Goal: Task Accomplishment & Management: Complete application form

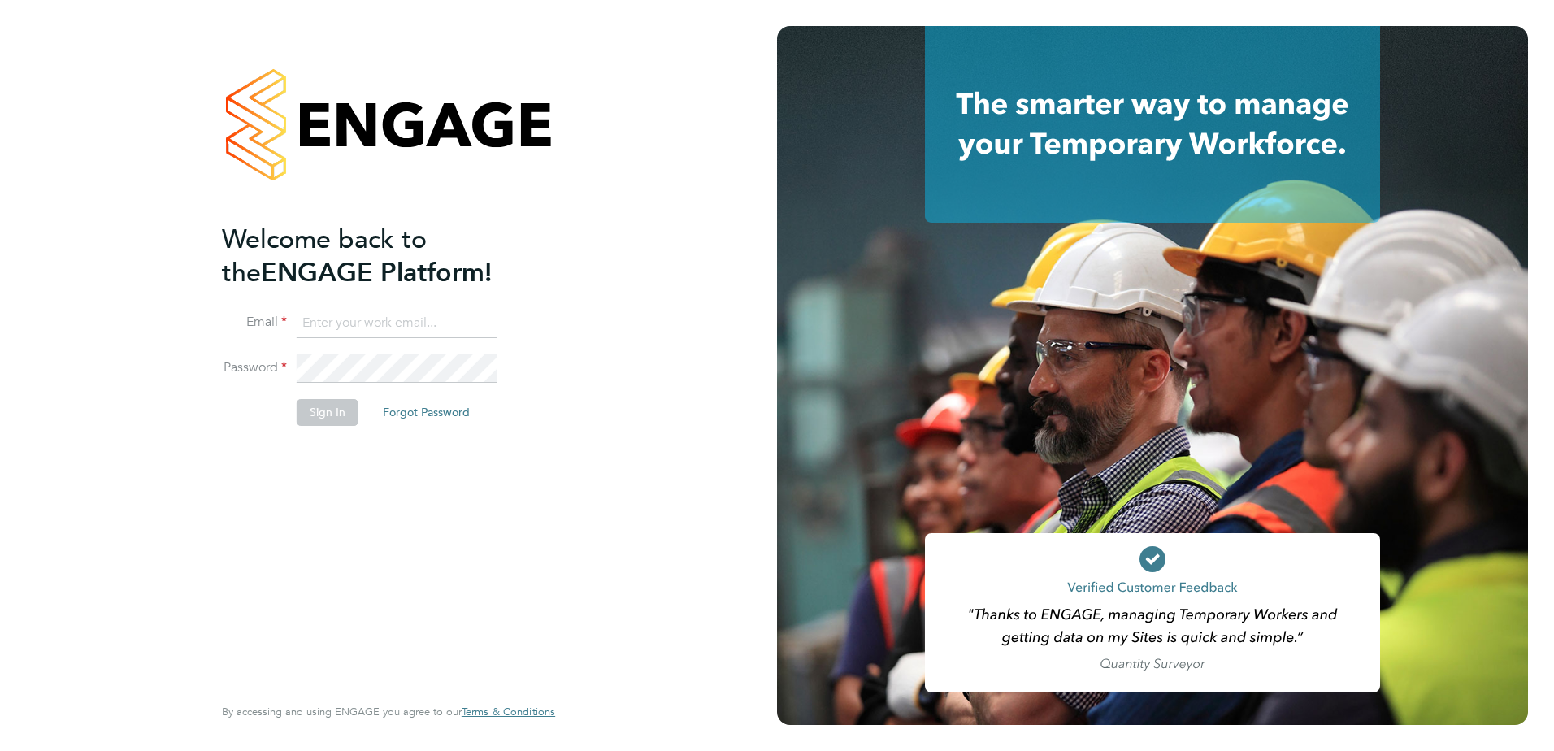
type input "[PERSON_NAME][EMAIL_ADDRESS][DOMAIN_NAME]"
click at [334, 420] on button "Sign In" at bounding box center [328, 412] width 62 height 26
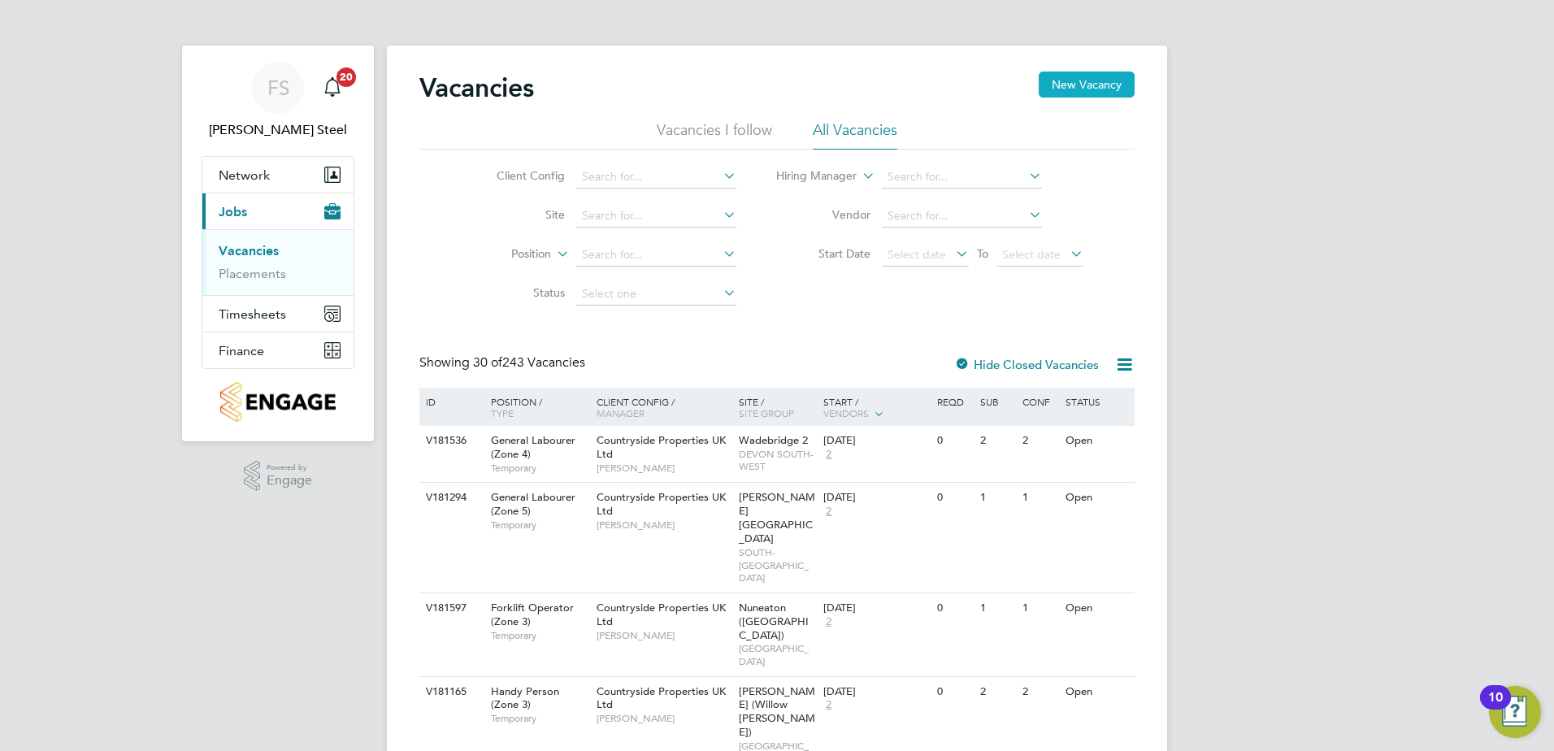
click at [1078, 81] on button "New Vacancy" at bounding box center [1087, 85] width 96 height 26
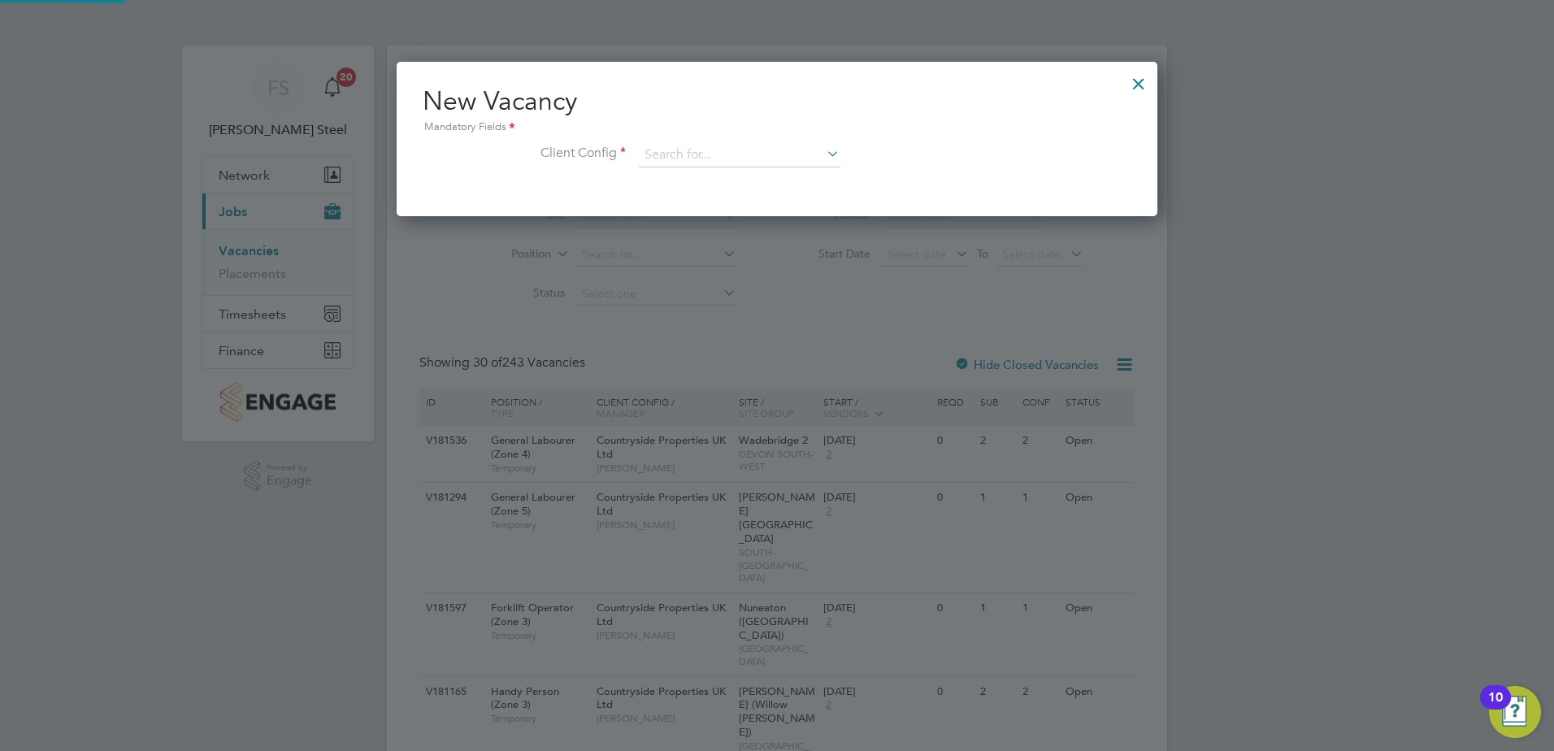
scroll to position [154, 762]
click at [675, 150] on input at bounding box center [739, 155] width 201 height 24
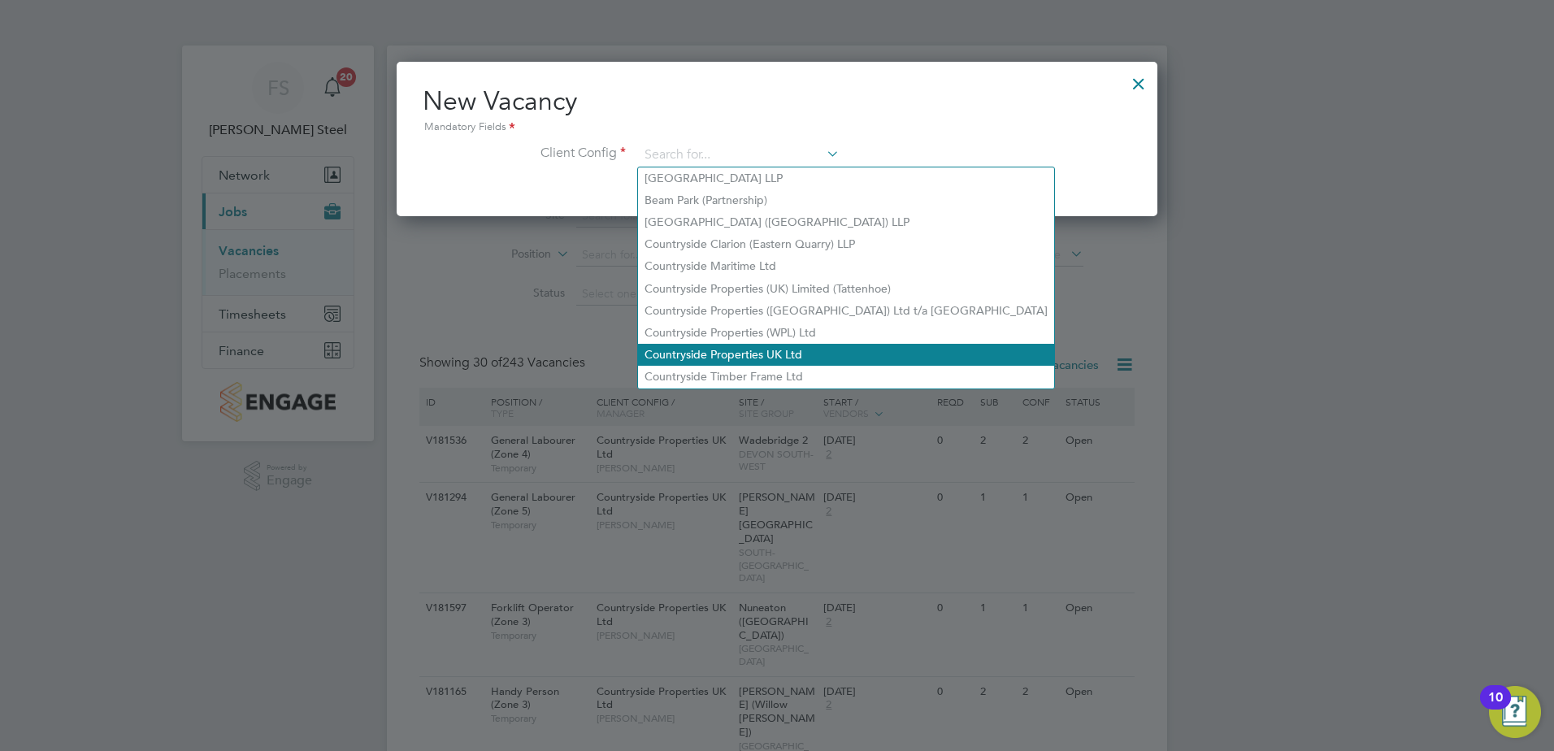
click at [736, 352] on li "Countryside Properties UK Ltd" at bounding box center [846, 355] width 416 height 22
type input "Countryside Properties UK Ltd"
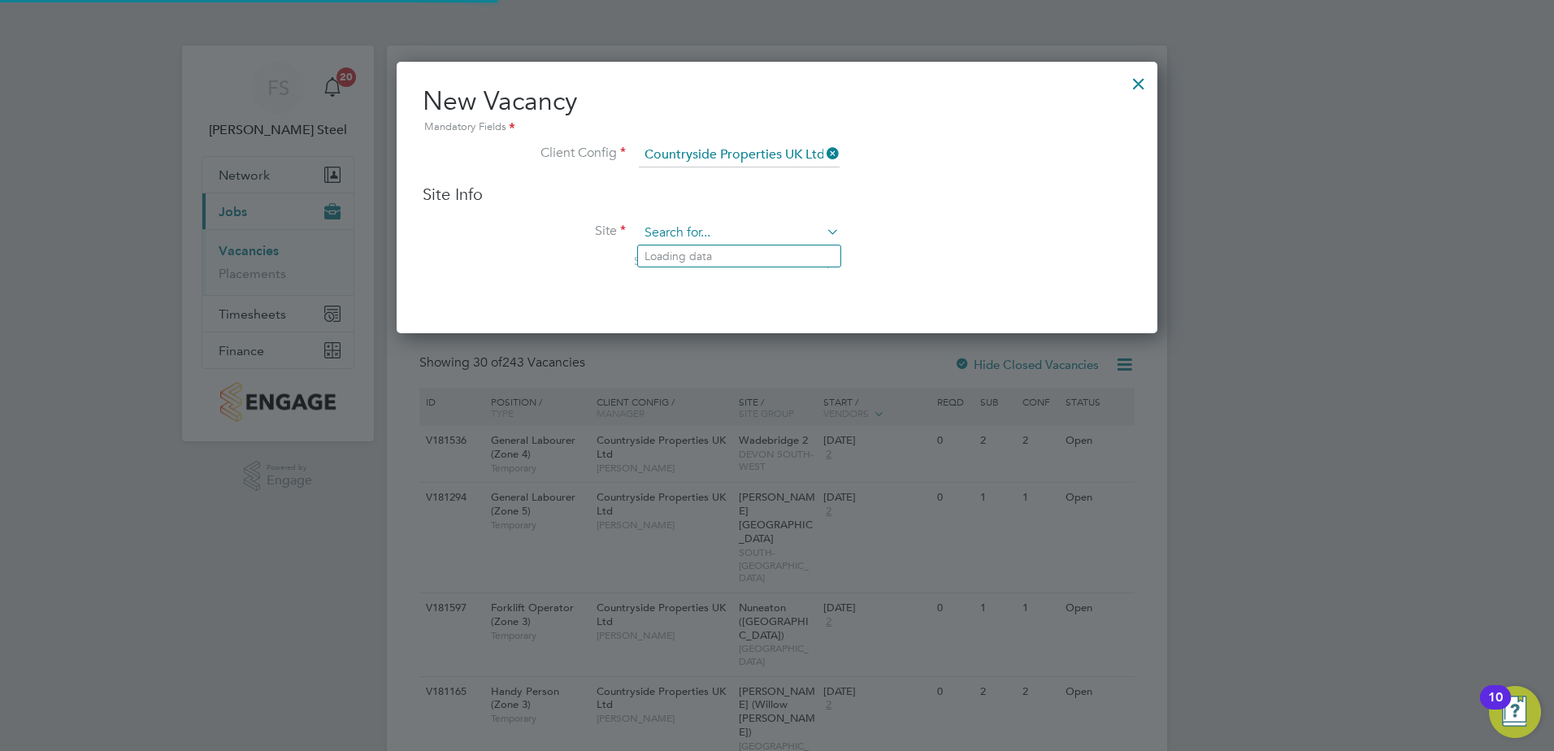
click at [691, 234] on input at bounding box center [739, 233] width 201 height 24
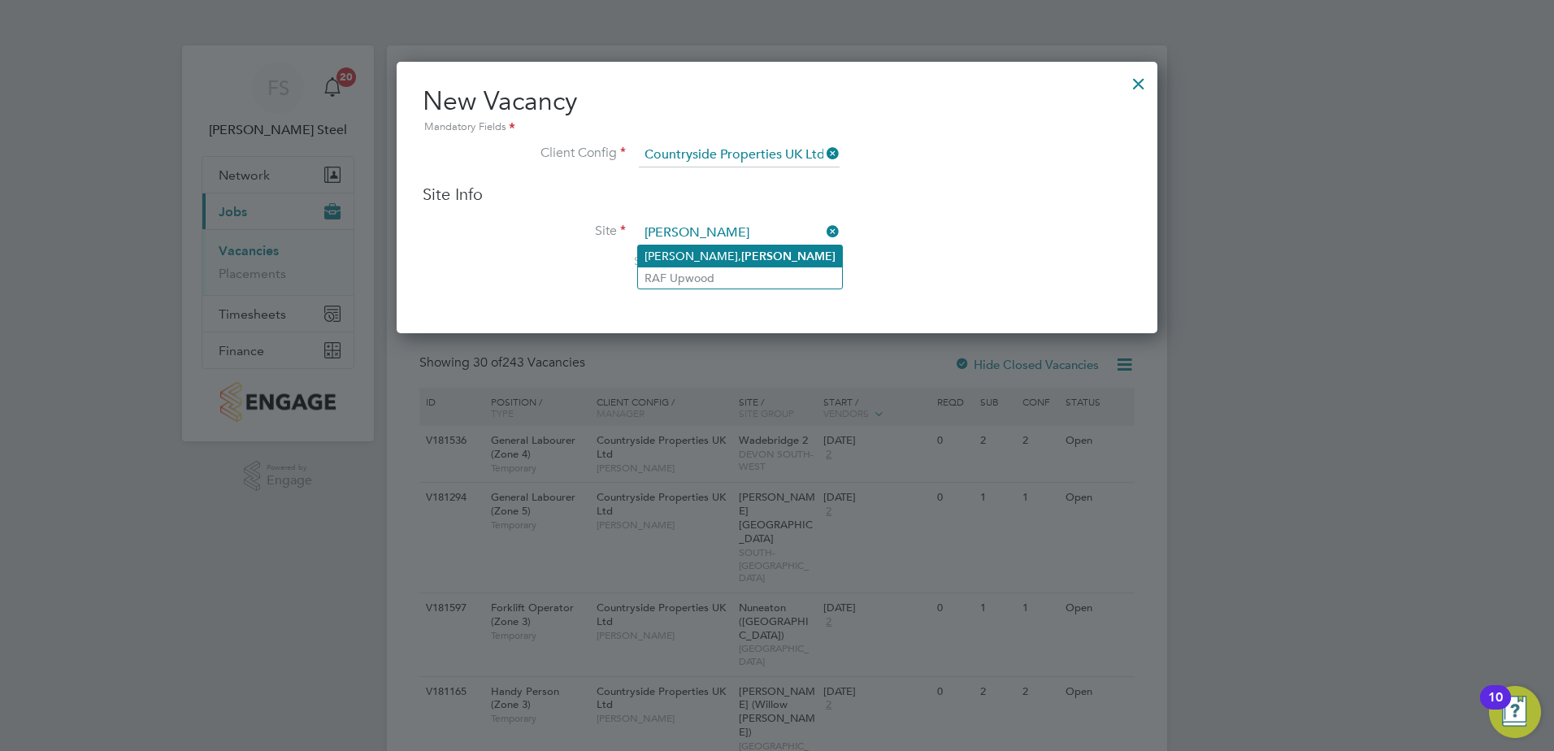
click at [730, 251] on li "Cromwell Abbey, Ramsey" at bounding box center [740, 256] width 204 height 22
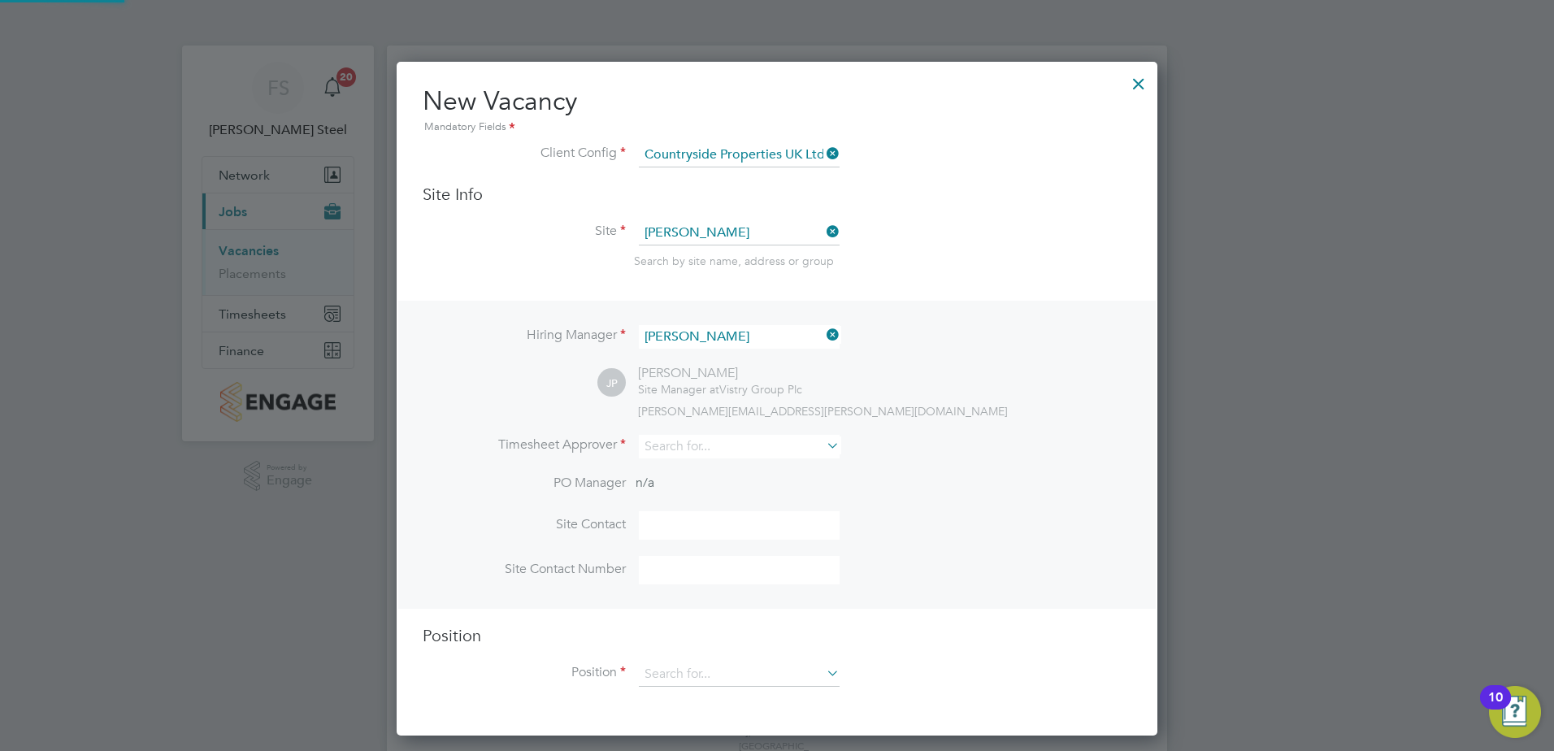
type input "Cromwell Abbey, Ramsey"
click at [714, 449] on input at bounding box center [739, 447] width 201 height 24
click at [727, 606] on li "Neil Kendrick" at bounding box center [739, 603] width 202 height 22
type input "Neil Kendrick"
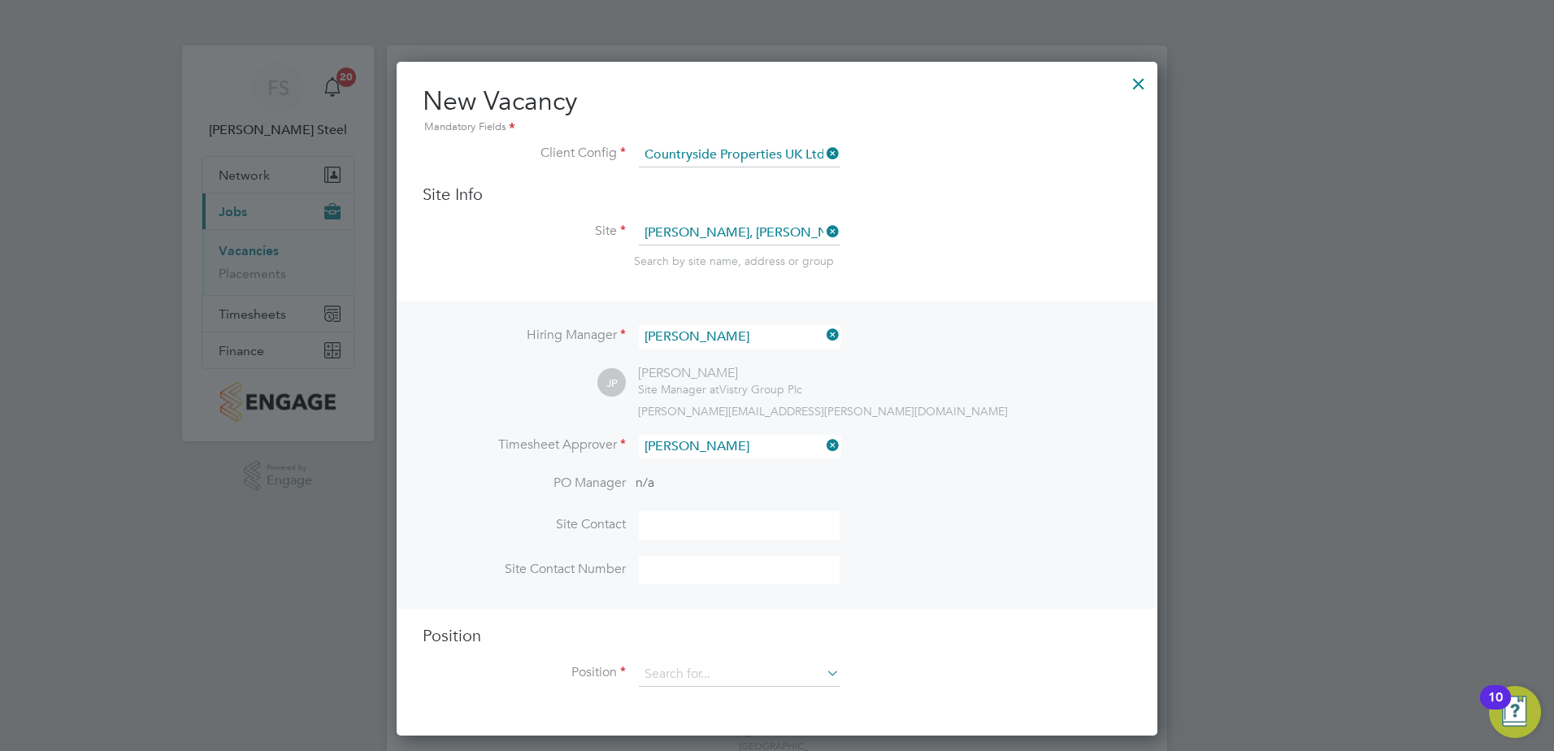
scroll to position [746, 762]
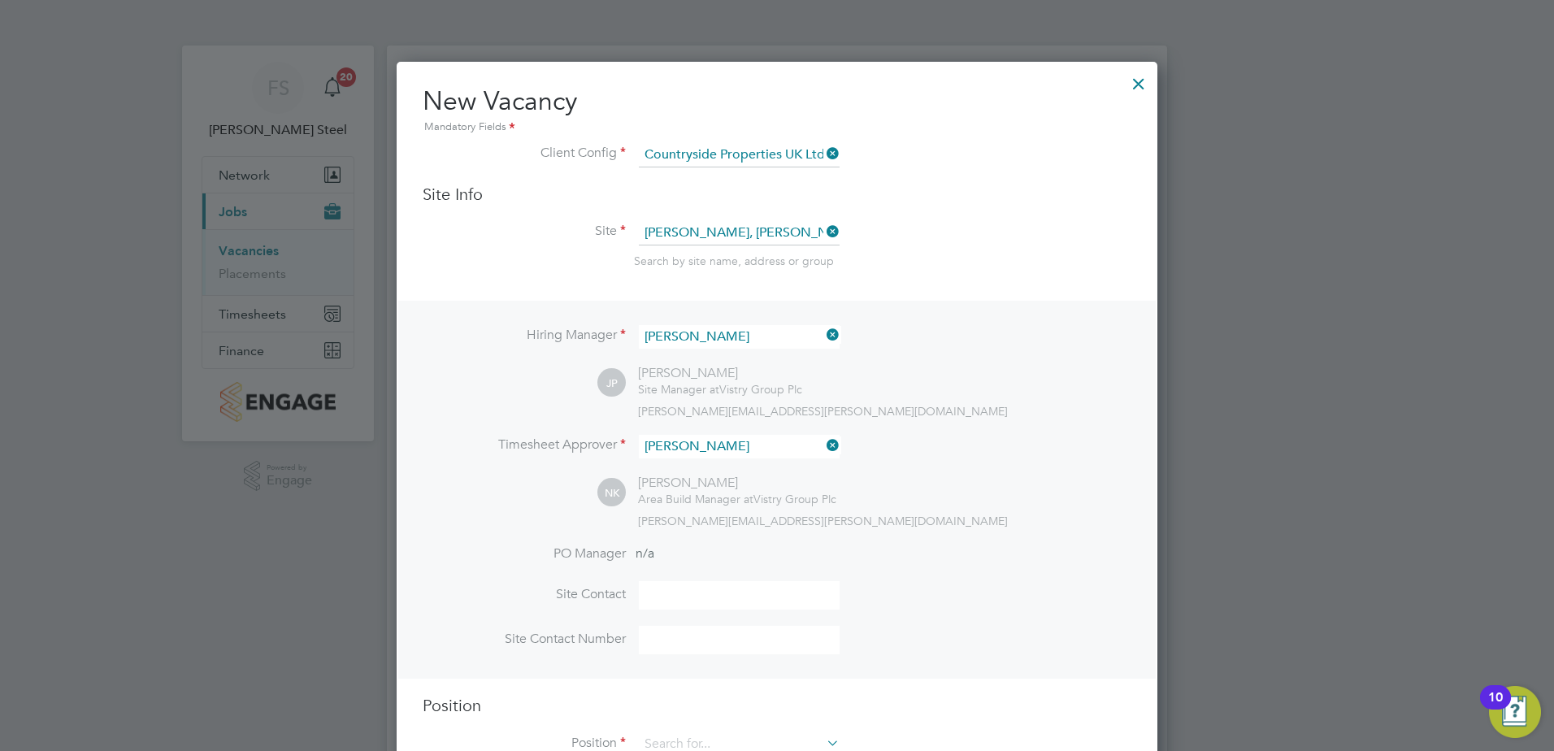
click at [673, 601] on input at bounding box center [739, 595] width 201 height 28
type input "John Patten"
click at [706, 642] on input at bounding box center [739, 640] width 201 height 28
click at [705, 643] on input at bounding box center [739, 640] width 201 height 28
paste input "07436284664"
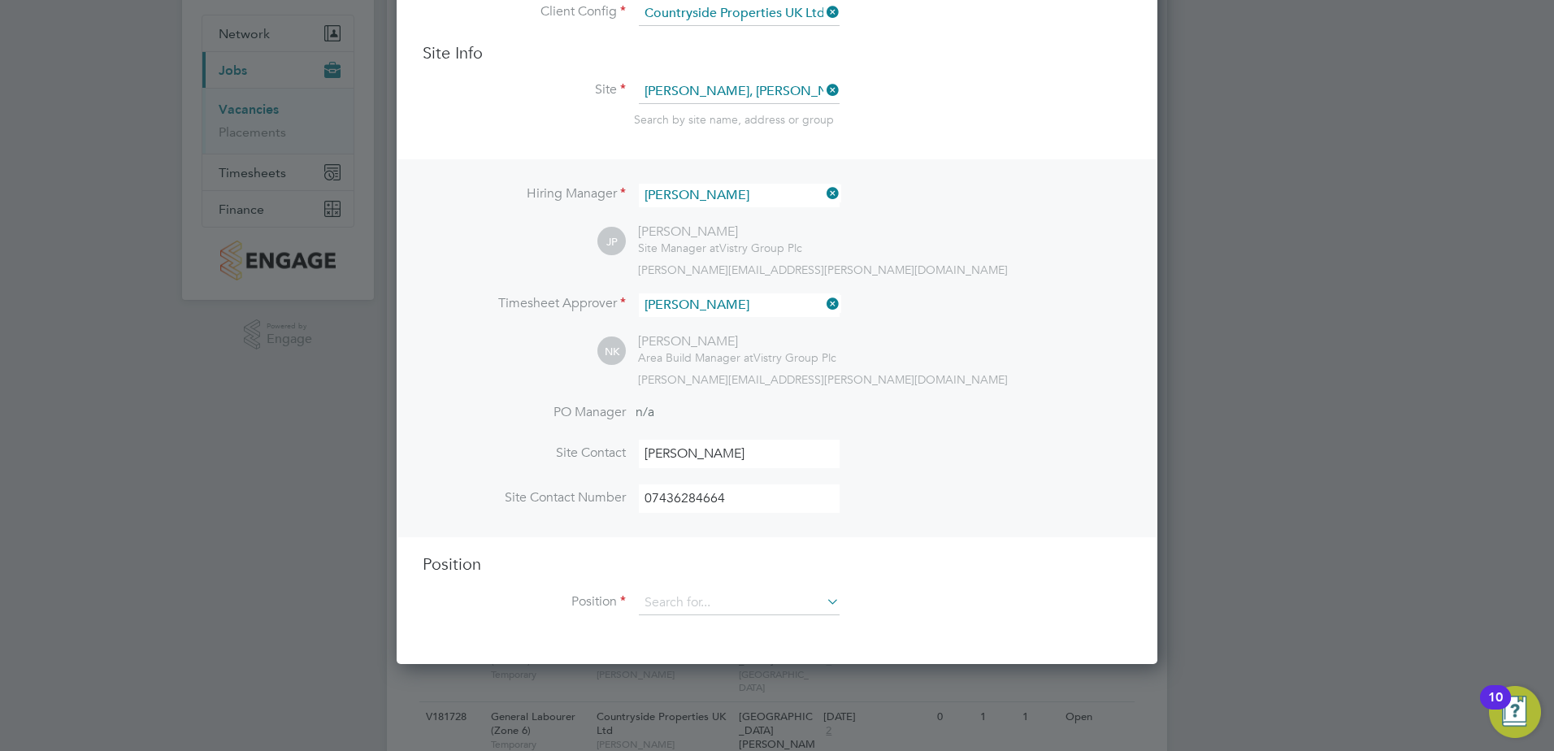
scroll to position [163, 0]
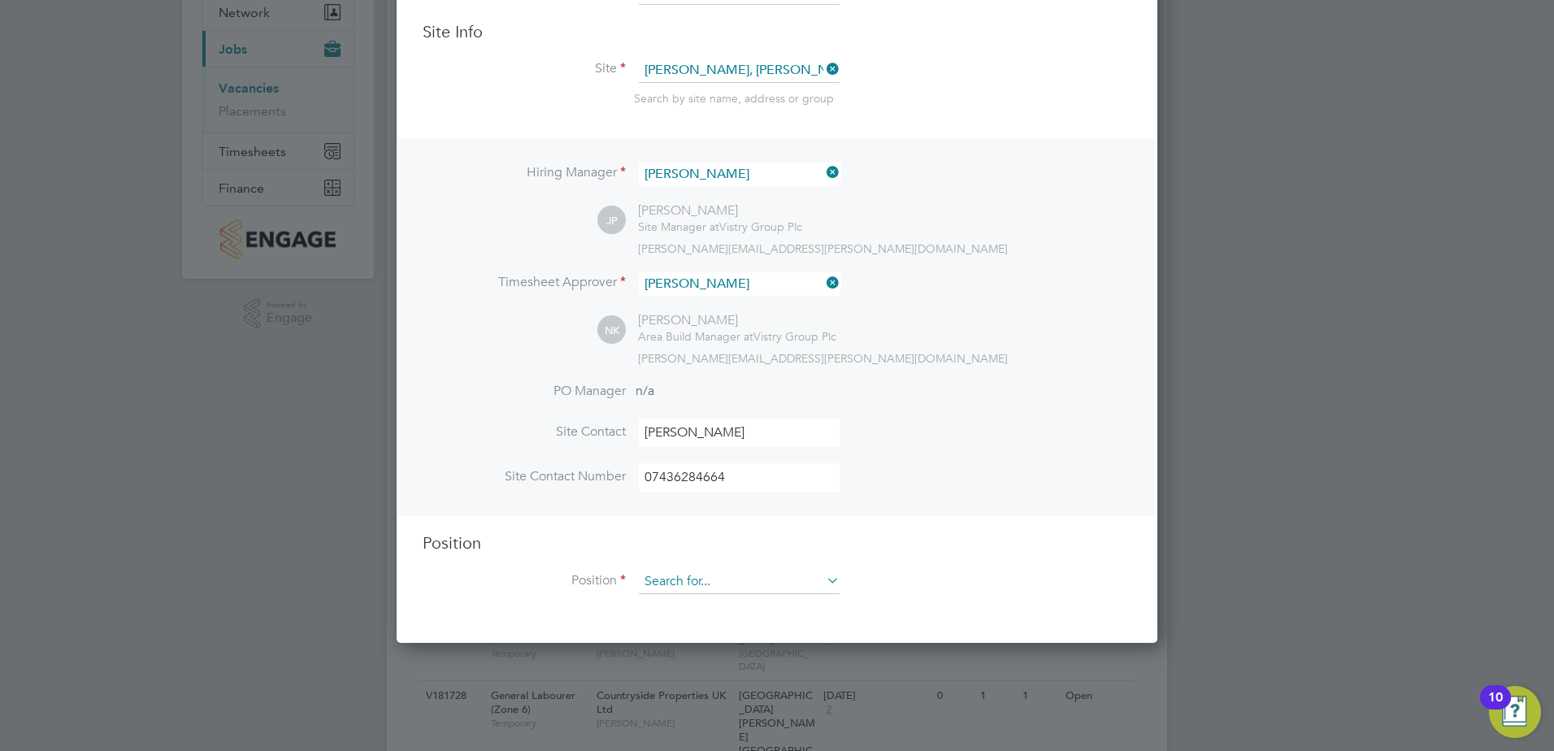
type input "07436284664"
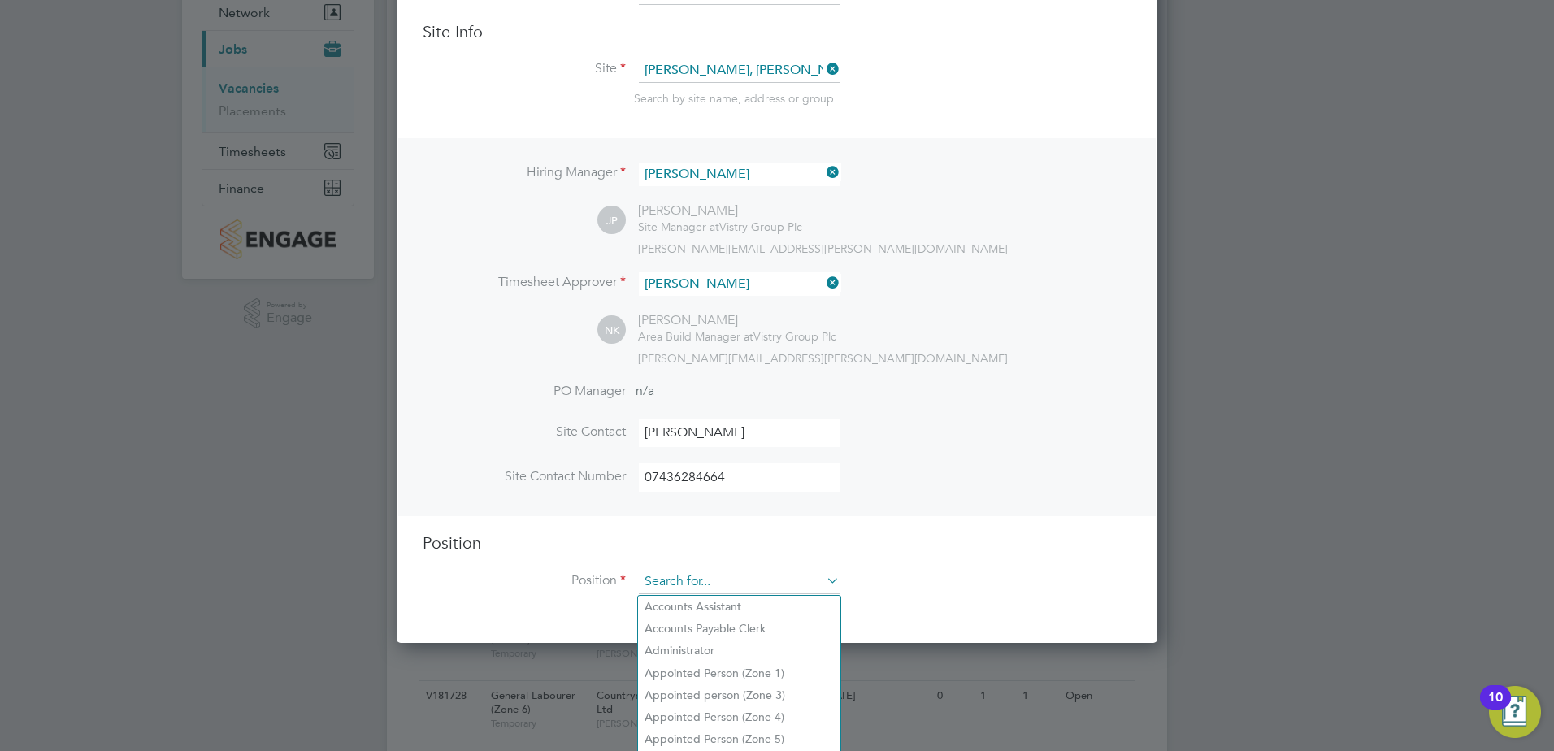
click at [690, 582] on input at bounding box center [739, 582] width 201 height 24
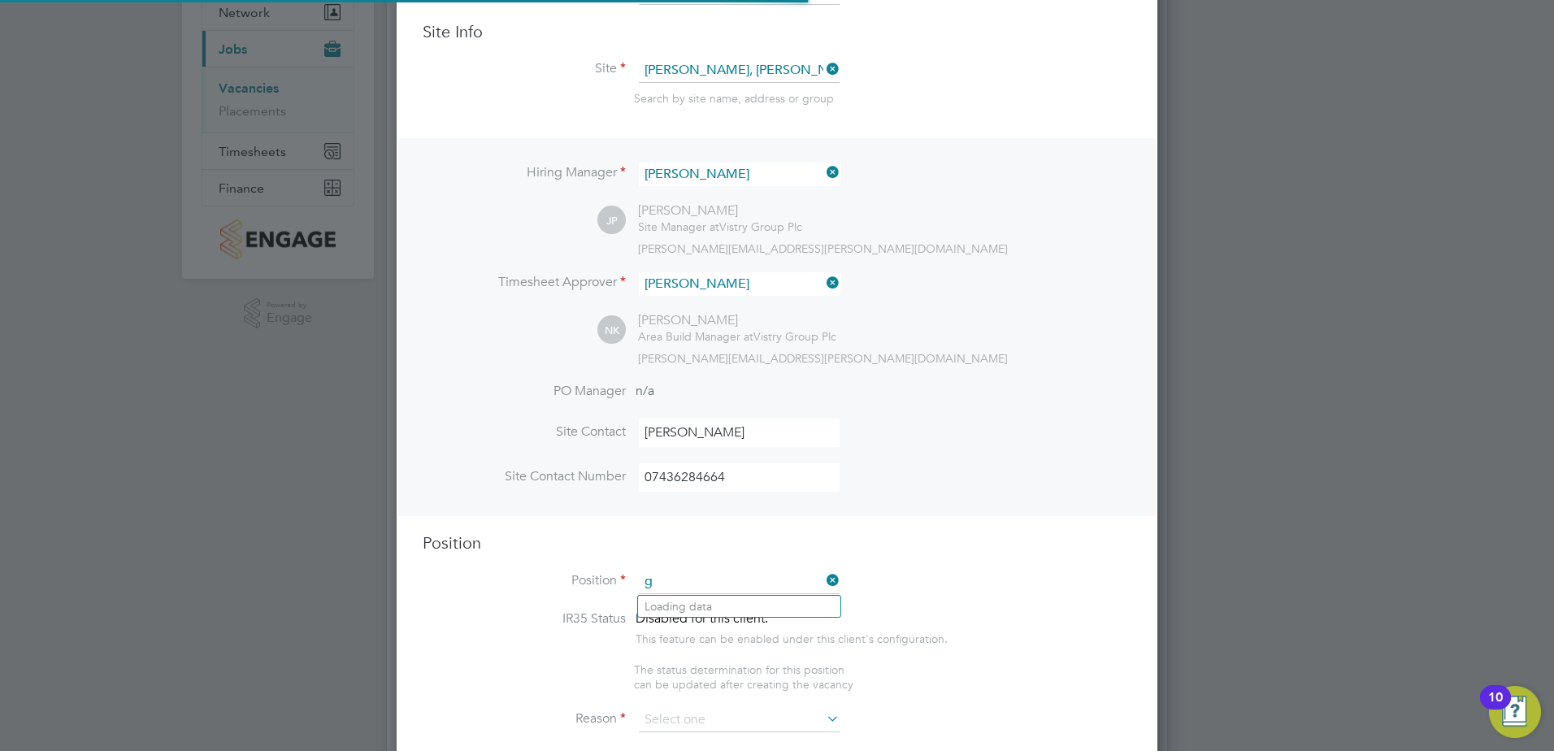
scroll to position [2336, 762]
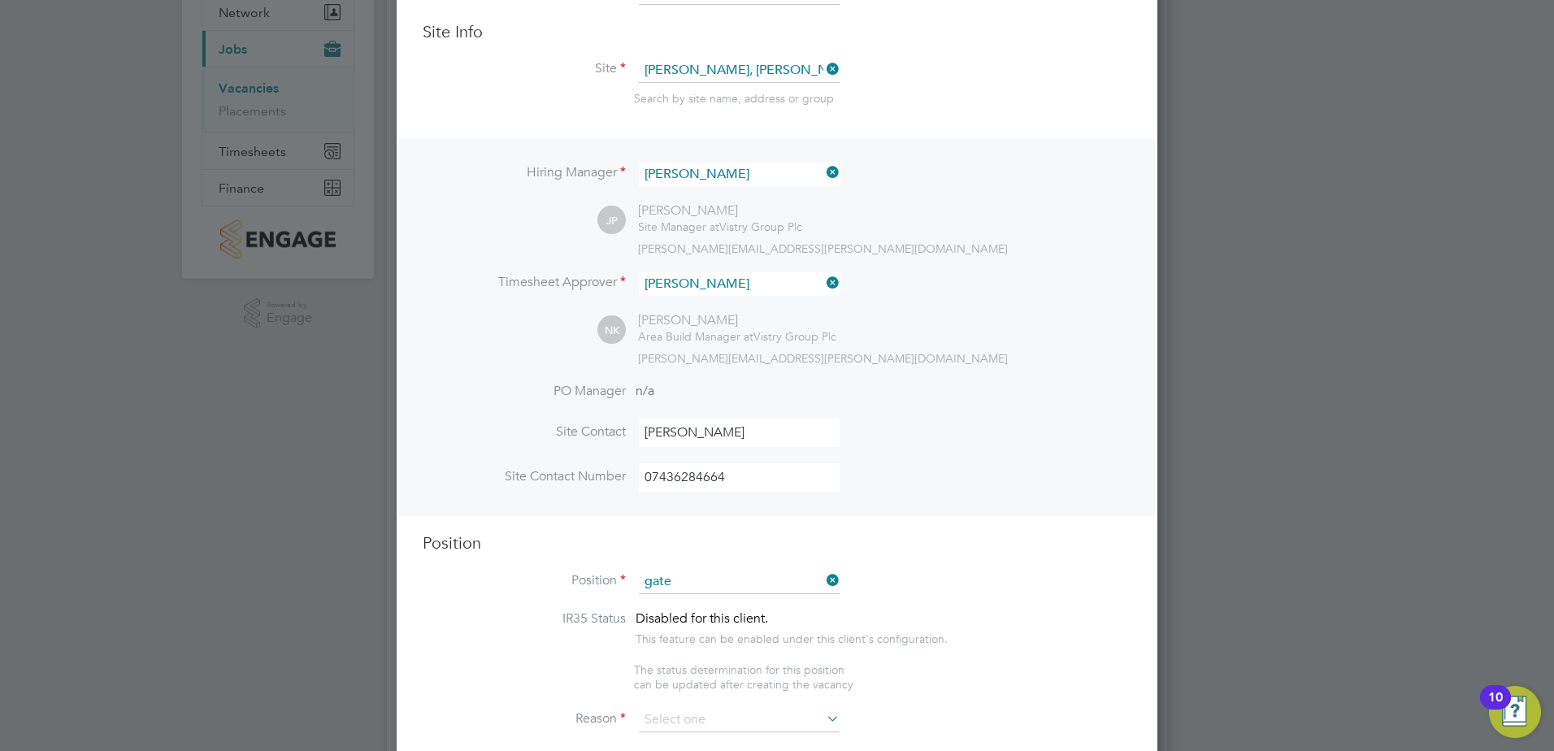
click at [703, 647] on li "Gate Person (Zone 3)" at bounding box center [739, 651] width 202 height 22
type input "Gate Person (Zone 3)"
type textarea "- Welcoming visitors and signing visitors in and out of site - Checking CSCS ca…"
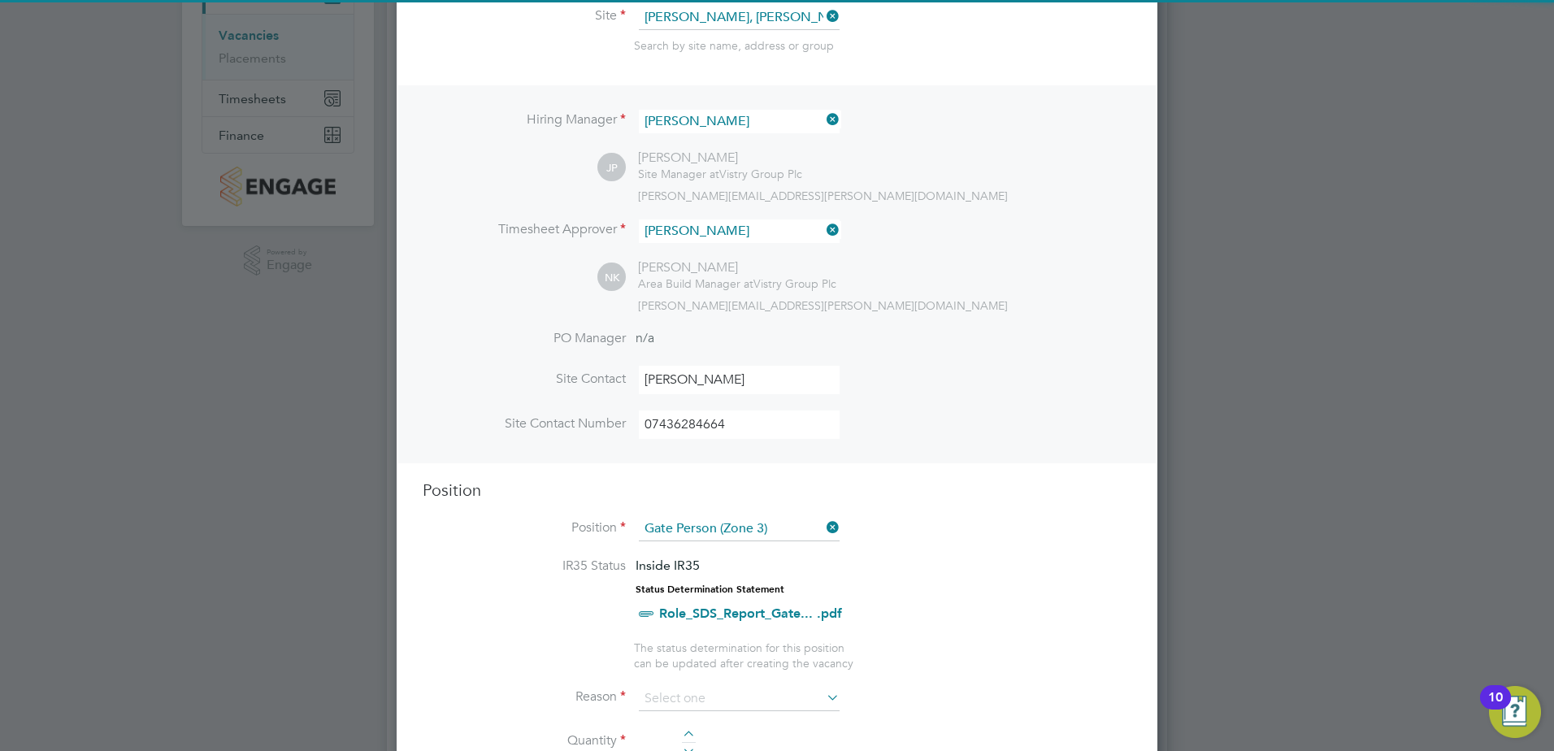
scroll to position [325, 0]
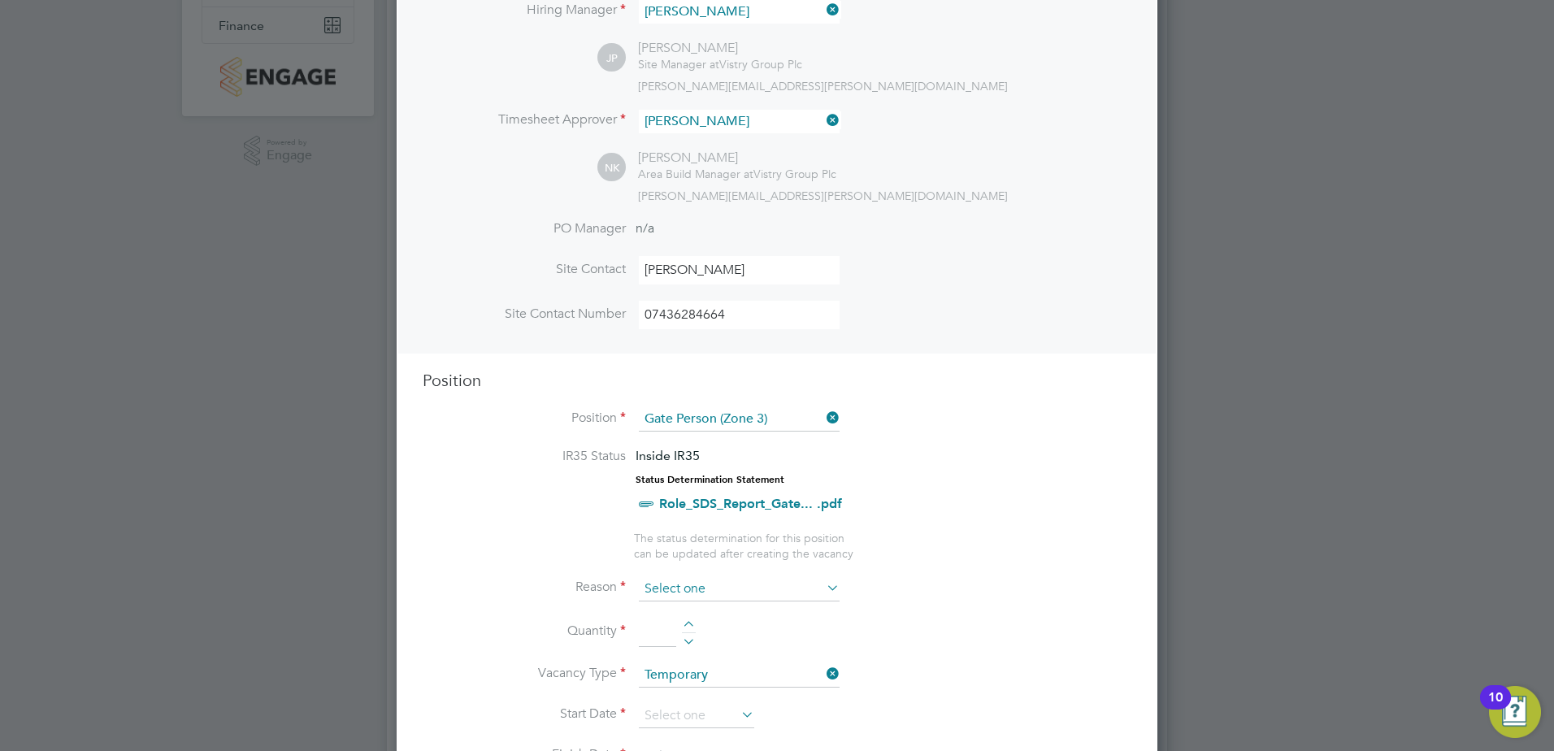
click at [741, 589] on input at bounding box center [739, 589] width 201 height 24
click at [692, 628] on li "Holiday" at bounding box center [739, 633] width 202 height 21
type input "Holiday"
click at [687, 626] on div at bounding box center [689, 626] width 14 height 11
type input "1"
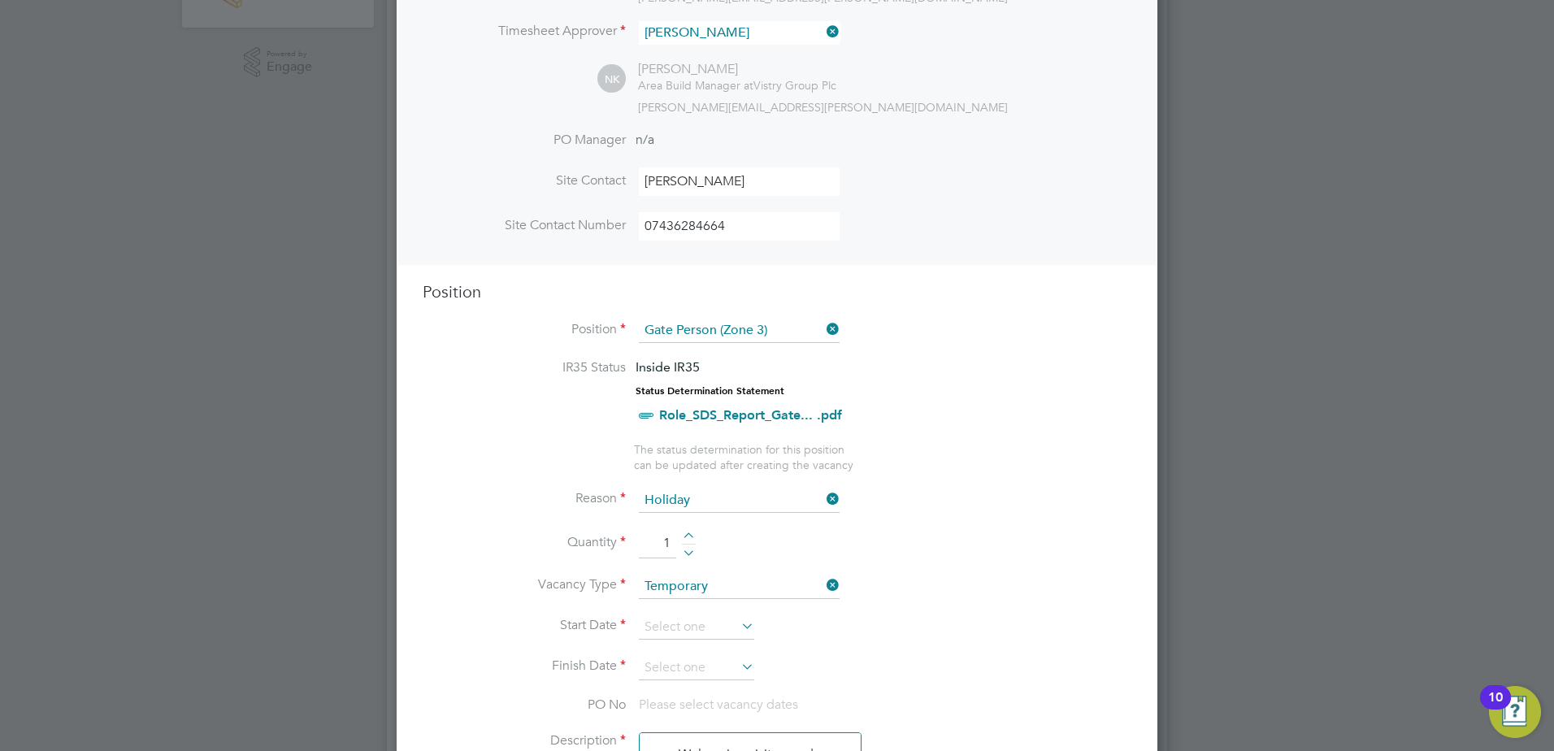
scroll to position [488, 0]
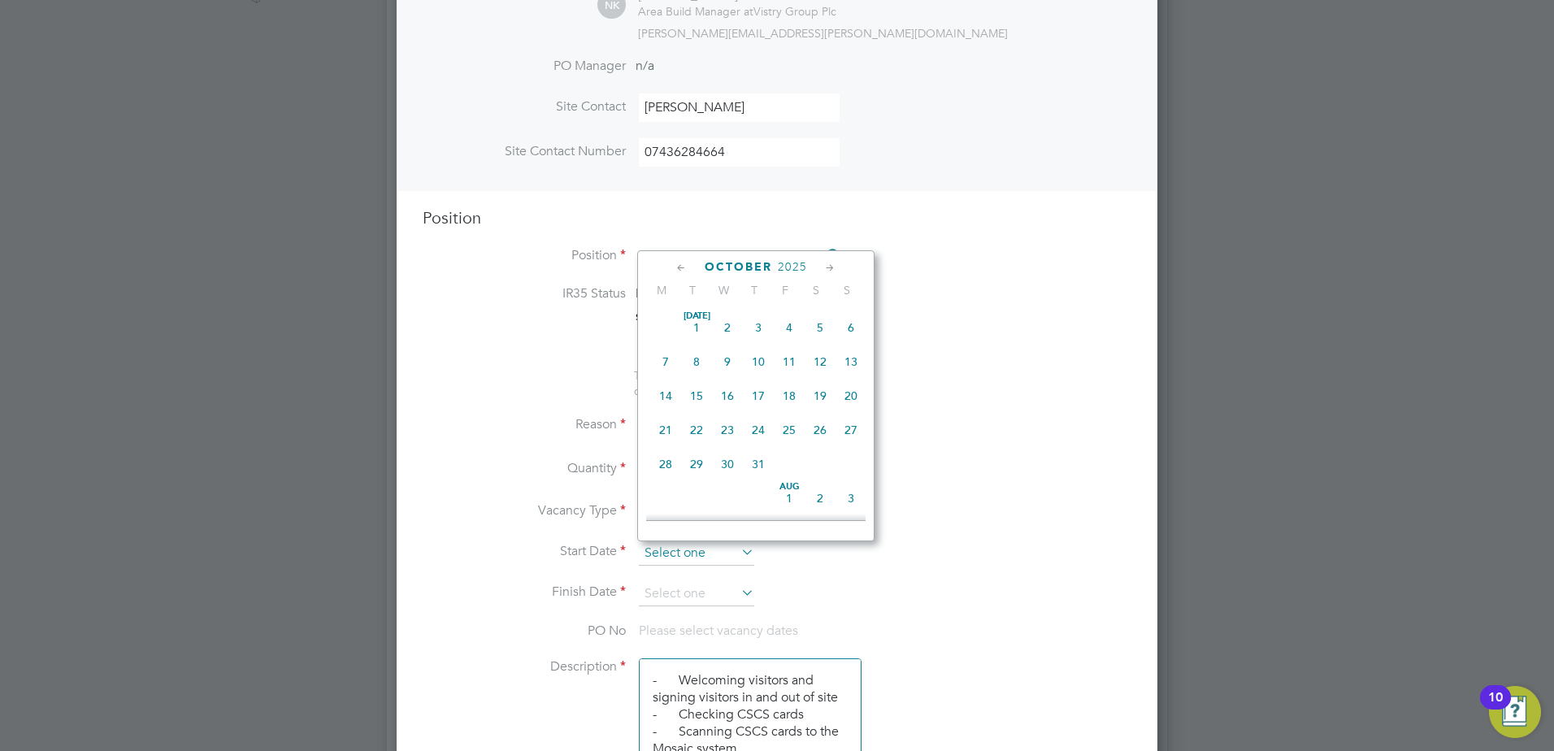
click at [726, 553] on input at bounding box center [696, 553] width 115 height 24
click at [783, 392] on span "3" at bounding box center [789, 383] width 31 height 31
type input "03 Oct 2025"
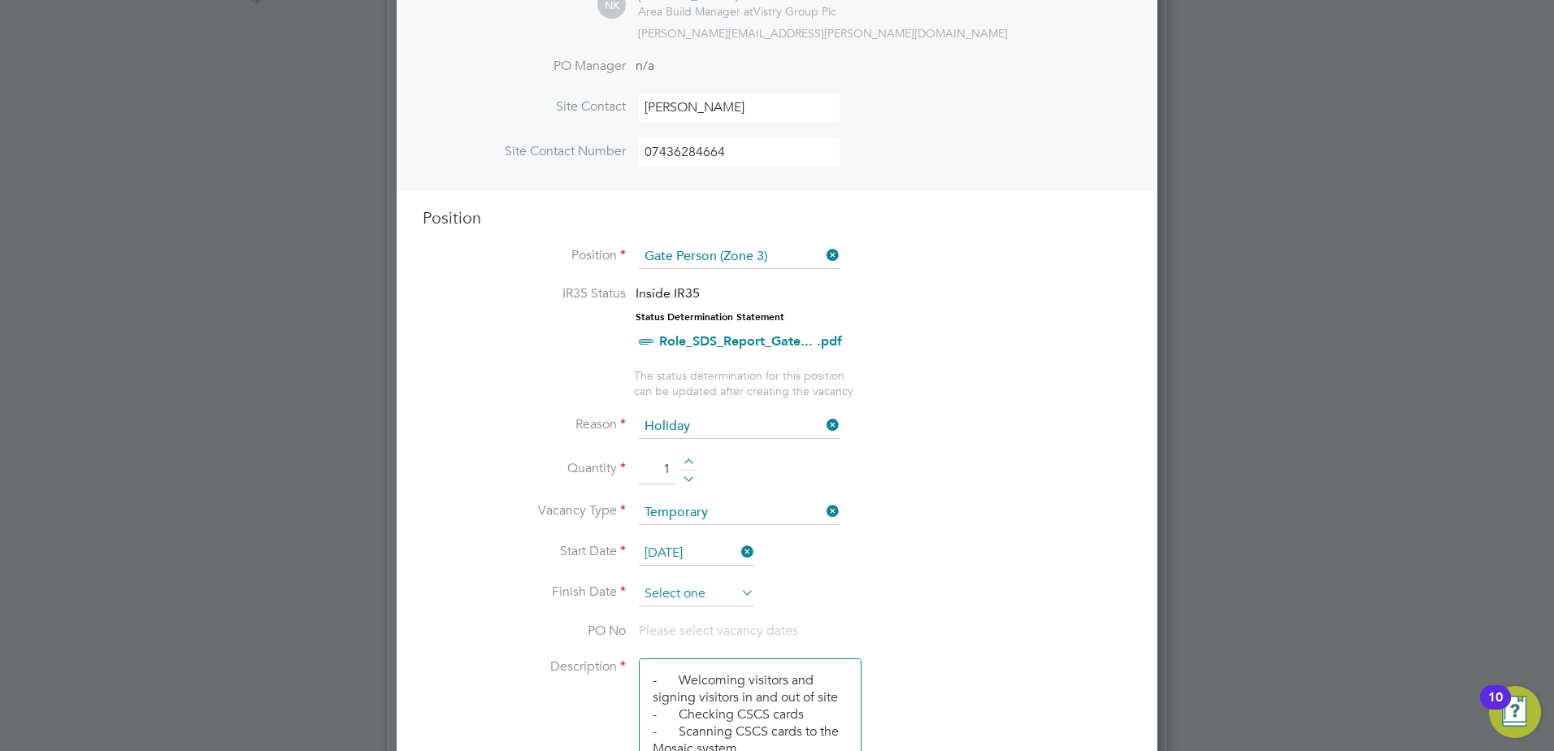
click at [721, 597] on input at bounding box center [696, 594] width 115 height 24
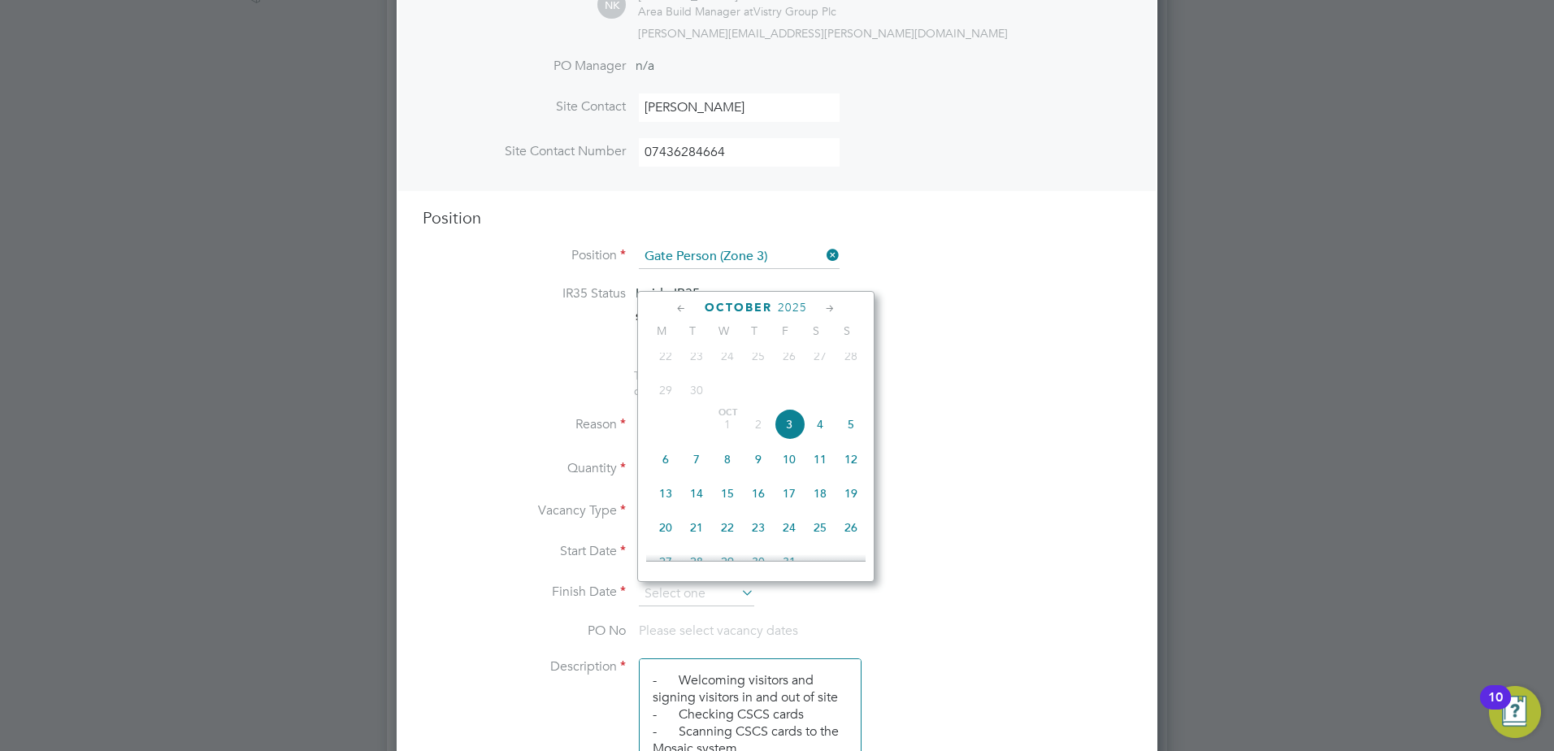
click at [791, 430] on span "3" at bounding box center [789, 424] width 31 height 31
type input "03 Oct 2025"
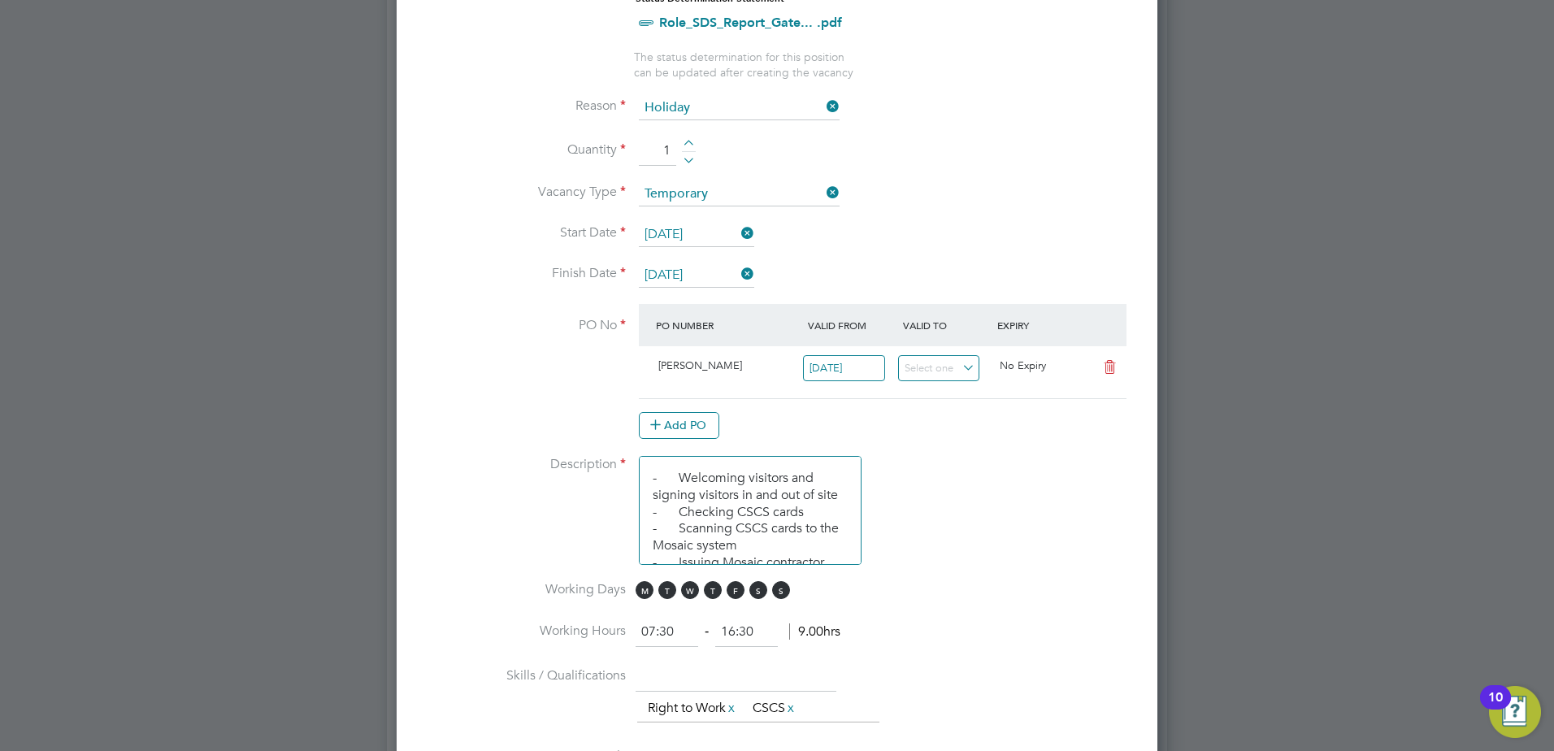
scroll to position [813, 0]
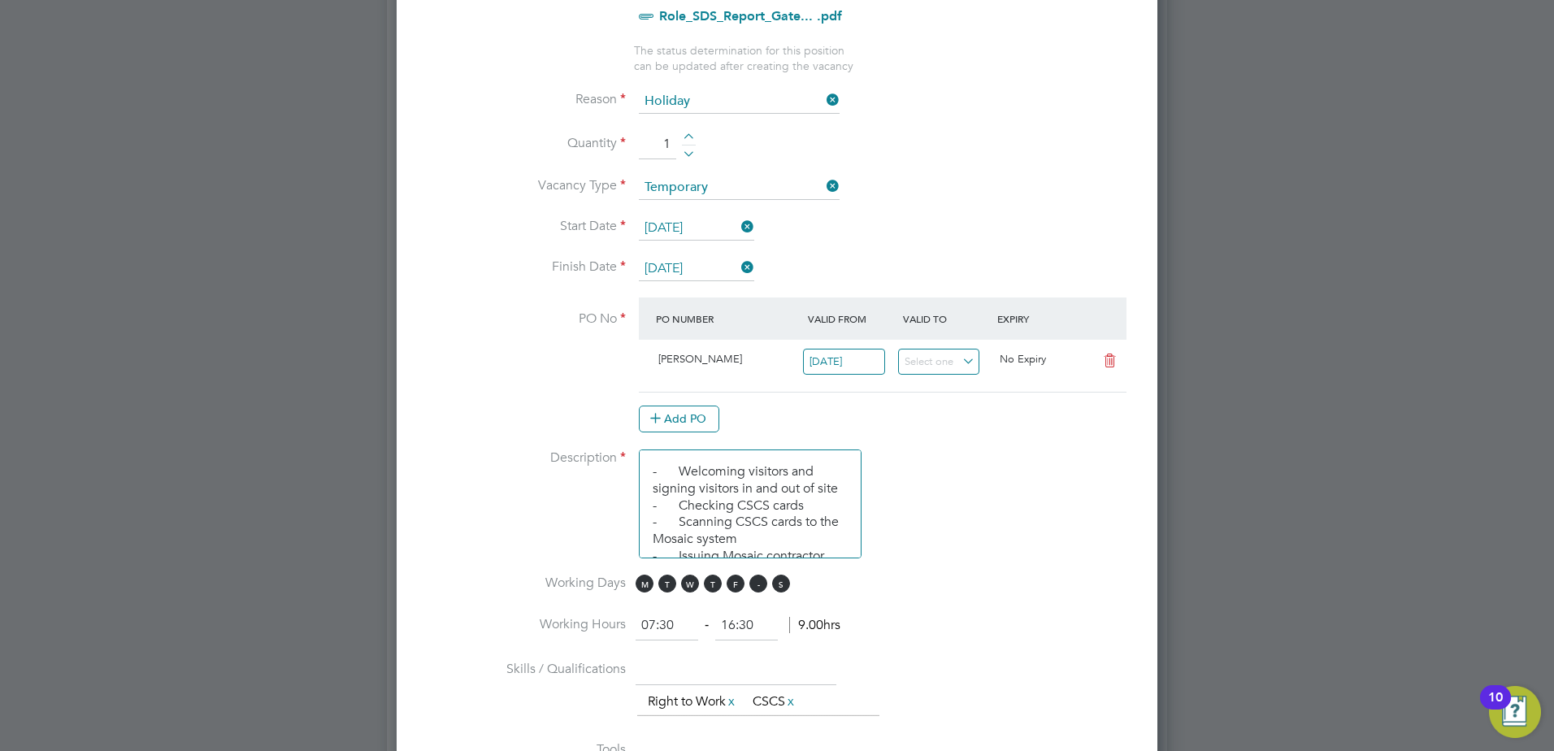
click at [762, 584] on span "S" at bounding box center [758, 584] width 18 height 18
click at [778, 582] on span "S" at bounding box center [781, 584] width 18 height 18
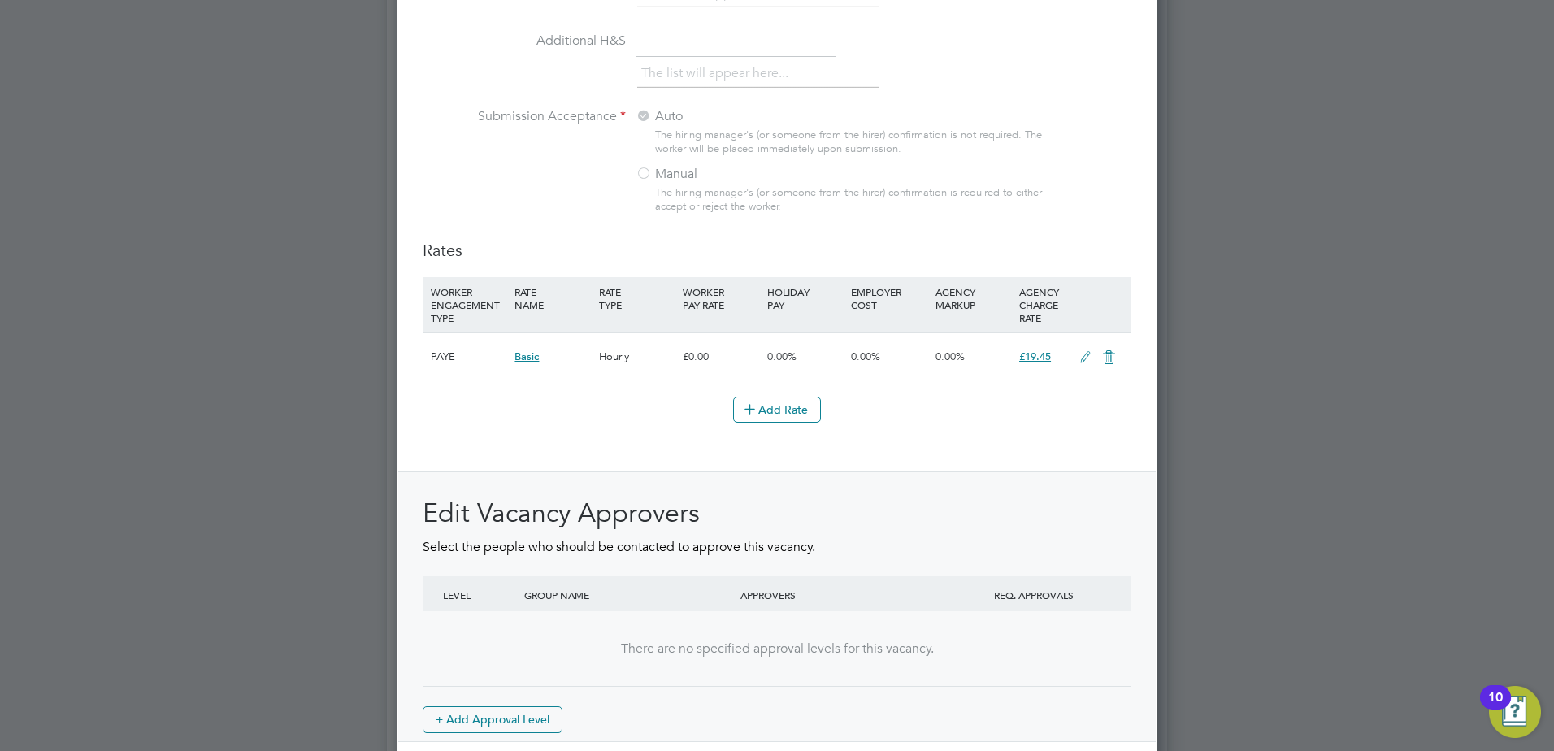
scroll to position [1765, 0]
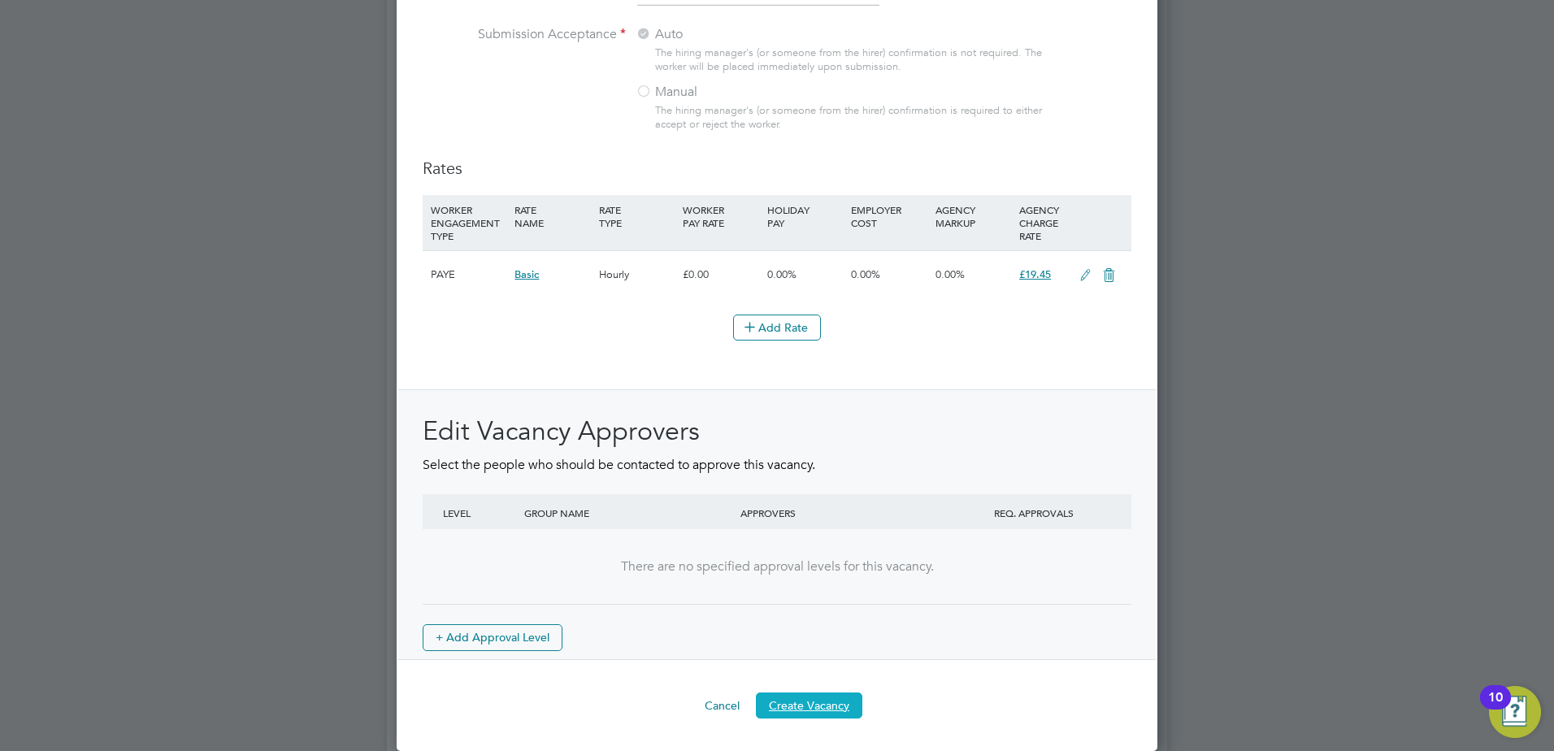
click at [822, 697] on button "Create Vacancy" at bounding box center [809, 705] width 106 height 26
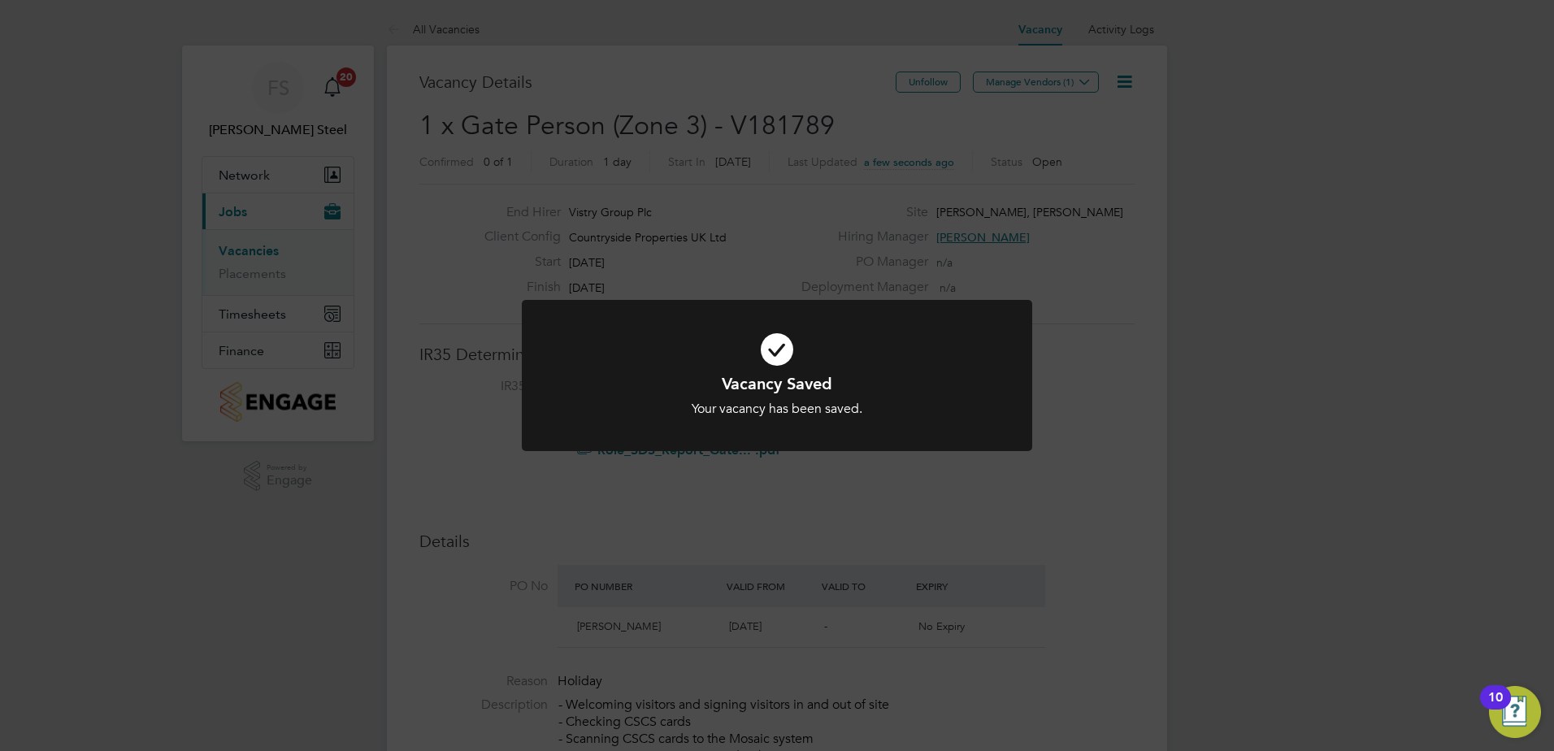
click at [750, 421] on div at bounding box center [777, 376] width 510 height 152
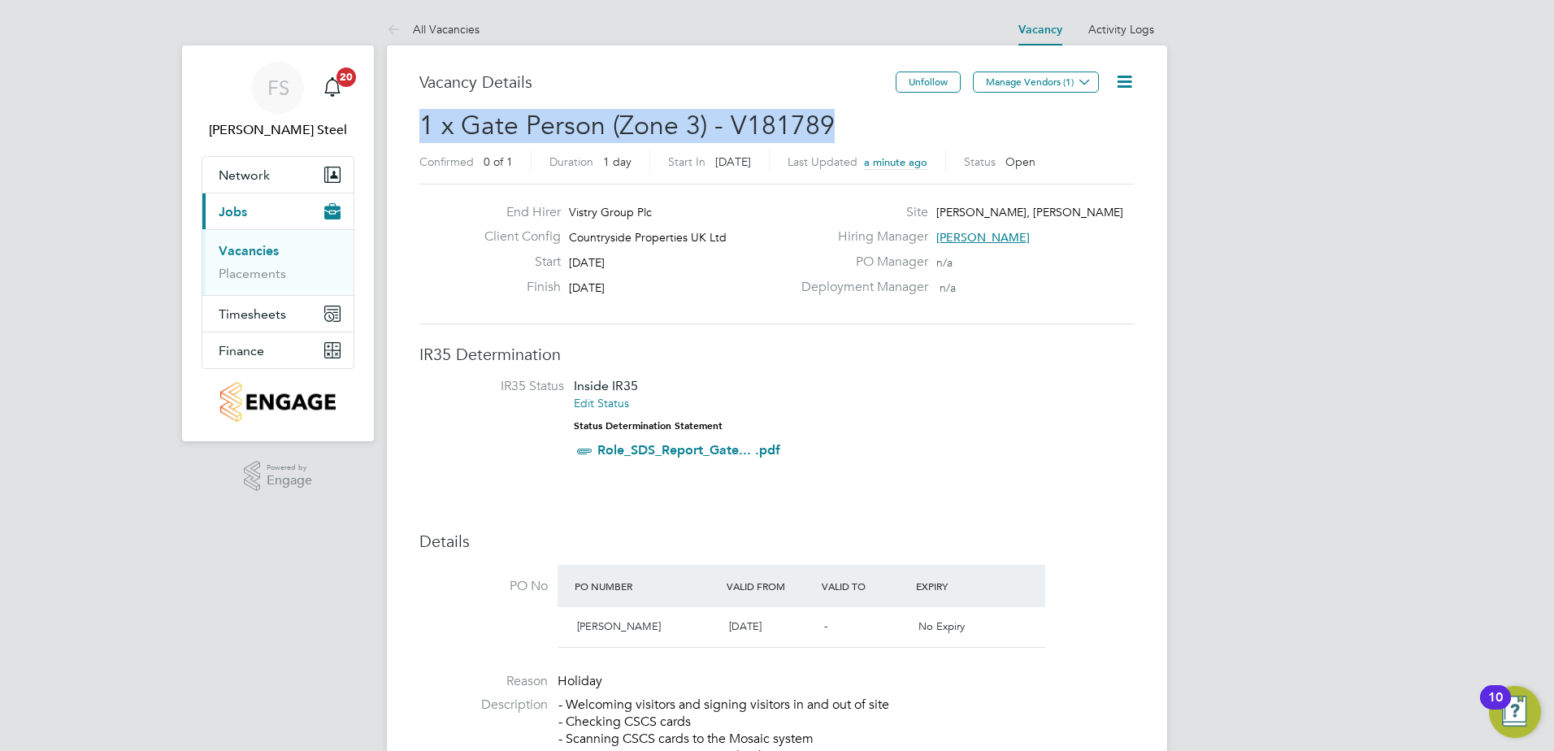
drag, startPoint x: 834, startPoint y: 124, endPoint x: 406, endPoint y: 141, distance: 427.8
copy span "1 x Gate Person (Zone 3) - V181789"
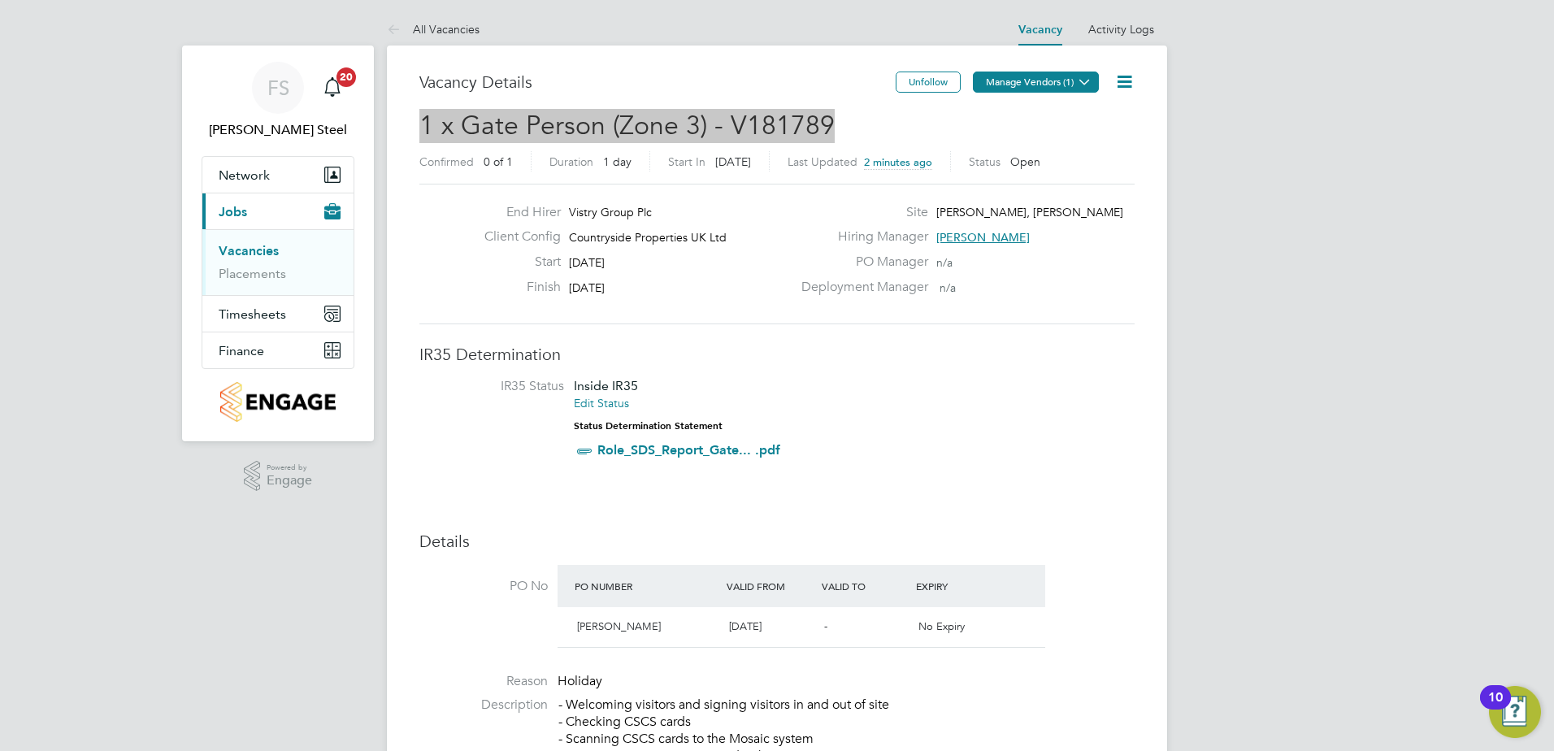
click at [1016, 85] on button "Manage Vendors (1)" at bounding box center [1036, 82] width 126 height 21
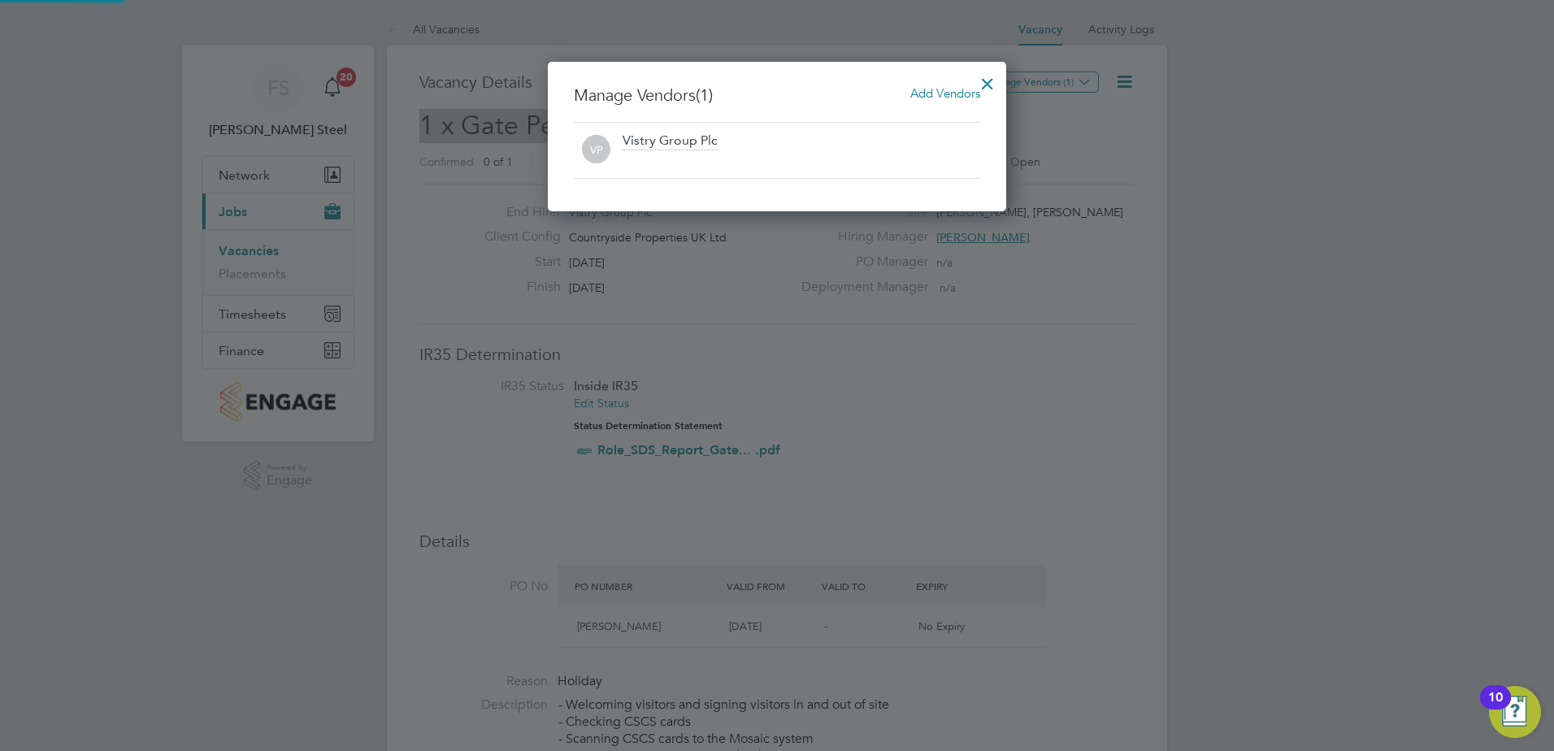
scroll to position [150, 459]
click at [939, 95] on span "Add Vendors" at bounding box center [945, 92] width 70 height 15
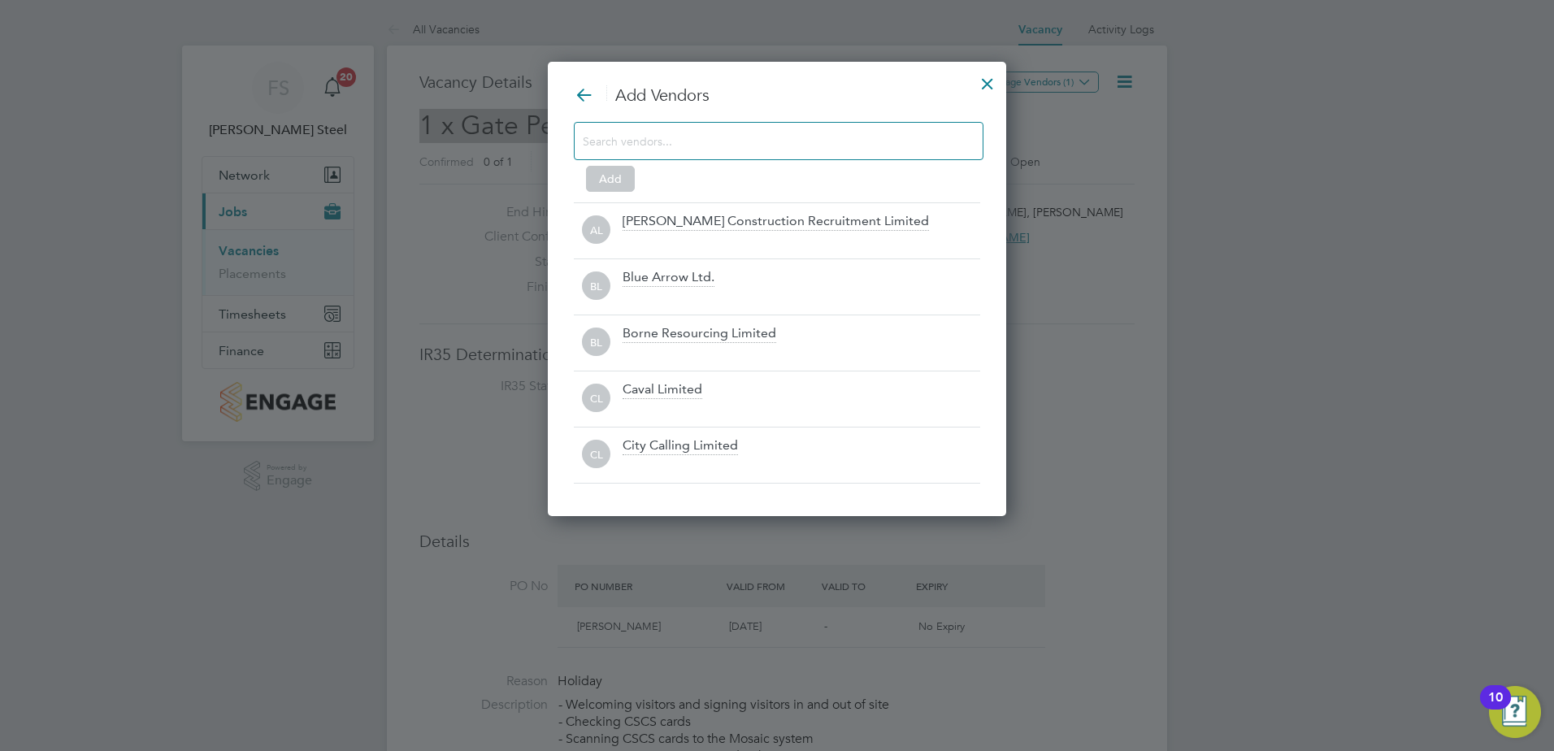
scroll to position [456, 459]
click at [647, 140] on input at bounding box center [766, 140] width 366 height 21
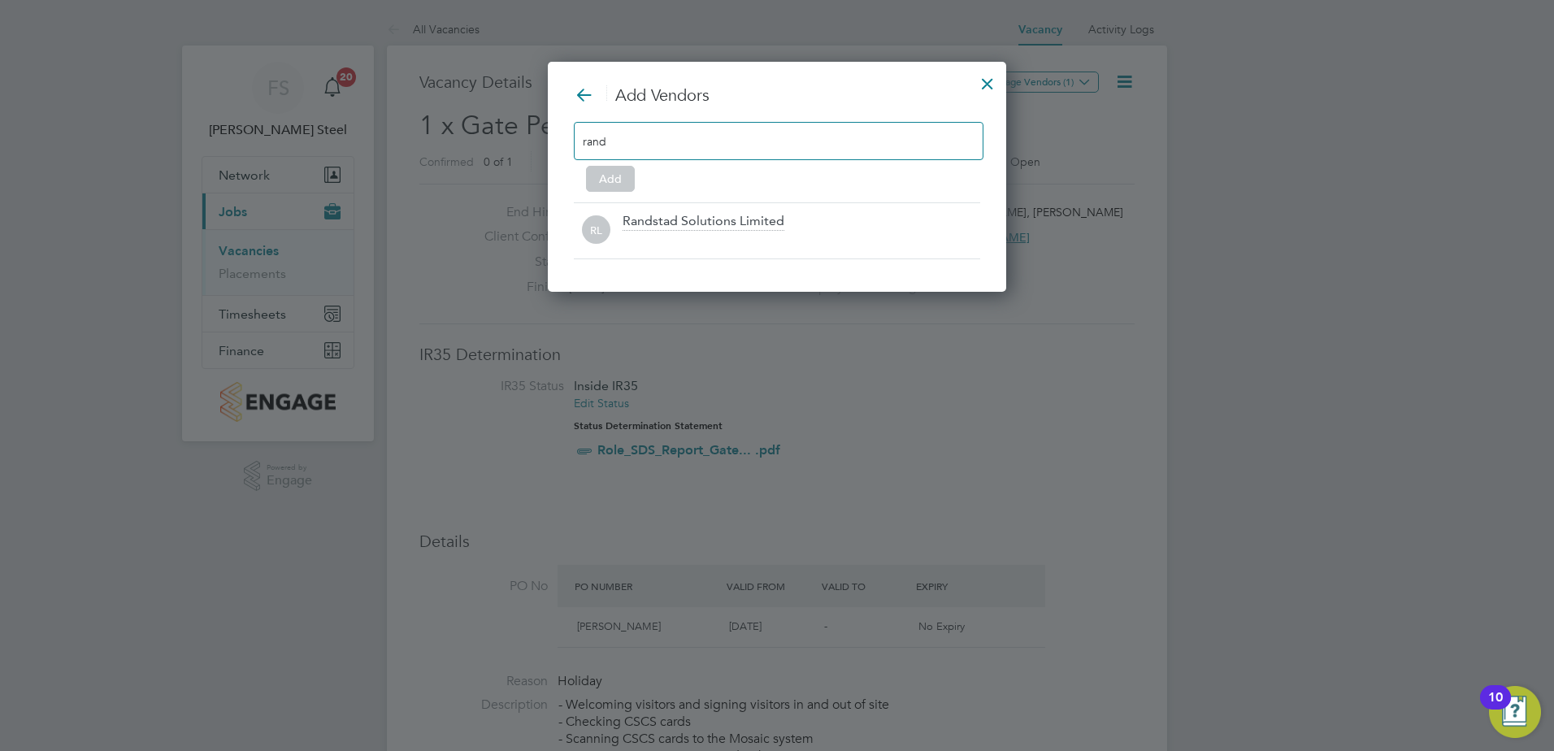
scroll to position [232, 459]
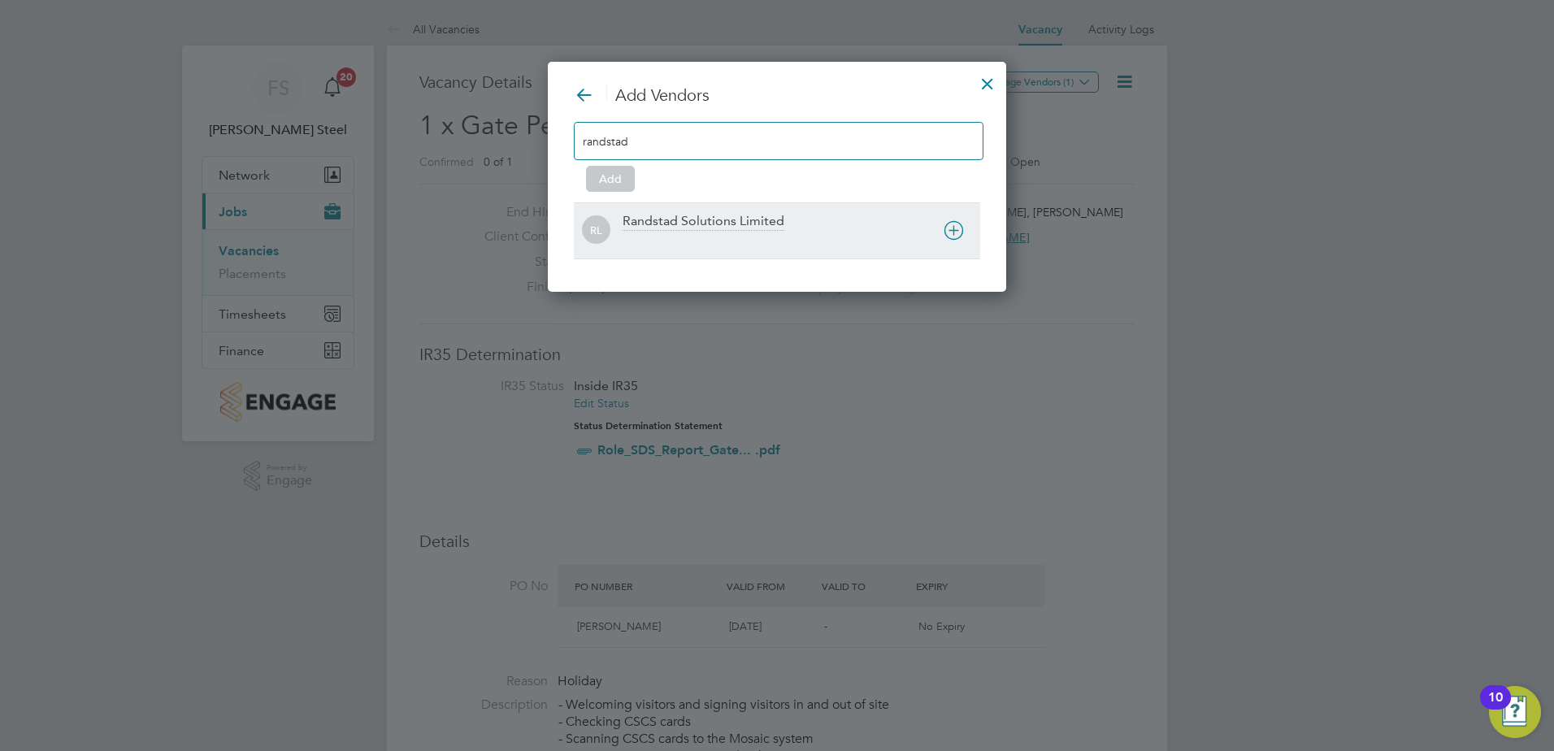
type input "randstad"
click at [659, 211] on div "RL Randstad Solutions Limited" at bounding box center [777, 230] width 406 height 56
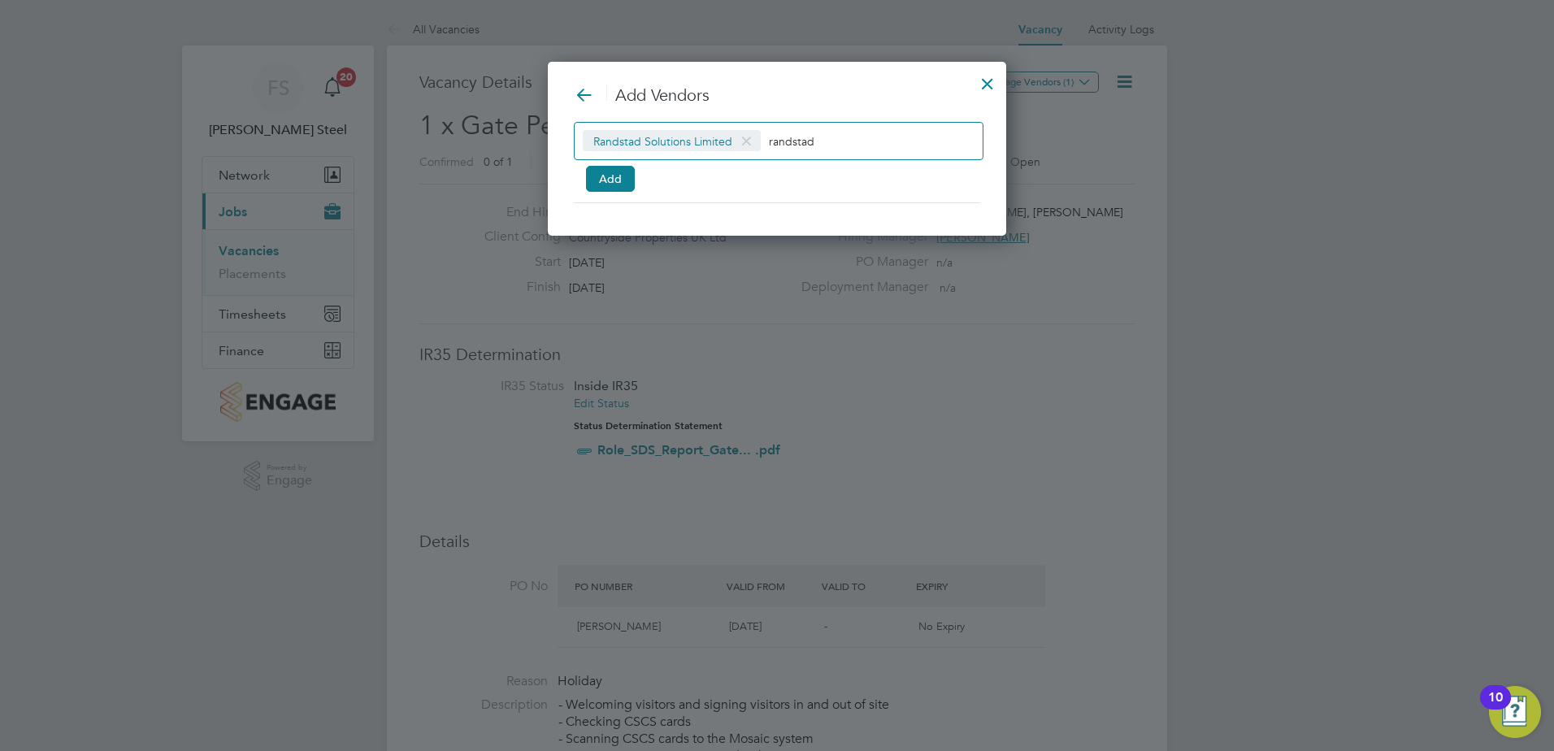
scroll to position [176, 459]
click at [625, 180] on button "Add" at bounding box center [610, 179] width 49 height 26
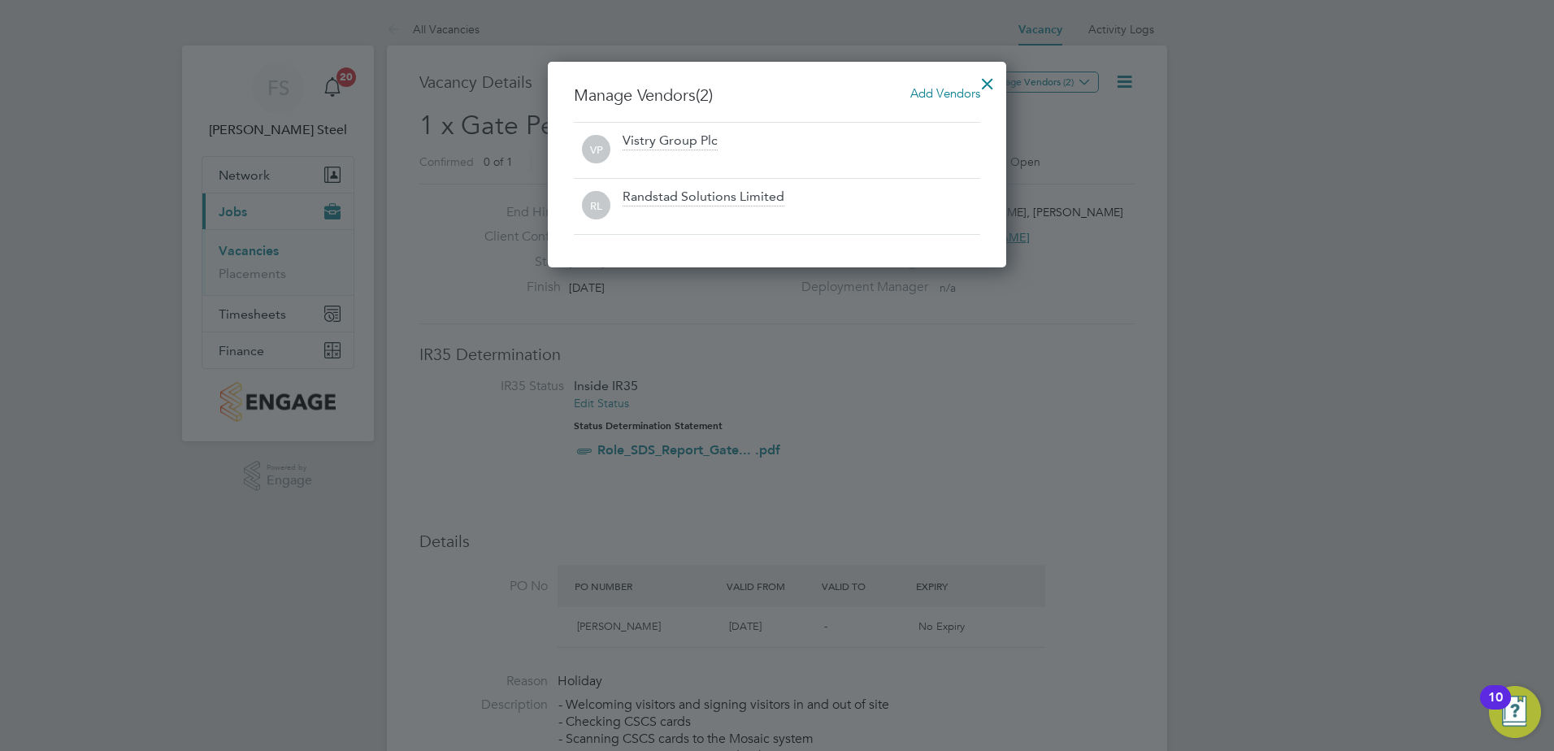
click at [988, 77] on div at bounding box center [987, 79] width 29 height 29
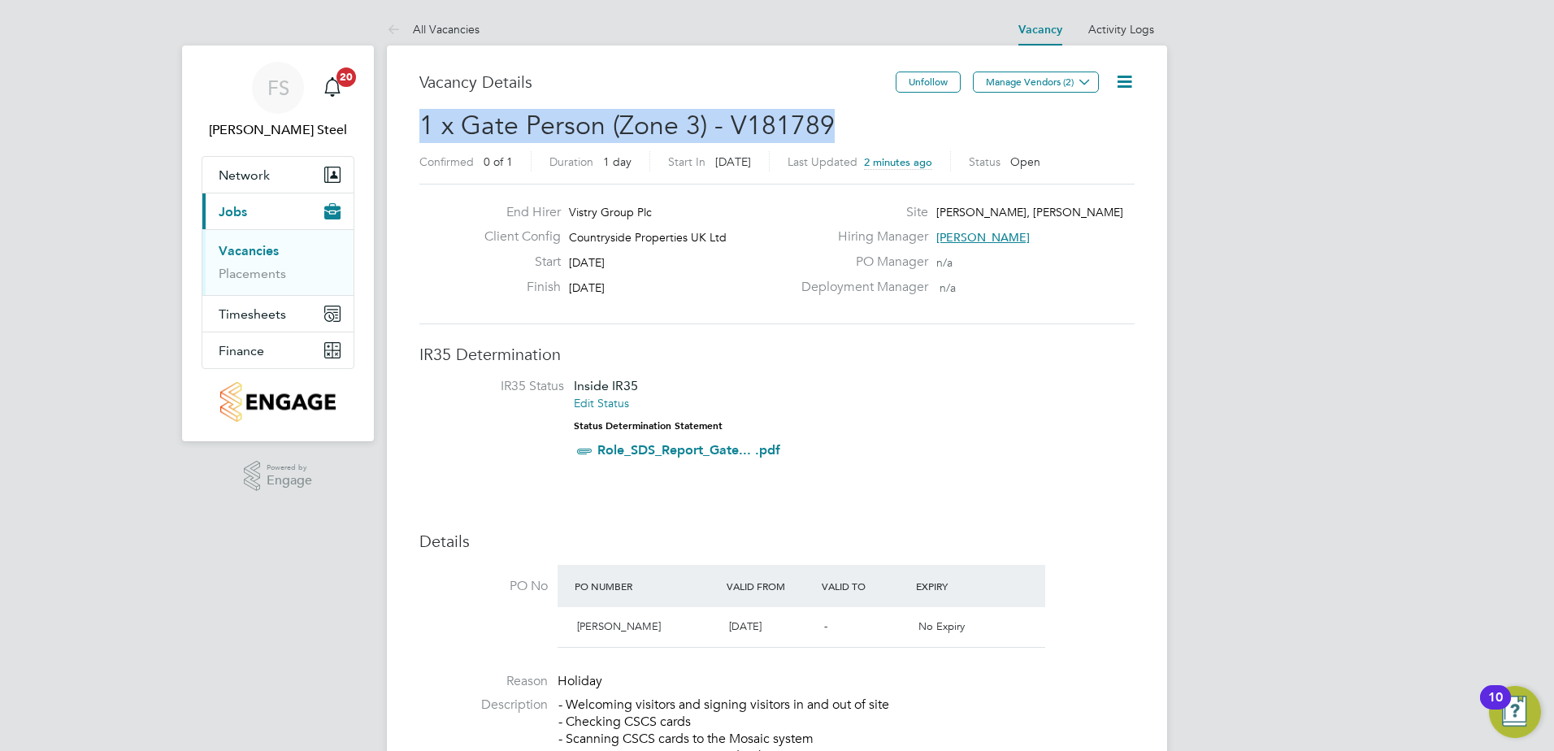
drag, startPoint x: 841, startPoint y: 112, endPoint x: 402, endPoint y: 127, distance: 439.1
copy span "1 x Gate Person (Zone 3) - V181789"
click at [267, 250] on link "Vacancies" at bounding box center [249, 250] width 60 height 15
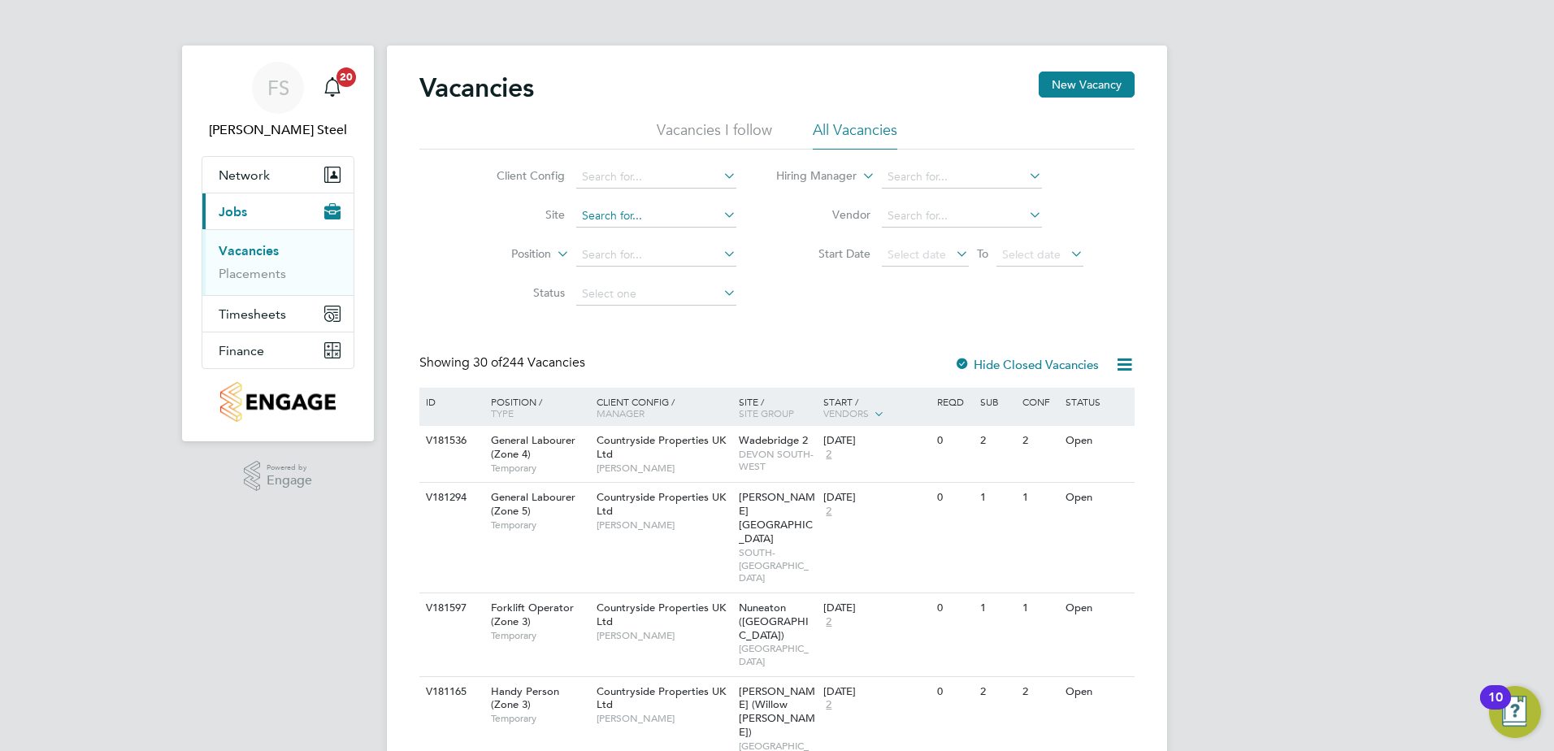
click at [638, 214] on input at bounding box center [656, 216] width 160 height 23
click at [643, 237] on li "Cromwell Abbey, Rams ey" at bounding box center [656, 238] width 162 height 22
type input "Cromwell Abbey, Ramsey"
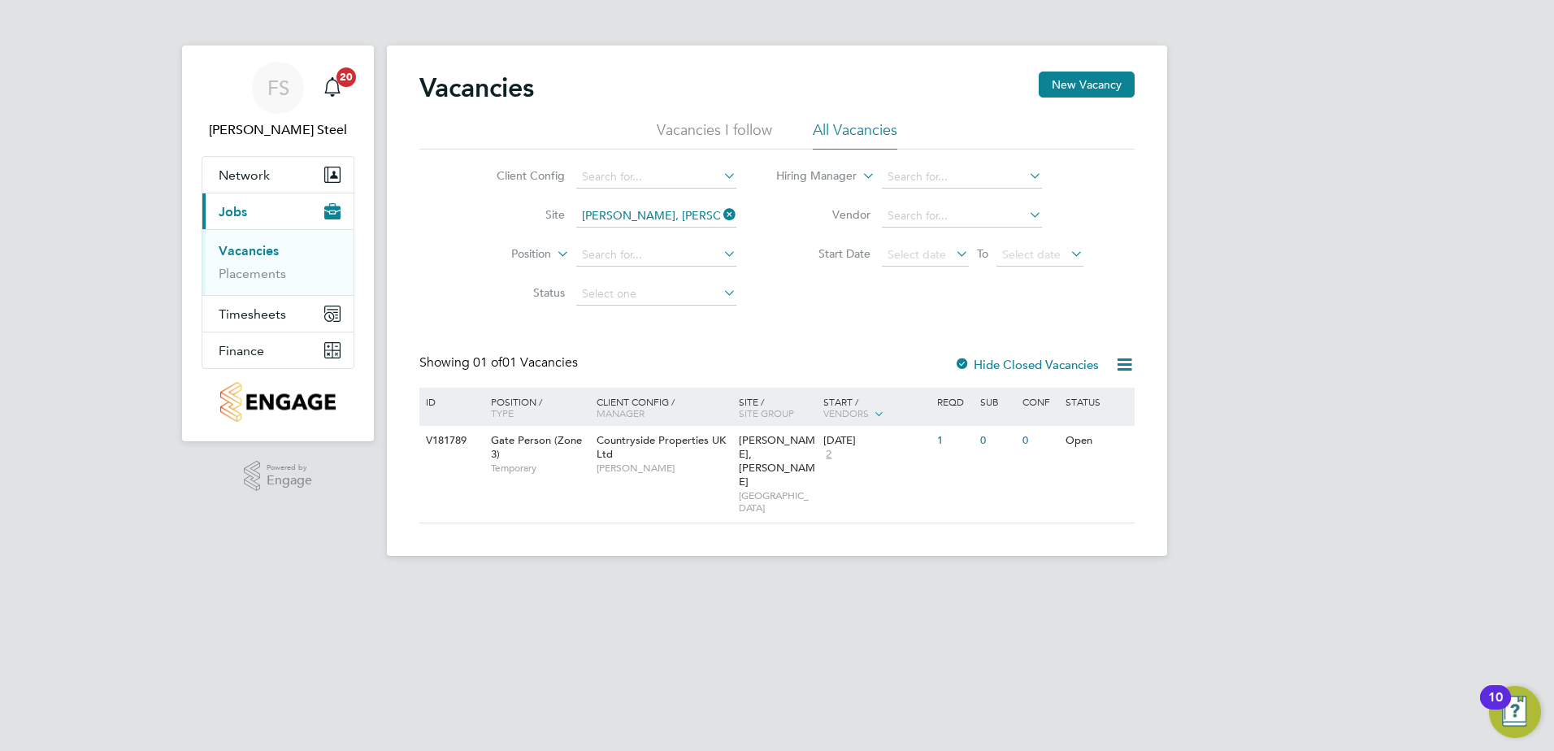
click at [1044, 365] on label "Hide Closed Vacancies" at bounding box center [1026, 364] width 145 height 15
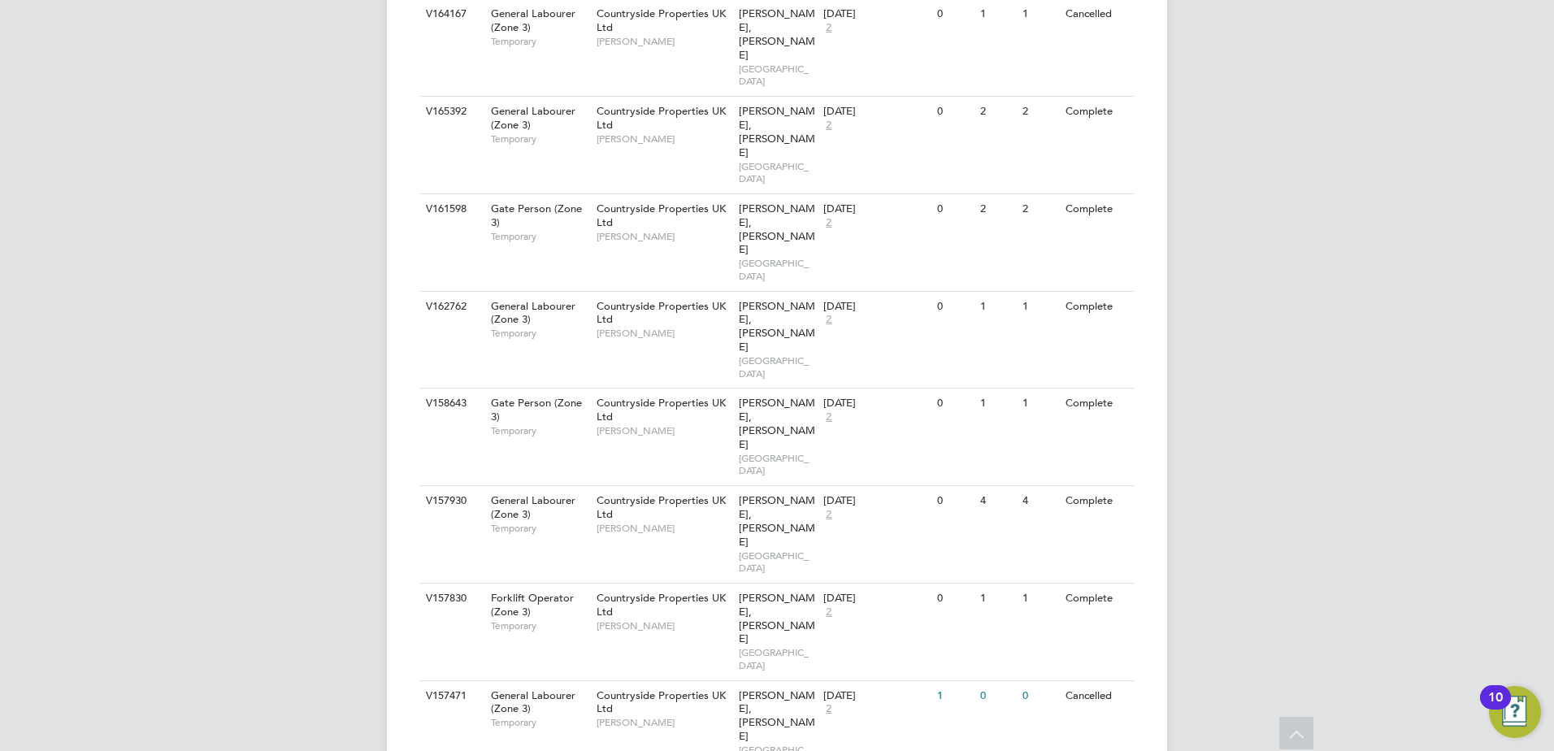
scroll to position [1498, 0]
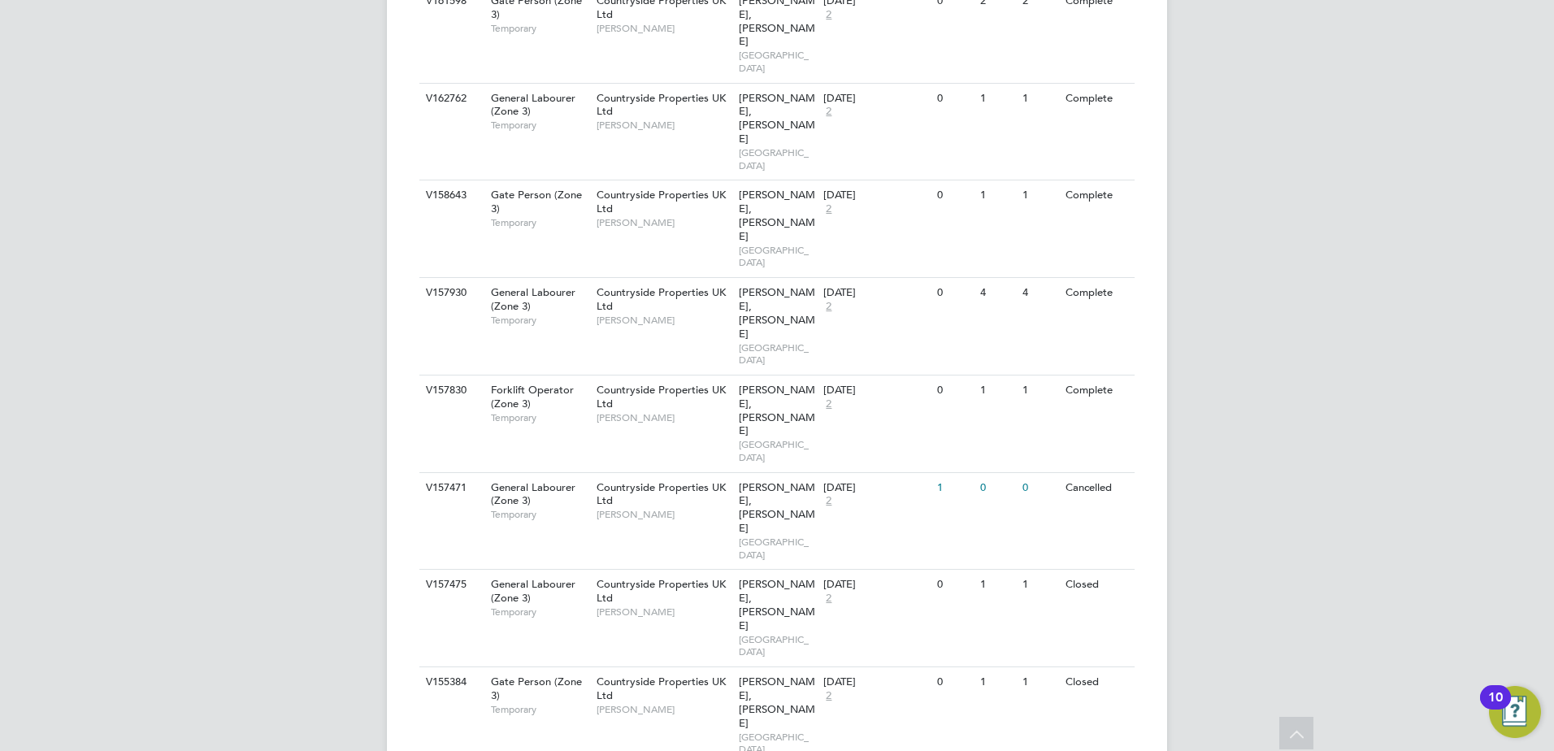
scroll to position [1707, 0]
click at [1086, 538] on li "View Details" at bounding box center [1072, 545] width 94 height 23
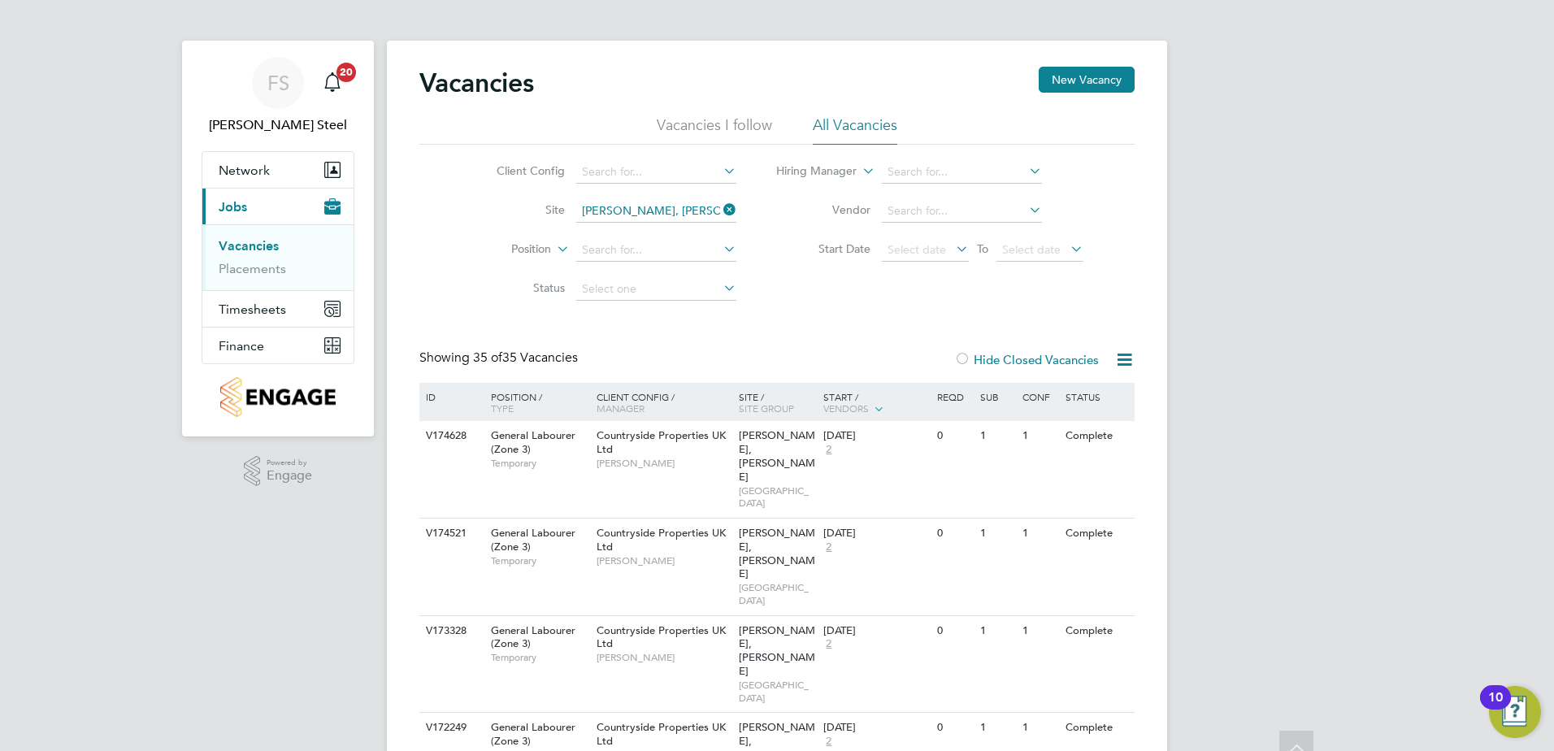
scroll to position [0, 0]
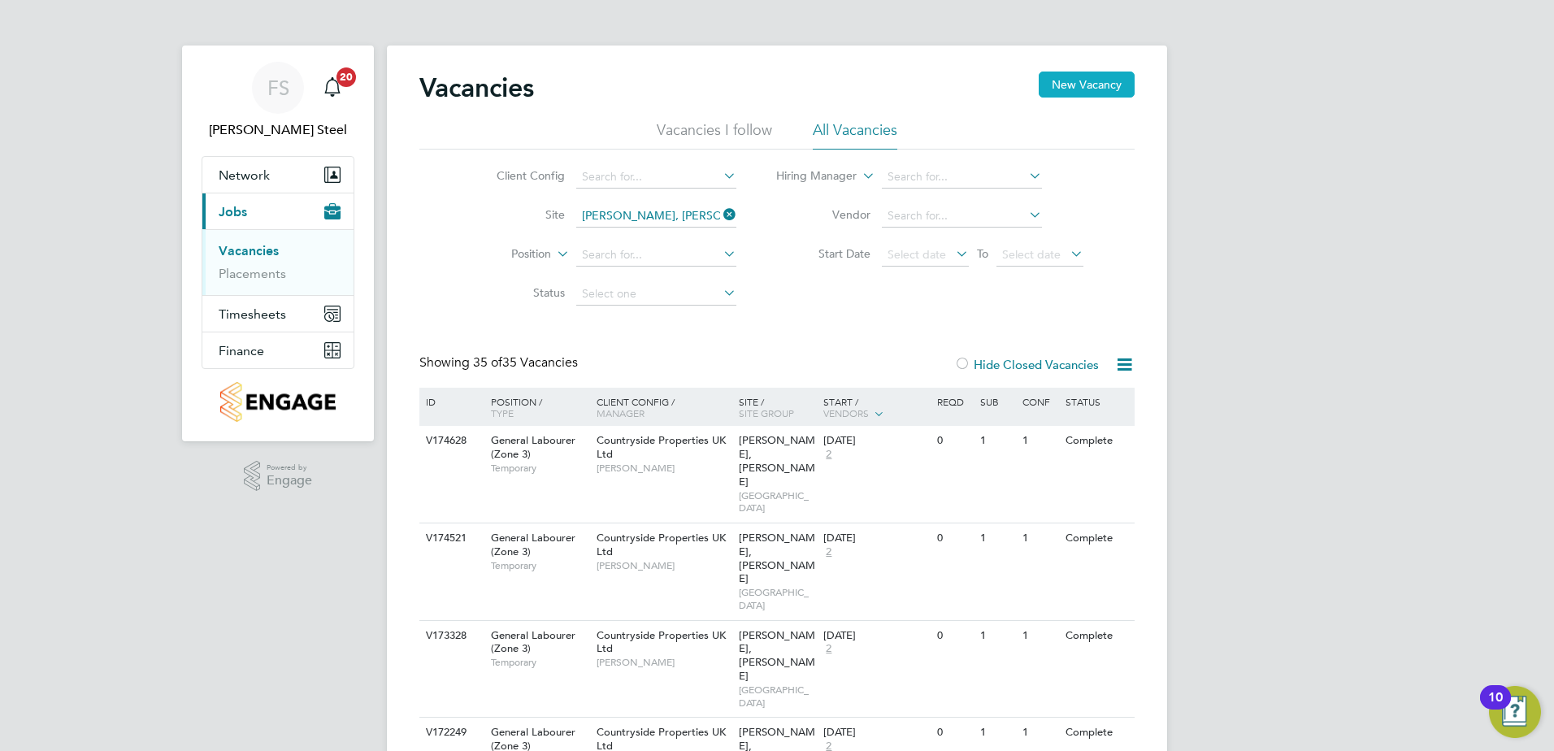
click at [1100, 82] on button "New Vacancy" at bounding box center [1087, 85] width 96 height 26
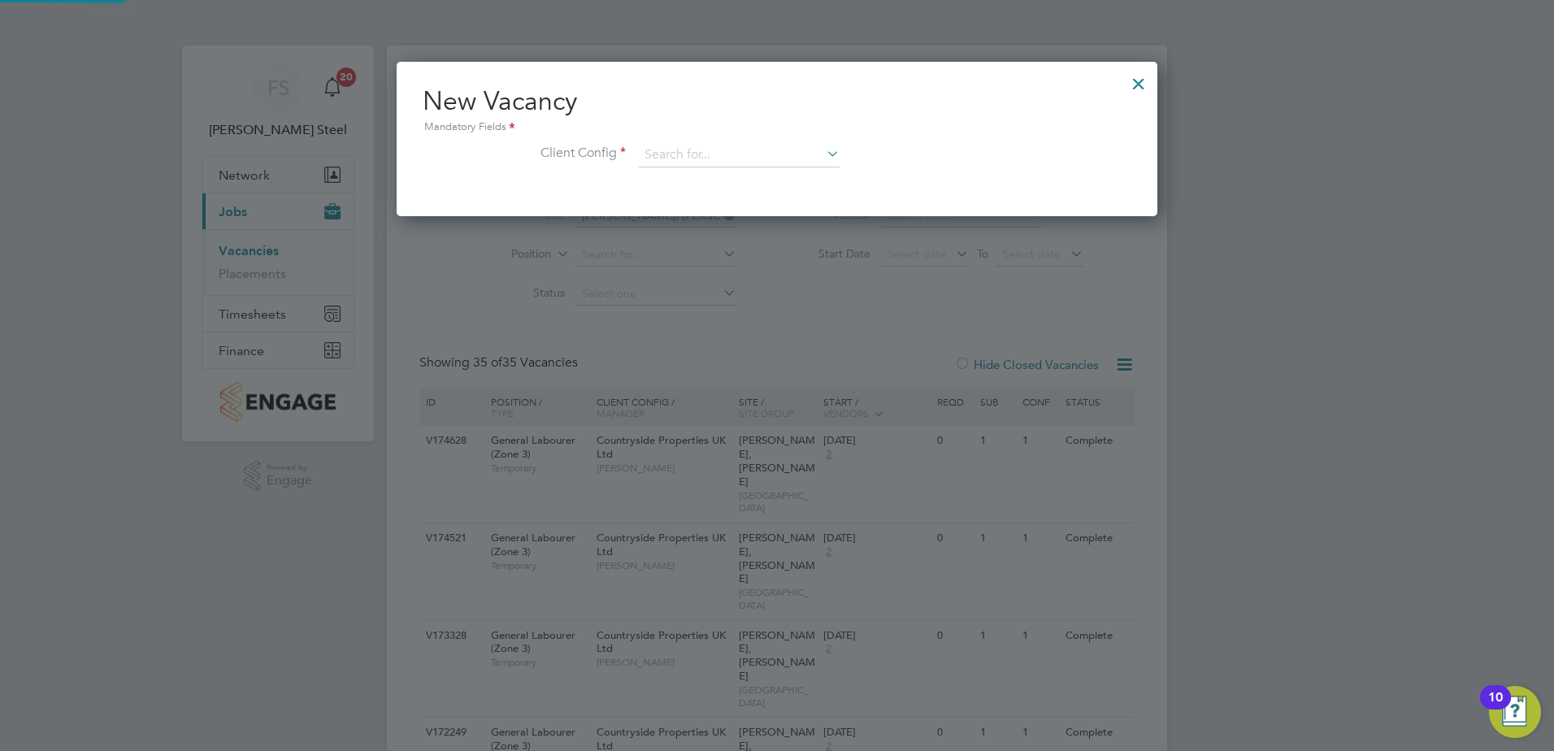
scroll to position [154, 762]
click at [699, 152] on input at bounding box center [739, 155] width 201 height 24
click at [744, 350] on li "Countryside Properties UK Ltd" at bounding box center [846, 355] width 416 height 22
type input "Countryside Properties UK Ltd"
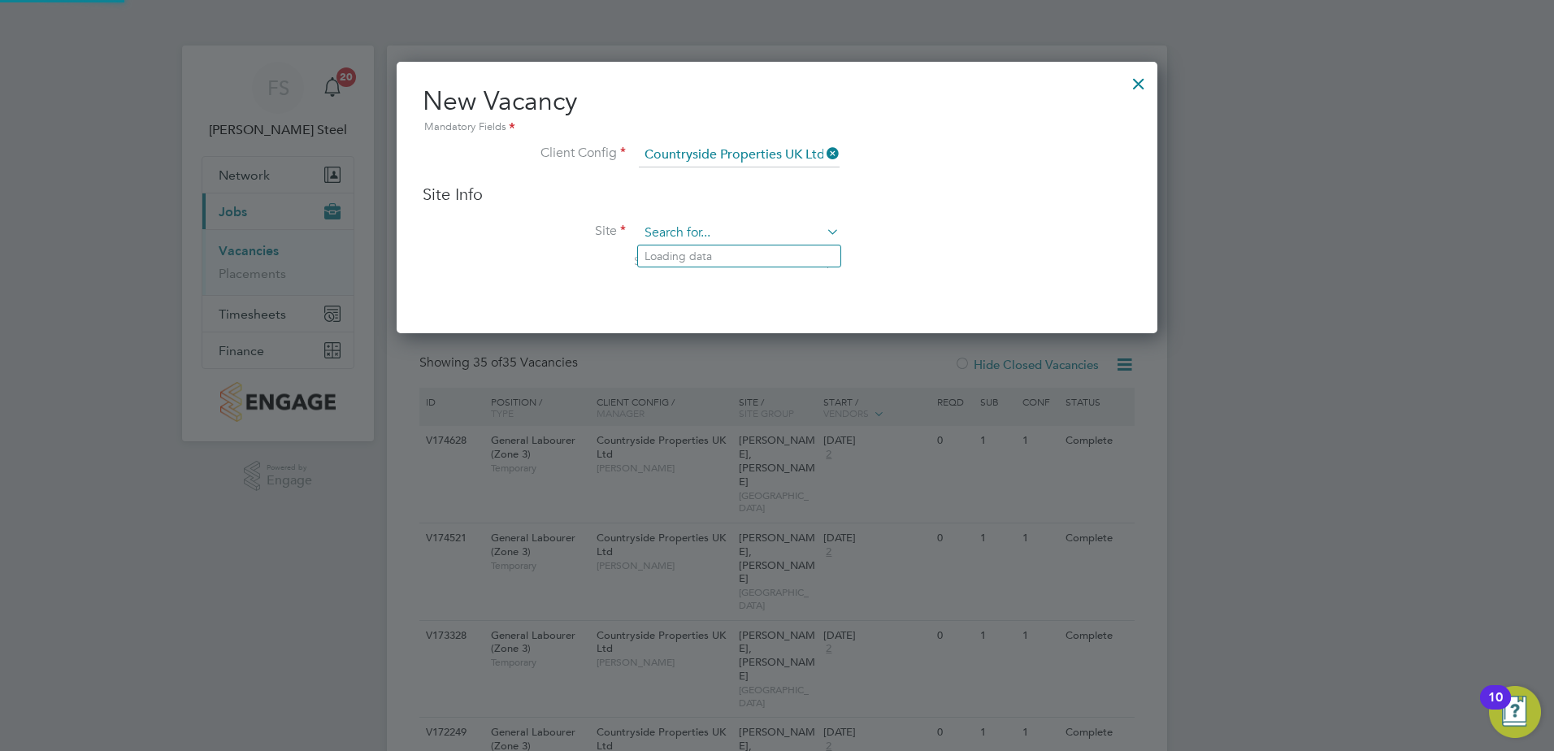
click at [689, 241] on input at bounding box center [739, 233] width 201 height 24
click at [710, 276] on li "Ely (Willow Woods)" at bounding box center [760, 278] width 244 height 22
type input "Ely (Willow Woods)"
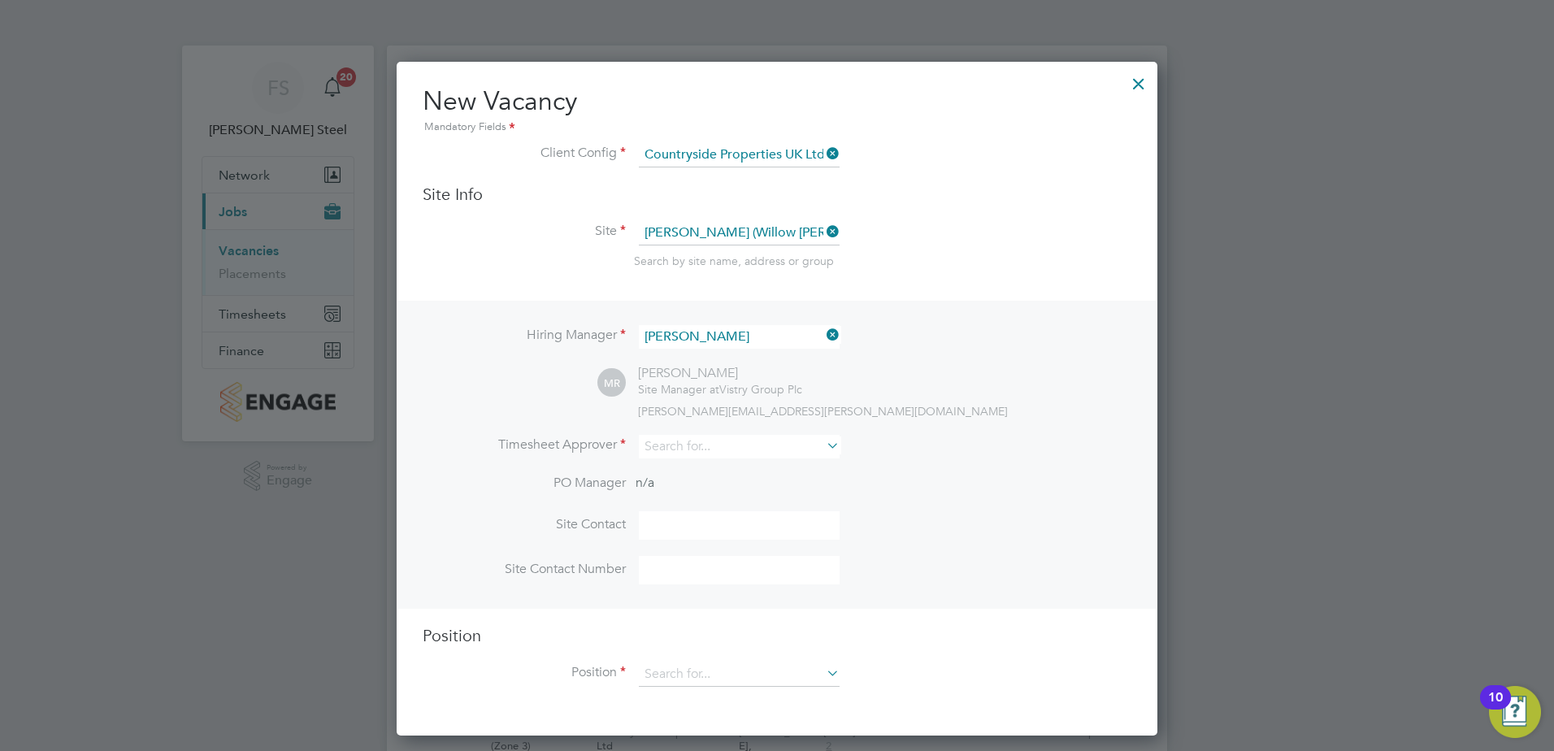
scroll to position [675, 762]
click at [720, 449] on input at bounding box center [739, 447] width 201 height 24
click at [710, 470] on li "Neil Kend rick" at bounding box center [754, 470] width 232 height 22
type input "Neil Kendrick"
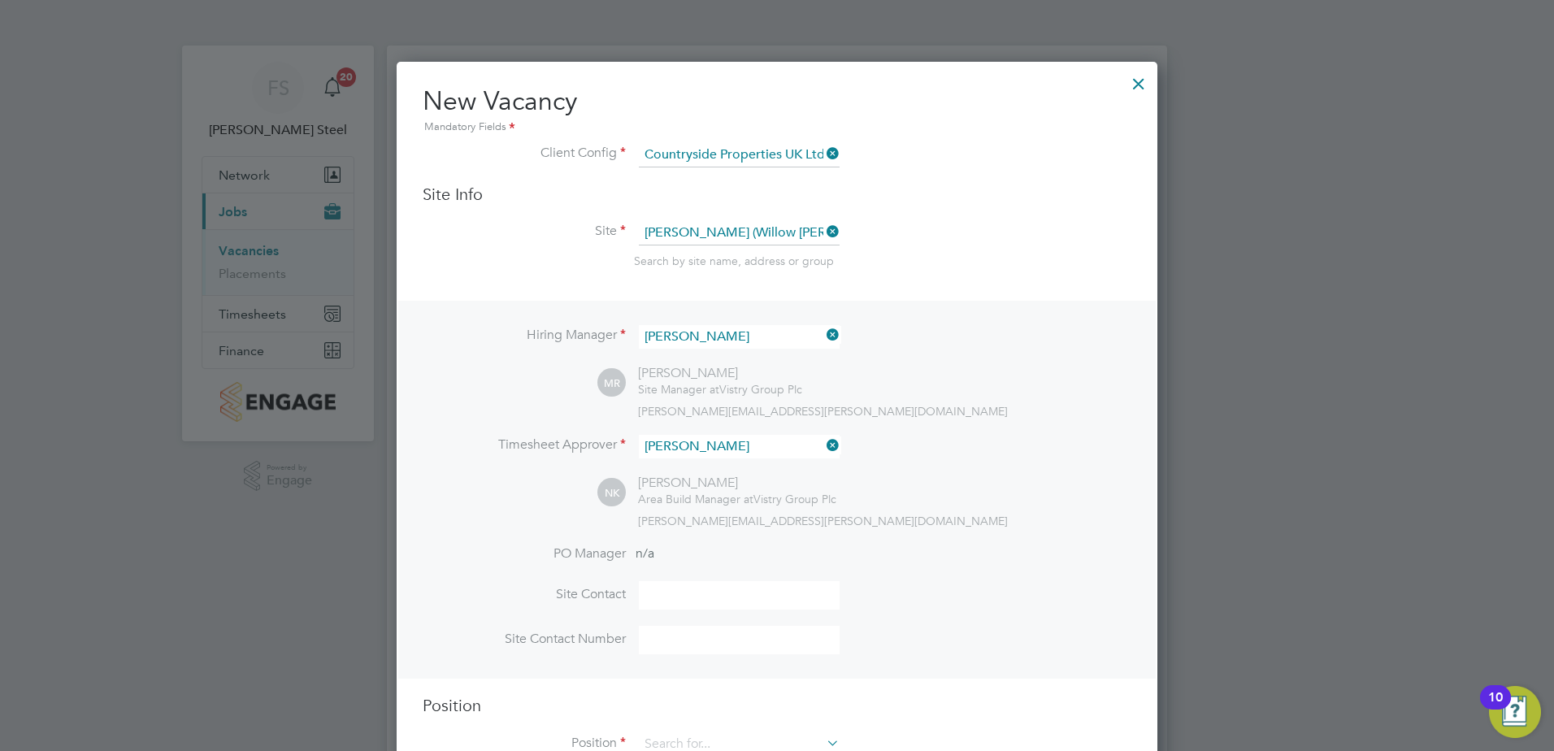
click at [686, 606] on input at bounding box center [739, 595] width 201 height 28
type input "george brockhouse"
click at [693, 644] on input at bounding box center [739, 640] width 201 height 28
click at [711, 631] on input at bounding box center [739, 640] width 201 height 28
paste input "07541632042"
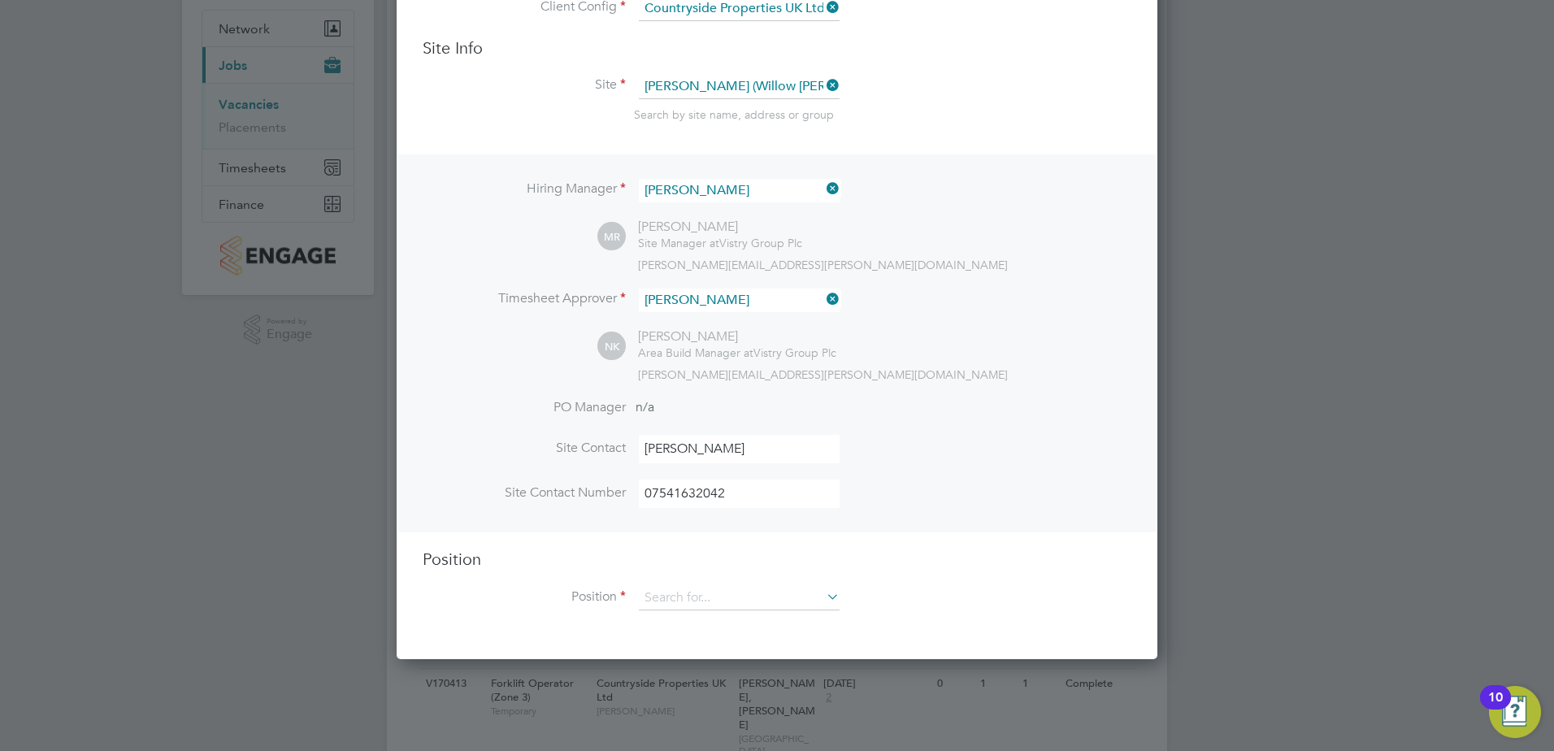
scroll to position [163, 0]
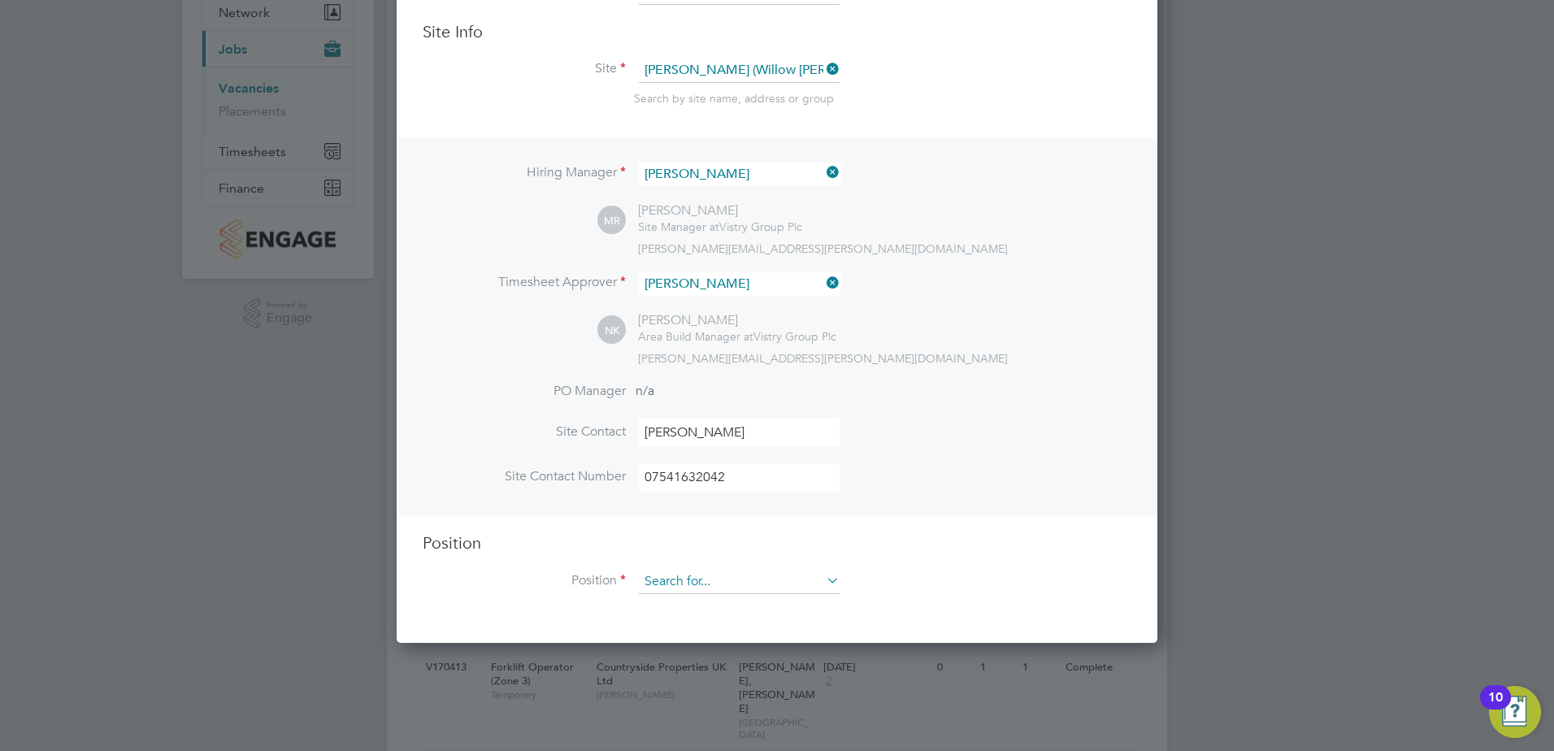
type input "07541632042"
click at [696, 580] on input at bounding box center [739, 582] width 201 height 24
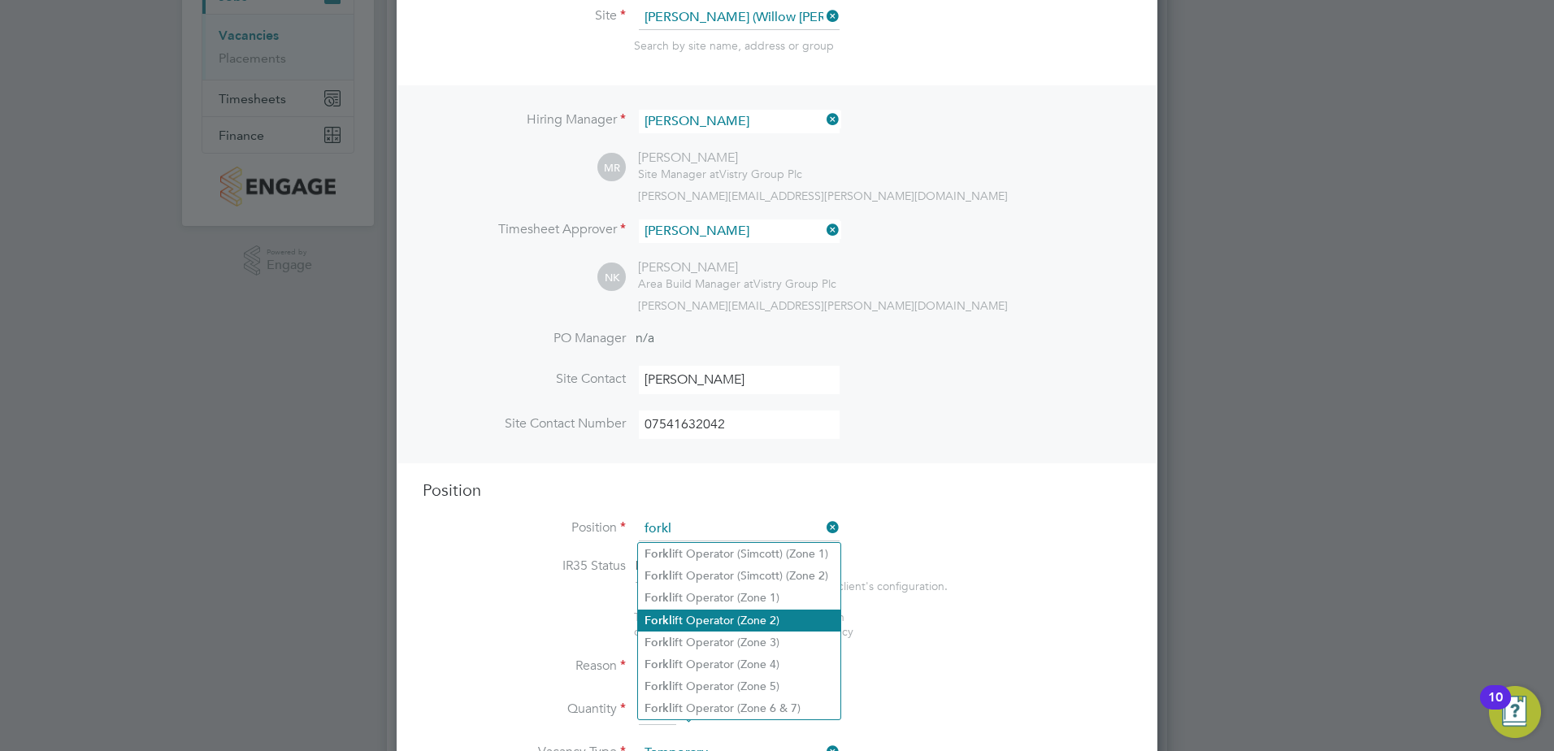
scroll to position [244, 0]
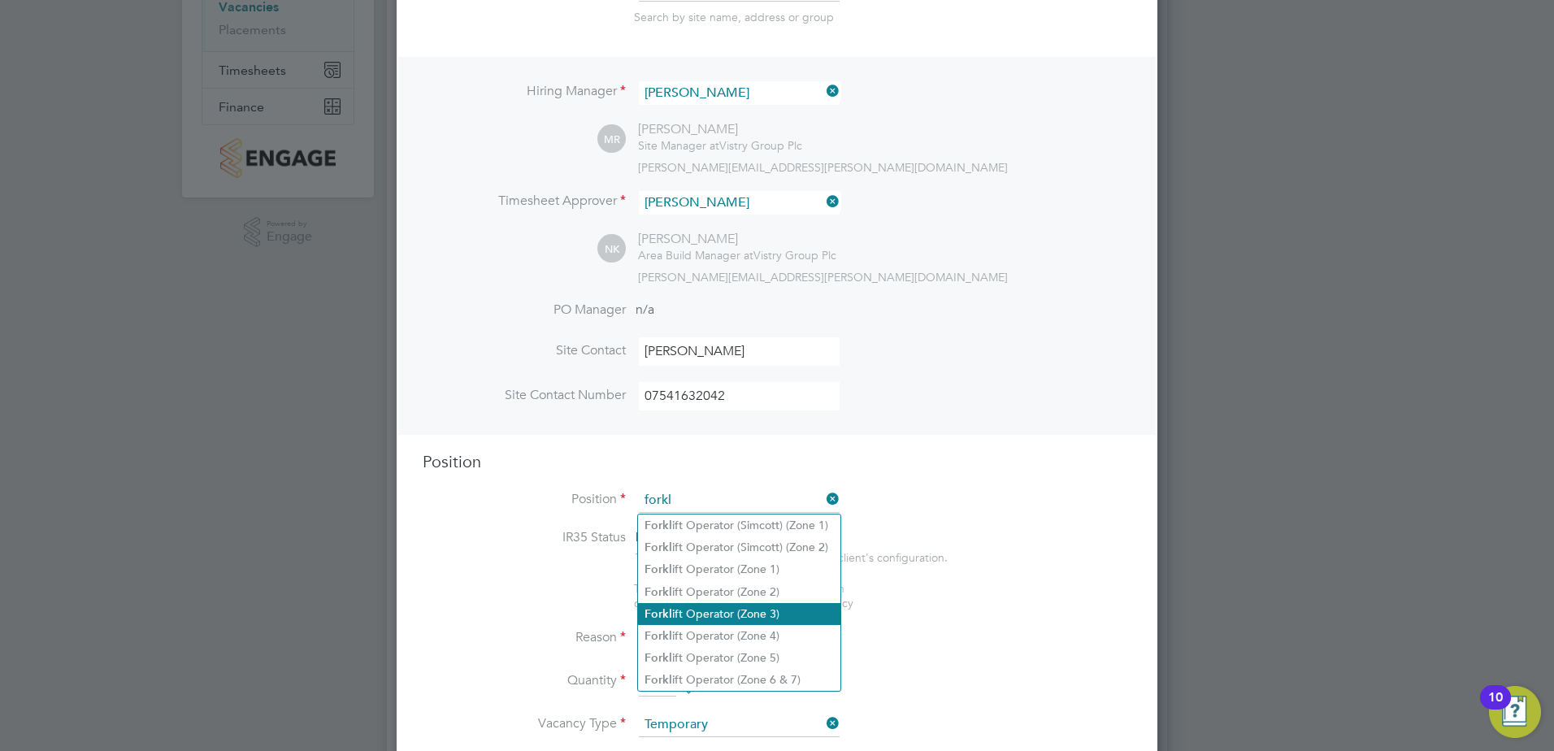
click at [679, 606] on li "Forkl ift Operator (Zone 3)" at bounding box center [739, 614] width 202 height 22
type input "Forklift Operator (Zone 3)"
type textarea "• Operate construction machinery • Delivering large quantities of materials to …"
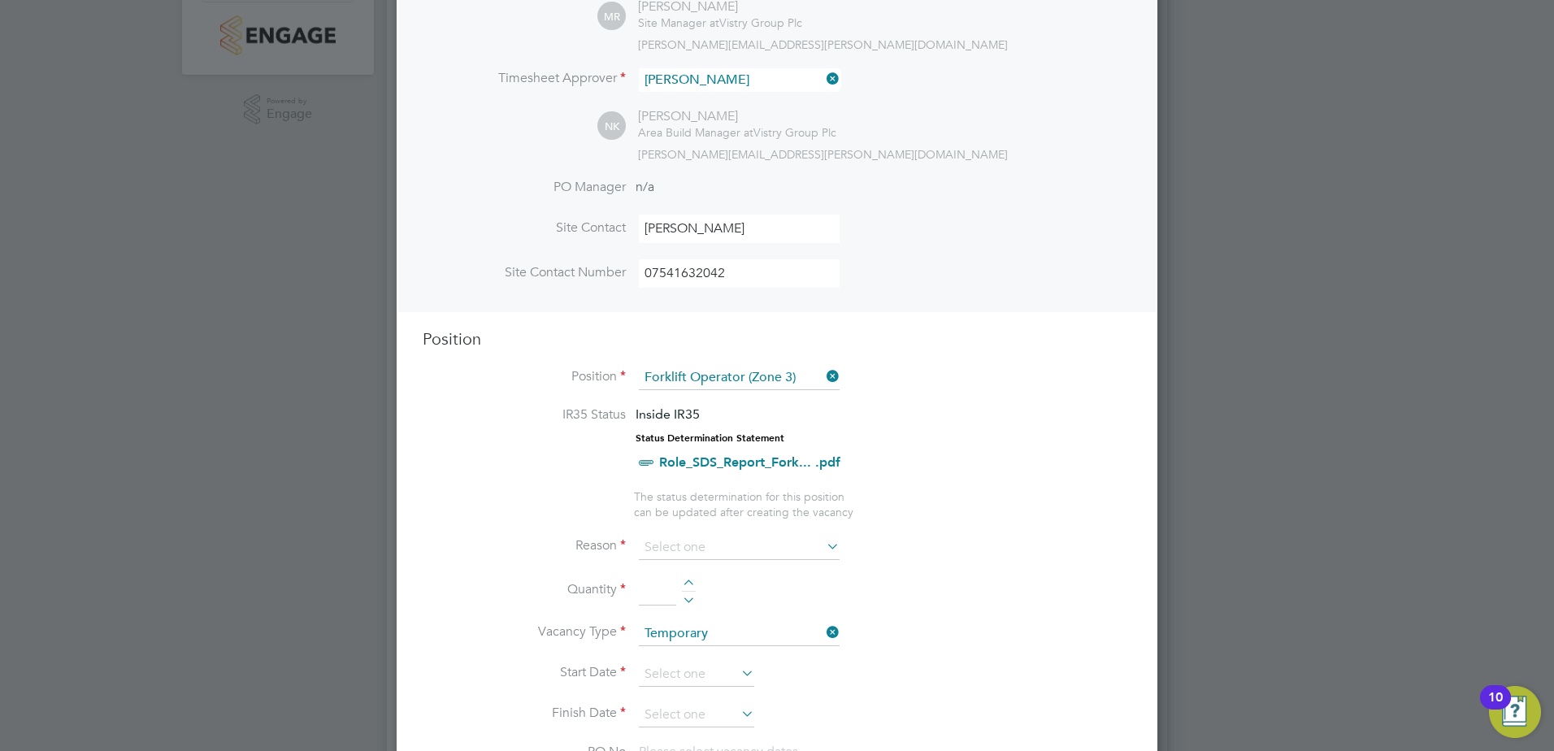
scroll to position [406, 0]
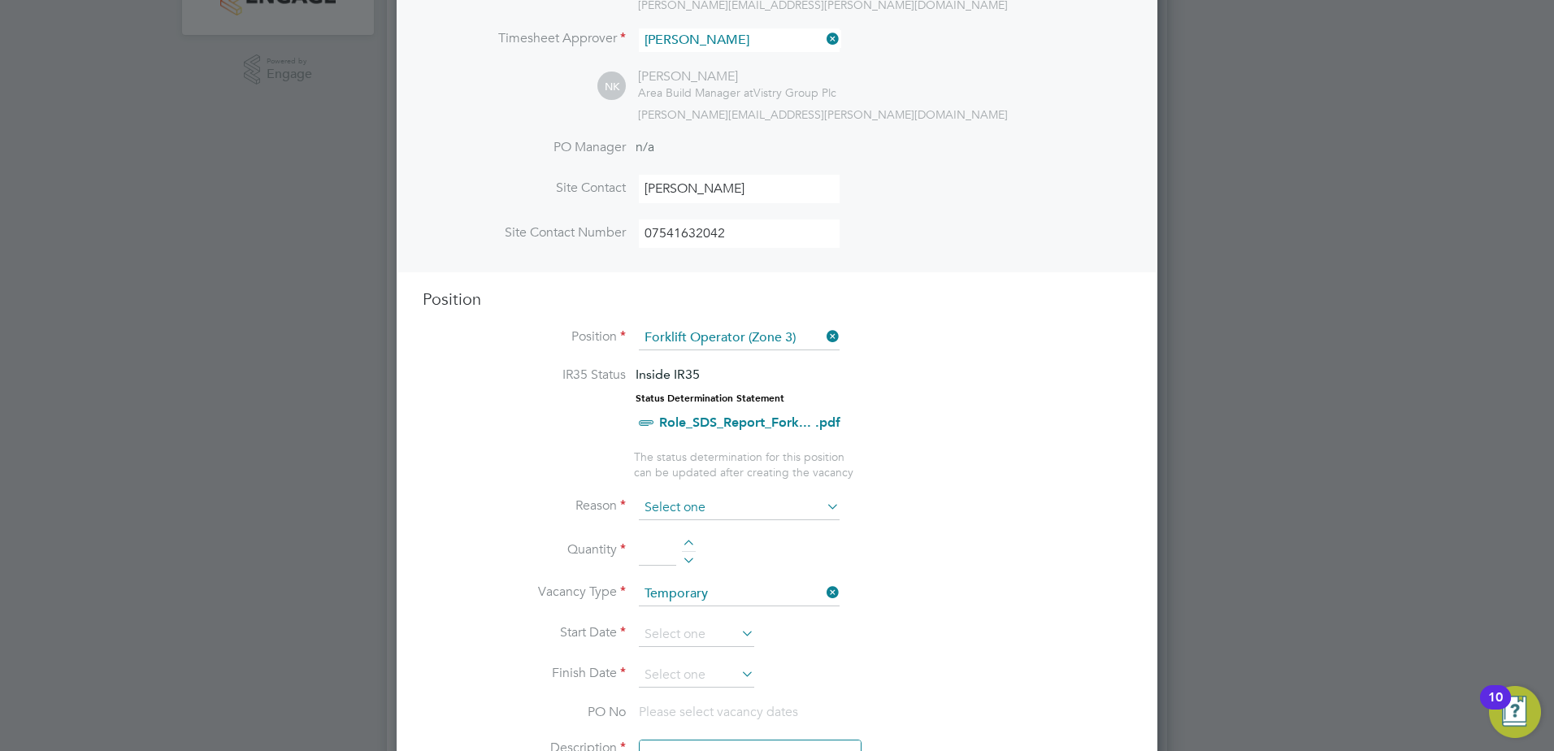
click at [728, 505] on input at bounding box center [739, 508] width 201 height 24
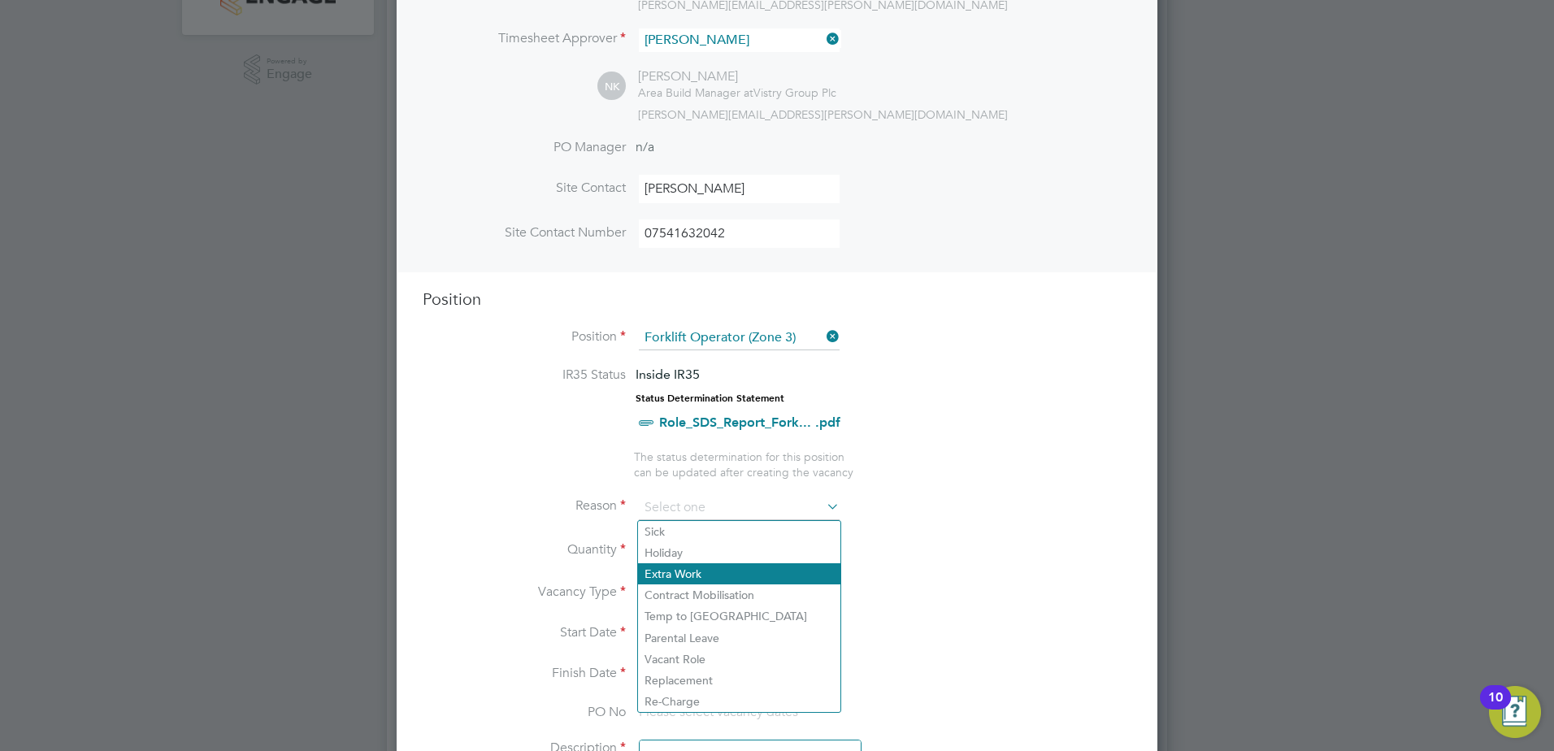
click at [697, 580] on li "Extra Work" at bounding box center [739, 573] width 202 height 21
type input "Extra Work"
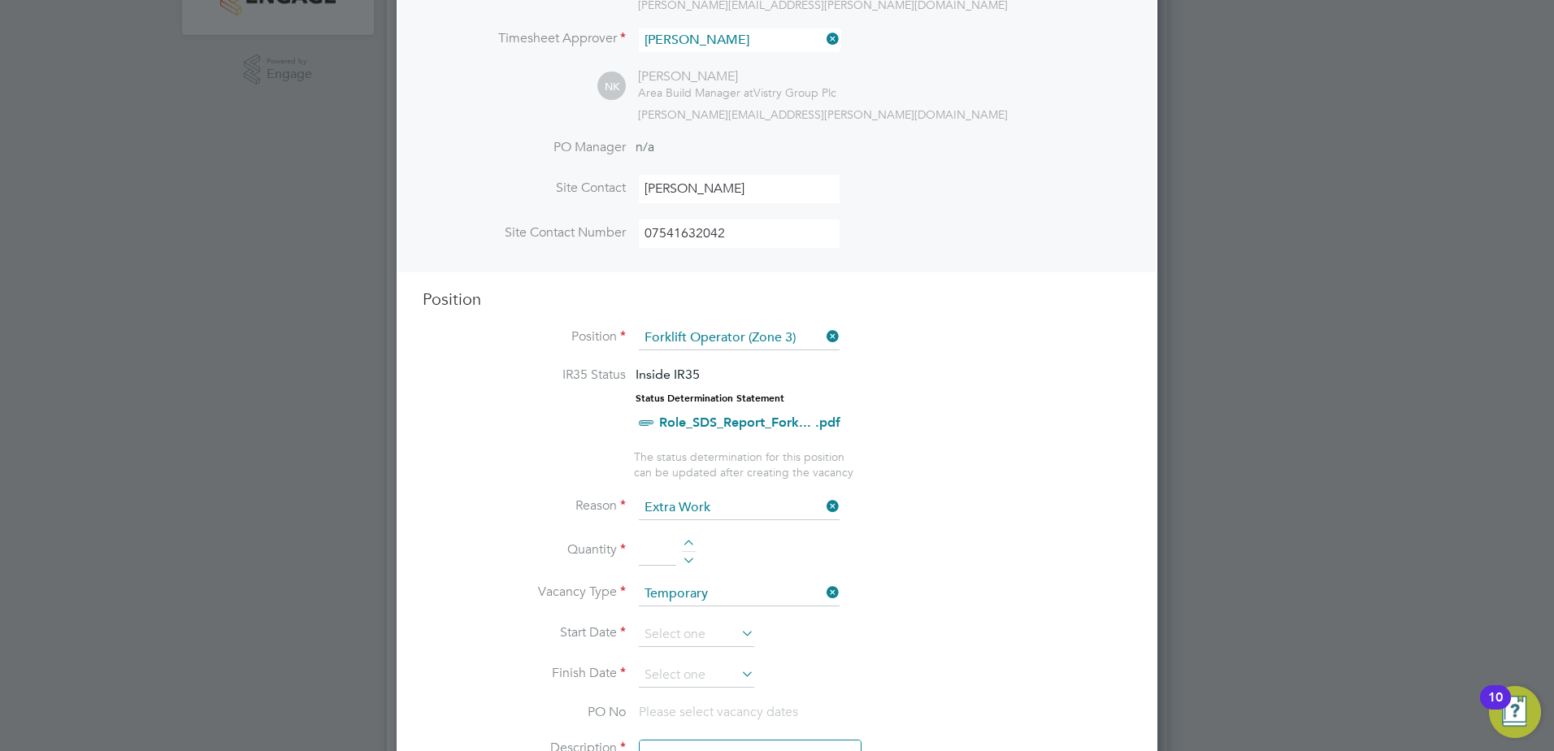
click at [688, 544] on div at bounding box center [689, 545] width 14 height 11
type input "1"
click at [730, 634] on input at bounding box center [696, 635] width 115 height 24
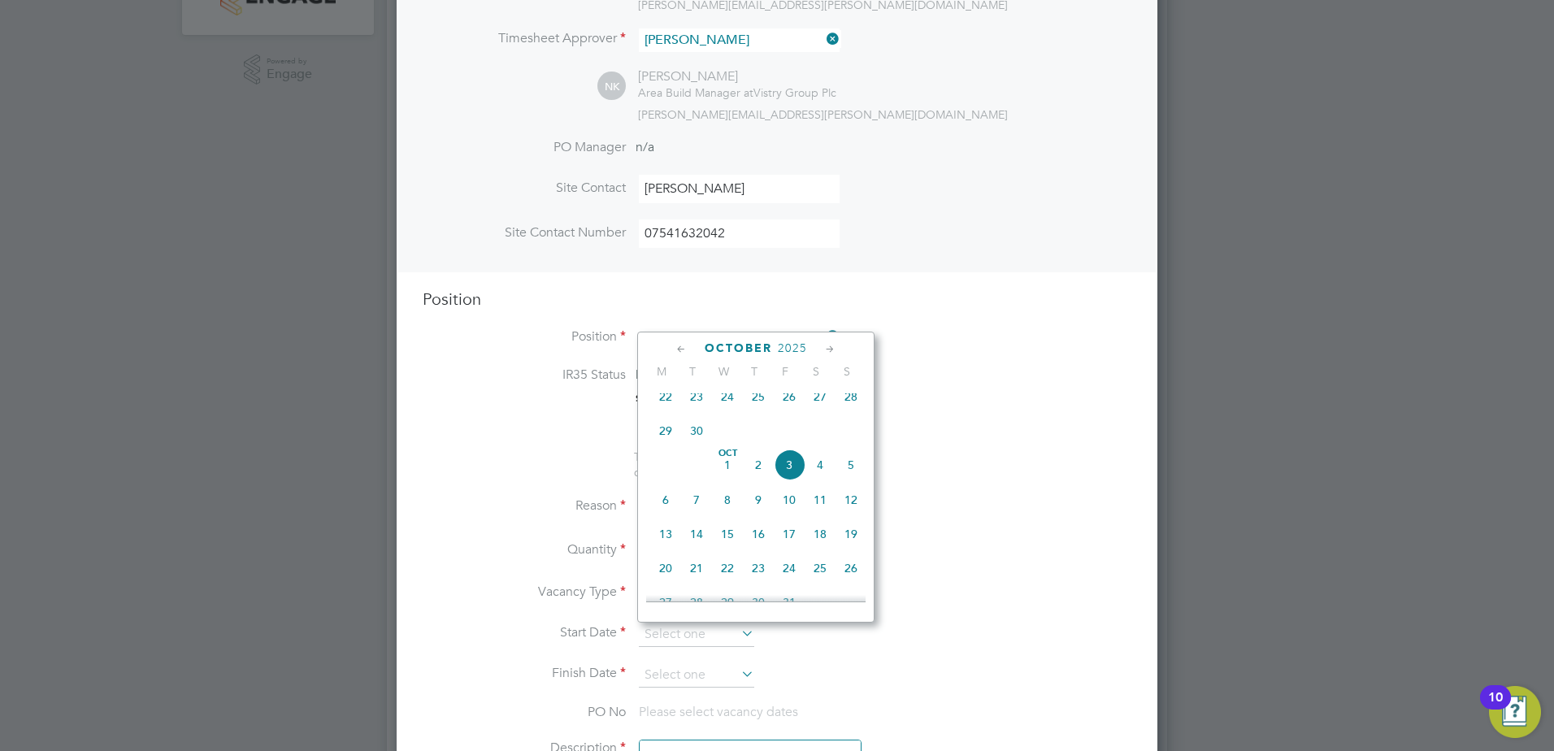
click at [763, 479] on span "2" at bounding box center [758, 464] width 31 height 31
type input "02 Oct 2025"
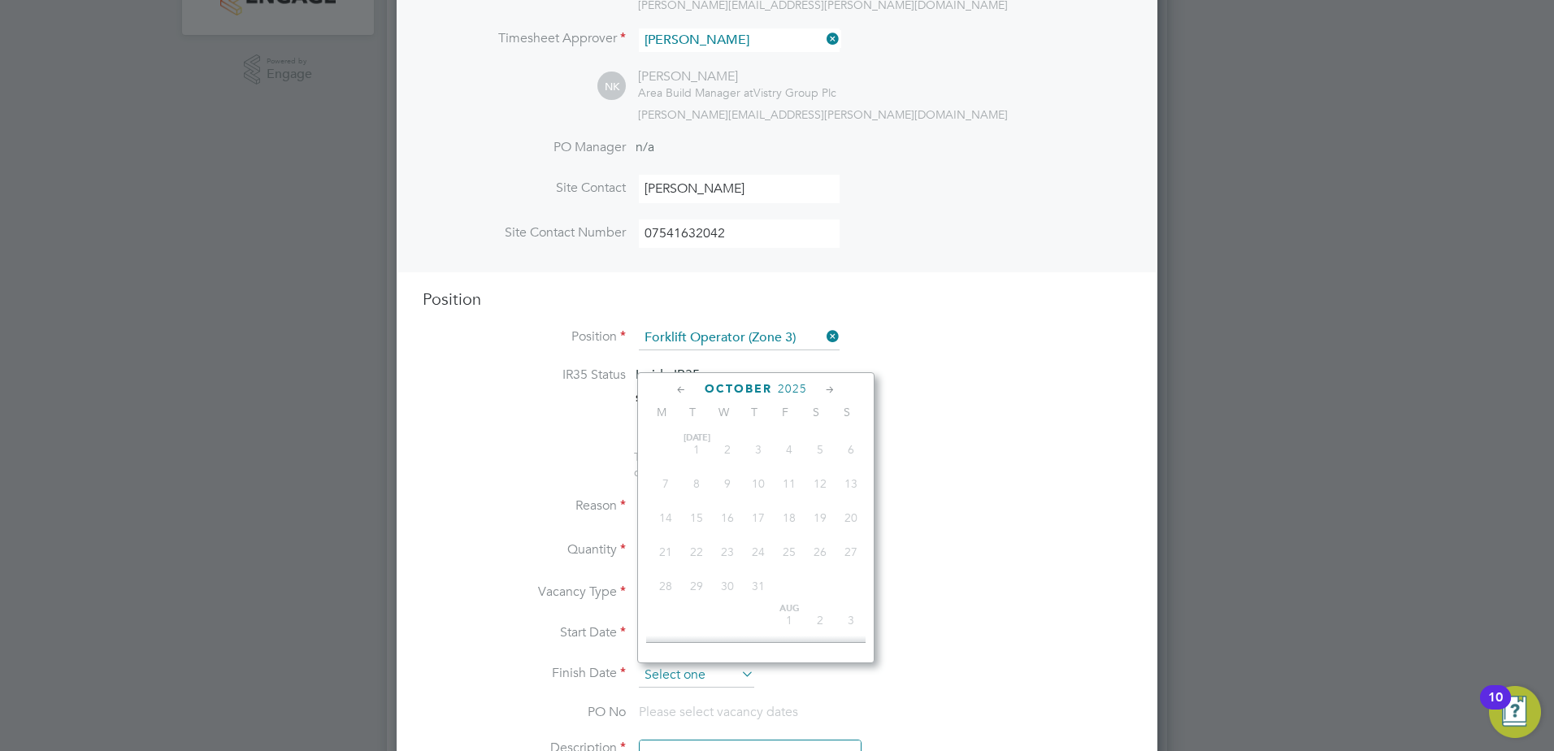
click at [737, 673] on input at bounding box center [696, 675] width 115 height 24
click at [787, 584] on span "17" at bounding box center [789, 574] width 31 height 31
type input "17 Oct 2025"
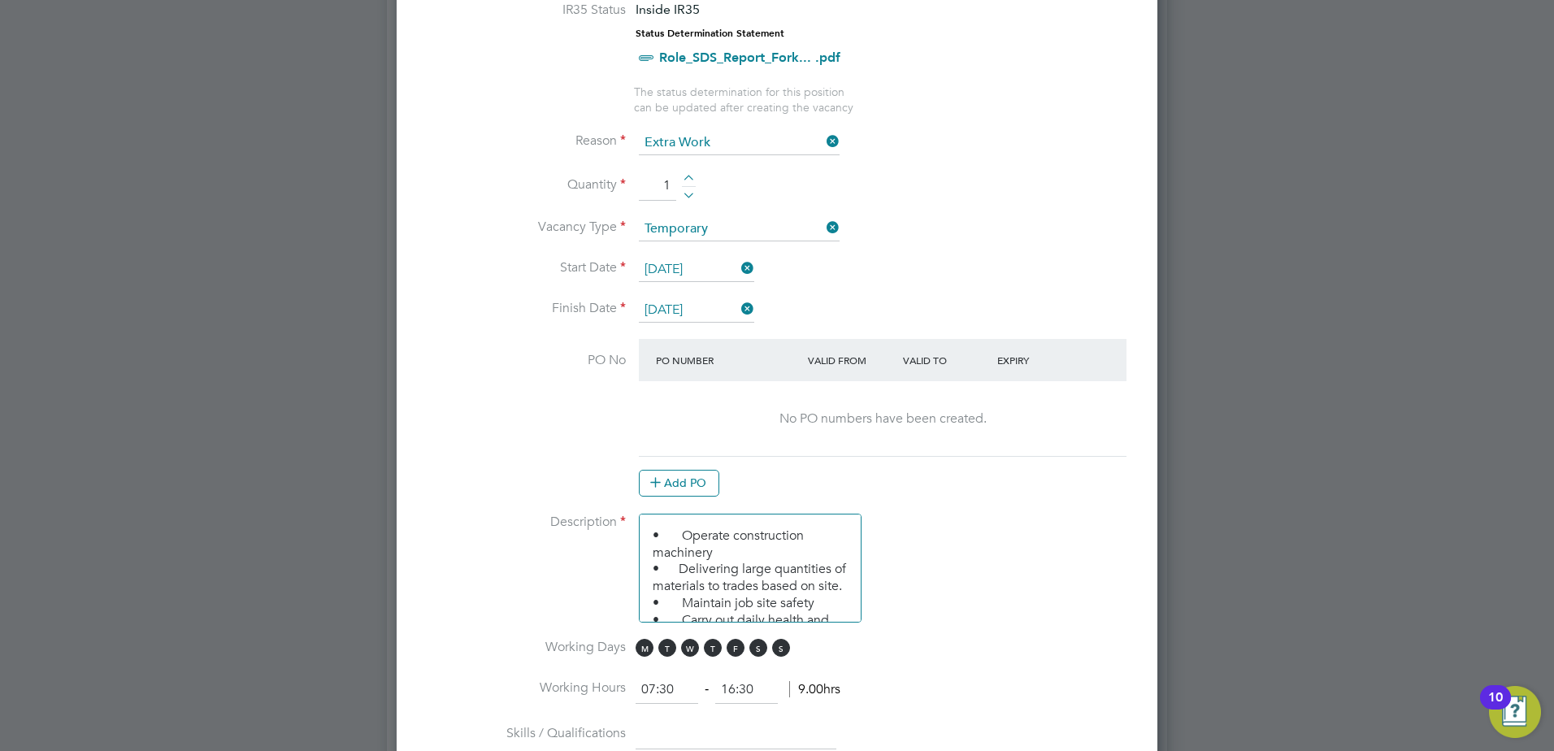
scroll to position [975, 0]
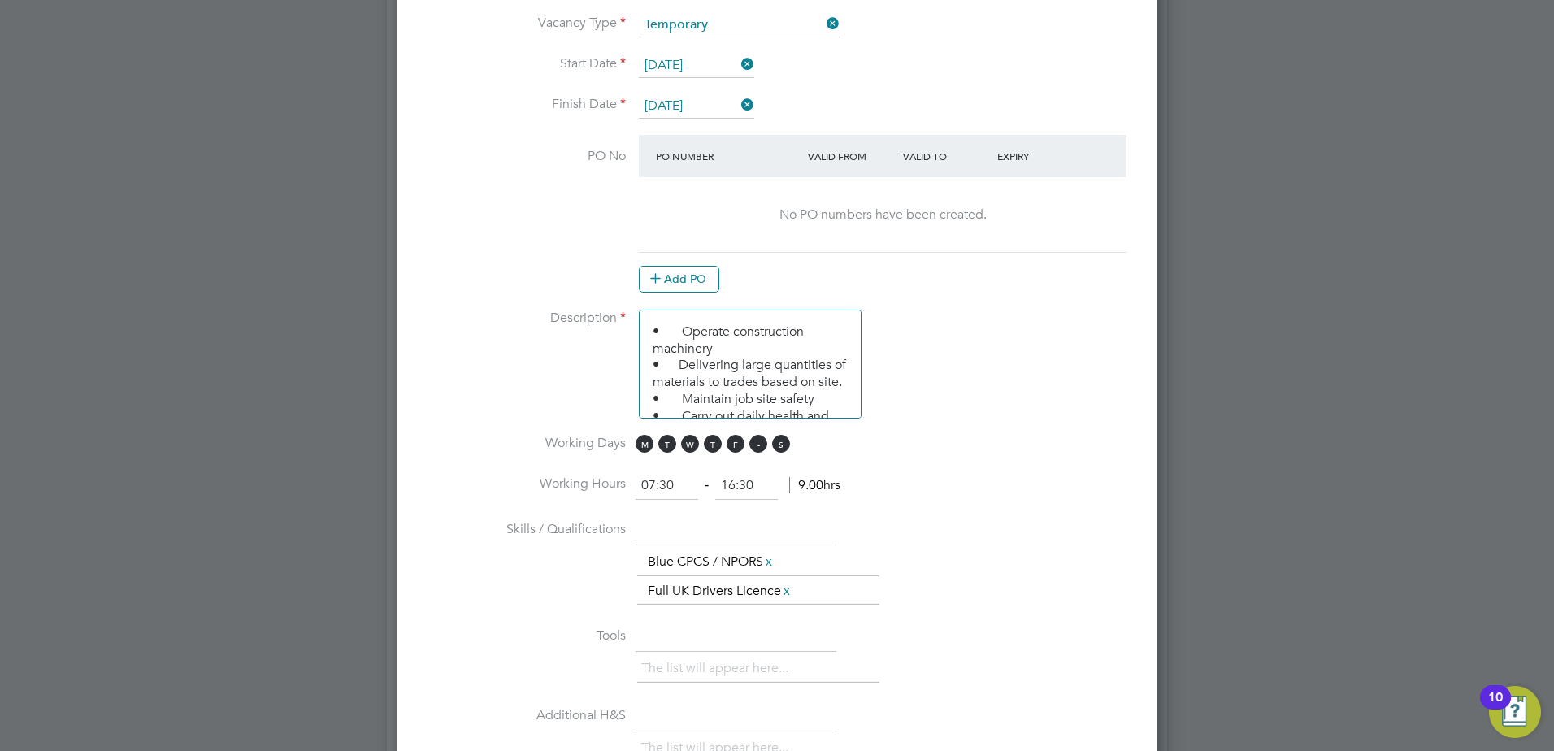
click at [761, 444] on span "S" at bounding box center [758, 444] width 18 height 18
click at [781, 445] on span "S" at bounding box center [781, 444] width 18 height 18
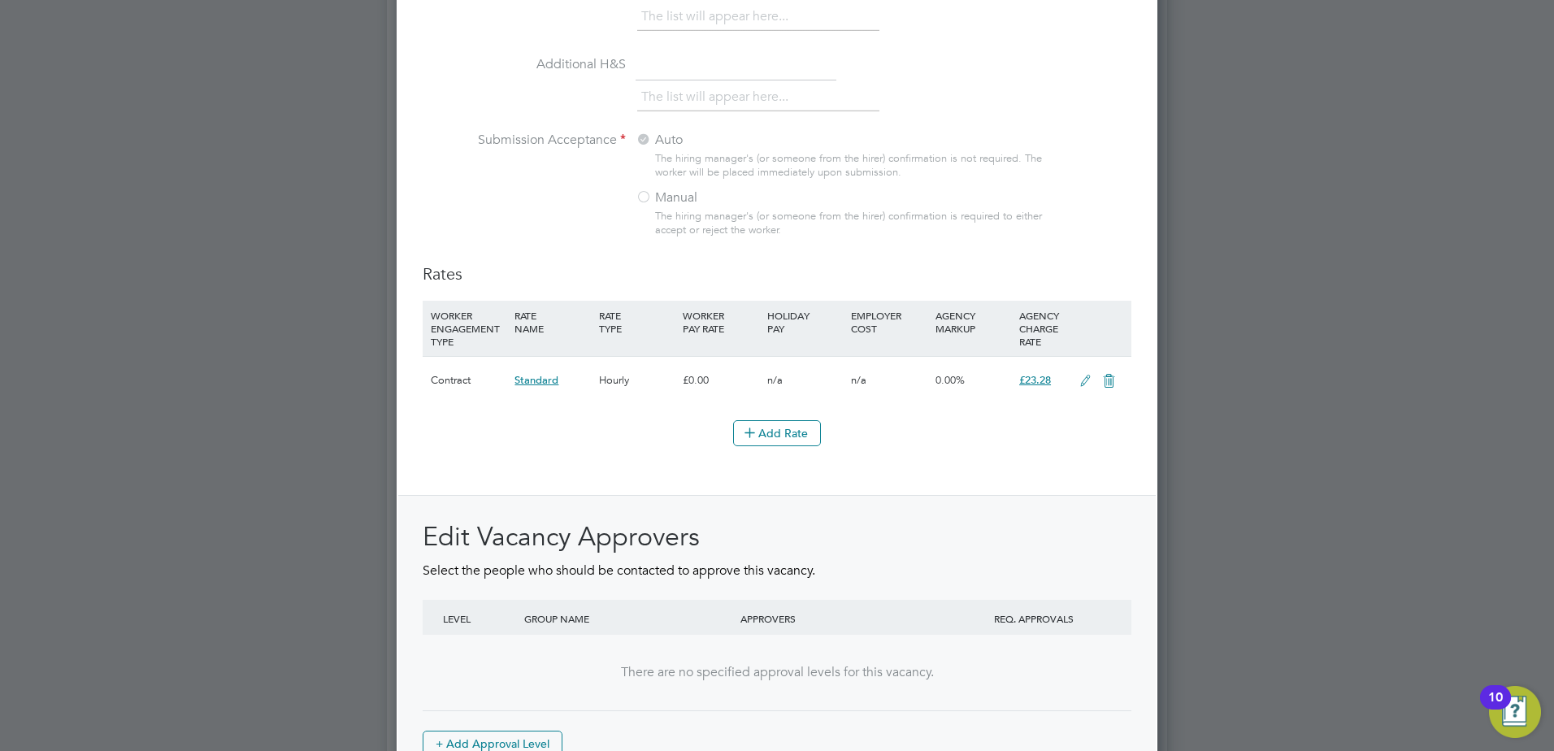
scroll to position [1813, 0]
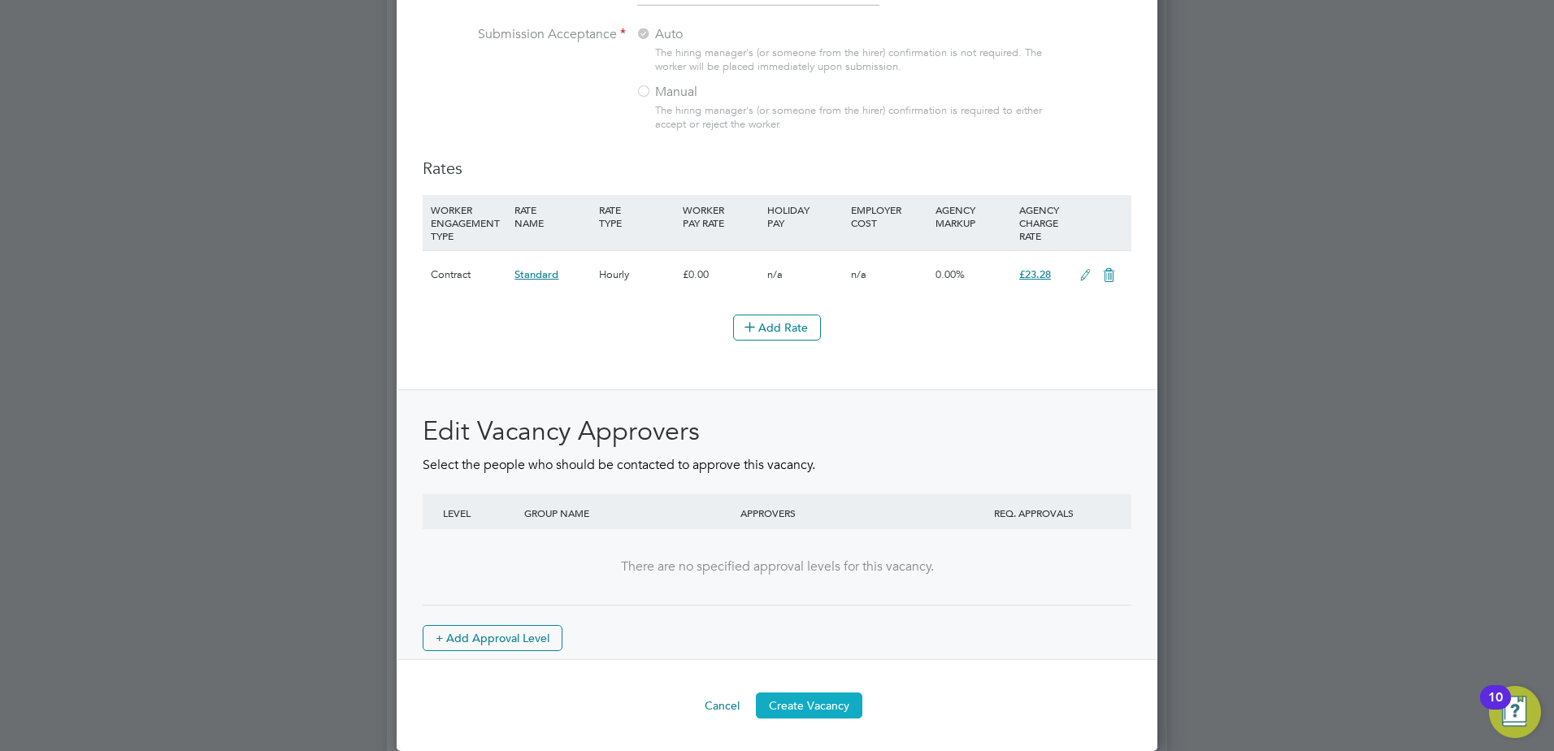
click at [817, 702] on button "Create Vacancy" at bounding box center [809, 705] width 106 height 26
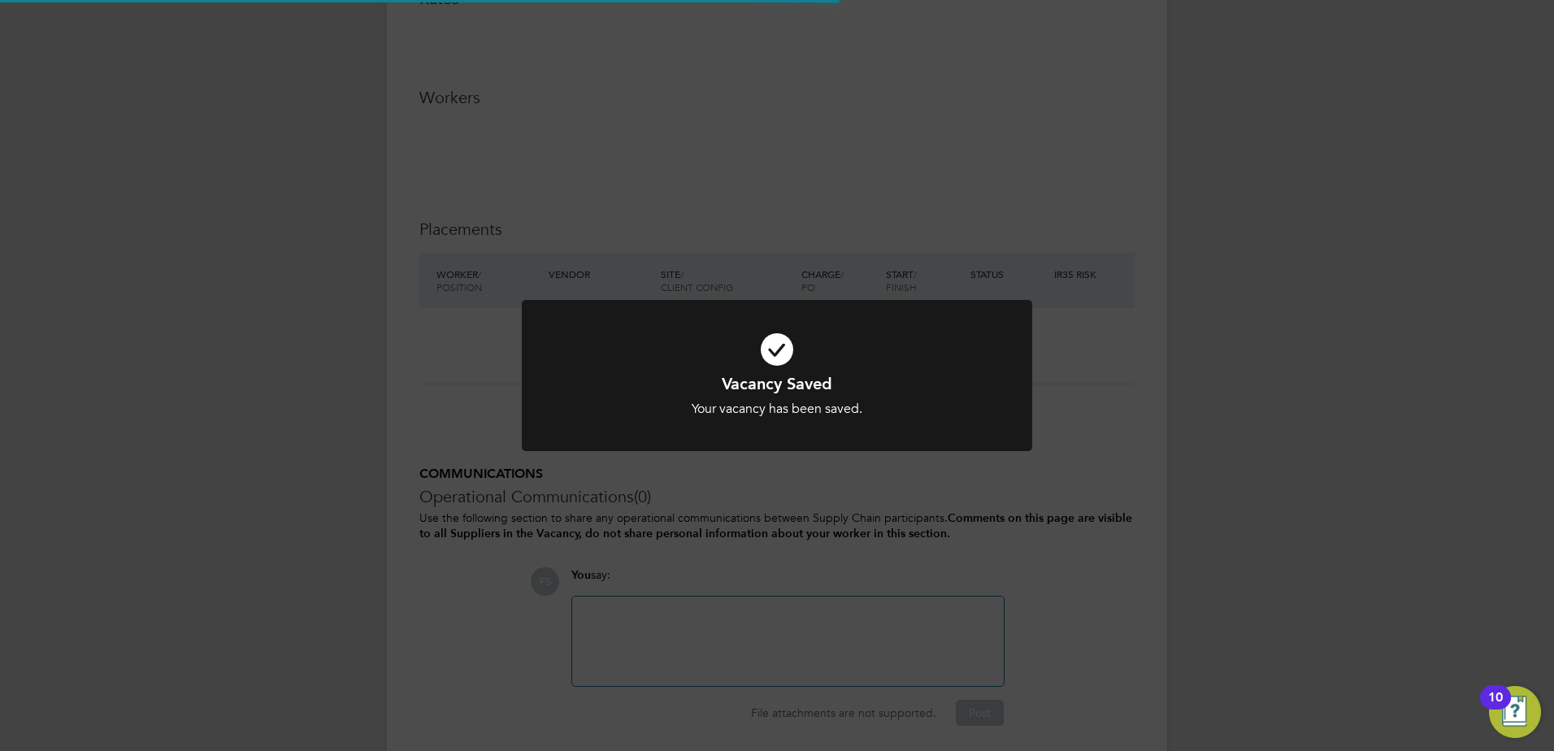
scroll to position [26, 321]
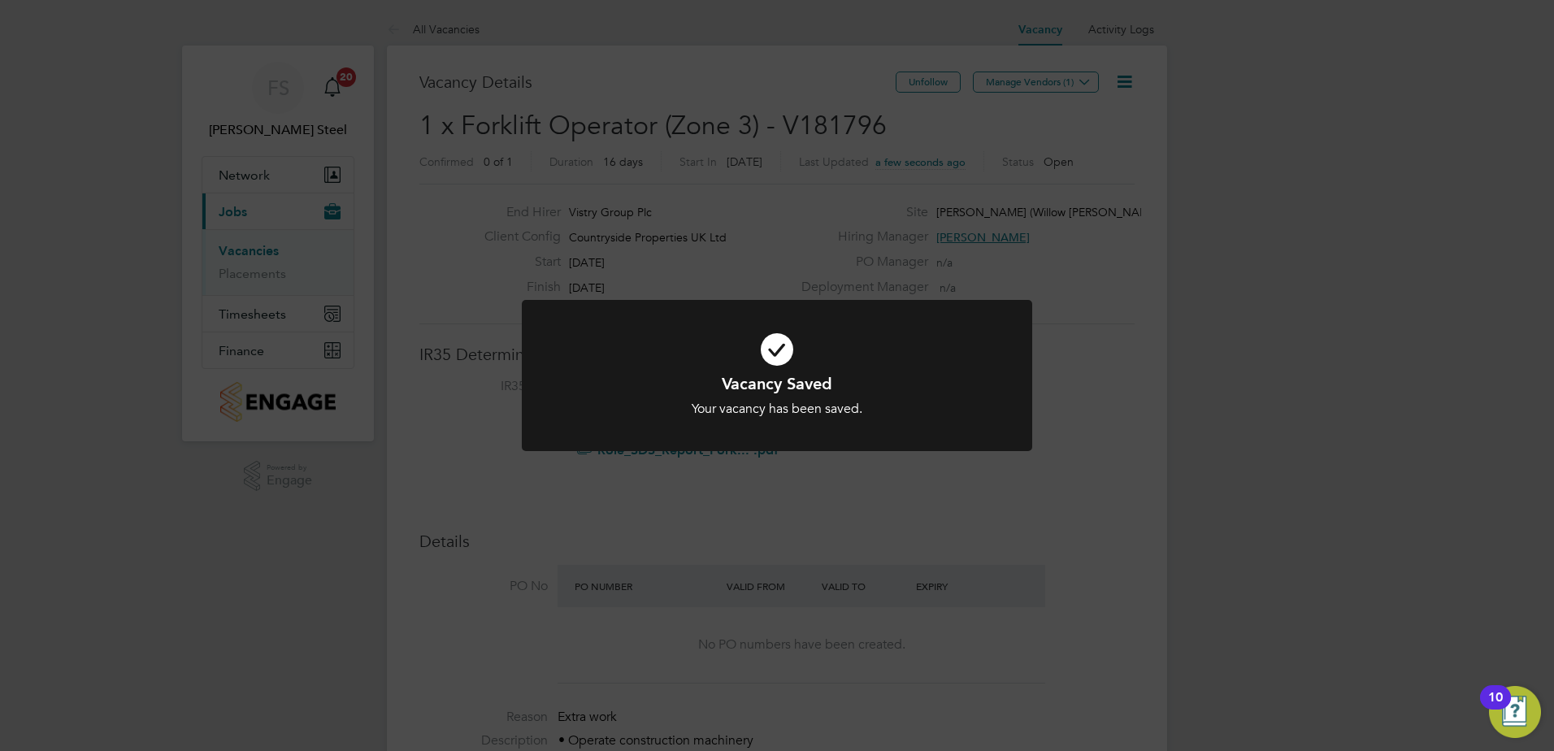
click at [803, 412] on div "Your vacancy has been saved." at bounding box center [777, 409] width 423 height 17
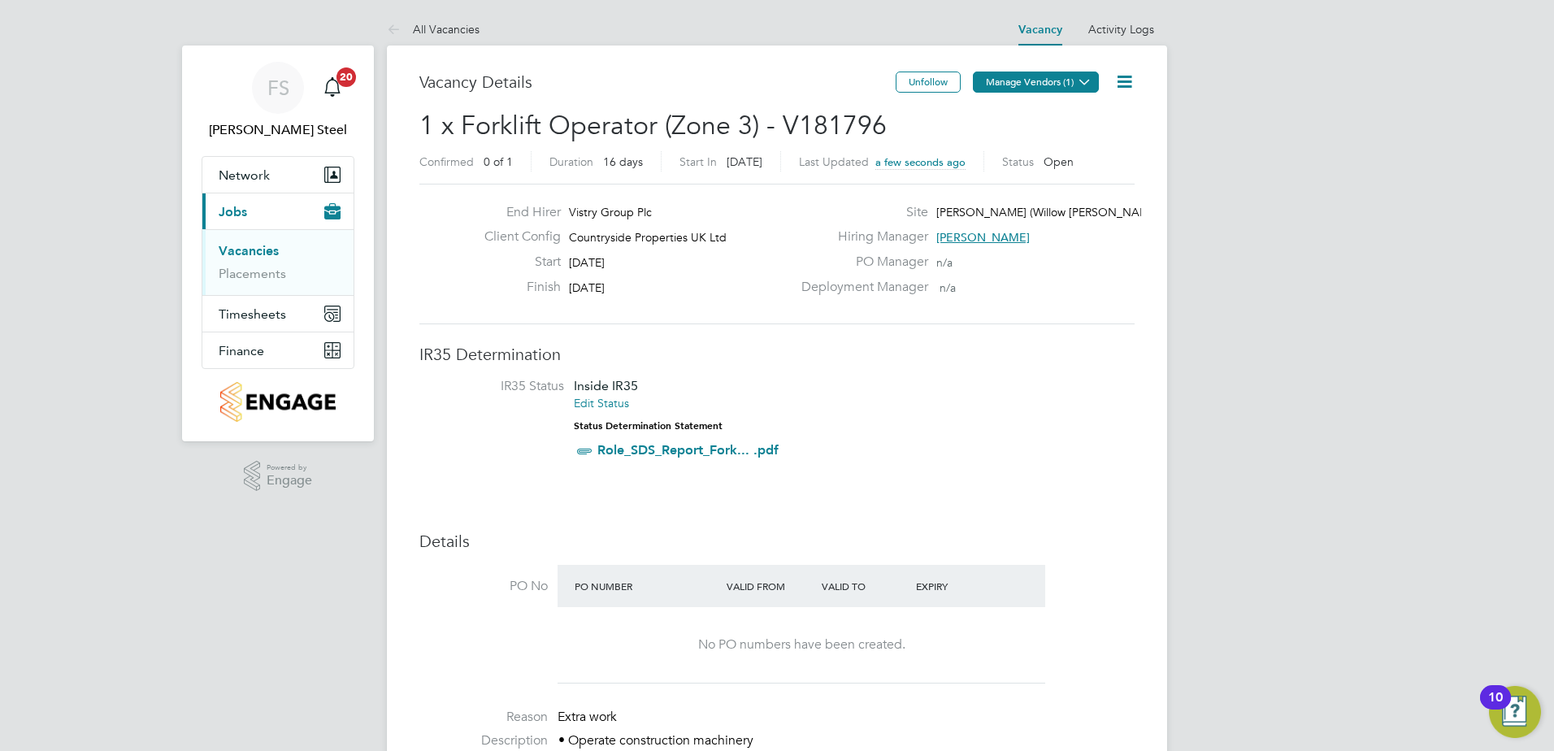
click at [1044, 88] on button "Manage Vendors (1)" at bounding box center [1036, 82] width 126 height 21
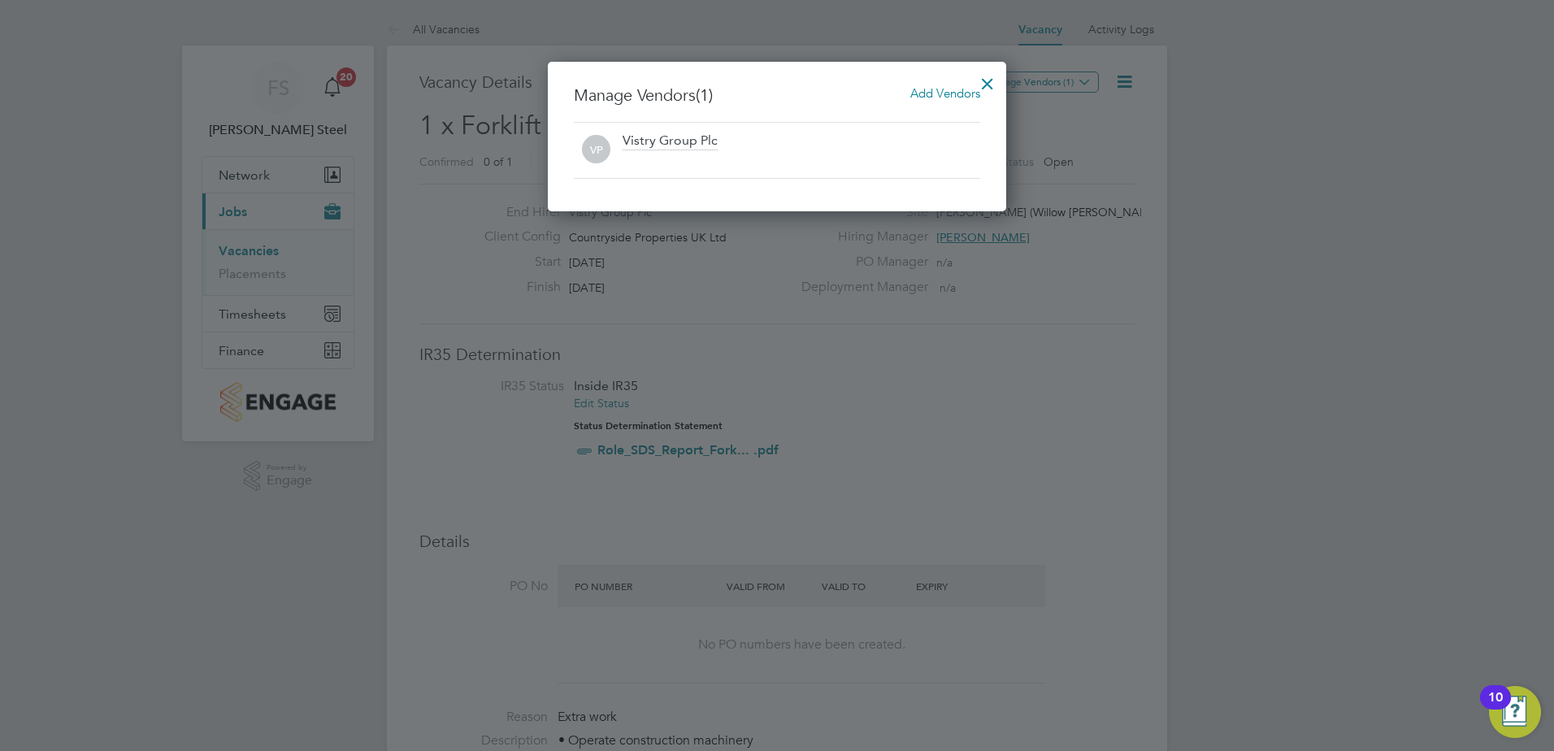
click at [953, 89] on span "Add Vendors" at bounding box center [945, 92] width 70 height 15
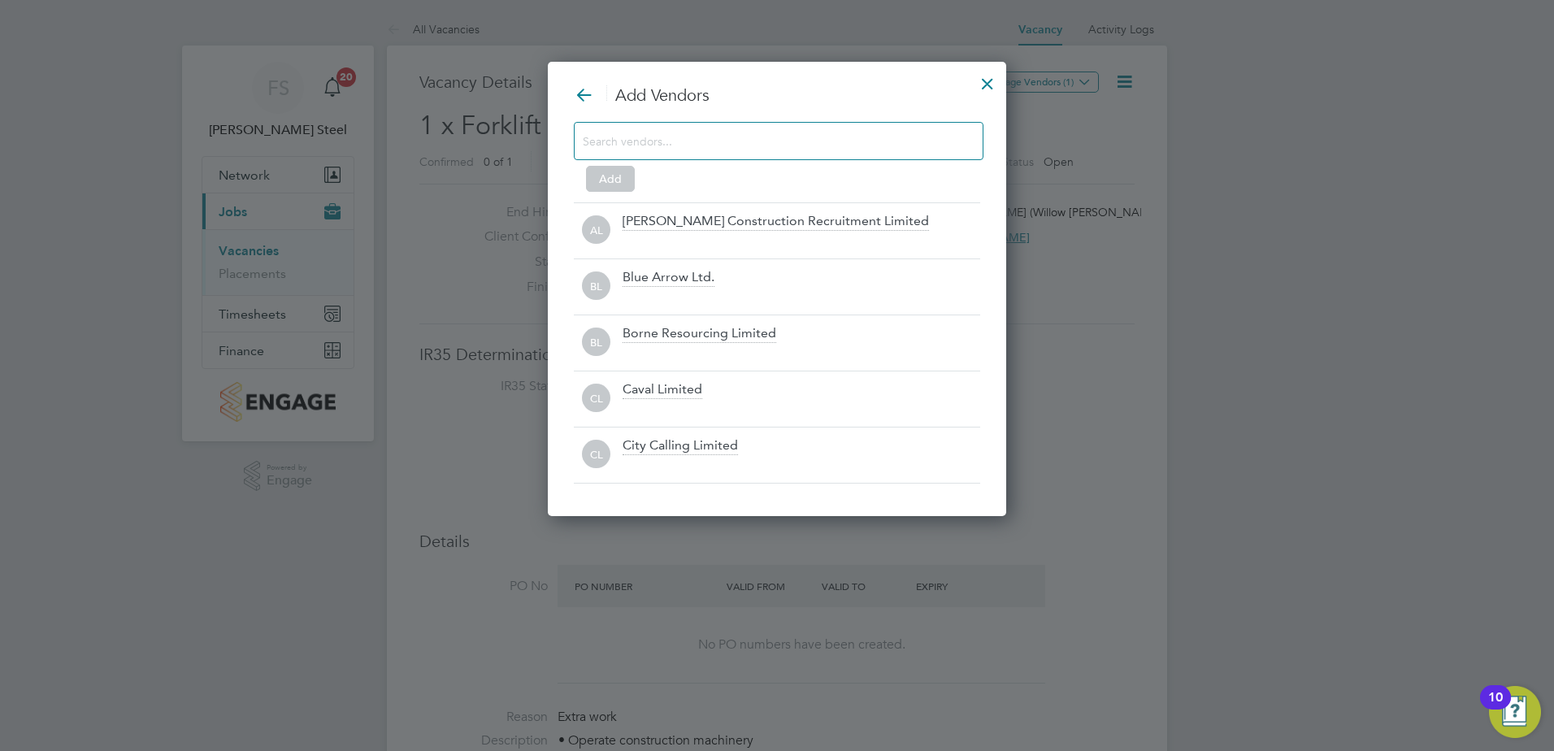
click at [631, 144] on input at bounding box center [766, 140] width 366 height 21
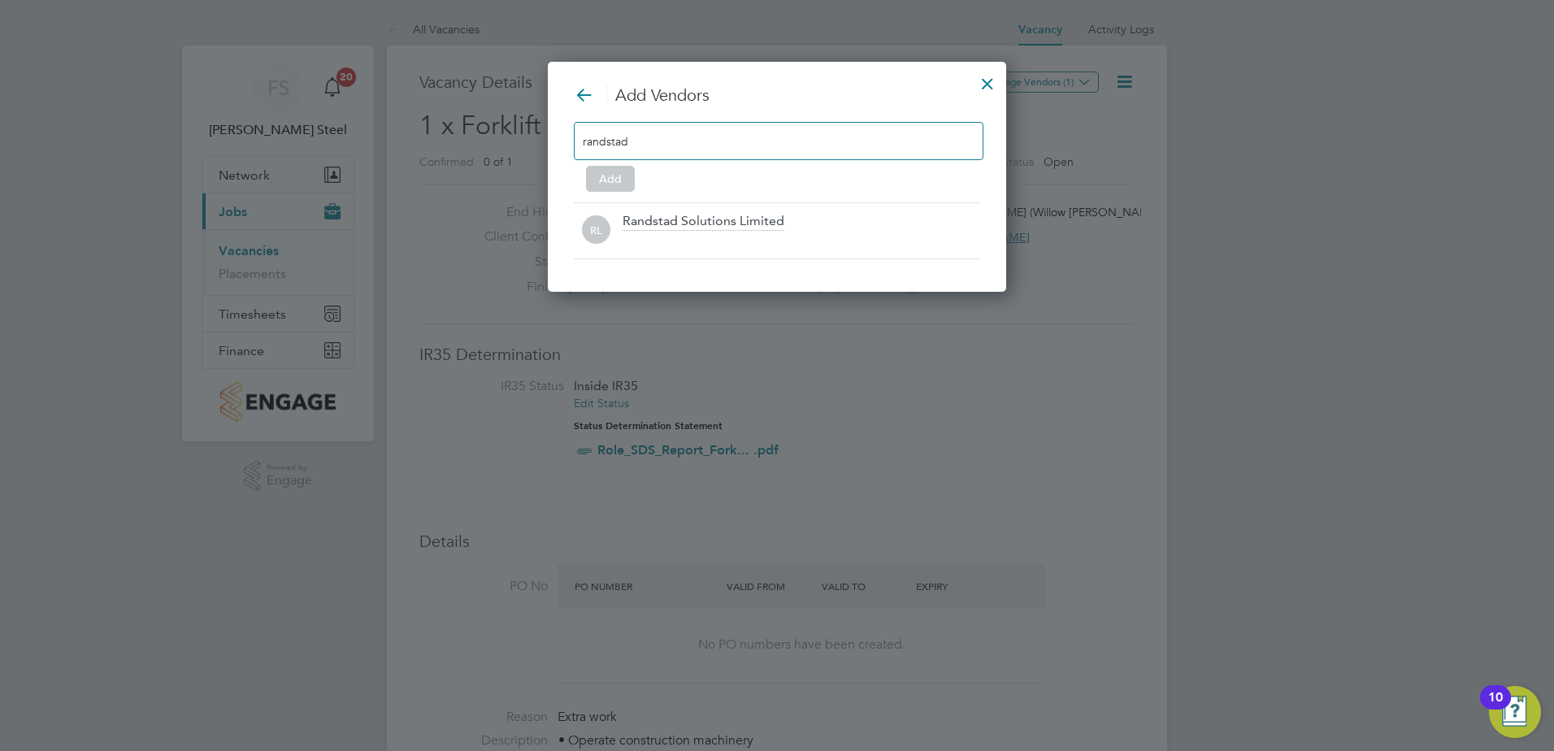
type input "randstad"
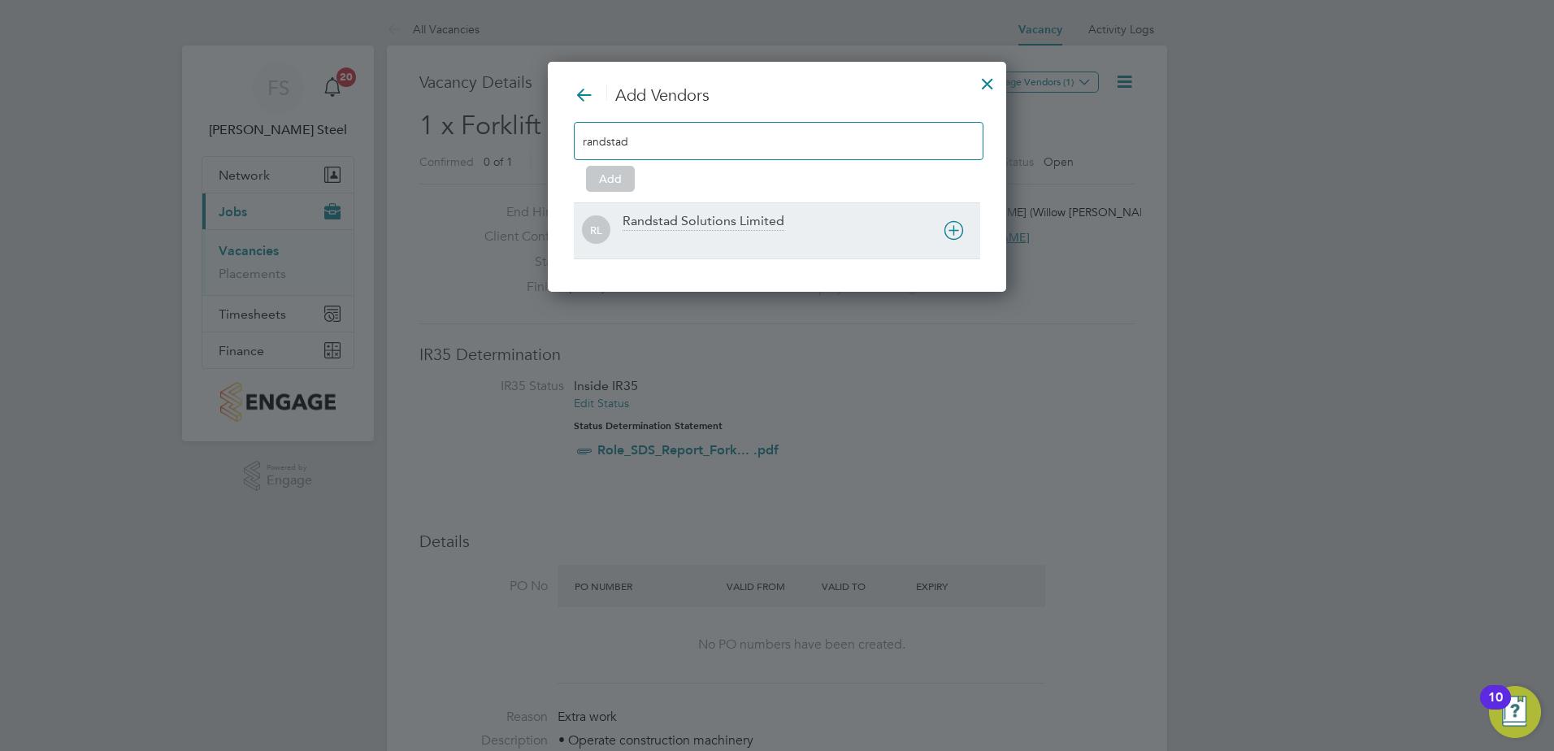
click at [632, 237] on div at bounding box center [802, 241] width 358 height 16
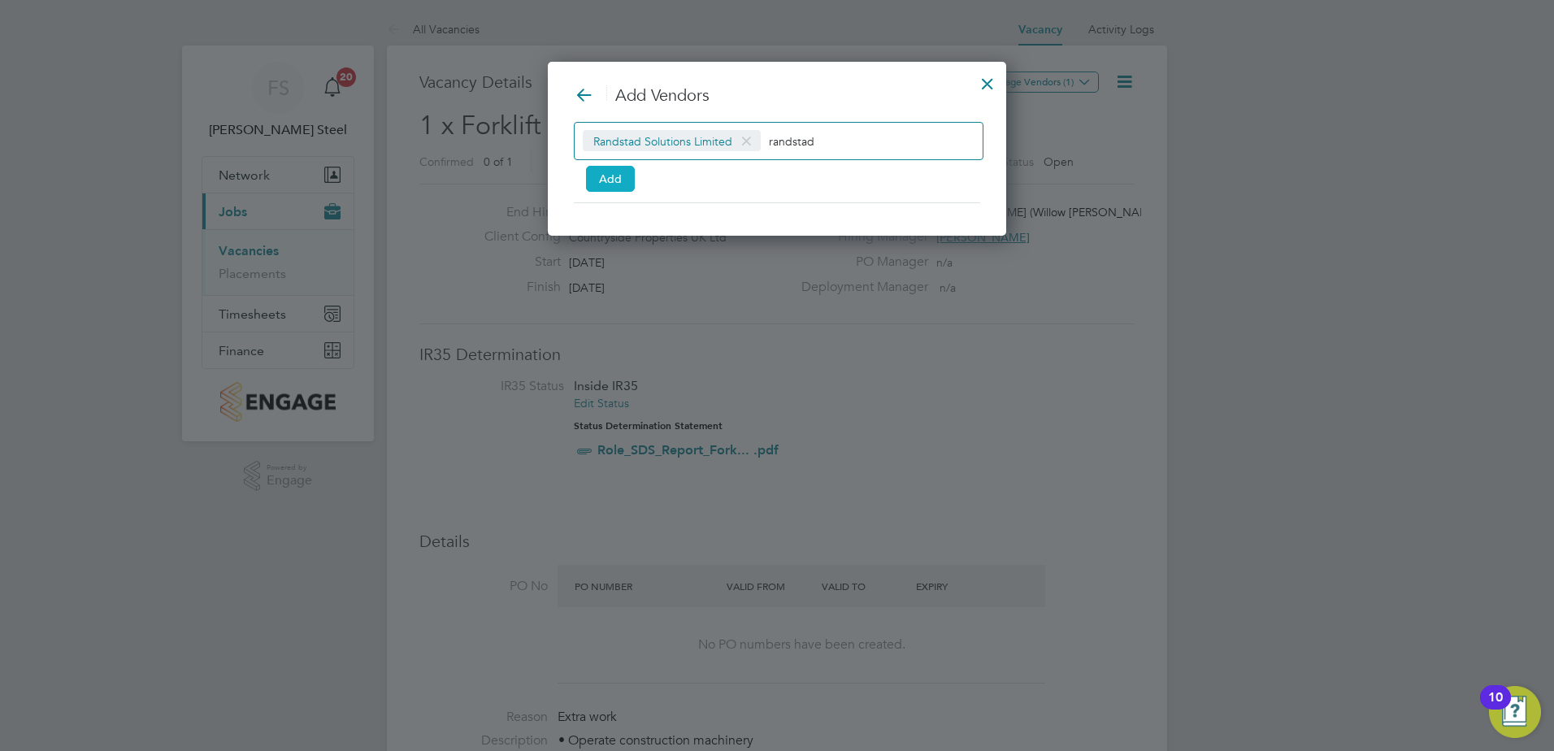
click at [590, 172] on button "Add" at bounding box center [610, 179] width 49 height 26
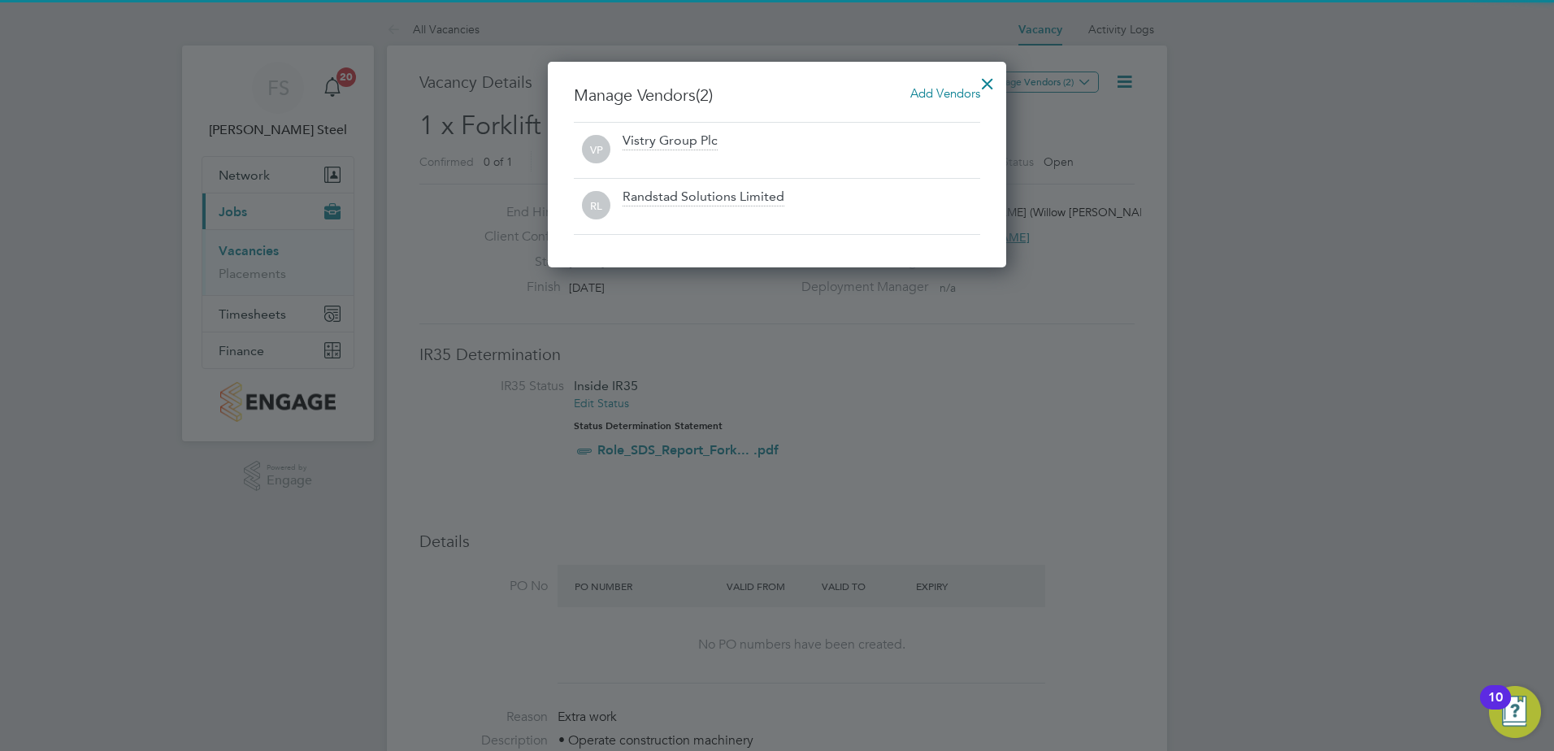
click at [984, 81] on div at bounding box center [987, 79] width 29 height 29
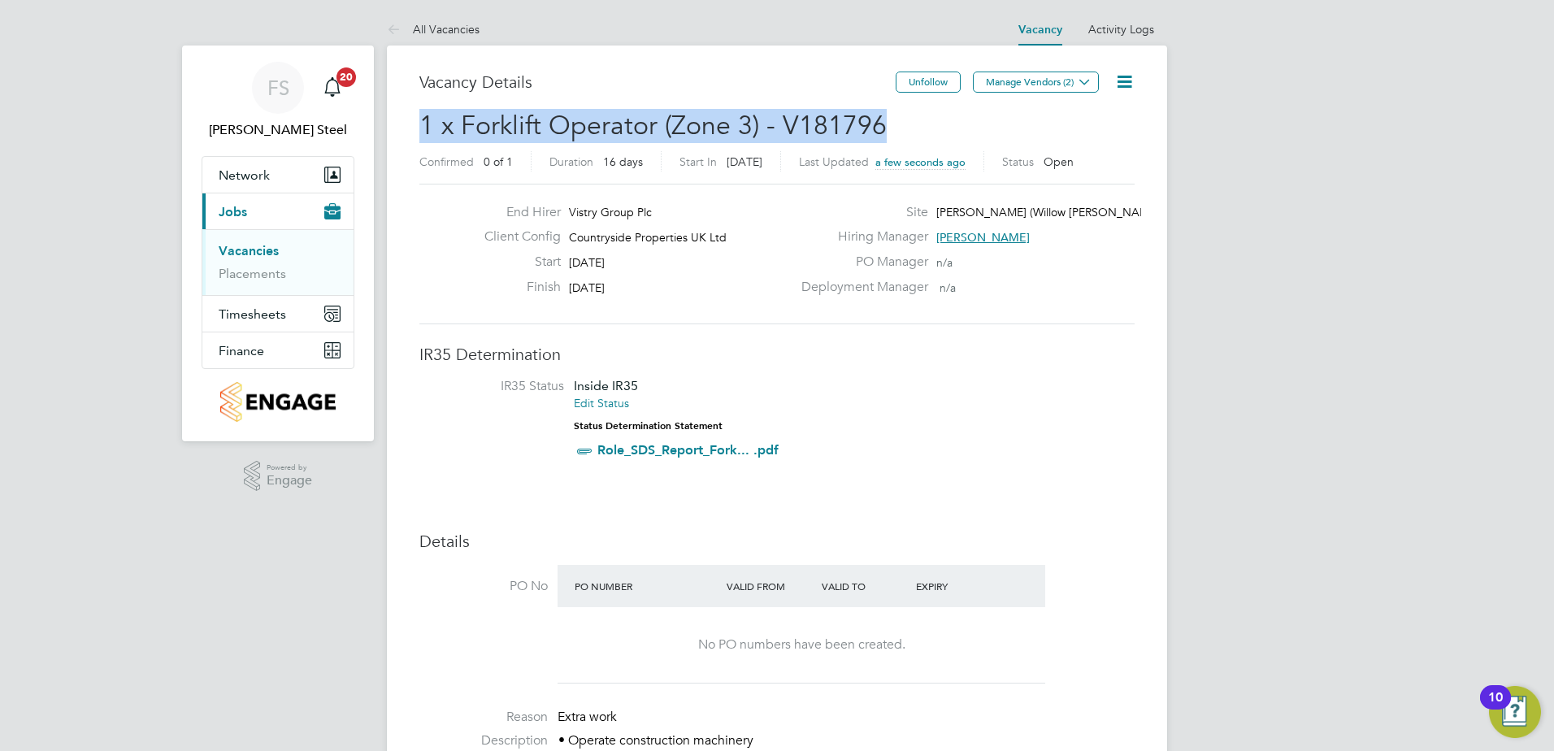
drag, startPoint x: 895, startPoint y: 119, endPoint x: 413, endPoint y: 128, distance: 482.1
copy span "1 x Forklift Operator (Zone 3) - V181796"
click at [268, 247] on link "Vacancies" at bounding box center [249, 250] width 60 height 15
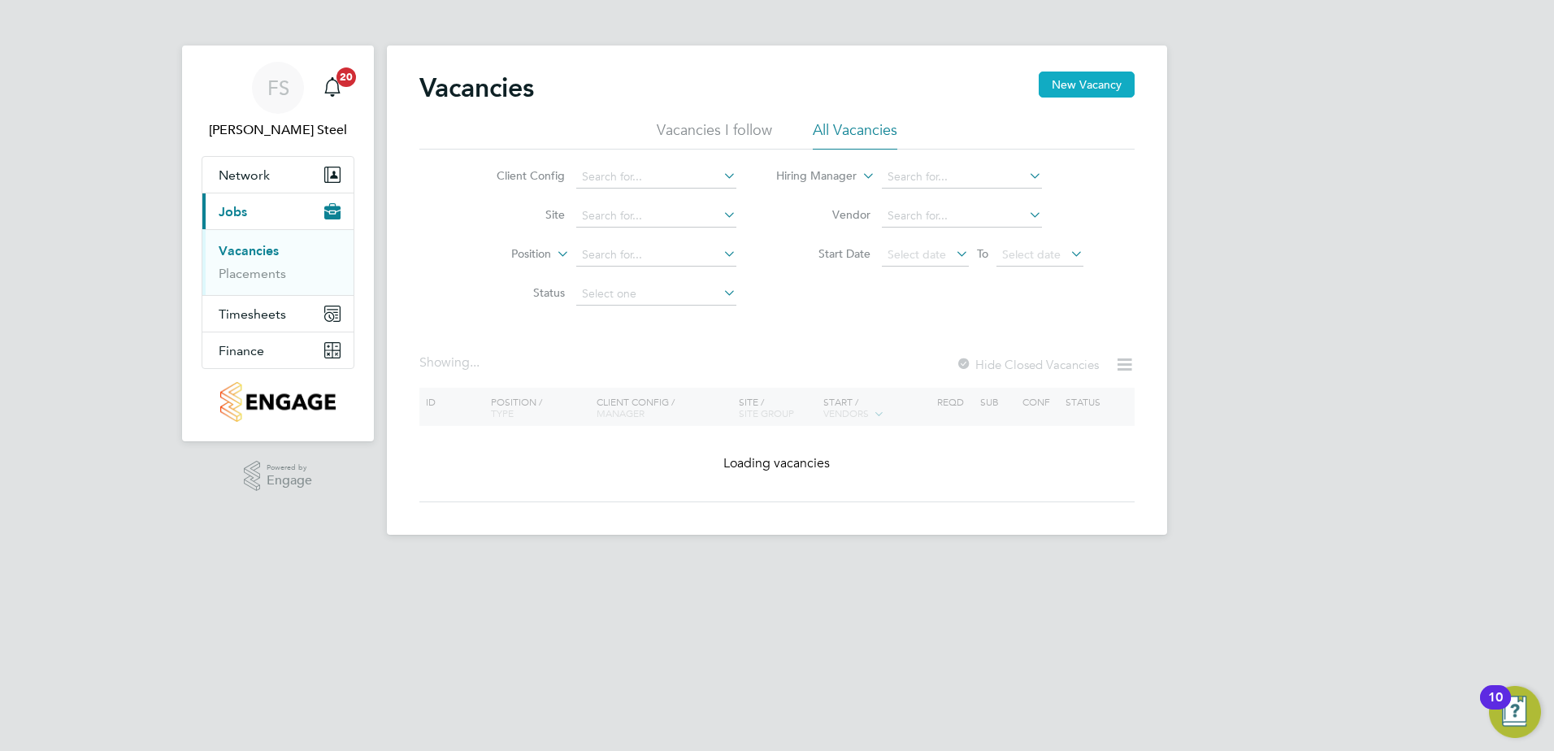
click at [1105, 89] on button "New Vacancy" at bounding box center [1087, 85] width 96 height 26
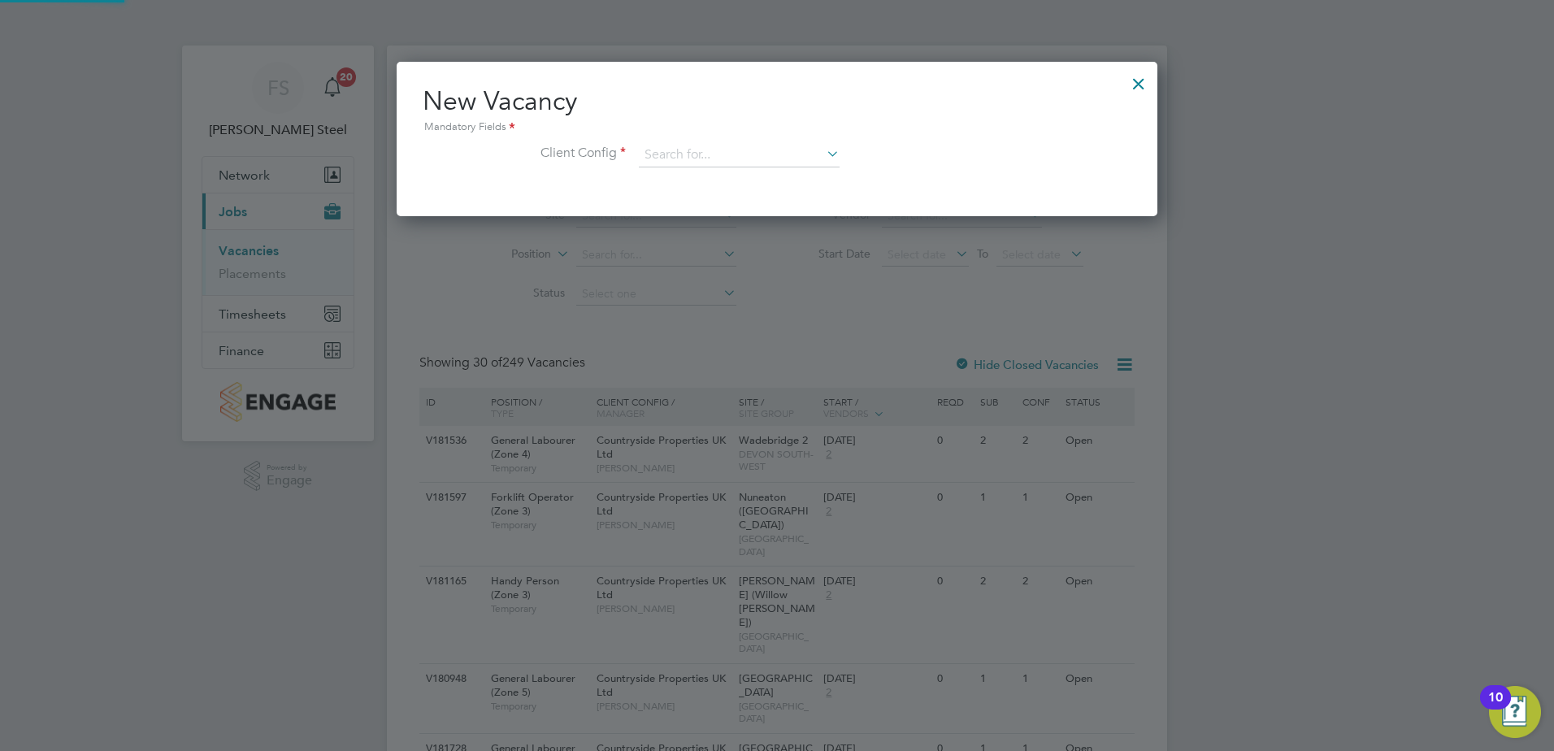
scroll to position [154, 762]
click at [685, 161] on input at bounding box center [739, 155] width 201 height 24
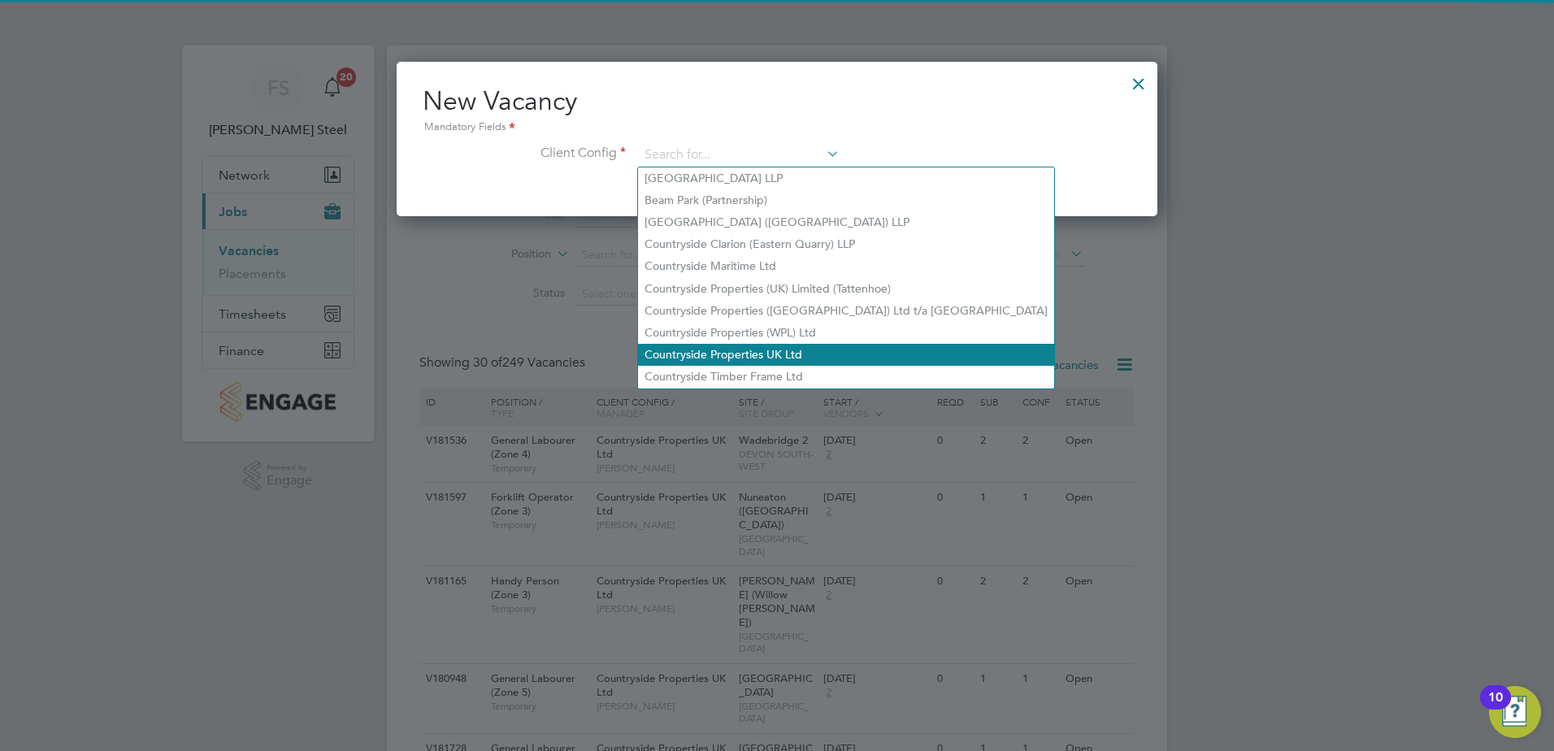
click at [684, 349] on li "Countryside Properties UK Ltd" at bounding box center [846, 355] width 416 height 22
type input "Countryside Properties UK Ltd"
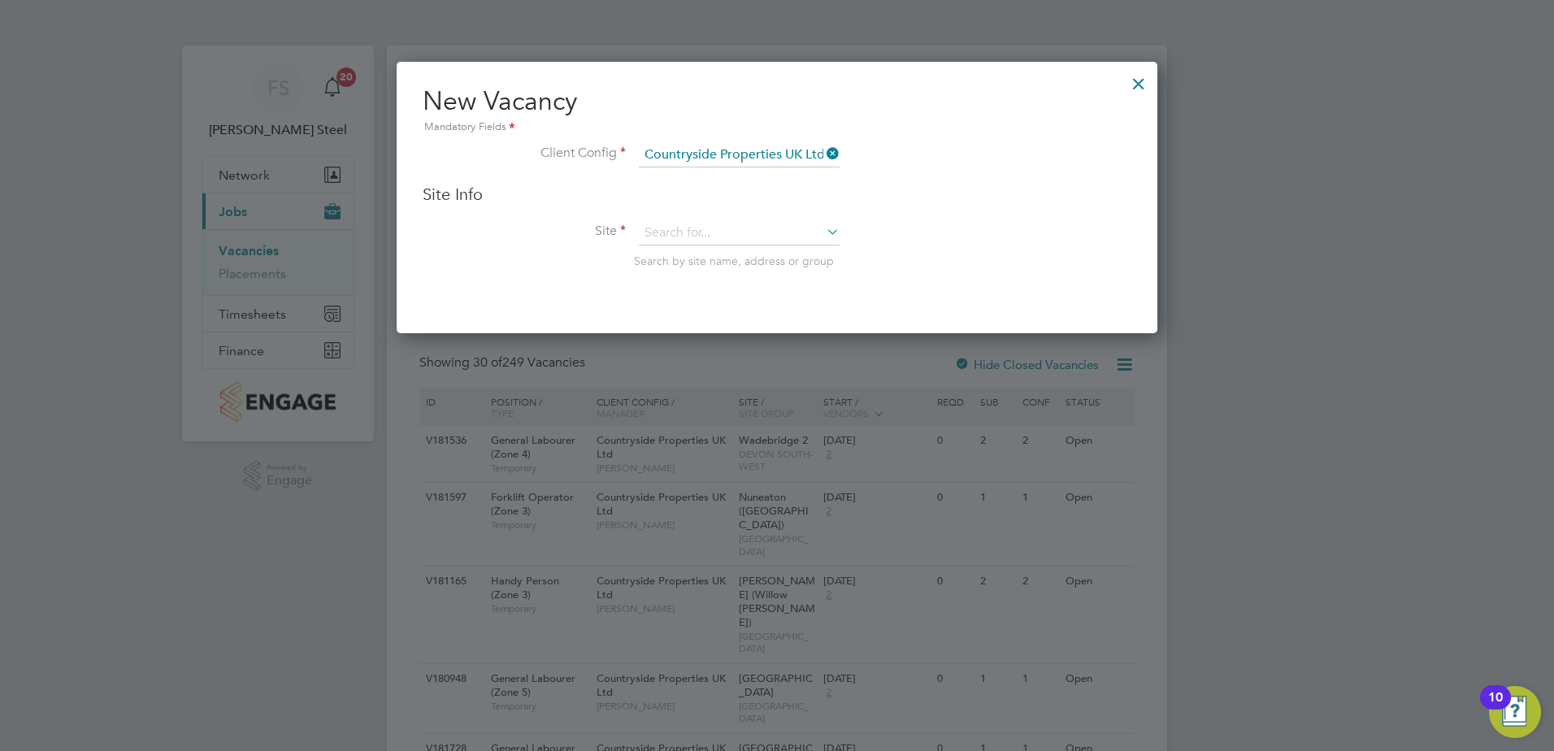
scroll to position [272, 762]
click at [674, 235] on input at bounding box center [739, 233] width 201 height 24
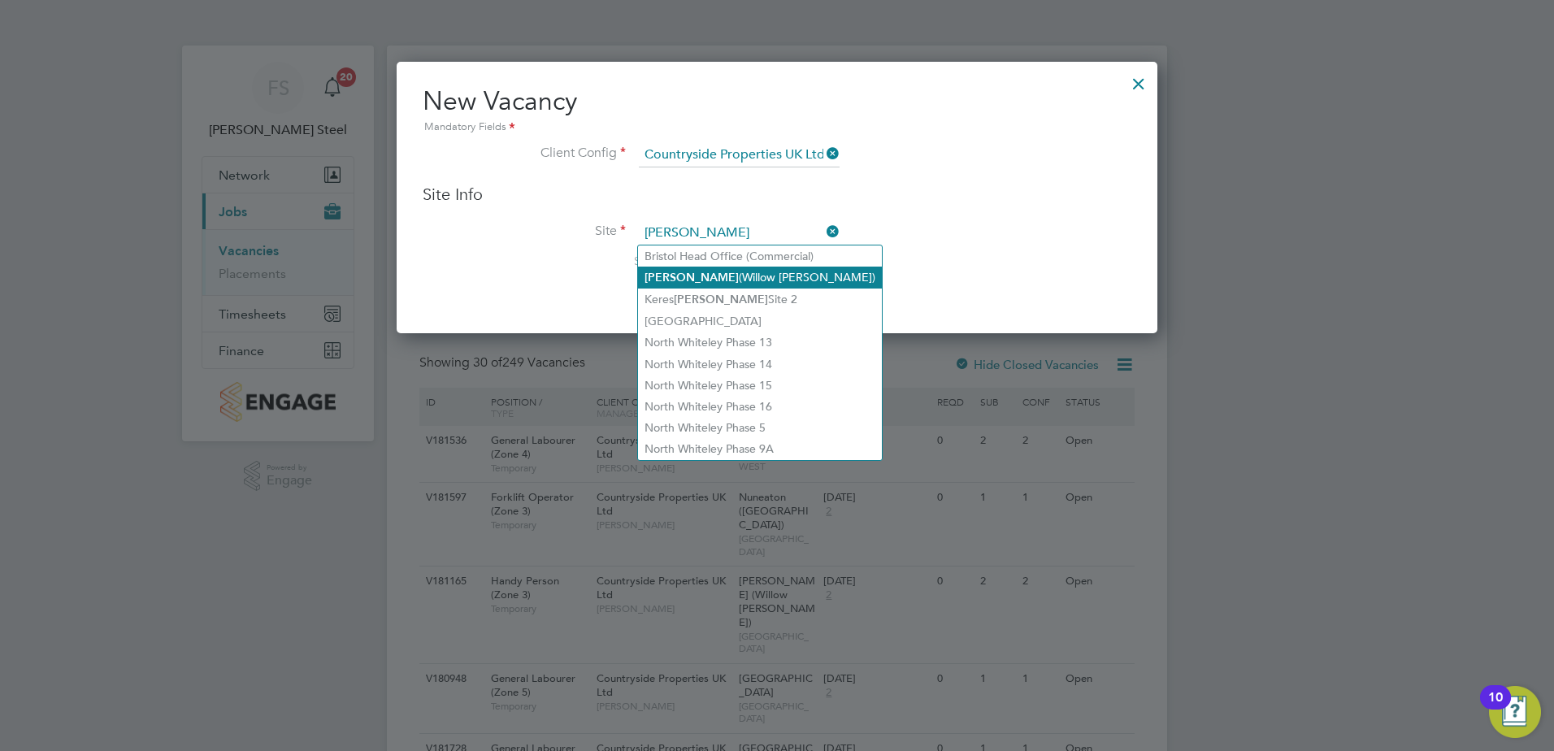
click at [697, 271] on li "Ely (Willow Woods)" at bounding box center [760, 278] width 244 height 22
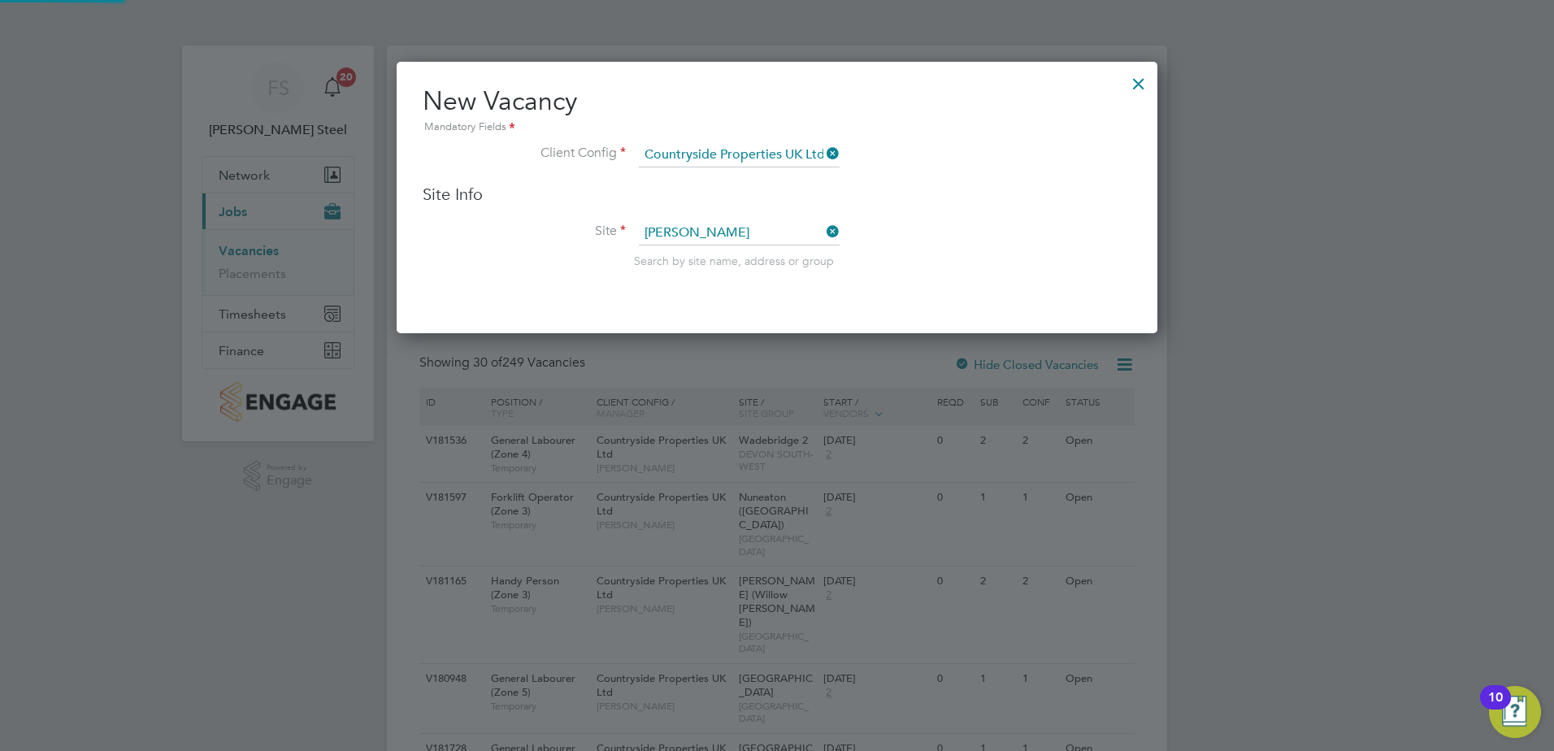
type input "Ely (Willow Woods)"
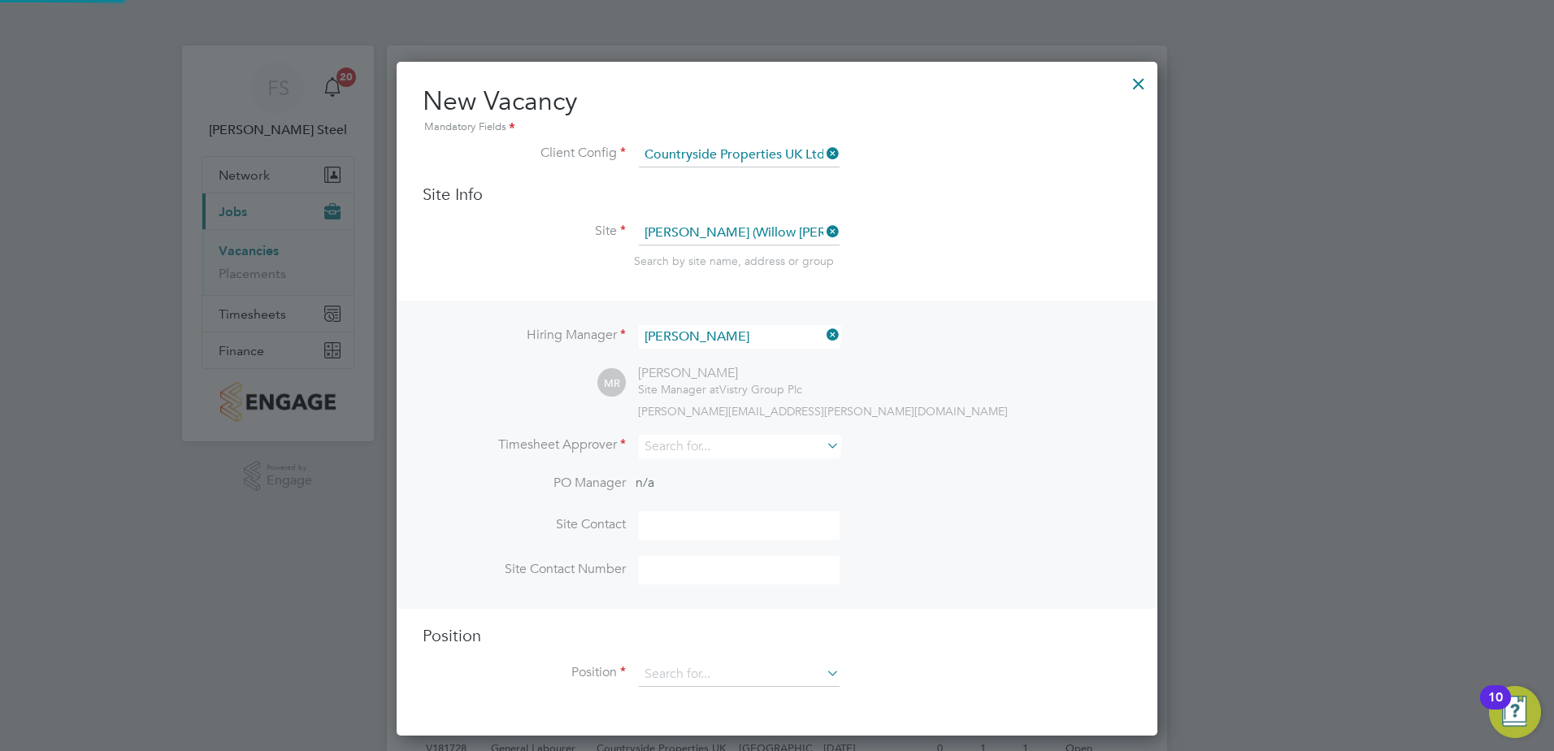
scroll to position [675, 762]
click at [759, 440] on input at bounding box center [739, 447] width 201 height 24
click at [744, 464] on li "Neil Kendrick" at bounding box center [740, 470] width 205 height 22
type input "Neil Kendrick"
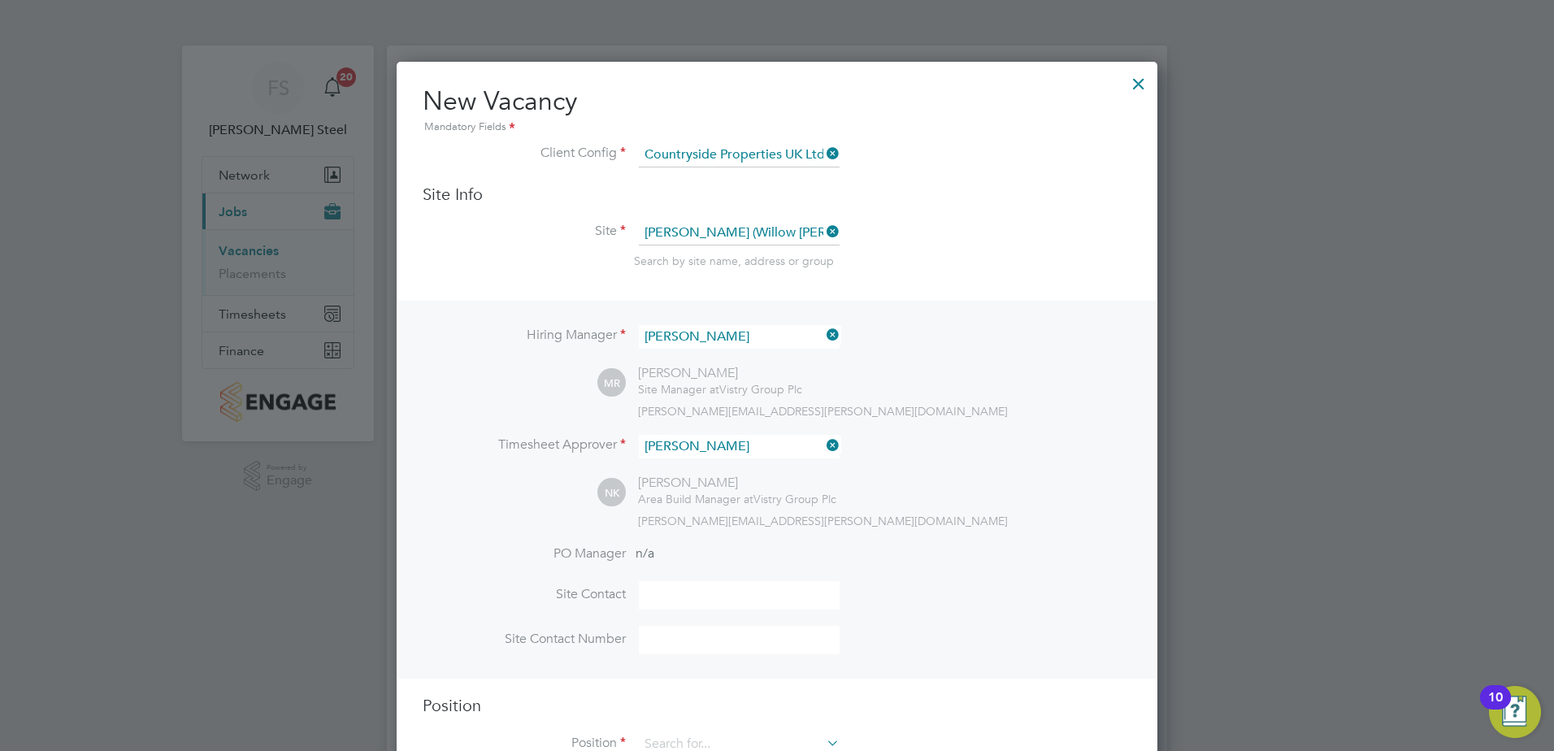
click at [685, 594] on input at bounding box center [739, 595] width 201 height 28
type input "george brockhouse"
click at [680, 645] on input at bounding box center [739, 640] width 201 height 28
click at [695, 643] on input at bounding box center [739, 640] width 201 height 28
paste input "07541632042"
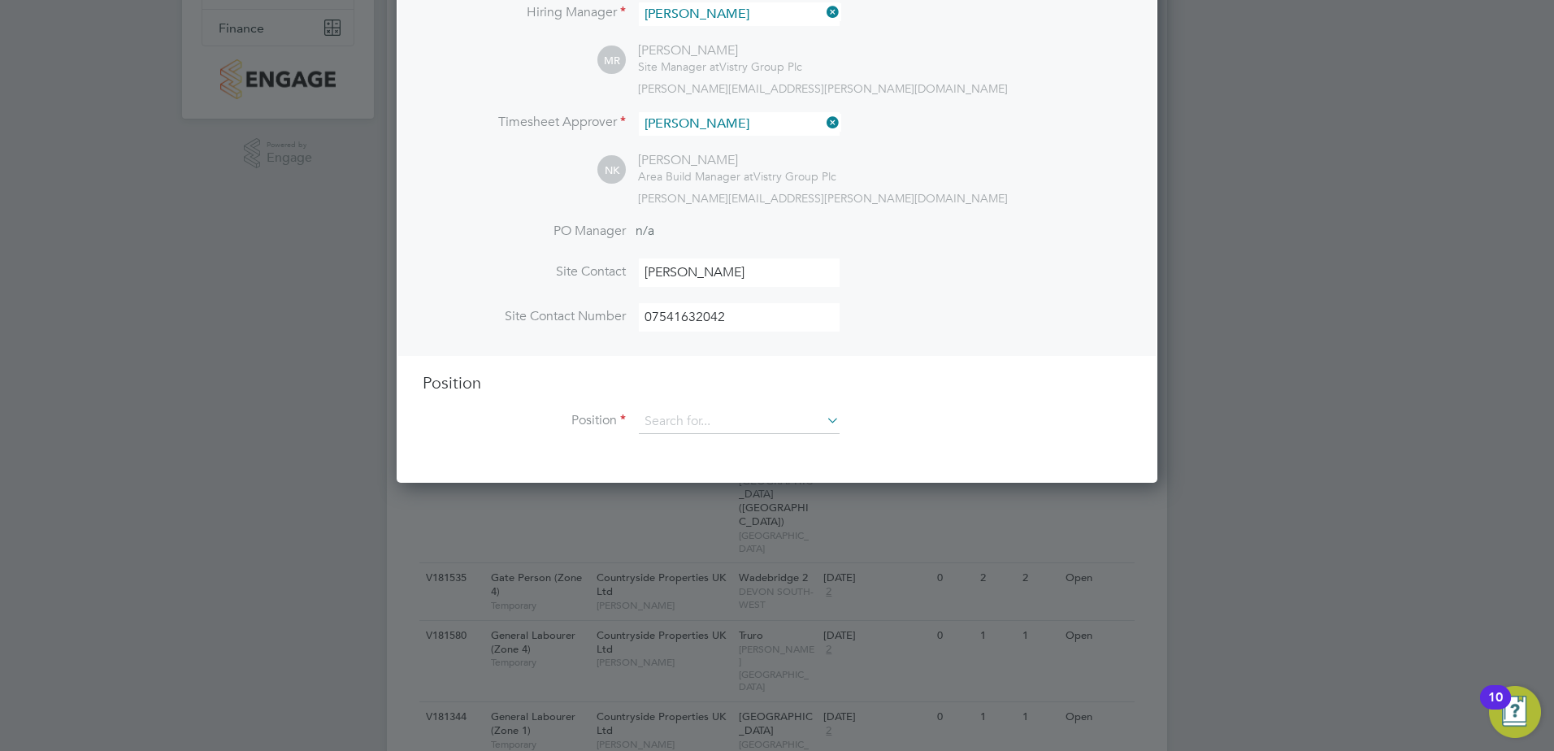
scroll to position [325, 0]
type input "07541632042"
click at [673, 421] on input at bounding box center [739, 419] width 201 height 24
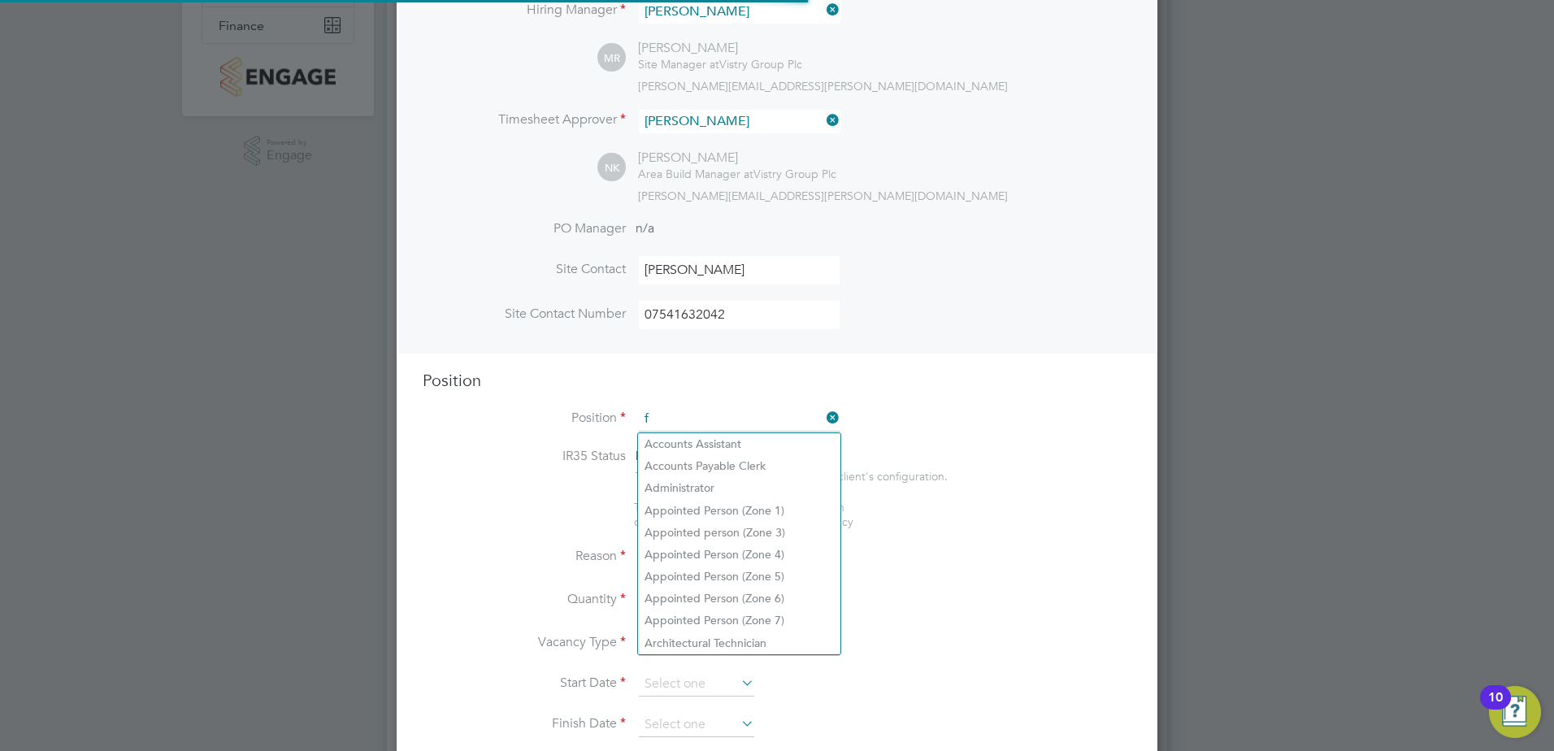
scroll to position [2336, 762]
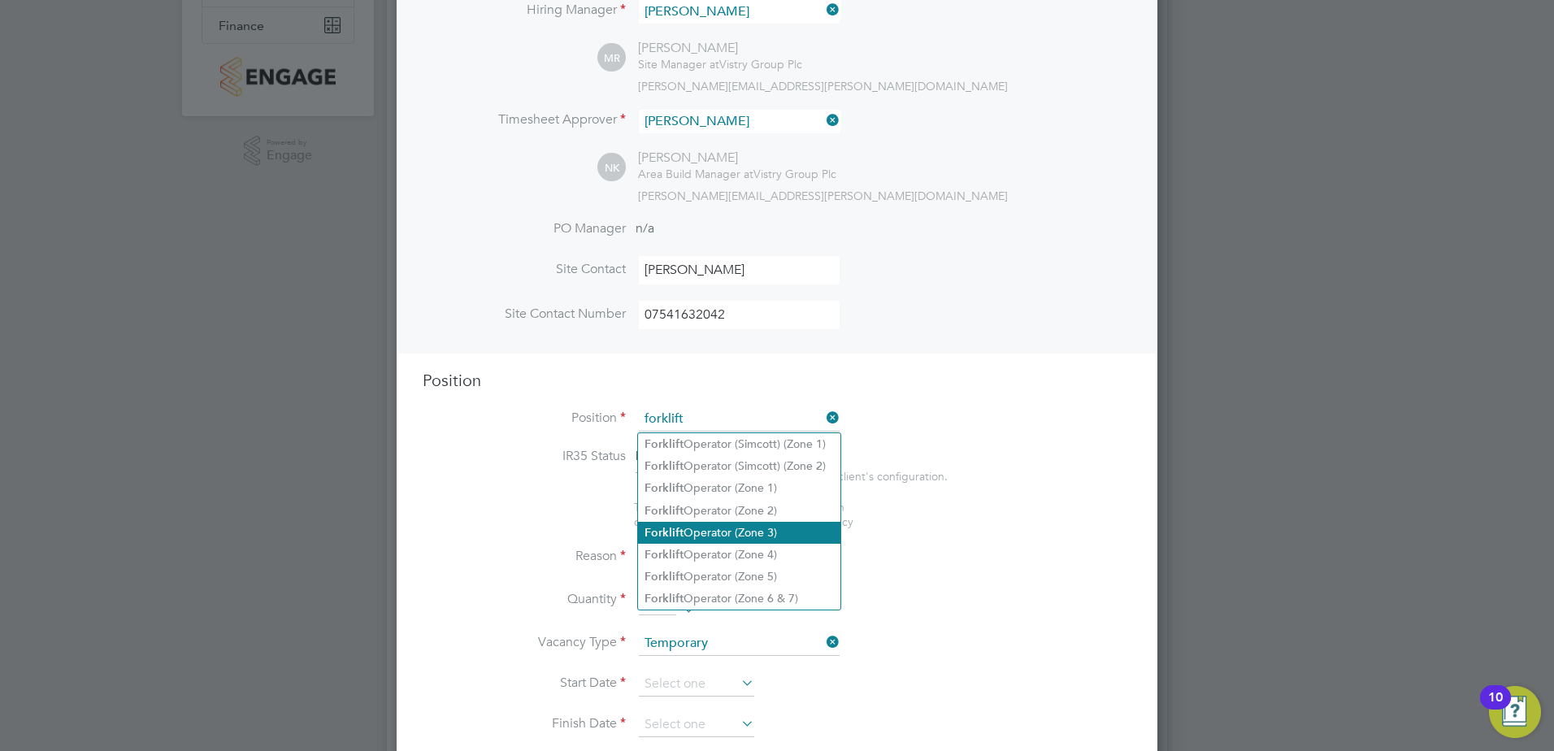
click at [682, 522] on li "Forklift Operator (Zone 3)" at bounding box center [739, 533] width 202 height 22
type input "Forklift Operator (Zone 3)"
type textarea "• Operate construction machinery • Delivering large quantities of materials to …"
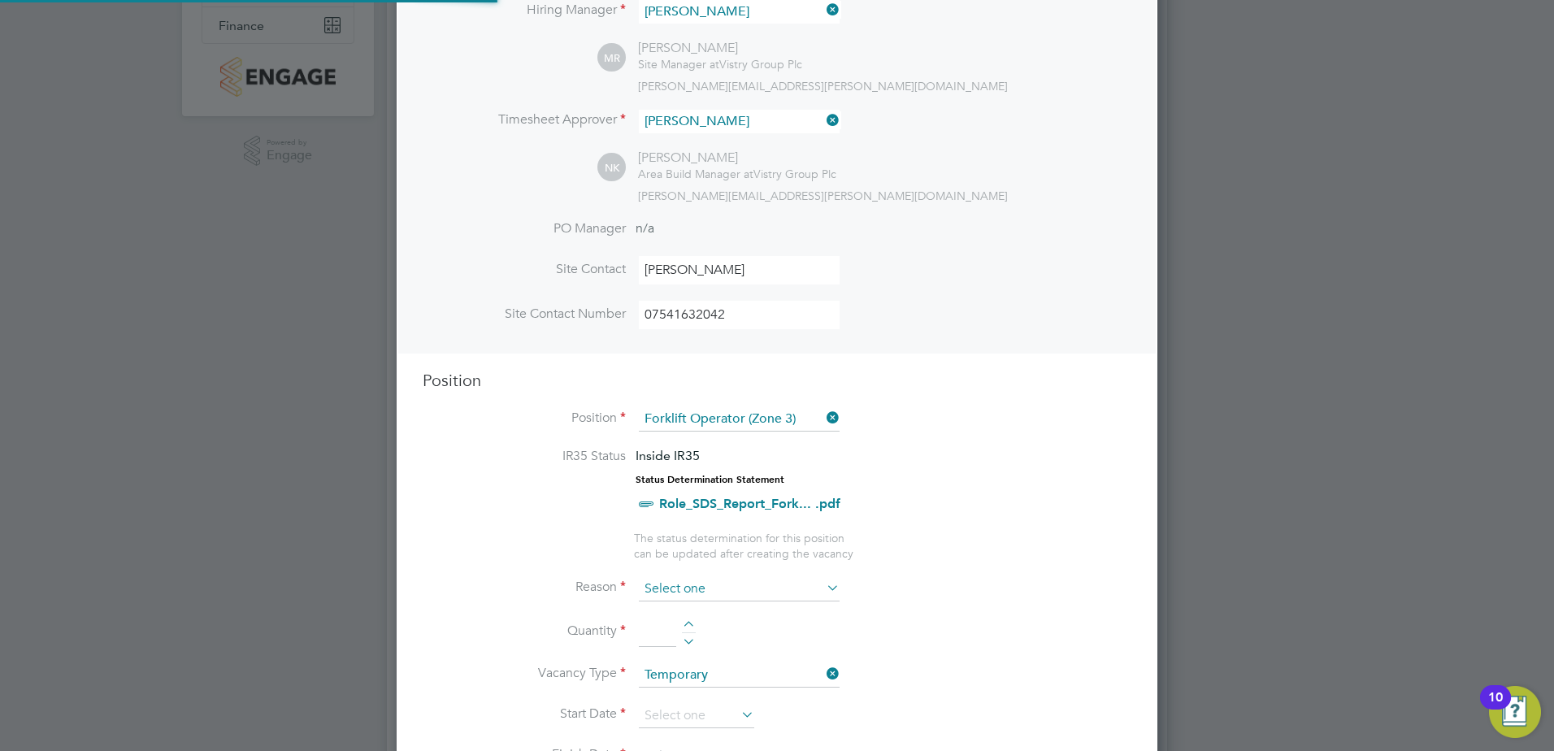
scroll to position [48, 85]
click at [688, 587] on input at bounding box center [739, 589] width 201 height 24
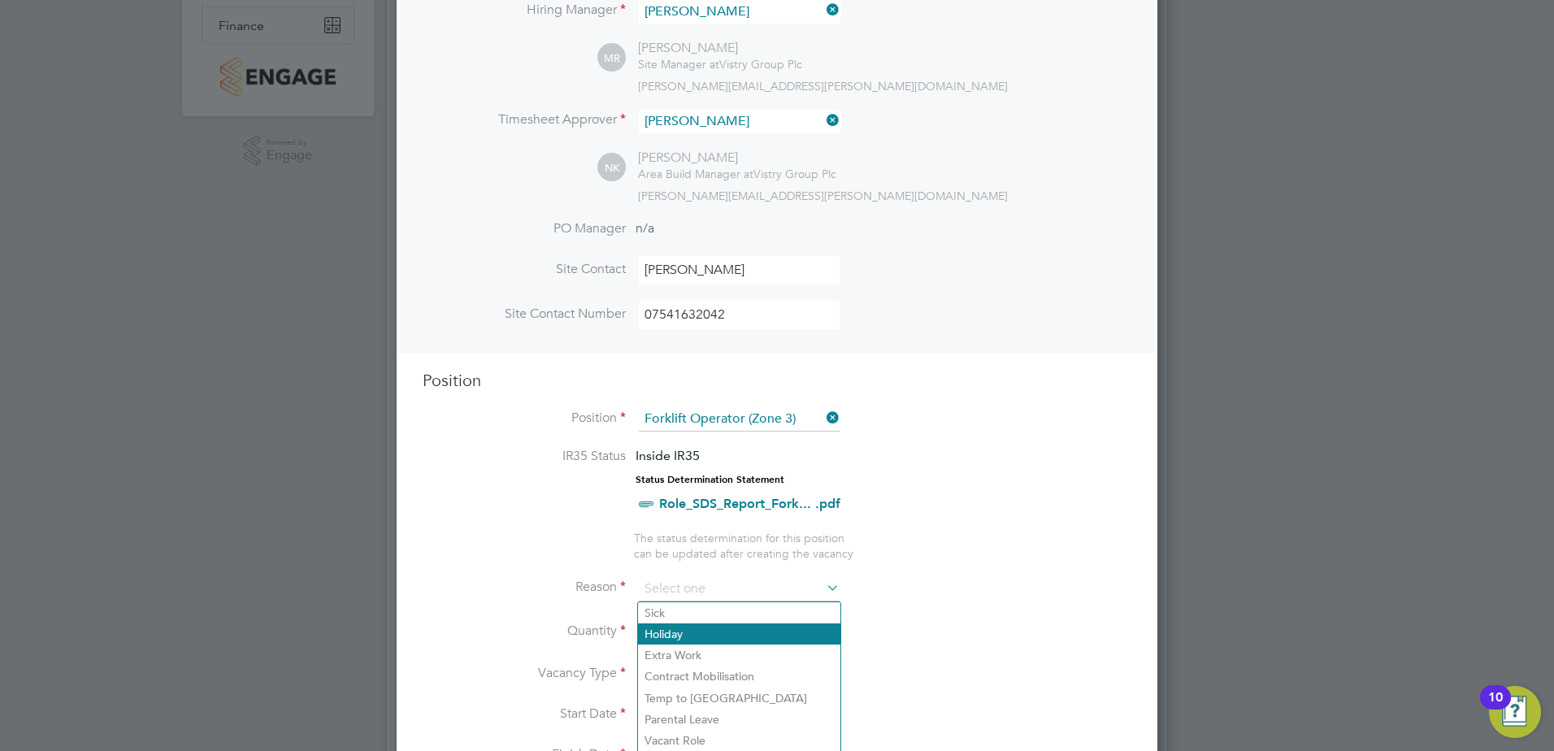
click at [700, 640] on li "Holiday" at bounding box center [739, 633] width 202 height 21
type input "Holiday"
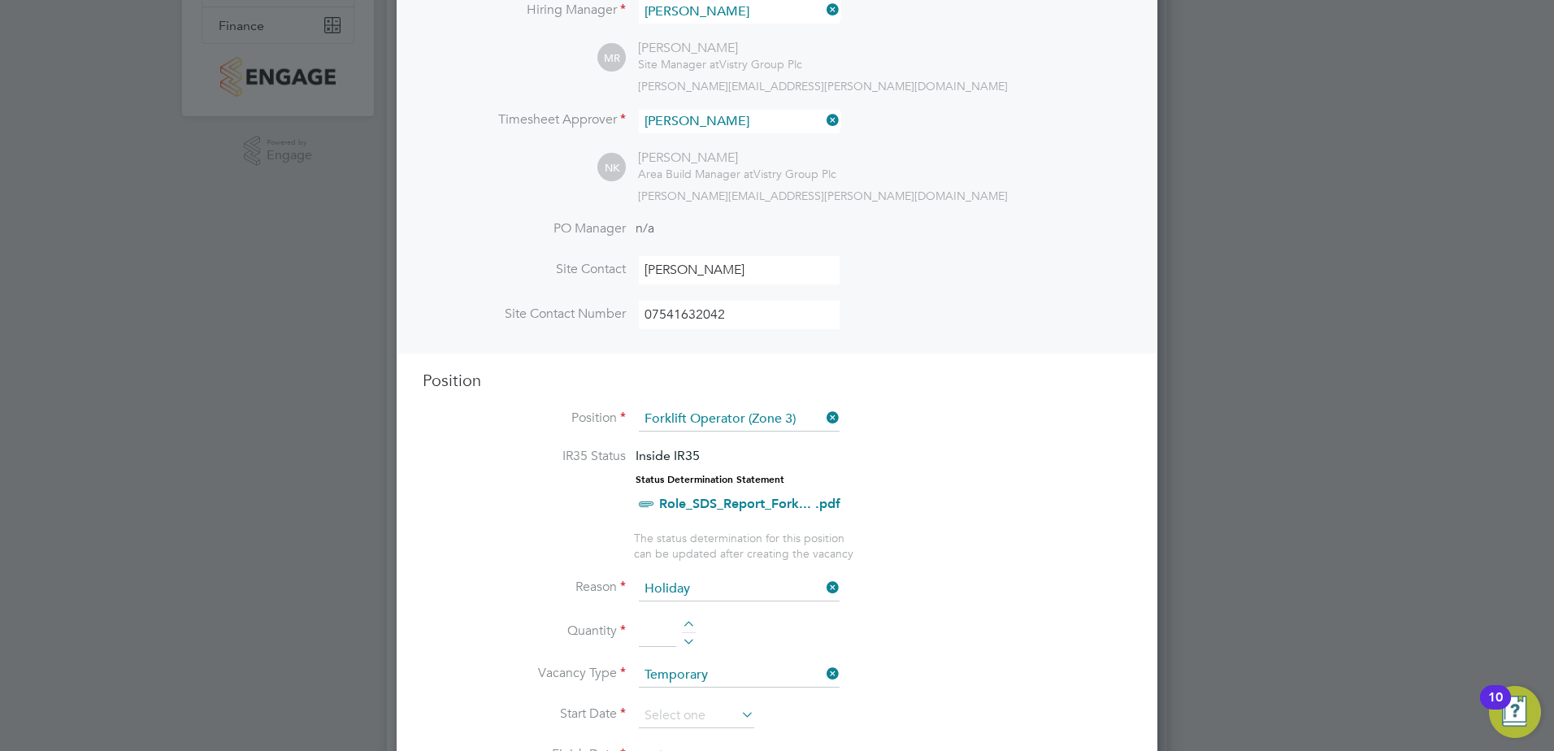
click at [688, 627] on div at bounding box center [689, 626] width 14 height 11
type input "1"
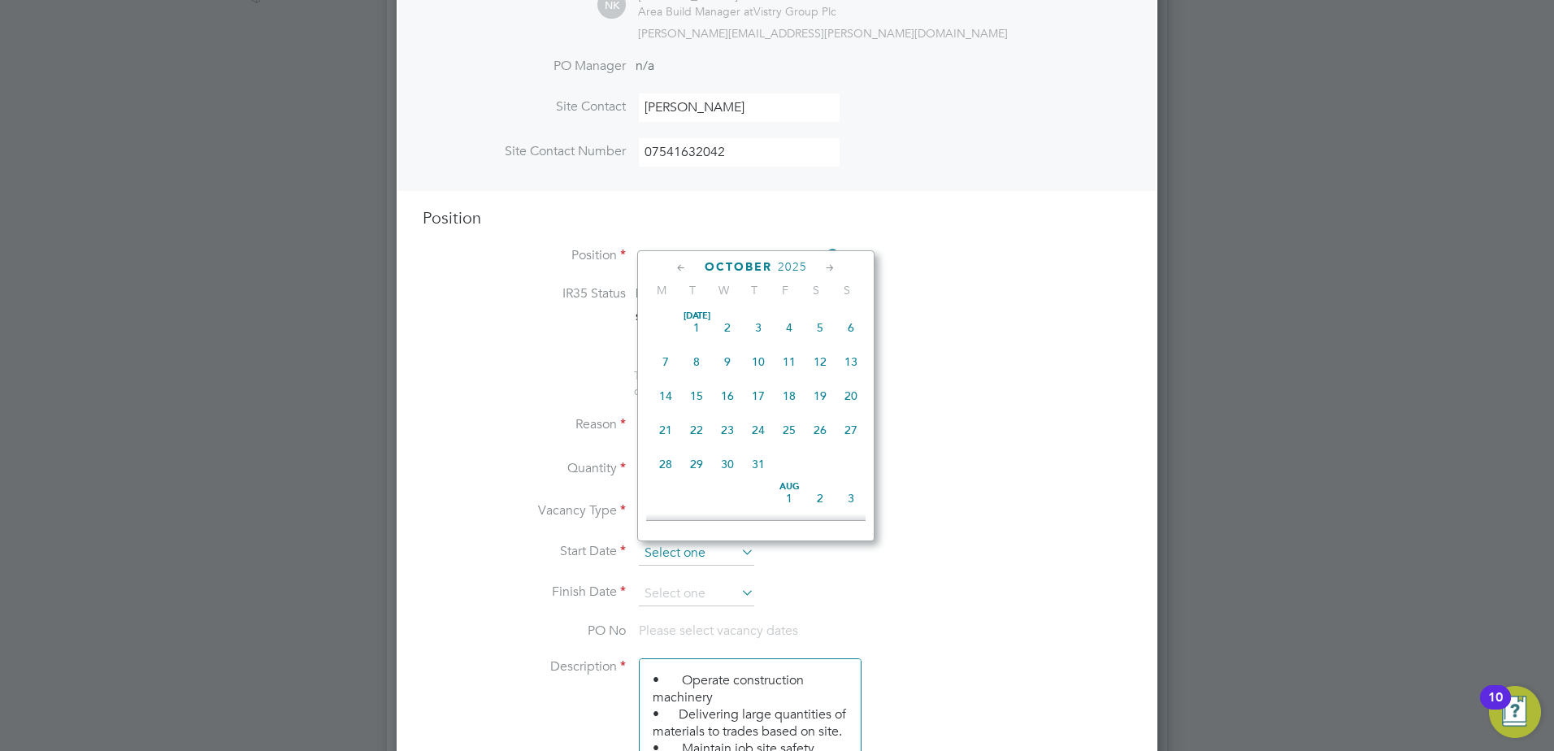
click at [705, 554] on input at bounding box center [696, 553] width 115 height 24
click at [695, 501] on span "21" at bounding box center [696, 486] width 31 height 31
type input "21 Oct 2025"
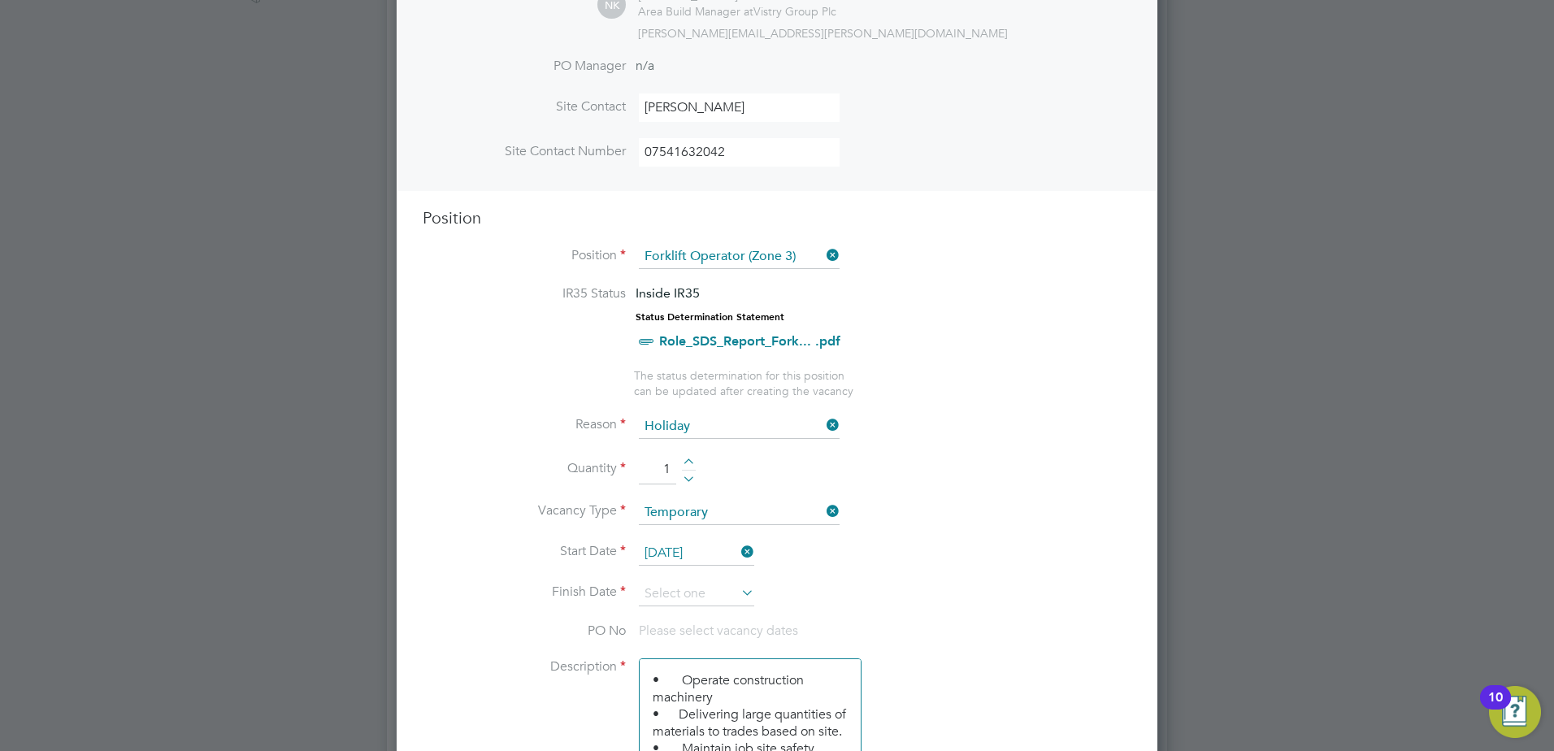
click at [738, 594] on icon at bounding box center [738, 592] width 0 height 23
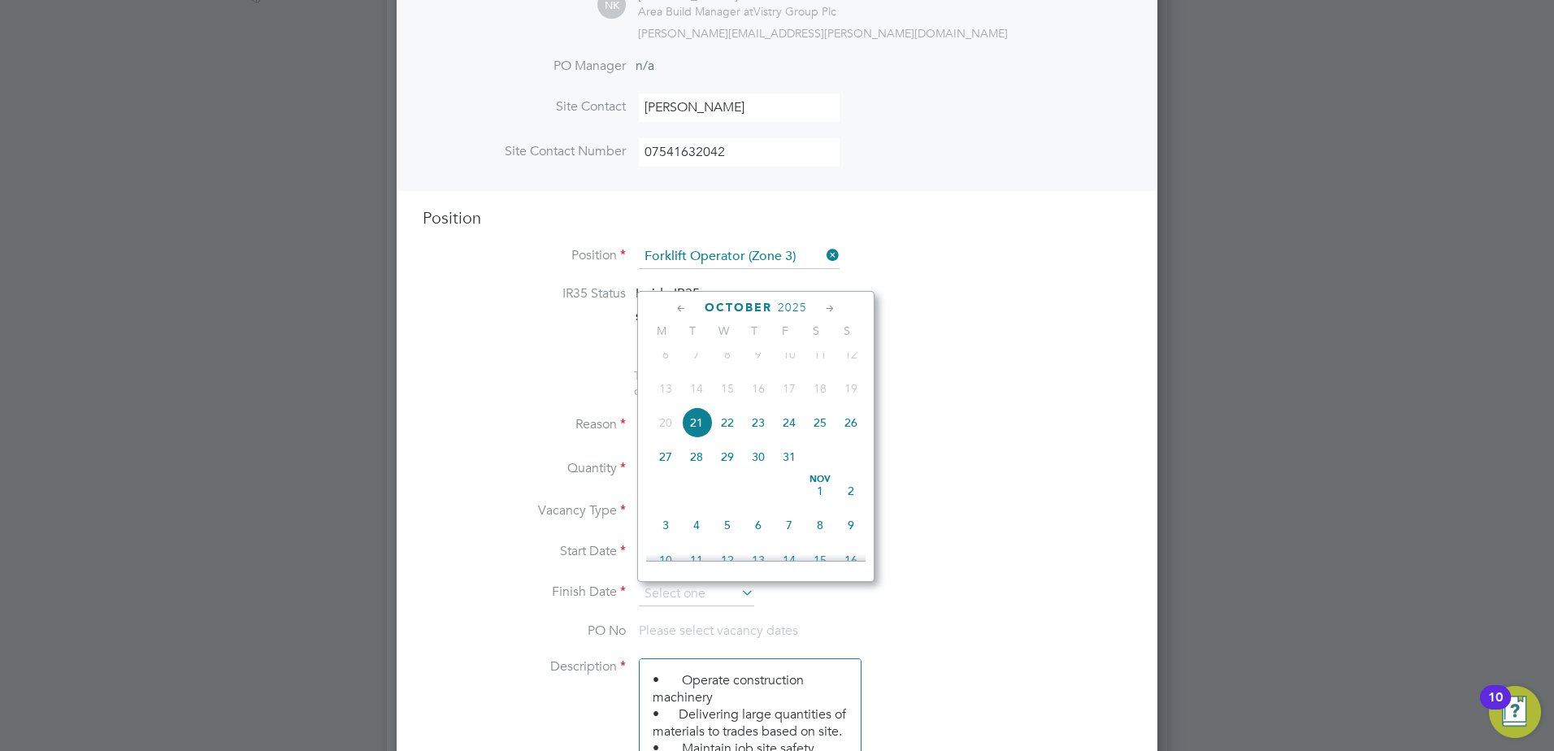
click at [732, 438] on span "22" at bounding box center [727, 422] width 31 height 31
type input "22 Oct 2025"
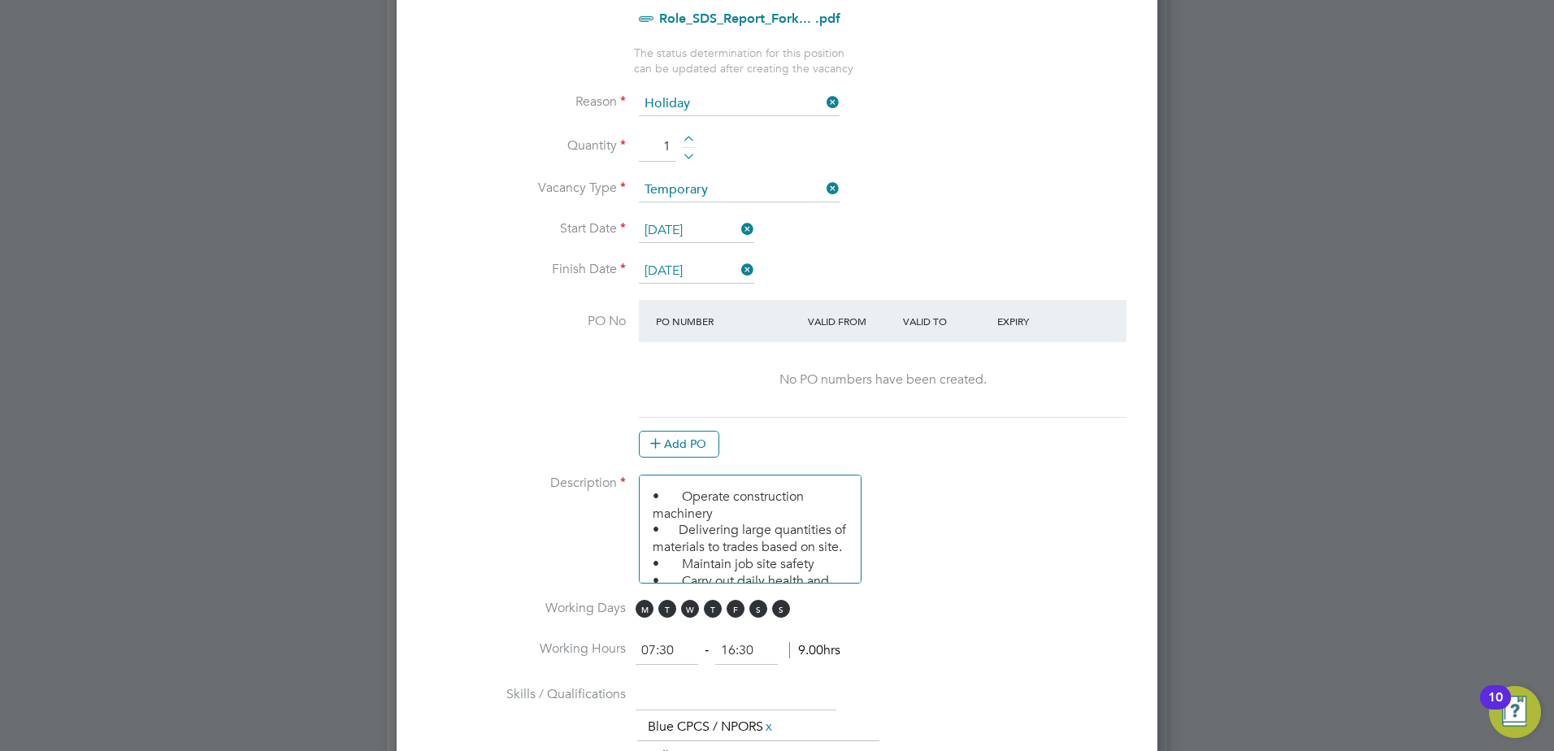
scroll to position [813, 0]
click at [758, 606] on span "S" at bounding box center [758, 606] width 18 height 18
click at [780, 601] on span "S" at bounding box center [781, 606] width 18 height 18
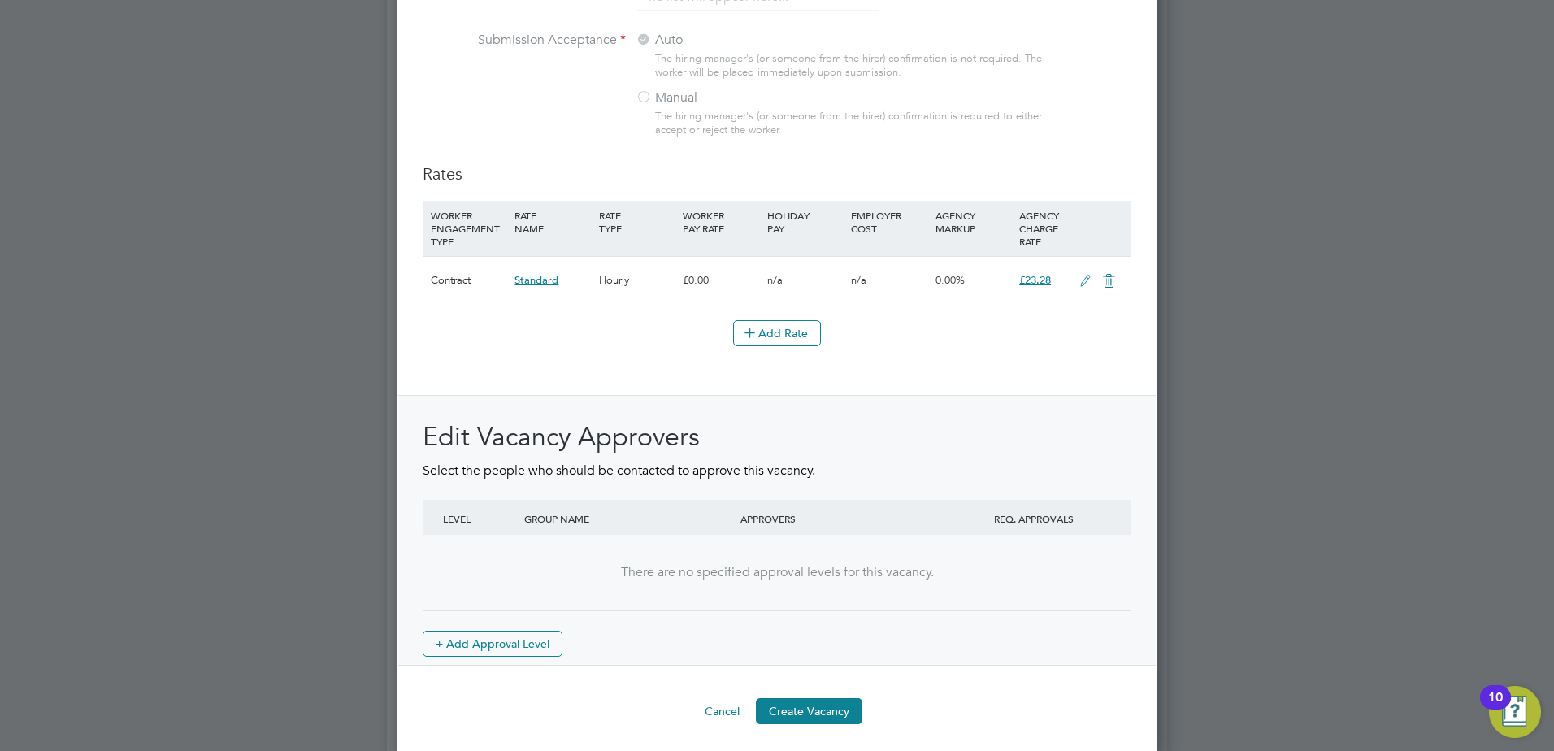
scroll to position [1813, 0]
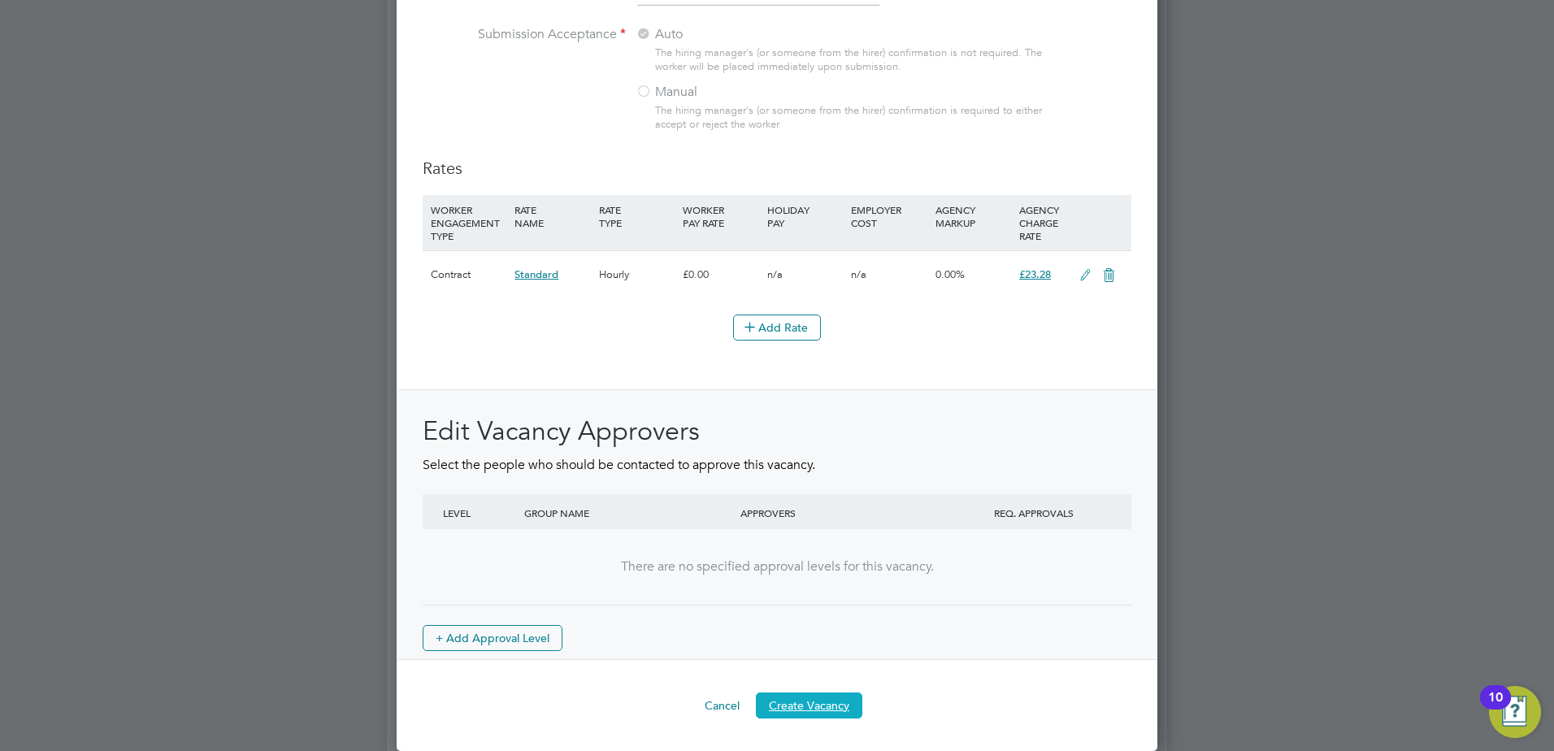
click at [815, 703] on button "Create Vacancy" at bounding box center [809, 705] width 106 height 26
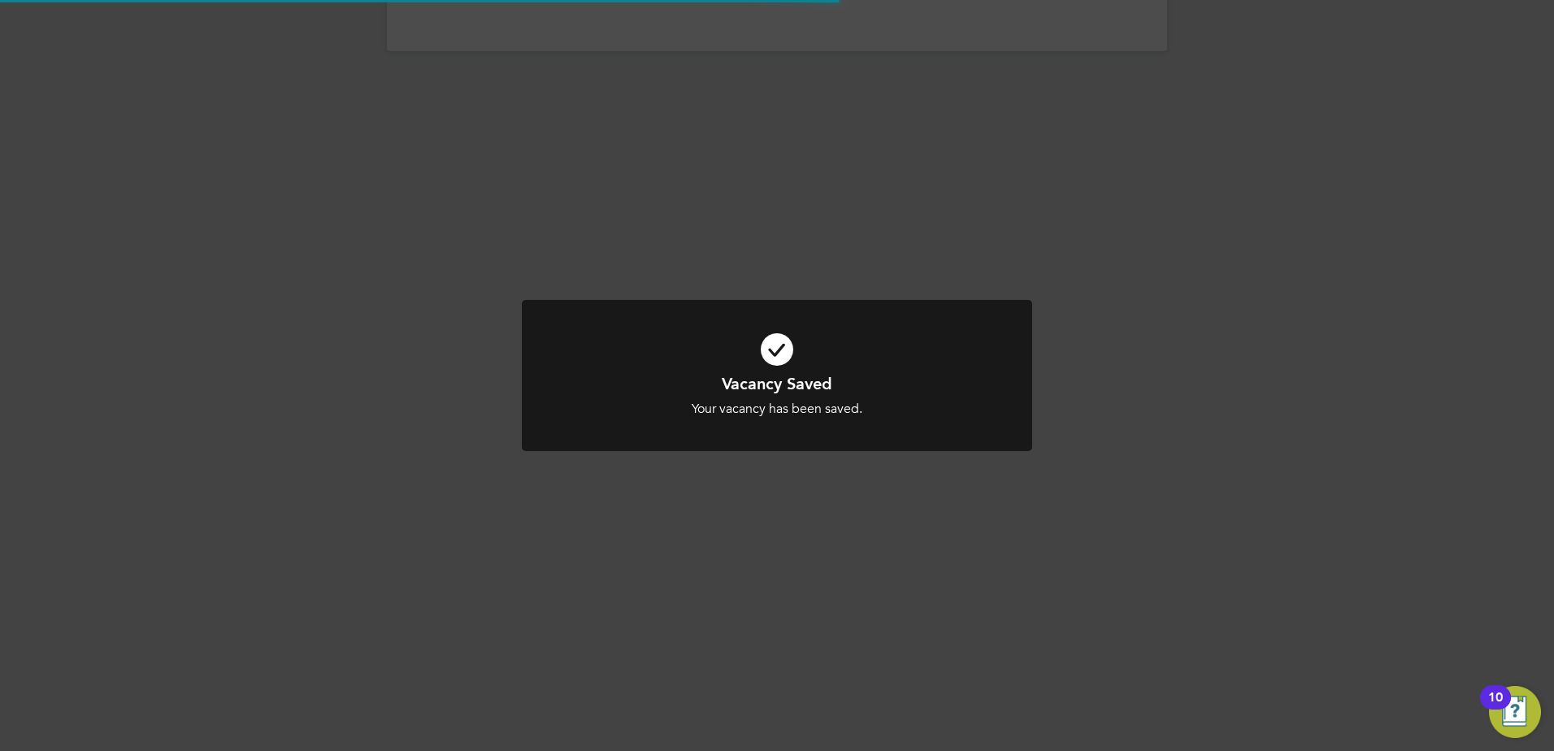
scroll to position [8, 8]
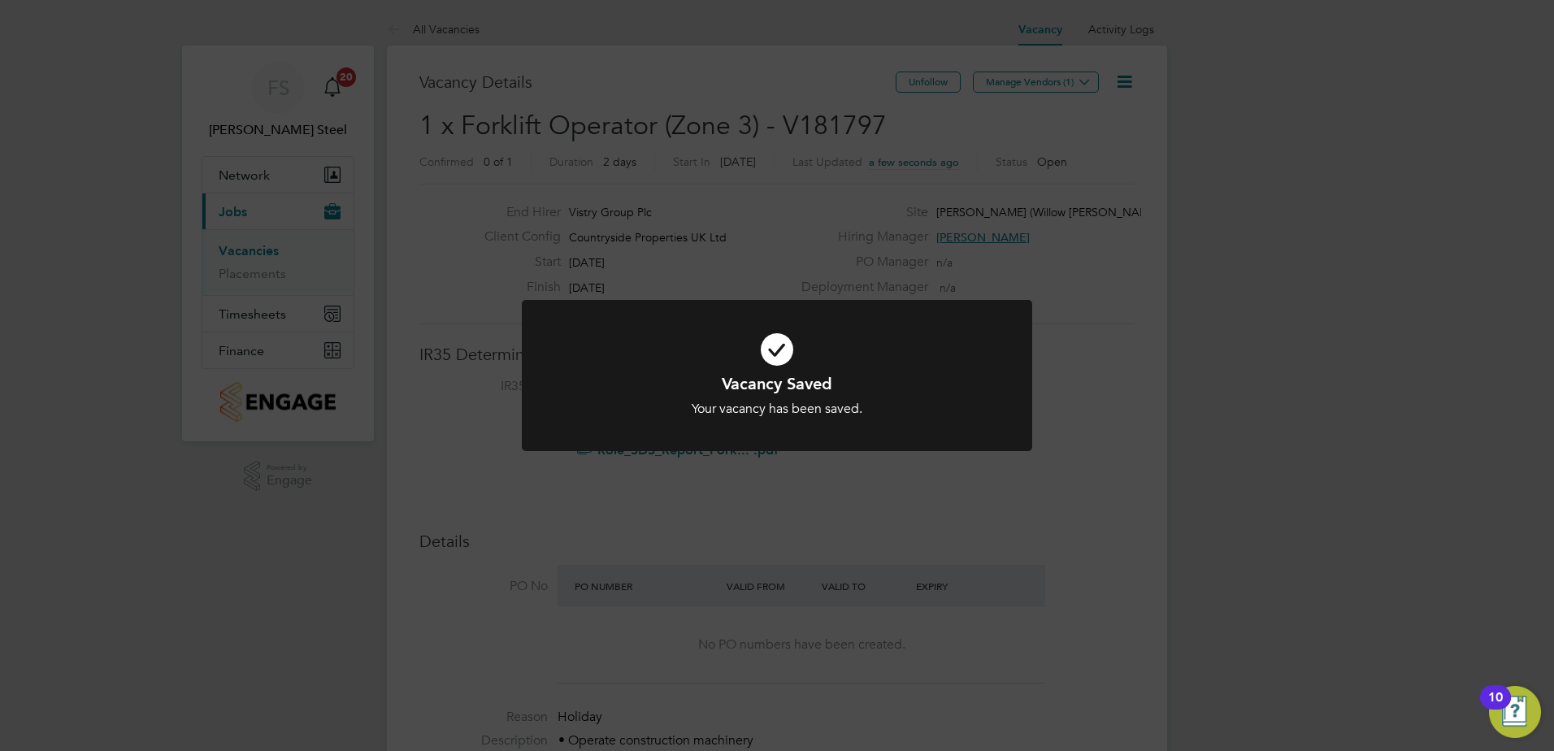
click at [798, 356] on icon at bounding box center [777, 349] width 423 height 63
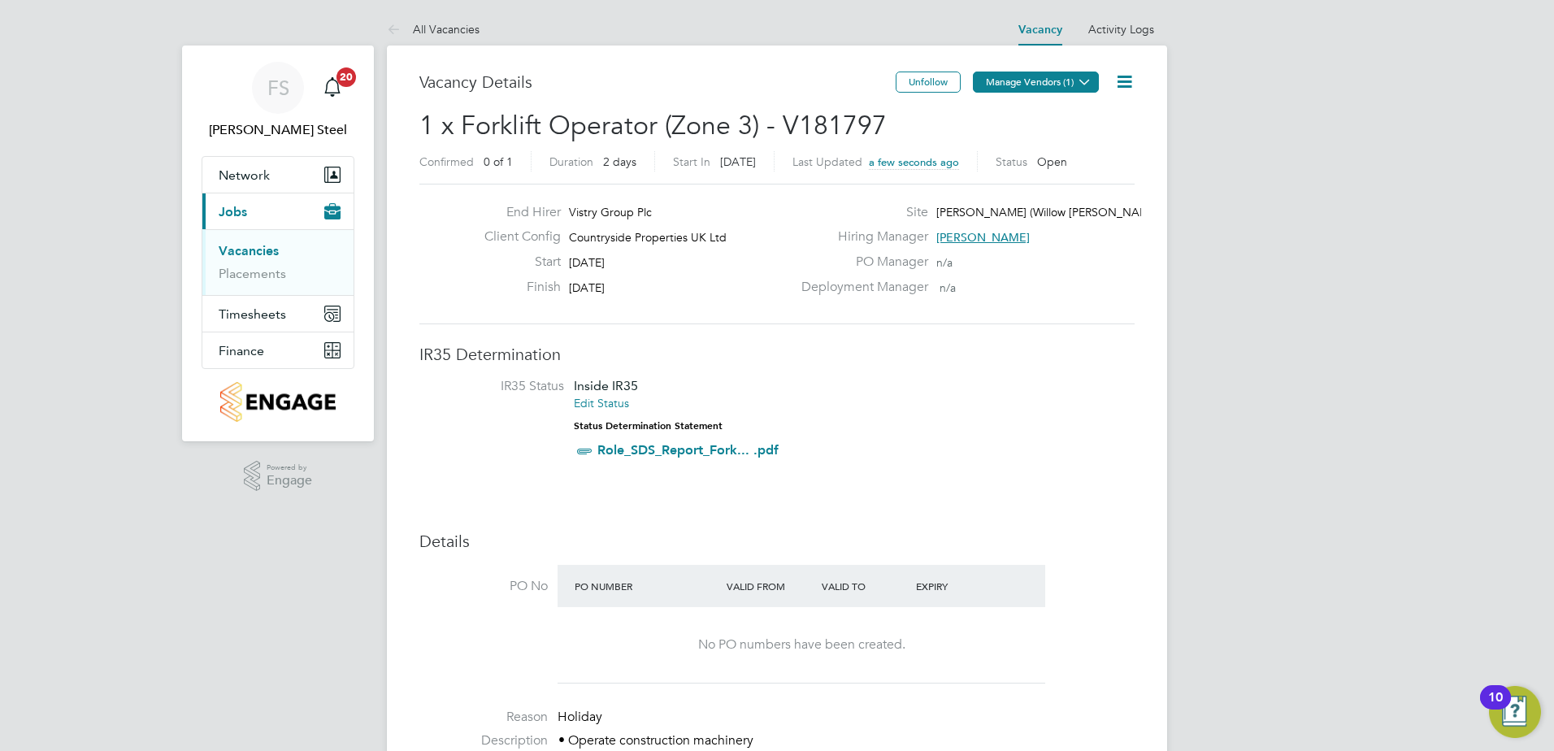
click at [1079, 88] on icon at bounding box center [1085, 82] width 12 height 12
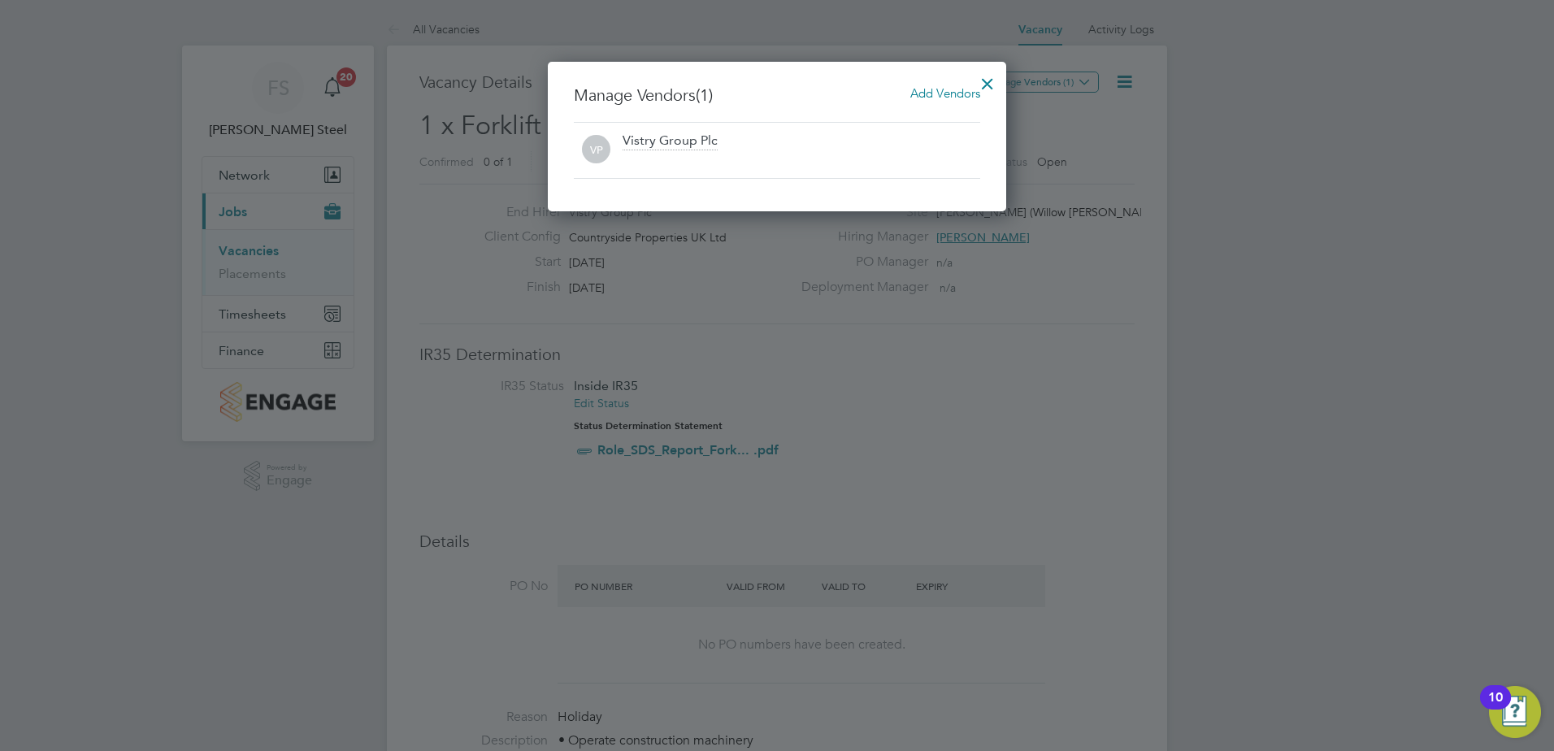
click at [963, 93] on span "Add Vendors" at bounding box center [945, 92] width 70 height 15
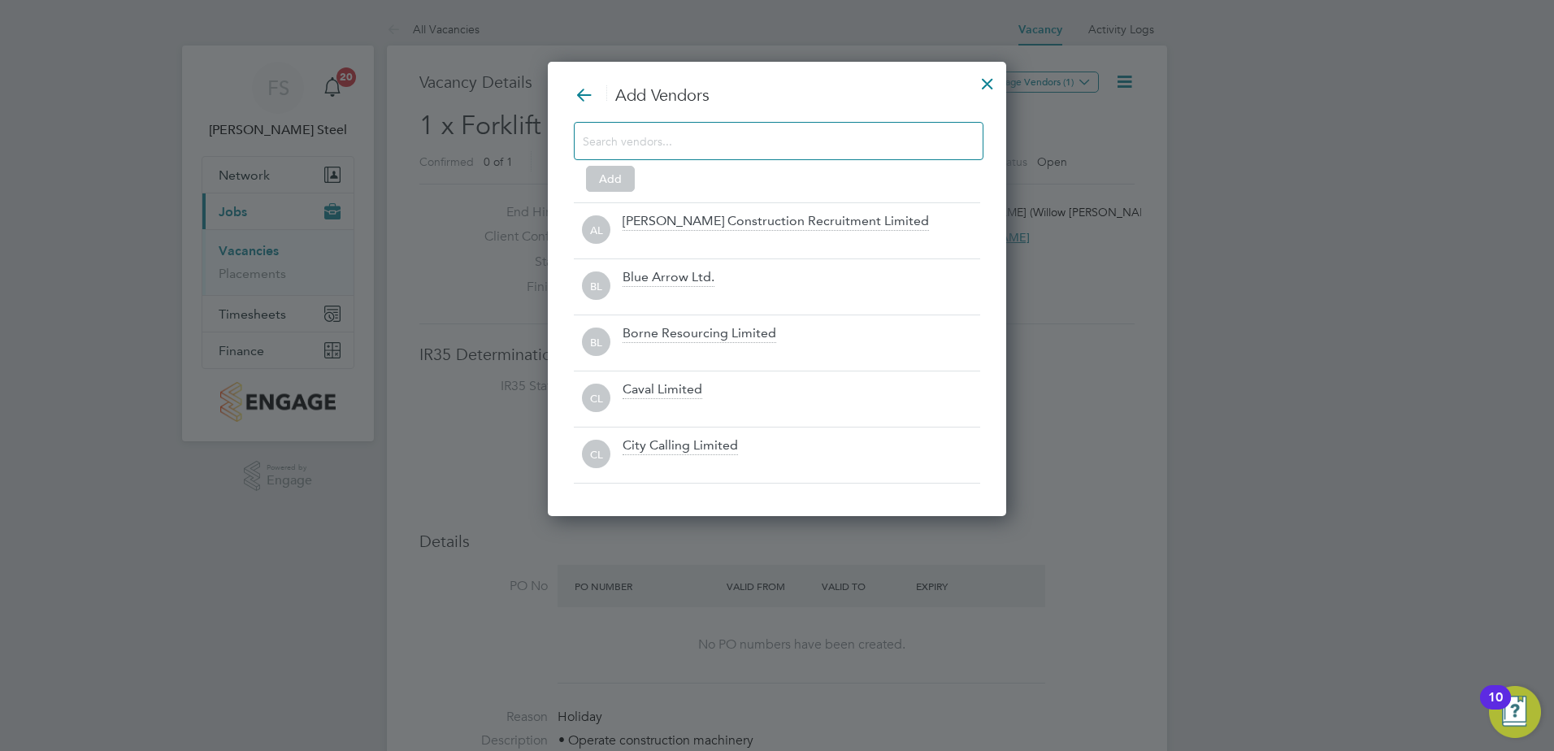
click at [653, 150] on input at bounding box center [766, 140] width 366 height 21
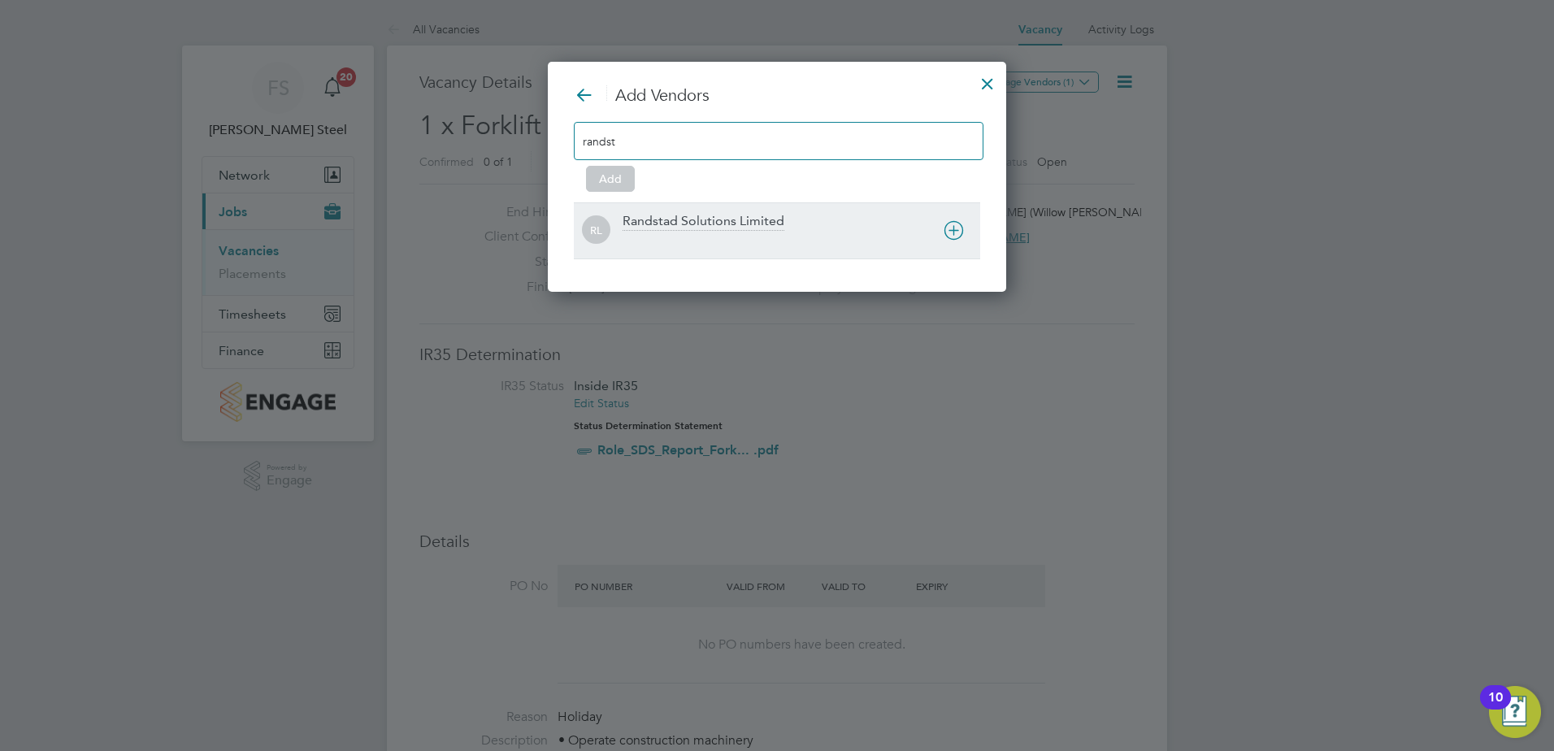
type input "randst"
click at [685, 233] on div "Randstad Solutions Limited" at bounding box center [802, 231] width 358 height 36
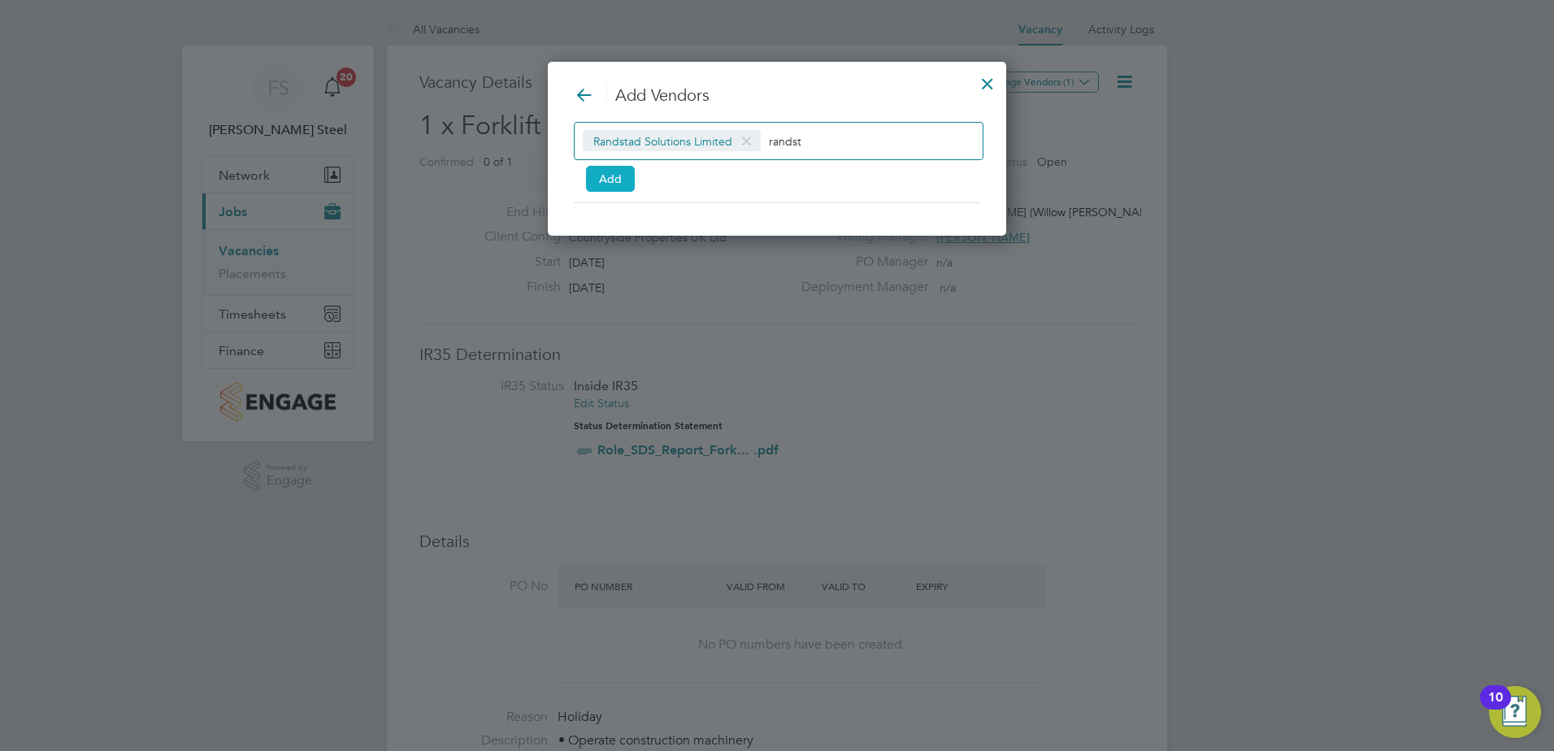
click at [616, 180] on button "Add" at bounding box center [610, 179] width 49 height 26
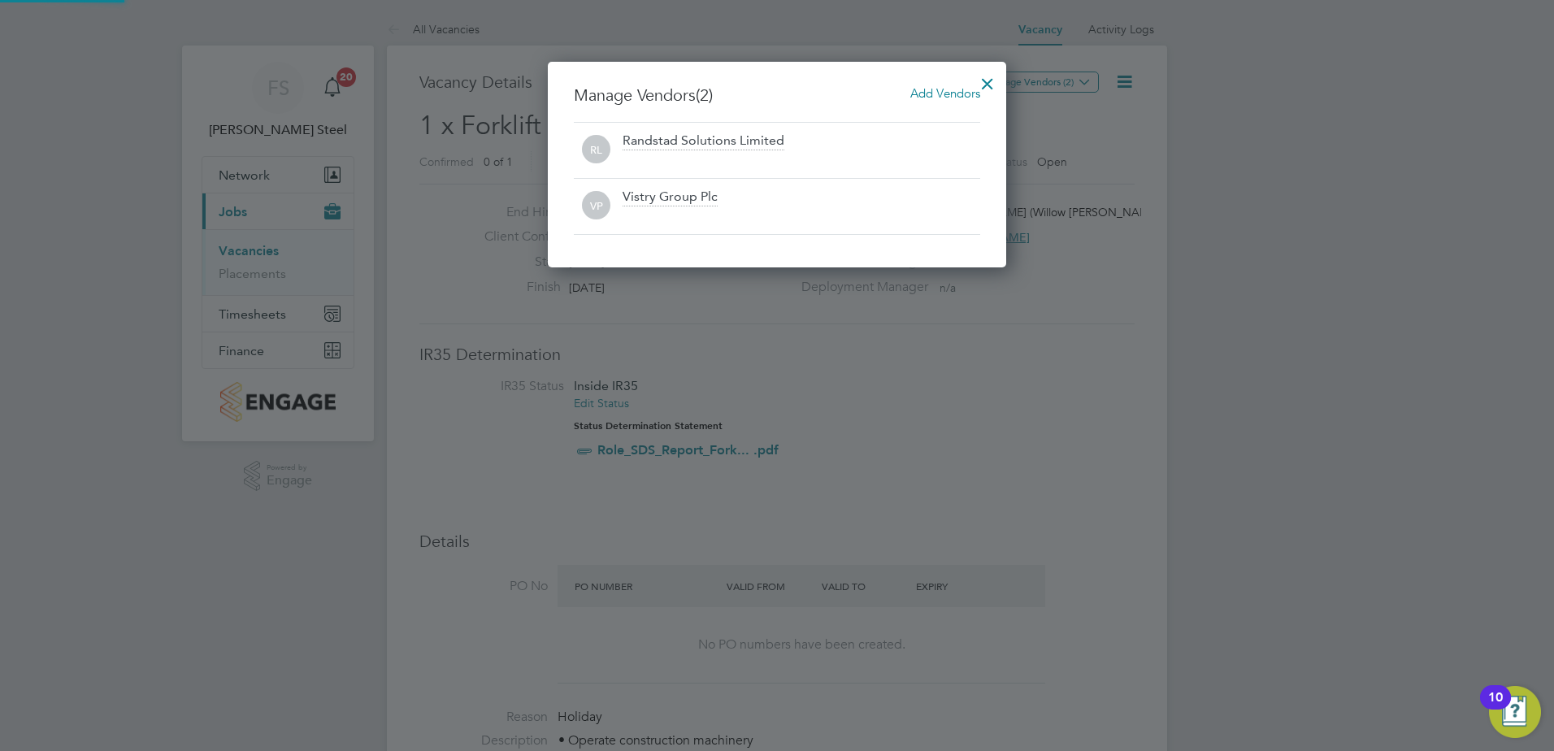
click at [996, 83] on div at bounding box center [987, 79] width 29 height 29
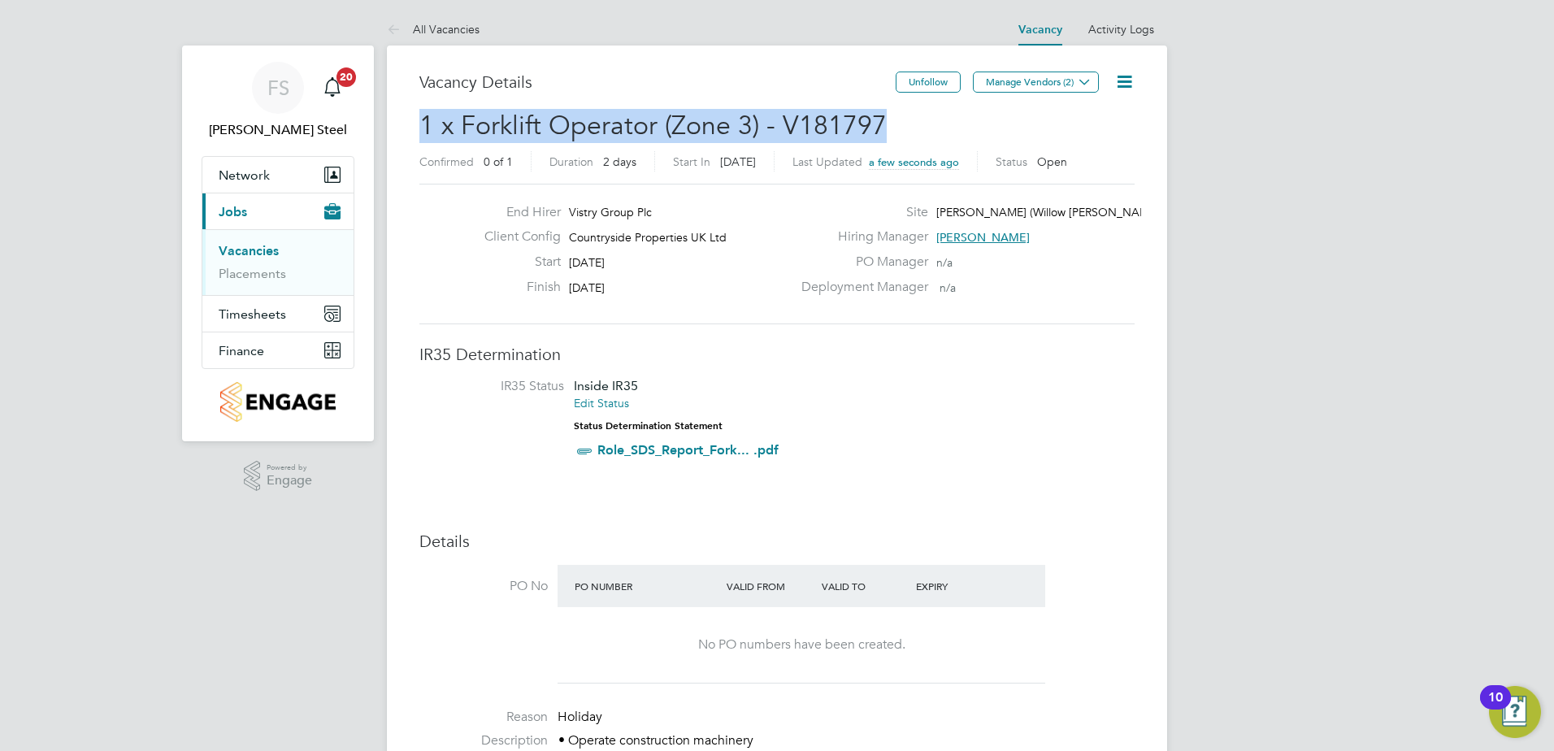
drag, startPoint x: 906, startPoint y: 114, endPoint x: 410, endPoint y: 131, distance: 496.1
copy span "1 x Forklift Operator (Zone 3) - V181797"
click at [255, 253] on link "Vacancies" at bounding box center [249, 250] width 60 height 15
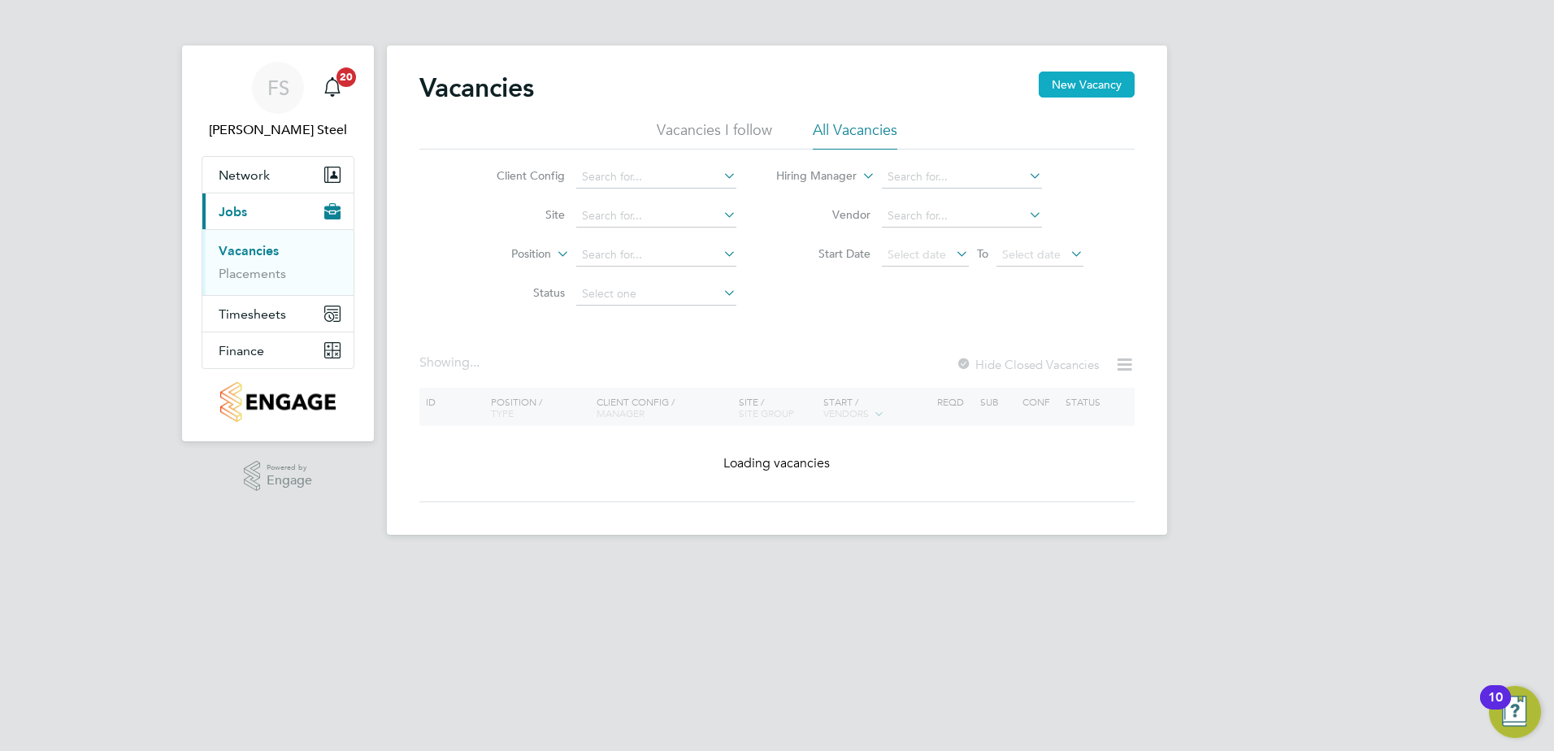
click at [1081, 82] on button "New Vacancy" at bounding box center [1087, 85] width 96 height 26
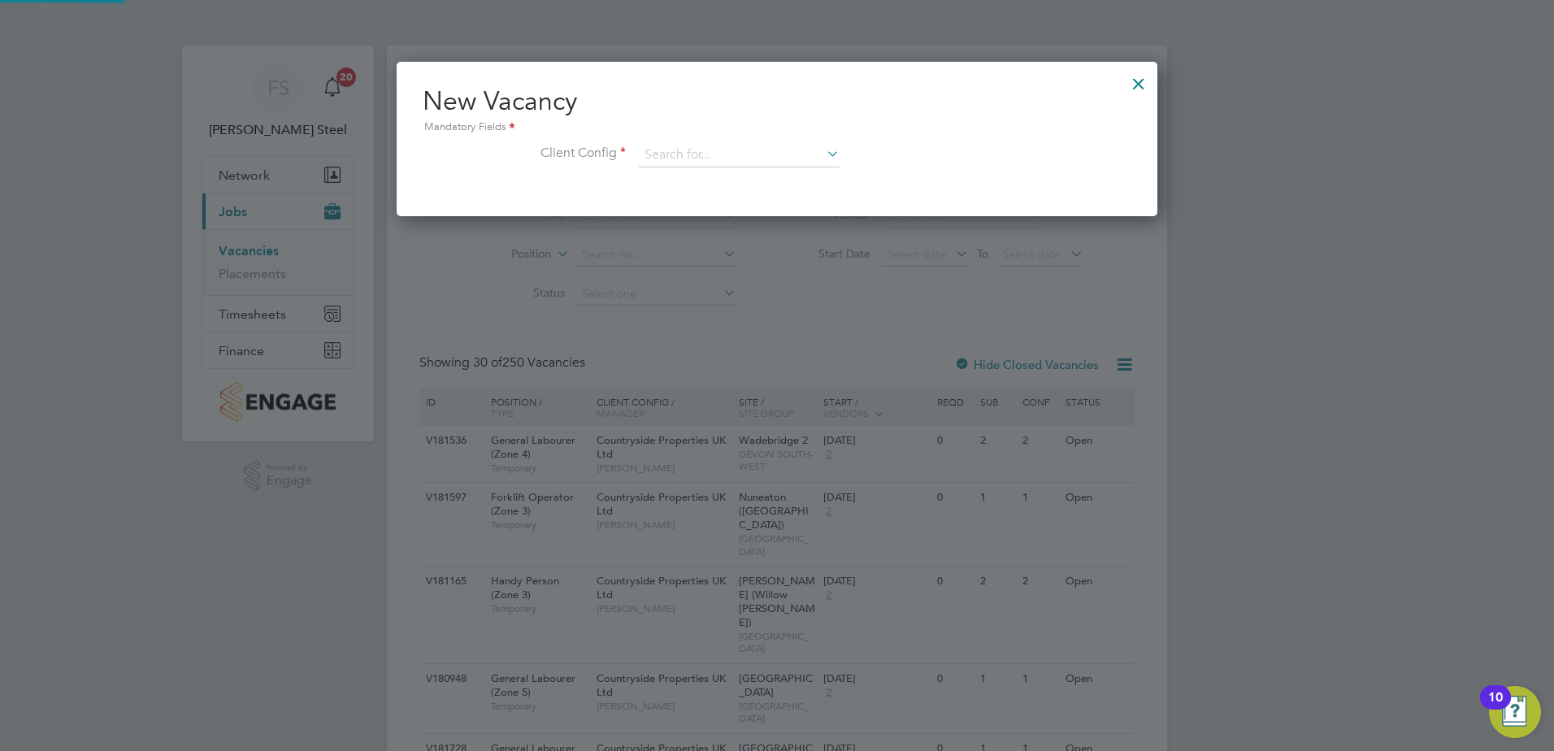
scroll to position [154, 762]
click at [690, 159] on input at bounding box center [739, 155] width 201 height 24
click at [771, 157] on input at bounding box center [739, 155] width 201 height 24
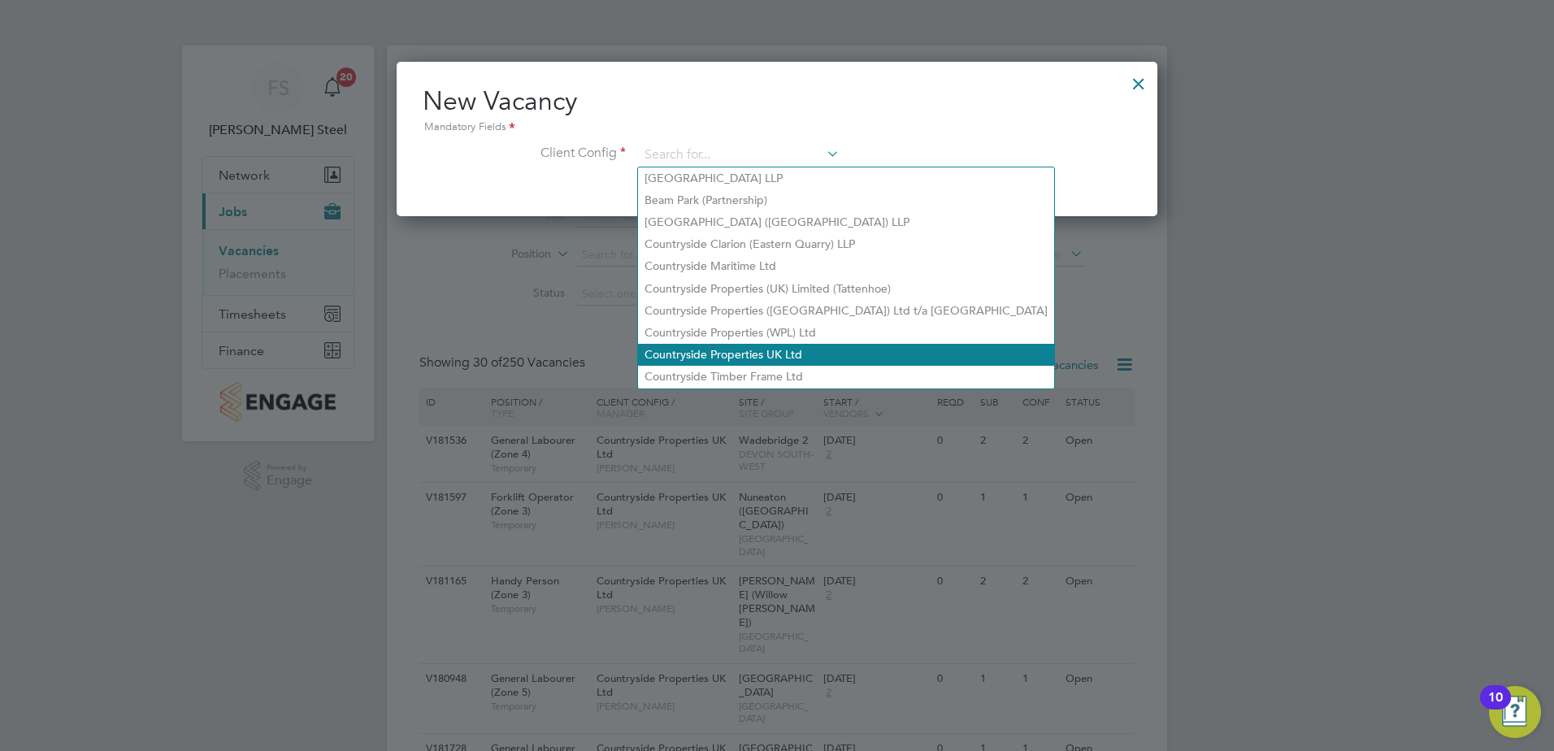
click at [699, 344] on li "Countryside Properties UK Ltd" at bounding box center [846, 355] width 416 height 22
type input "Countryside Properties UK Ltd"
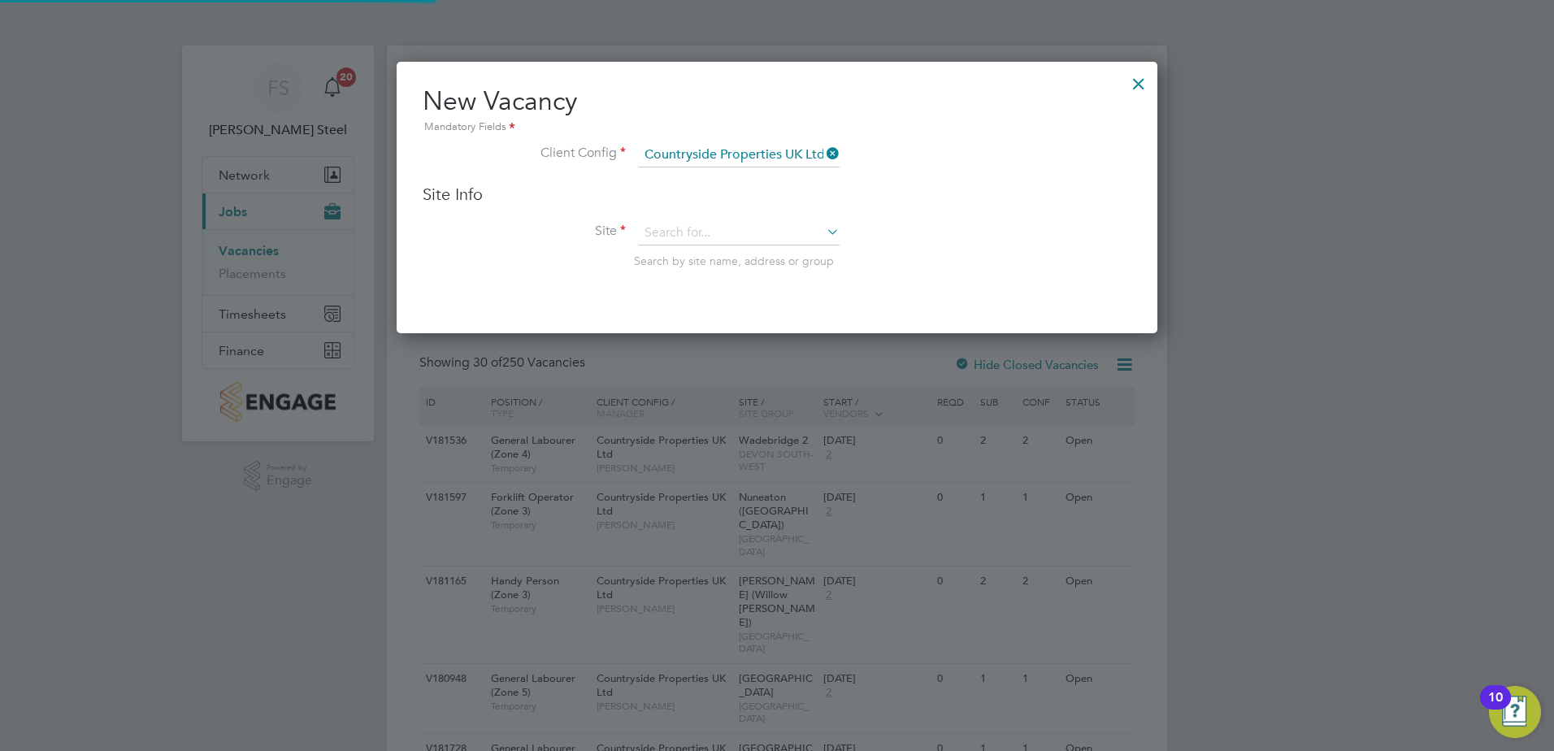
scroll to position [272, 762]
click at [696, 230] on input at bounding box center [739, 233] width 201 height 24
click at [700, 277] on li "Ely (Willow Woods)" at bounding box center [760, 278] width 244 height 22
type input "Ely (Willow Woods)"
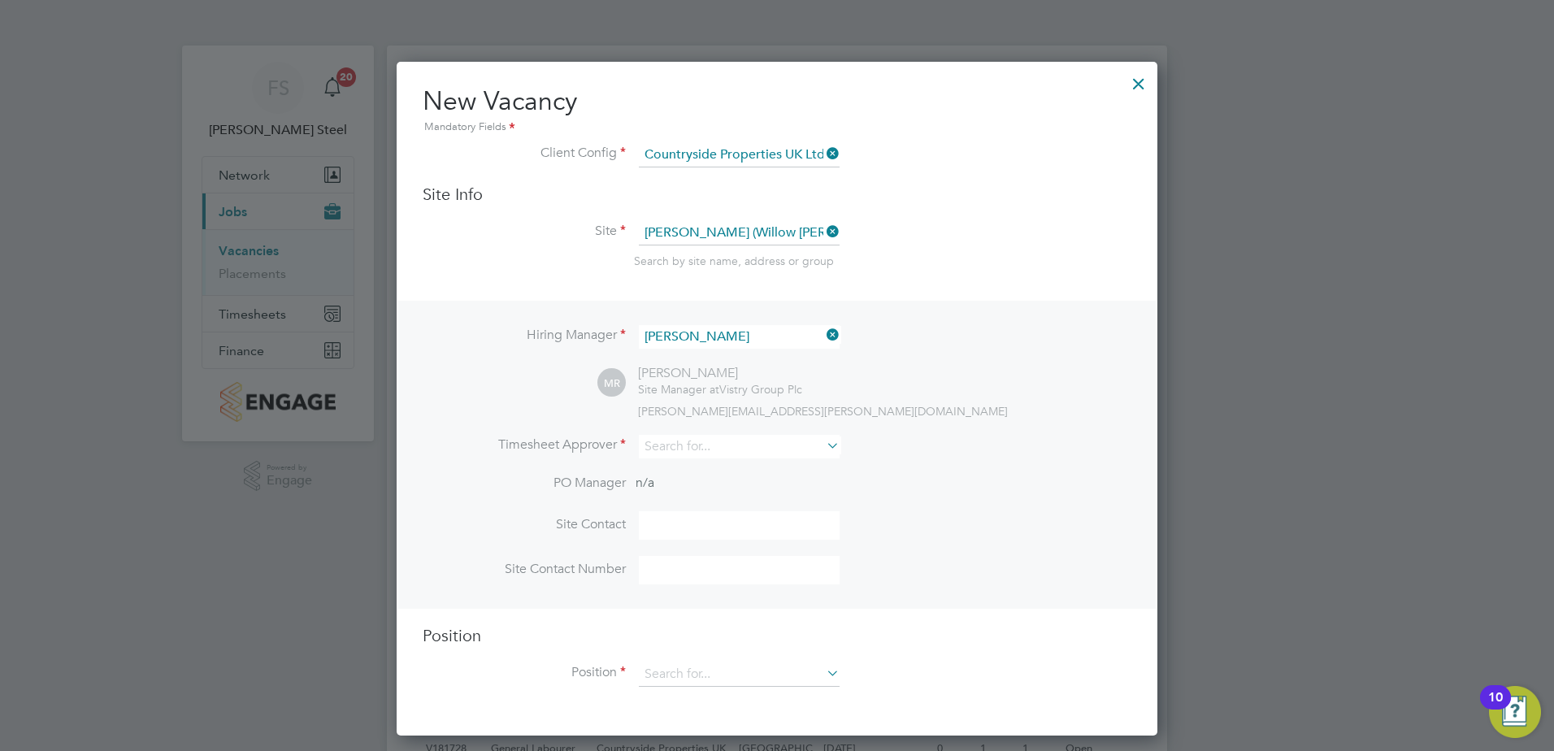
scroll to position [675, 762]
click at [697, 455] on input at bounding box center [739, 447] width 201 height 24
click at [742, 467] on b "Kendri" at bounding box center [760, 470] width 36 height 14
type input "Neil Kendrick"
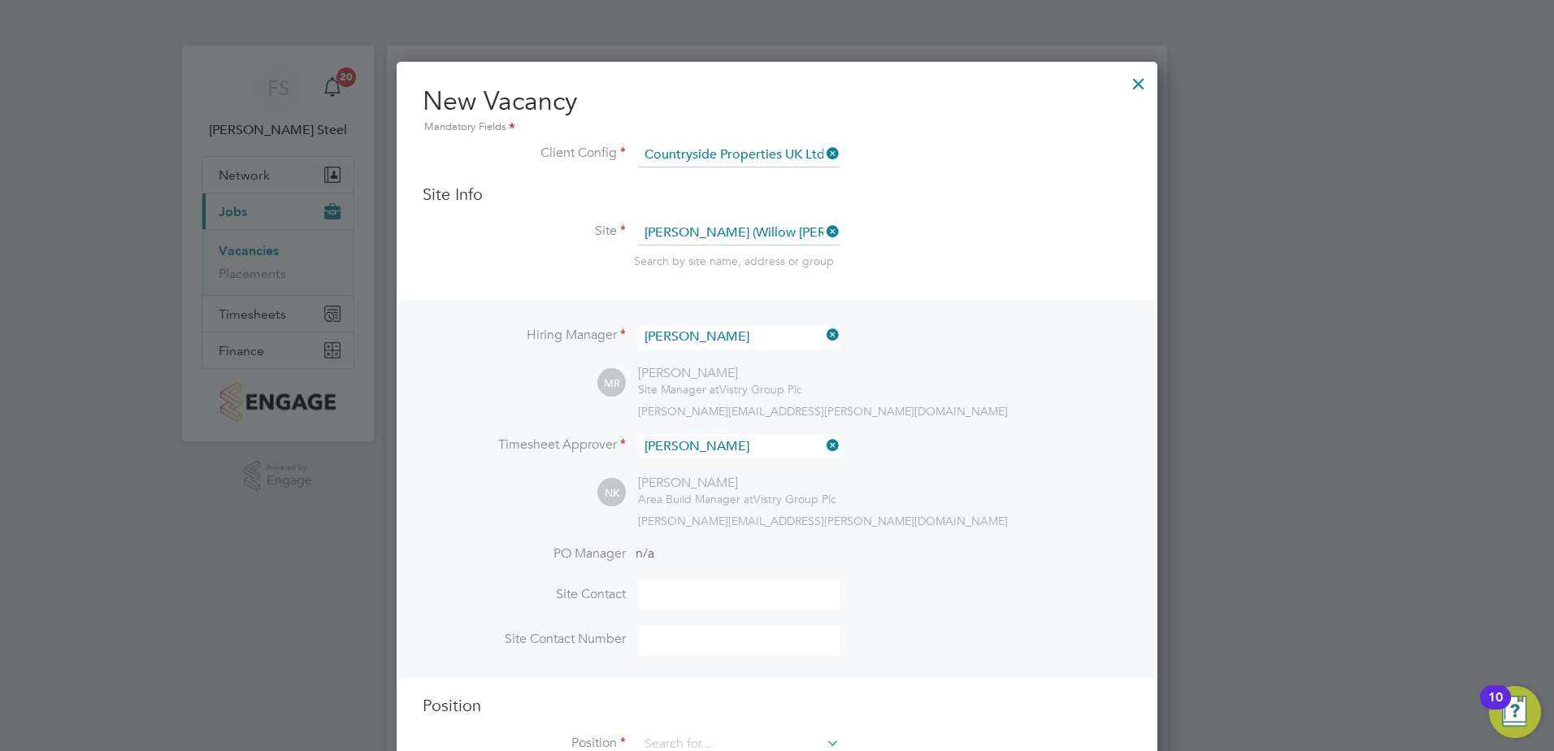
scroll to position [746, 762]
click at [705, 595] on input at bounding box center [739, 595] width 201 height 28
type input "george brockhouse"
type input "07541632042"
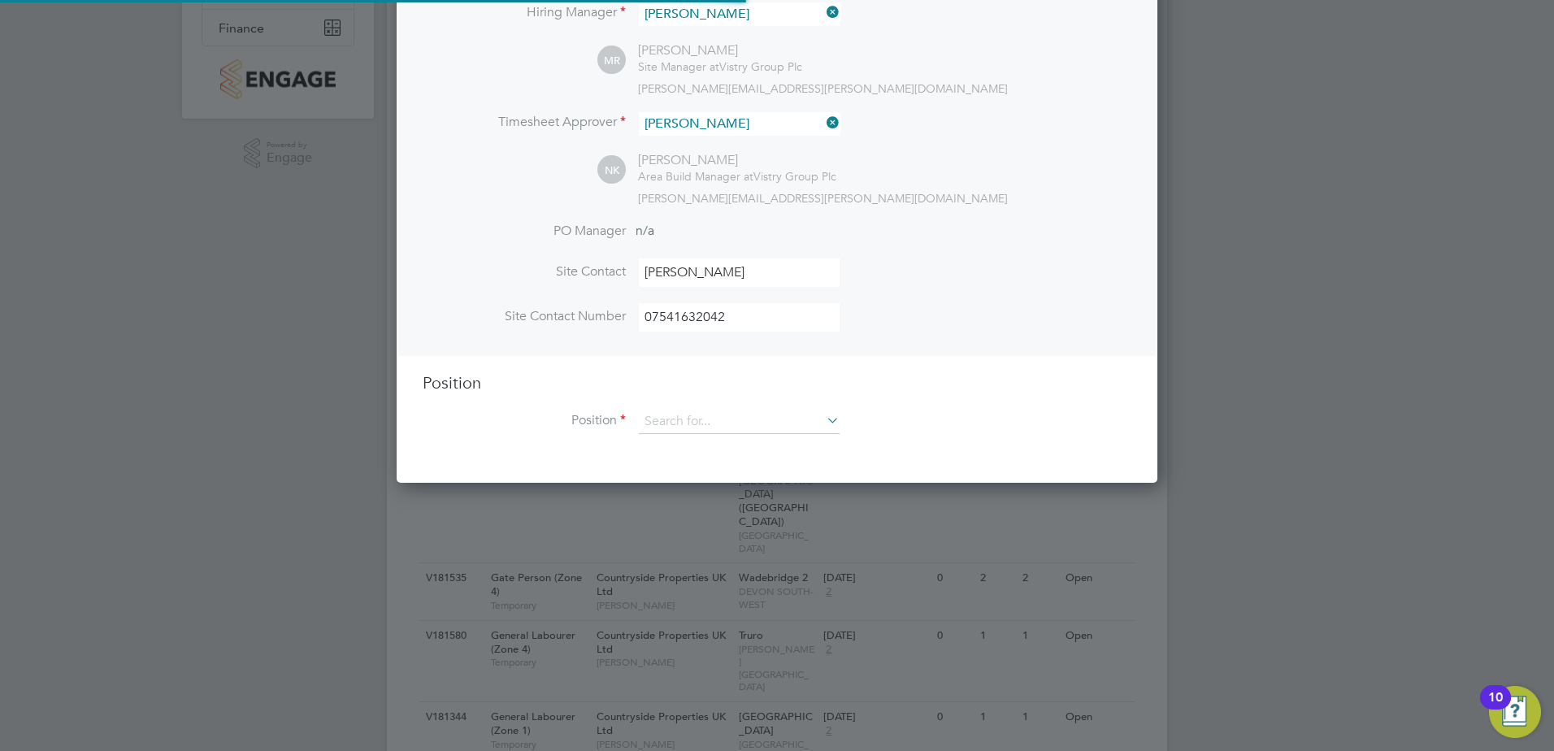
scroll to position [325, 0]
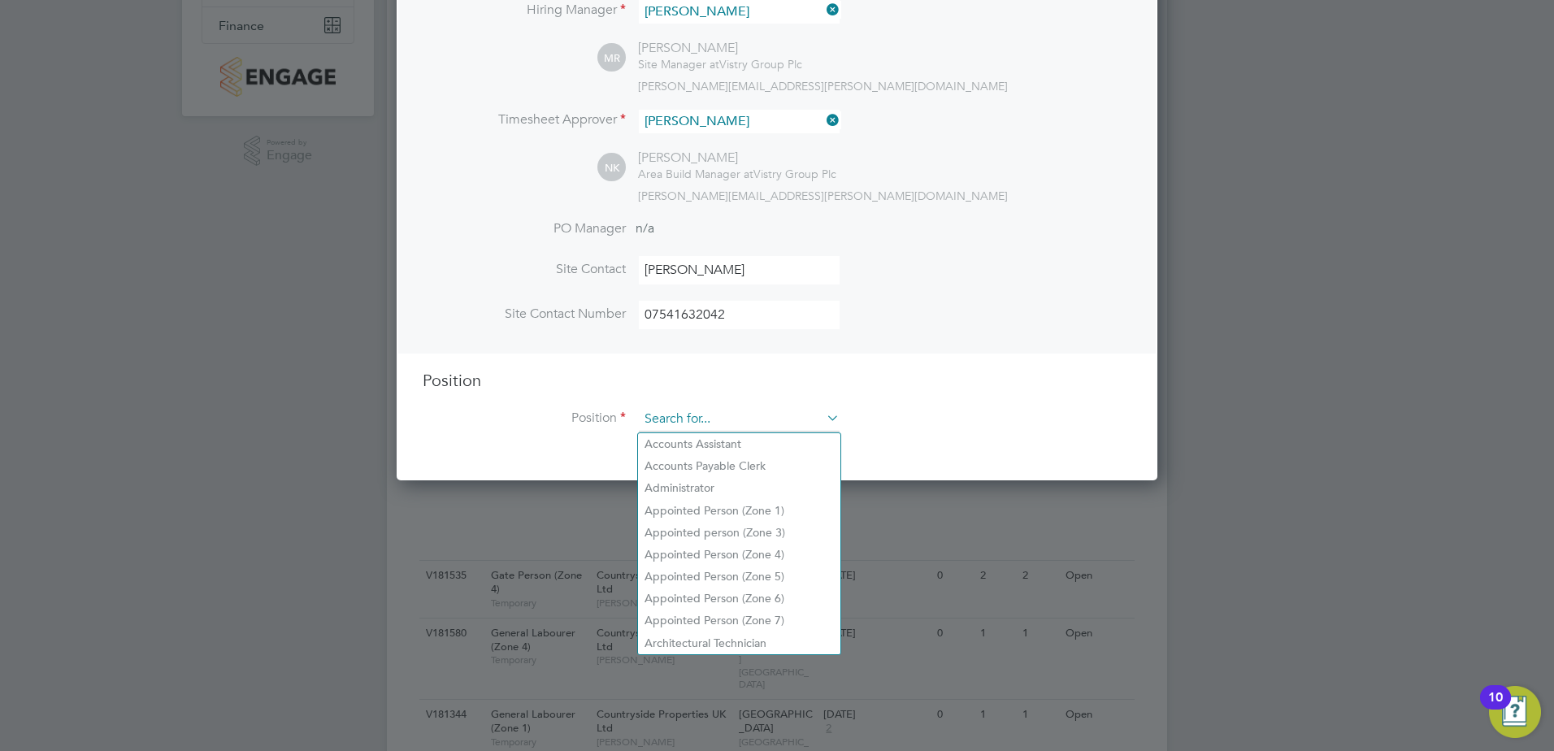
click at [784, 422] on input at bounding box center [739, 419] width 201 height 24
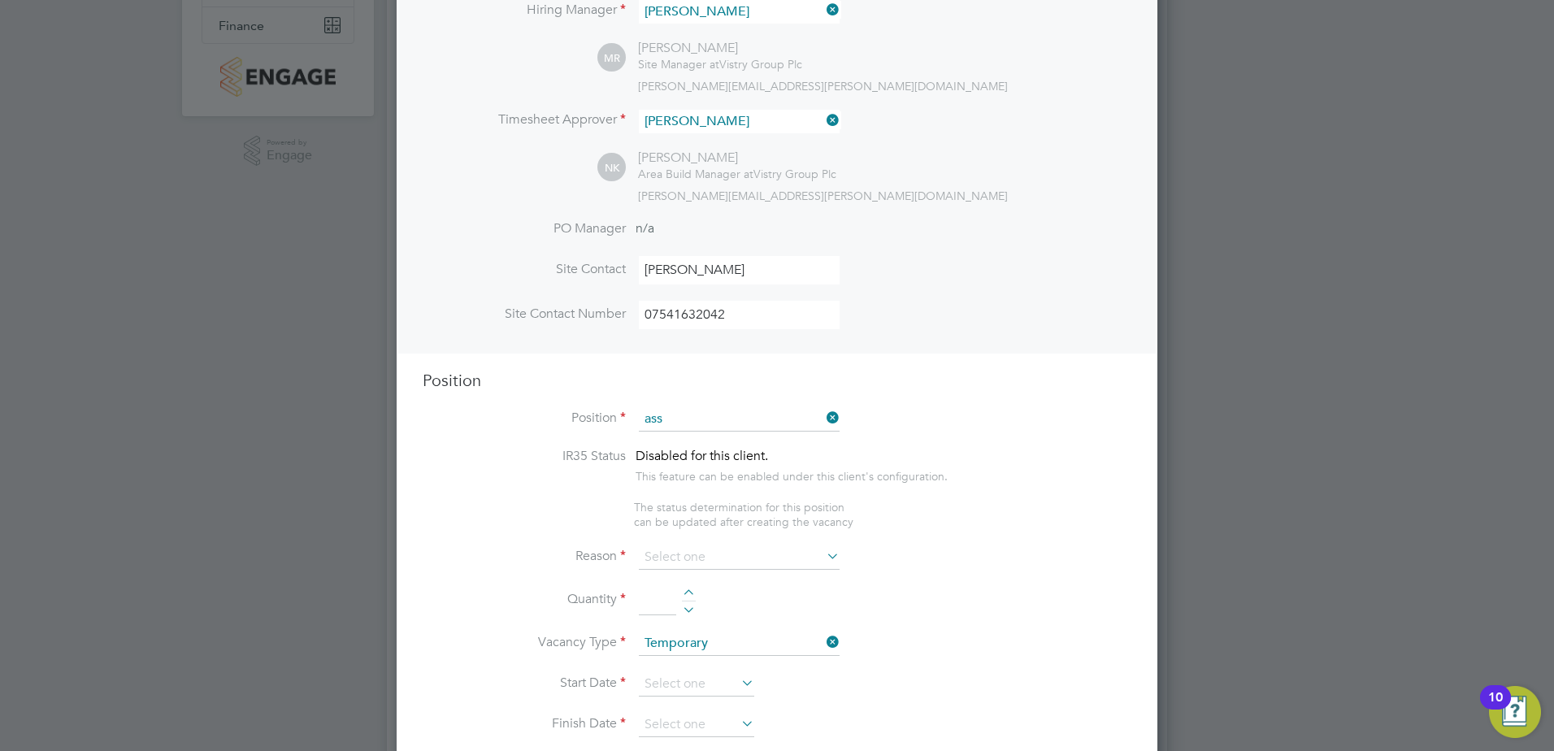
click at [727, 503] on li "Ass istant Site Manager" at bounding box center [739, 511] width 202 height 22
type input "Assistant Site Manager"
type textarea "• Supervises and ensures that all construction work under their control is buil…"
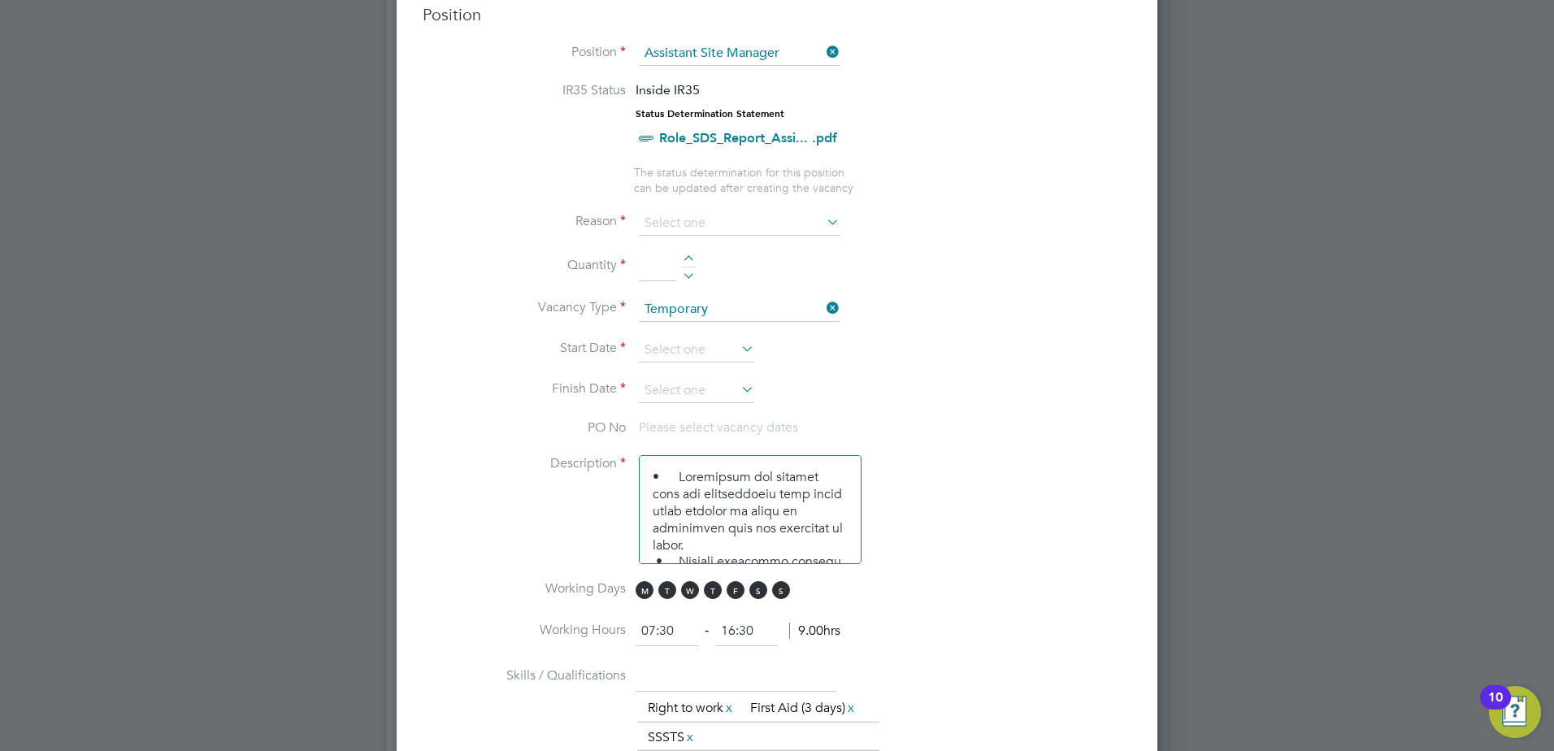
scroll to position [650, 0]
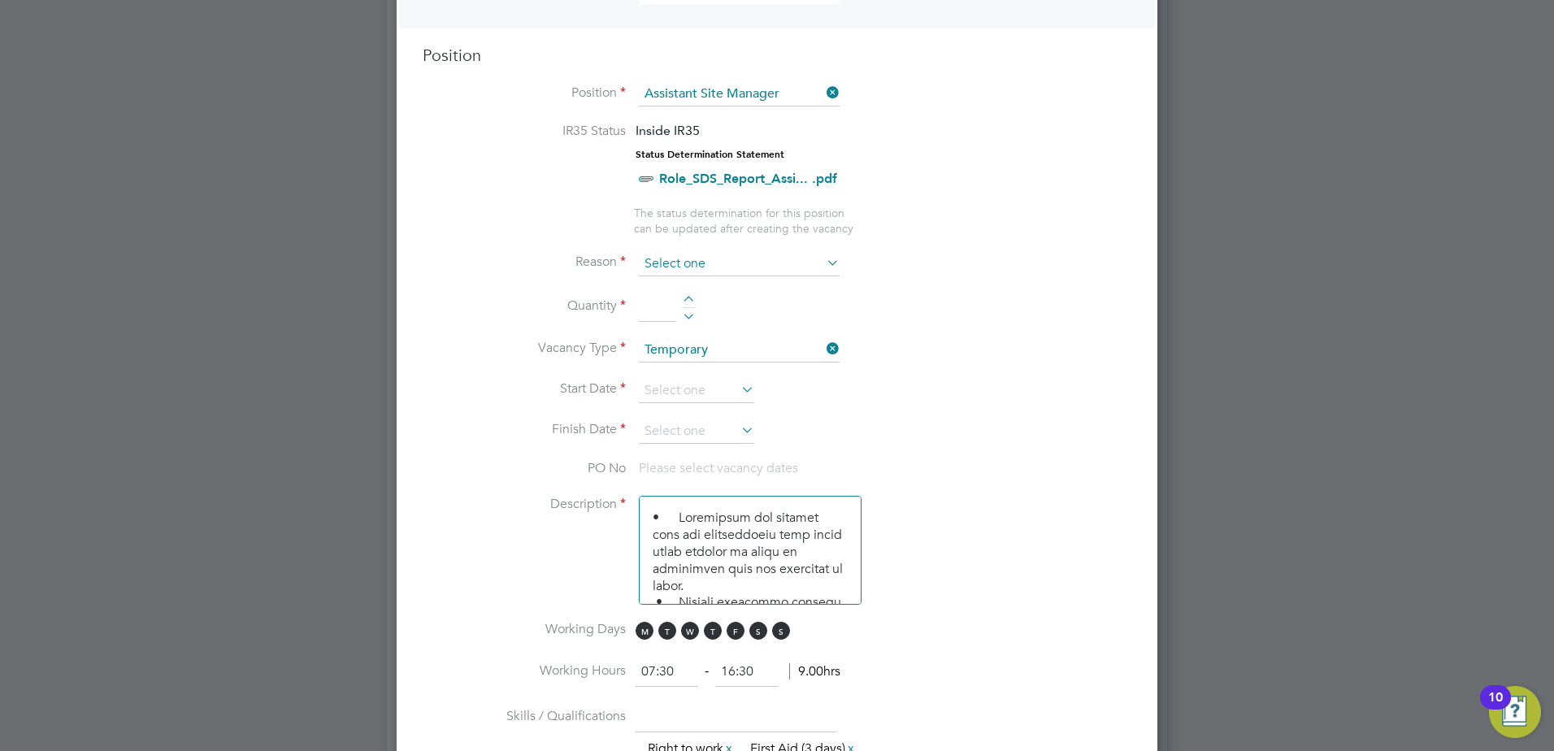
click at [813, 262] on input at bounding box center [739, 264] width 201 height 24
click at [803, 263] on input at bounding box center [739, 264] width 201 height 24
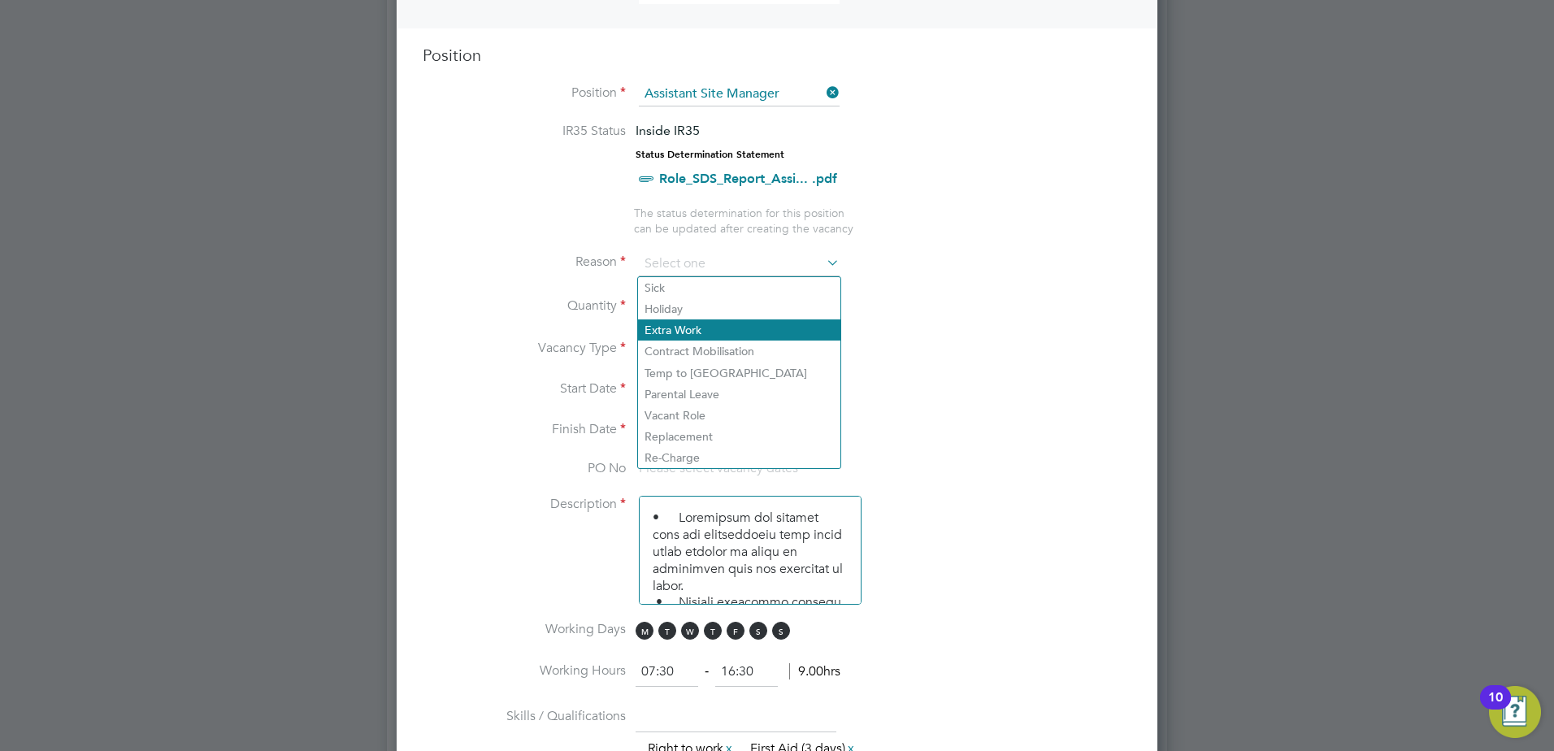
click at [693, 336] on li "Extra Work" at bounding box center [739, 329] width 202 height 21
type input "Extra Work"
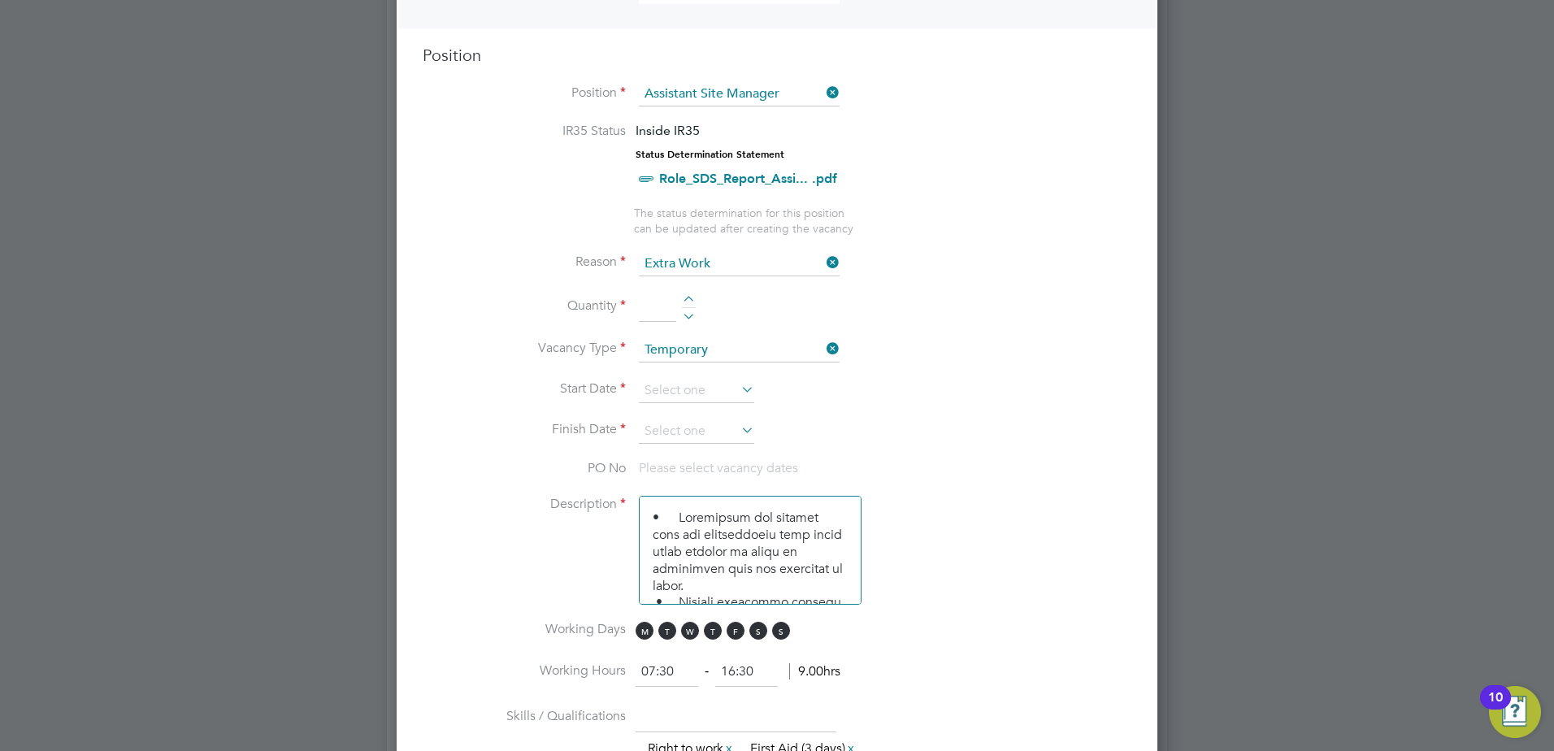
click at [688, 298] on div at bounding box center [689, 301] width 14 height 11
type input "1"
click at [738, 394] on icon at bounding box center [738, 389] width 0 height 23
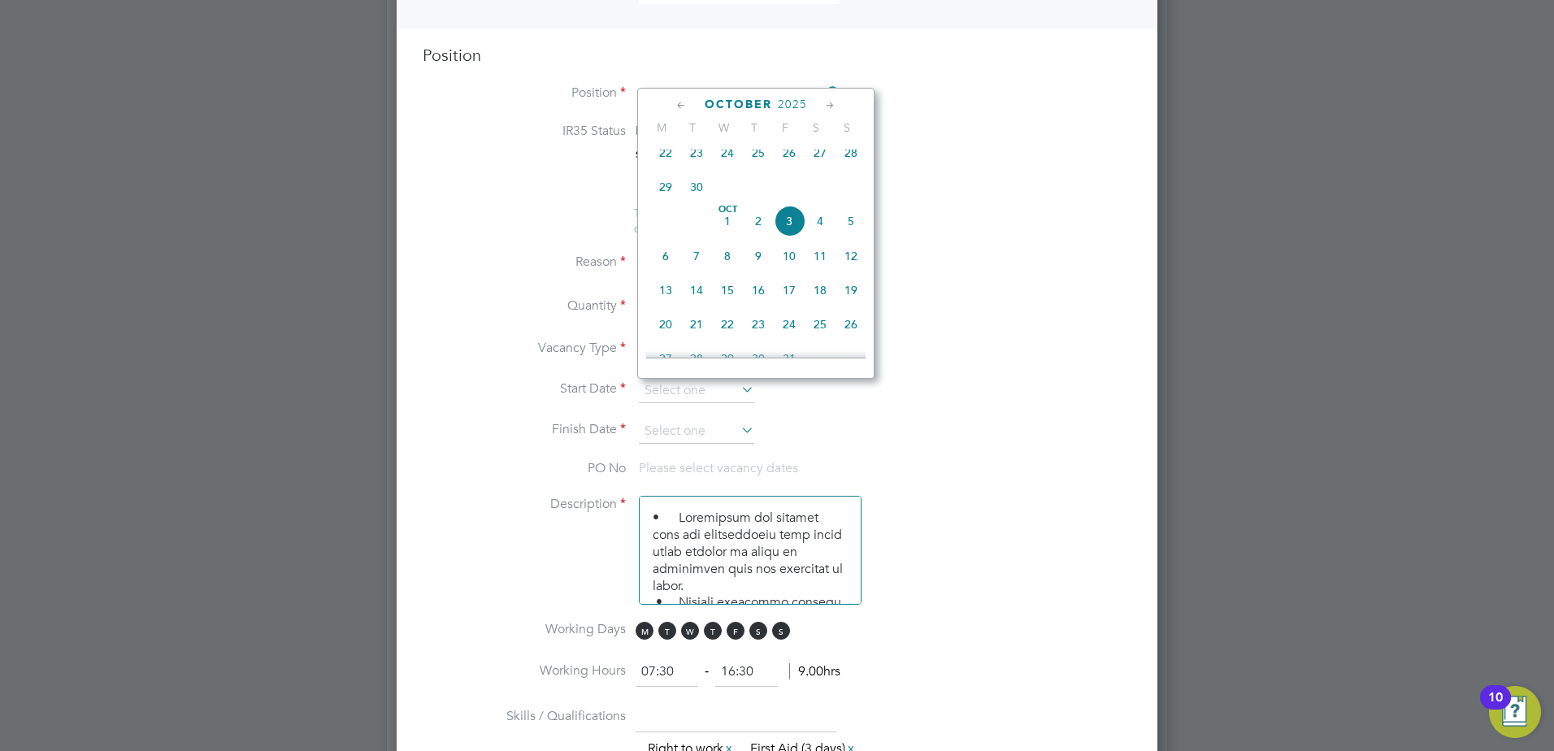
click at [738, 391] on icon at bounding box center [738, 389] width 0 height 23
click at [662, 268] on span "6" at bounding box center [665, 256] width 31 height 31
type input "06 Oct 2025"
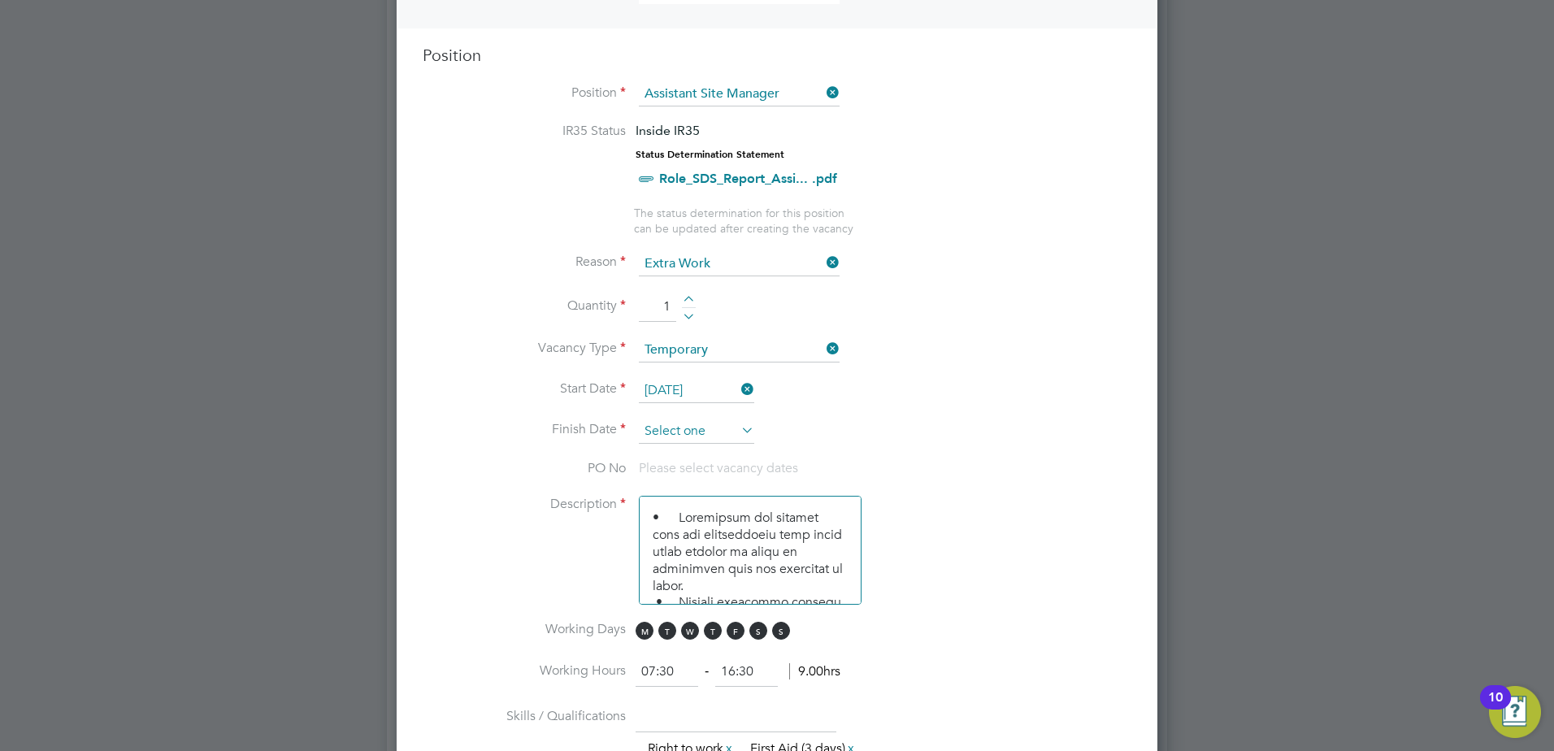
click at [709, 431] on input at bounding box center [696, 431] width 115 height 24
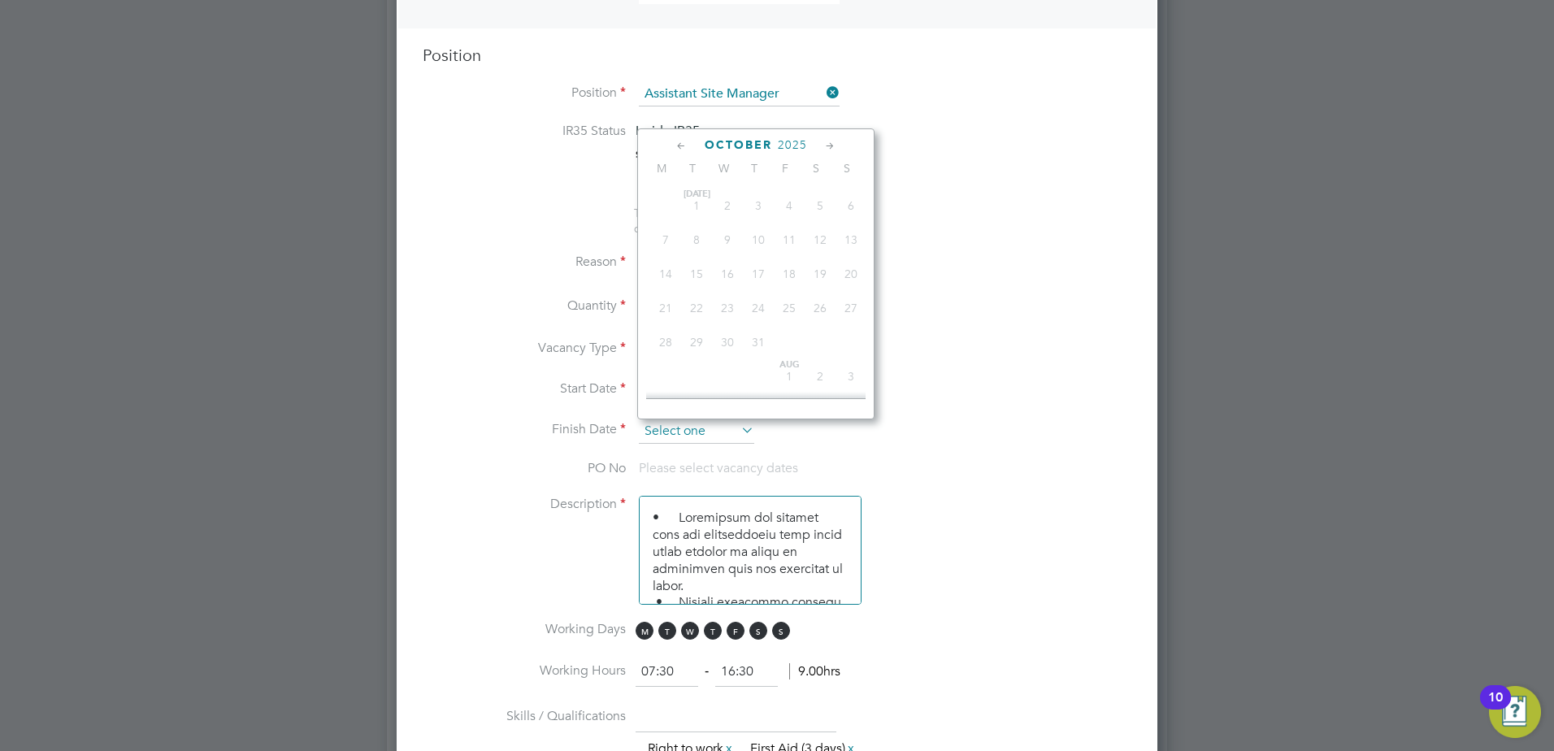
scroll to position [493, 0]
click at [791, 345] on span "24" at bounding box center [789, 330] width 31 height 31
type input "24 Oct 2025"
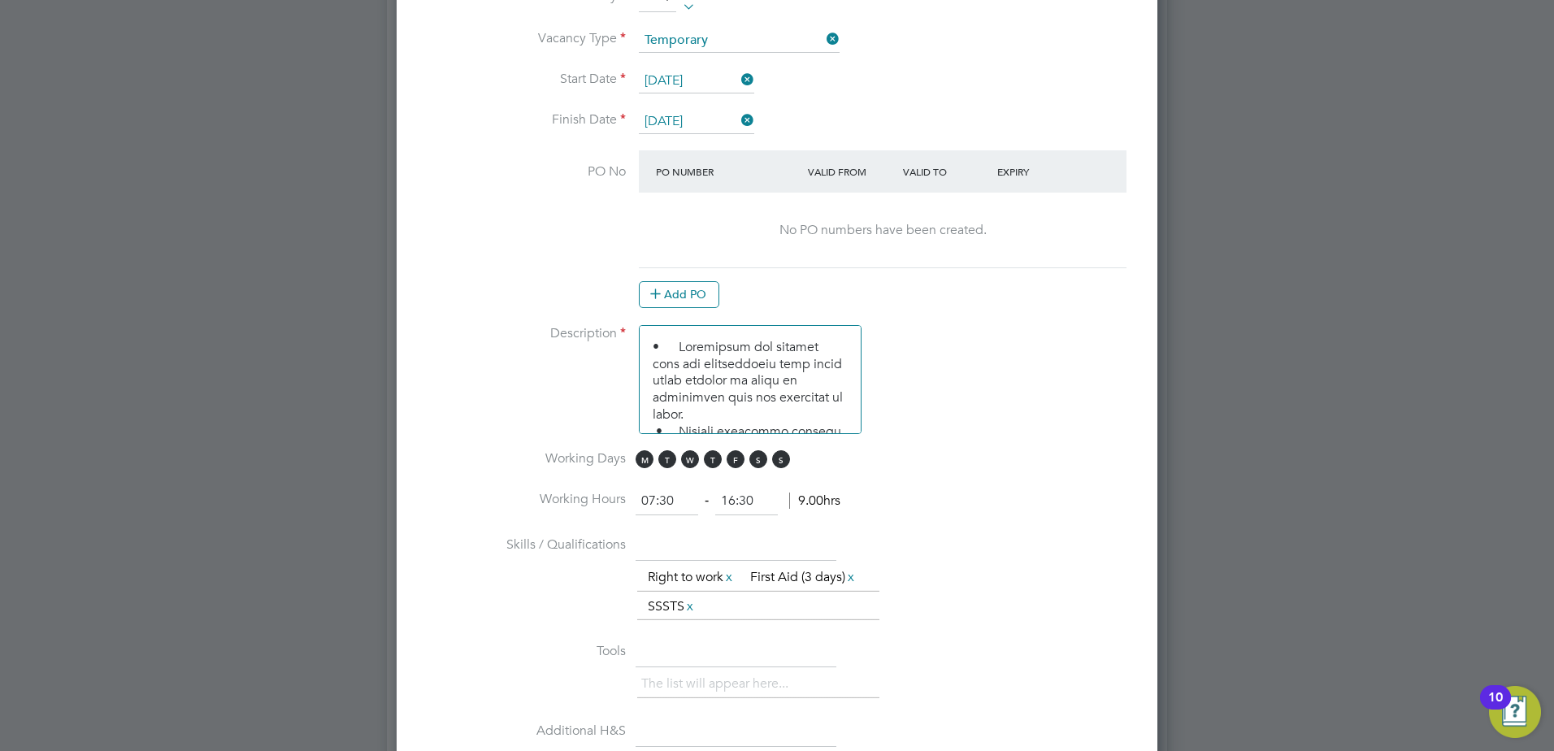
scroll to position [975, 0]
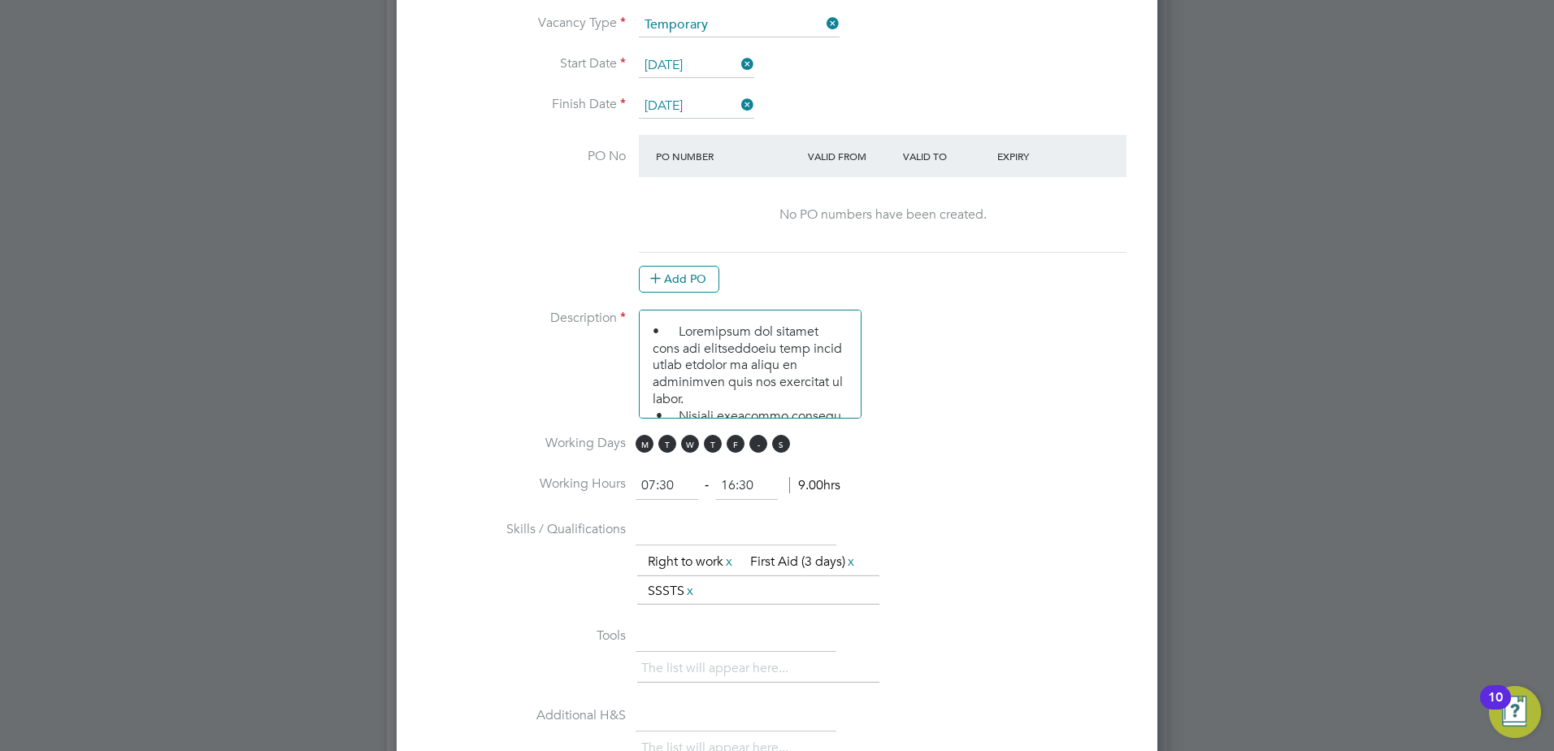
click at [766, 448] on span "S" at bounding box center [758, 444] width 18 height 18
click at [777, 449] on span "S" at bounding box center [781, 444] width 18 height 18
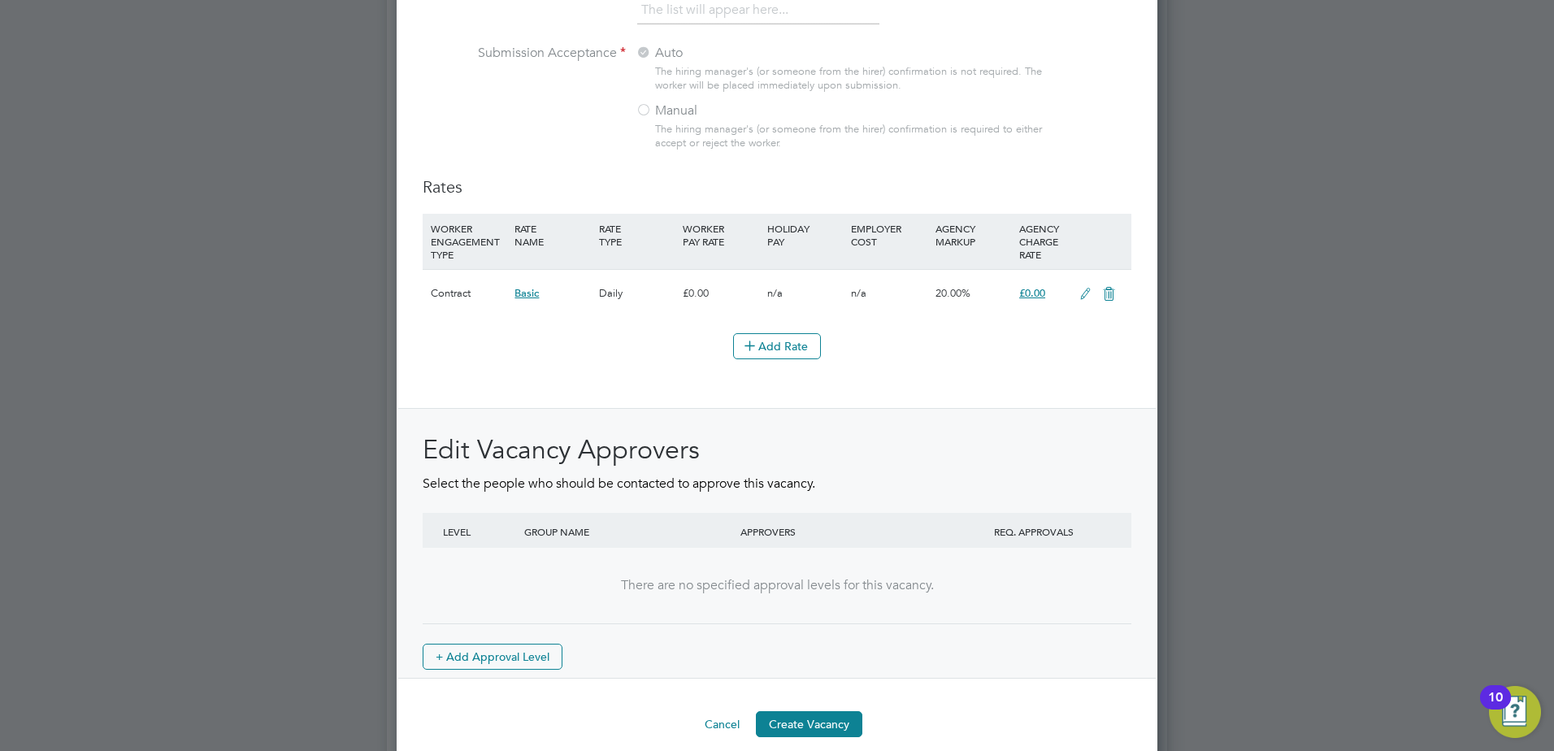
scroll to position [1813, 0]
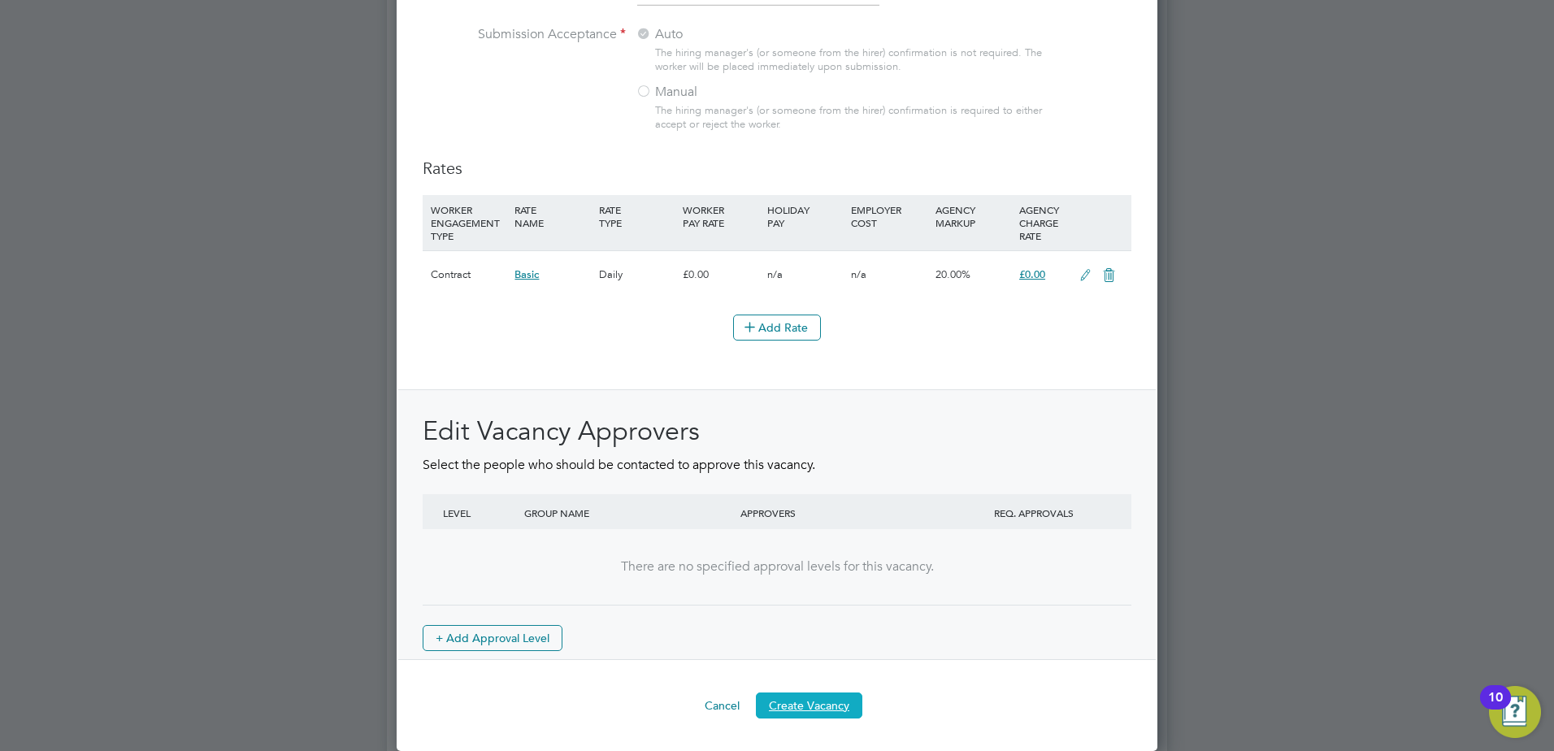
click at [812, 705] on button "Create Vacancy" at bounding box center [809, 705] width 106 height 26
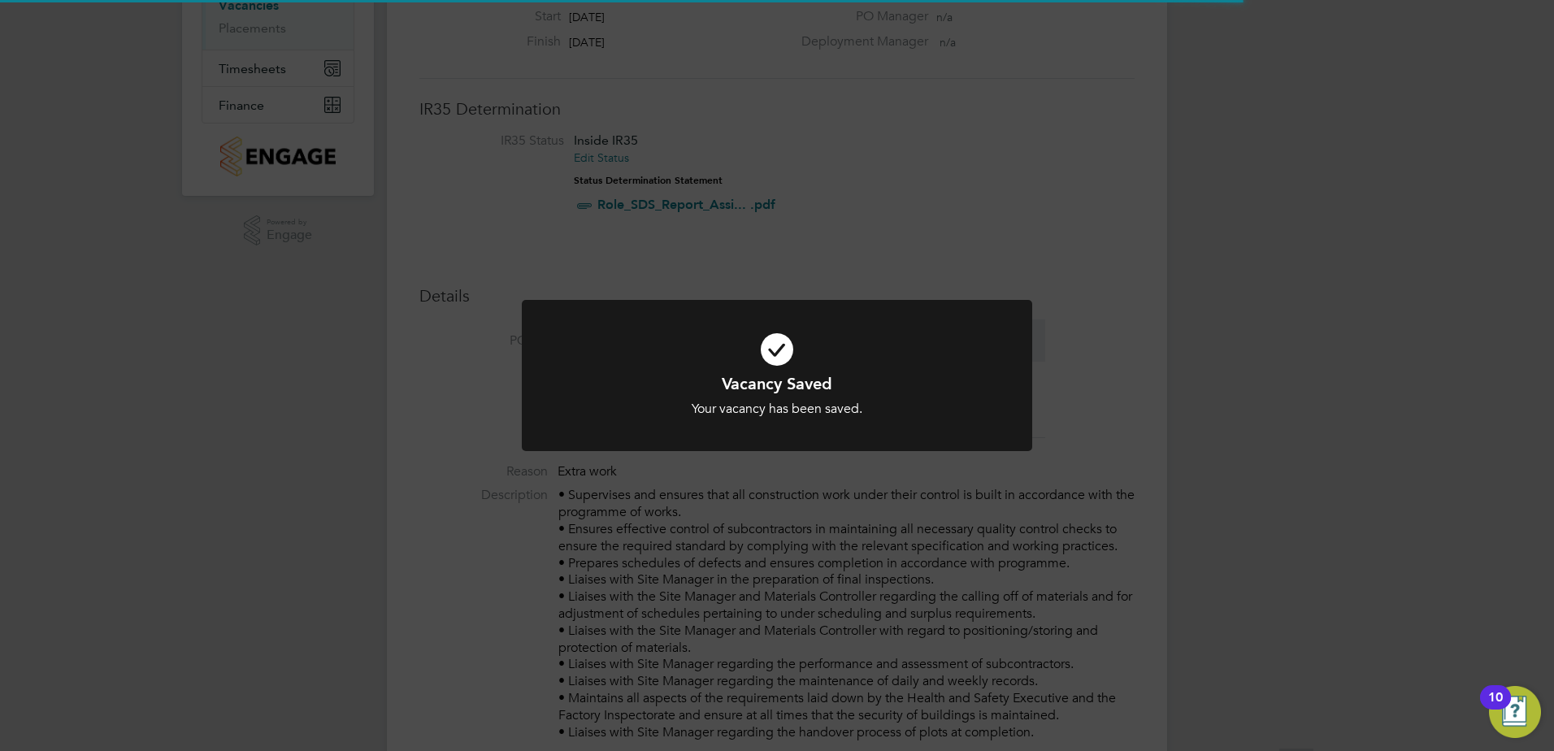
scroll to position [48, 114]
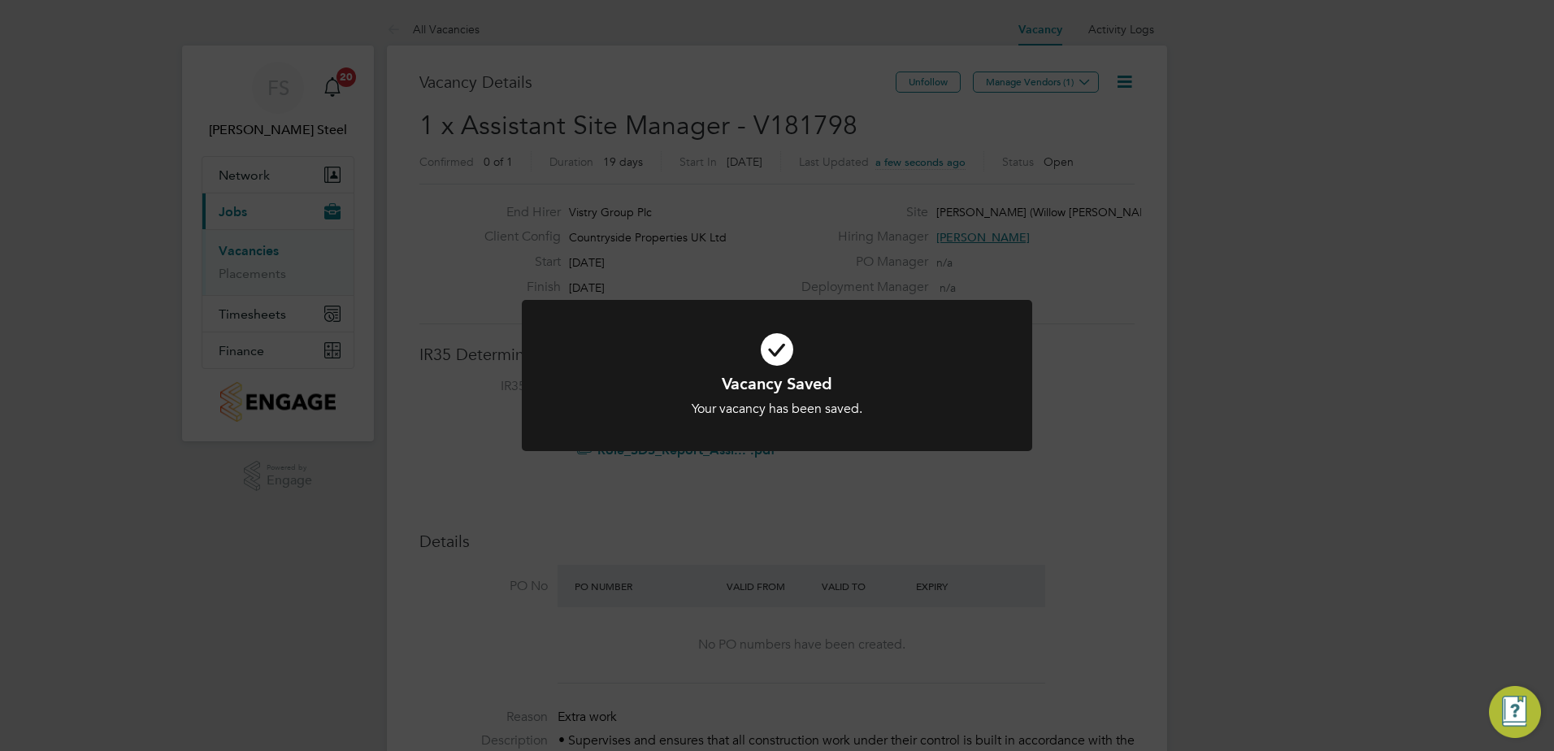
click at [792, 431] on div at bounding box center [777, 376] width 510 height 152
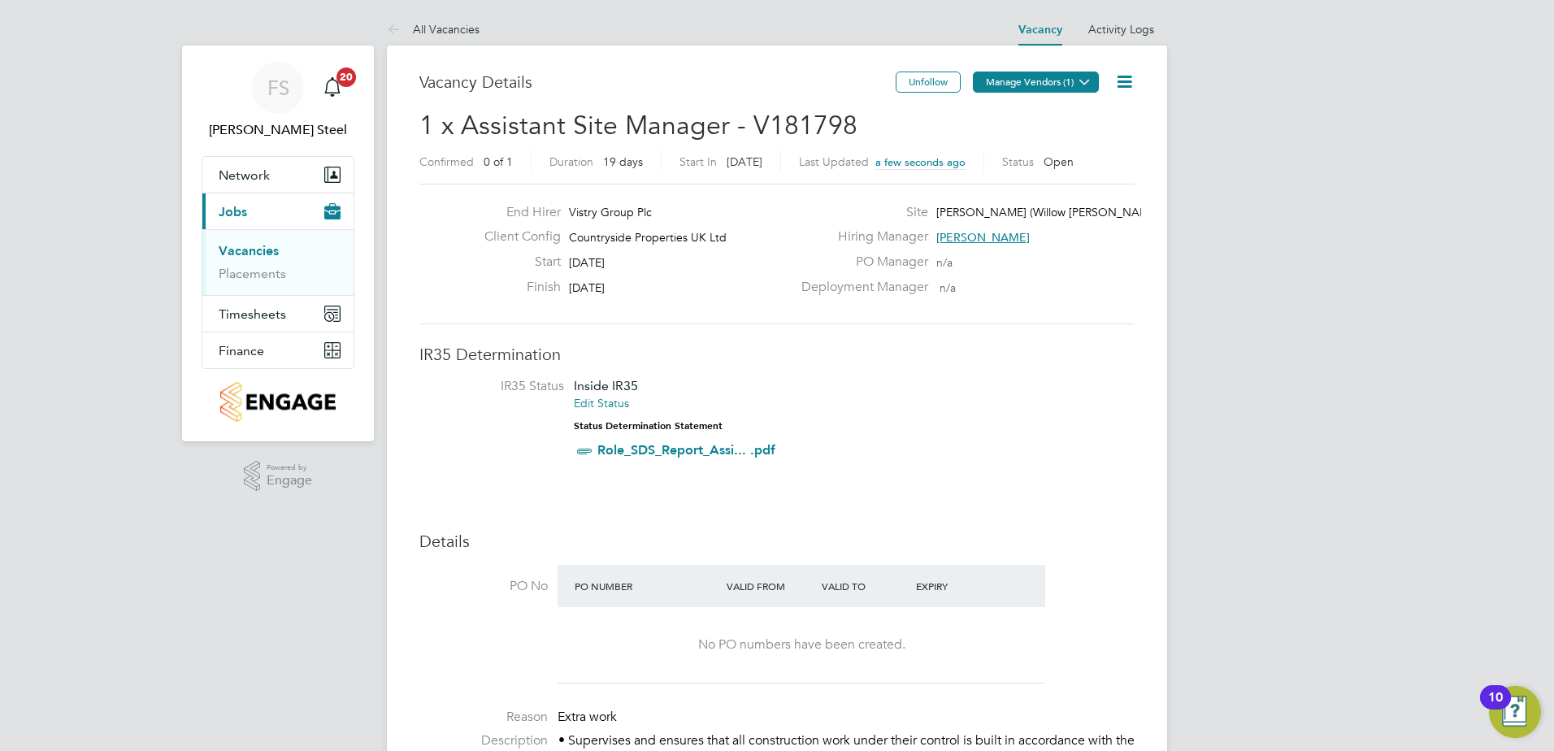
click at [1022, 92] on button "Manage Vendors (1)" at bounding box center [1036, 82] width 126 height 21
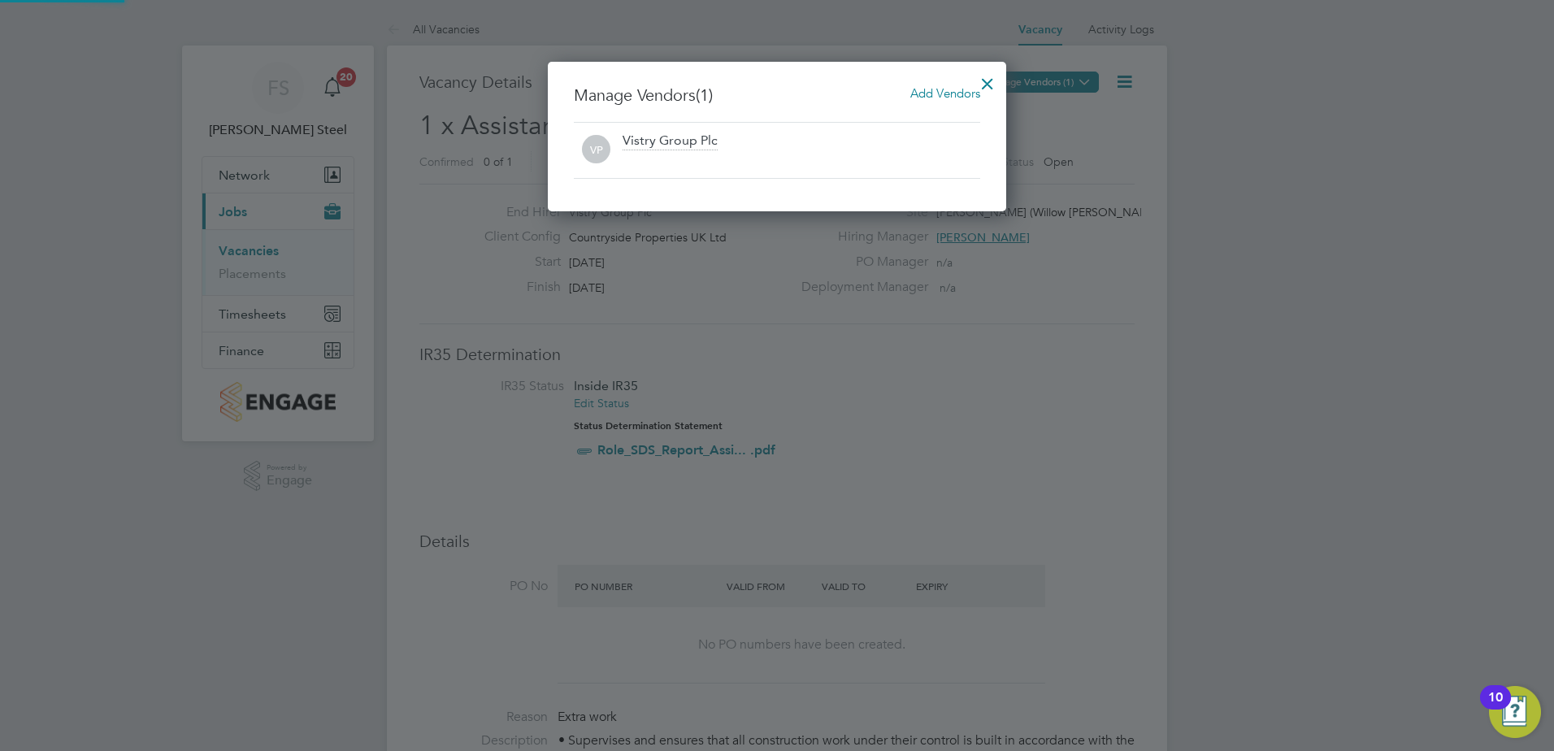
scroll to position [150, 459]
click at [963, 91] on span "Add Vendors" at bounding box center [945, 92] width 70 height 15
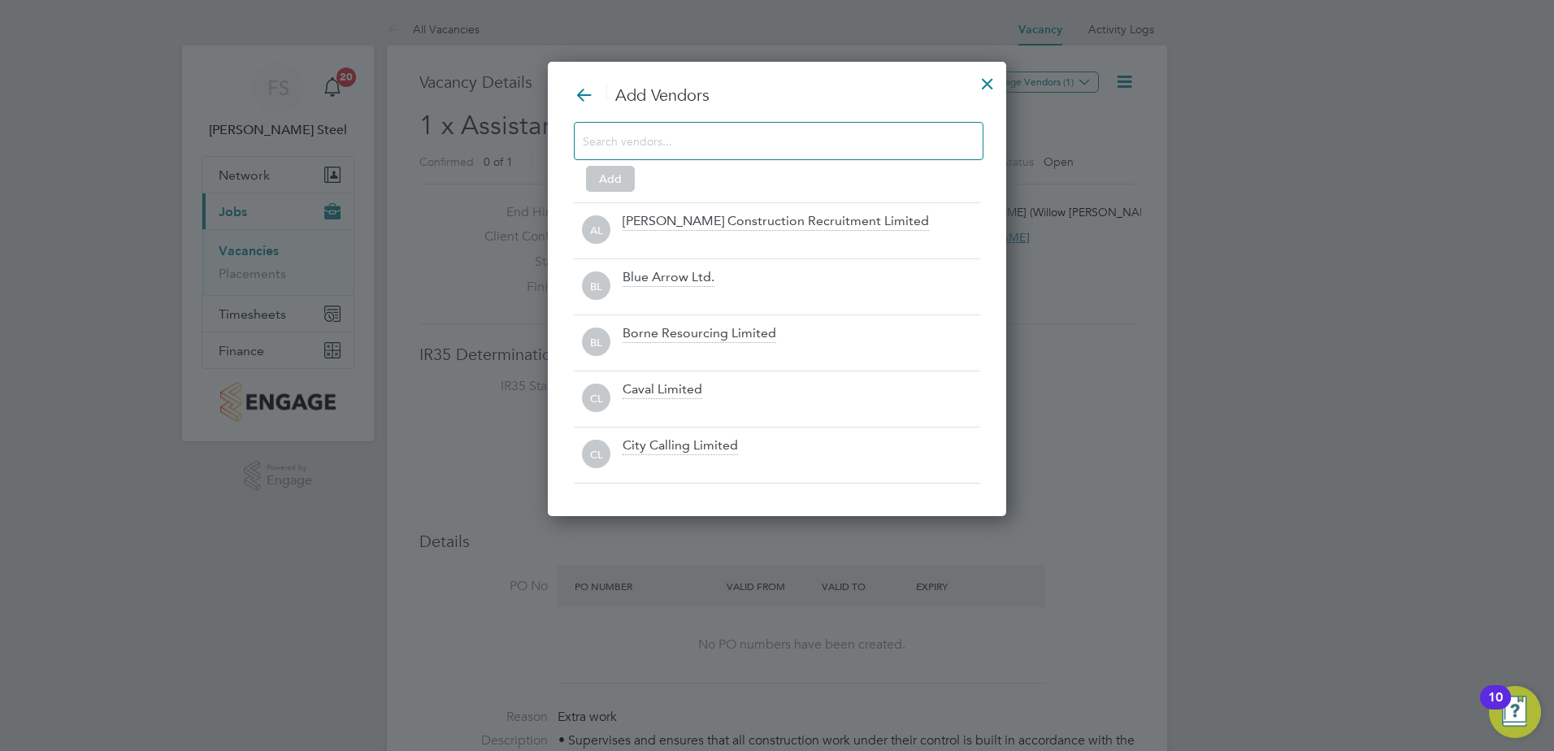
click at [701, 149] on input at bounding box center [766, 140] width 366 height 21
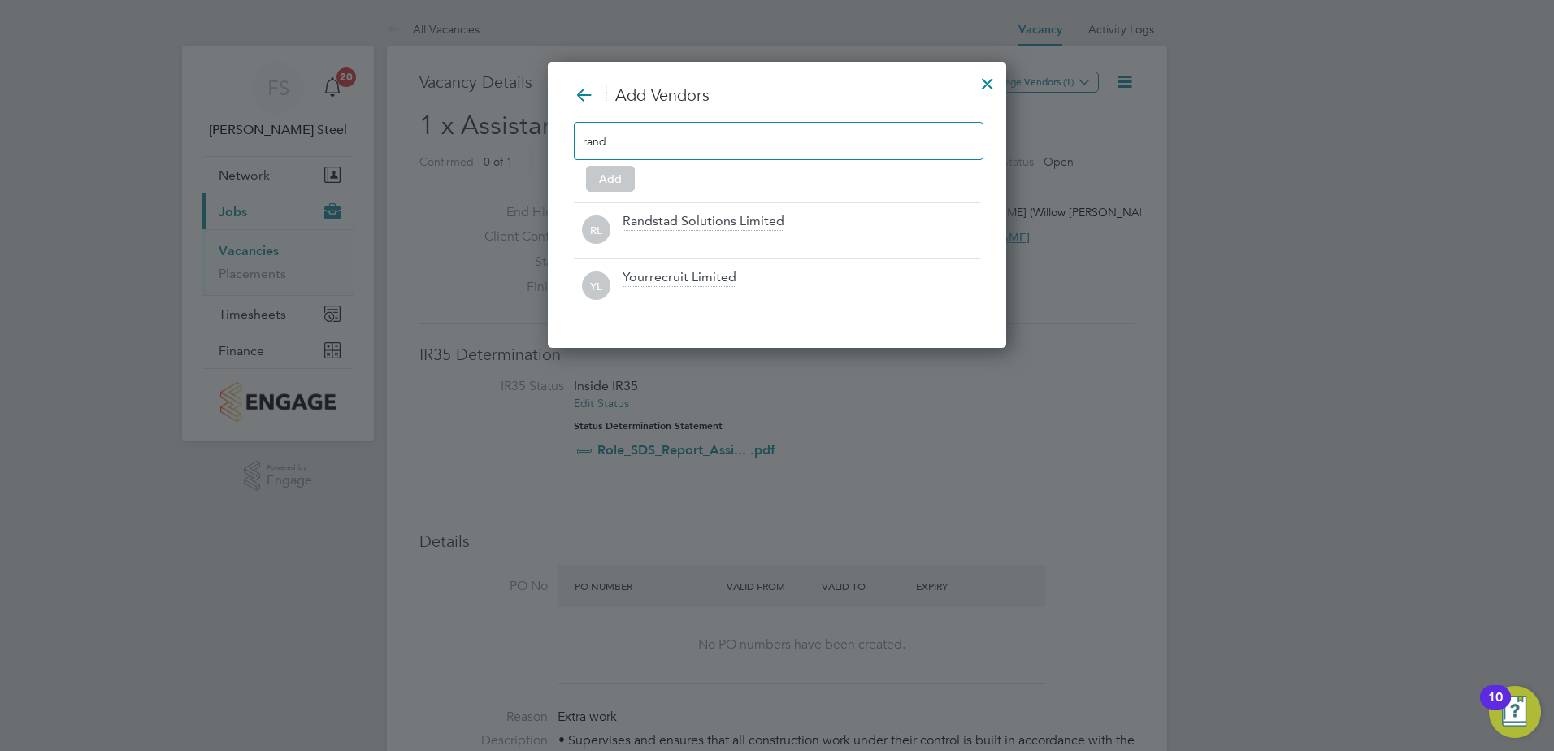
scroll to position [232, 459]
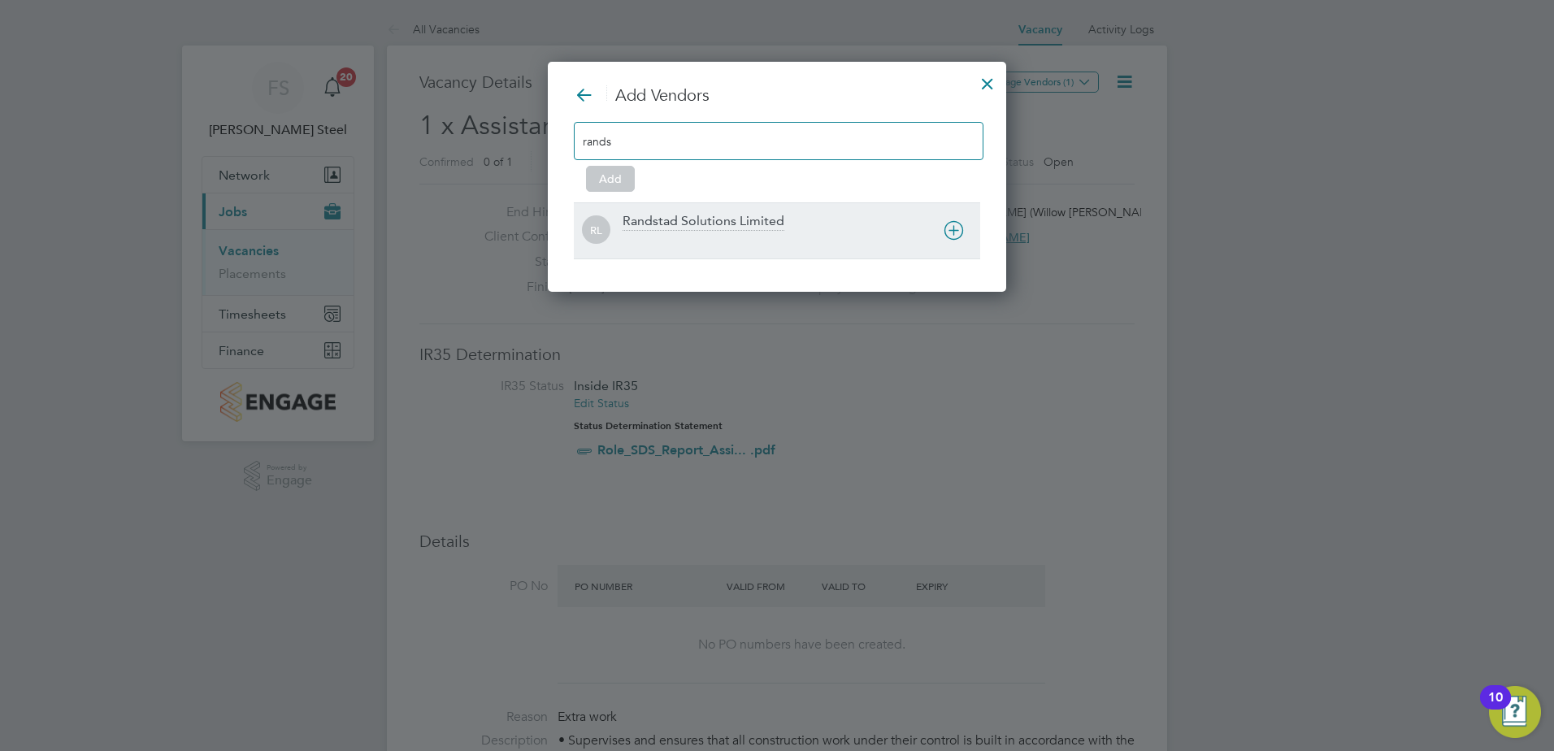
type input "rands"
click at [666, 211] on div "RL Randstad Solutions Limited" at bounding box center [777, 230] width 406 height 56
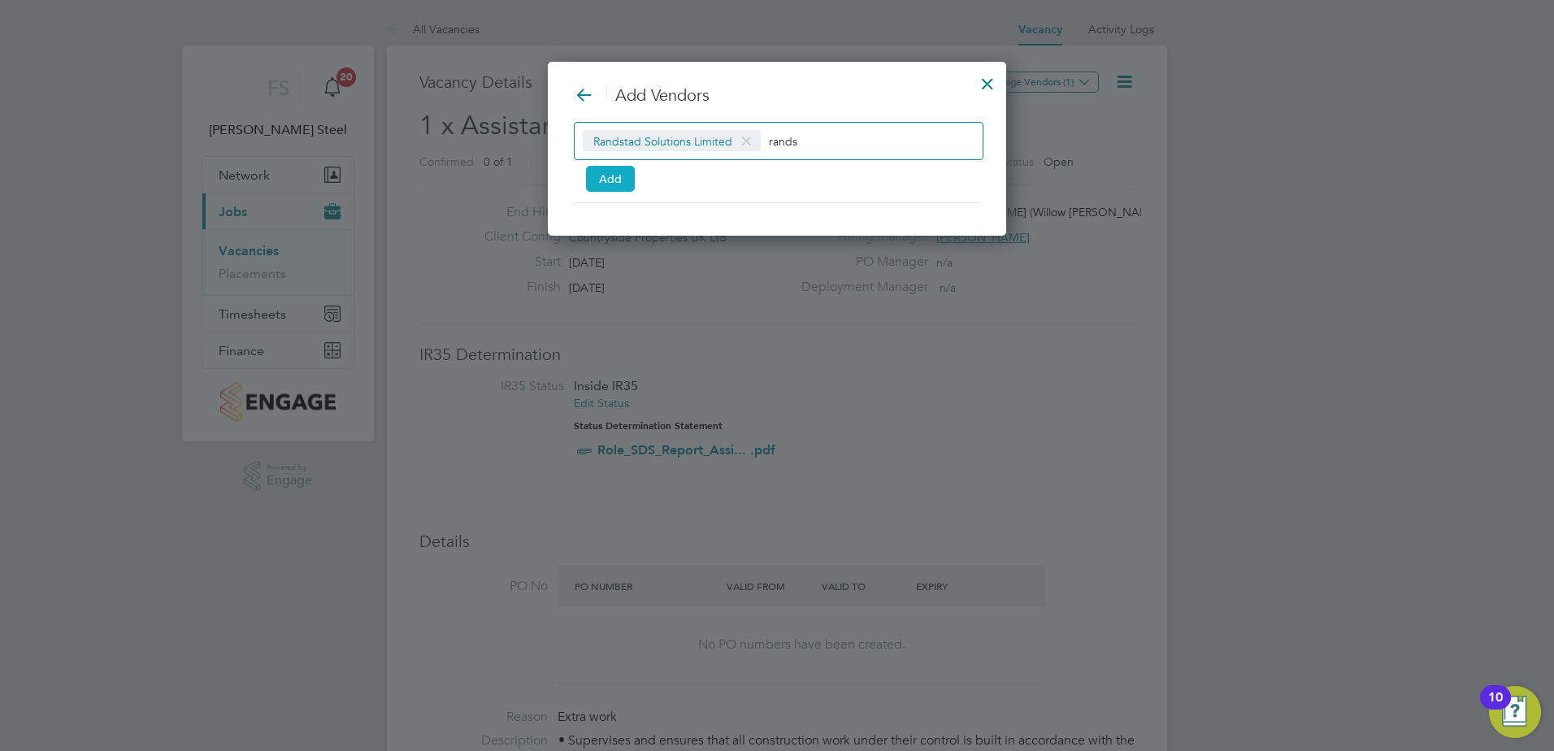
click at [632, 180] on button "Add" at bounding box center [610, 179] width 49 height 26
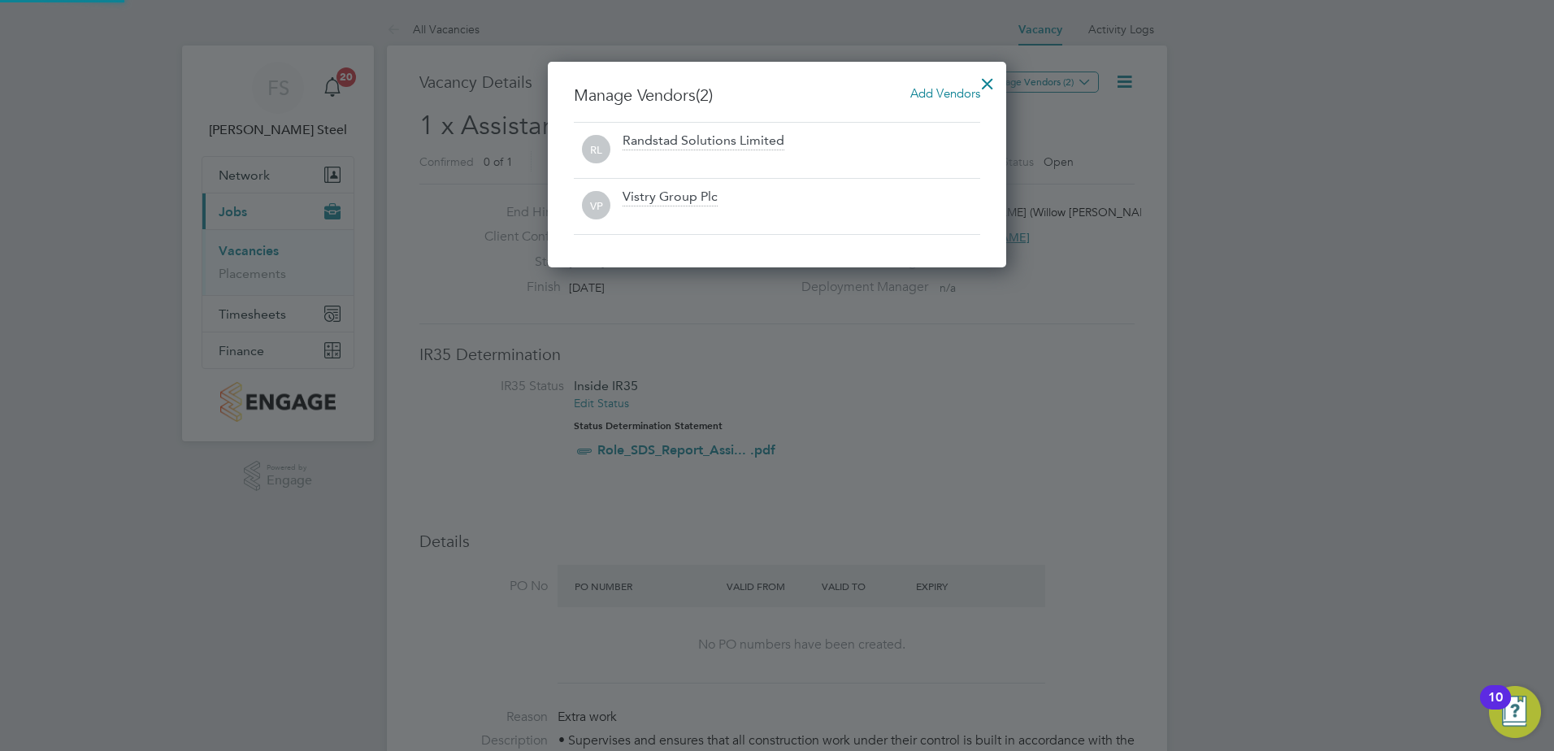
click at [986, 73] on div at bounding box center [987, 79] width 29 height 29
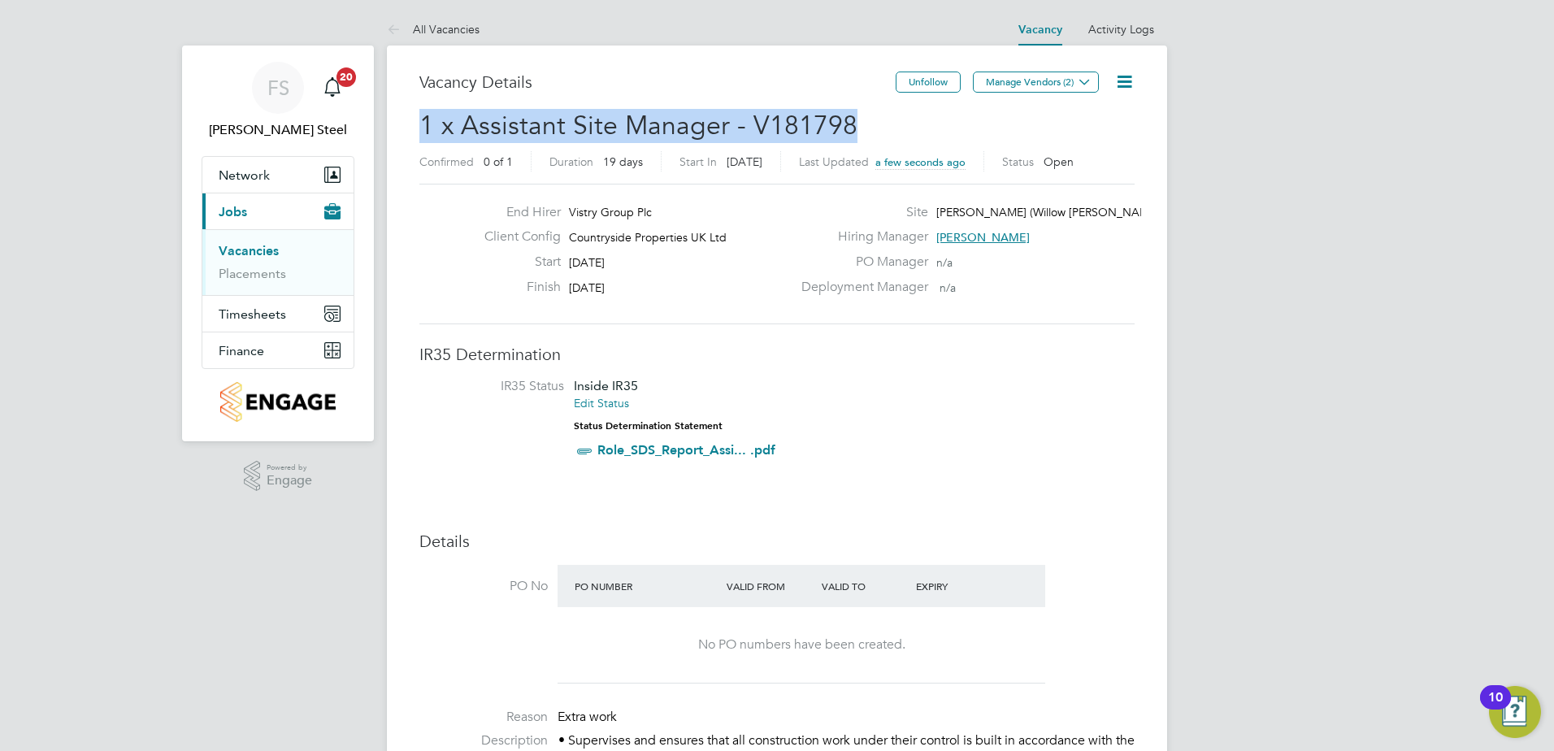
drag, startPoint x: 855, startPoint y: 127, endPoint x: 419, endPoint y: 135, distance: 435.7
click at [419, 135] on h2 "1 x Assistant Site Manager - V181798 Confirmed 0 of 1 Duration 19 days Start In…" at bounding box center [776, 143] width 715 height 68
copy span "1 x Assistant Site Manager - V181798"
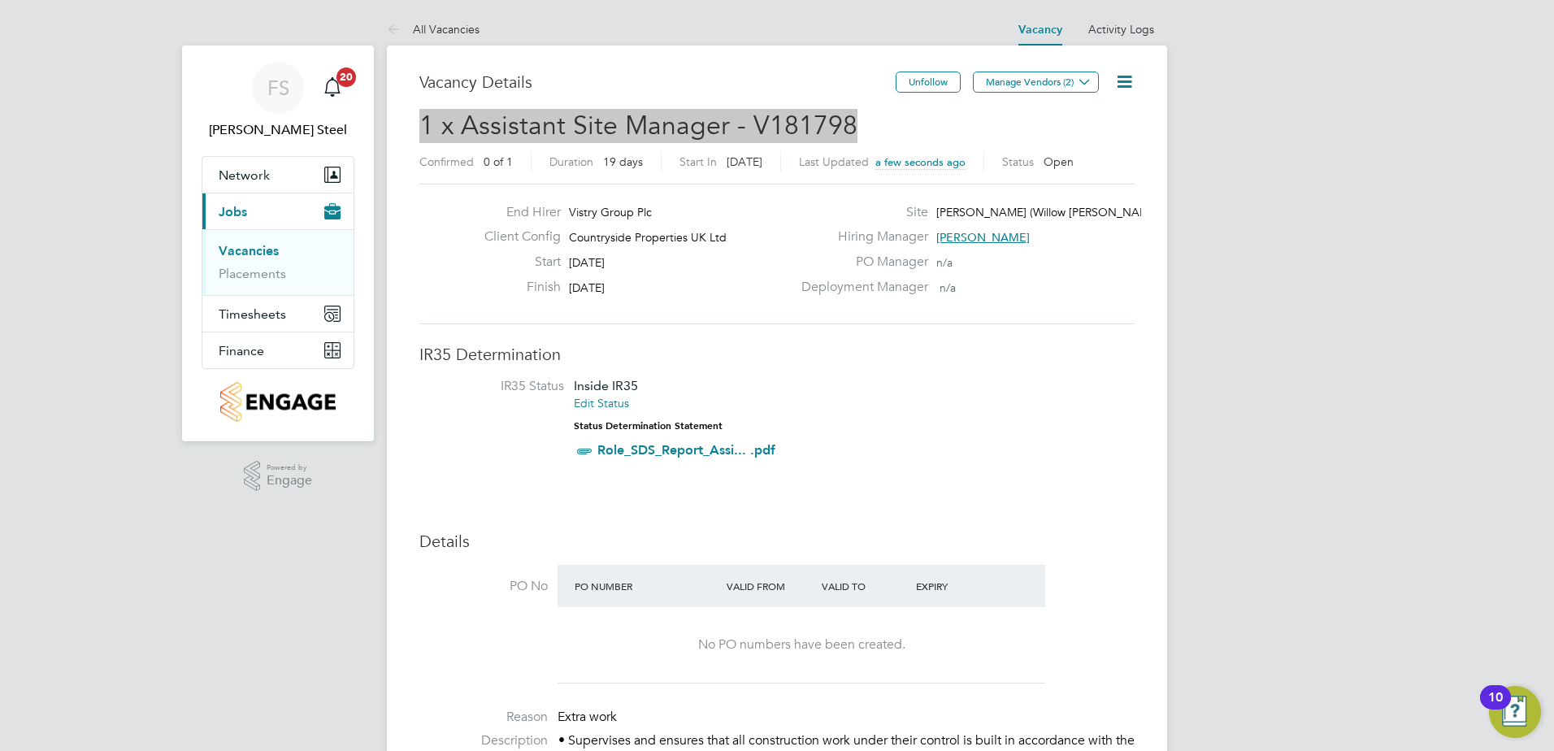
copy span "1 x Assistant Site Manager - V181798"
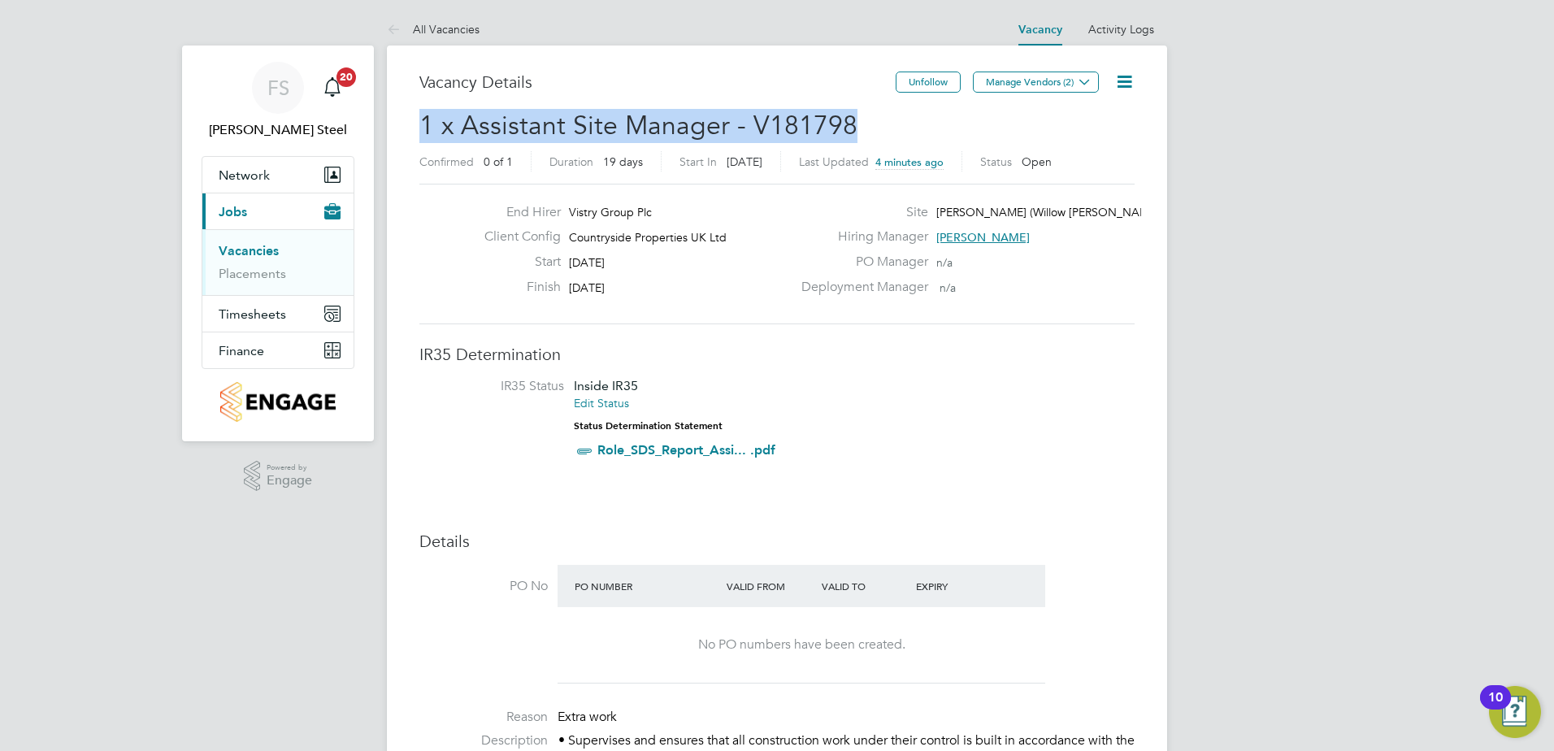
drag, startPoint x: 265, startPoint y: 253, endPoint x: 257, endPoint y: 251, distance: 8.3
click at [265, 253] on link "Vacancies" at bounding box center [249, 250] width 60 height 15
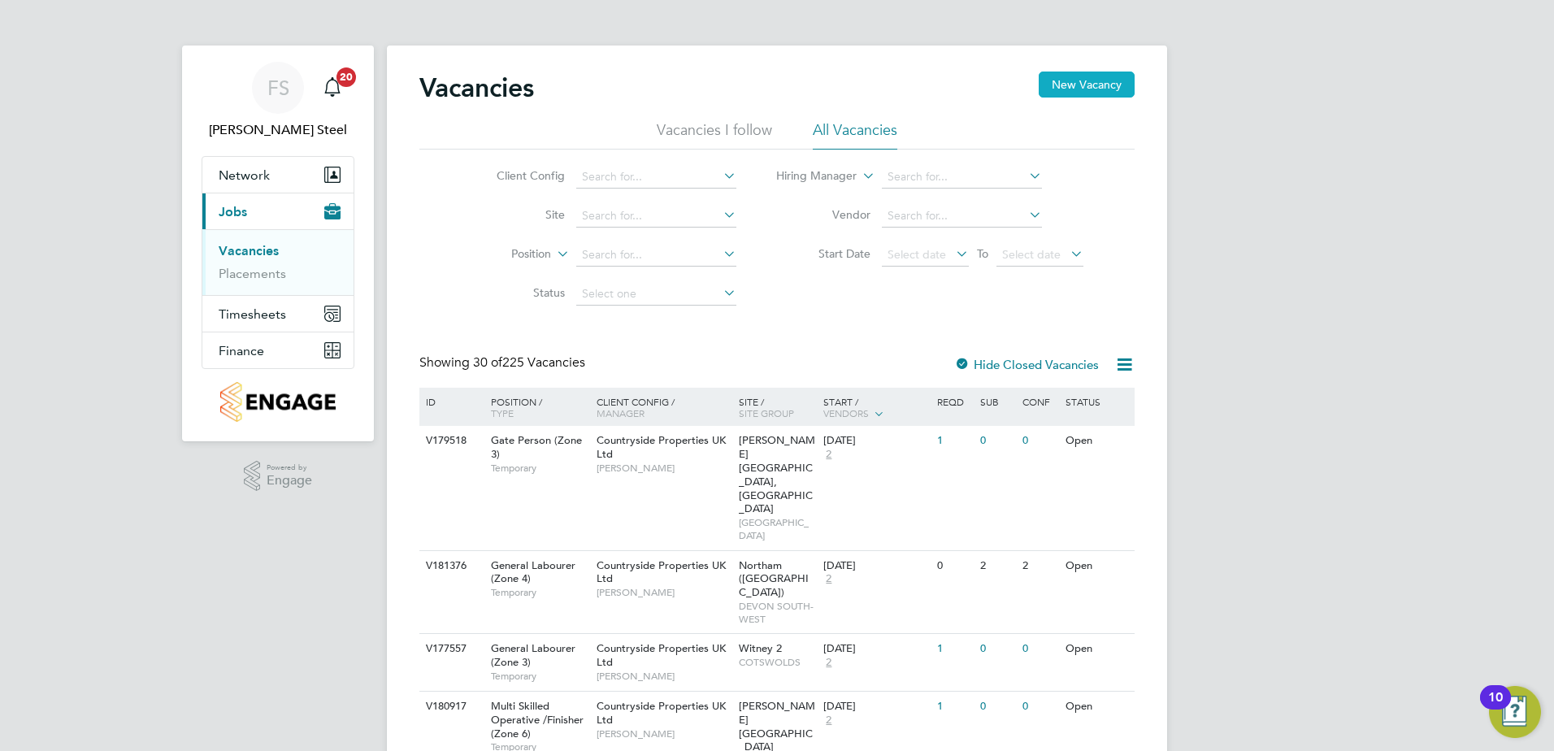
click at [1083, 87] on button "New Vacancy" at bounding box center [1087, 85] width 96 height 26
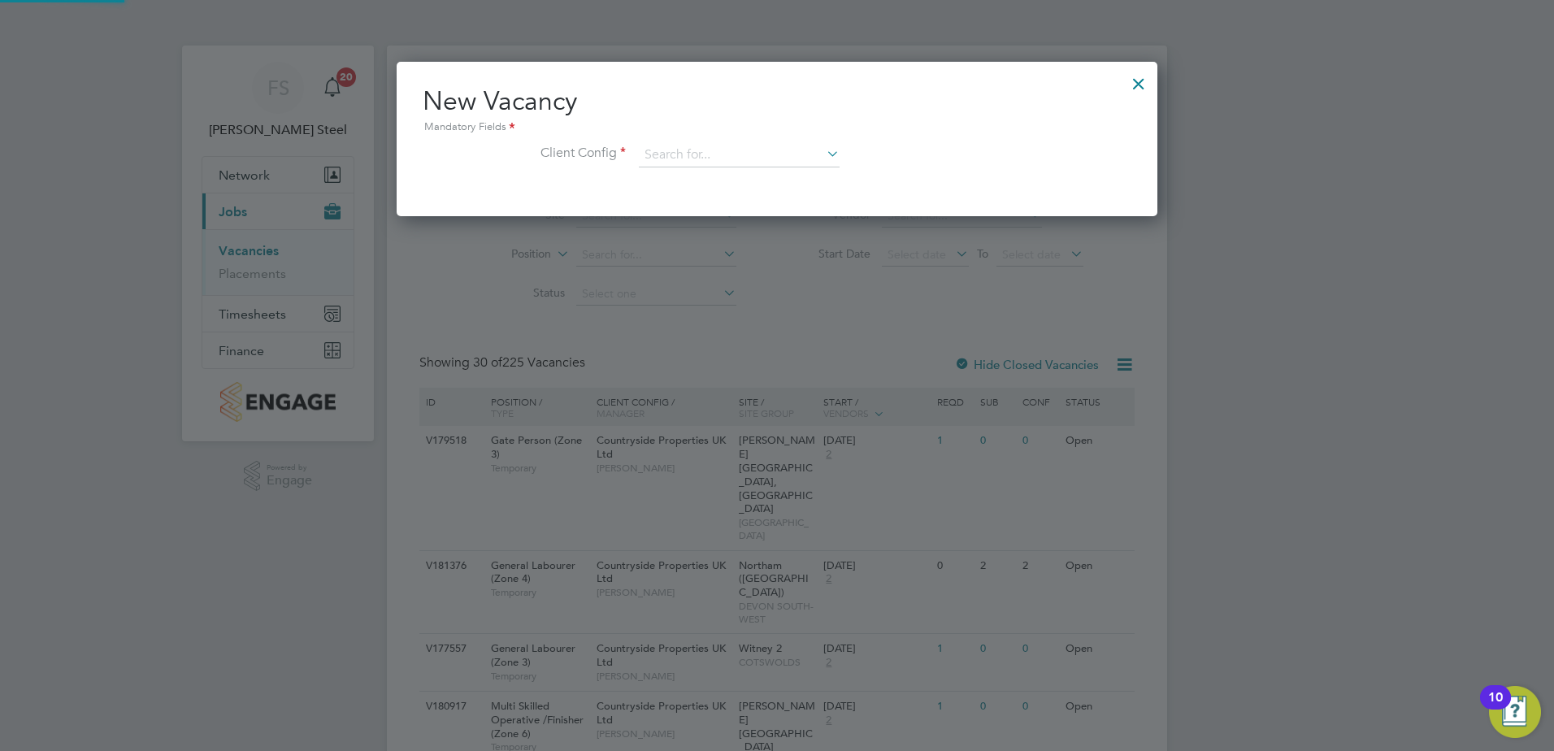
scroll to position [154, 762]
click at [738, 158] on input at bounding box center [739, 155] width 201 height 24
click at [720, 353] on li "Countryside Properties UK Ltd" at bounding box center [846, 355] width 416 height 22
type input "Countryside Properties UK Ltd"
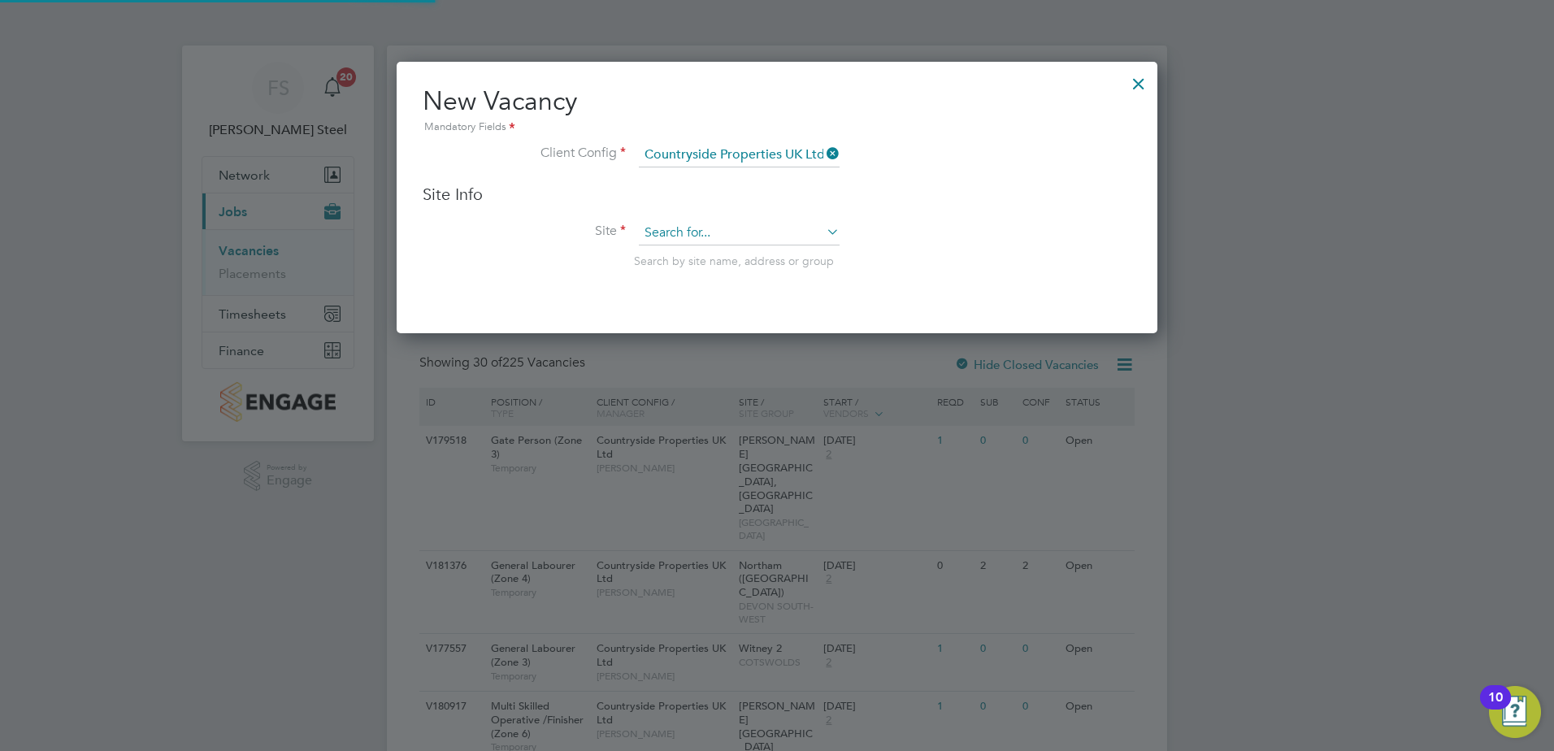
click at [669, 242] on input at bounding box center [739, 233] width 201 height 24
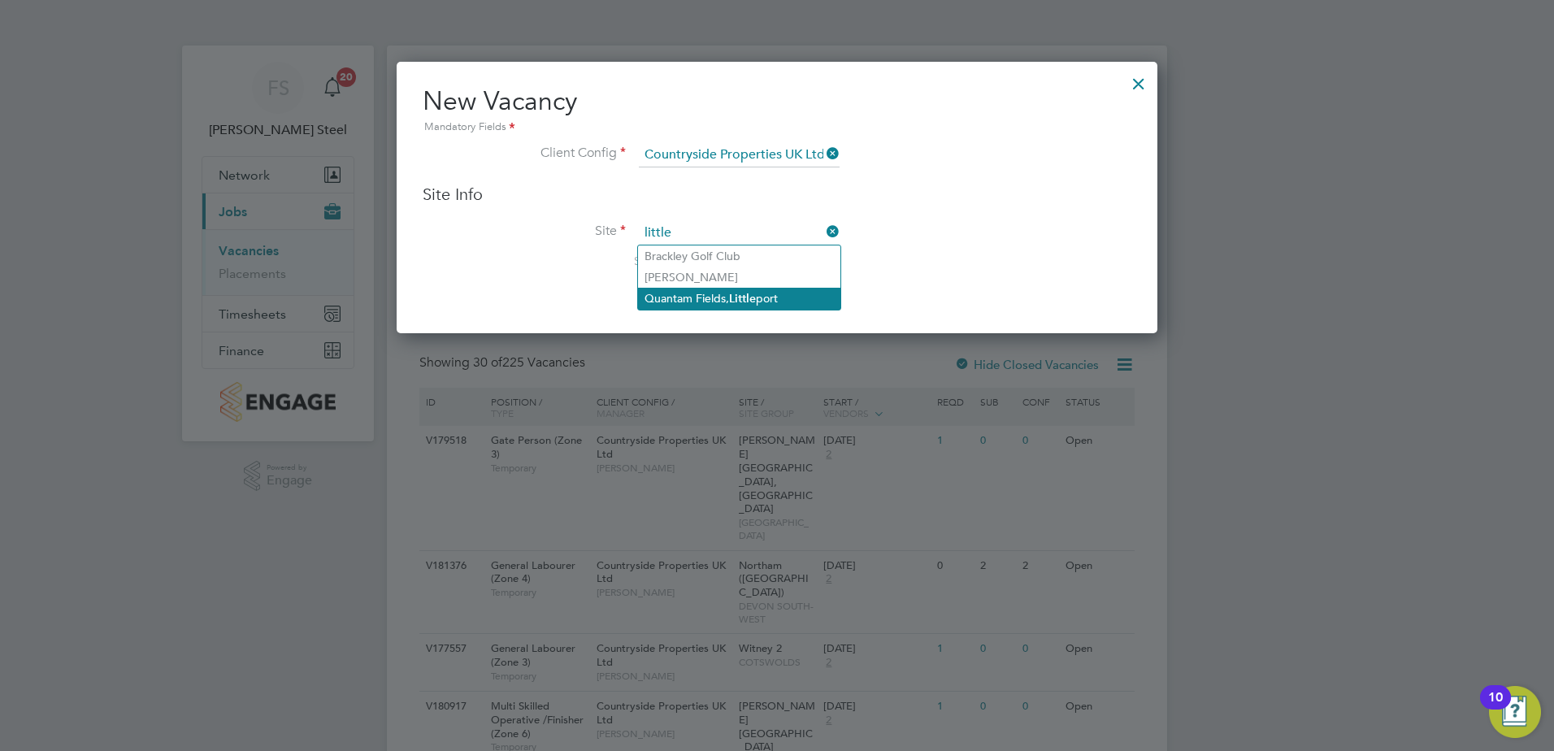
click at [692, 302] on li "Quantam Fields, Little port" at bounding box center [739, 299] width 202 height 22
type input "Quantam Fields, Littleport"
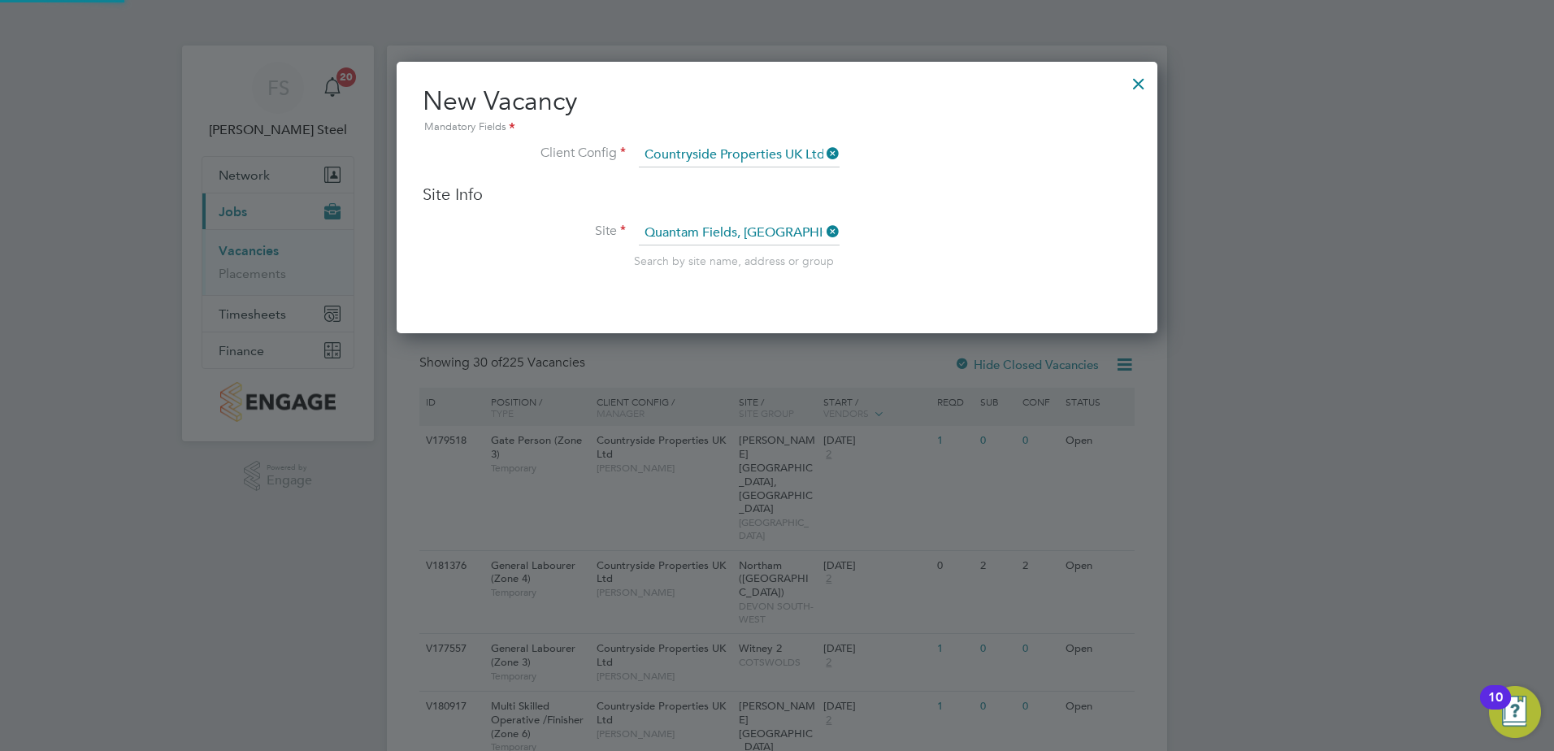
scroll to position [675, 762]
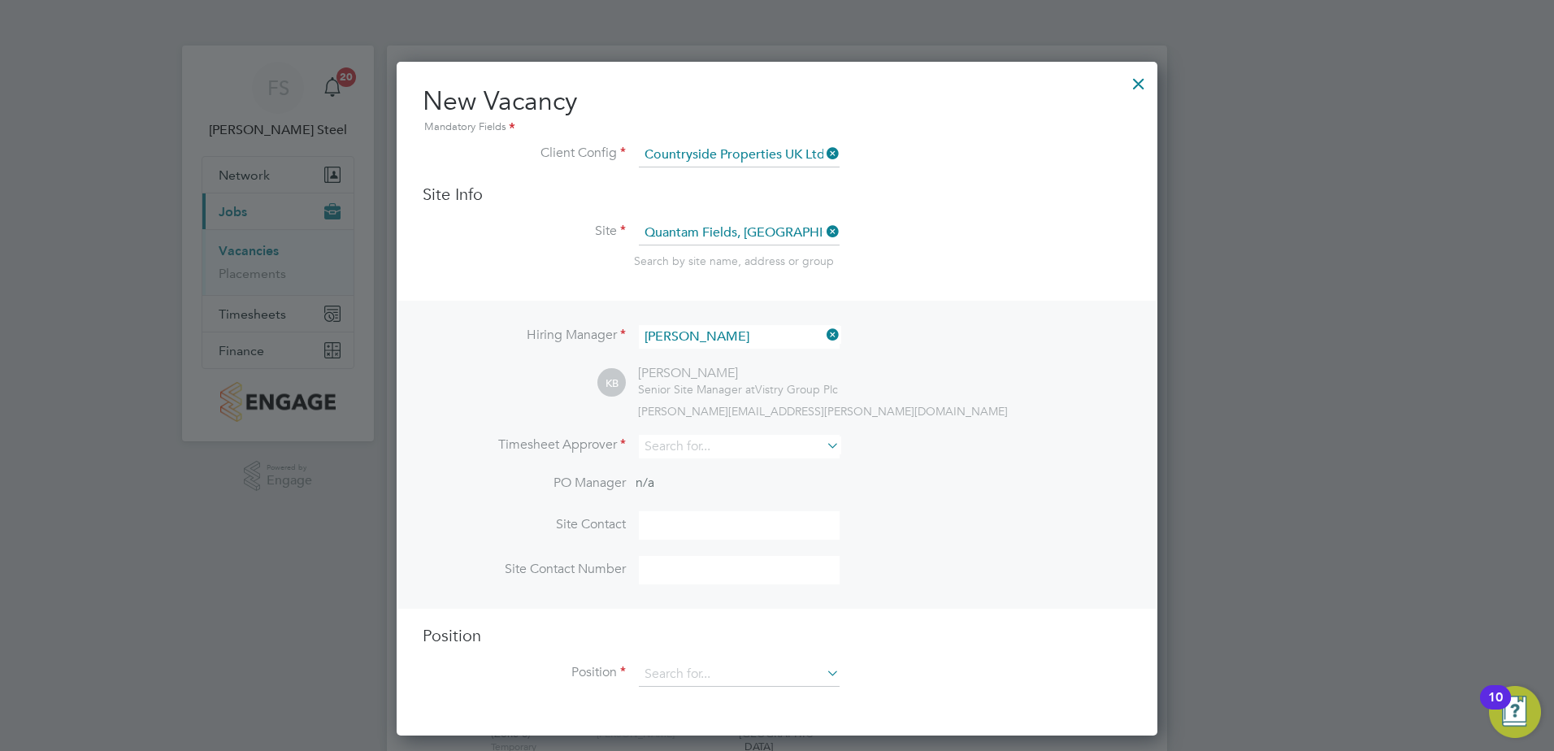
click at [823, 335] on icon at bounding box center [823, 334] width 0 height 23
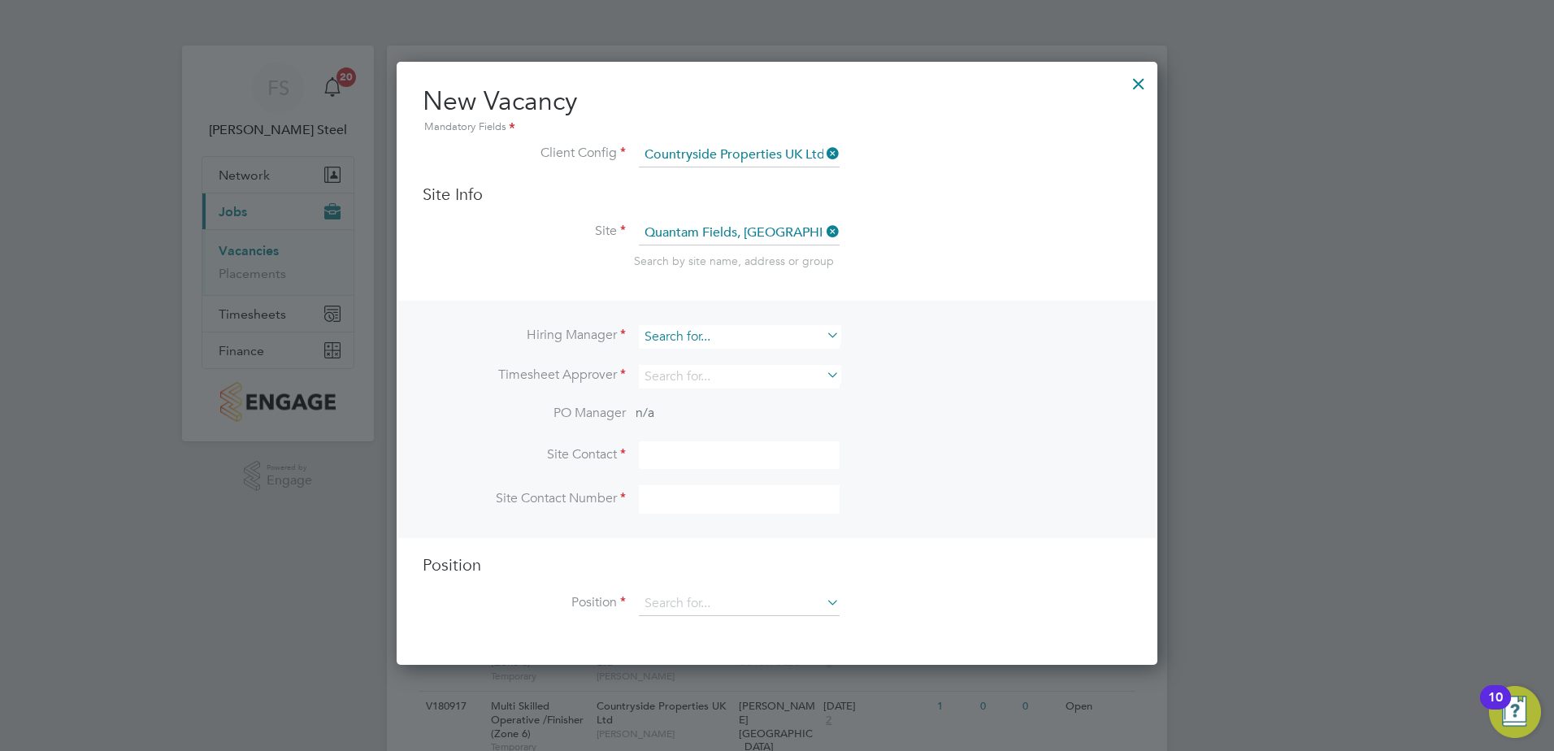
scroll to position [605, 762]
click at [779, 334] on input at bounding box center [739, 337] width 201 height 24
type input "r"
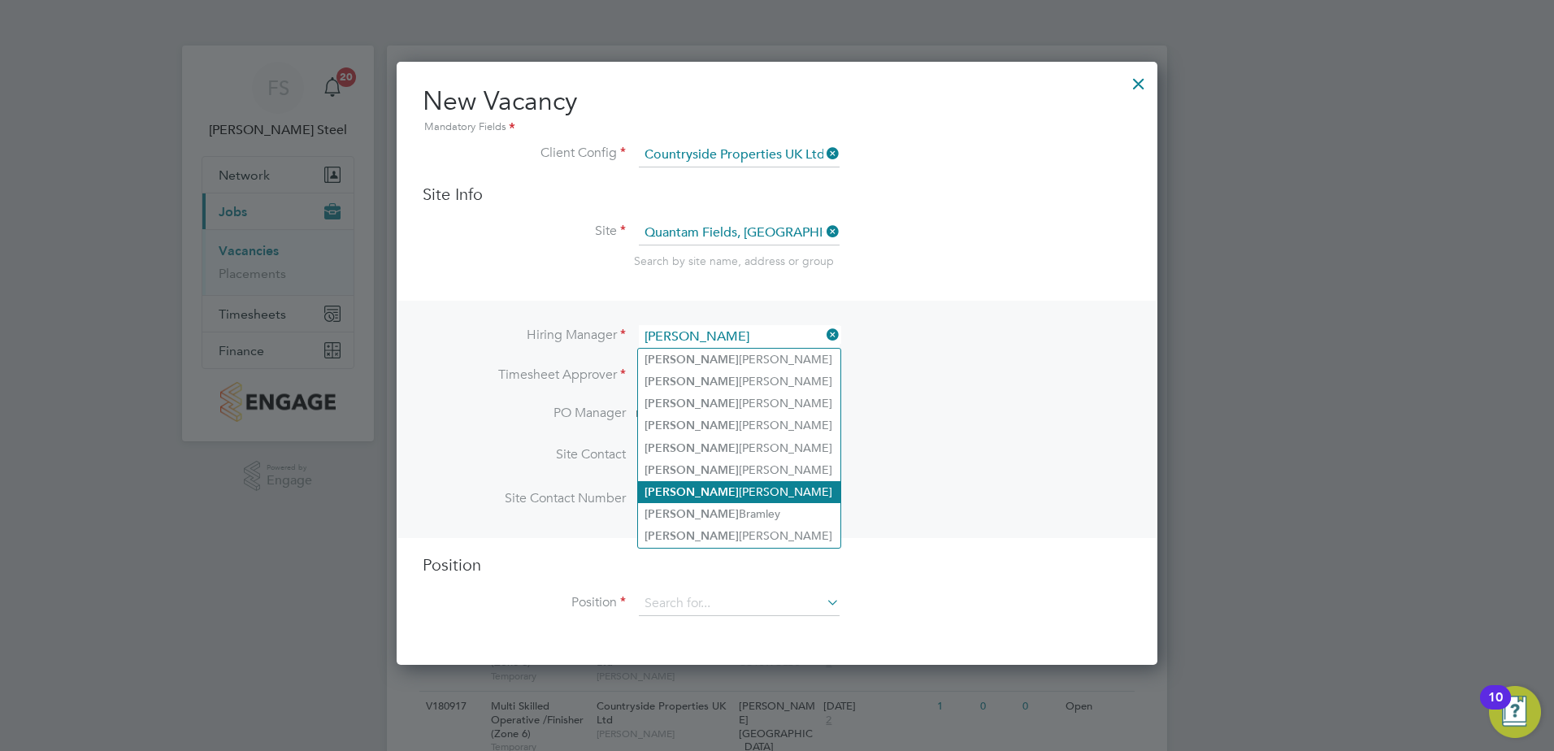
click at [720, 482] on li "Neil Kendrick" at bounding box center [739, 492] width 202 height 22
type input "Neil Kendrick"
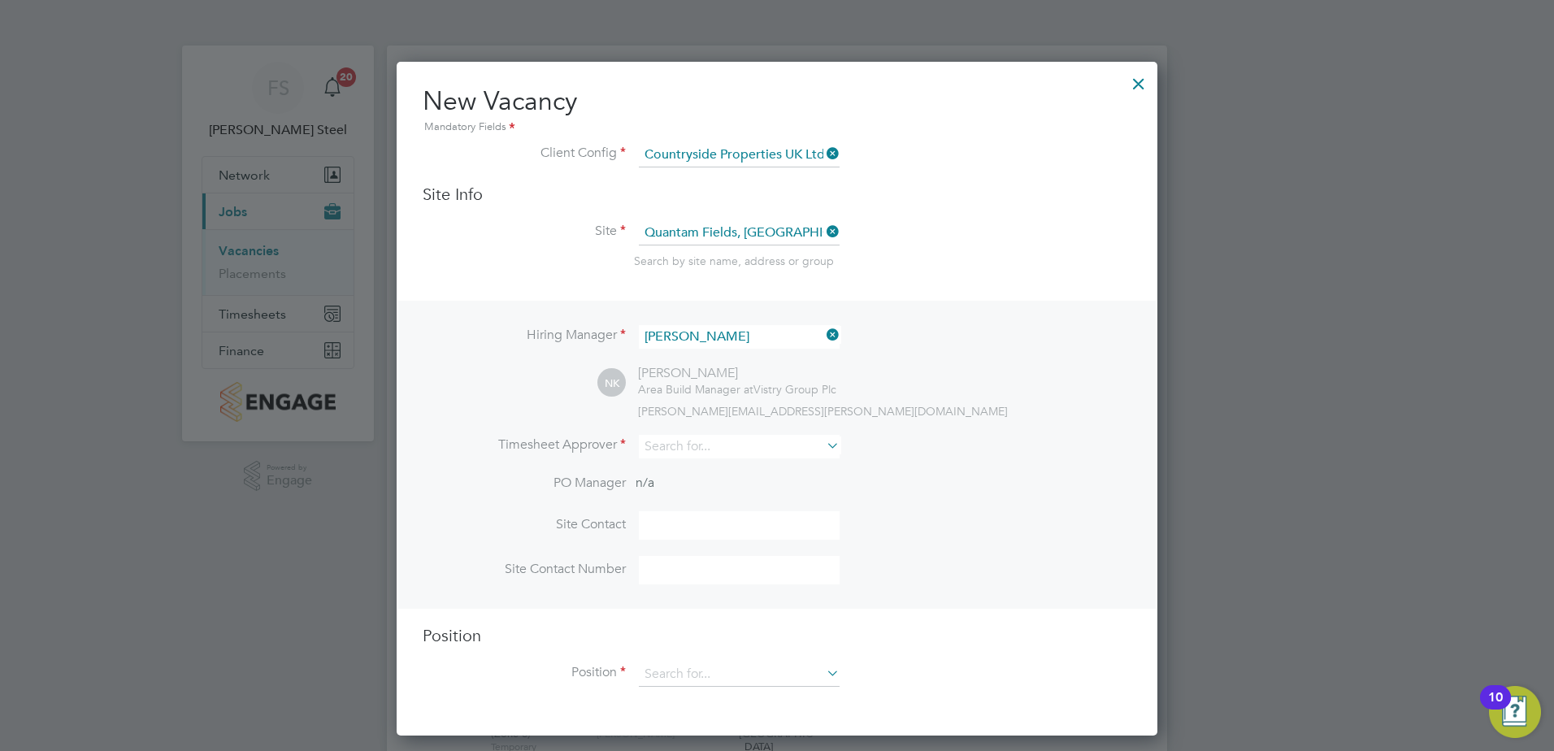
scroll to position [675, 762]
click at [714, 446] on input at bounding box center [739, 447] width 201 height 24
click at [700, 594] on li "Neil Kendrick" at bounding box center [739, 603] width 202 height 22
type input "Neil Kendrick"
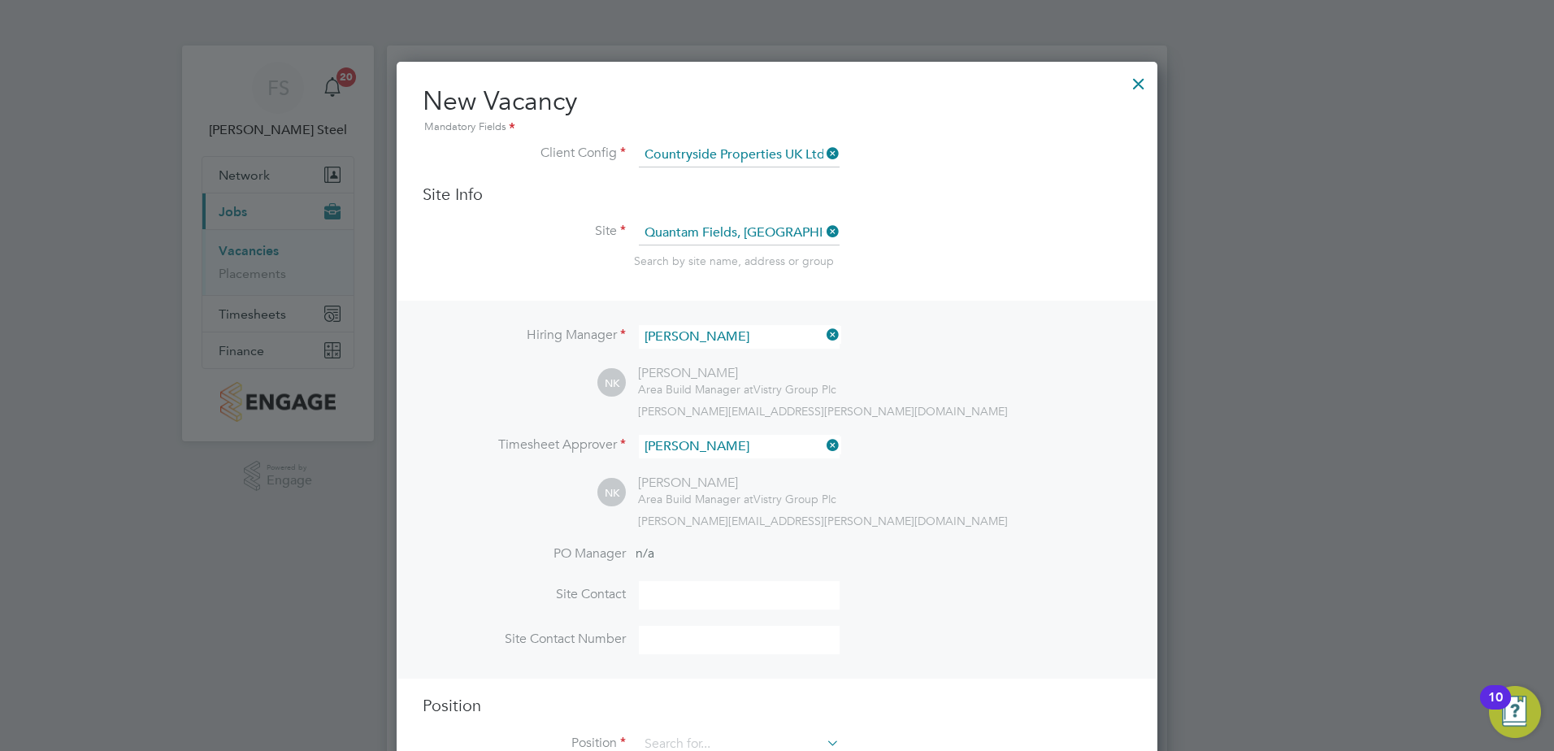
click at [665, 594] on input at bounding box center [739, 595] width 201 height 28
type input "robert evans"
click at [697, 643] on input at bounding box center [739, 640] width 201 height 28
click at [703, 640] on input at bounding box center [739, 640] width 201 height 28
paste input "07596863663"
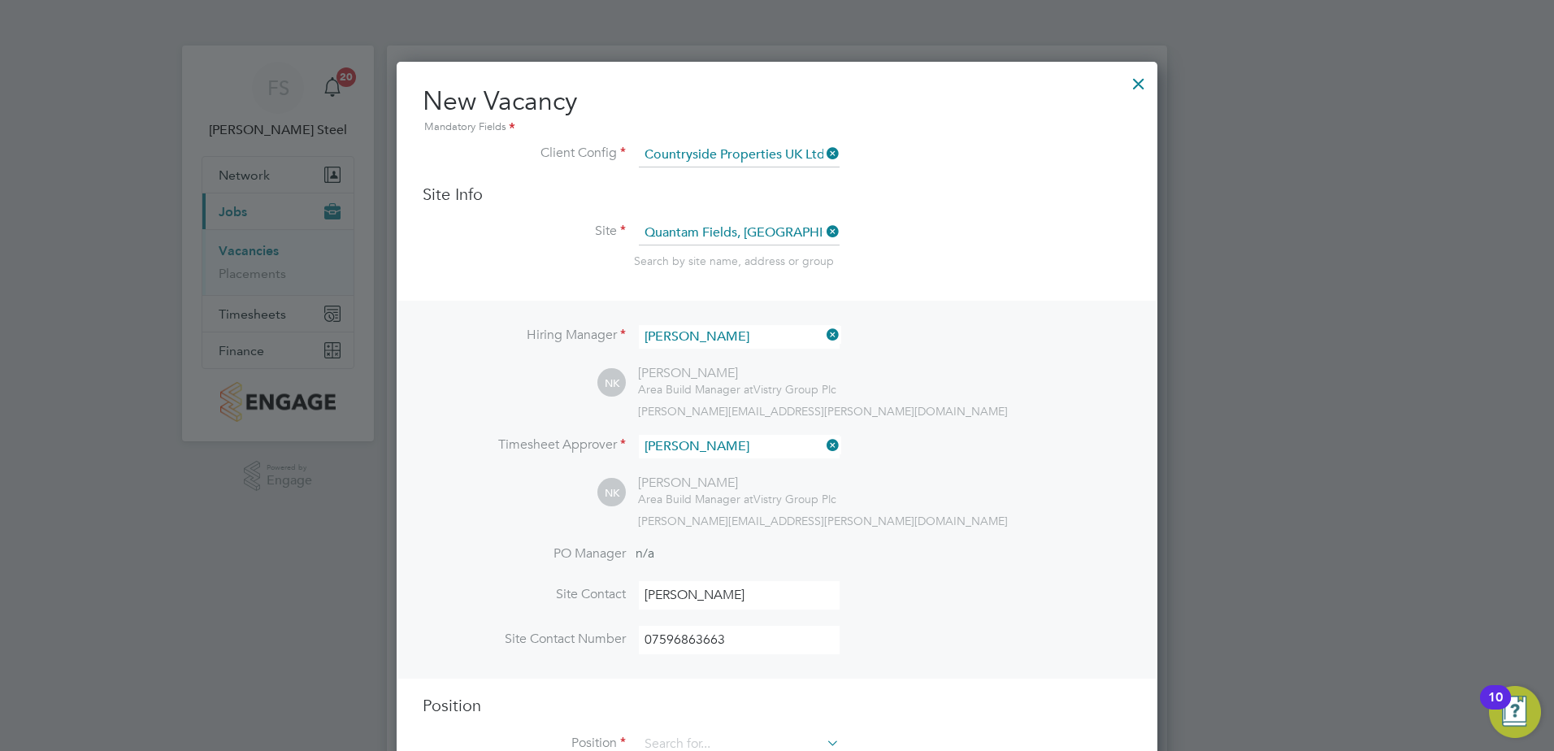
type input "07596863663"
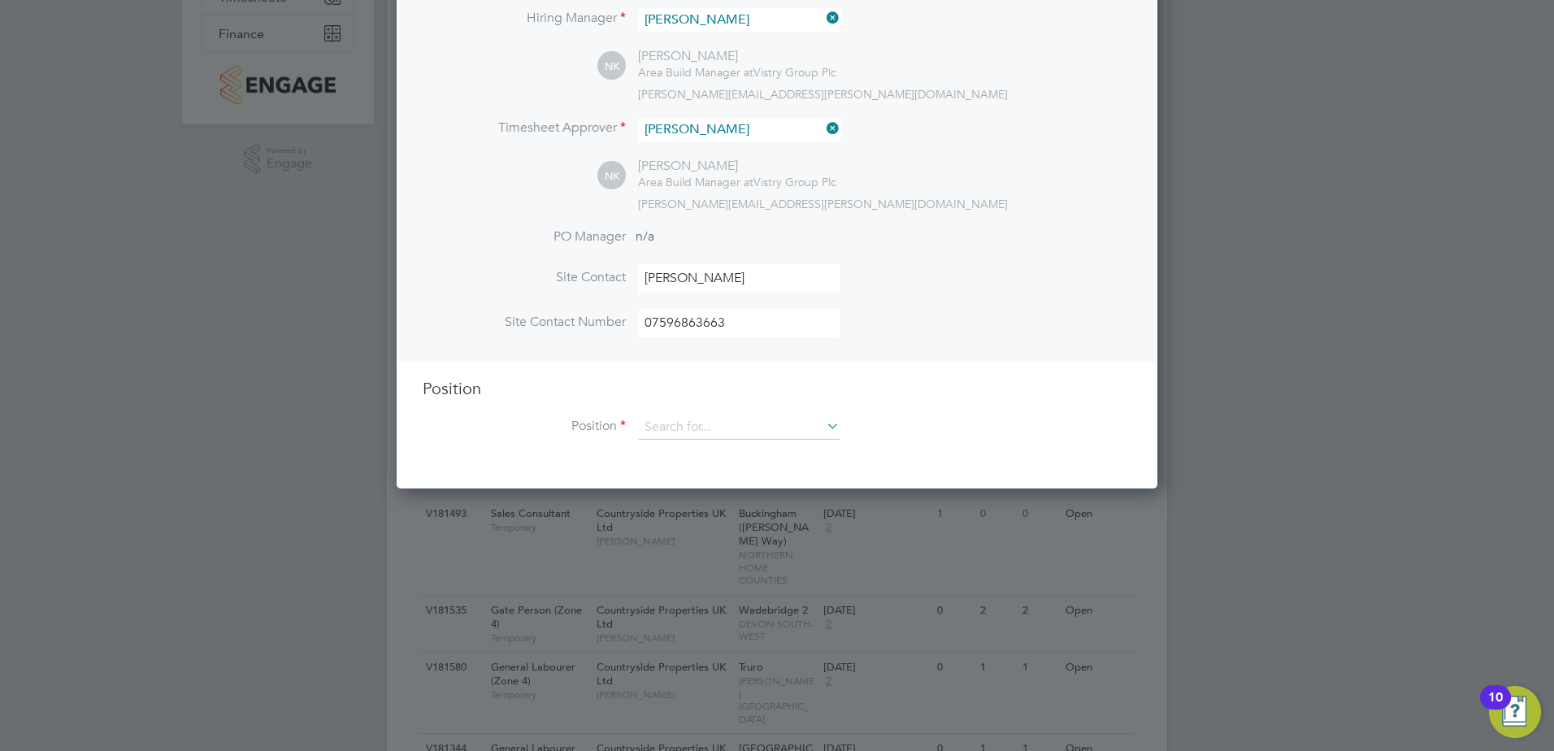
scroll to position [325, 0]
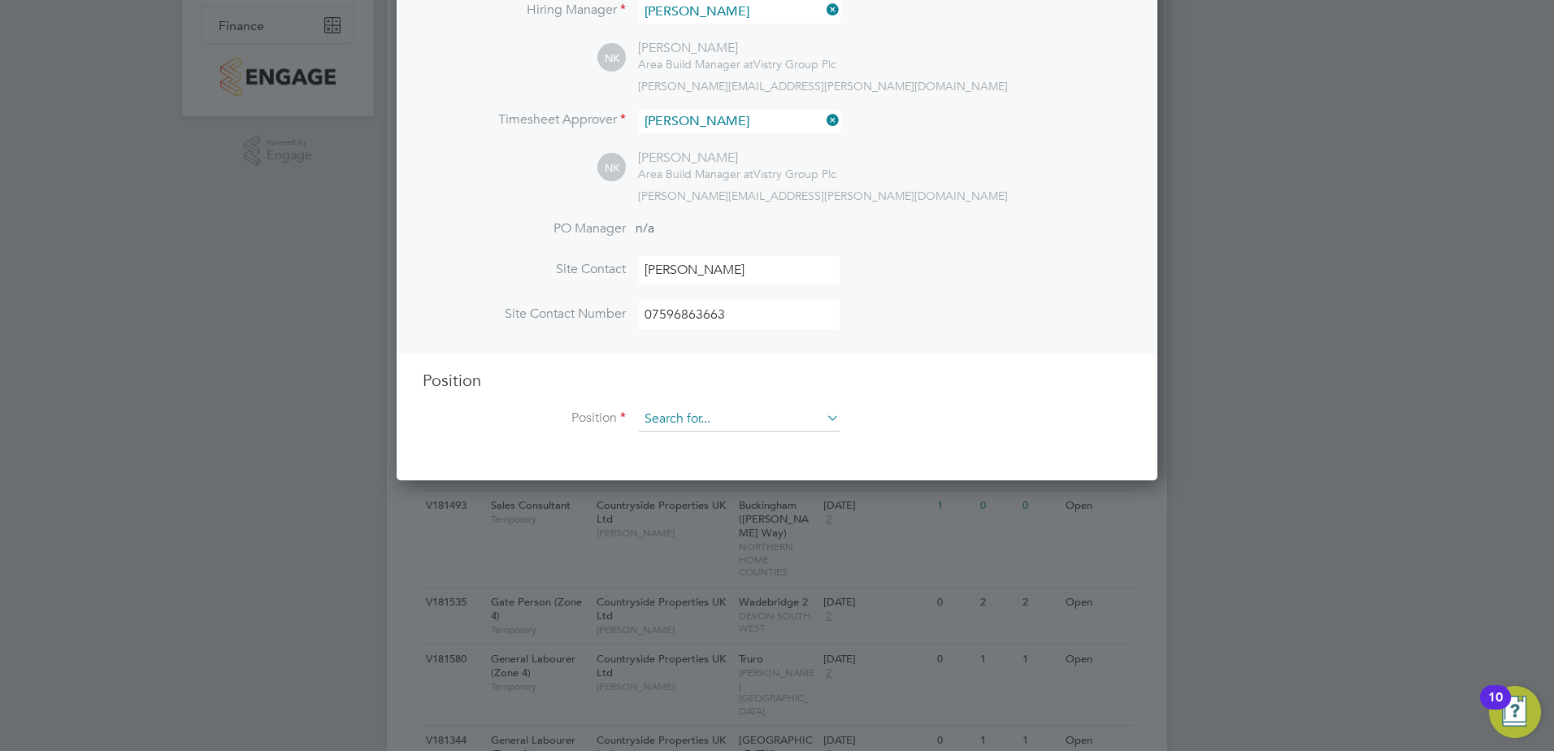
click at [681, 427] on input at bounding box center [739, 419] width 201 height 24
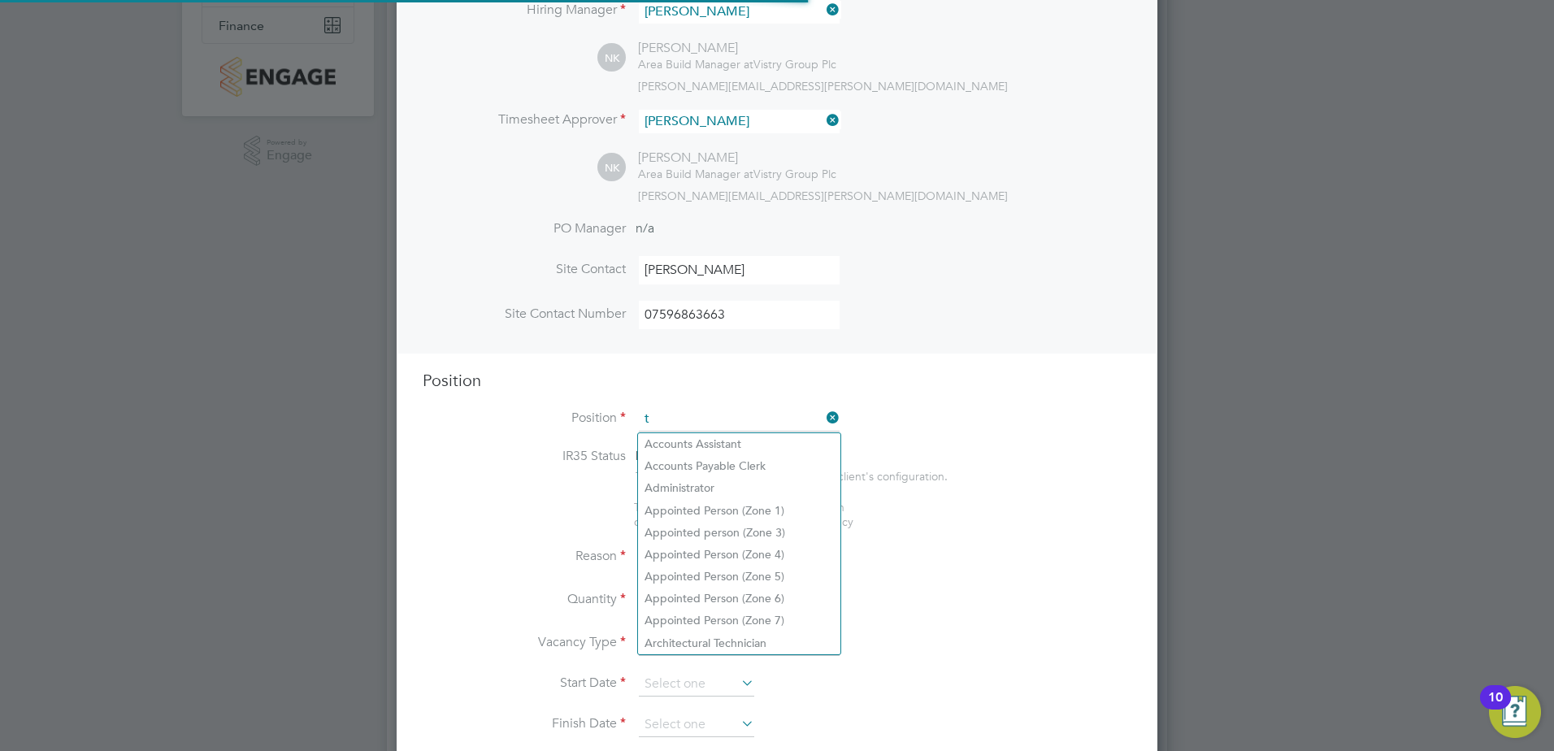
scroll to position [2336, 762]
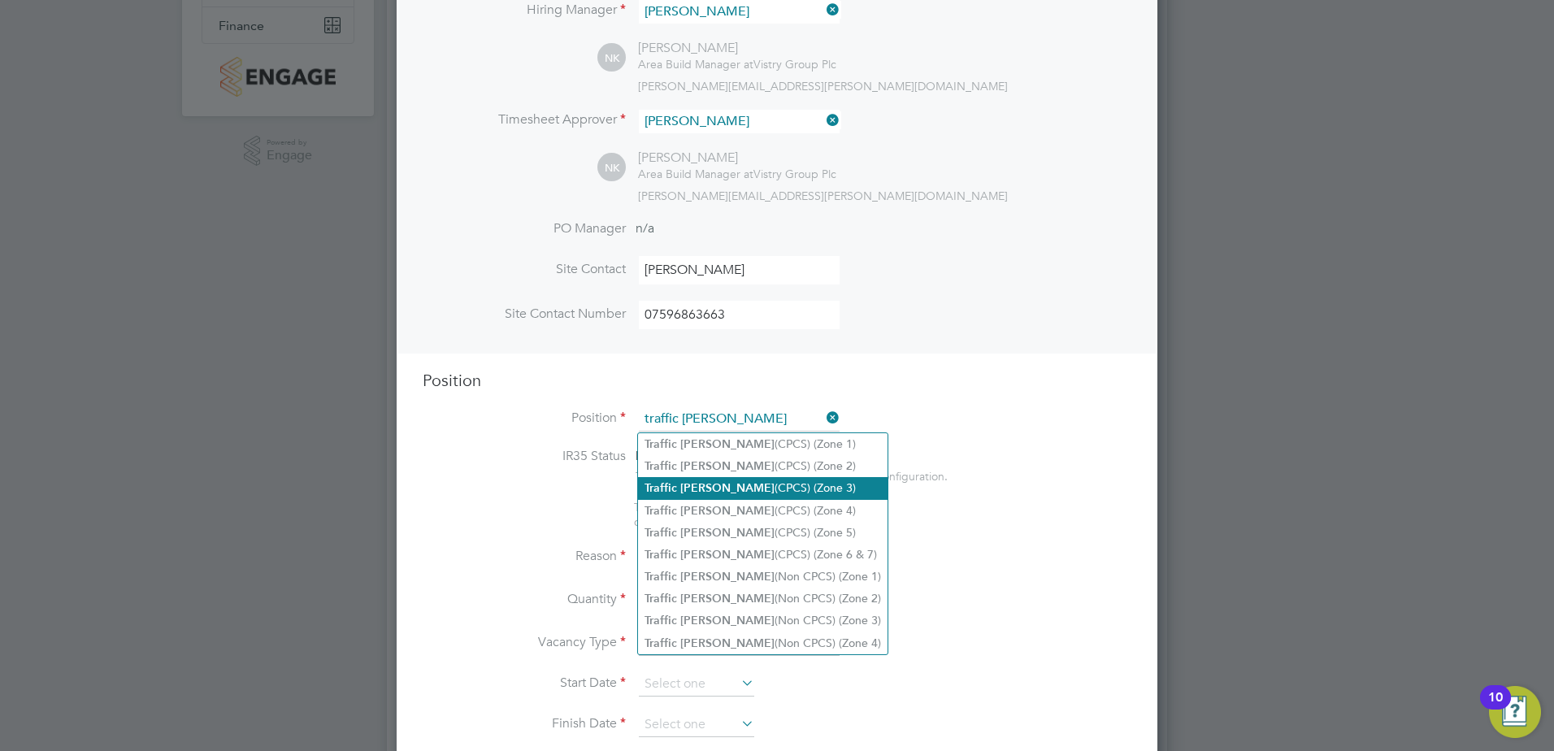
click at [671, 482] on b "Traffic" at bounding box center [661, 488] width 33 height 14
type input "Traffic Marshall (CPCS) (Zone 3)"
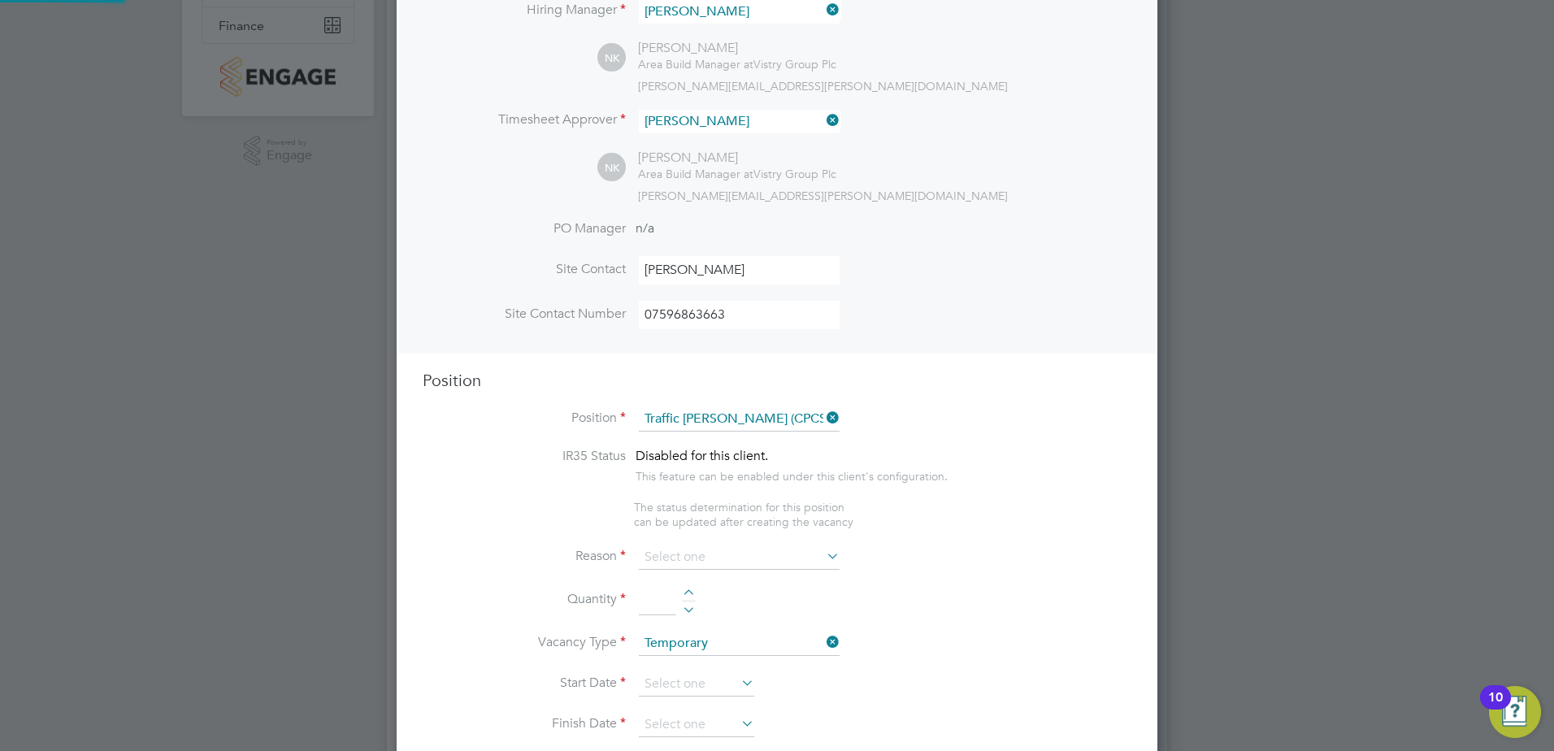
type textarea "- Working under the supervision and management of the Project Manager, Site Man…"
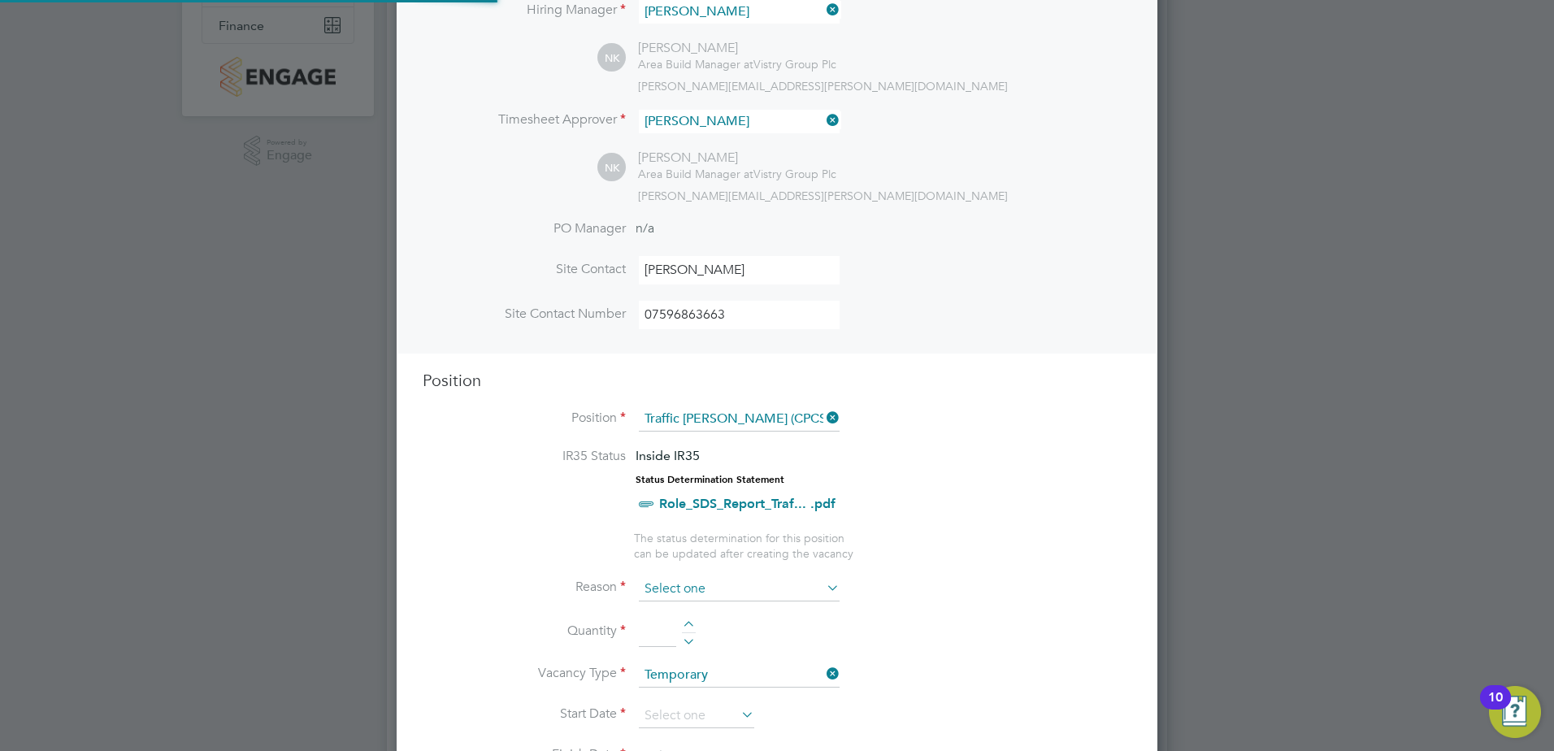
scroll to position [48, 85]
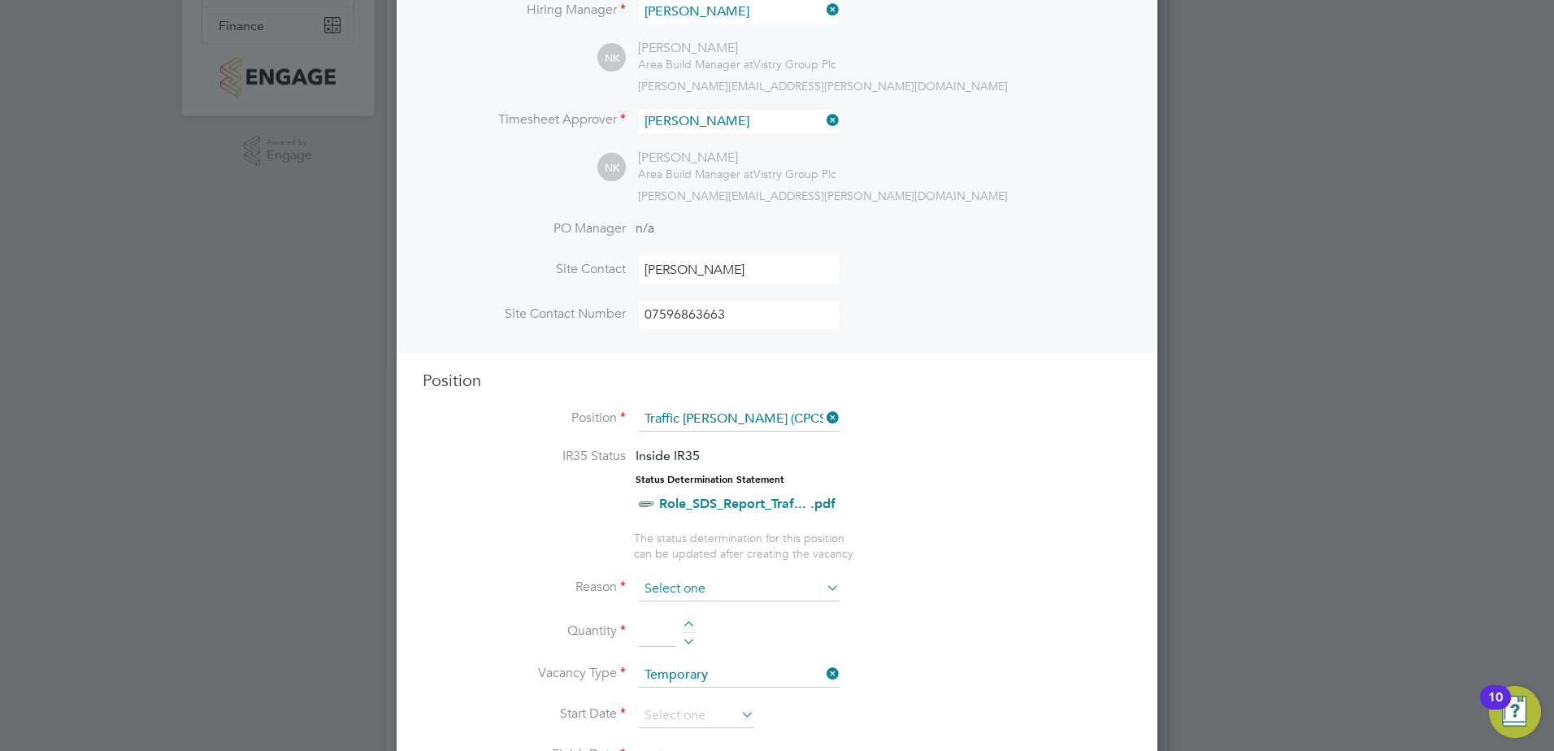
click at [700, 597] on input at bounding box center [739, 589] width 201 height 24
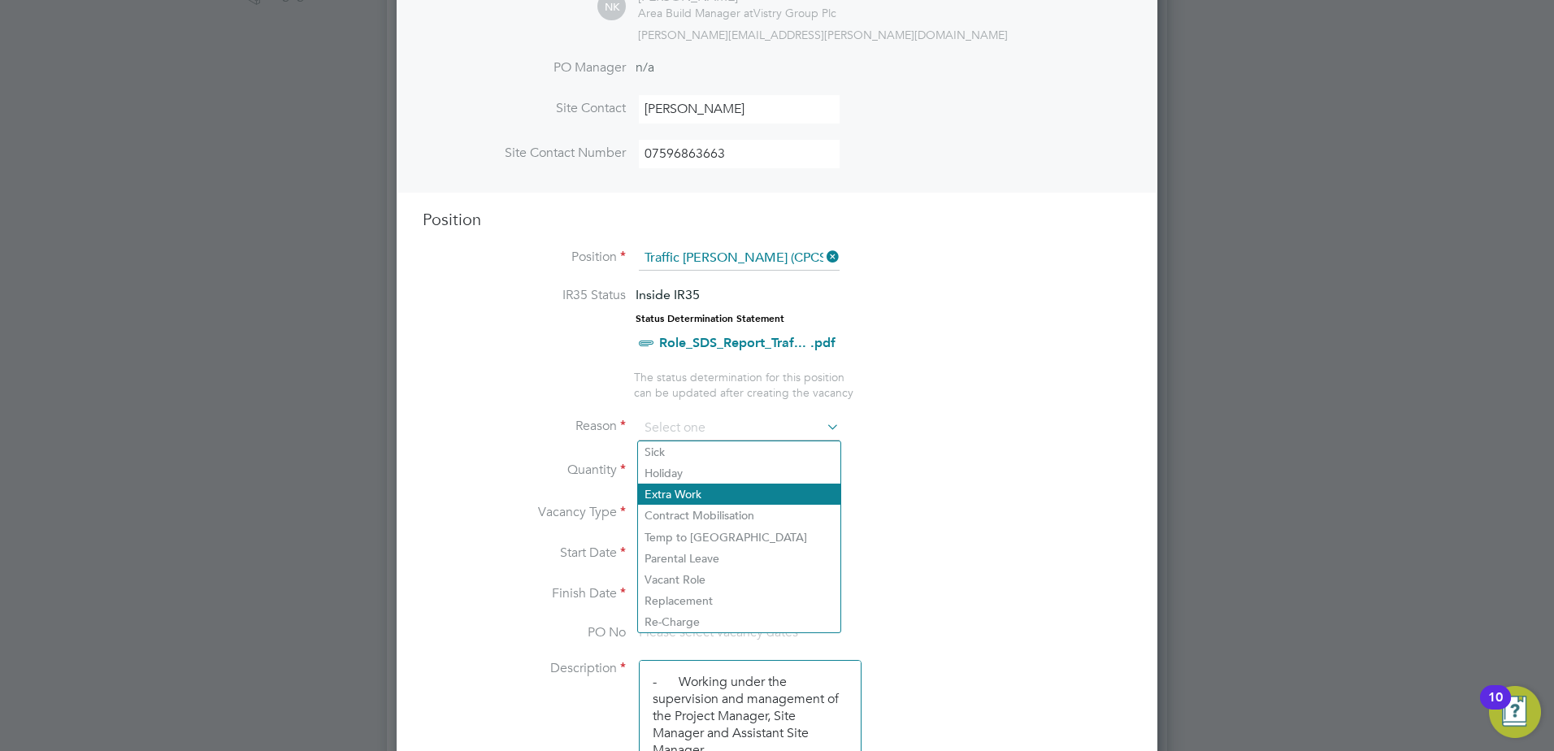
scroll to position [488, 0]
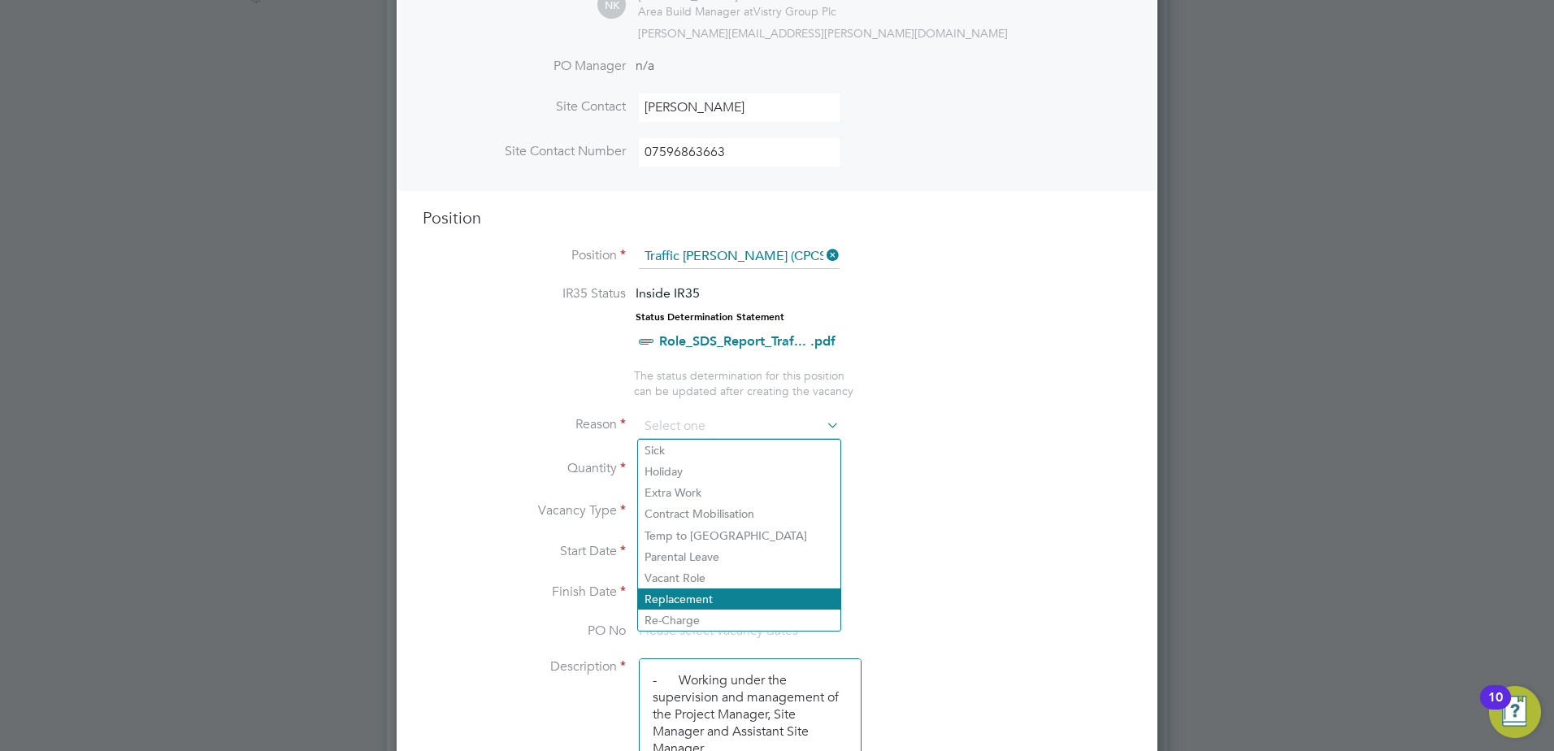
click at [699, 597] on li "Replacement" at bounding box center [739, 598] width 202 height 21
type input "Replacement"
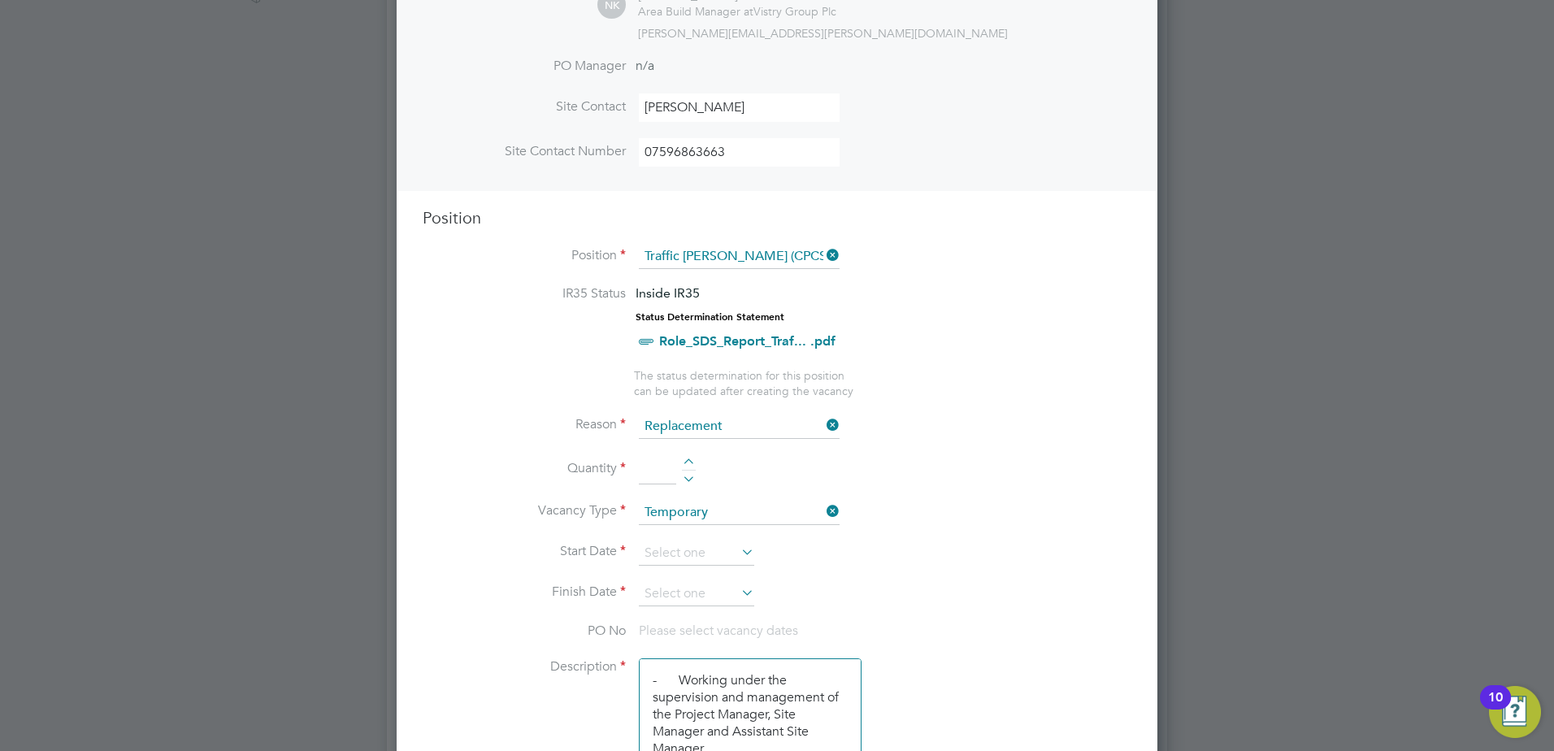
click at [688, 461] on div at bounding box center [689, 463] width 14 height 11
type input "1"
click at [703, 552] on input at bounding box center [696, 553] width 115 height 24
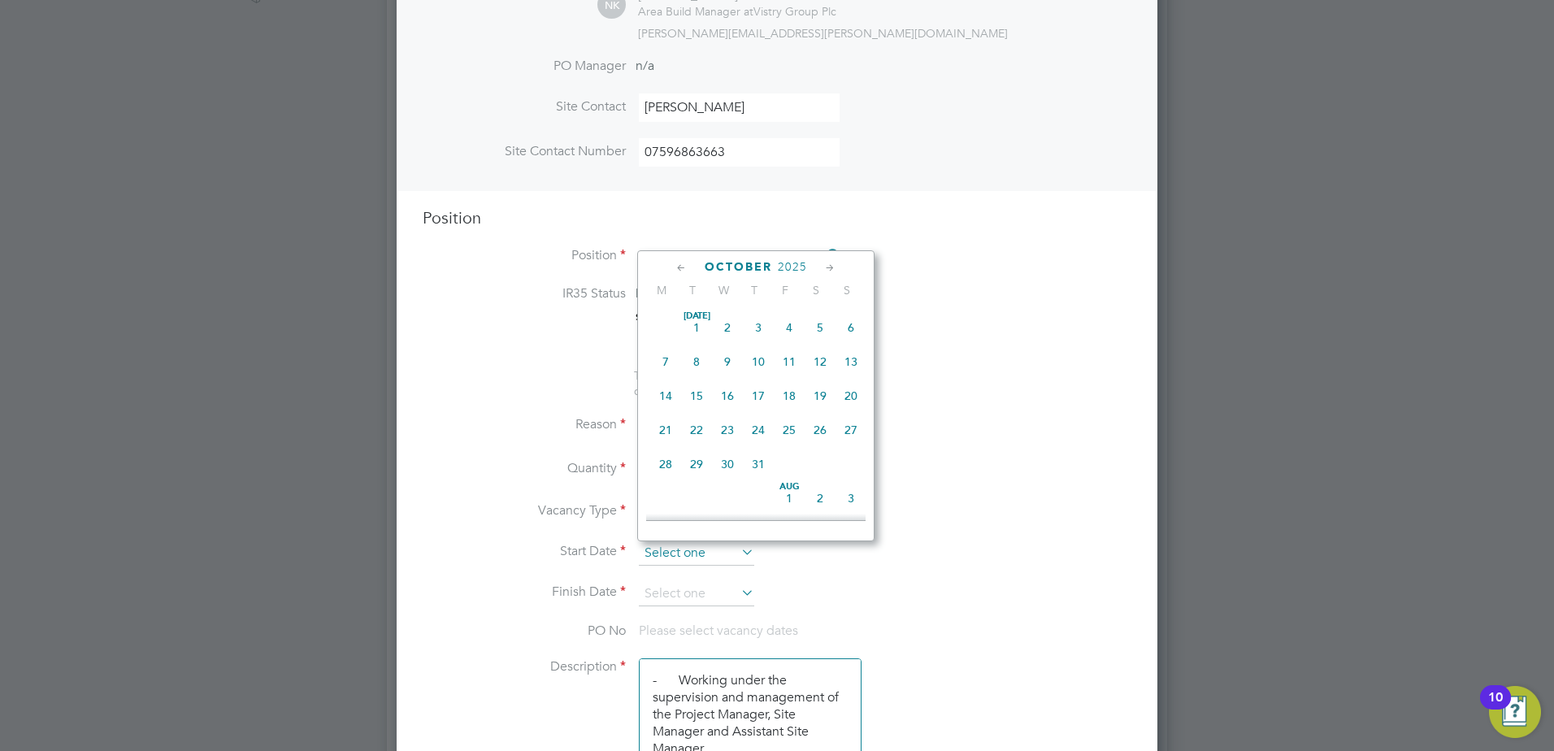
scroll to position [458, 0]
click at [761, 463] on span "16" at bounding box center [758, 452] width 31 height 31
type input "16 Oct 2025"
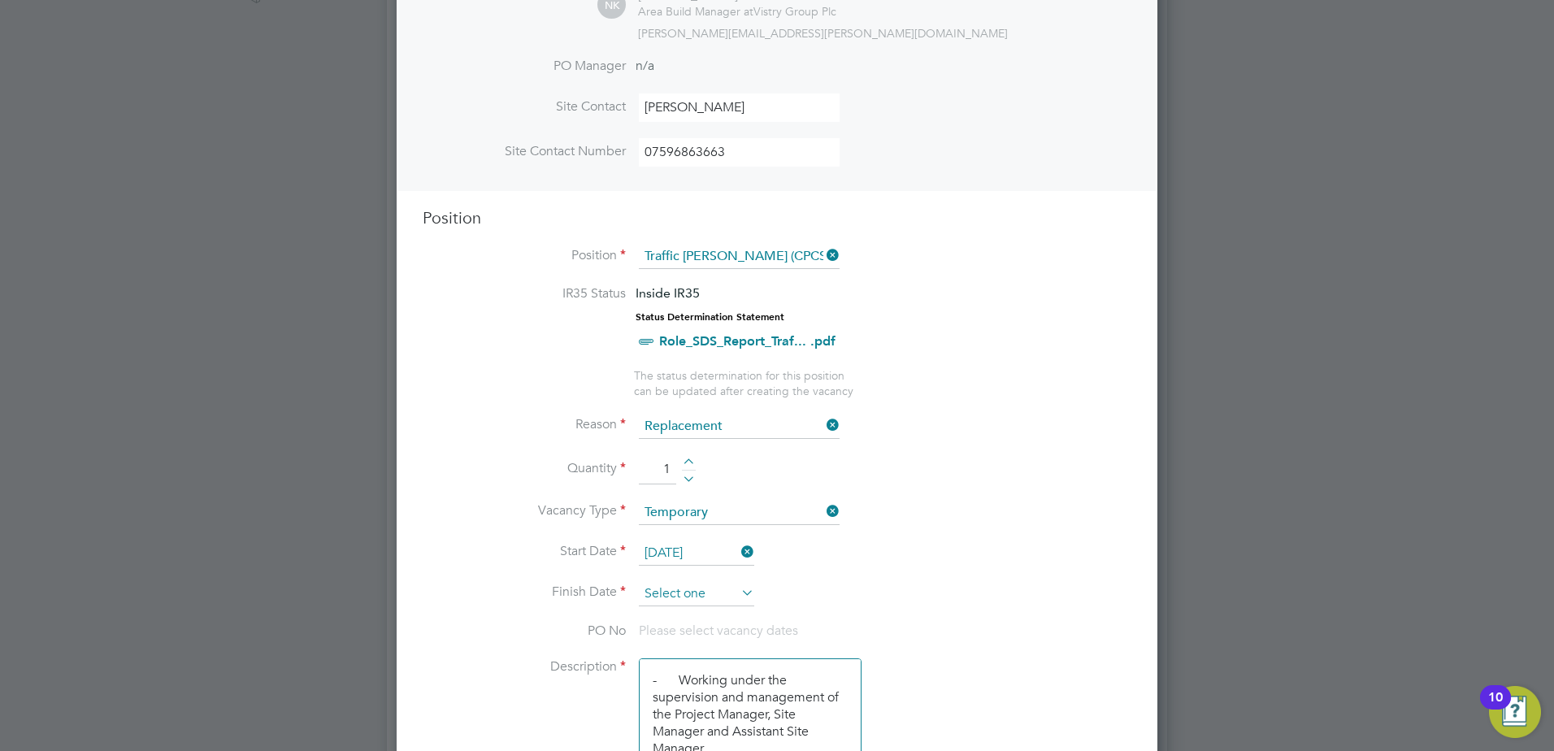
click at [721, 590] on input at bounding box center [696, 594] width 115 height 24
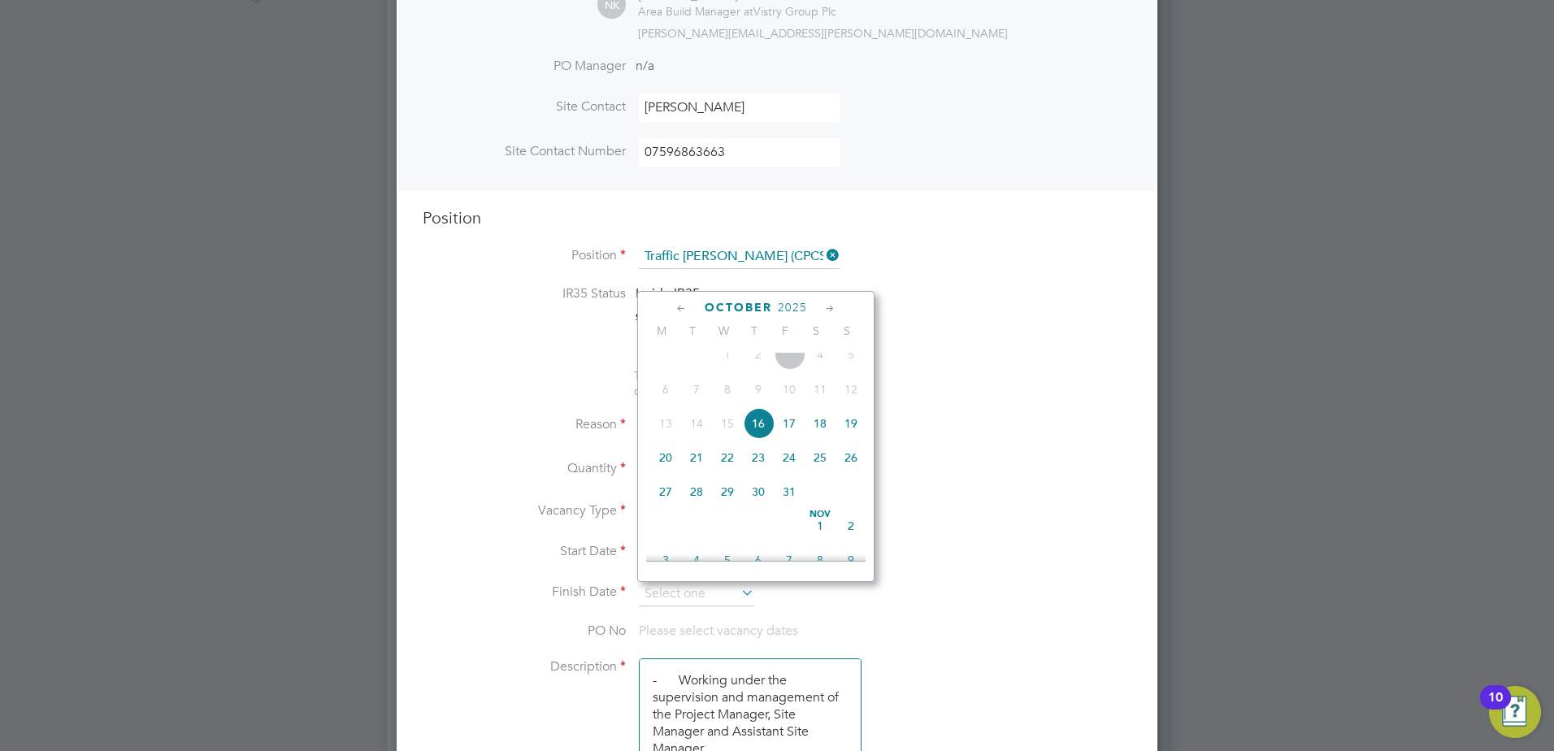
click at [823, 302] on icon at bounding box center [830, 309] width 15 height 18
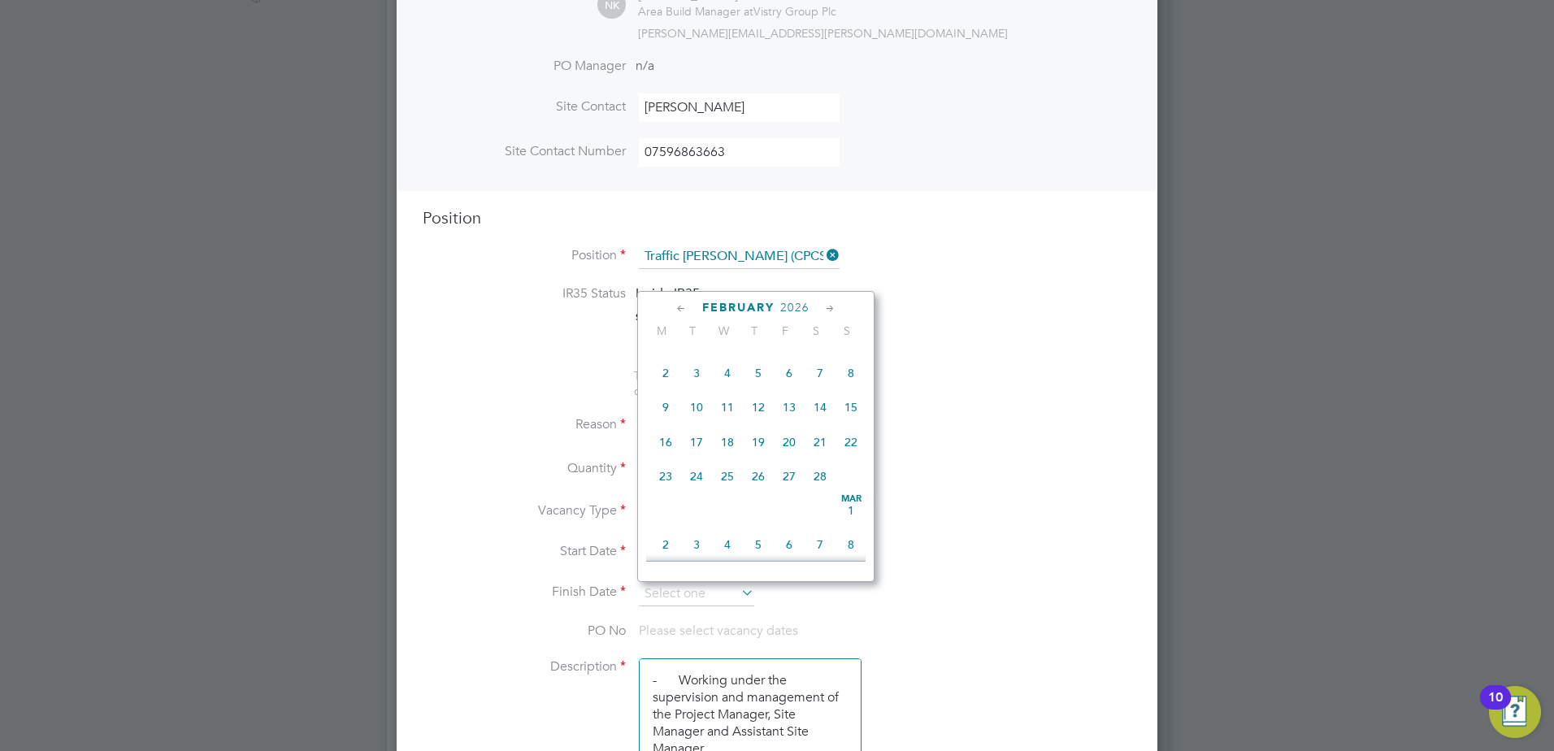
scroll to position [1404, 0]
click at [854, 350] on span "Mar 1" at bounding box center [851, 334] width 31 height 31
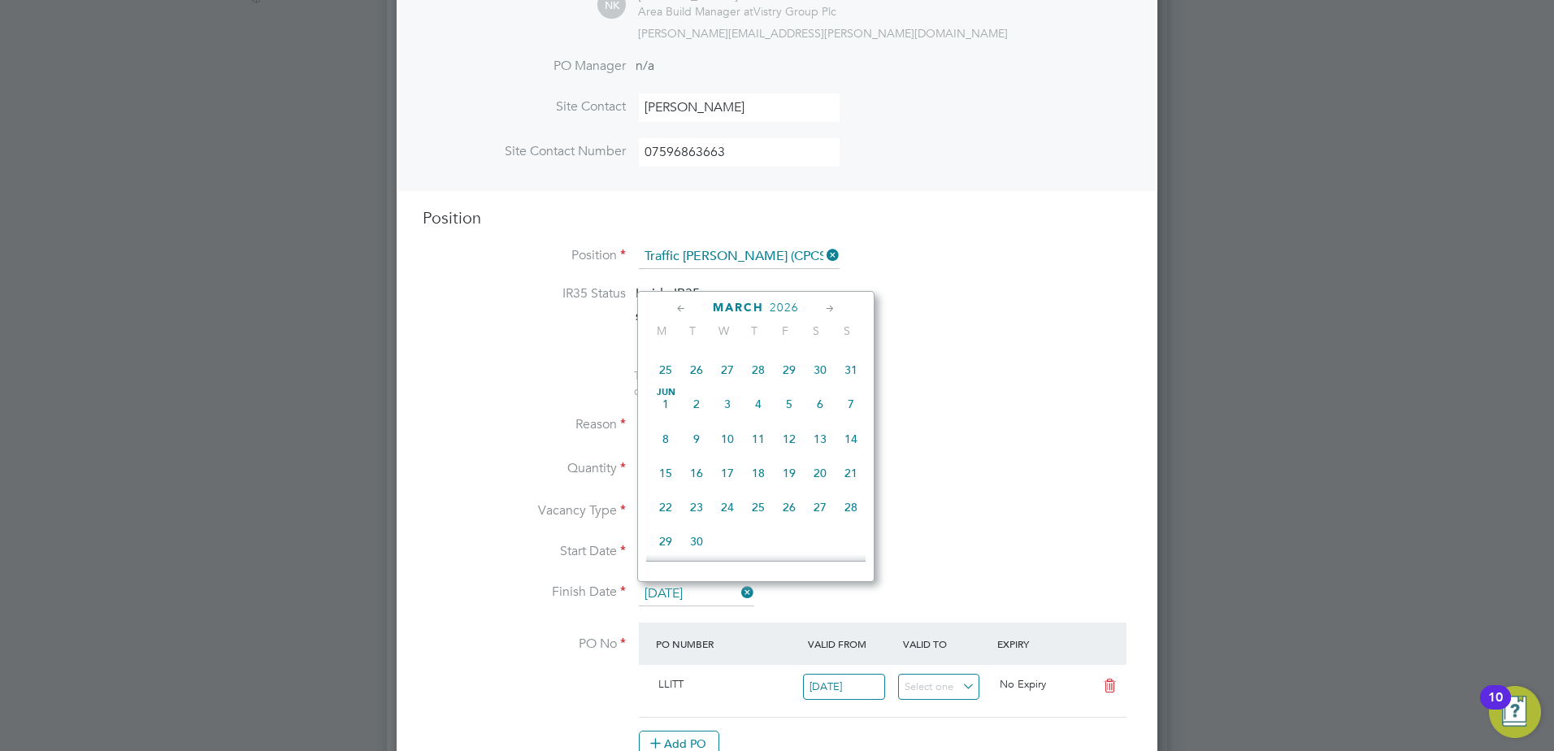
scroll to position [458, 0]
click at [741, 584] on input "01 Mar 2026" at bounding box center [696, 594] width 115 height 24
click at [662, 471] on span "2" at bounding box center [665, 459] width 31 height 31
type input "02 Mar 2026"
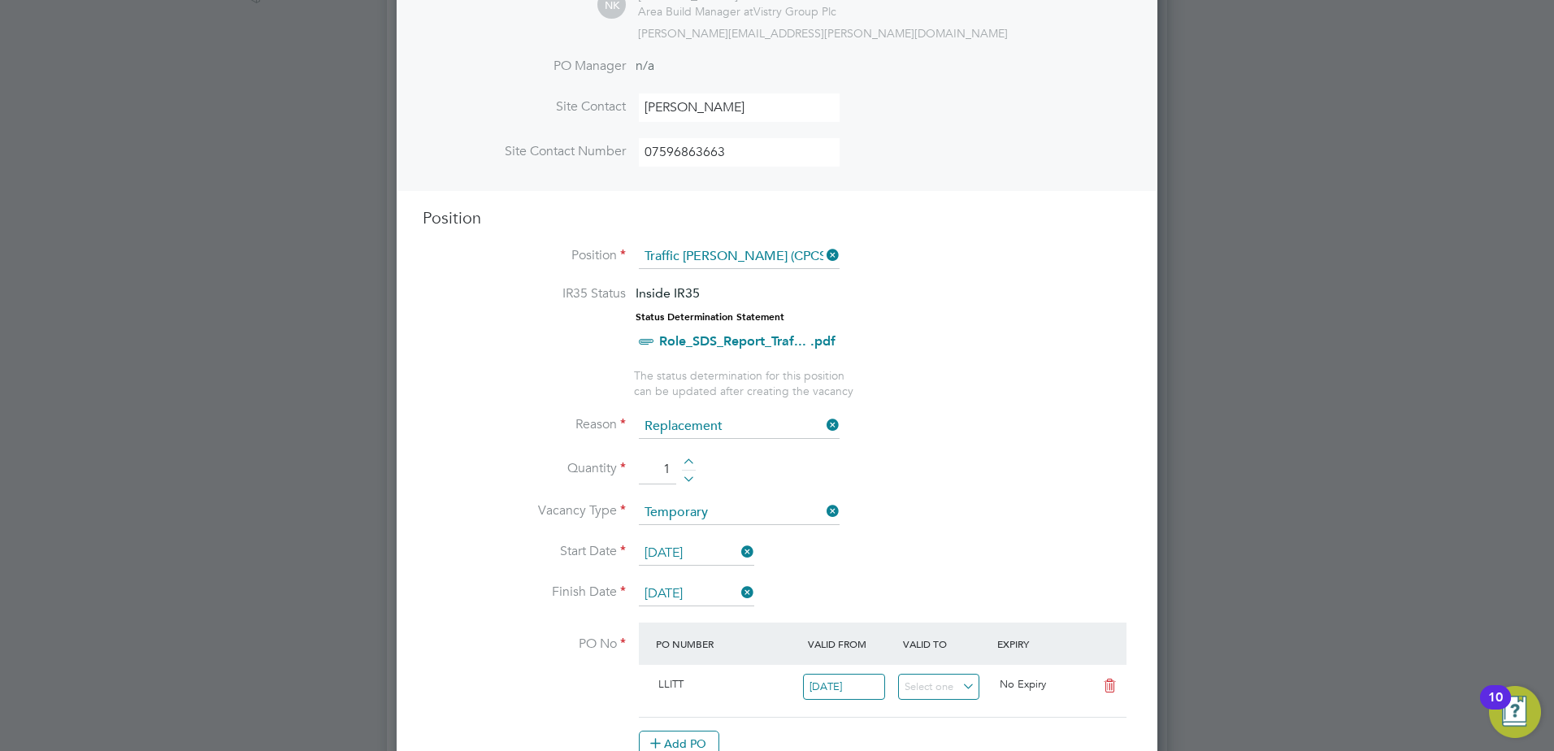
click at [738, 591] on icon at bounding box center [738, 592] width 0 height 23
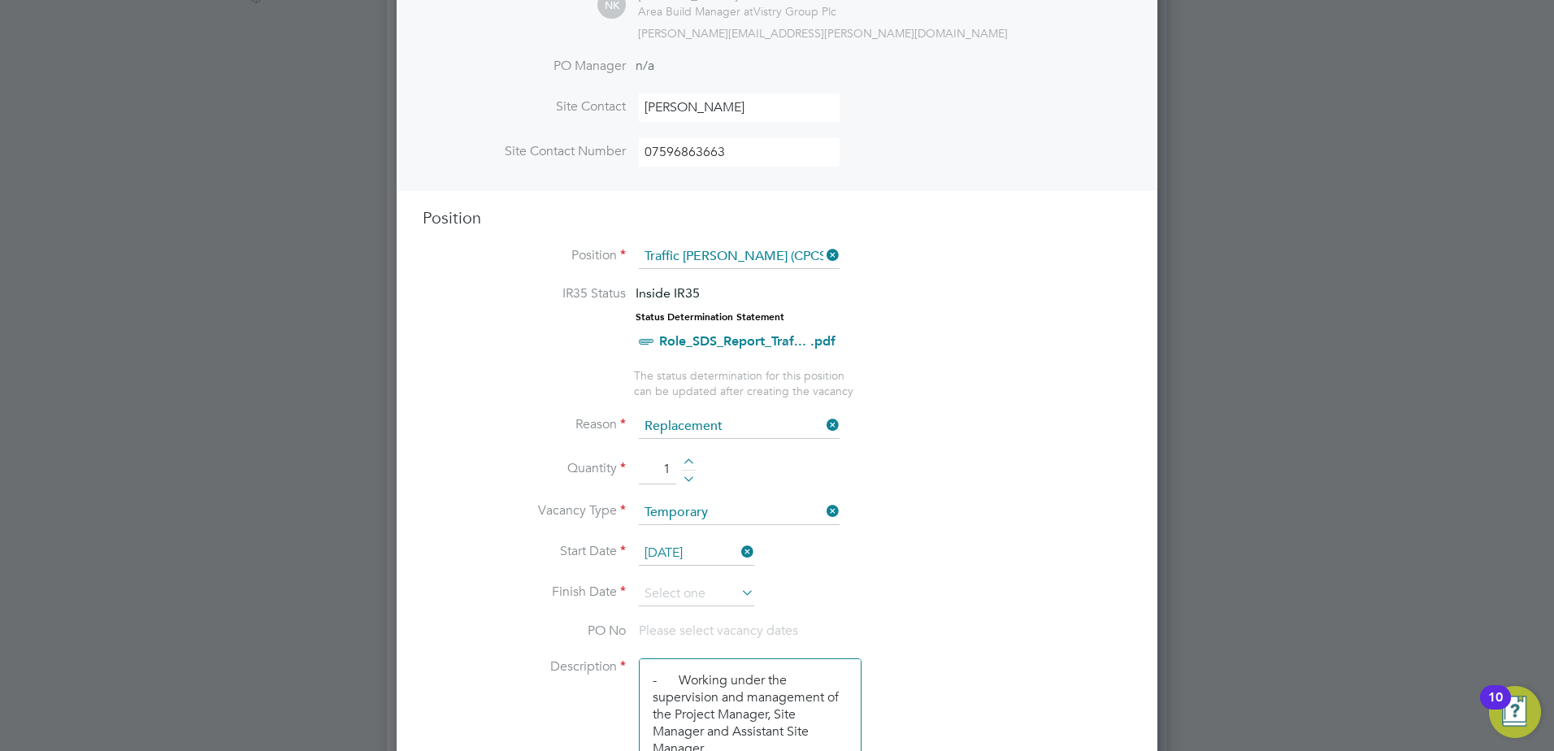
scroll to position [2339, 762]
click at [738, 585] on icon at bounding box center [738, 592] width 0 height 23
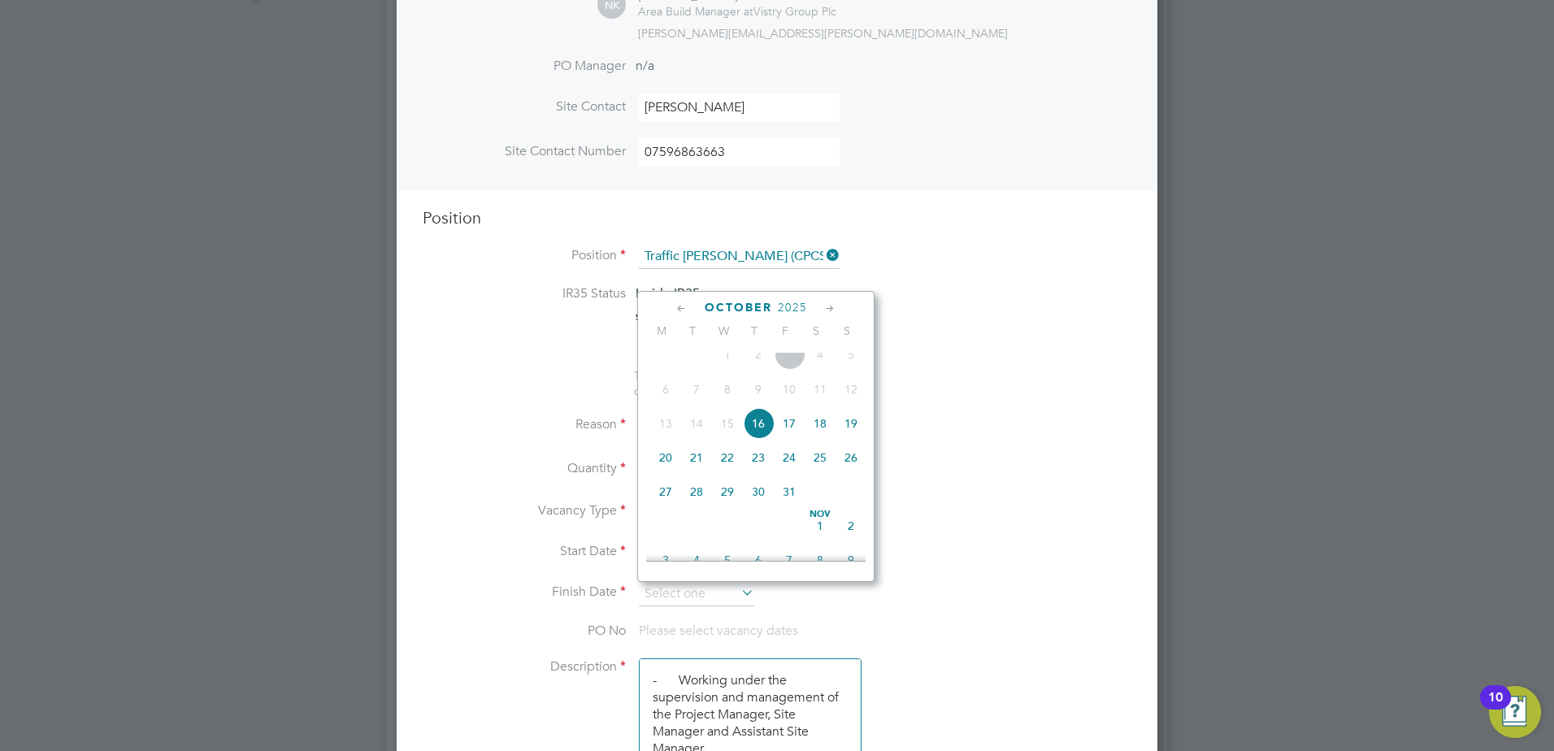
click at [825, 301] on icon at bounding box center [830, 309] width 15 height 18
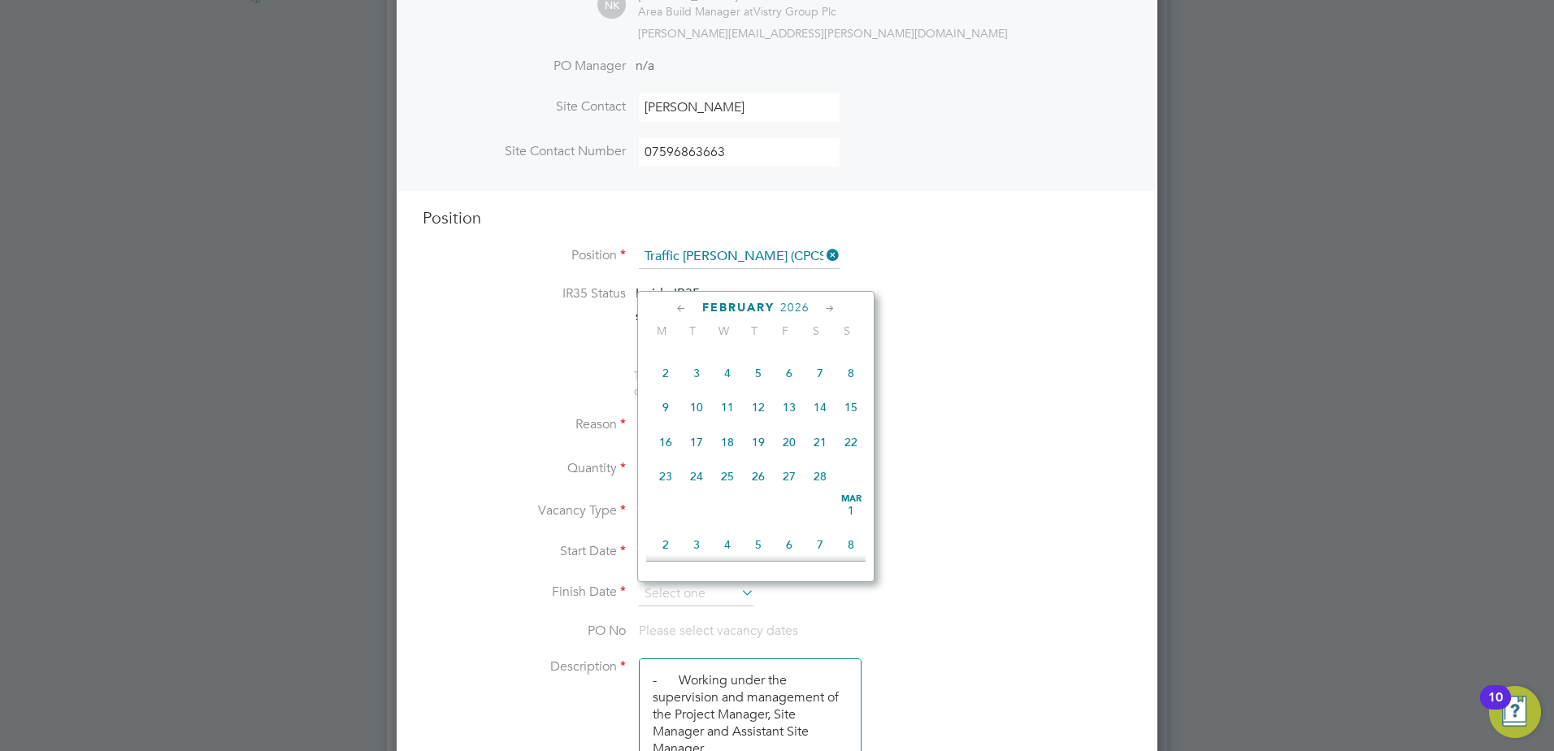
scroll to position [1404, 0]
click at [854, 350] on span "Mar 1" at bounding box center [851, 334] width 31 height 31
type input "01 Mar 2026"
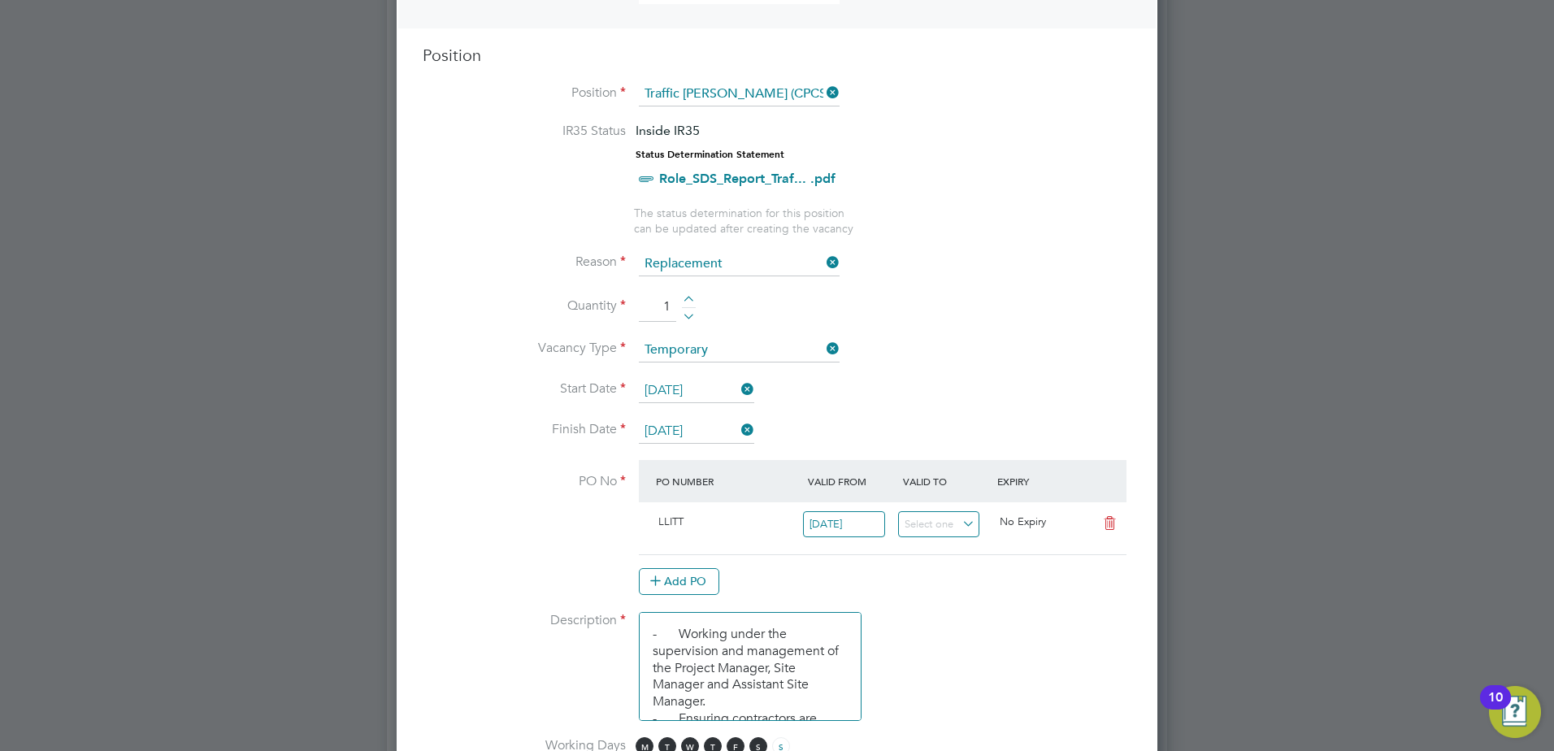
scroll to position [732, 0]
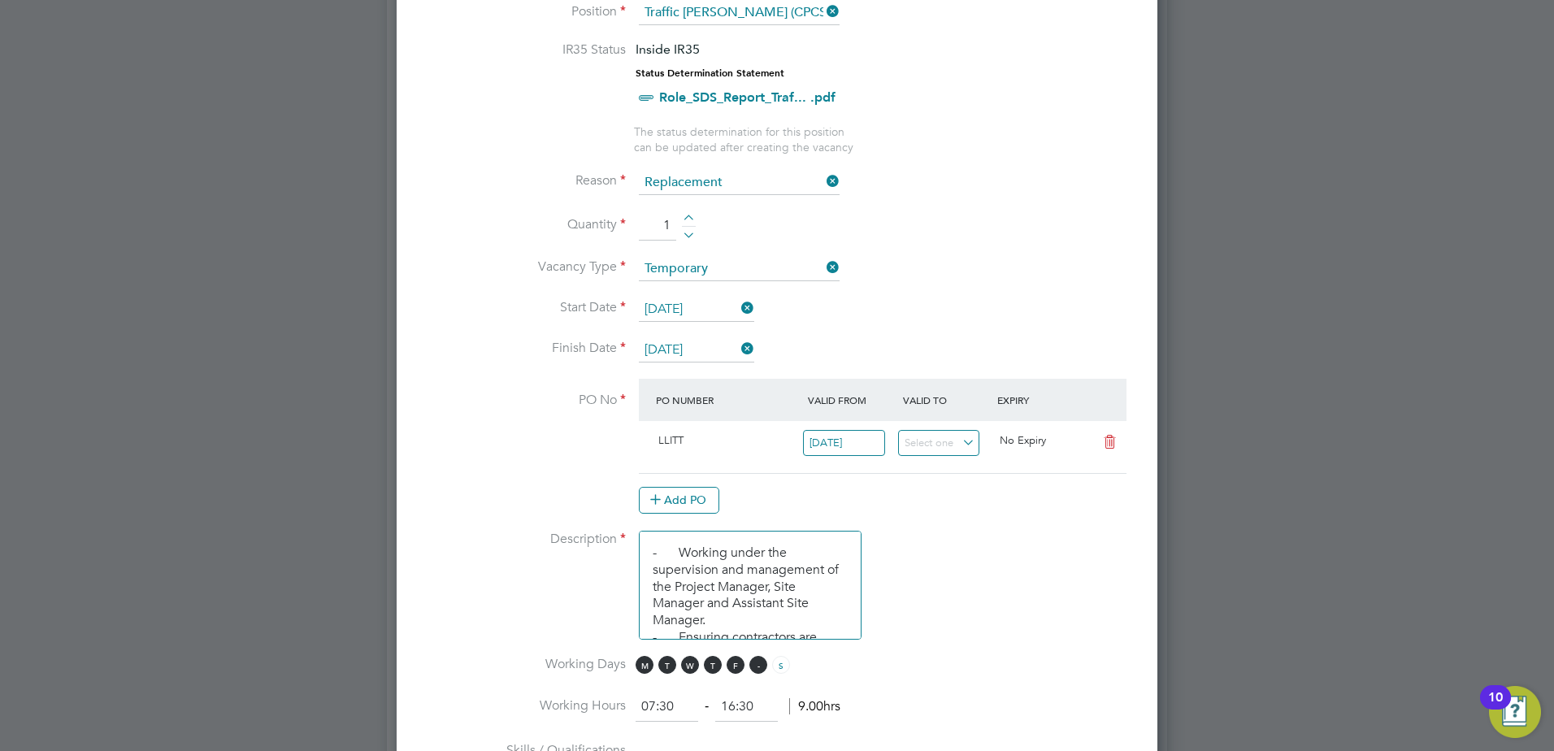
click at [762, 662] on span "S" at bounding box center [758, 665] width 18 height 18
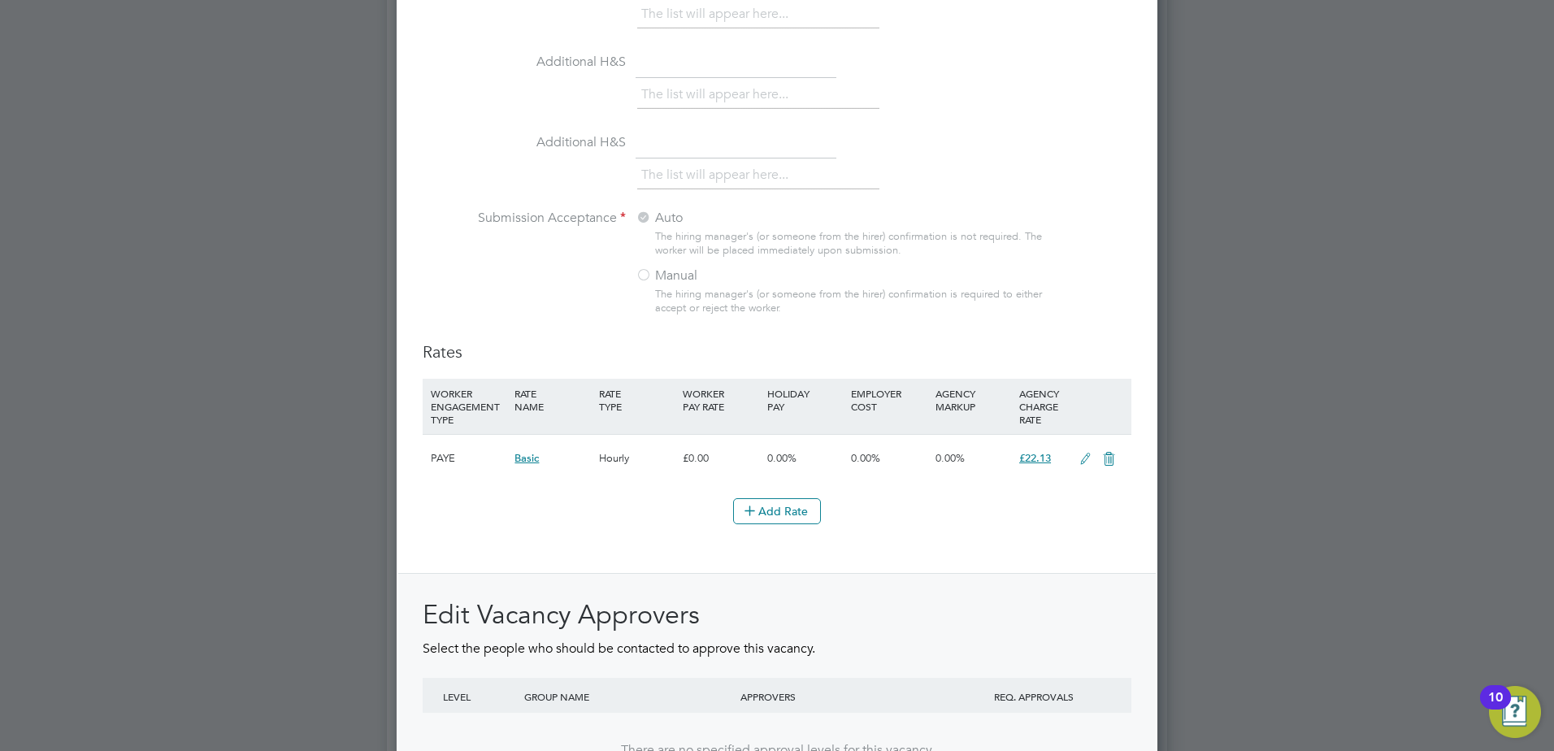
scroll to position [1765, 0]
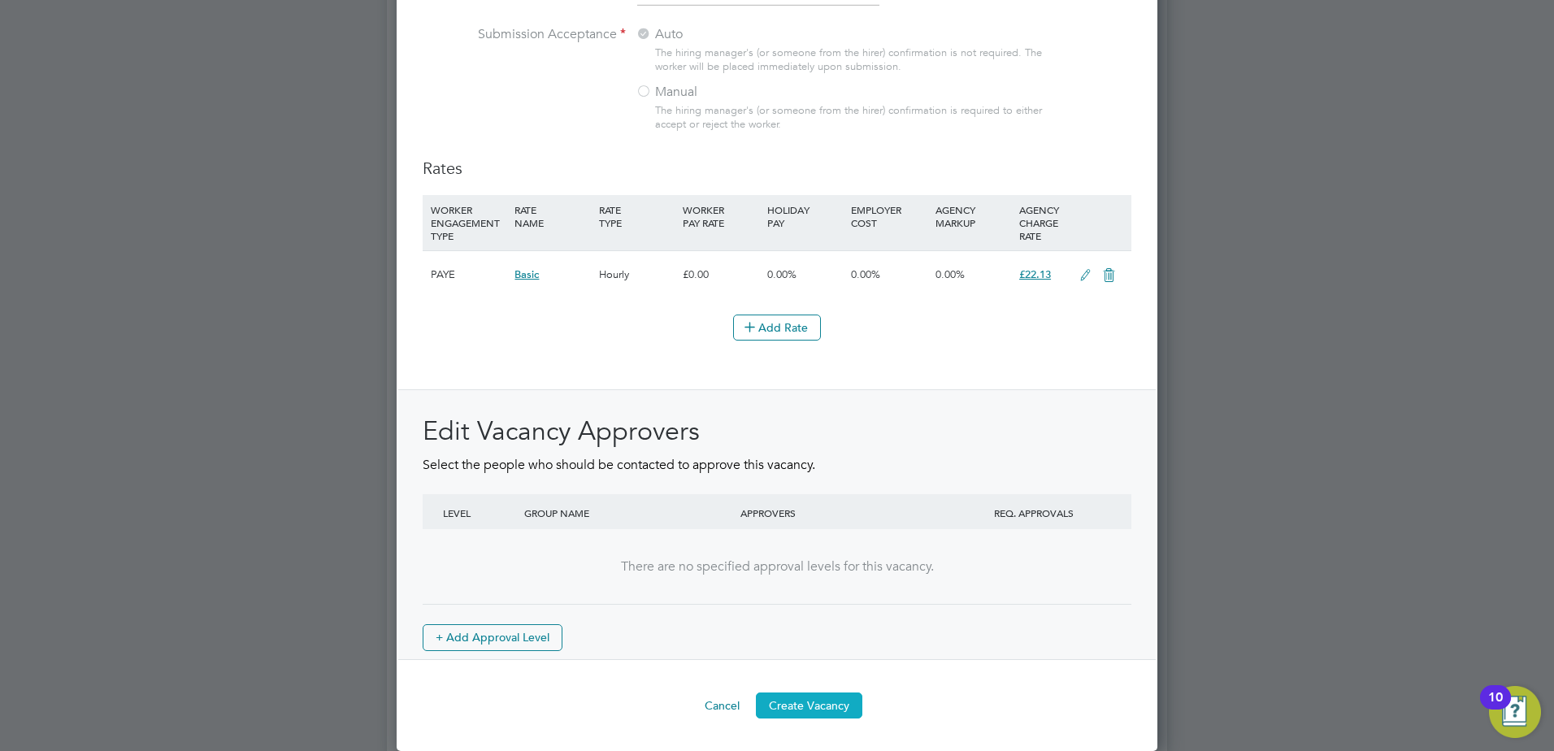
click at [827, 707] on button "Create Vacancy" at bounding box center [809, 705] width 106 height 26
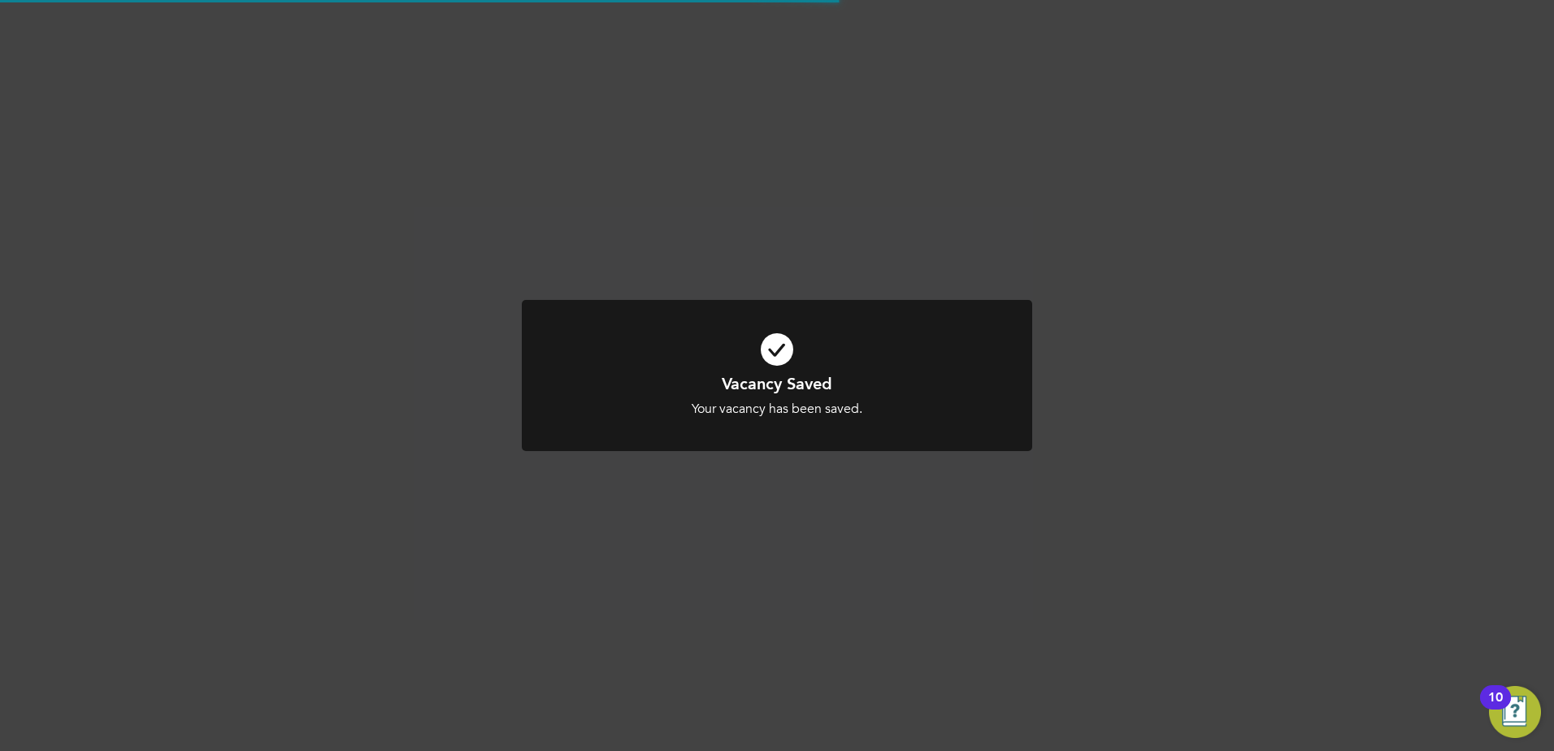
scroll to position [1253, 0]
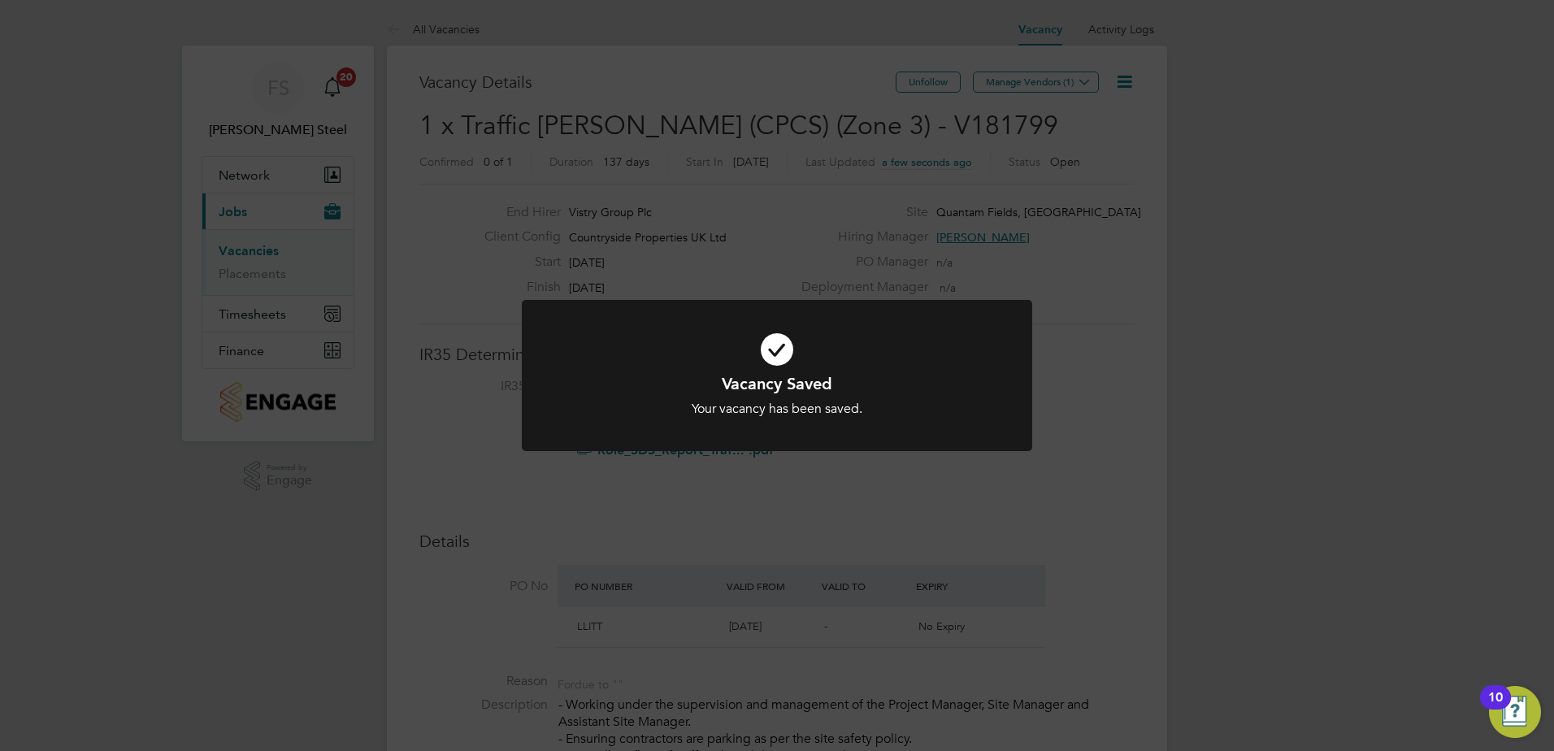
click at [840, 401] on div "Your vacancy has been saved." at bounding box center [777, 409] width 423 height 17
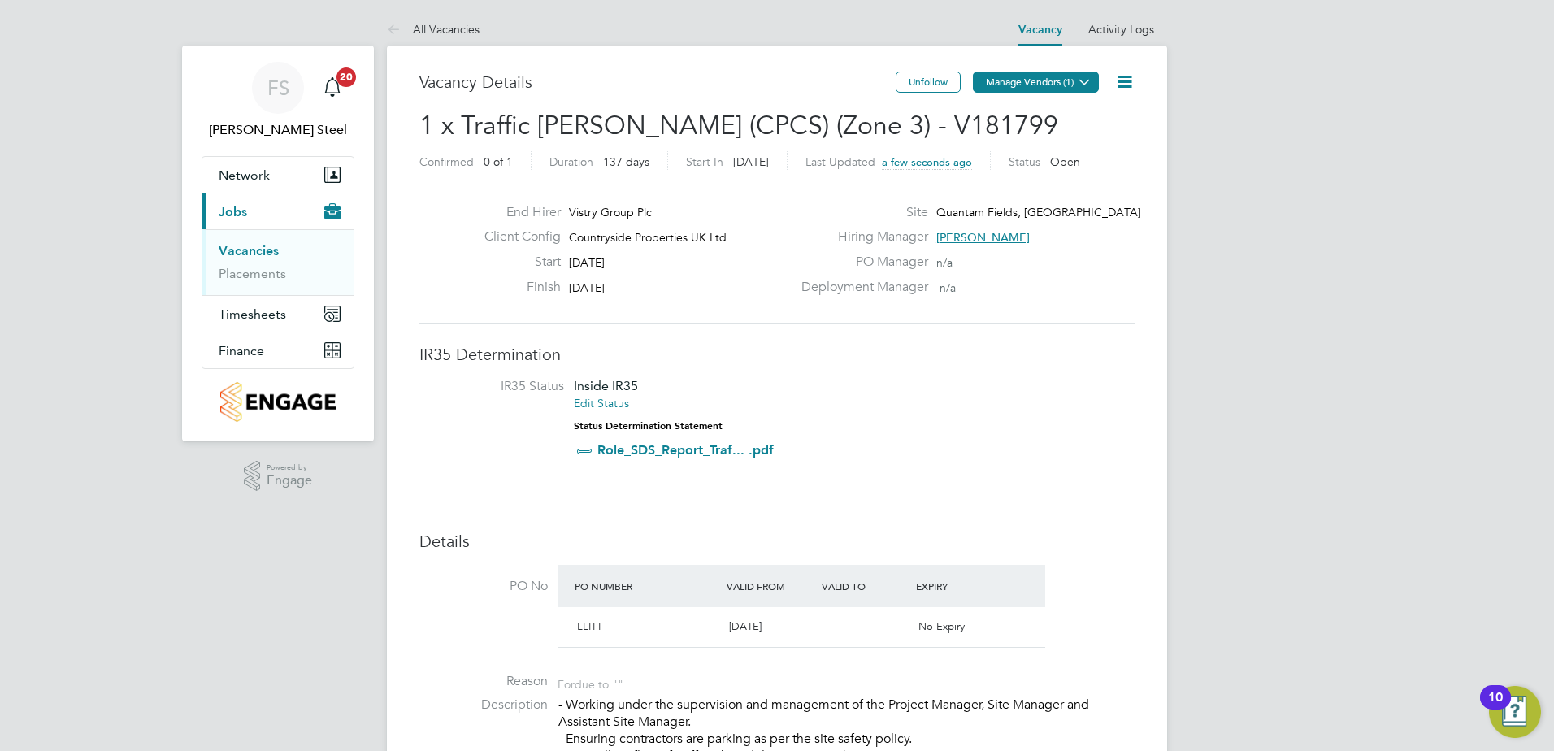
click at [1079, 85] on icon at bounding box center [1085, 82] width 12 height 12
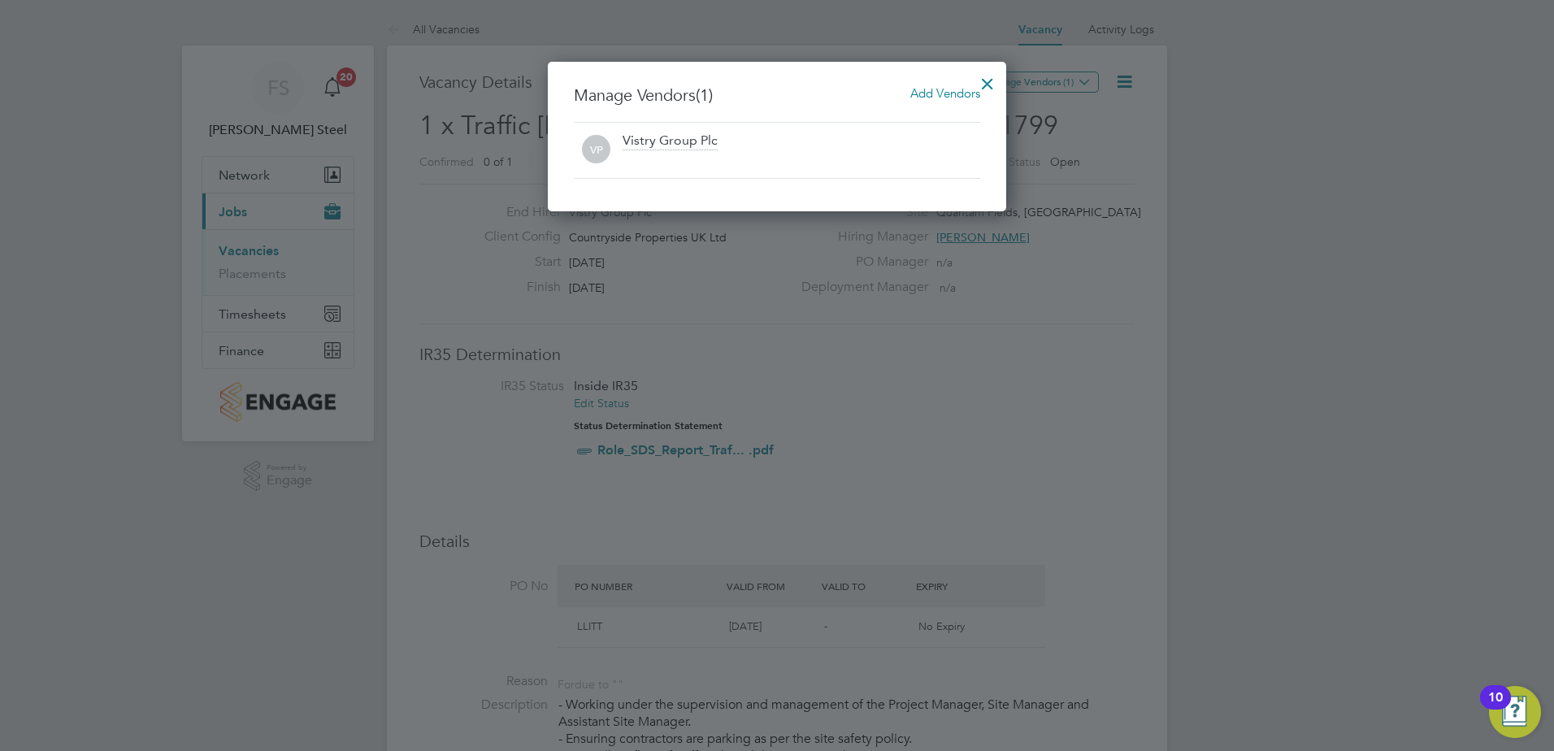
click at [926, 89] on span "Add Vendors" at bounding box center [945, 92] width 70 height 15
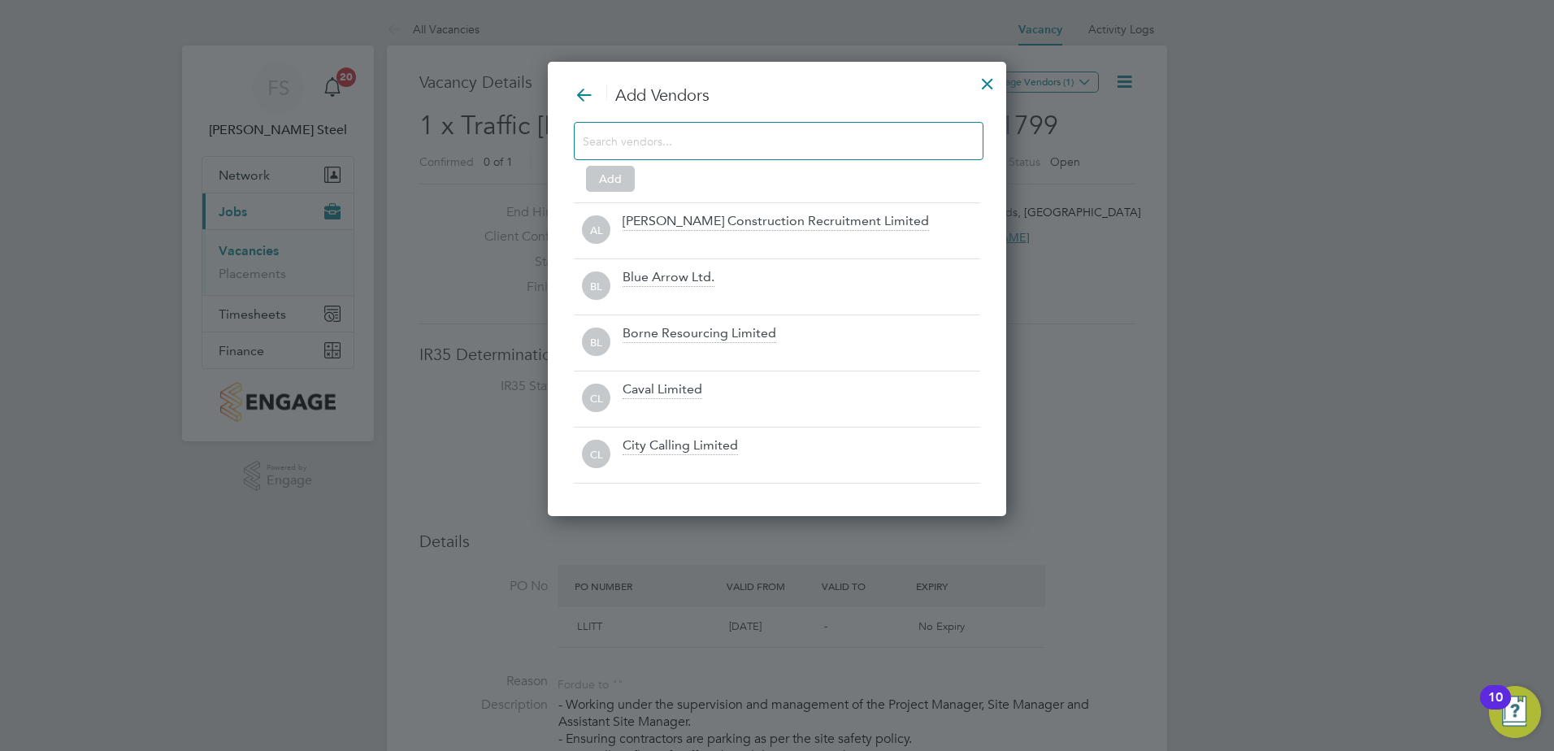
click at [801, 133] on input at bounding box center [766, 140] width 366 height 21
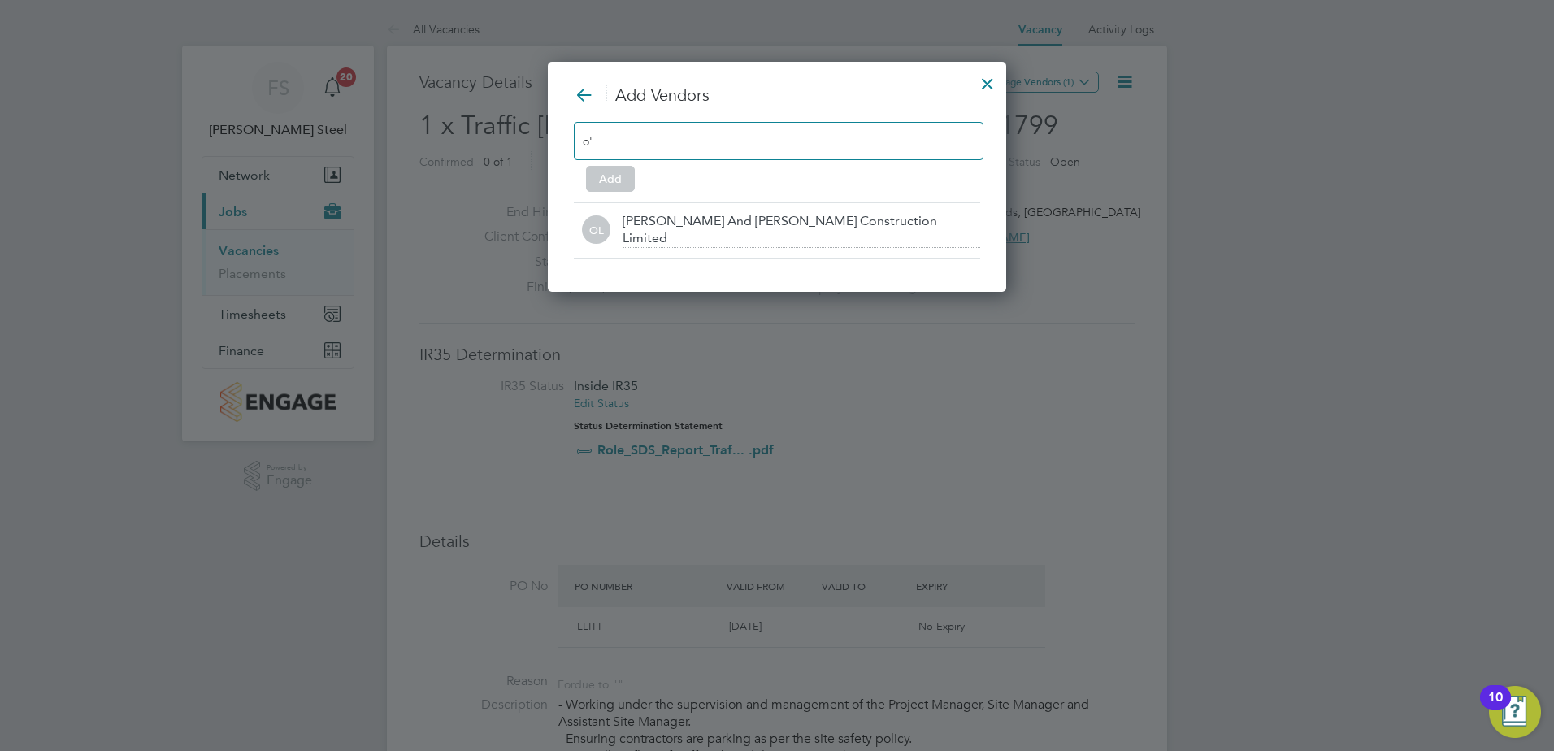
type input "o'"
click at [748, 260] on div "Add Vendors o' Add OL O'Neill And Brennan Construction Limited" at bounding box center [777, 177] width 458 height 230
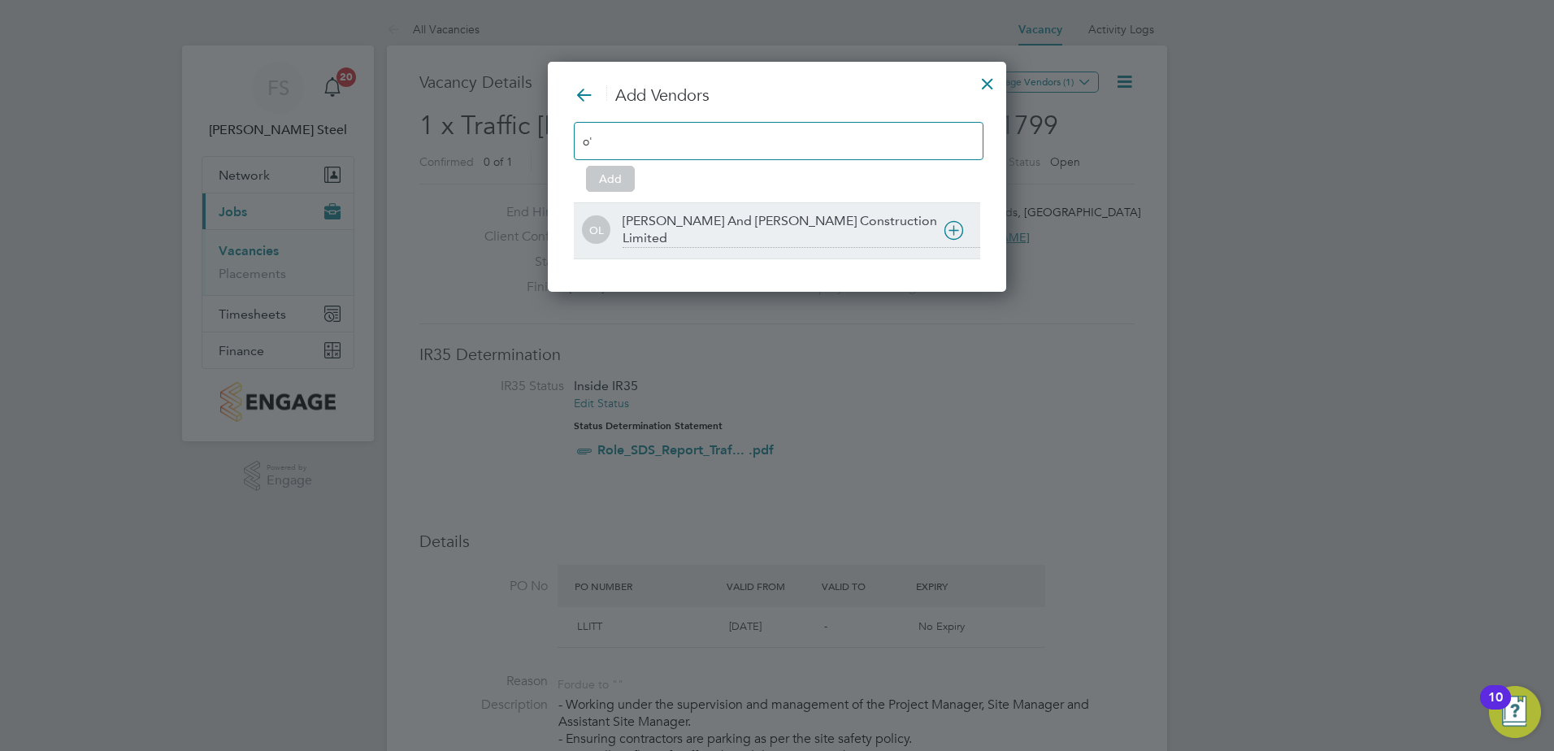
click at [734, 225] on div "O'Neill And Brennan Construction Limited" at bounding box center [802, 230] width 358 height 35
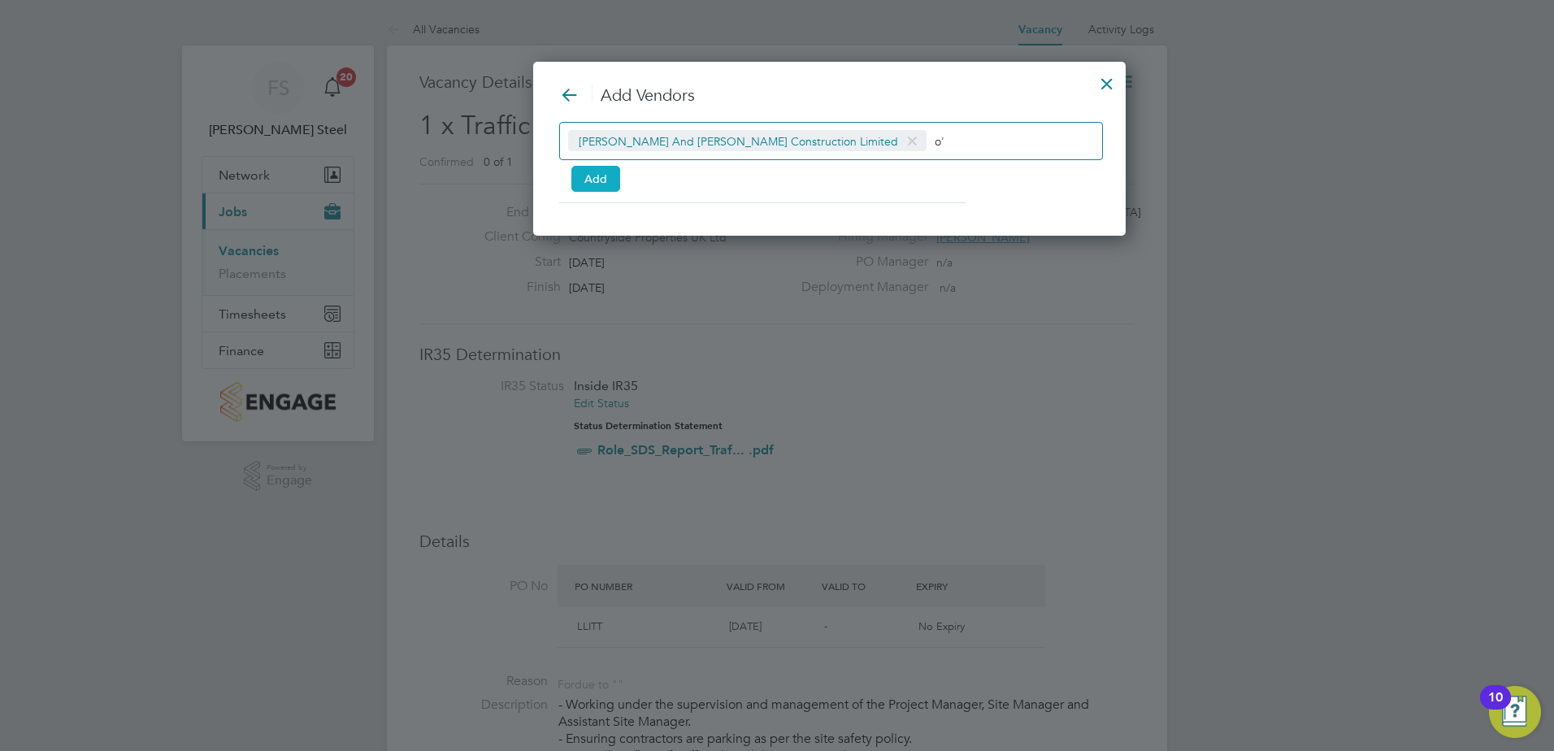
click at [592, 177] on button "Add" at bounding box center [595, 179] width 49 height 26
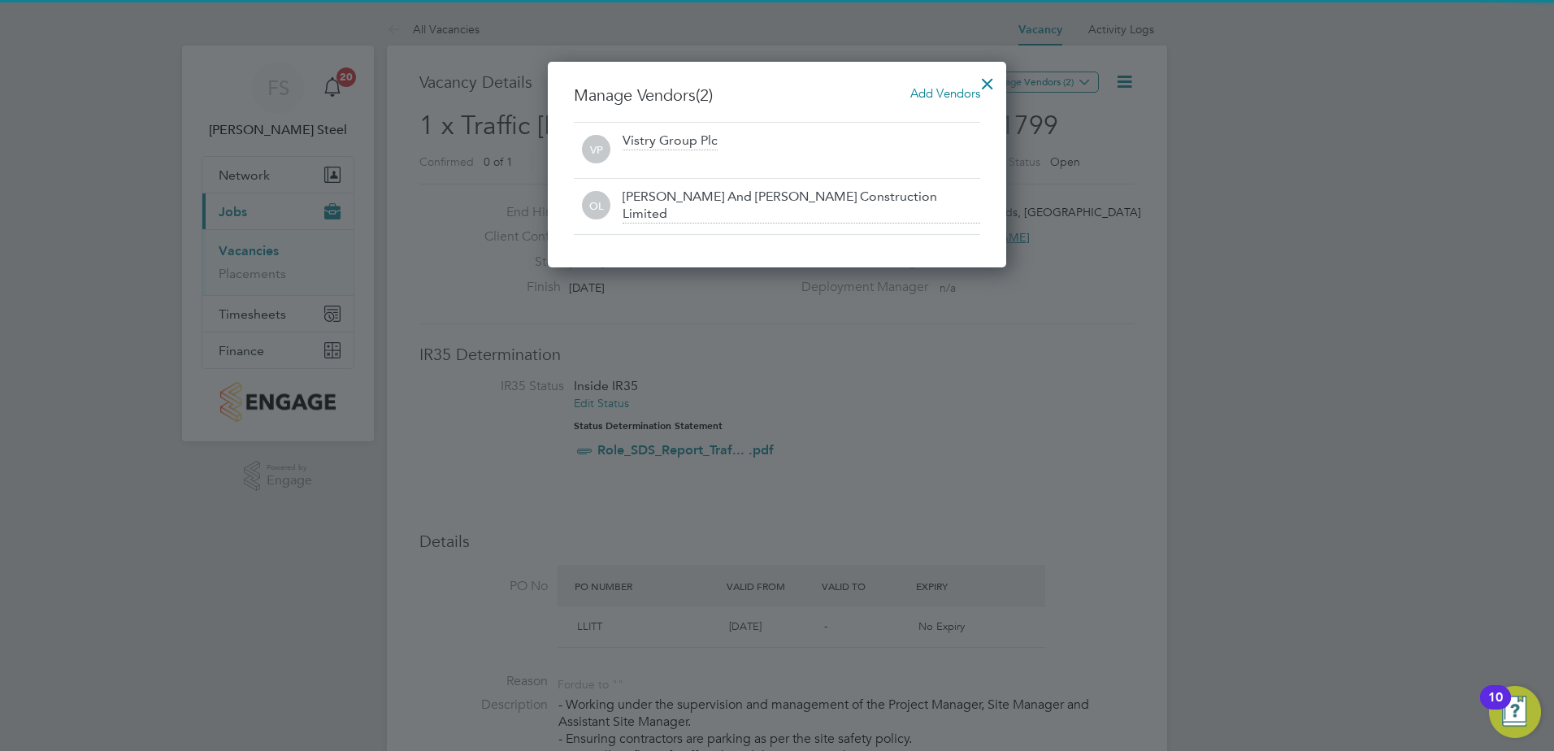
click at [980, 82] on div at bounding box center [987, 79] width 29 height 29
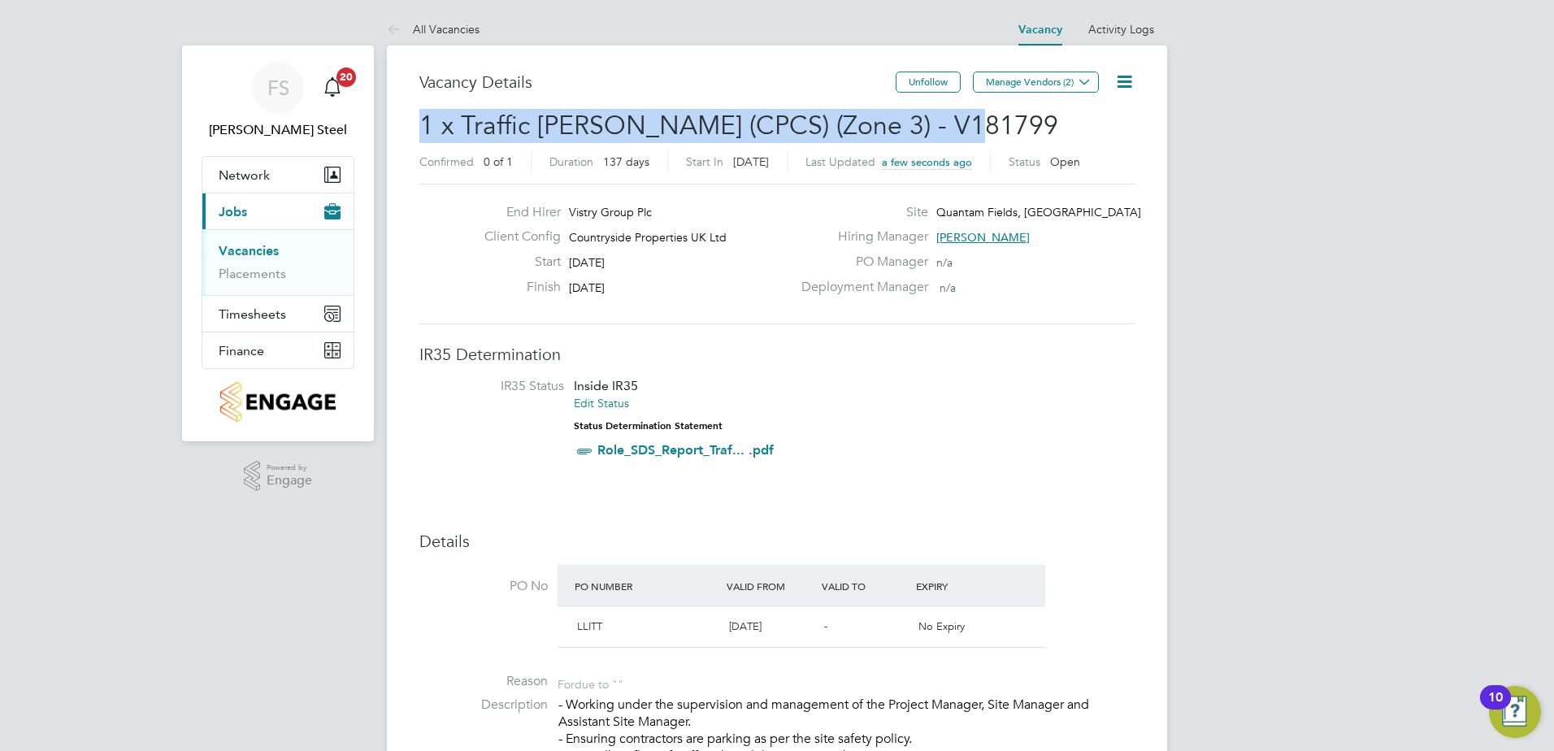
drag, startPoint x: 961, startPoint y: 124, endPoint x: 422, endPoint y: 133, distance: 539.0
click at [422, 133] on h2 "1 x Traffic Marshall (CPCS) (Zone 3) - V181799 Confirmed 0 of 1 Duration 137 da…" at bounding box center [776, 143] width 715 height 68
copy span "1 x Traffic Marshall (CPCS) (Zone 3) - V181799"
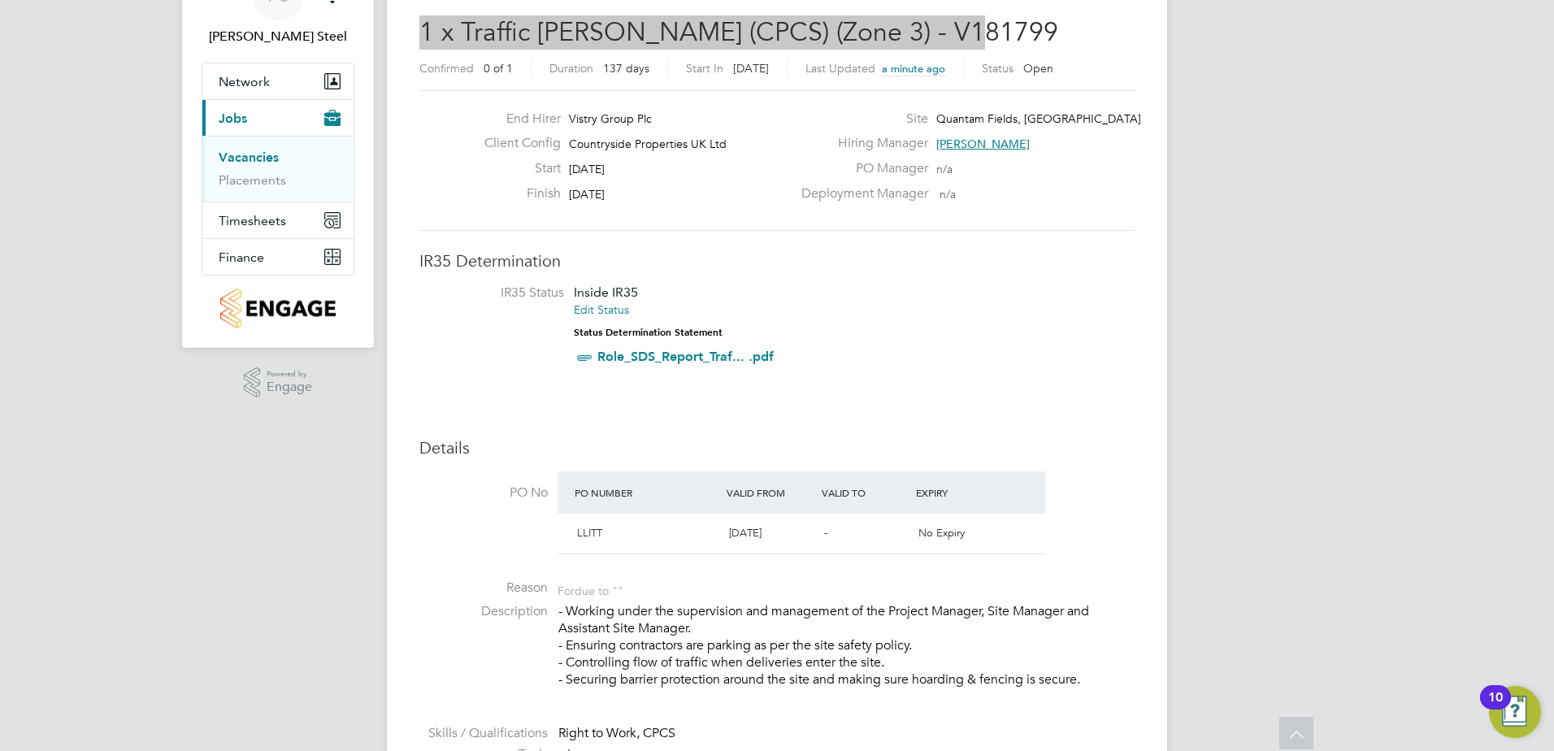
scroll to position [0, 0]
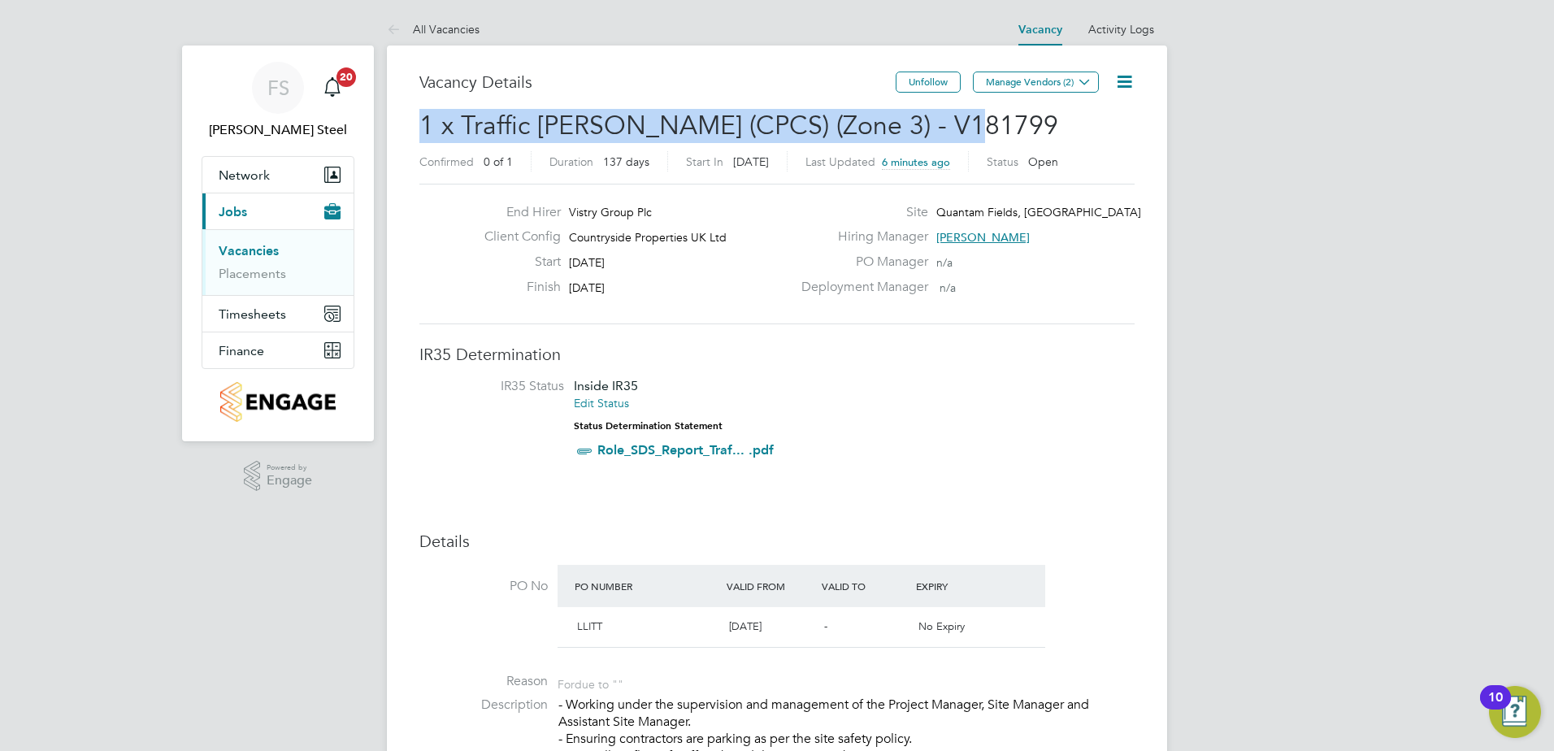
click at [275, 254] on link "Vacancies" at bounding box center [249, 250] width 60 height 15
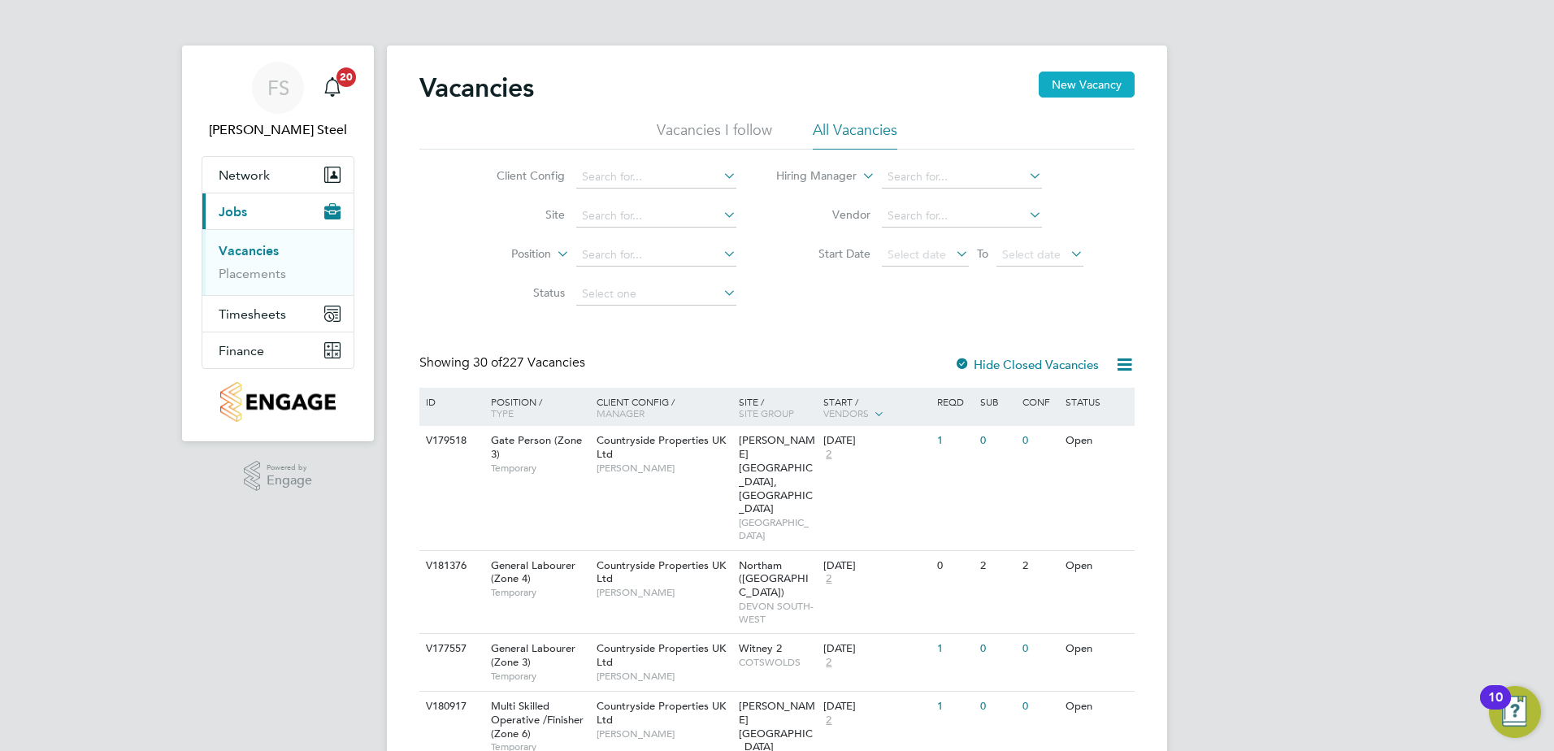
click at [1057, 86] on button "New Vacancy" at bounding box center [1087, 85] width 96 height 26
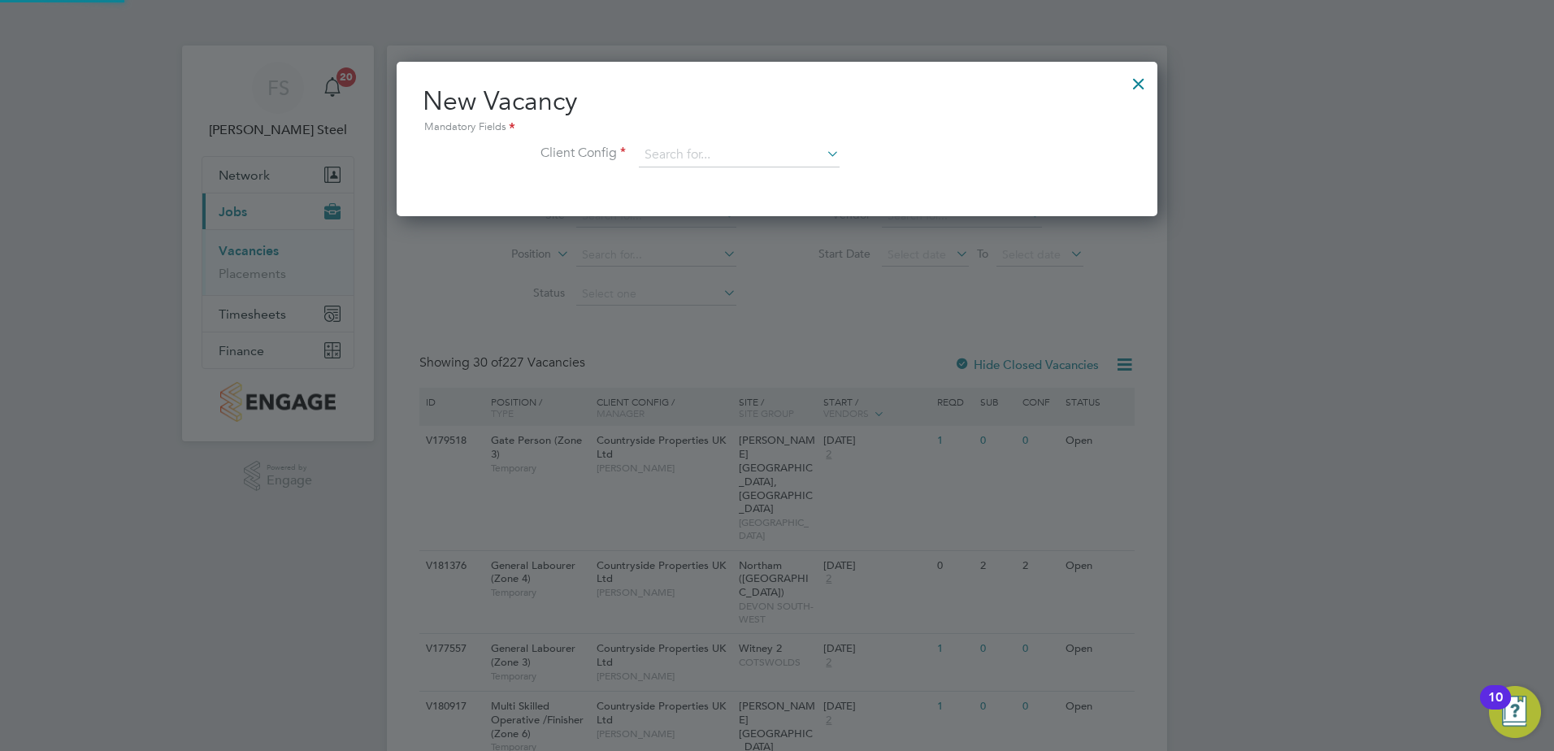
scroll to position [154, 762]
click at [680, 154] on input at bounding box center [739, 155] width 201 height 24
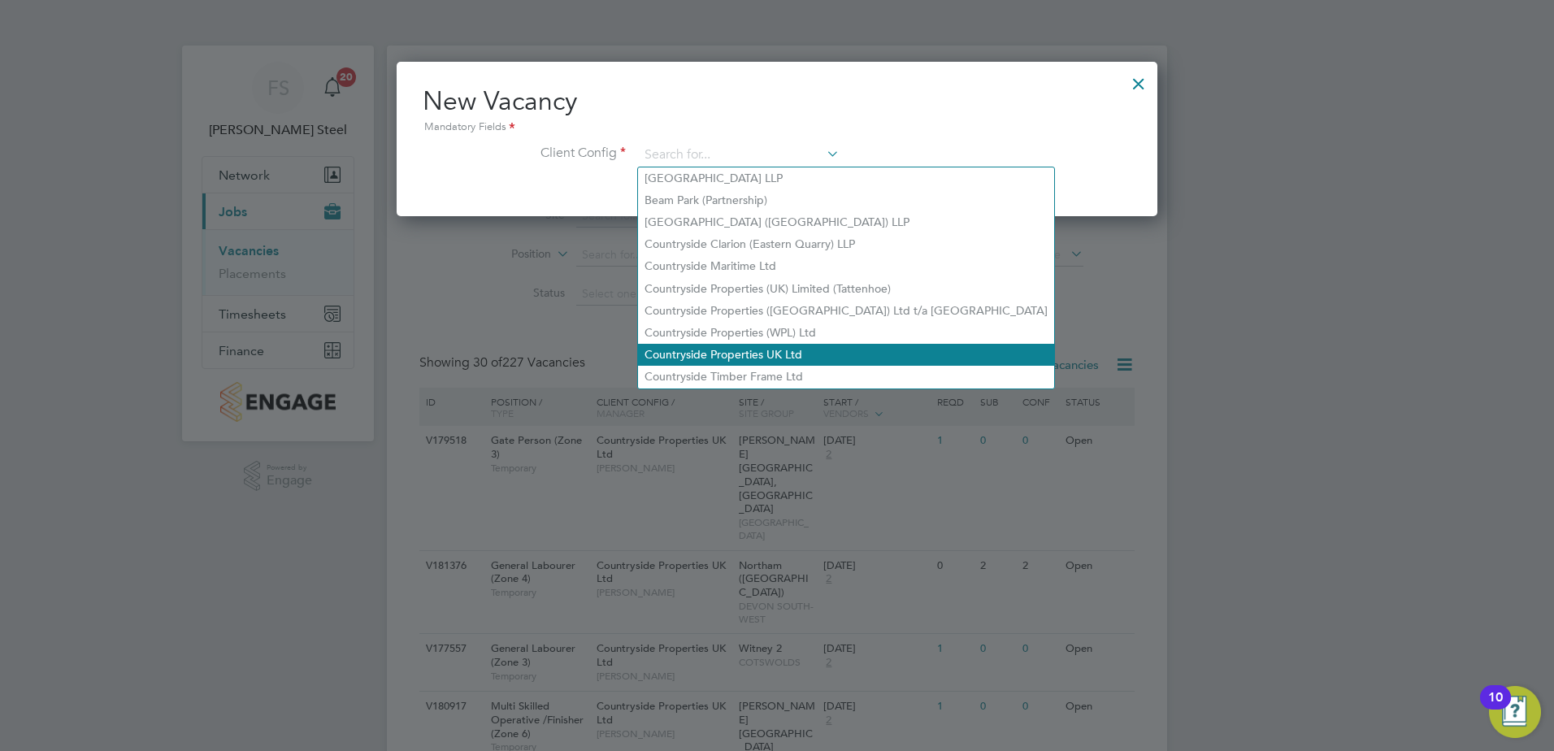
click at [707, 347] on li "Countryside Properties UK Ltd" at bounding box center [846, 355] width 416 height 22
type input "Countryside Properties UK Ltd"
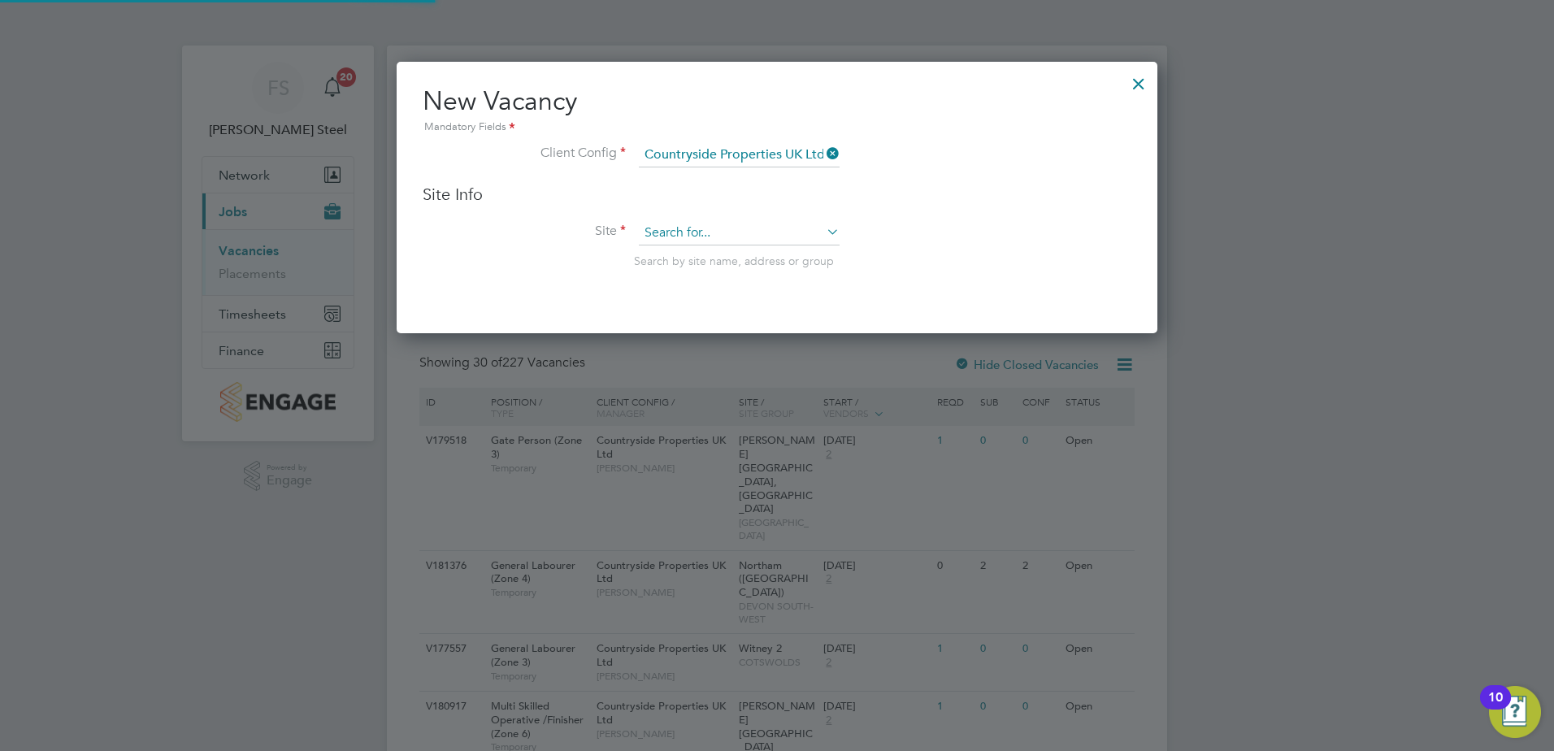
click at [706, 241] on input at bounding box center [739, 233] width 201 height 24
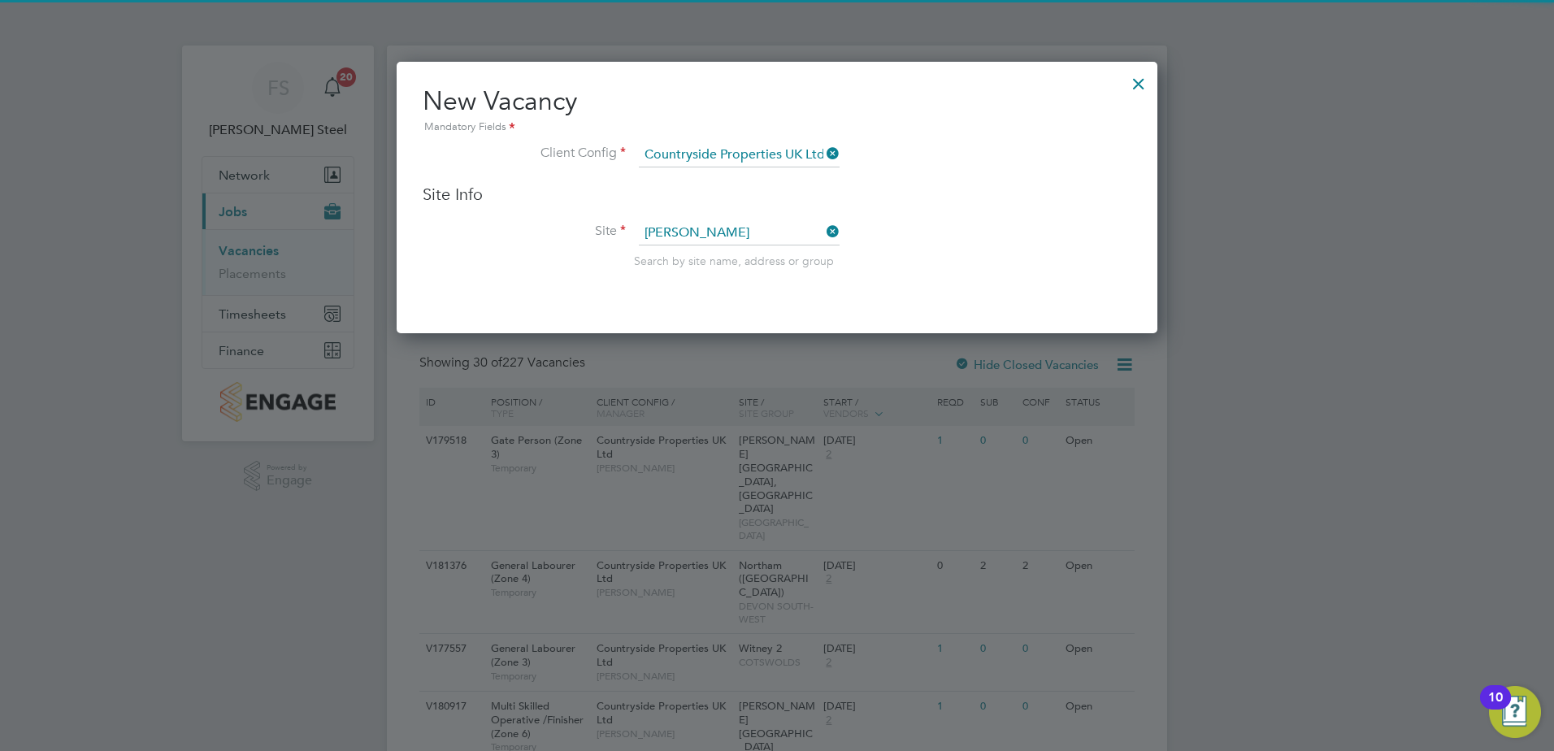
click at [705, 254] on li "Milestone Park, Burwell" at bounding box center [752, 256] width 228 height 22
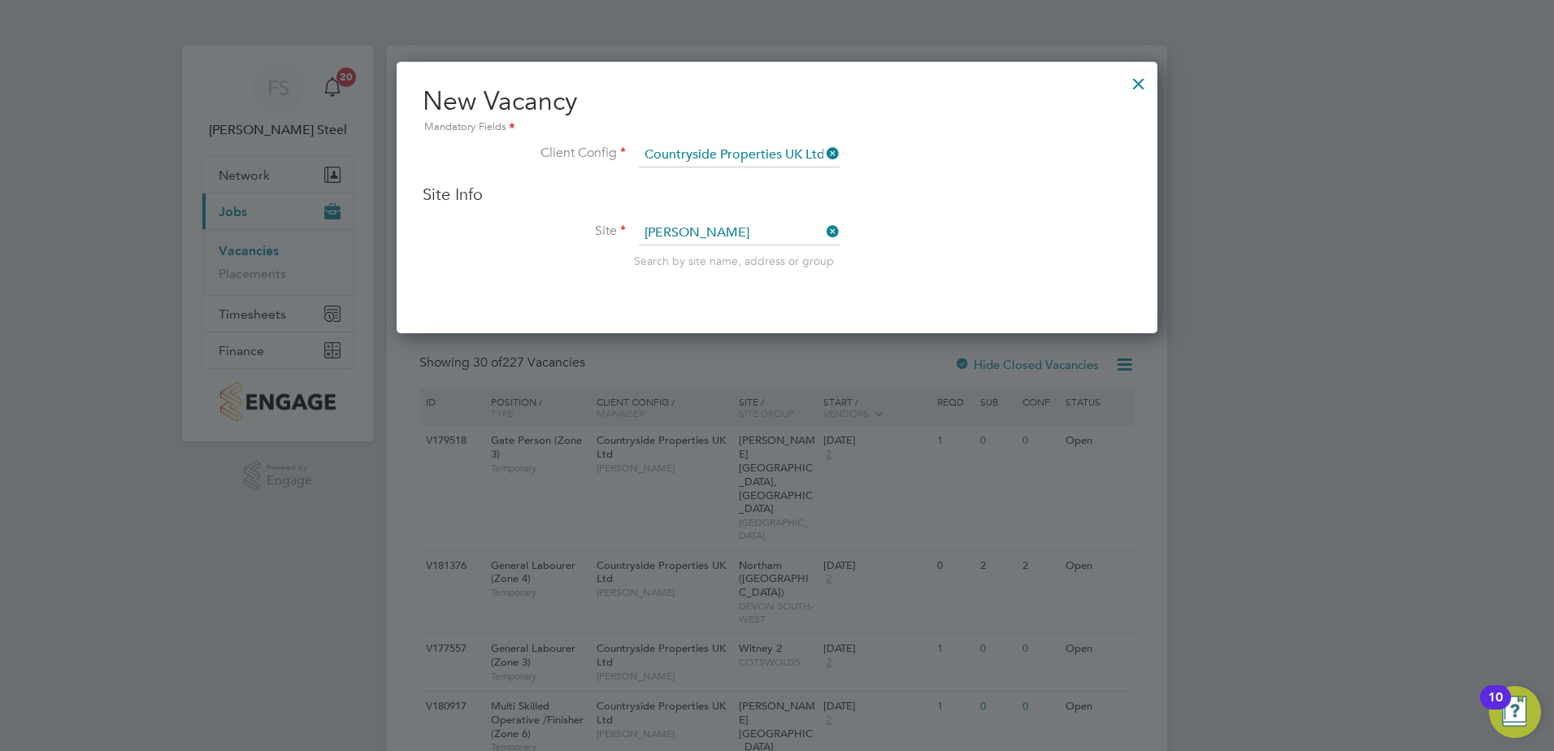
type input "Milestone Park, Burwell"
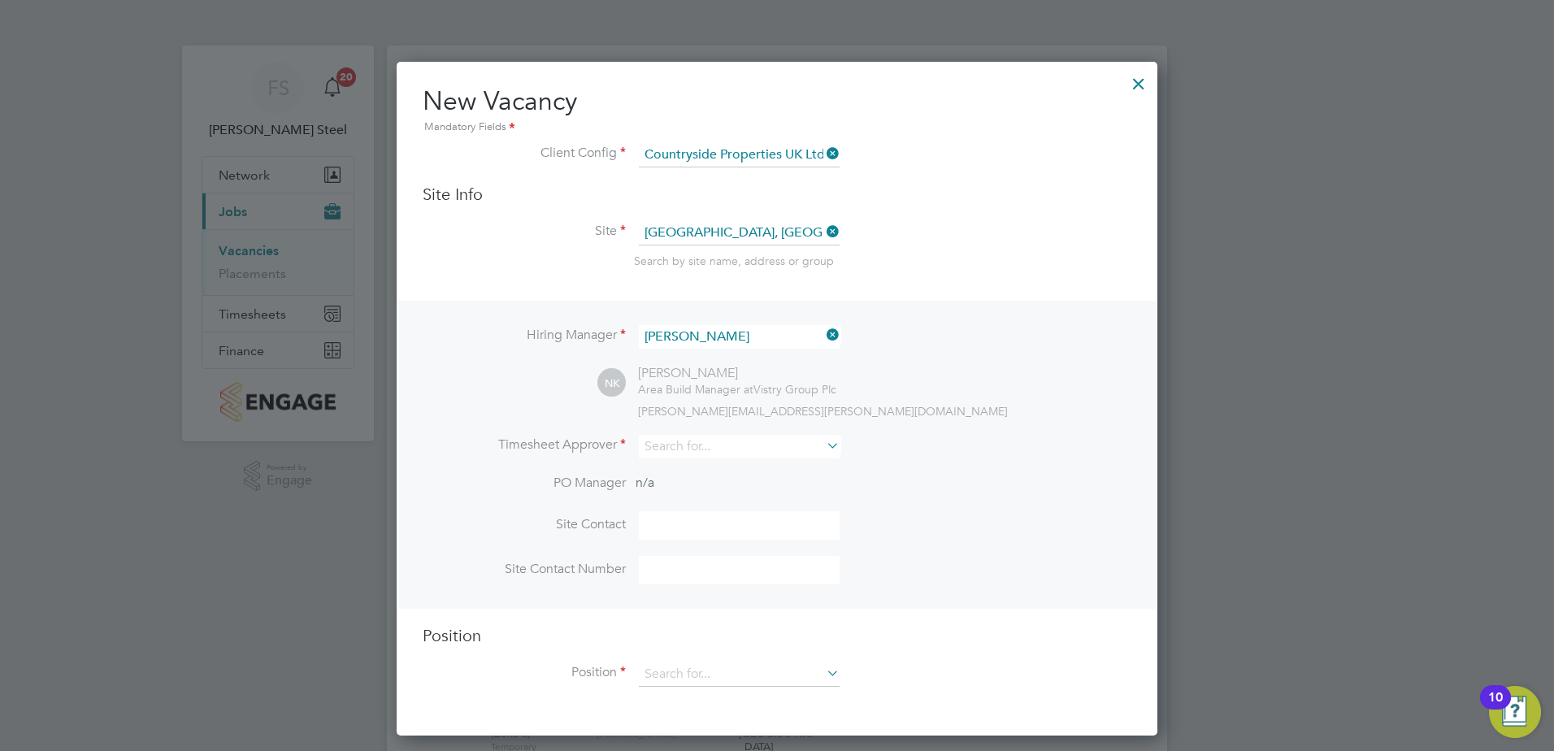
scroll to position [675, 762]
click at [823, 333] on icon at bounding box center [823, 334] width 0 height 23
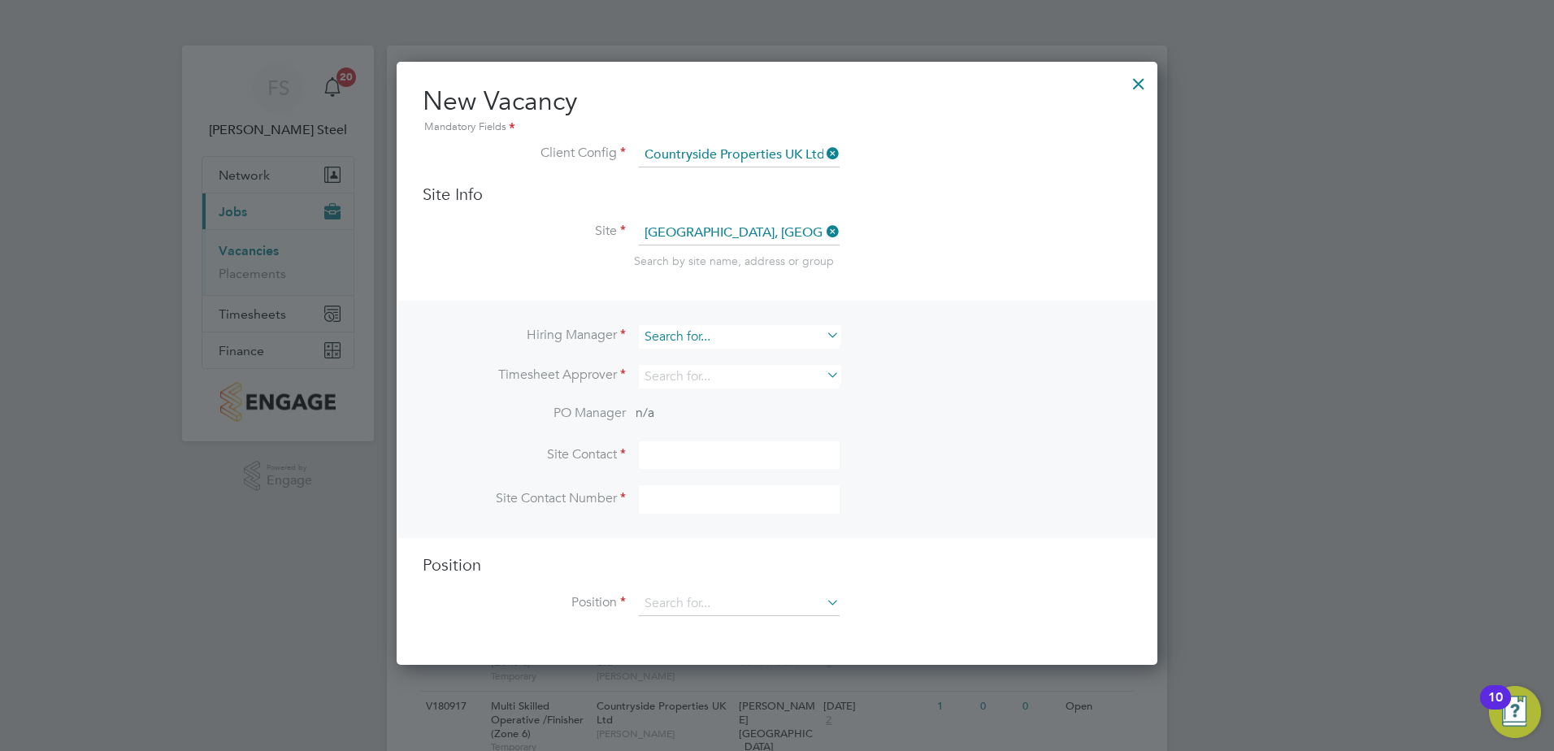
click at [797, 332] on input at bounding box center [739, 337] width 201 height 24
click at [762, 363] on li "Mike Rose" at bounding box center [739, 360] width 202 height 22
type input "Mike Rose"
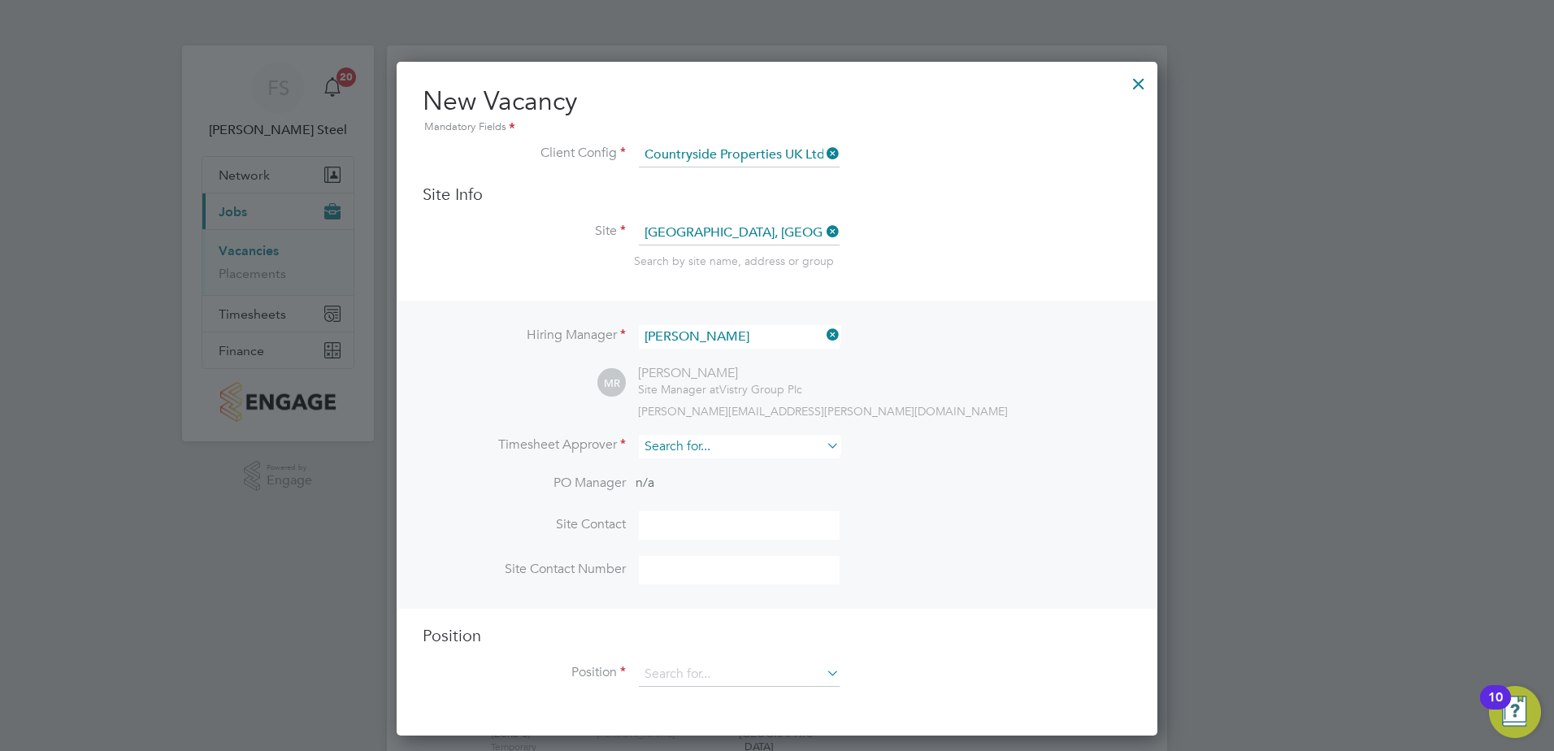
click at [705, 455] on input at bounding box center [739, 447] width 201 height 24
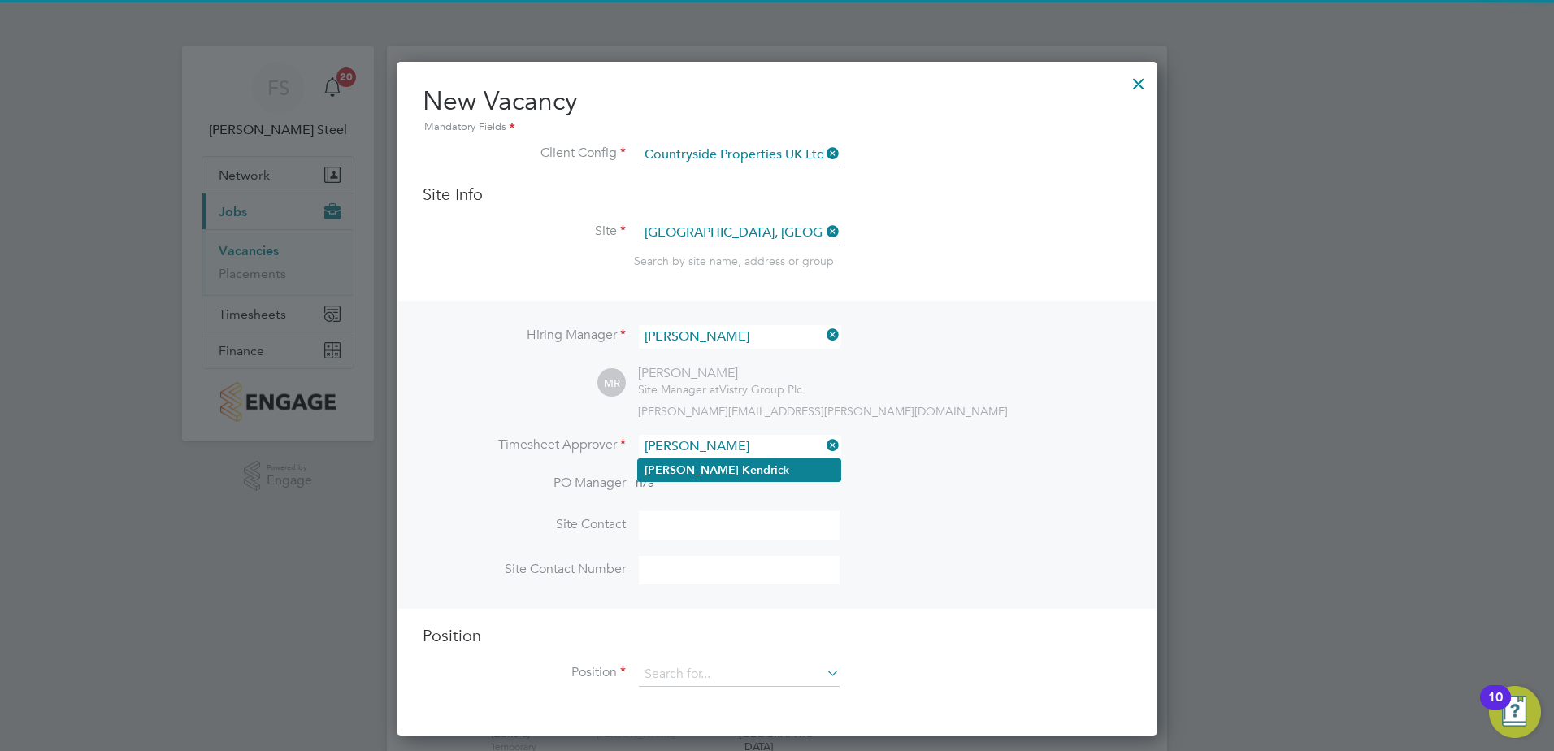
click at [705, 468] on li "Neil Kendri ck" at bounding box center [739, 470] width 202 height 22
type input "Neil Kendrick"
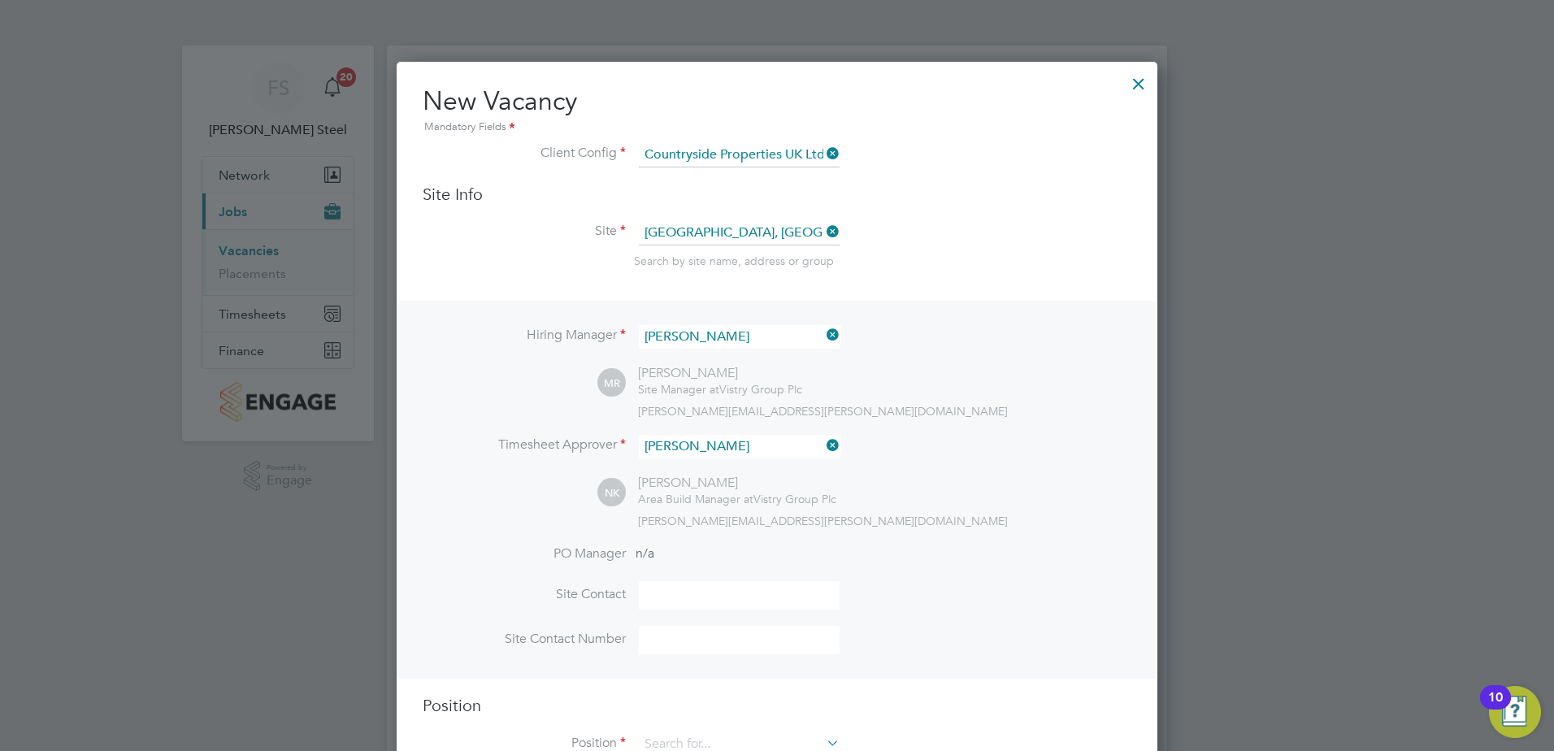
scroll to position [746, 762]
click at [712, 607] on input at bounding box center [739, 595] width 201 height 28
type input "mike rose"
click at [1139, 85] on div at bounding box center [1138, 79] width 29 height 29
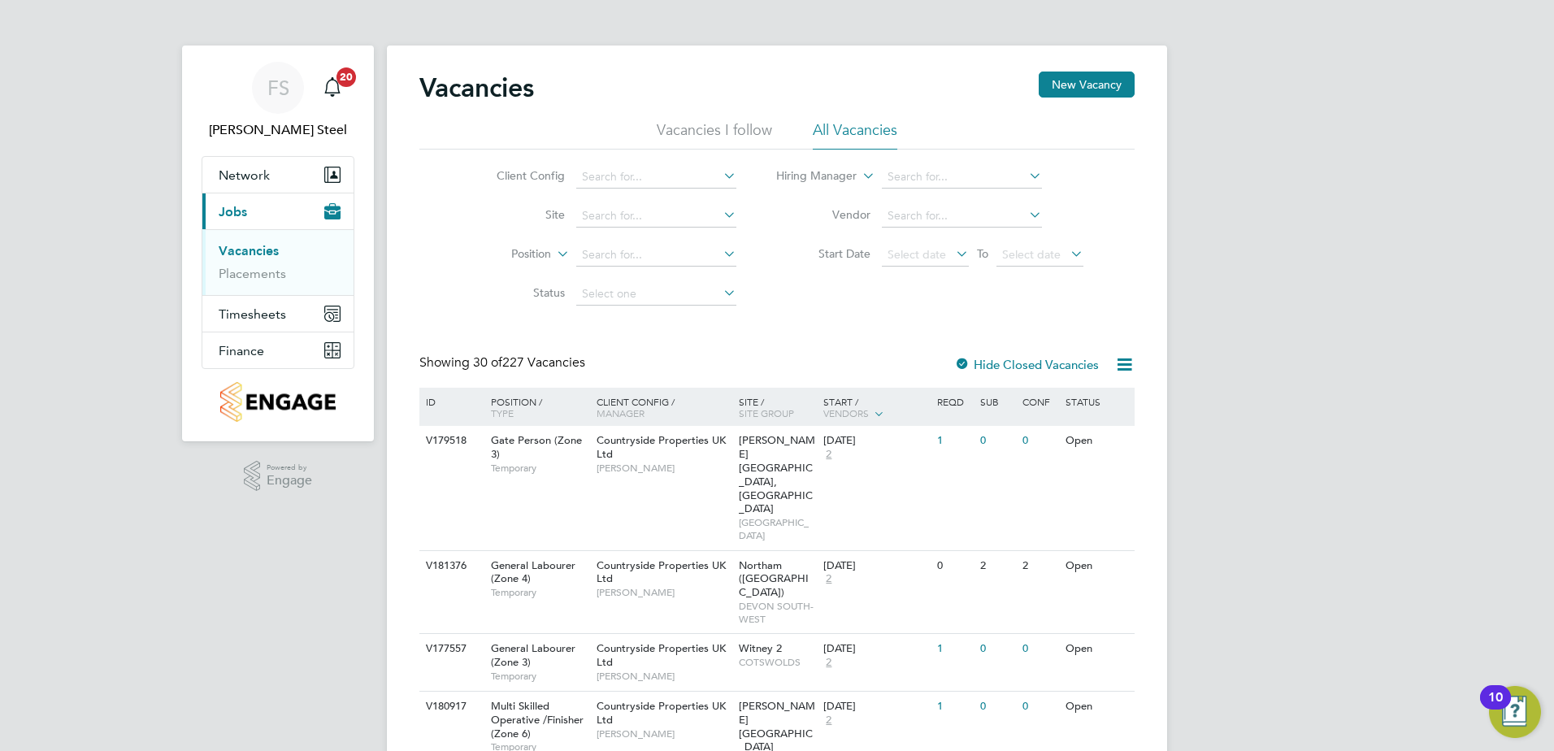
click at [745, 129] on li "Vacancies I follow" at bounding box center [714, 134] width 115 height 29
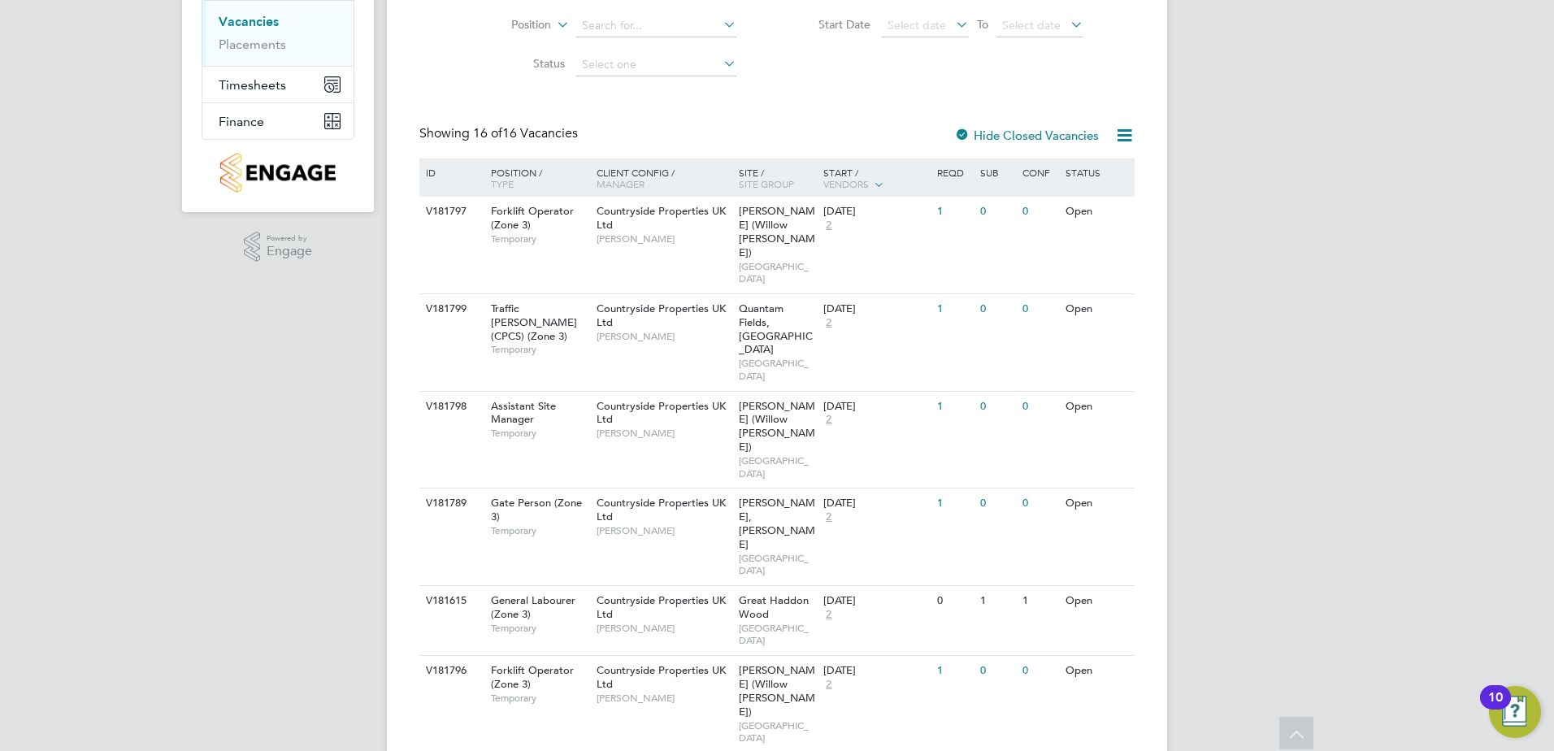
scroll to position [0, 0]
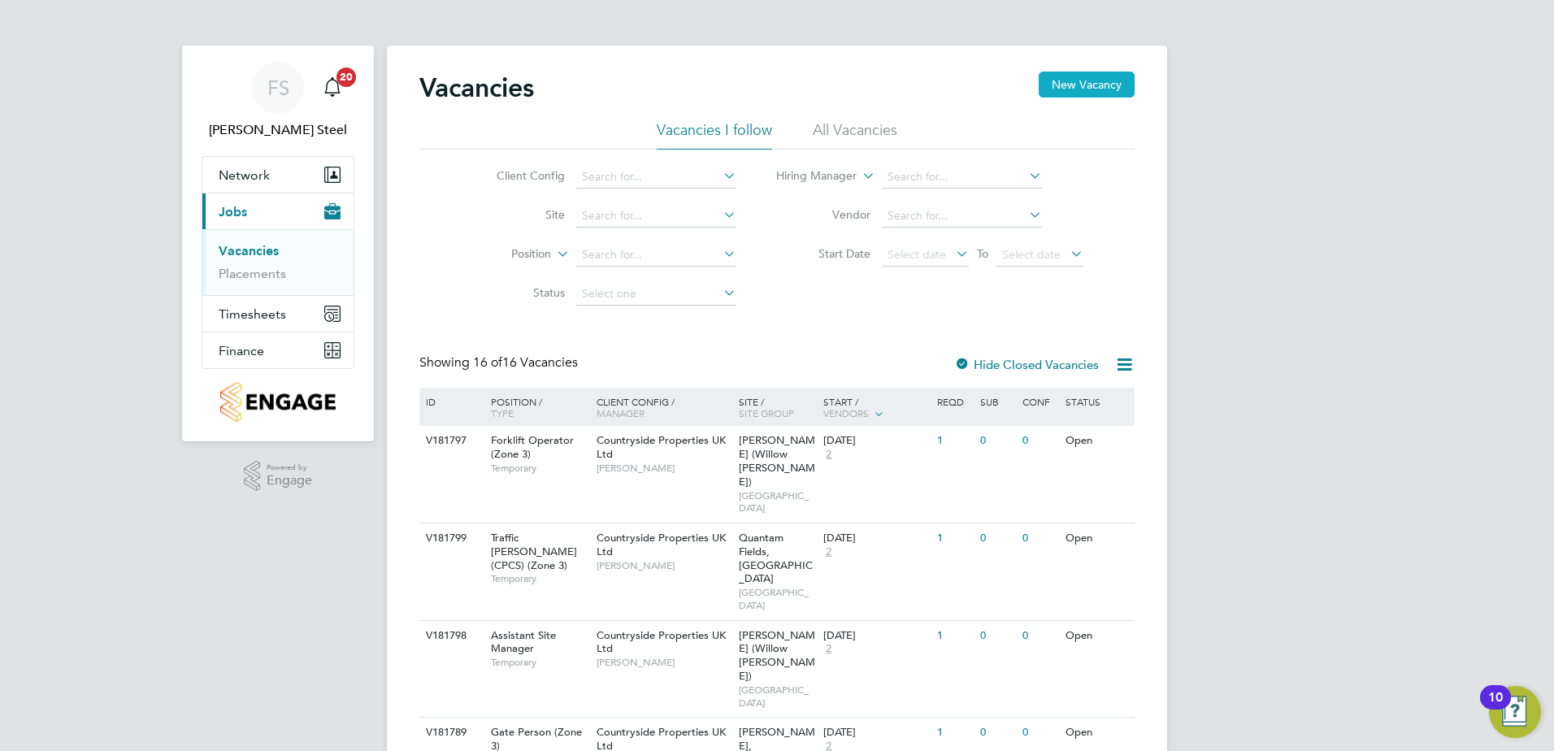
click at [1070, 72] on button "New Vacancy" at bounding box center [1087, 85] width 96 height 26
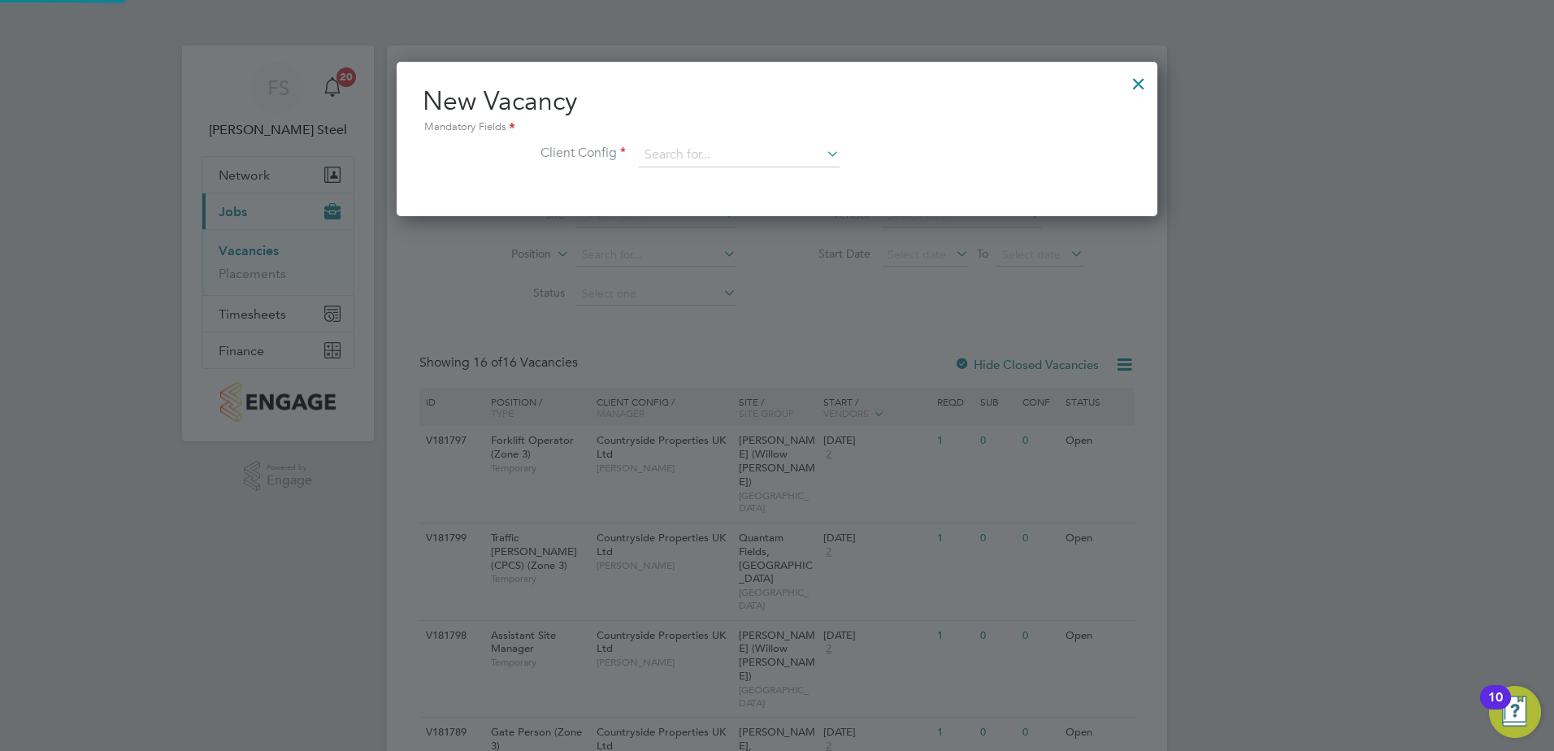
scroll to position [154, 762]
click at [710, 143] on input at bounding box center [739, 155] width 201 height 24
click at [677, 344] on li "Countryside Properties UK Ltd" at bounding box center [846, 355] width 416 height 22
type input "Countryside Properties UK Ltd"
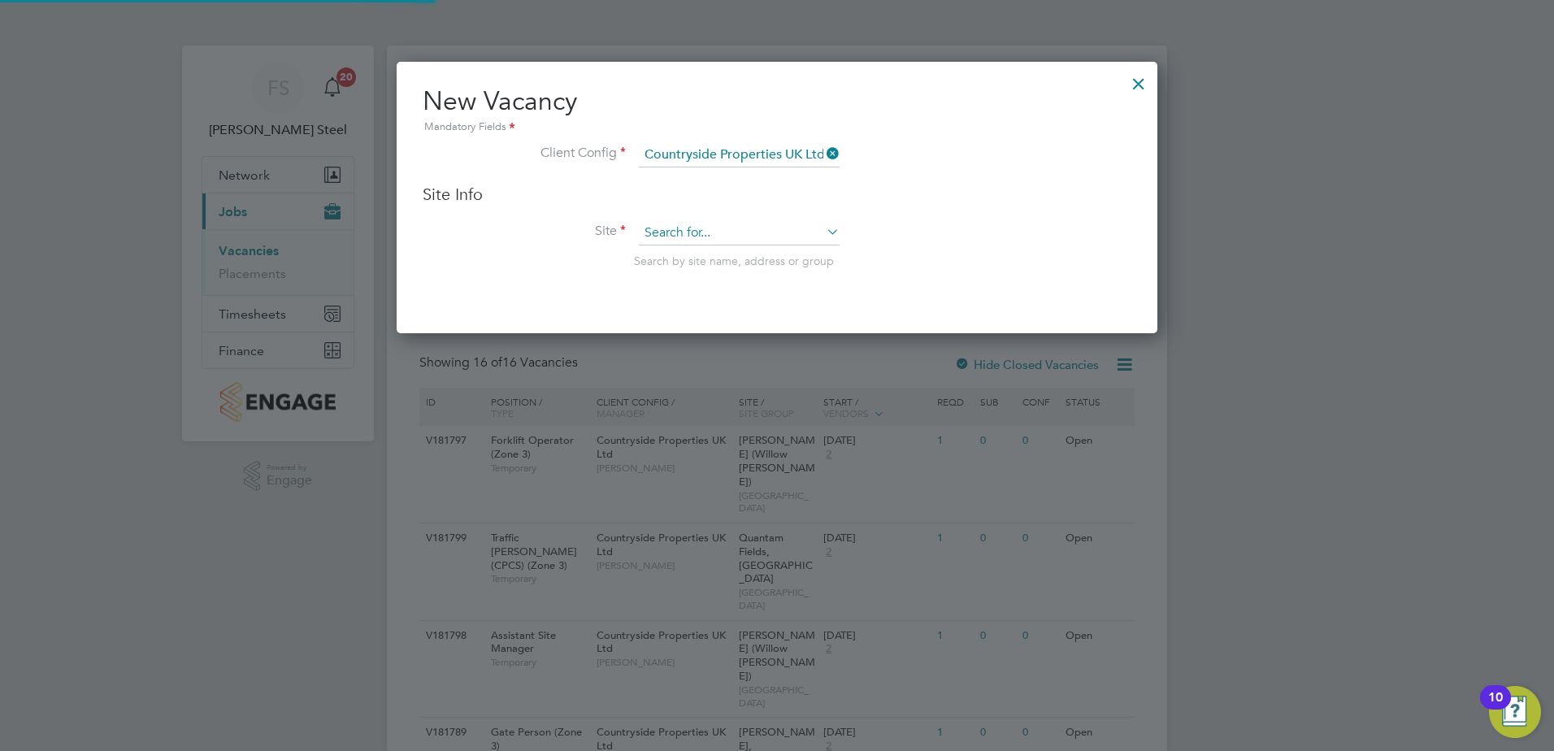
click at [718, 241] on input at bounding box center [739, 233] width 201 height 24
click at [718, 252] on li "Milestone Park, Burwell" at bounding box center [752, 256] width 228 height 22
type input "Milestone Park, Burwell"
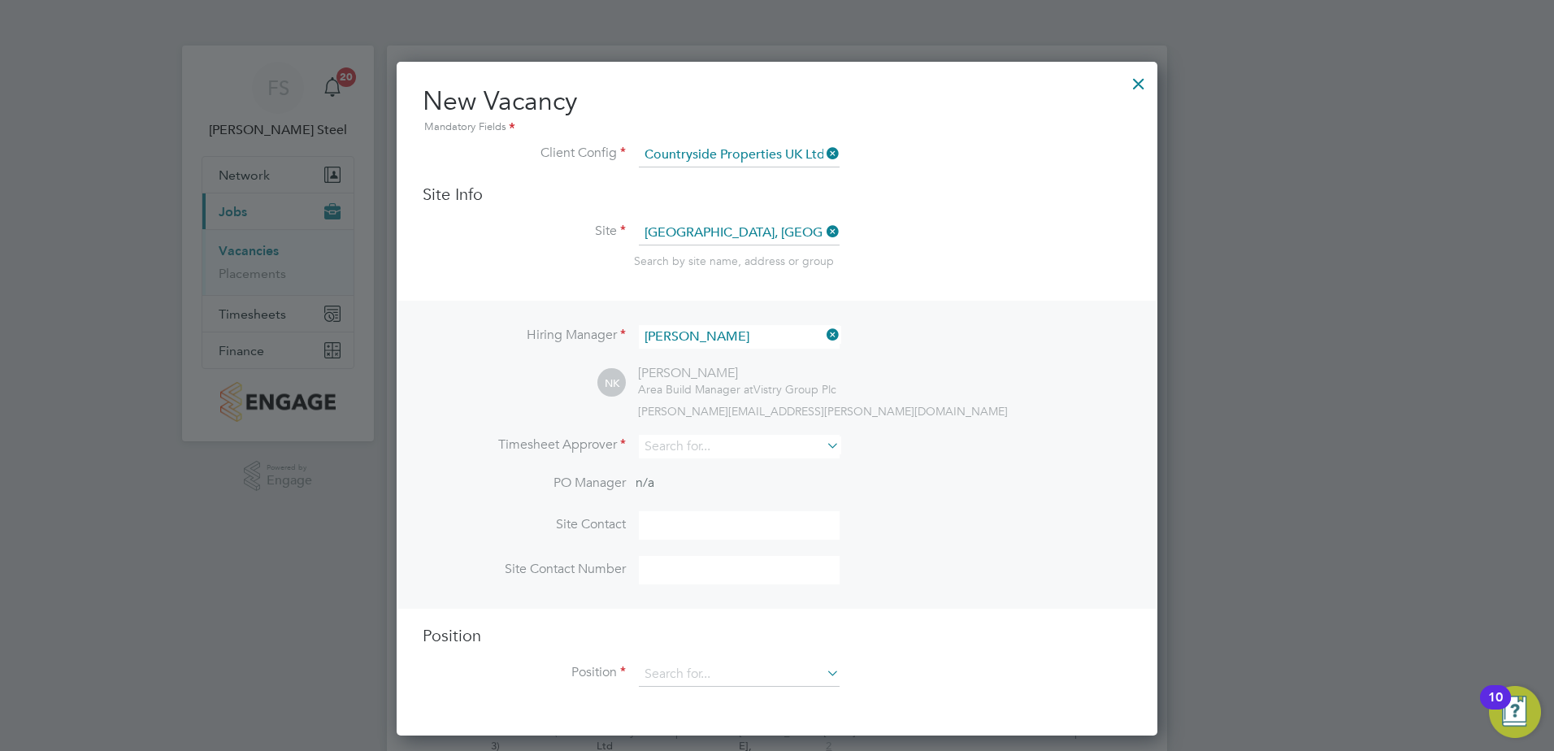
scroll to position [675, 762]
click at [823, 336] on icon at bounding box center [823, 334] width 0 height 23
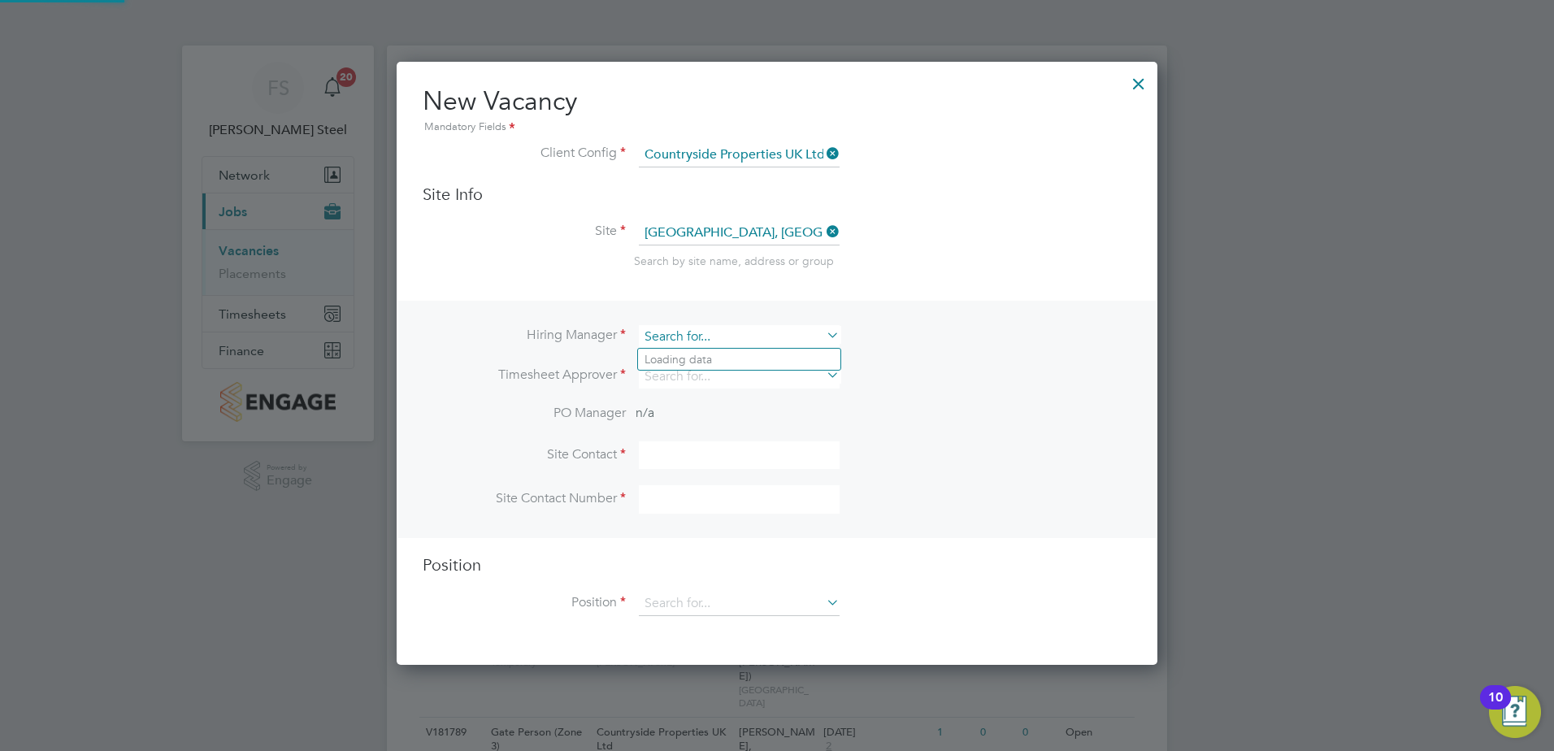
click at [798, 337] on input at bounding box center [739, 337] width 201 height 24
click at [769, 350] on li "Mike Rose" at bounding box center [739, 360] width 202 height 22
type input "Mike Rose"
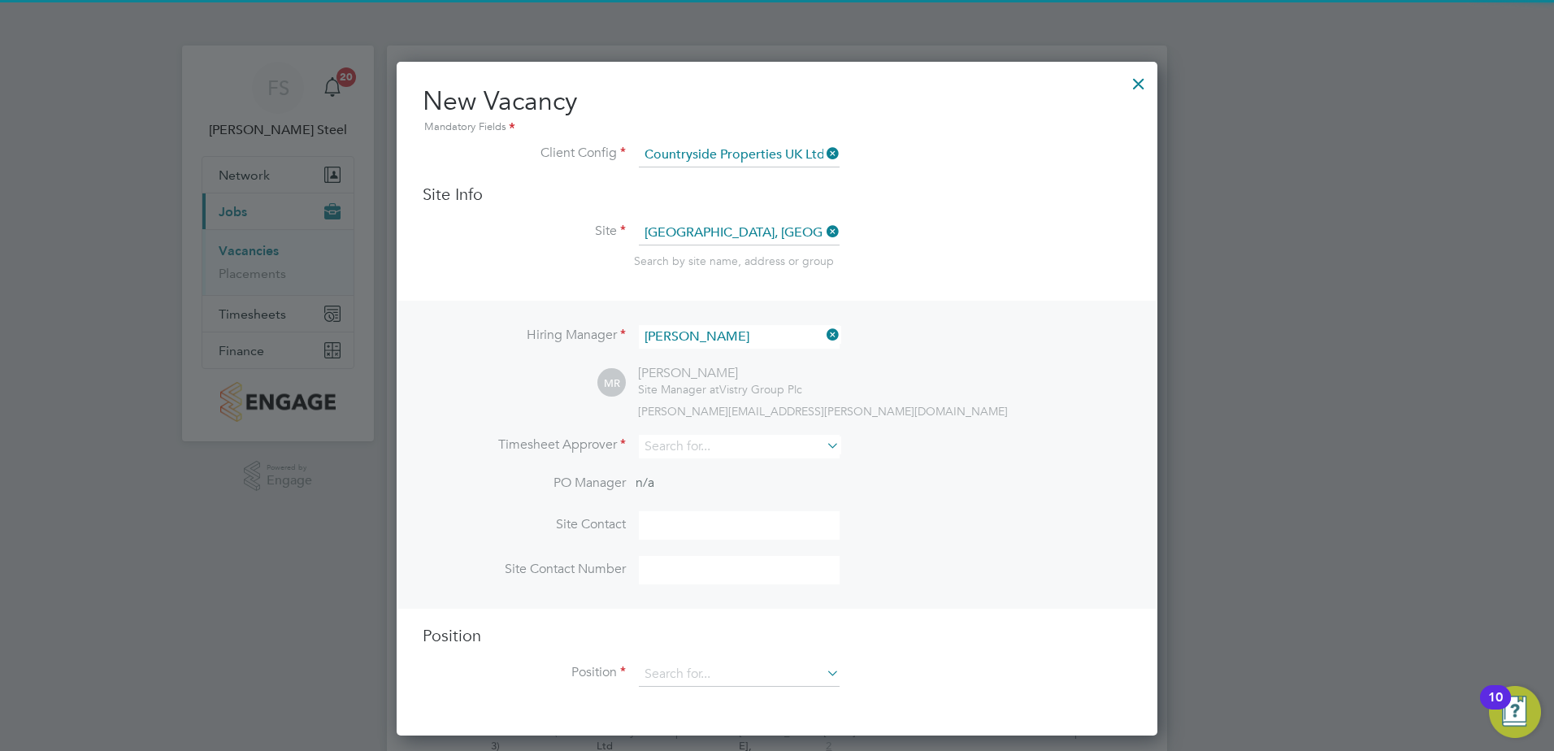
scroll to position [675, 762]
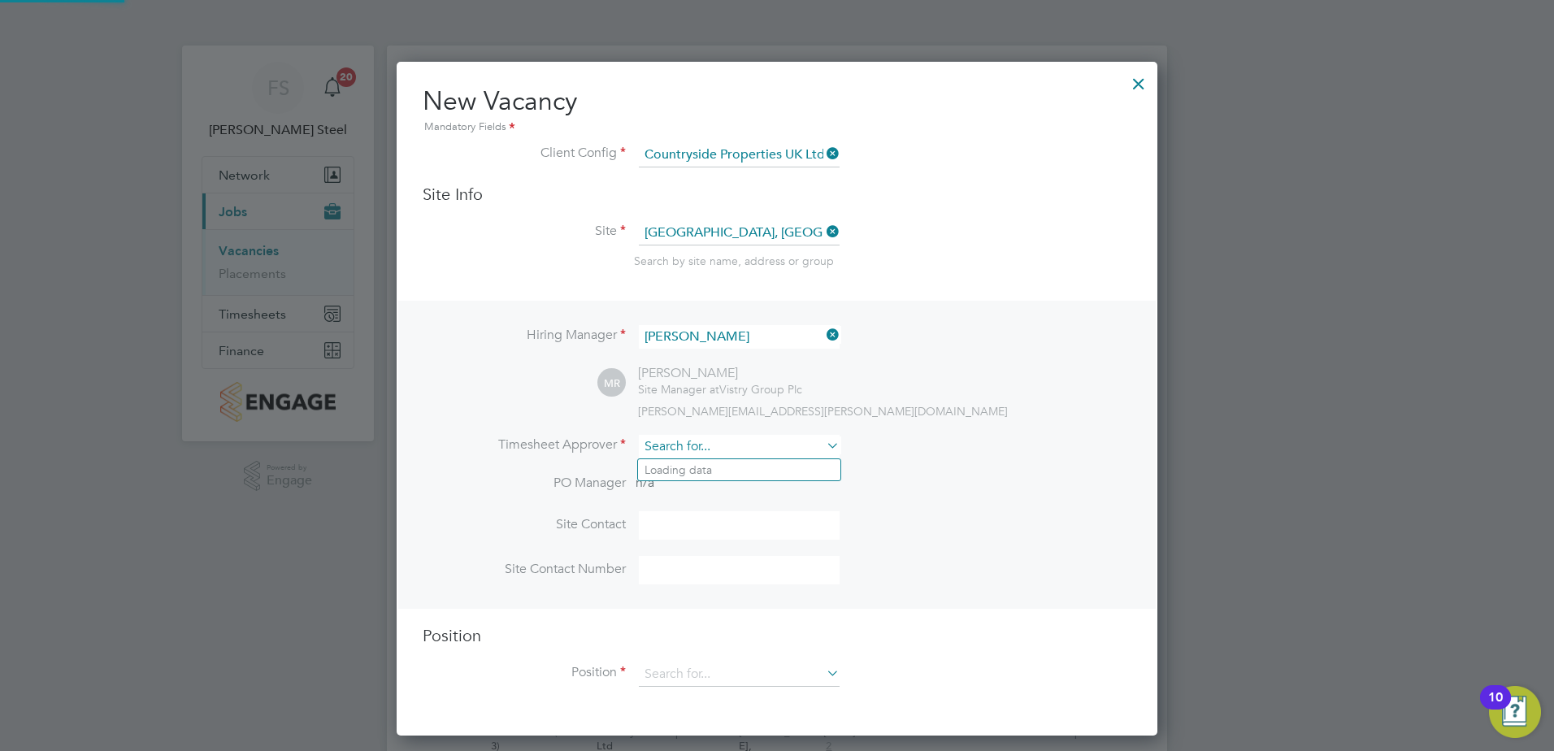
click at [727, 440] on input at bounding box center [739, 447] width 201 height 24
click at [720, 473] on li "Neil Kendric k" at bounding box center [743, 470] width 211 height 22
type input "Neil Kendrick"
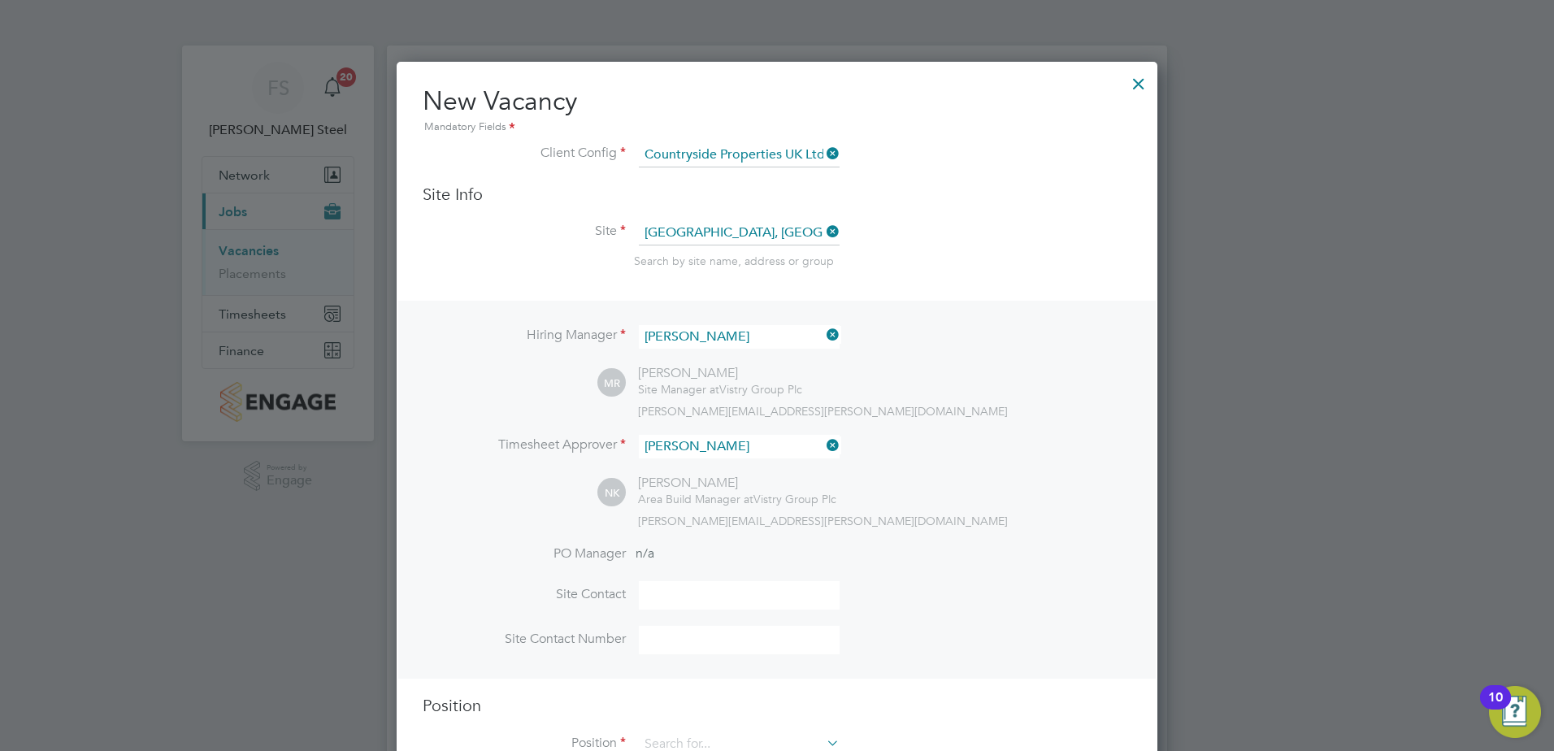
click at [684, 607] on input at bounding box center [739, 595] width 201 height 28
type input "mike rose"
click at [727, 645] on input at bounding box center [739, 640] width 201 height 28
drag, startPoint x: 675, startPoint y: 627, endPoint x: 659, endPoint y: 634, distance: 17.8
paste input "07851249854"
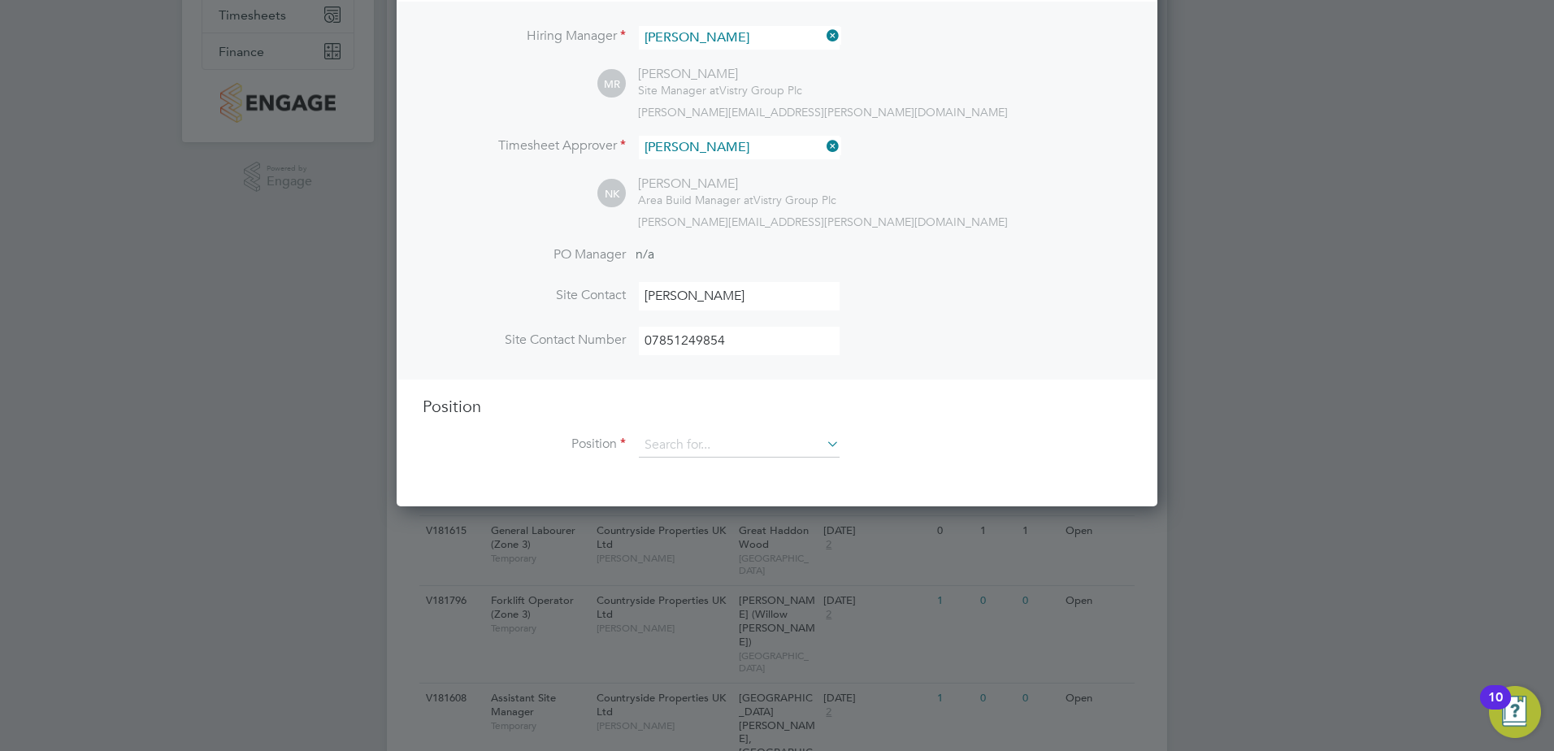
scroll to position [325, 0]
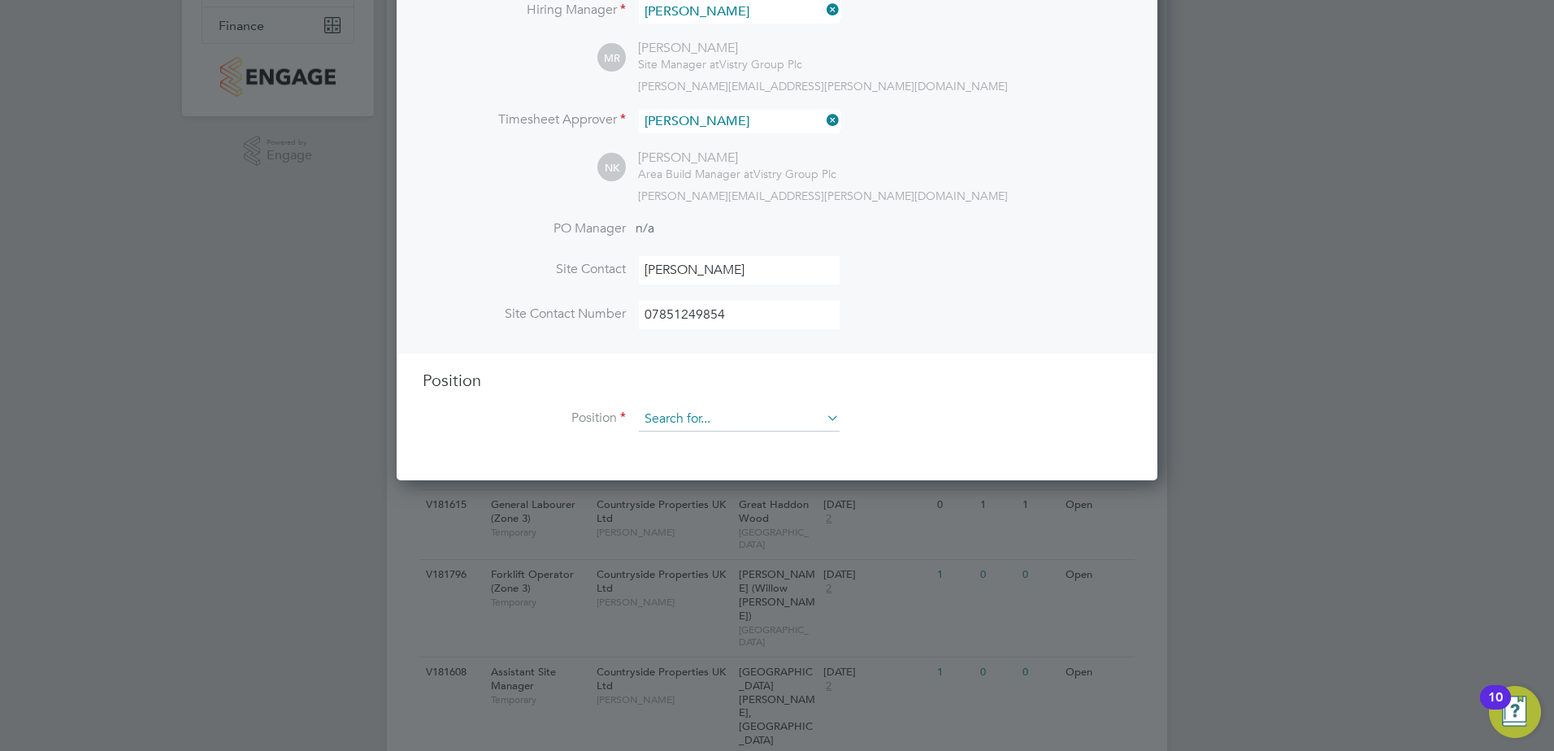
type input "07851249854"
click at [679, 426] on input at bounding box center [739, 419] width 201 height 24
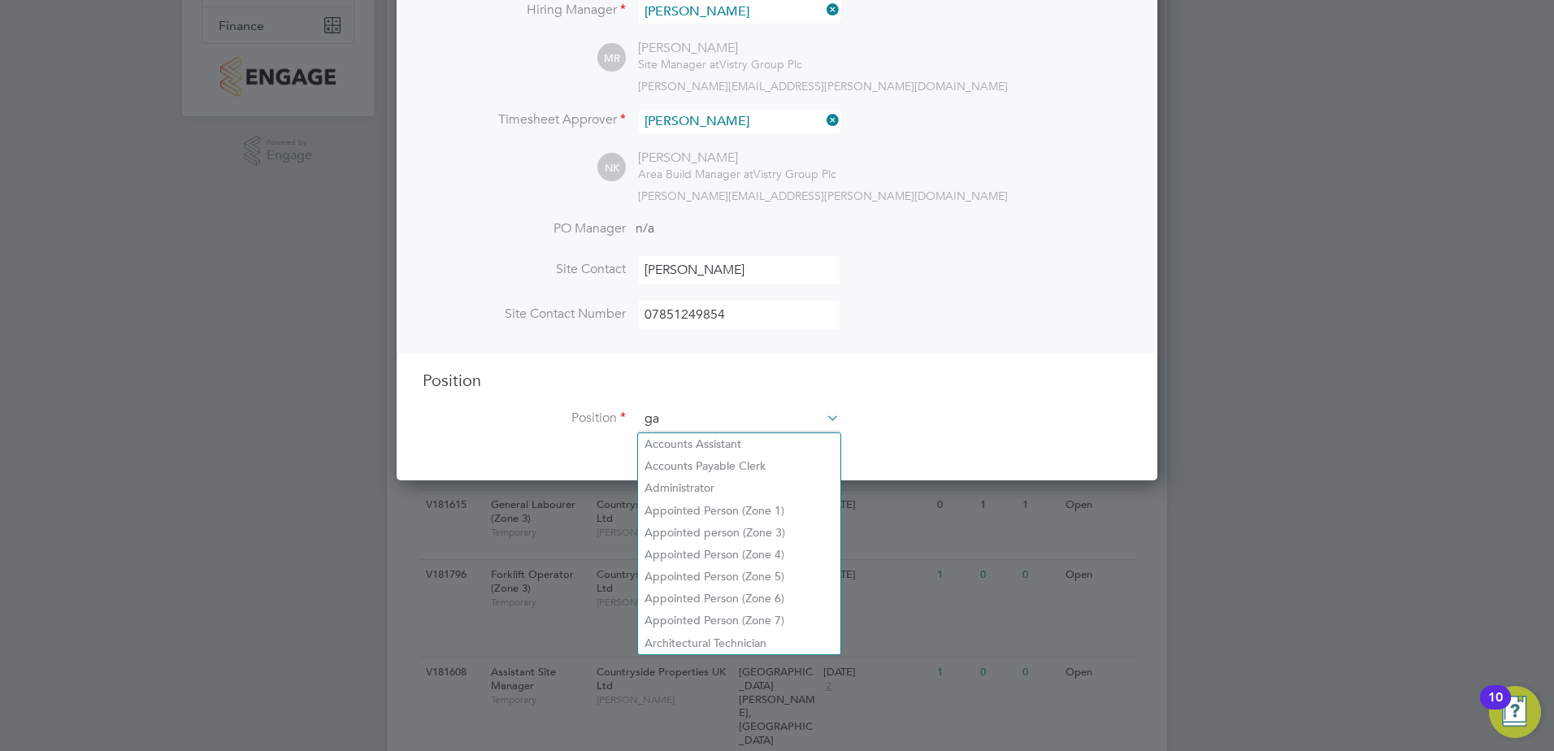
scroll to position [2336, 762]
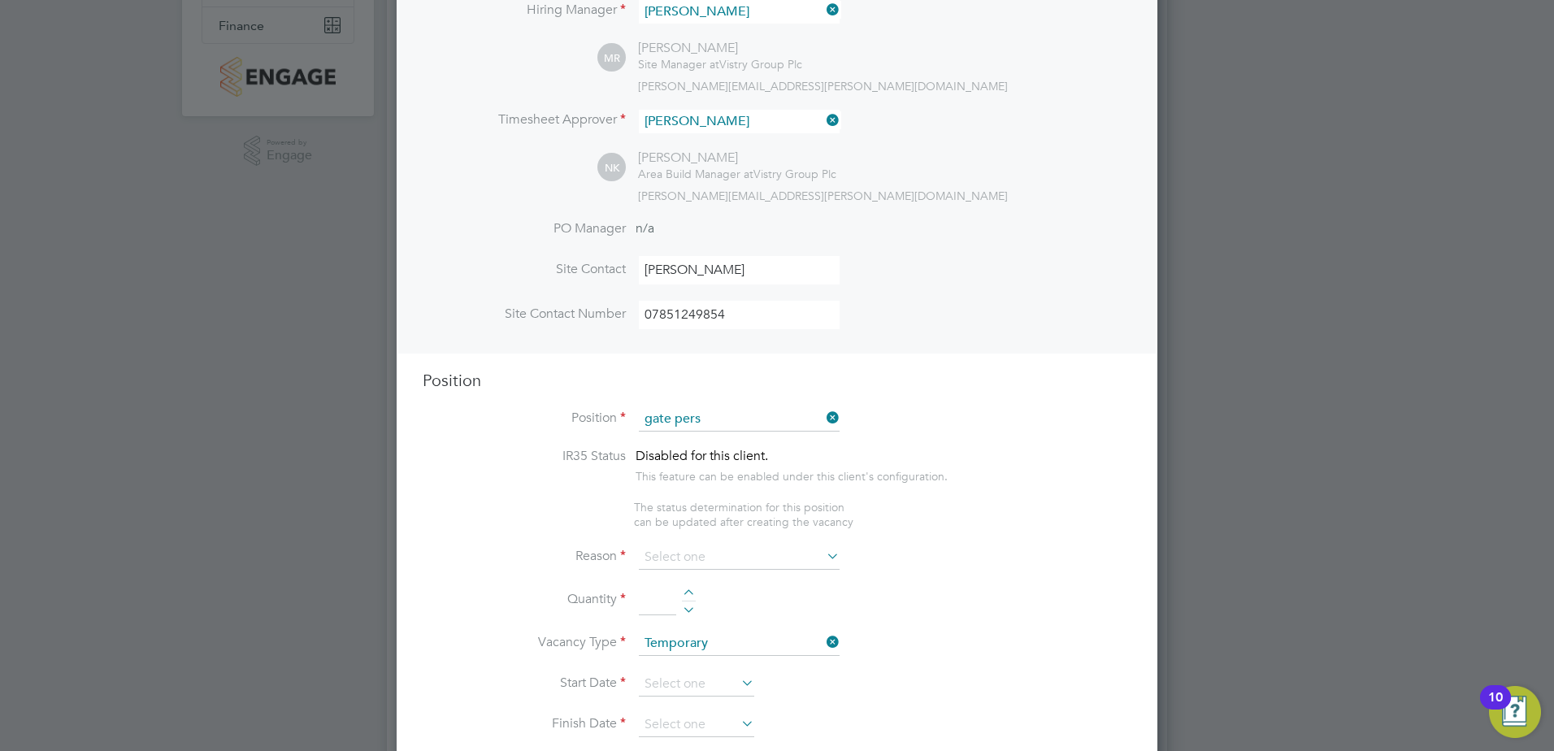
click at [686, 481] on b "Pers" at bounding box center [685, 488] width 23 height 14
type input "Gate Person (Zone 3)"
type textarea "- Welcoming visitors and signing visitors in and out of site - Checking CSCS ca…"
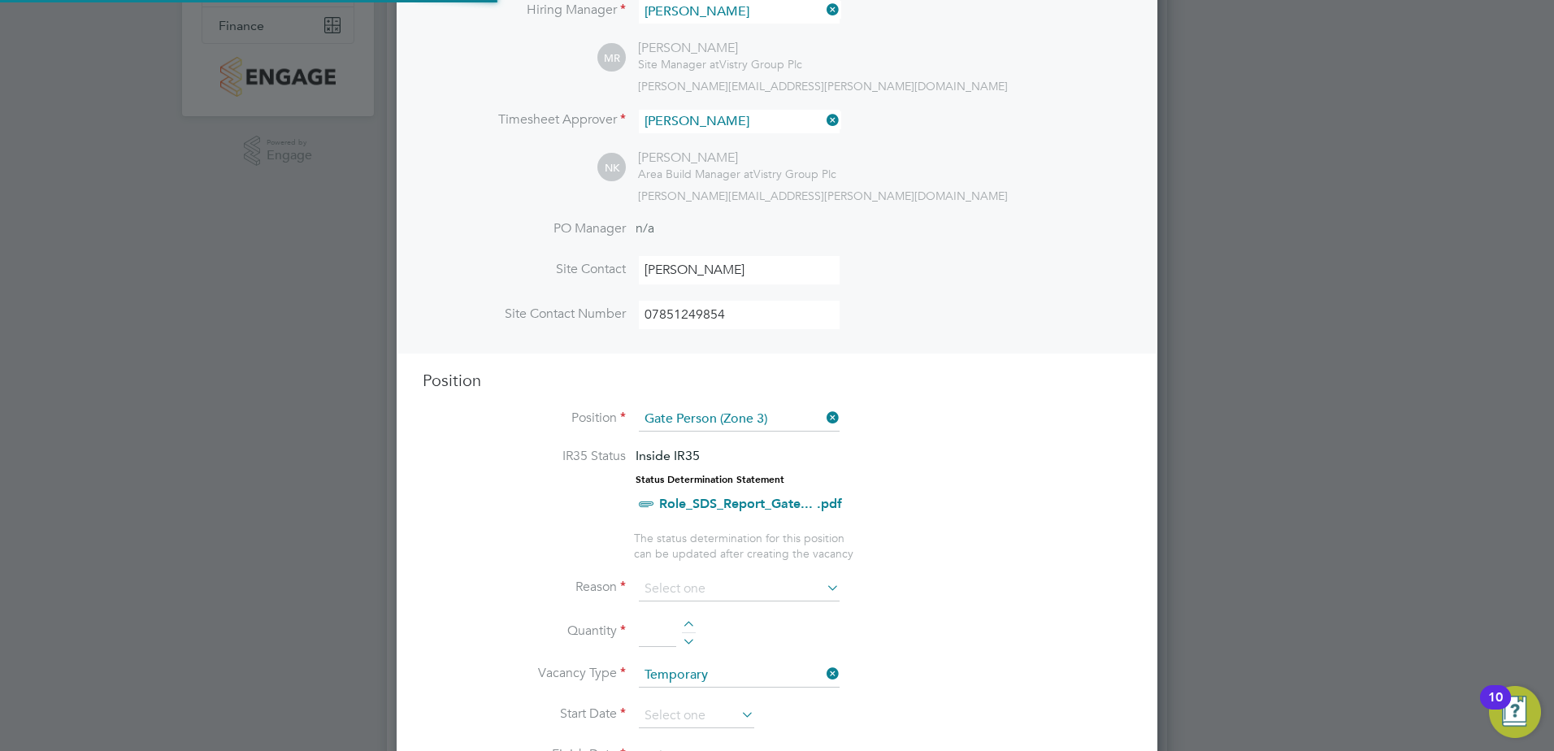
scroll to position [48, 85]
click at [709, 592] on input at bounding box center [739, 589] width 201 height 24
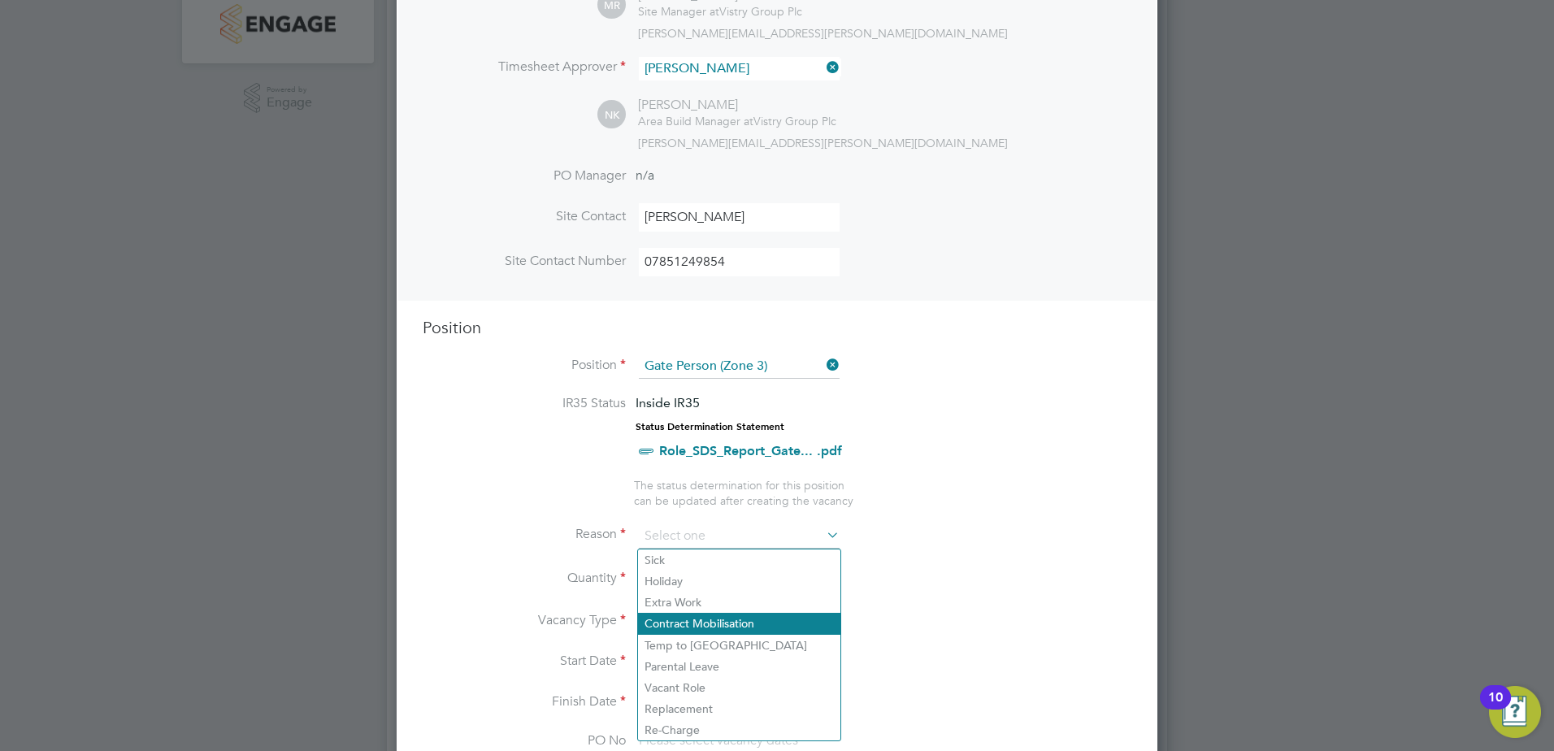
scroll to position [406, 0]
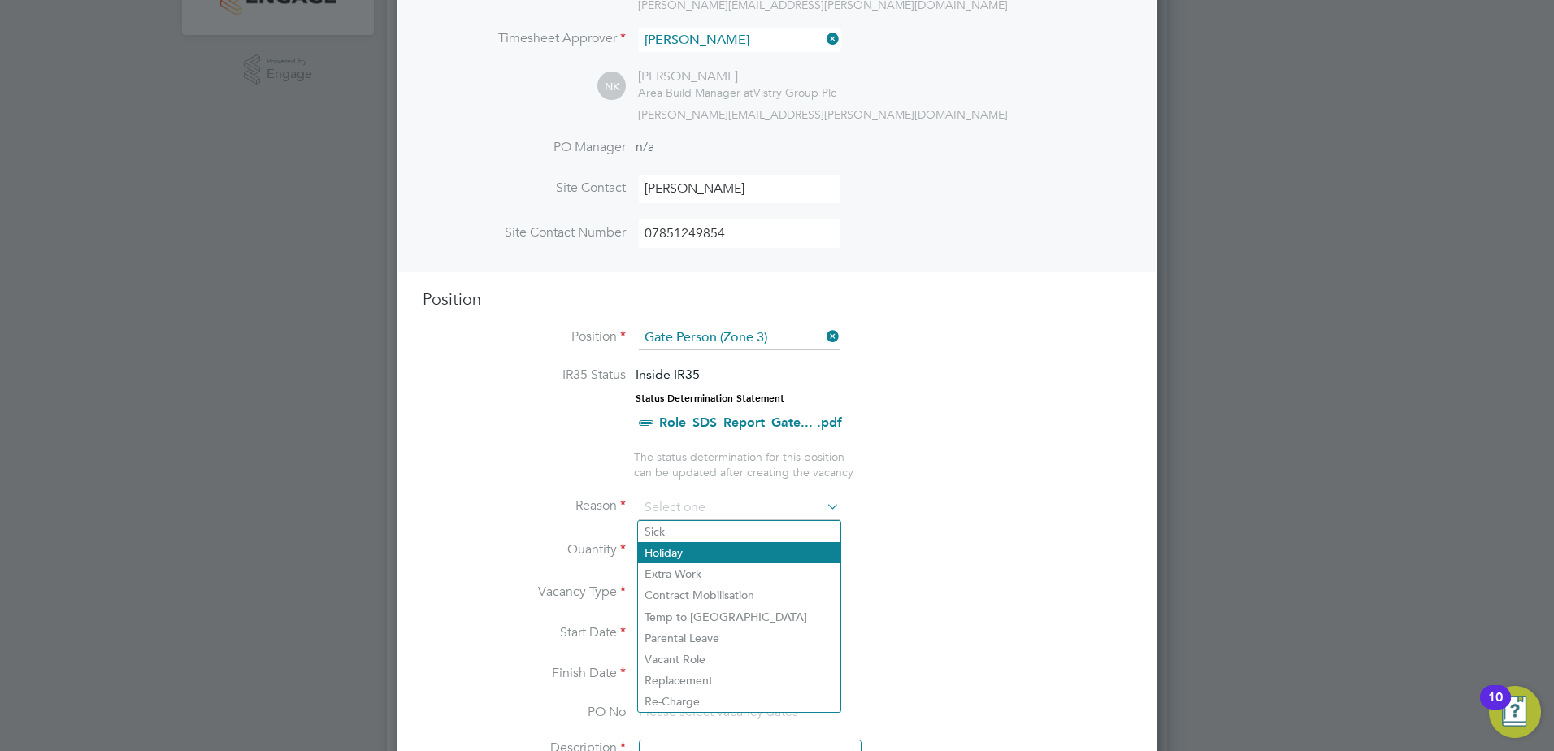
click at [680, 543] on li "Holiday" at bounding box center [739, 552] width 202 height 21
type input "Holiday"
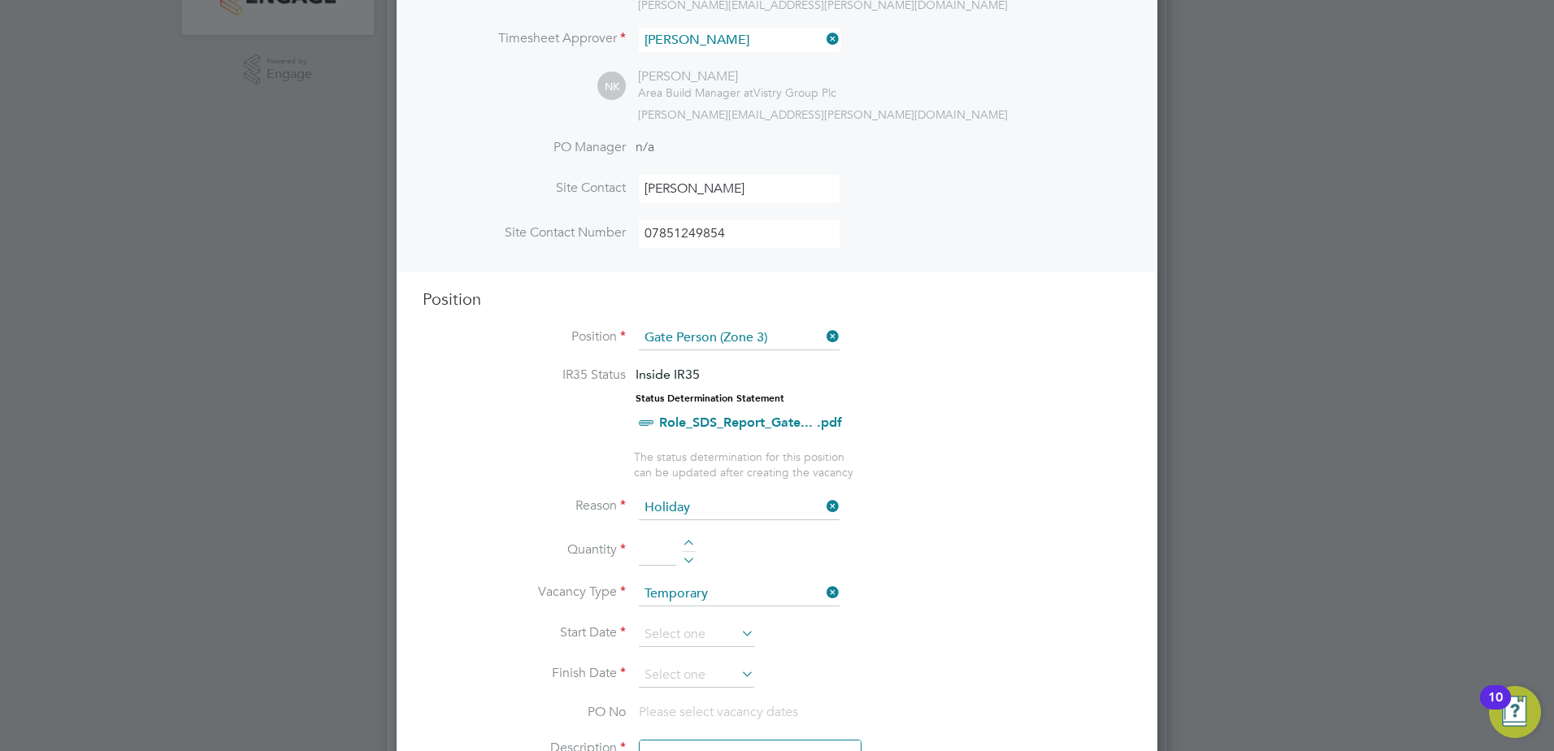
click at [690, 543] on div at bounding box center [689, 545] width 14 height 11
type input "1"
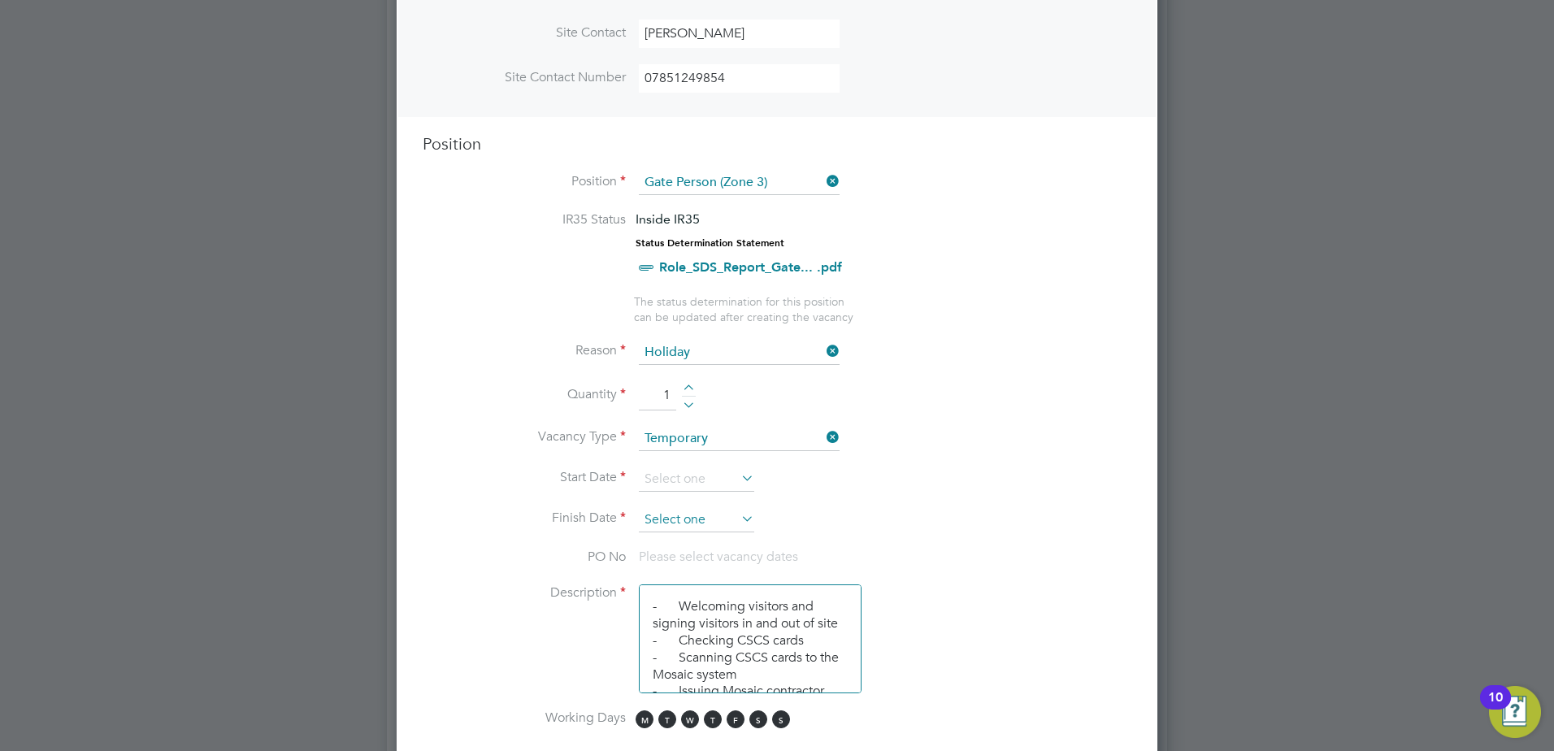
scroll to position [569, 0]
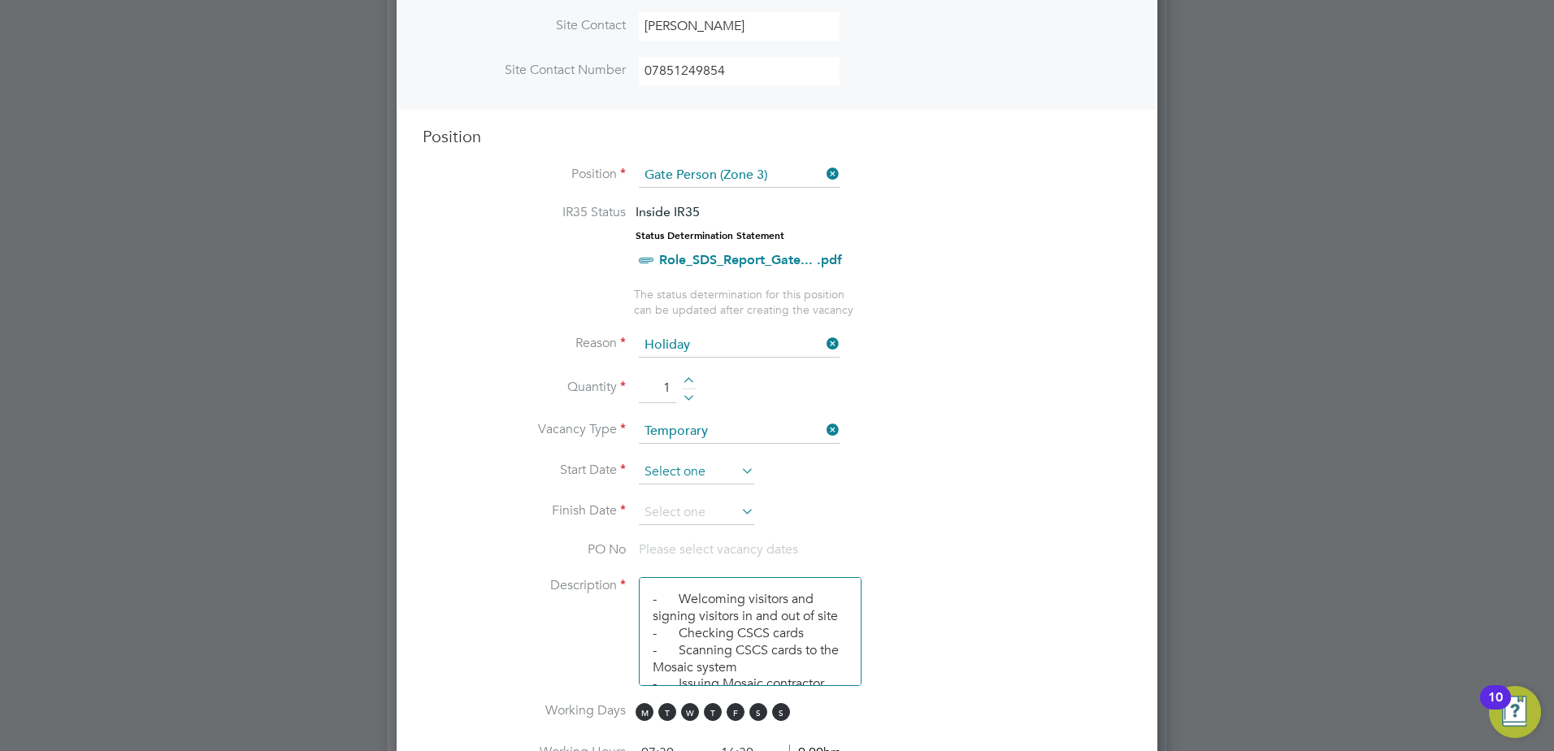
click at [726, 475] on input at bounding box center [696, 472] width 115 height 24
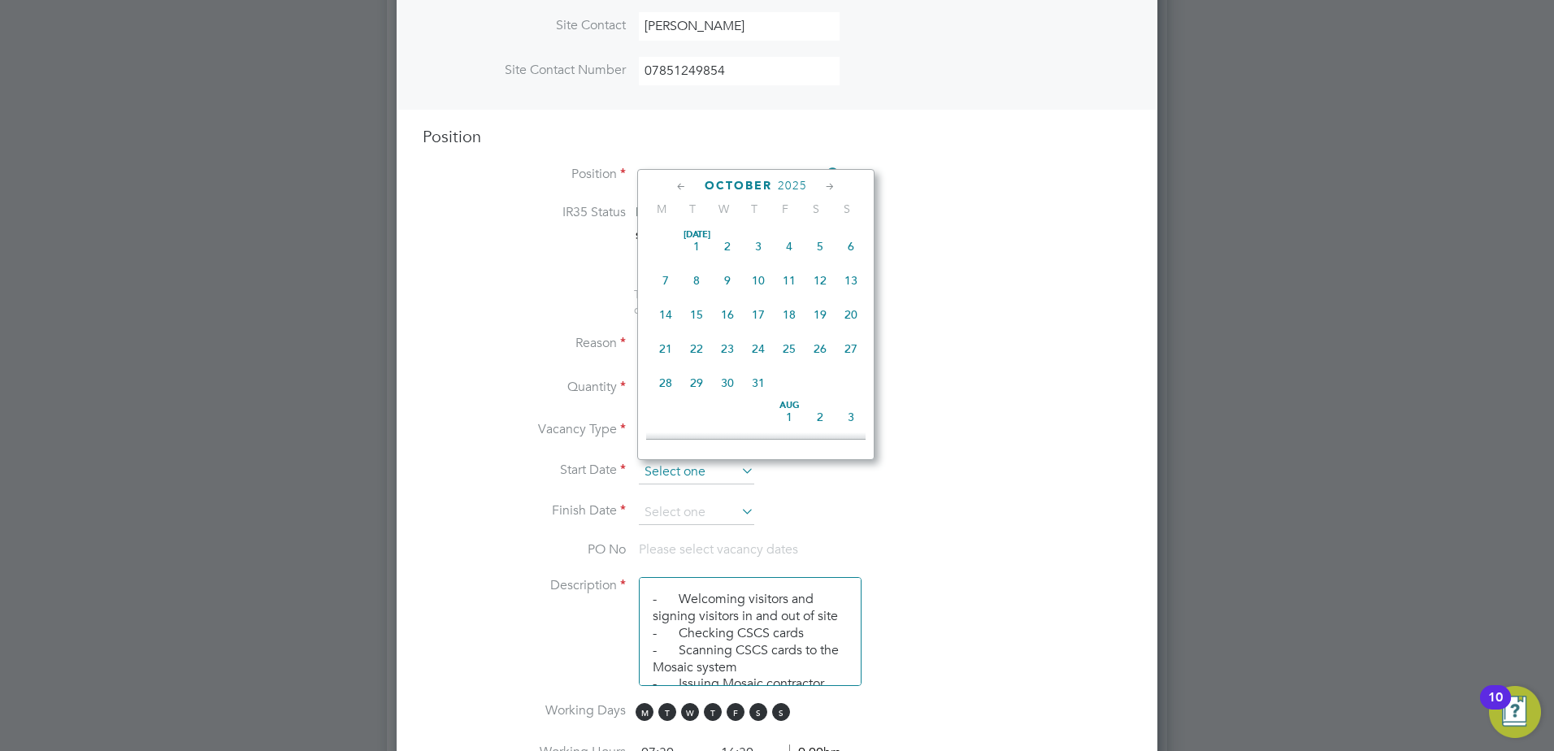
scroll to position [458, 0]
click at [726, 315] on span "Oct 1" at bounding box center [727, 302] width 31 height 31
type input "01 Oct 2025"
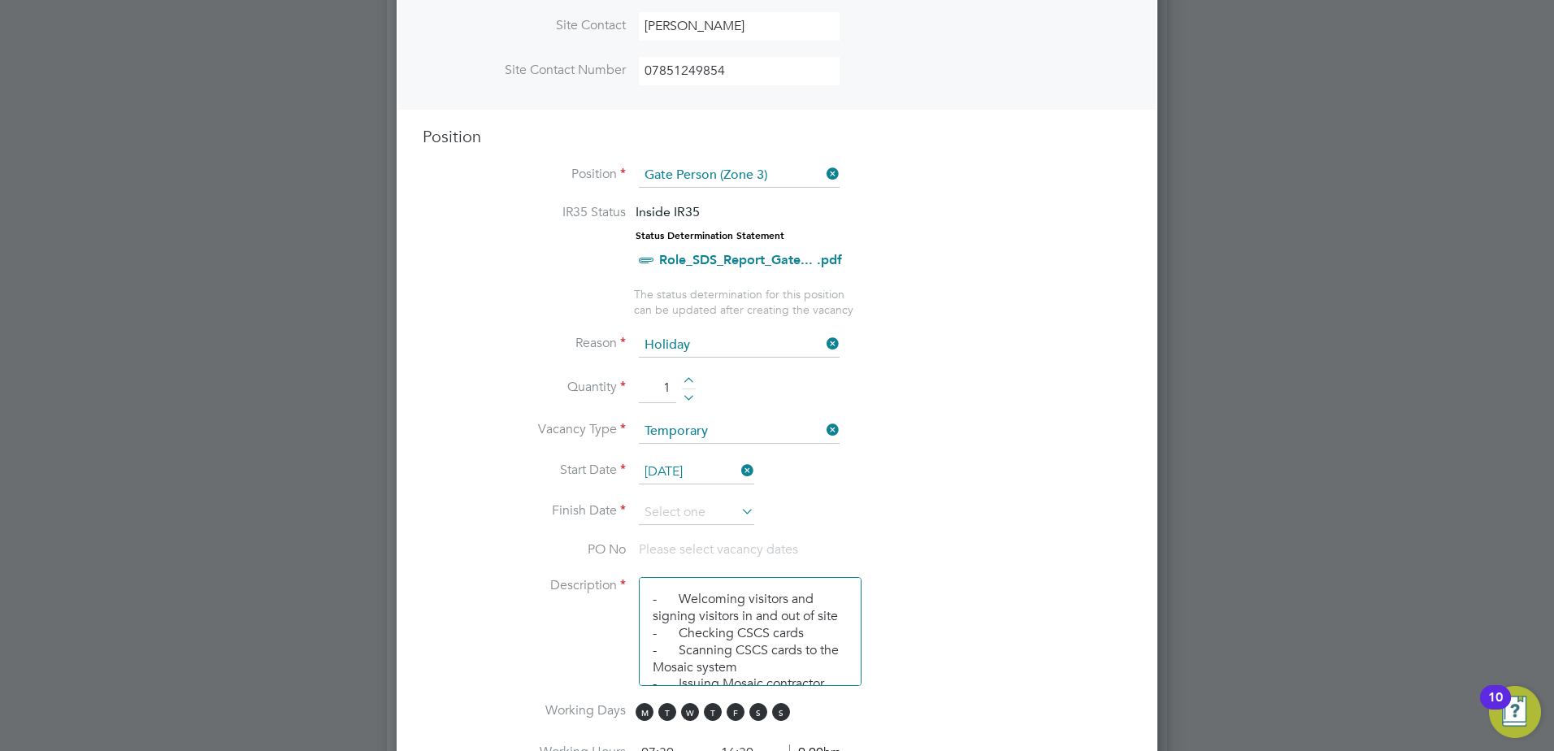
click at [738, 514] on icon at bounding box center [738, 511] width 0 height 23
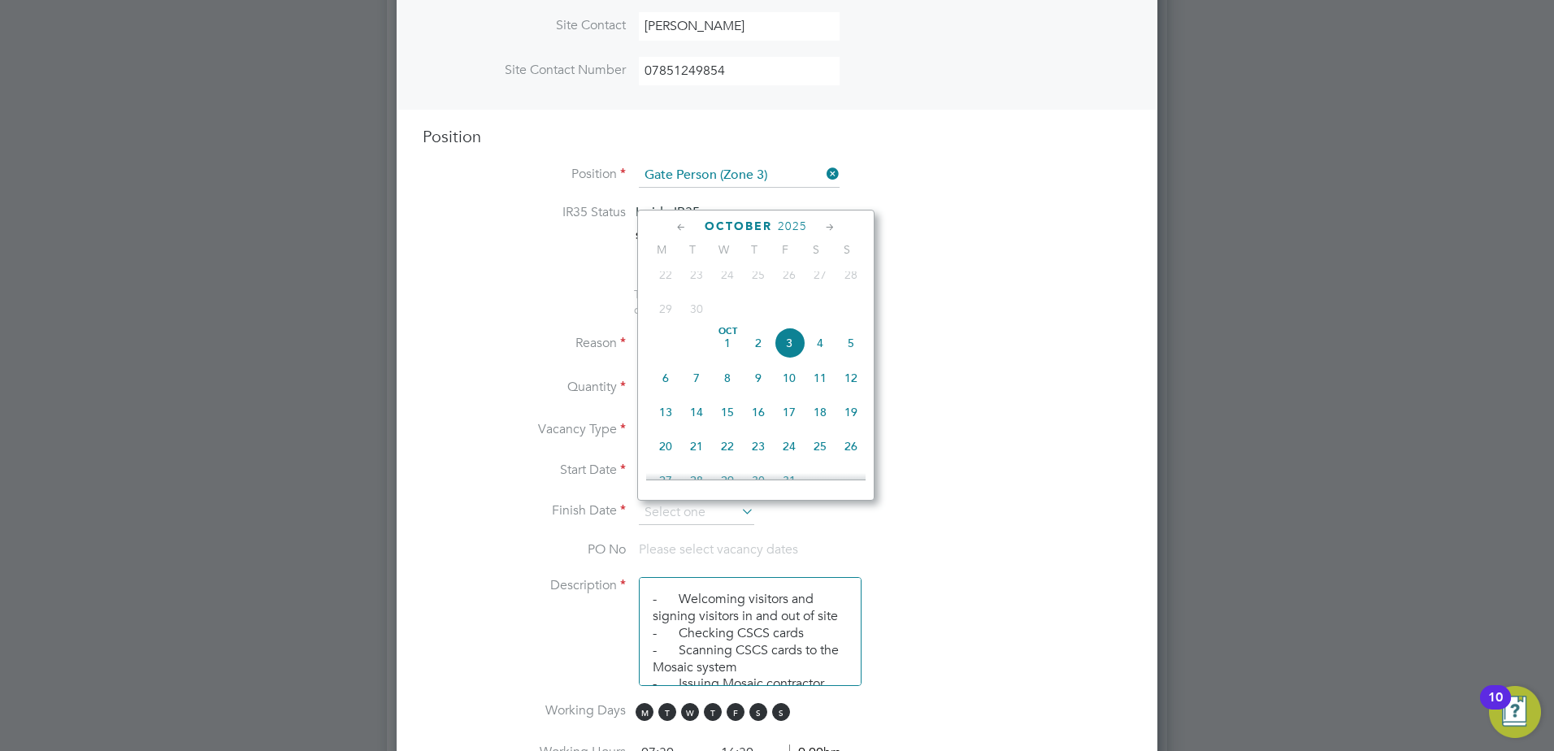
click at [784, 350] on span "3" at bounding box center [789, 343] width 31 height 31
type input "03 Oct 2025"
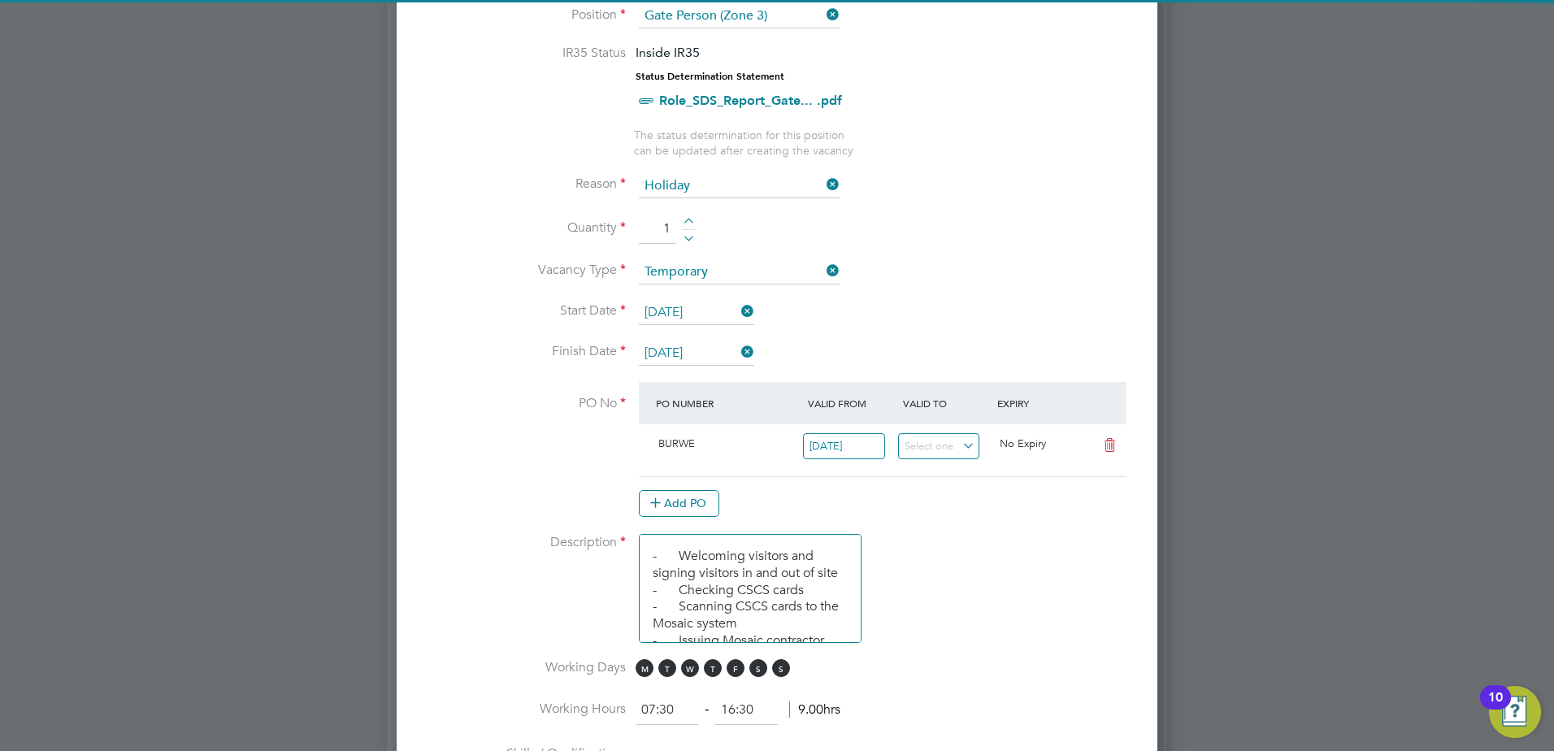
scroll to position [813, 0]
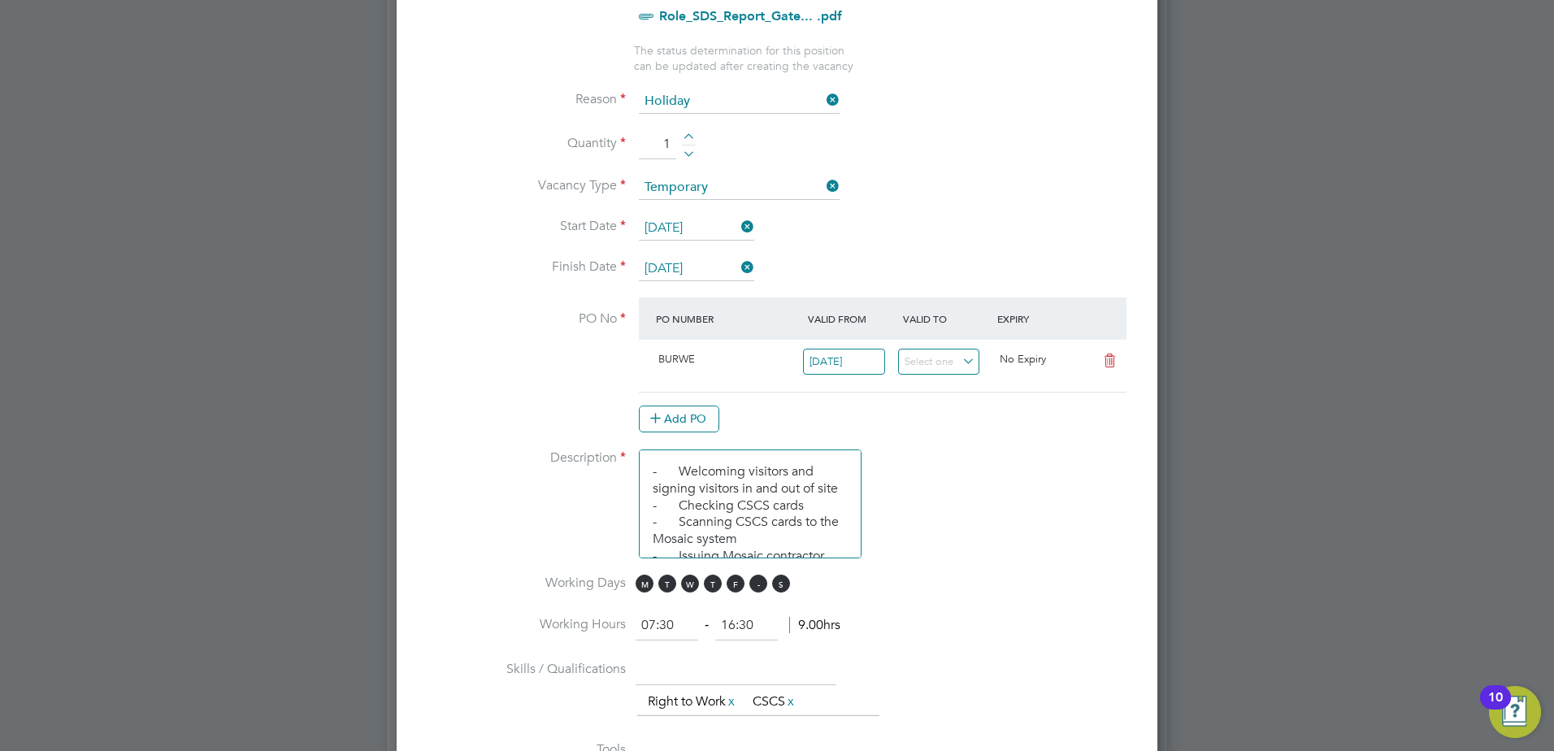
click at [765, 586] on span "S" at bounding box center [758, 584] width 18 height 18
click at [775, 586] on span "S" at bounding box center [781, 584] width 18 height 18
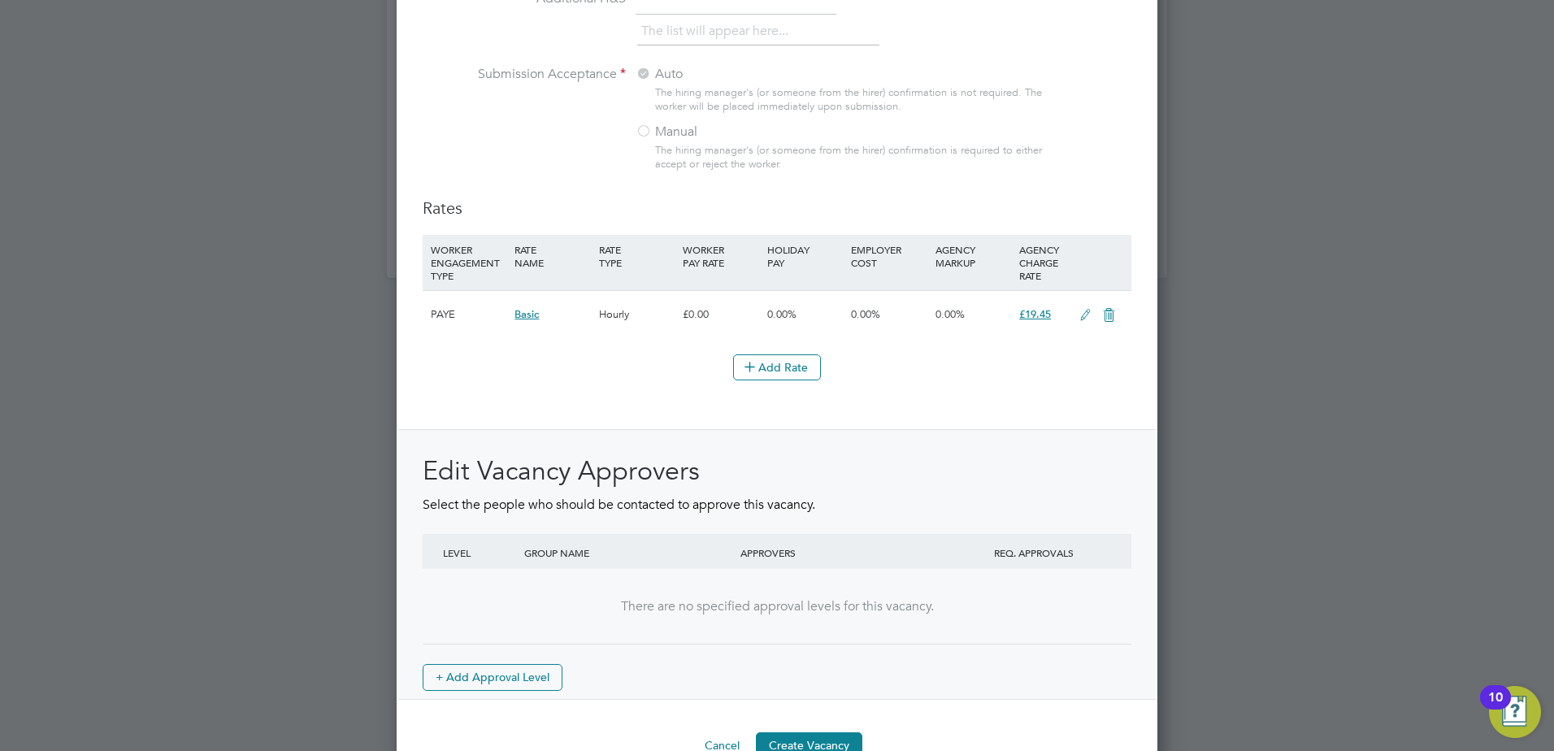
scroll to position [1765, 0]
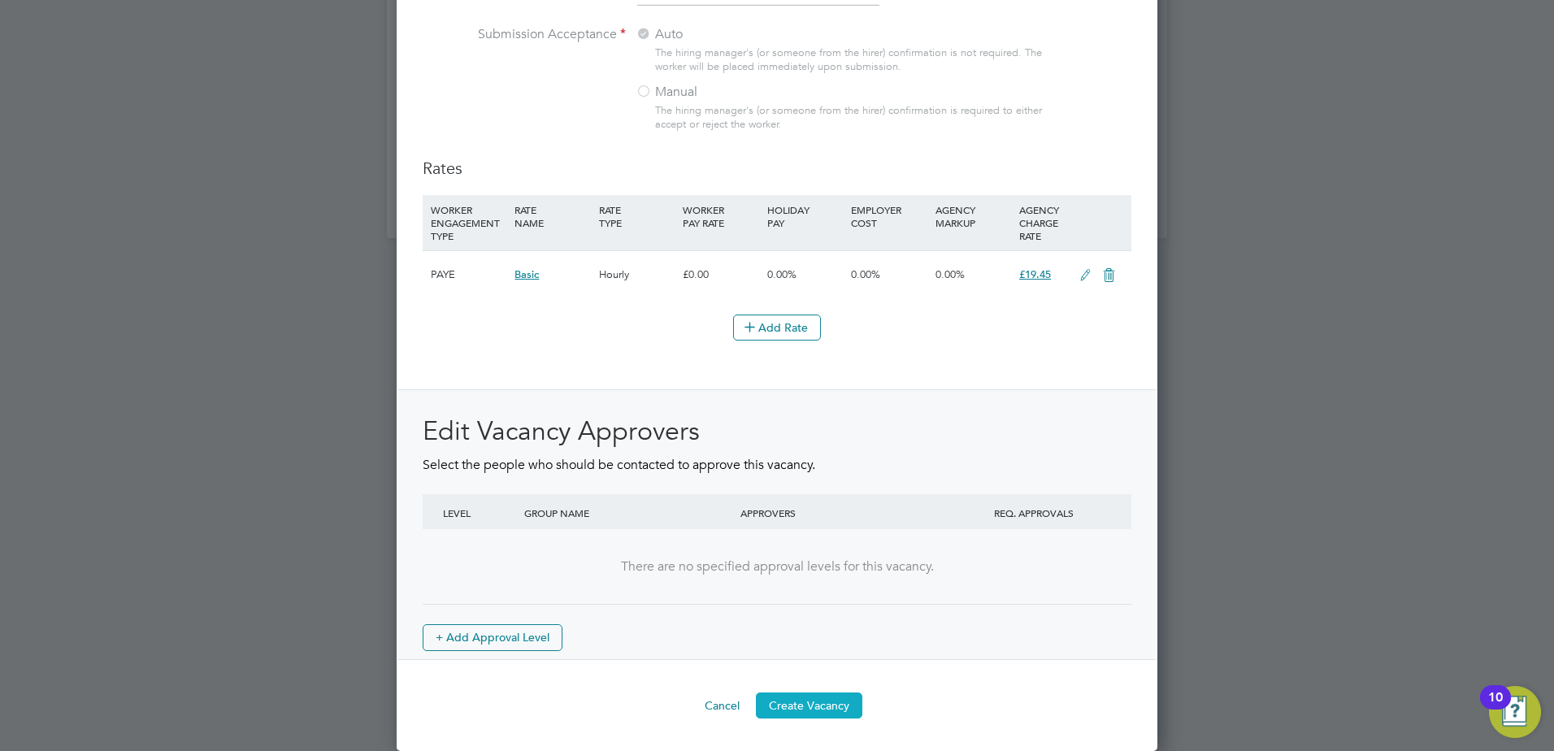
click at [827, 705] on button "Create Vacancy" at bounding box center [809, 705] width 106 height 26
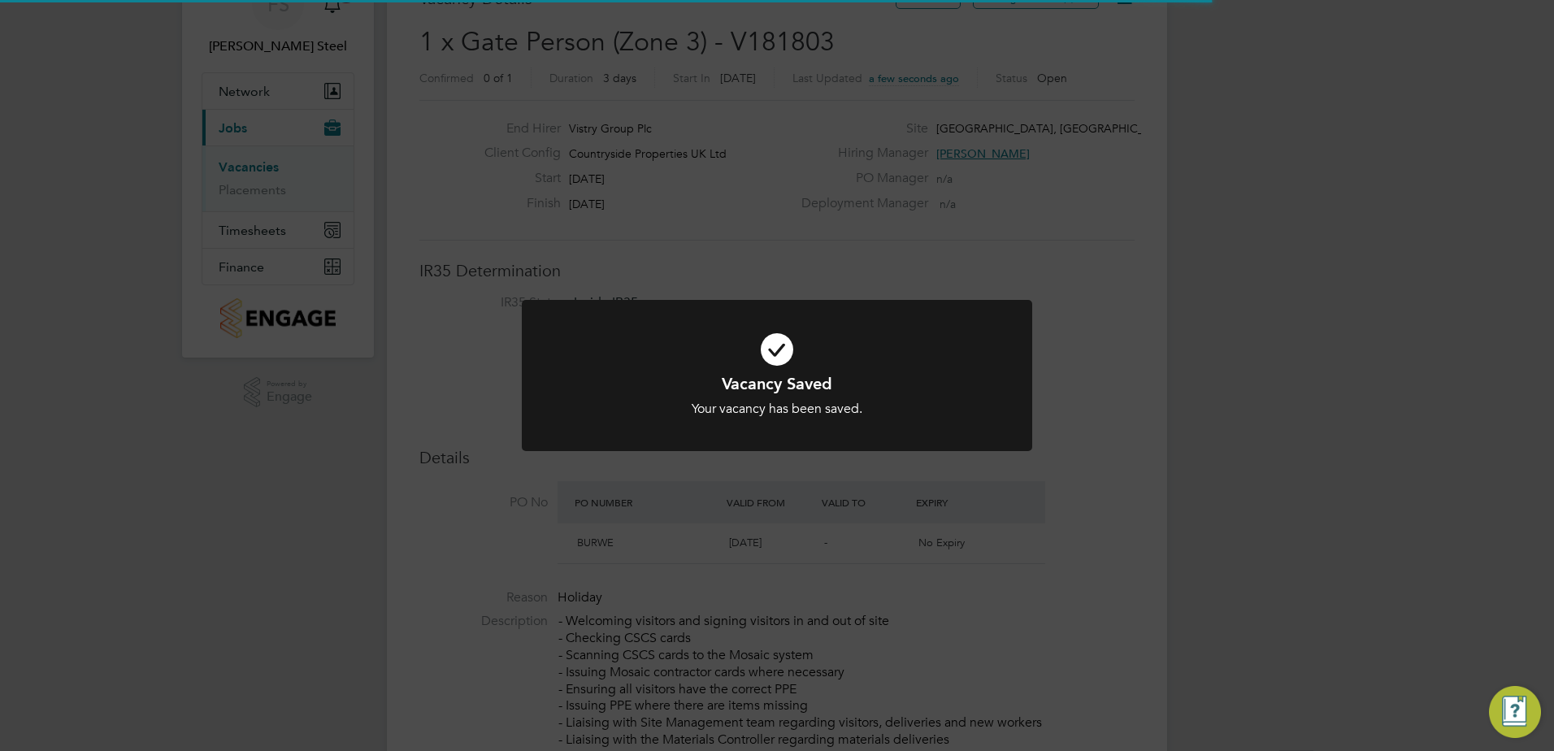
scroll to position [28, 153]
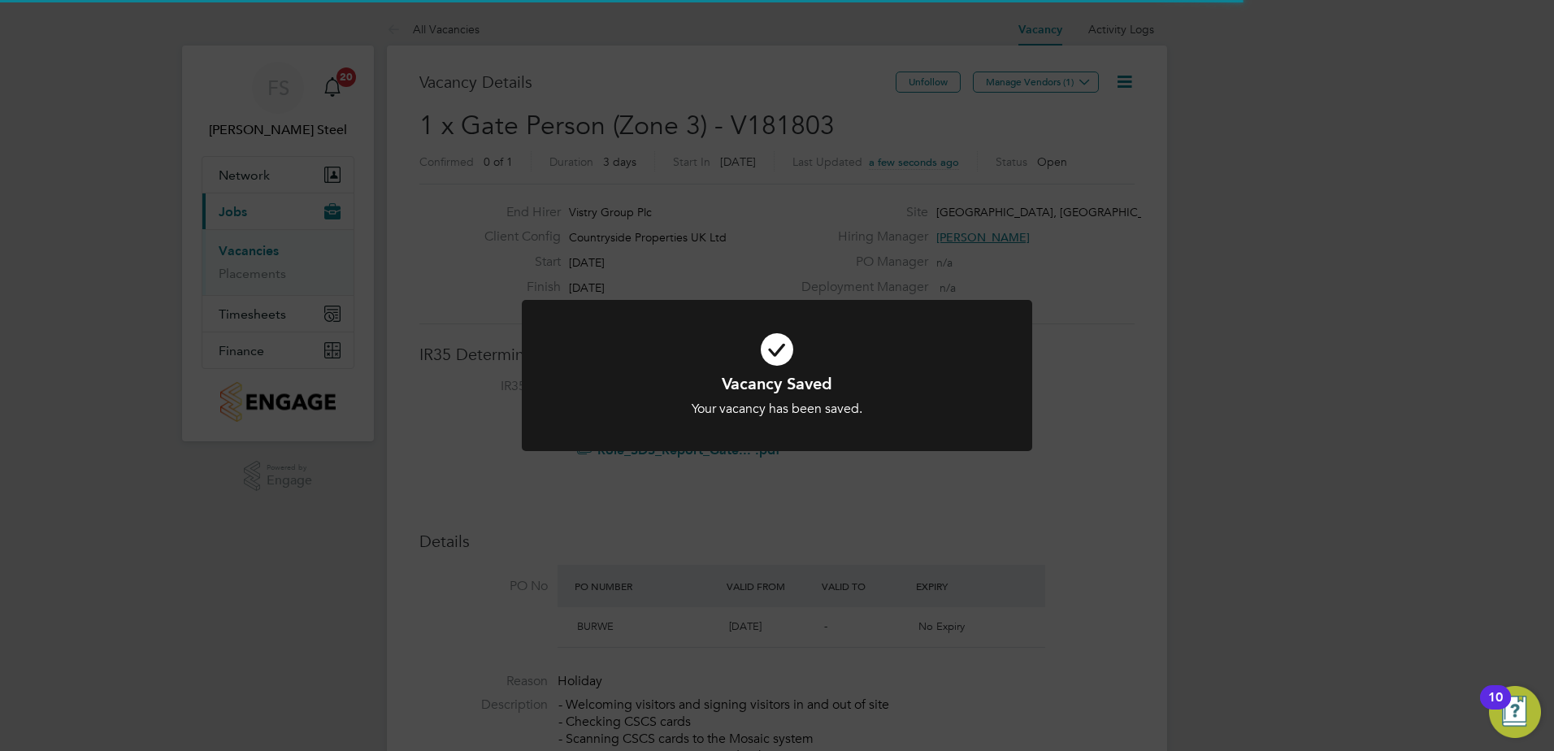
click at [822, 399] on div "Vacancy Saved Your vacancy has been saved. Cancel Okay" at bounding box center [777, 395] width 423 height 45
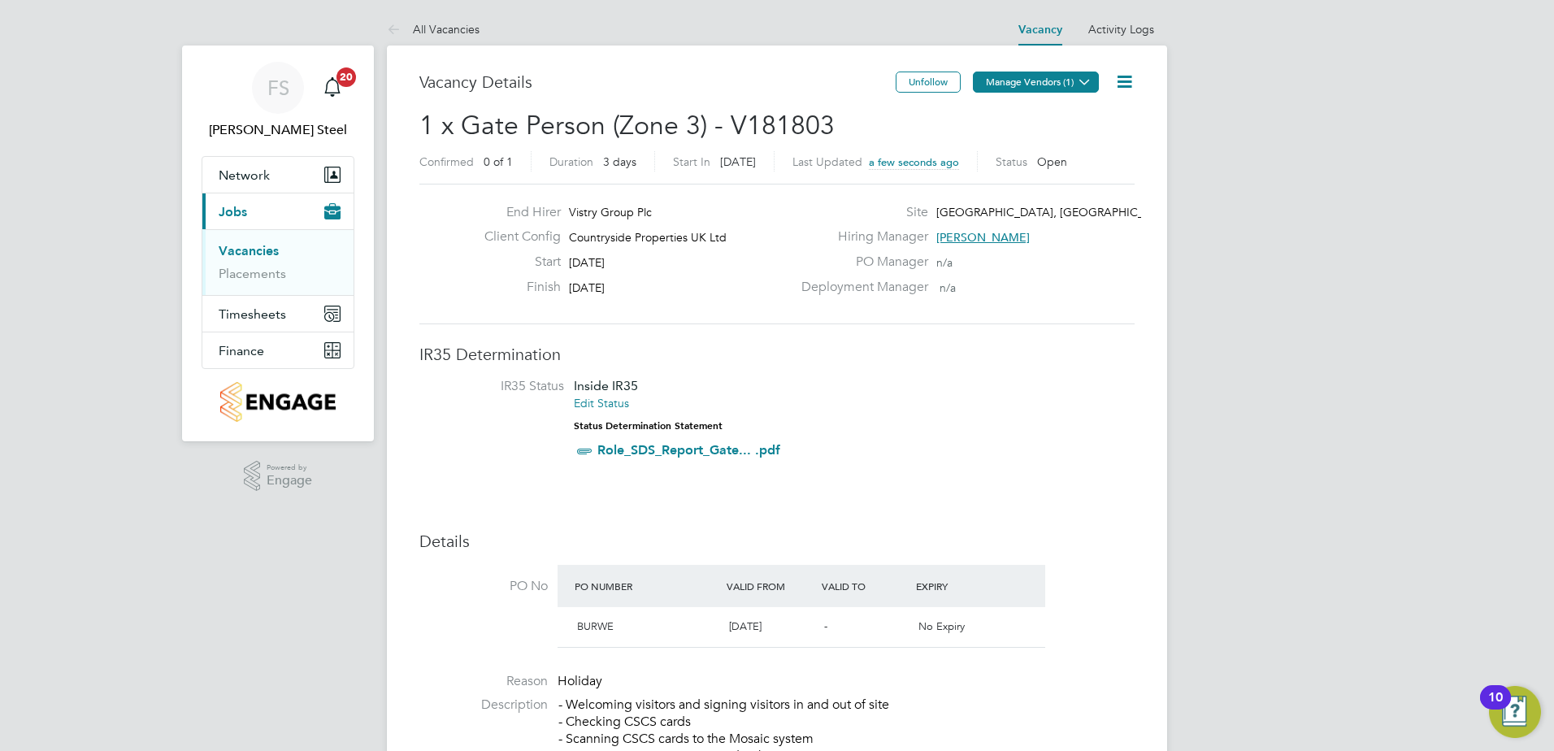
click at [1083, 76] on icon at bounding box center [1085, 82] width 12 height 12
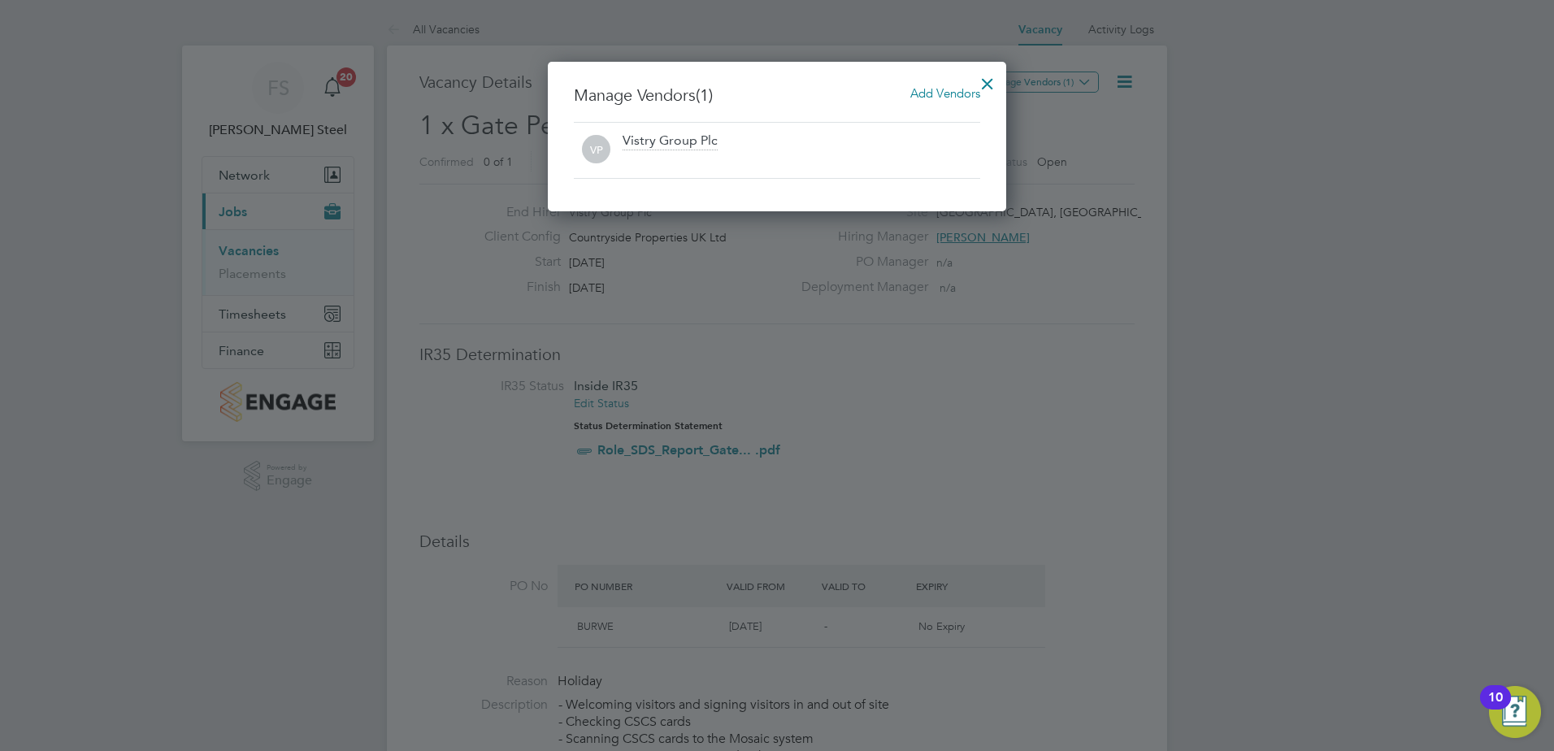
click at [918, 91] on span "Add Vendors" at bounding box center [945, 92] width 70 height 15
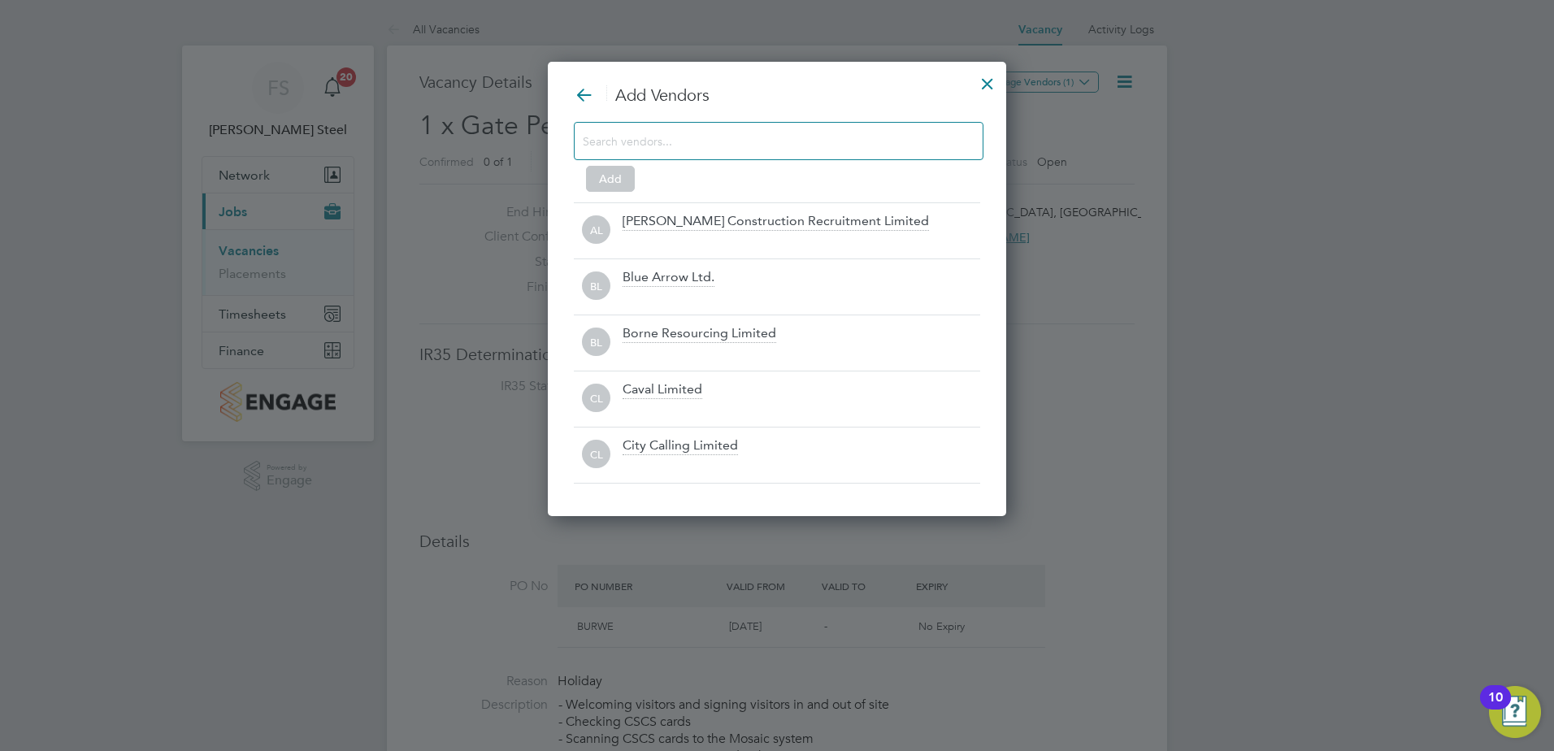
click at [714, 142] on input at bounding box center [766, 140] width 366 height 21
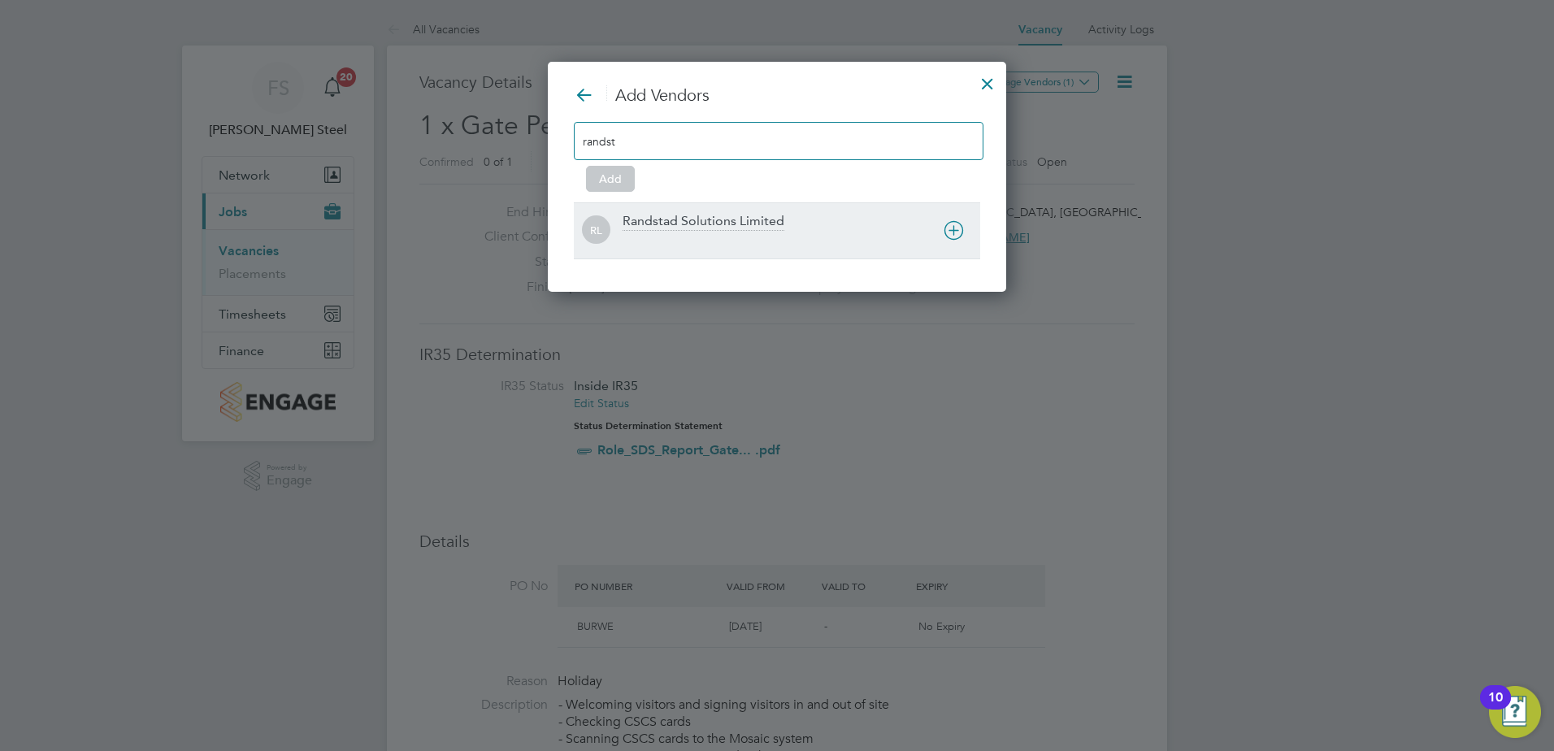
type input "randst"
click at [703, 223] on div "Randstad Solutions Limited" at bounding box center [704, 222] width 162 height 18
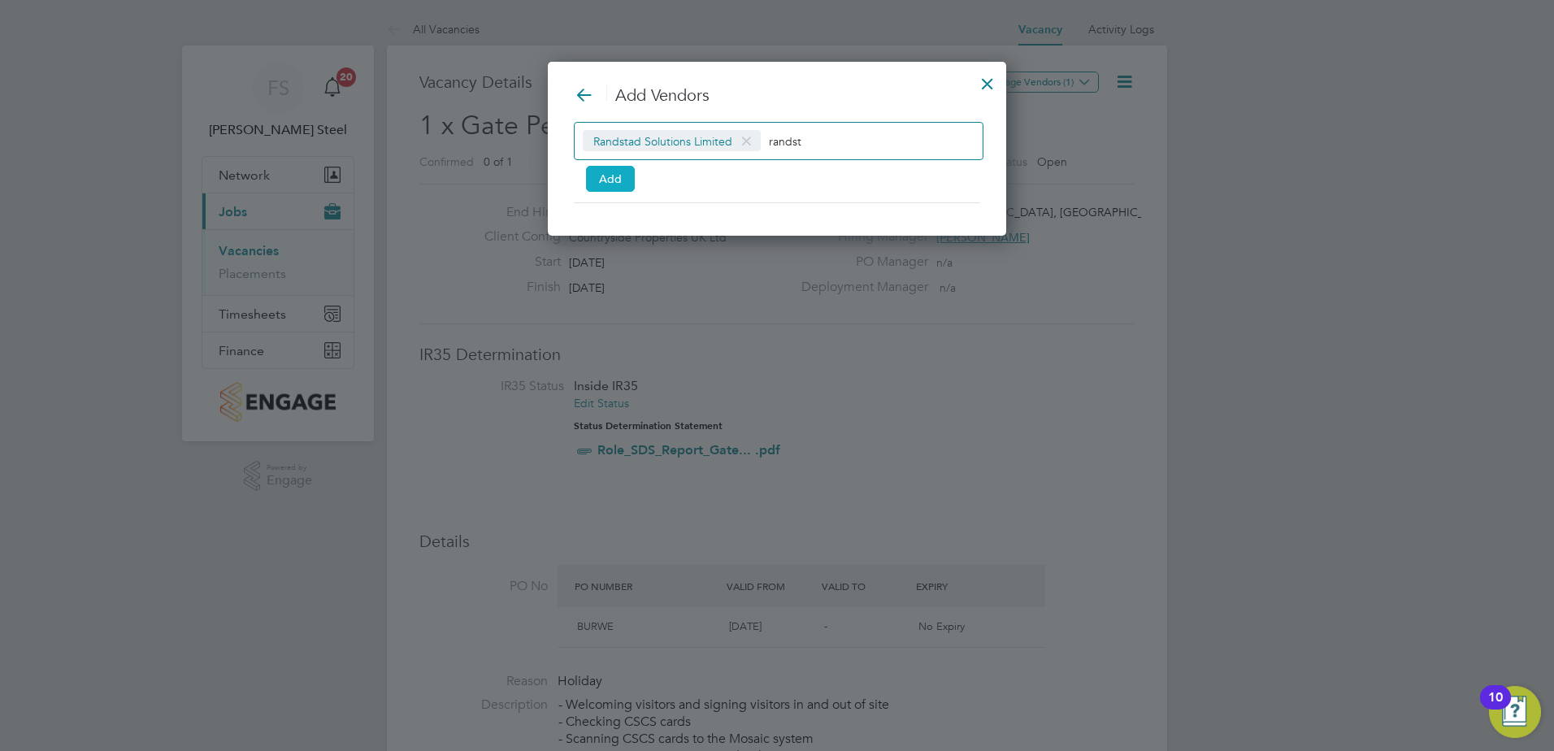
click at [625, 181] on button "Add" at bounding box center [610, 179] width 49 height 26
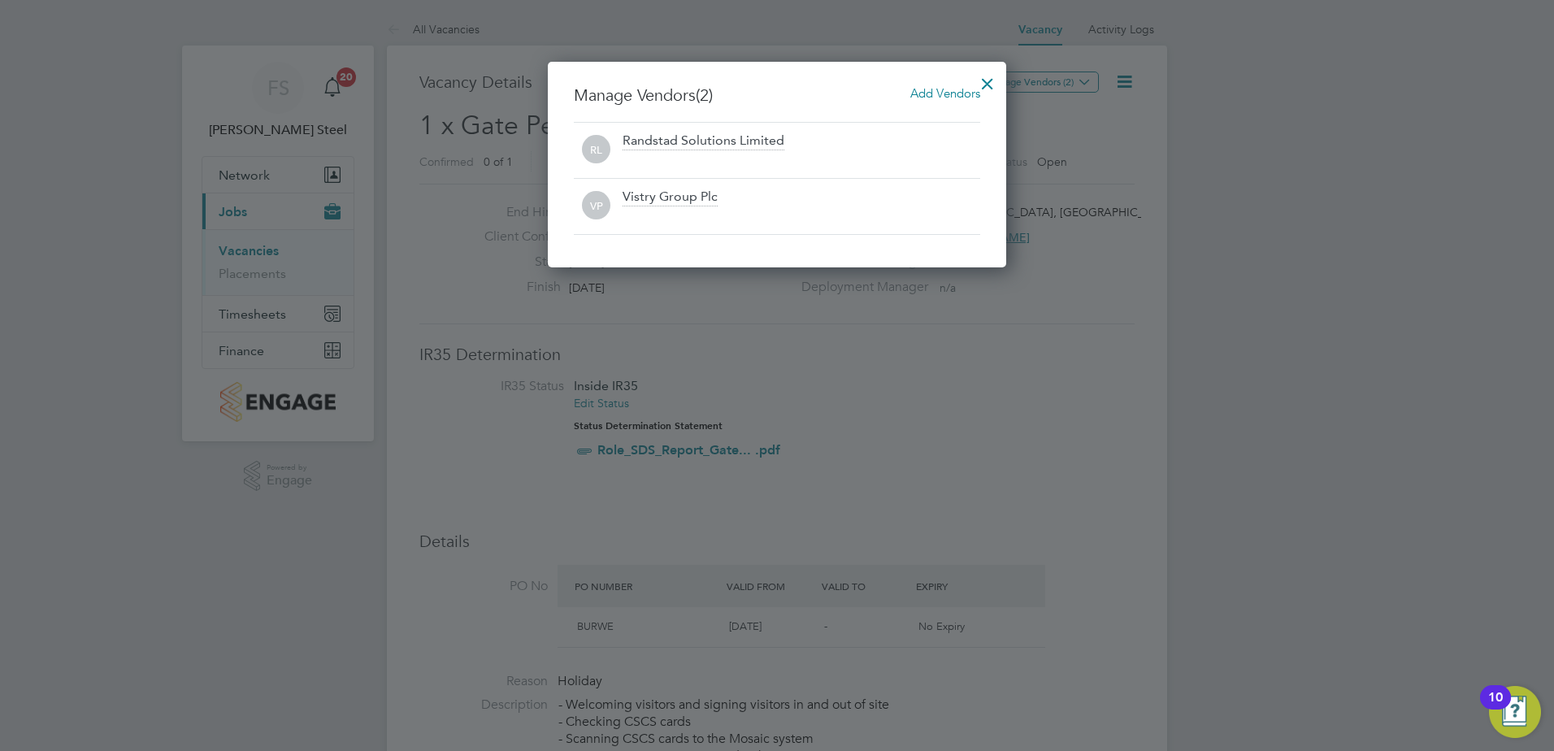
click at [985, 81] on div at bounding box center [987, 79] width 29 height 29
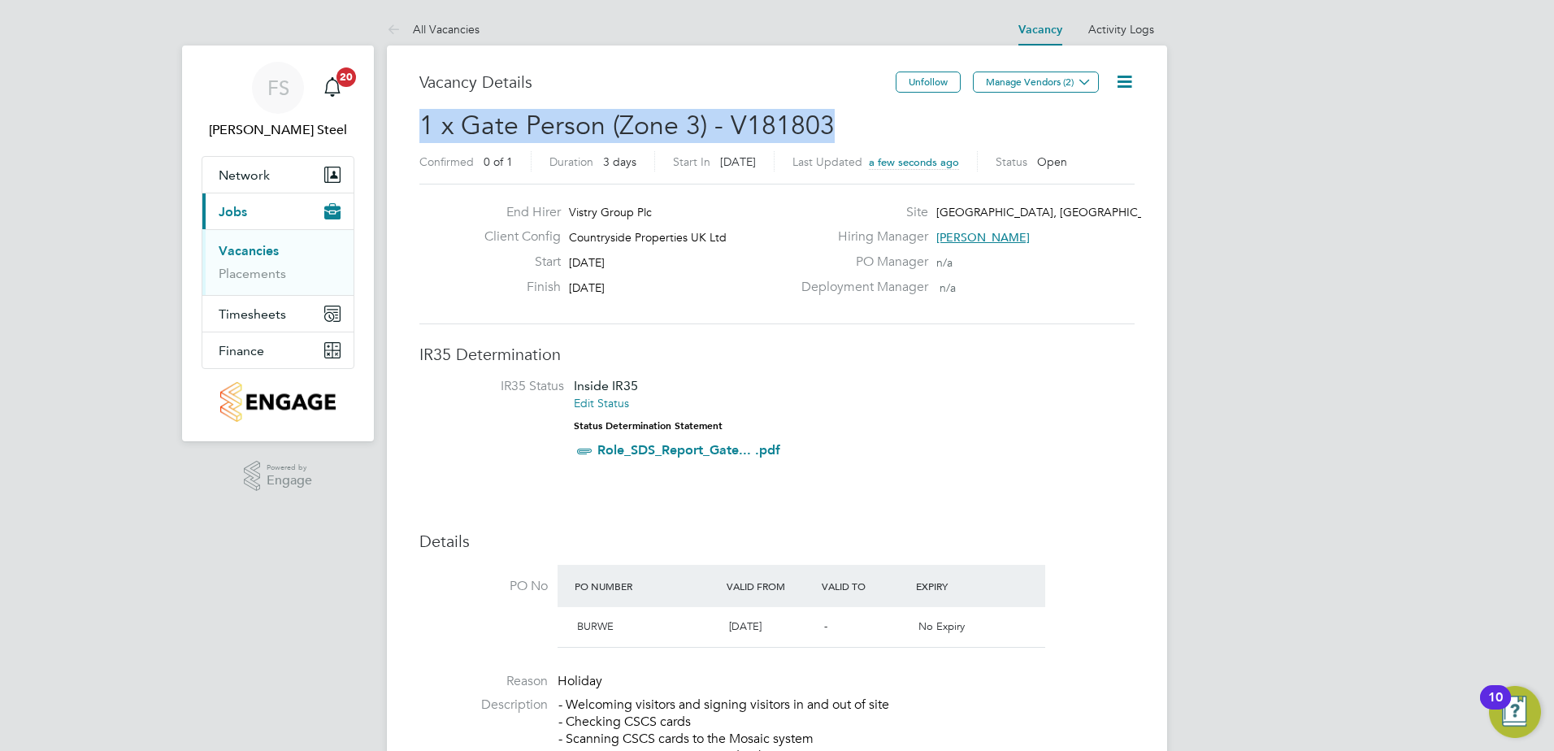
drag, startPoint x: 714, startPoint y: 128, endPoint x: 409, endPoint y: 135, distance: 304.9
copy span "1 x Gate Person (Zone 3) - V181803"
click at [258, 253] on link "Vacancies" at bounding box center [249, 250] width 60 height 15
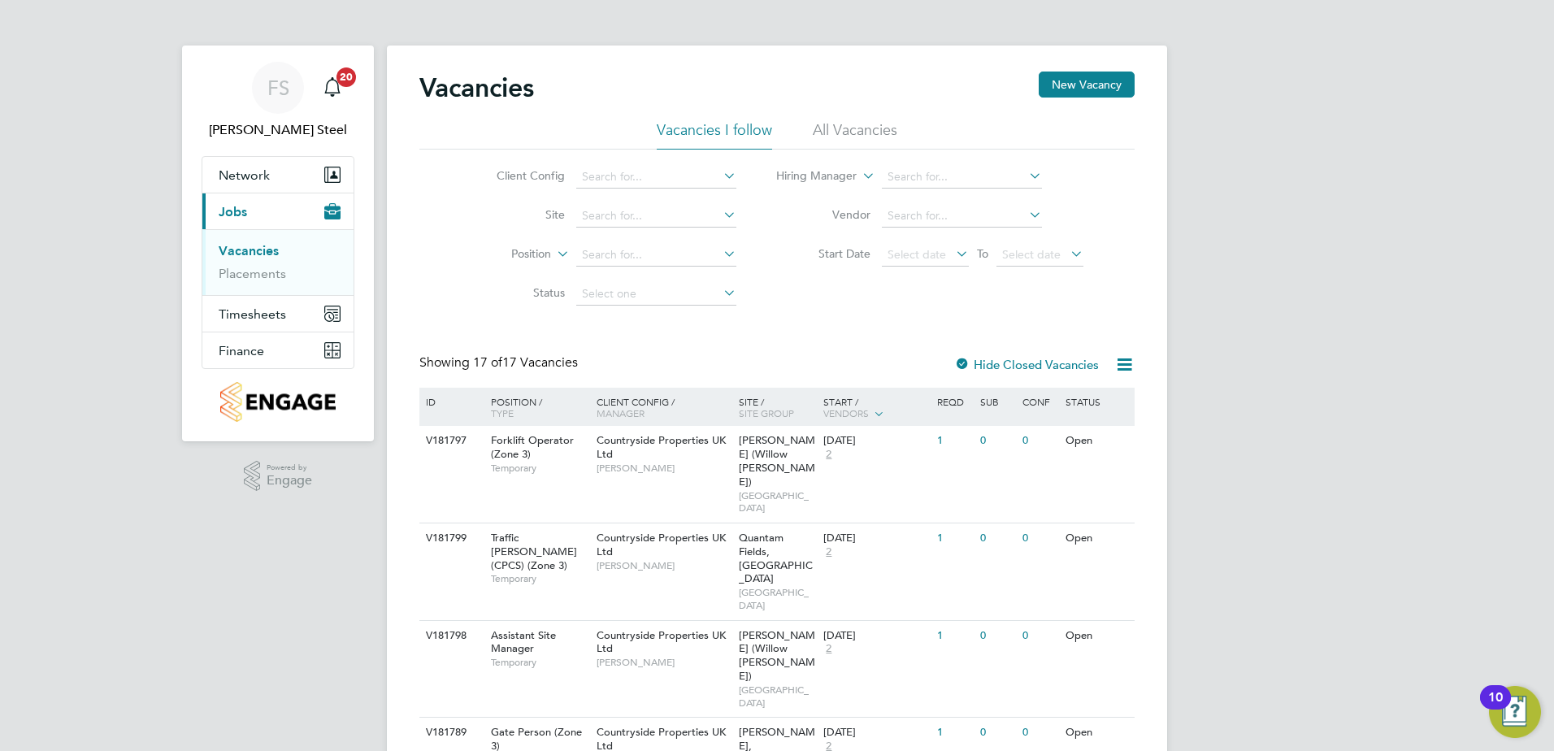
click at [815, 130] on li "All Vacancies" at bounding box center [855, 134] width 85 height 29
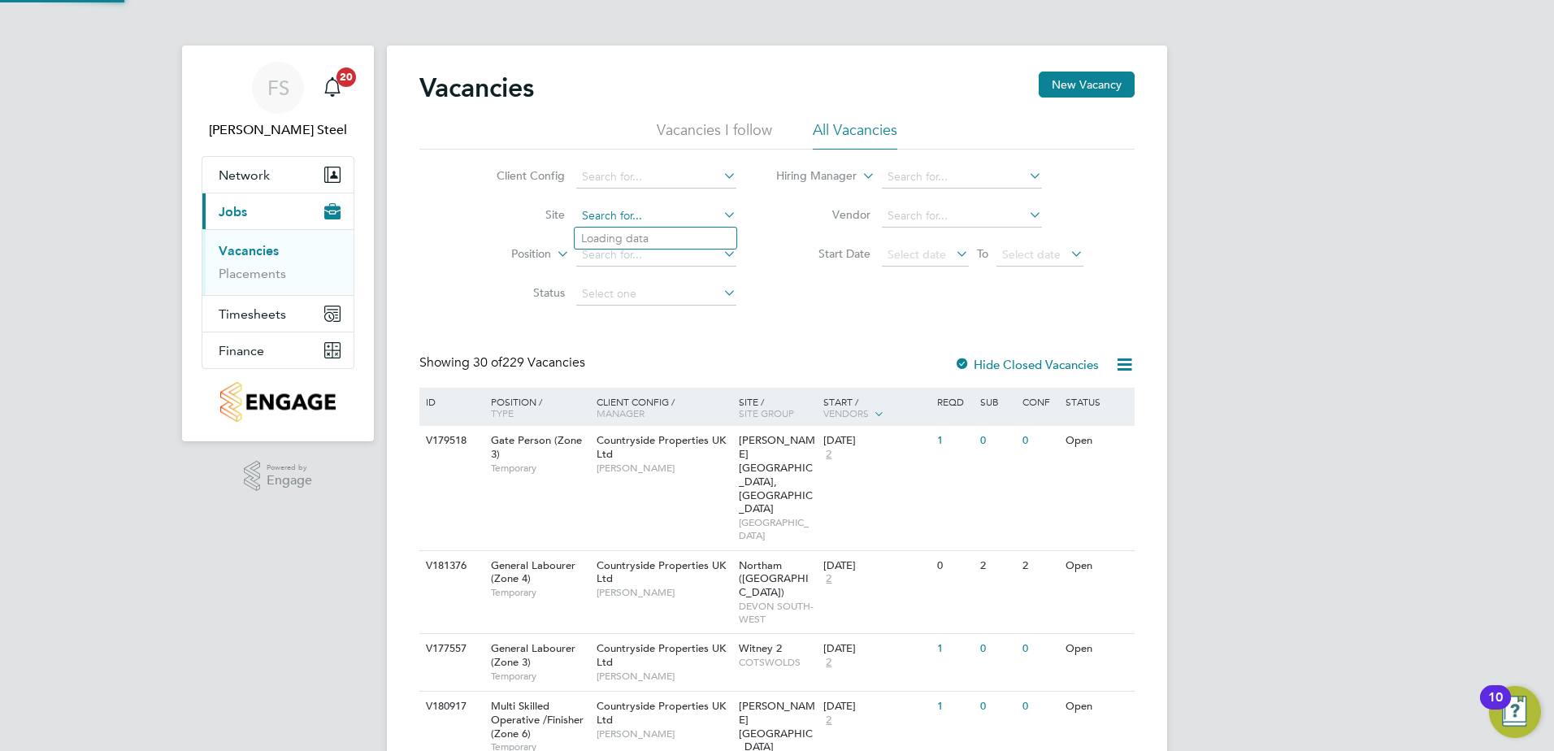
click at [644, 224] on input at bounding box center [656, 216] width 160 height 23
click at [659, 257] on li "Kings Newton" at bounding box center [656, 259] width 162 height 21
type input "Kings Newton"
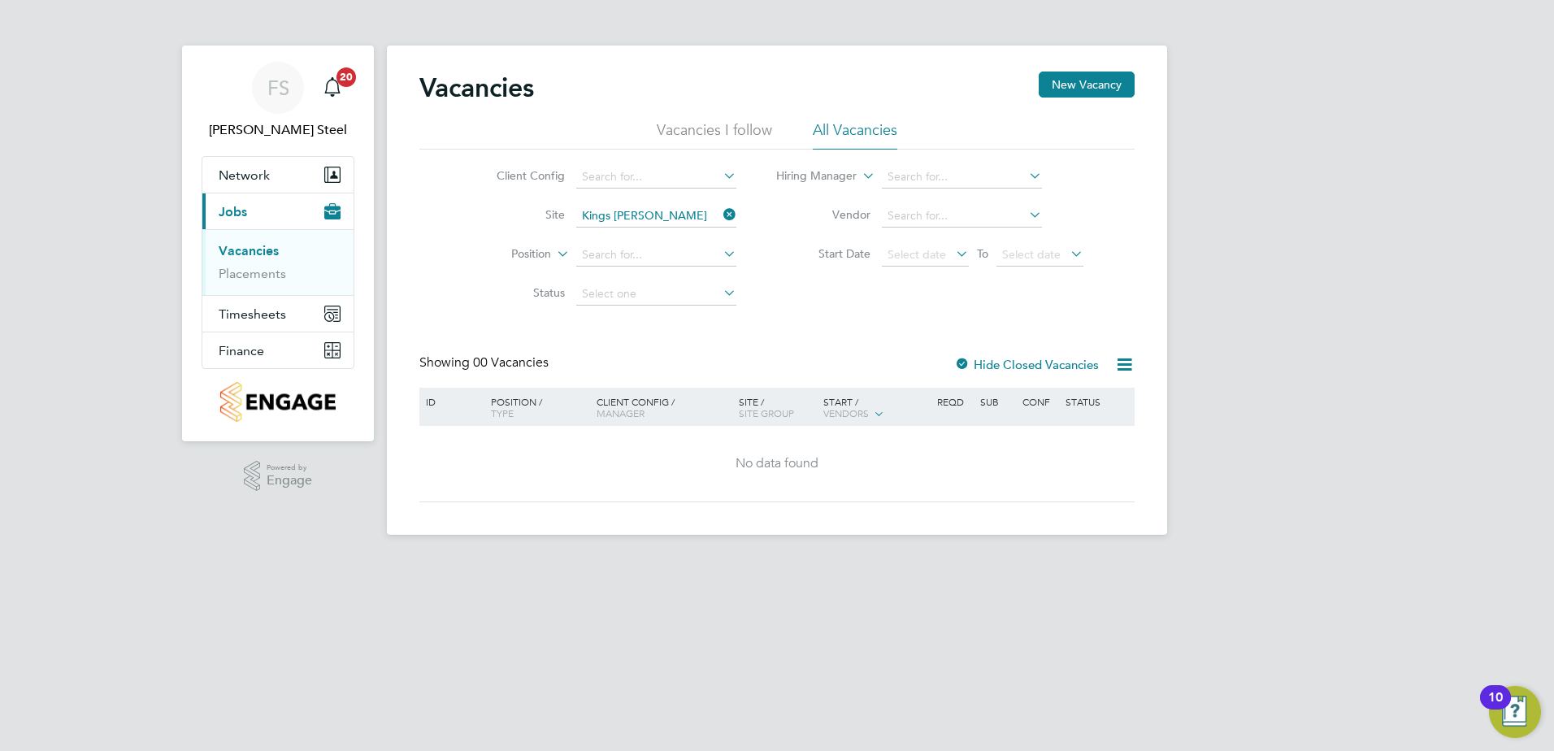
click at [720, 215] on icon at bounding box center [720, 214] width 0 height 23
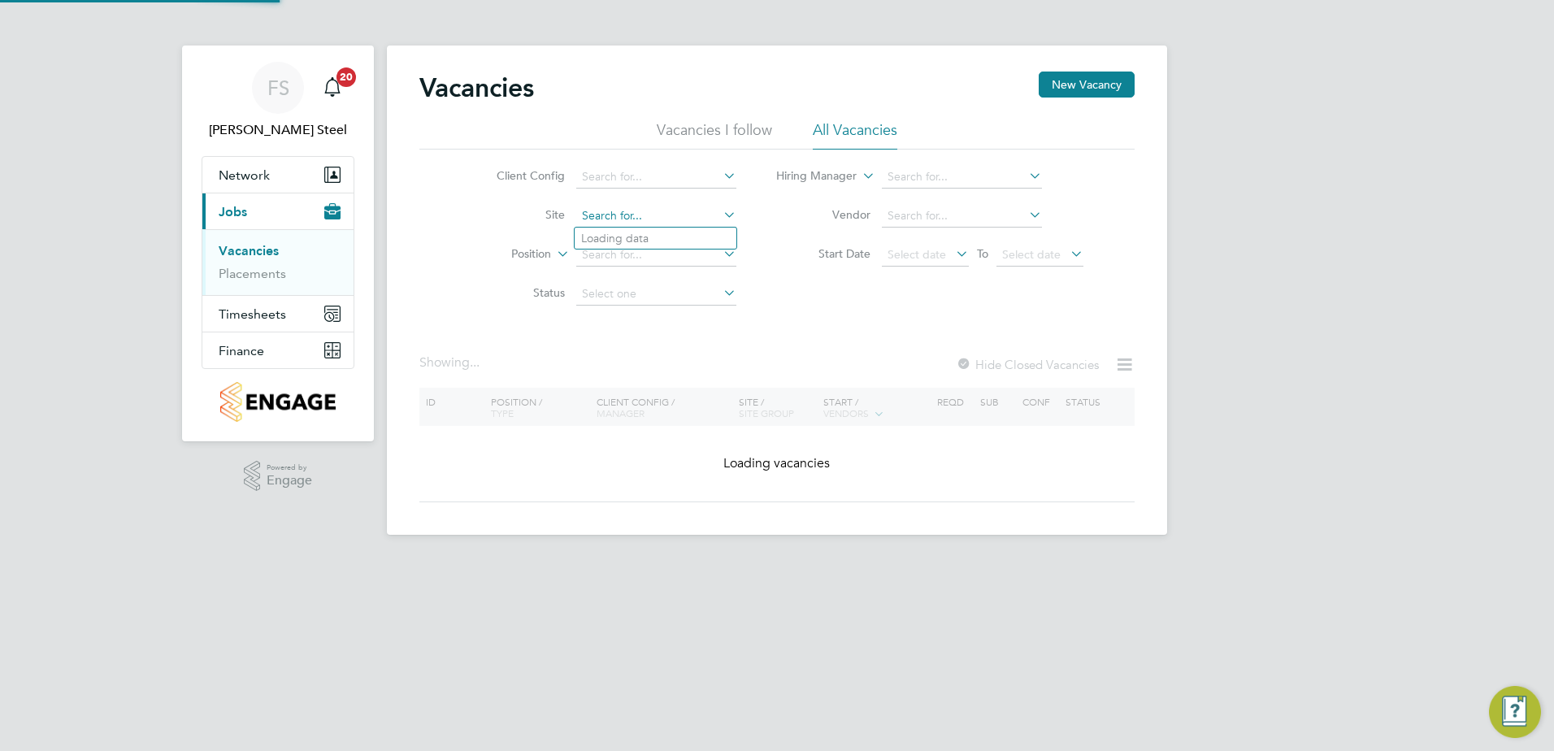
click at [708, 214] on input at bounding box center [656, 216] width 160 height 23
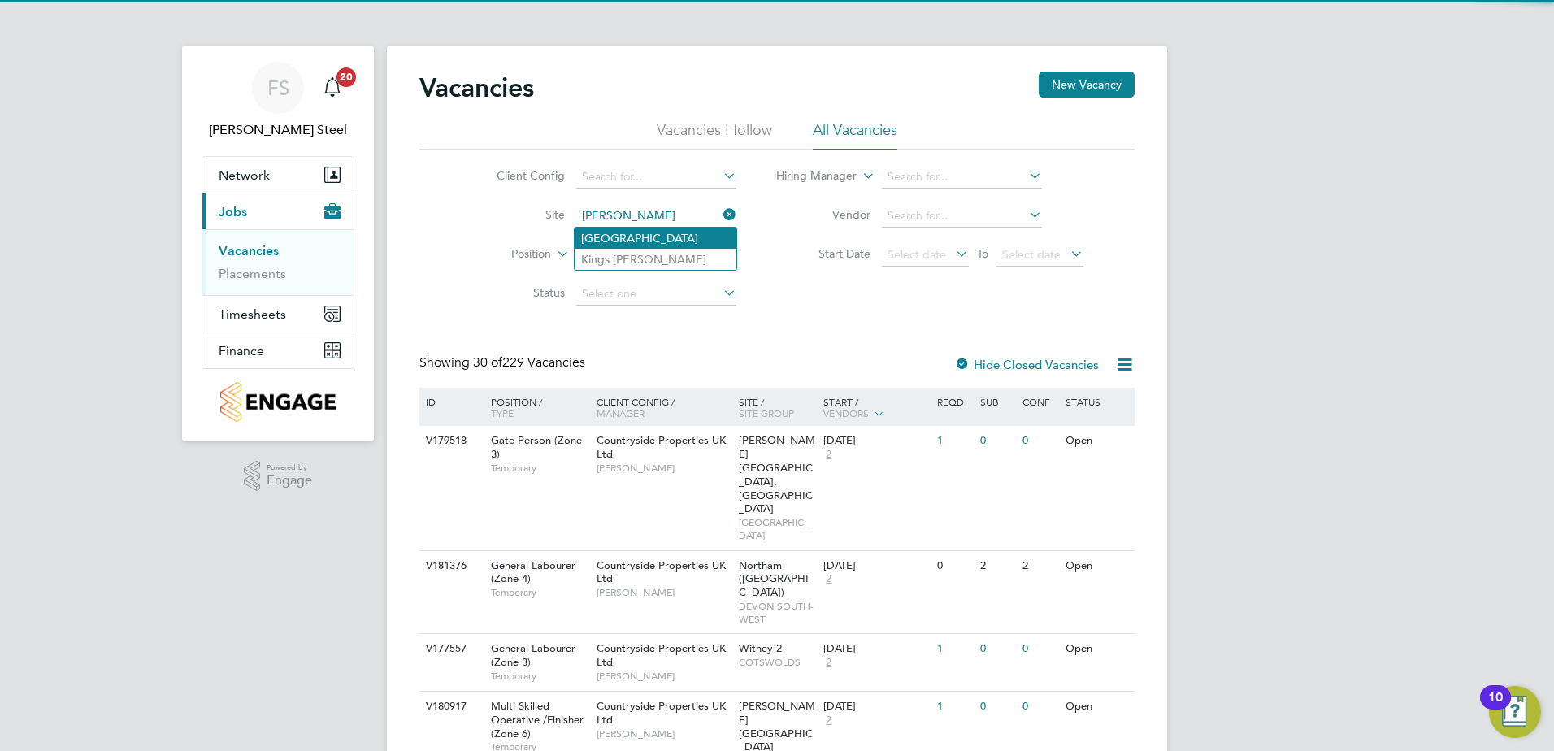
click at [676, 232] on li "Barrowby Road" at bounding box center [656, 238] width 162 height 21
type input "Barrowby Road"
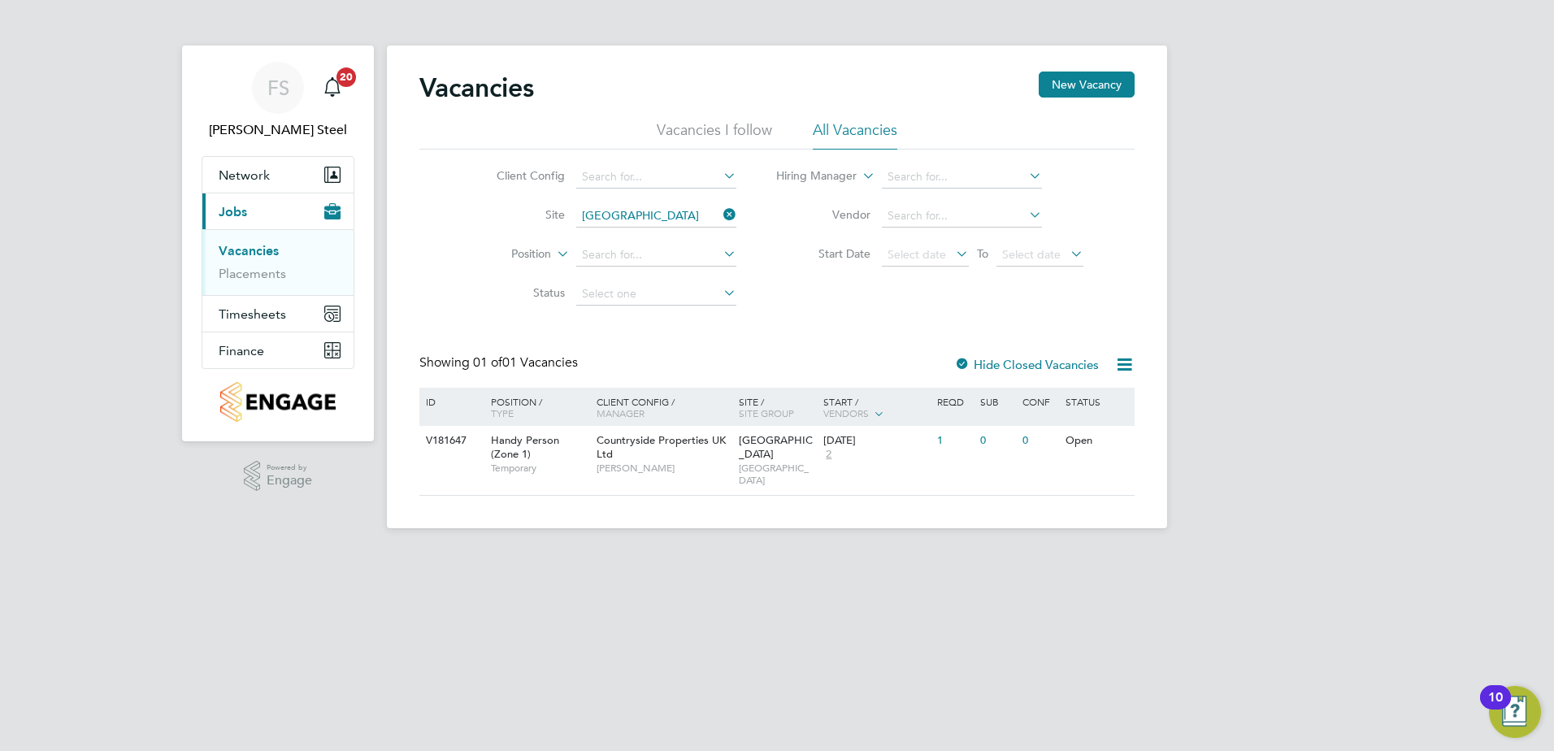
click at [720, 210] on icon at bounding box center [720, 214] width 0 height 23
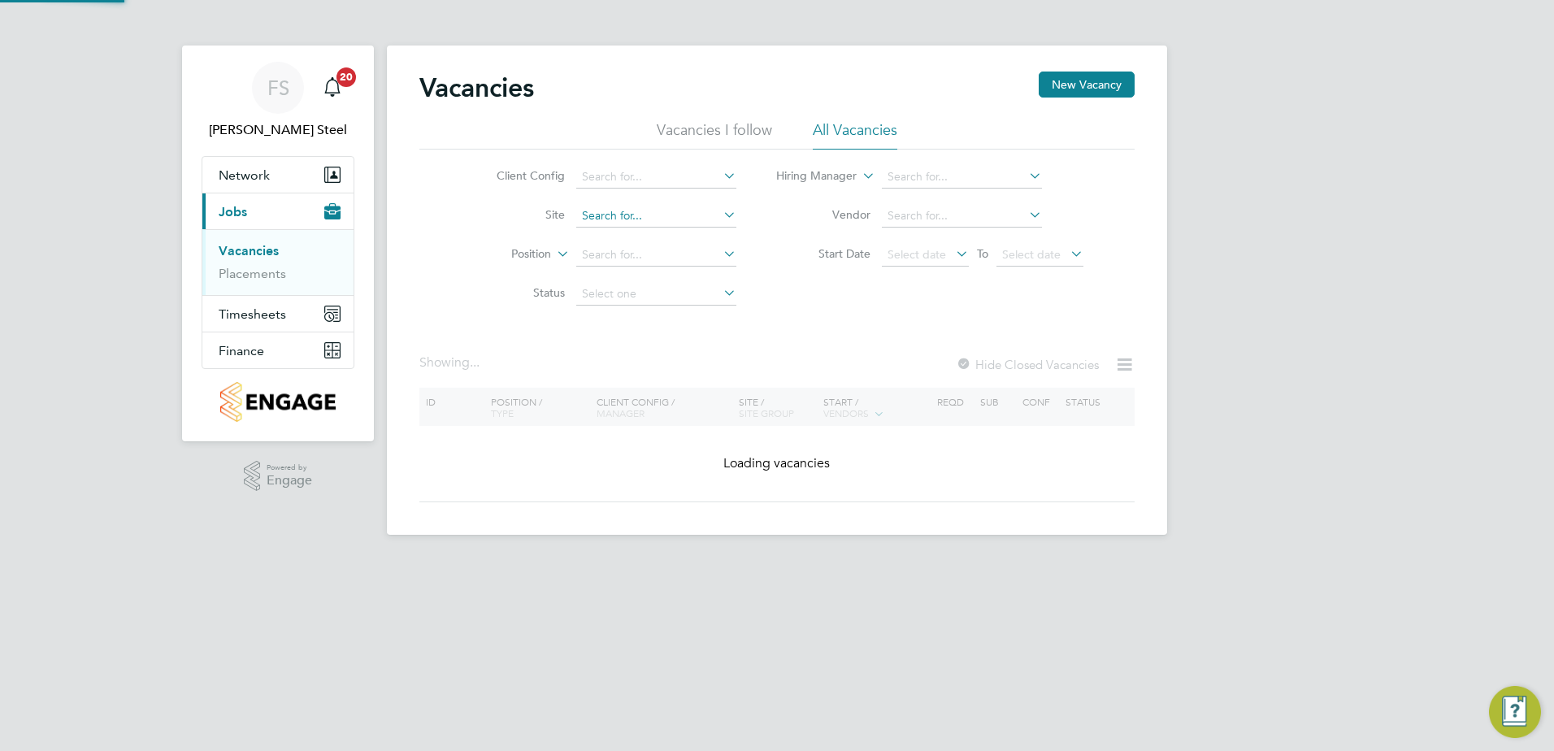
click at [660, 210] on input at bounding box center [656, 216] width 160 height 23
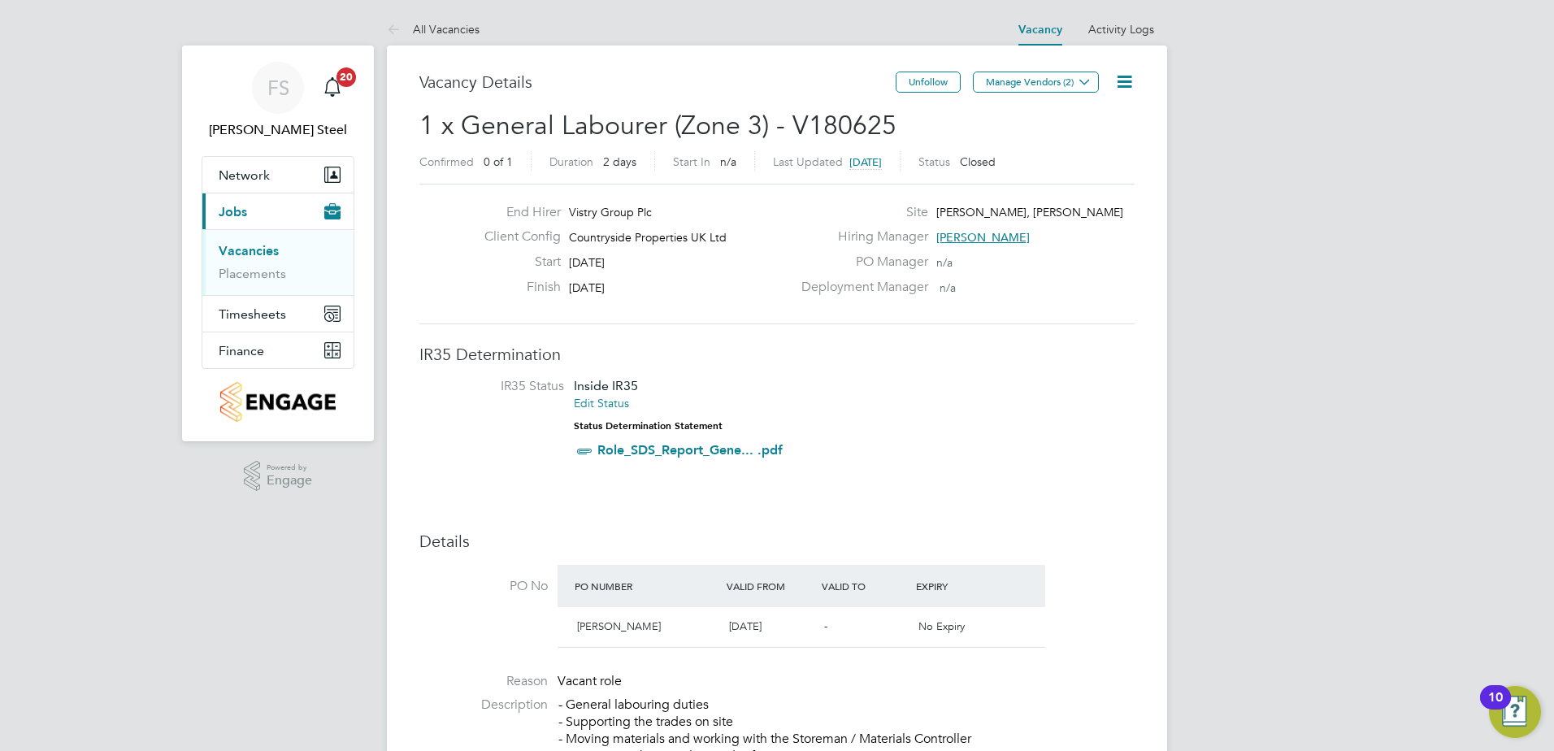
click at [1117, 83] on icon at bounding box center [1124, 82] width 20 height 20
click at [1086, 139] on li "Update Status" at bounding box center [1085, 143] width 94 height 23
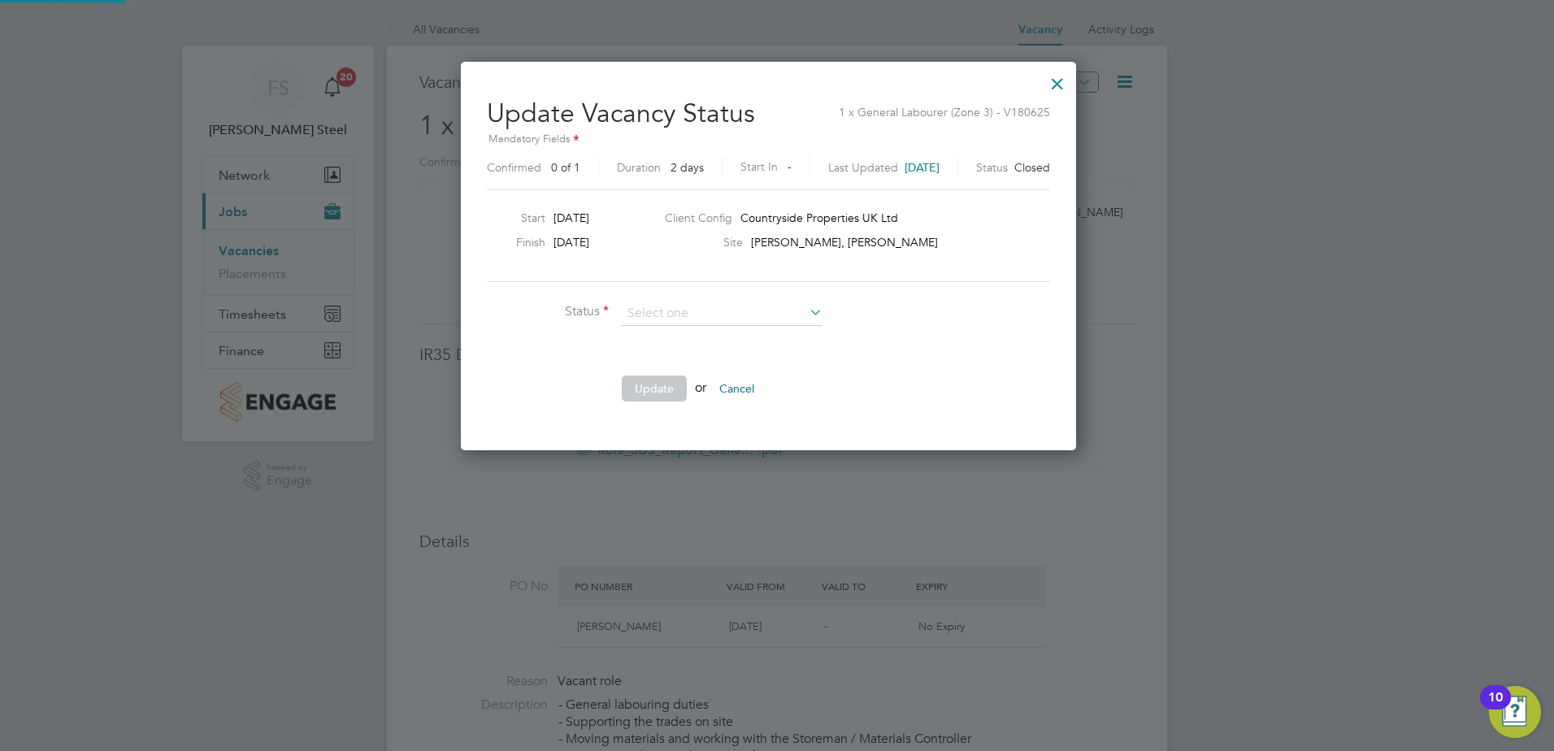
scroll to position [388, 632]
click at [708, 338] on li "Open" at bounding box center [722, 335] width 202 height 21
type input "Open"
click at [660, 388] on button "Update" at bounding box center [654, 389] width 65 height 26
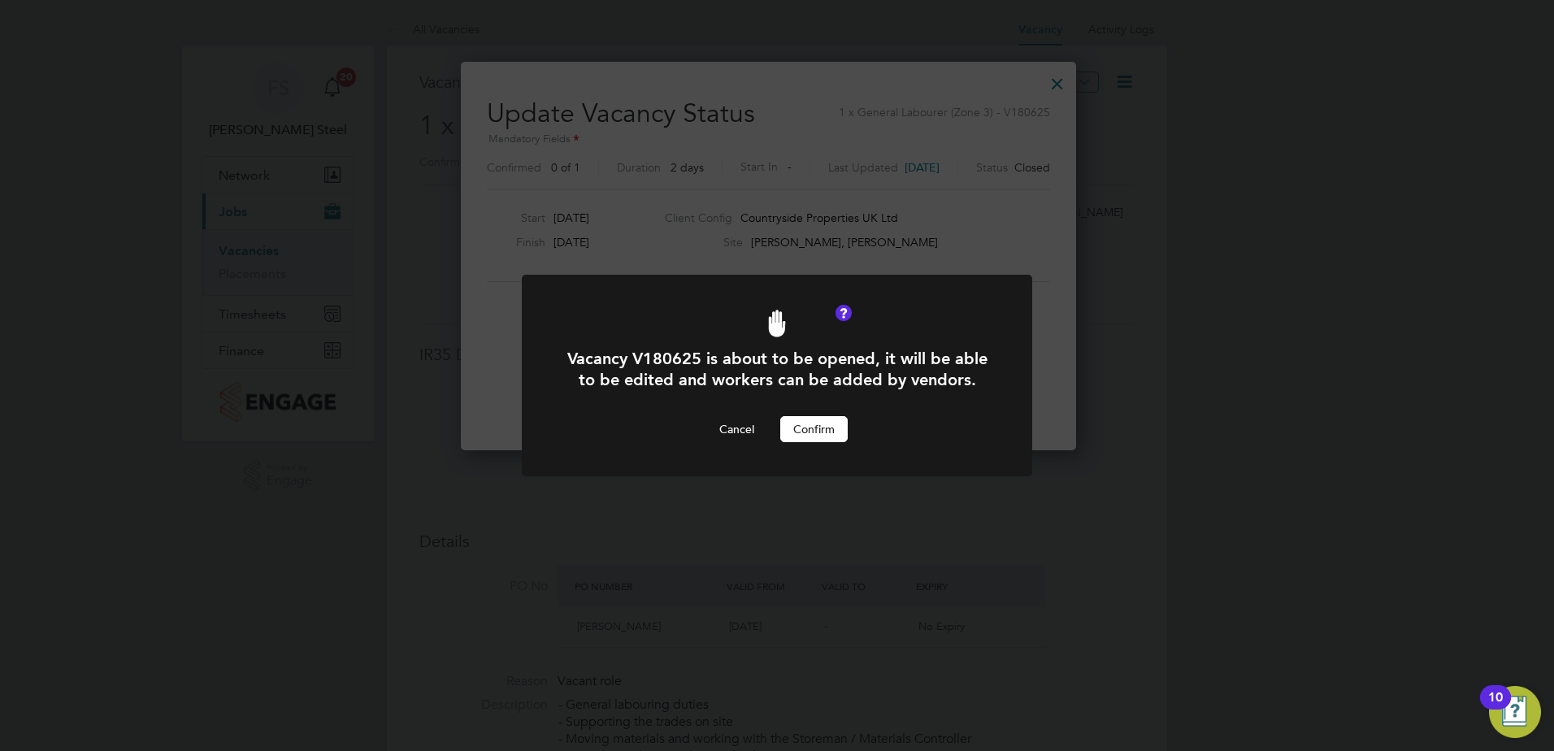
click at [797, 420] on button "Confirm" at bounding box center [813, 429] width 67 height 26
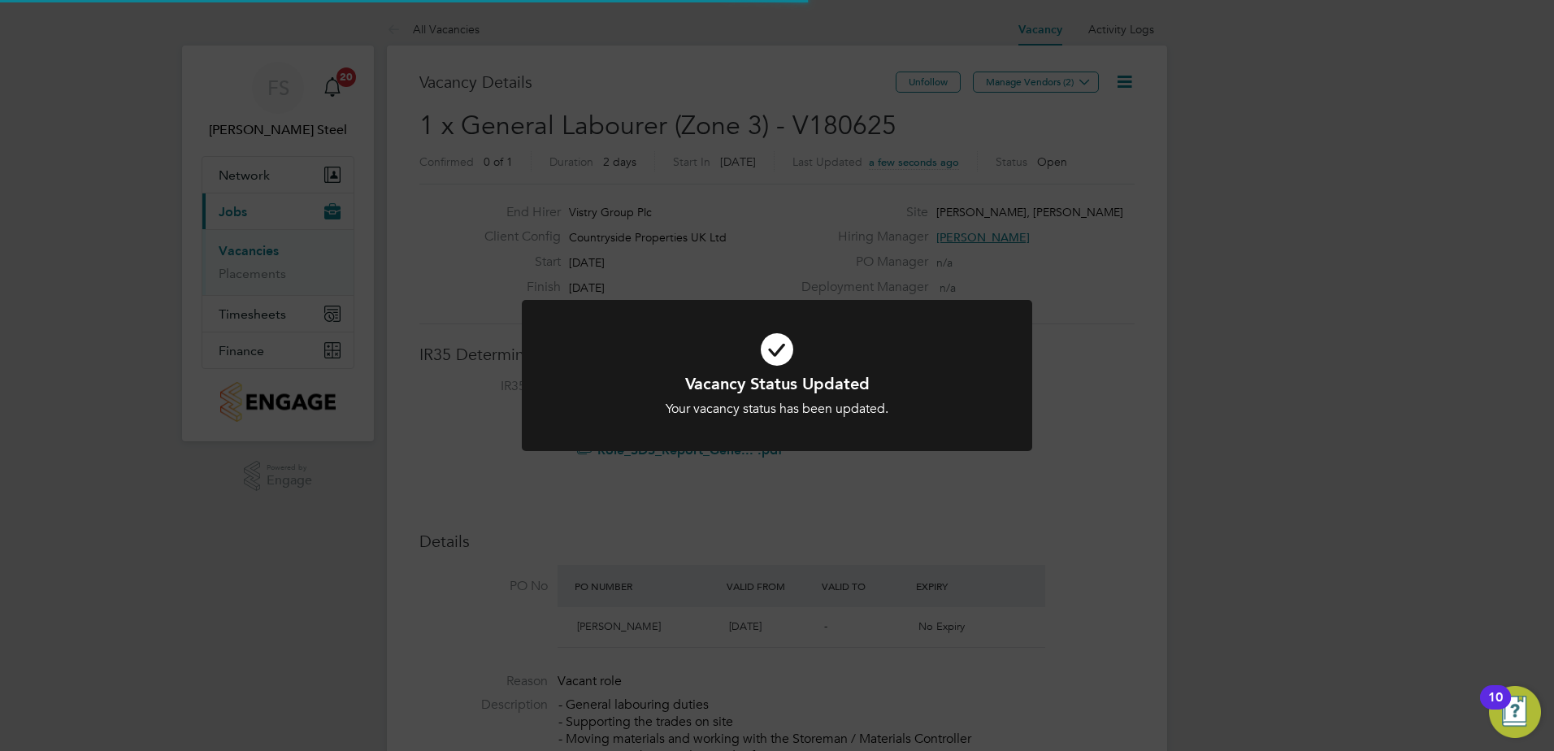
scroll to position [48, 114]
click at [818, 391] on h1 "Vacancy Status Updated" at bounding box center [777, 383] width 423 height 21
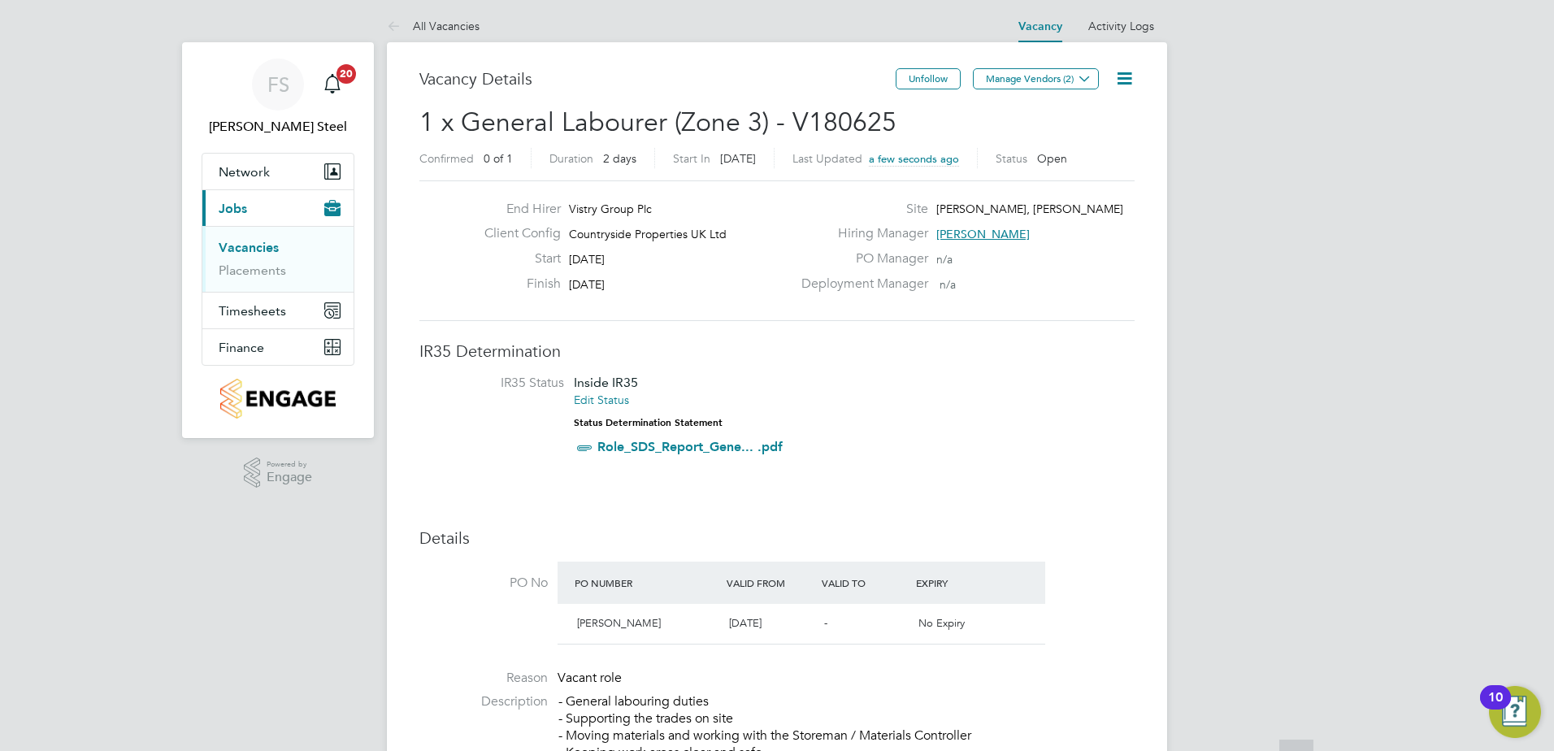
scroll to position [0, 0]
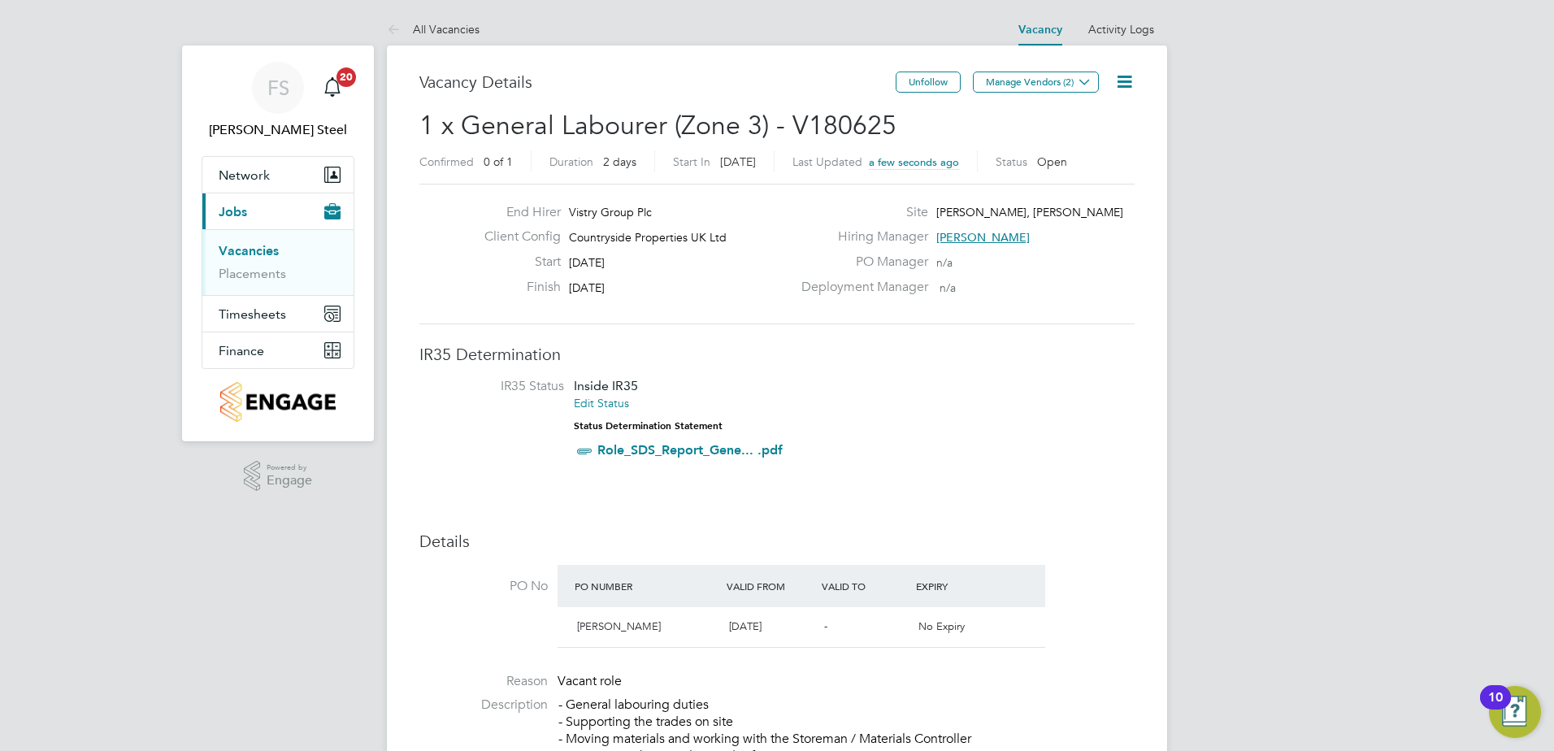
click at [1116, 76] on icon at bounding box center [1124, 82] width 20 height 20
click at [1092, 118] on li "Edit Vacancy" at bounding box center [1085, 120] width 94 height 23
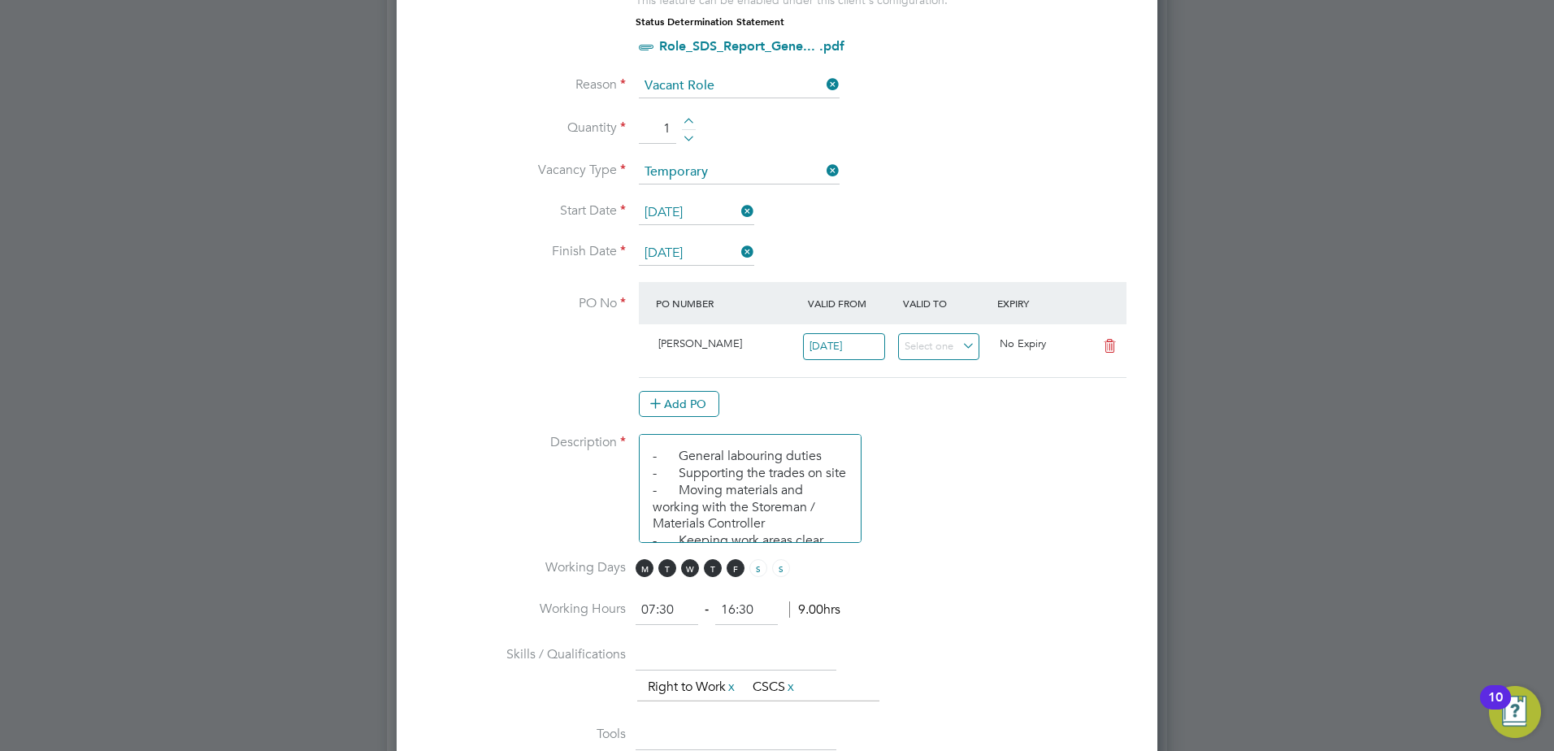
scroll to position [813, 0]
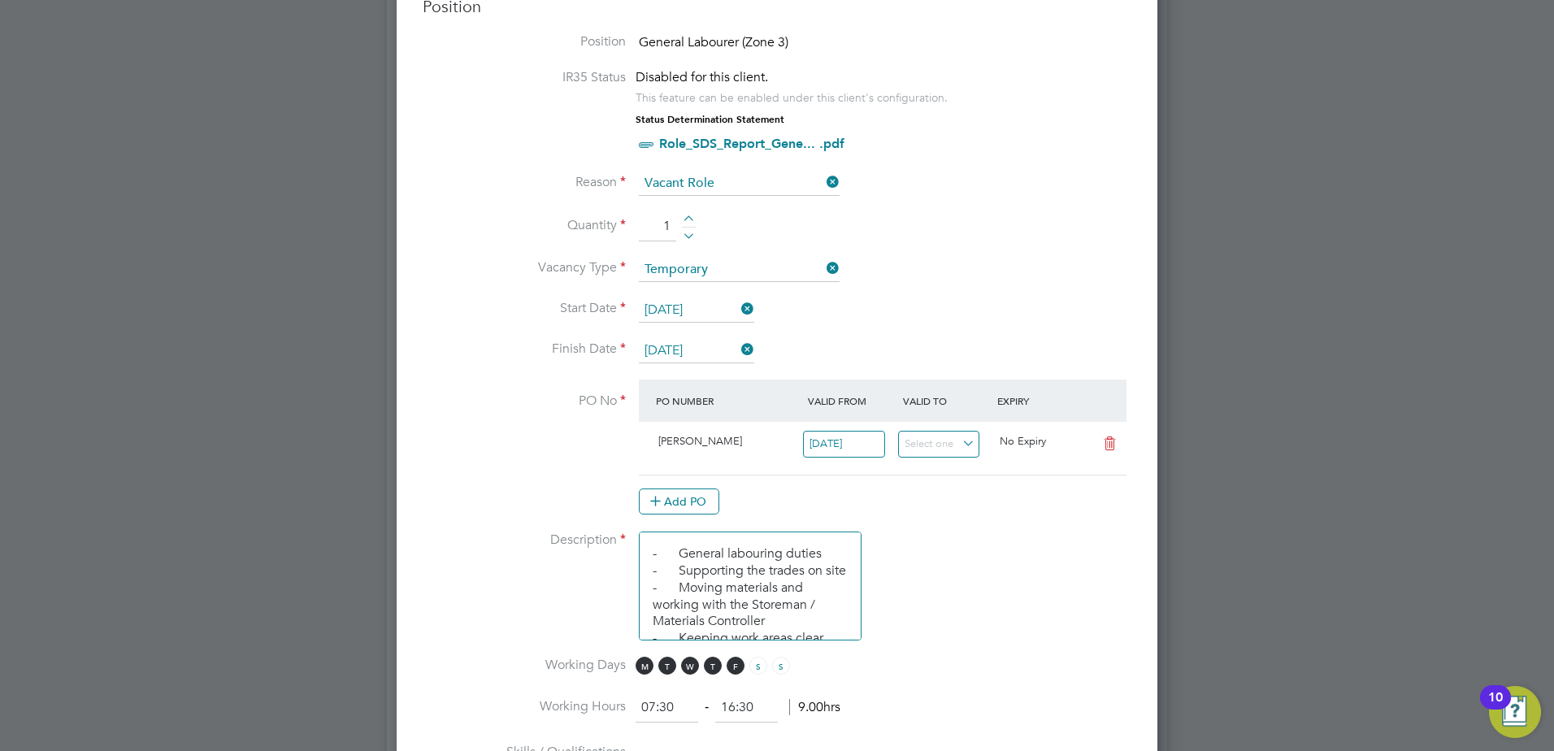
click at [738, 306] on icon at bounding box center [738, 308] width 0 height 23
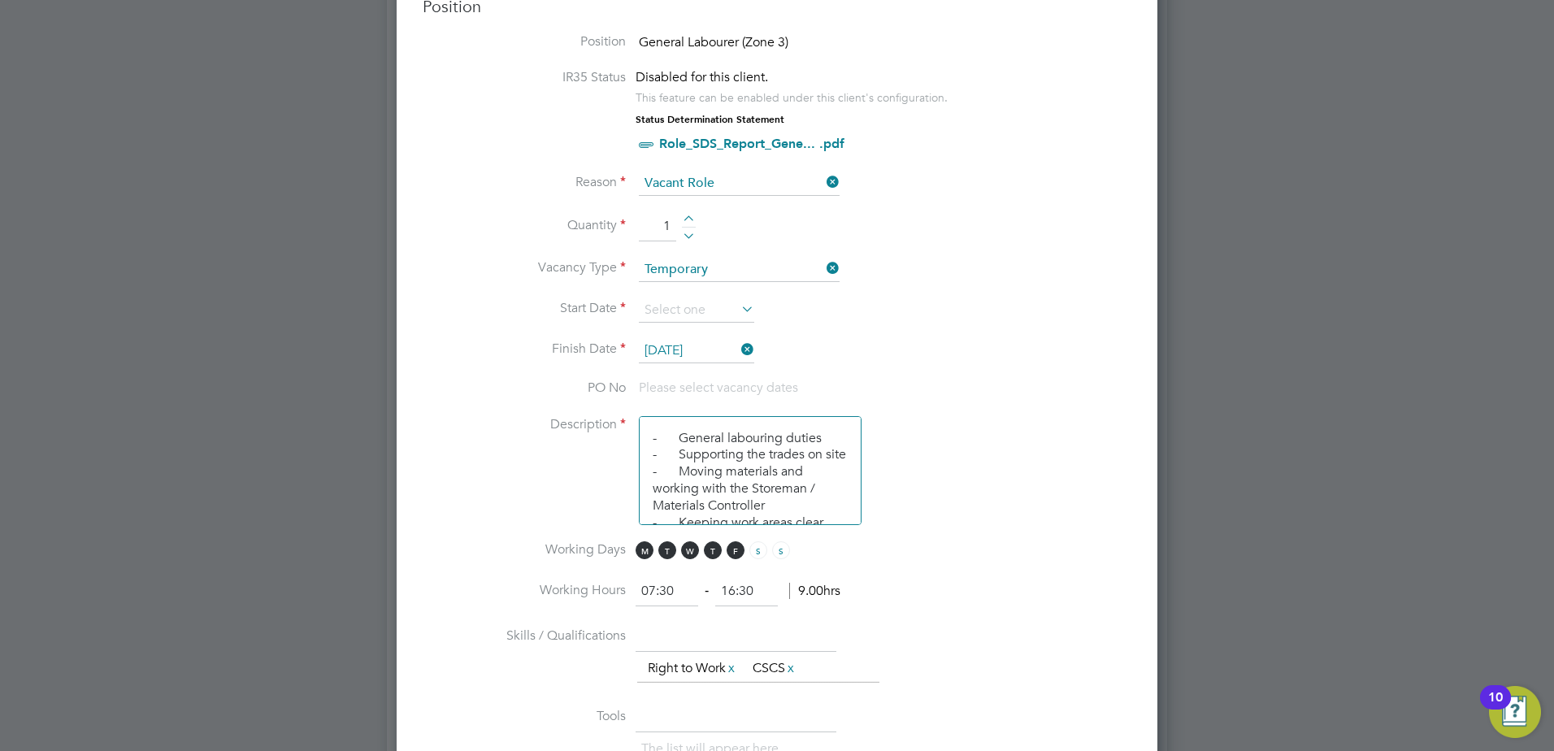
click at [738, 343] on icon at bounding box center [738, 349] width 0 height 23
click at [738, 306] on icon at bounding box center [738, 308] width 0 height 23
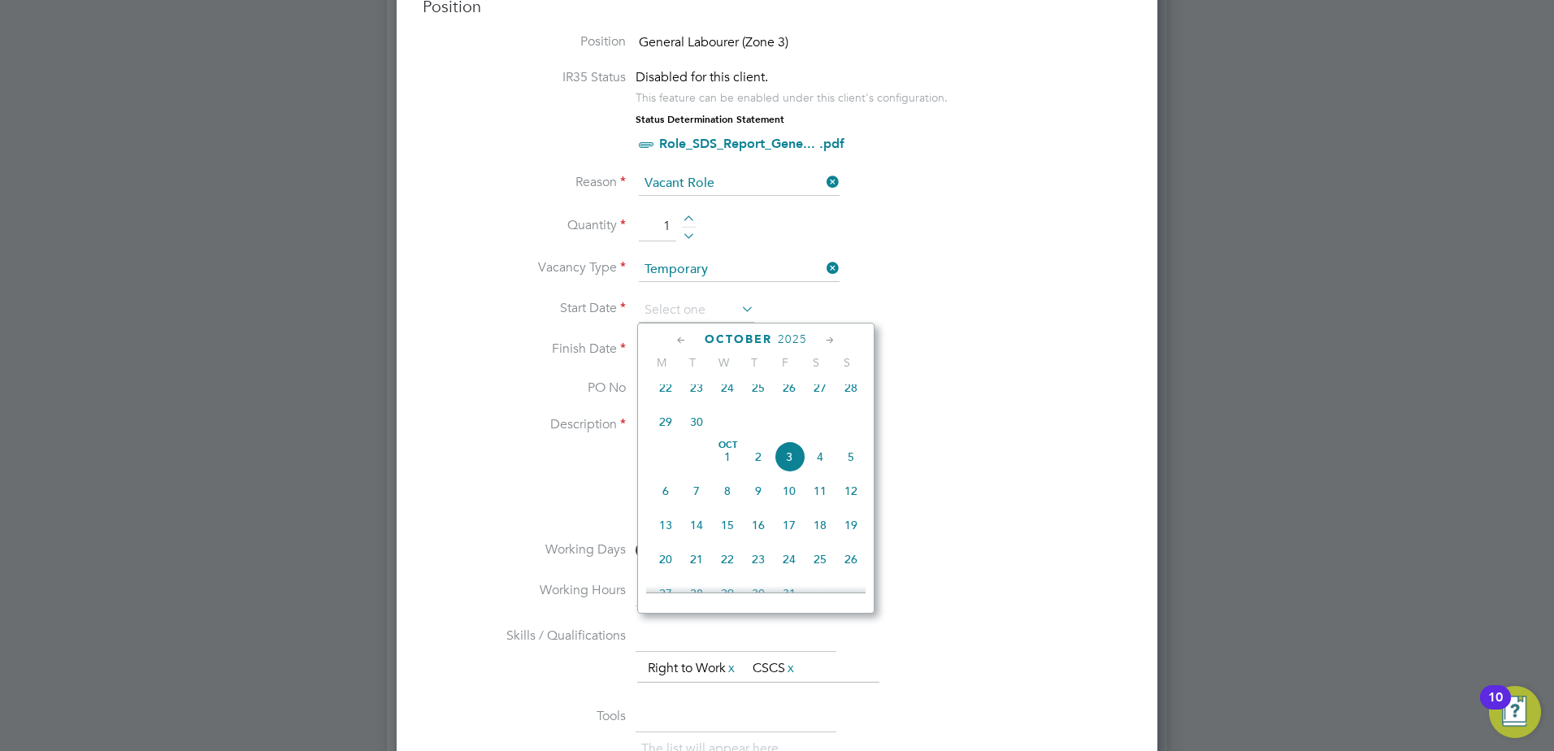
click at [665, 428] on span "29" at bounding box center [665, 421] width 31 height 31
type input "29 Sep 2025"
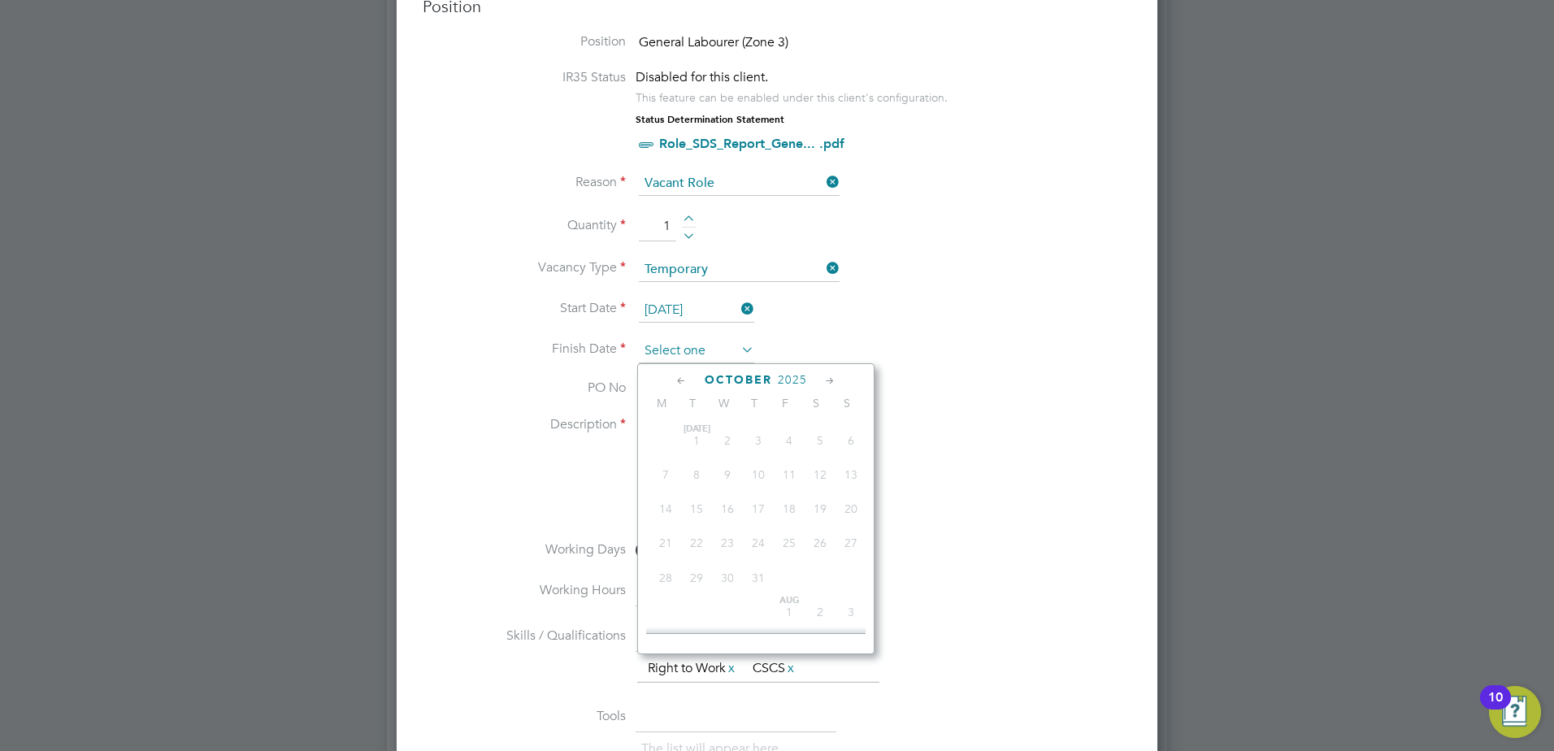
click at [716, 342] on input at bounding box center [696, 351] width 115 height 24
click at [693, 476] on span "30" at bounding box center [696, 462] width 31 height 31
type input "30 Sep 2025"
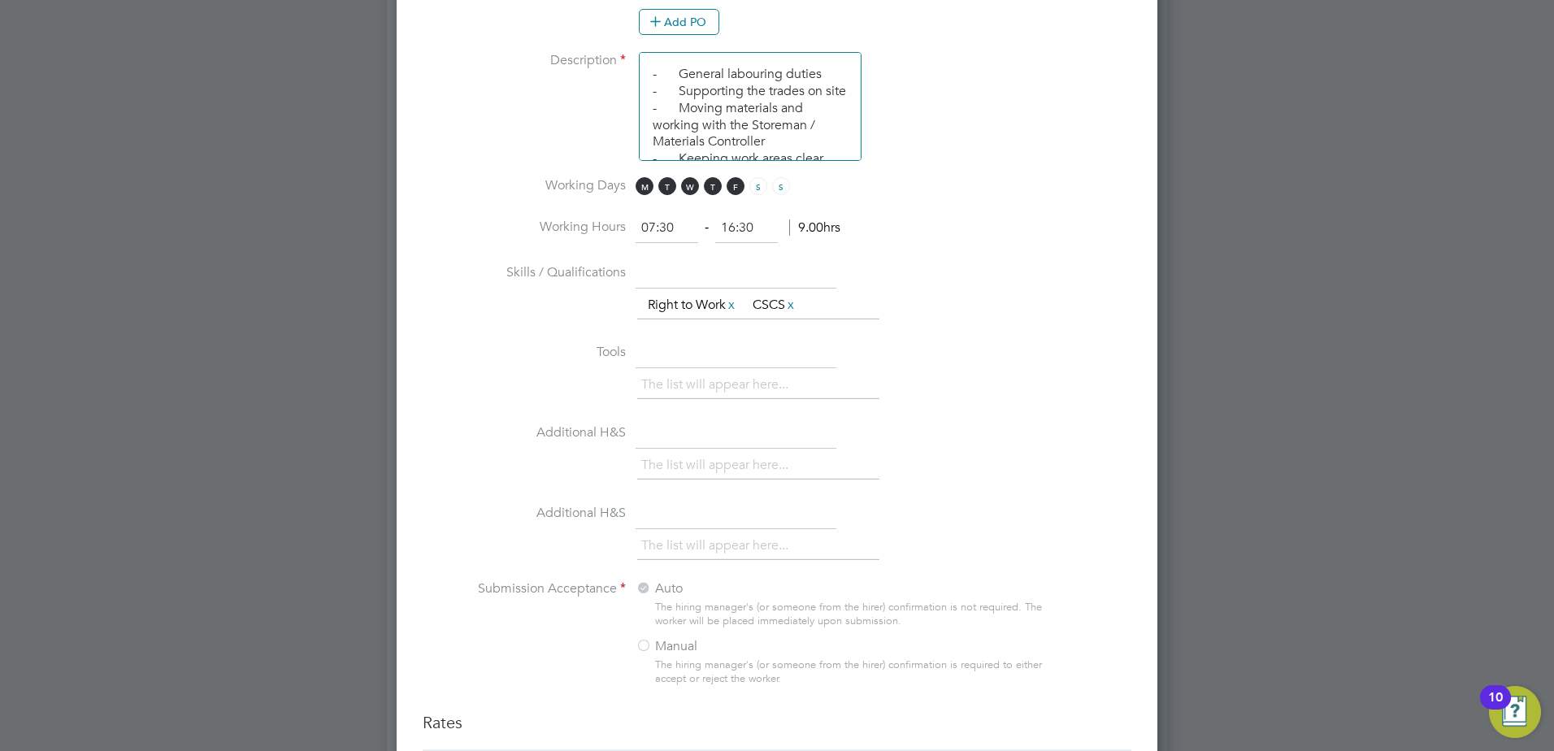
scroll to position [1430, 0]
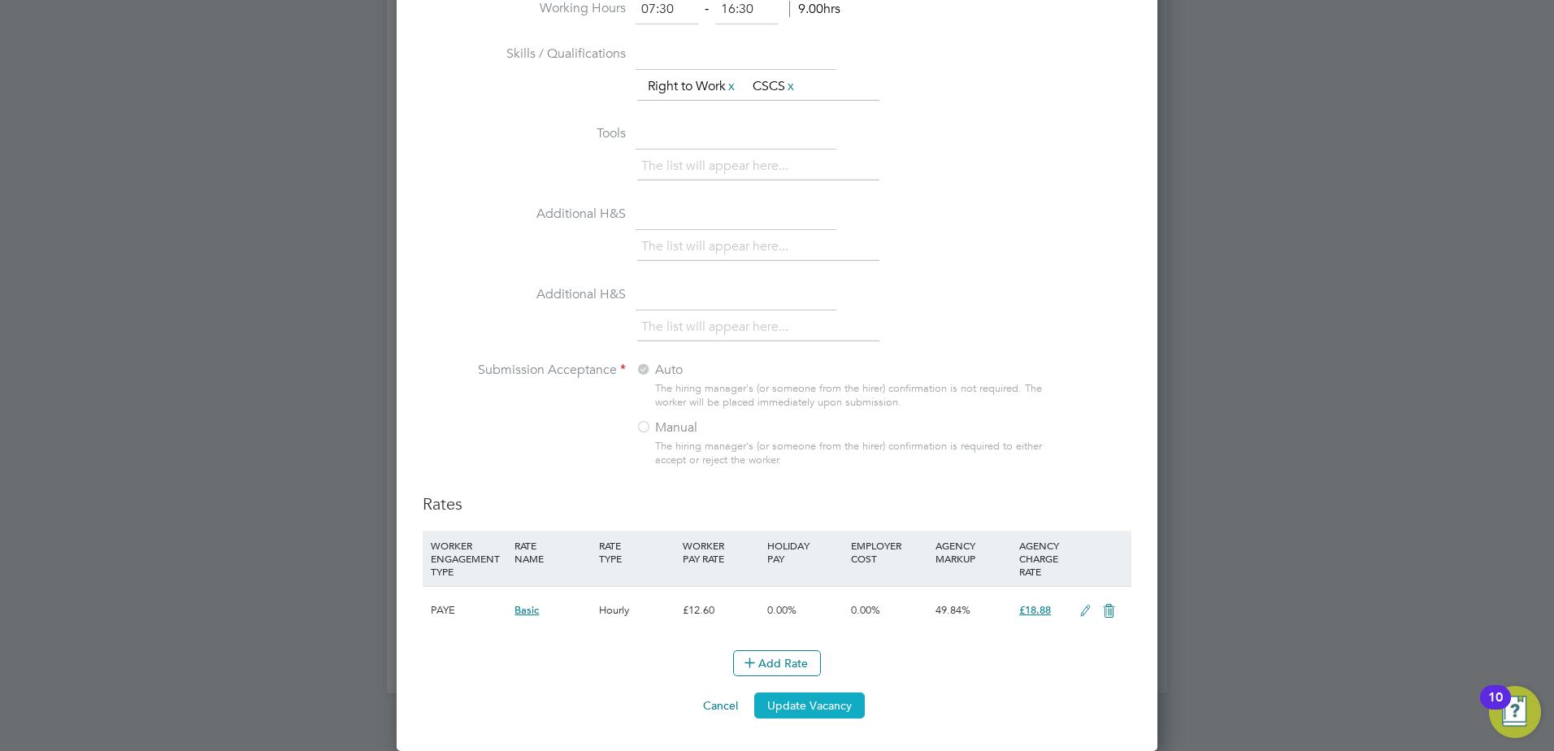
click at [815, 701] on button "Update Vacancy" at bounding box center [809, 705] width 111 height 26
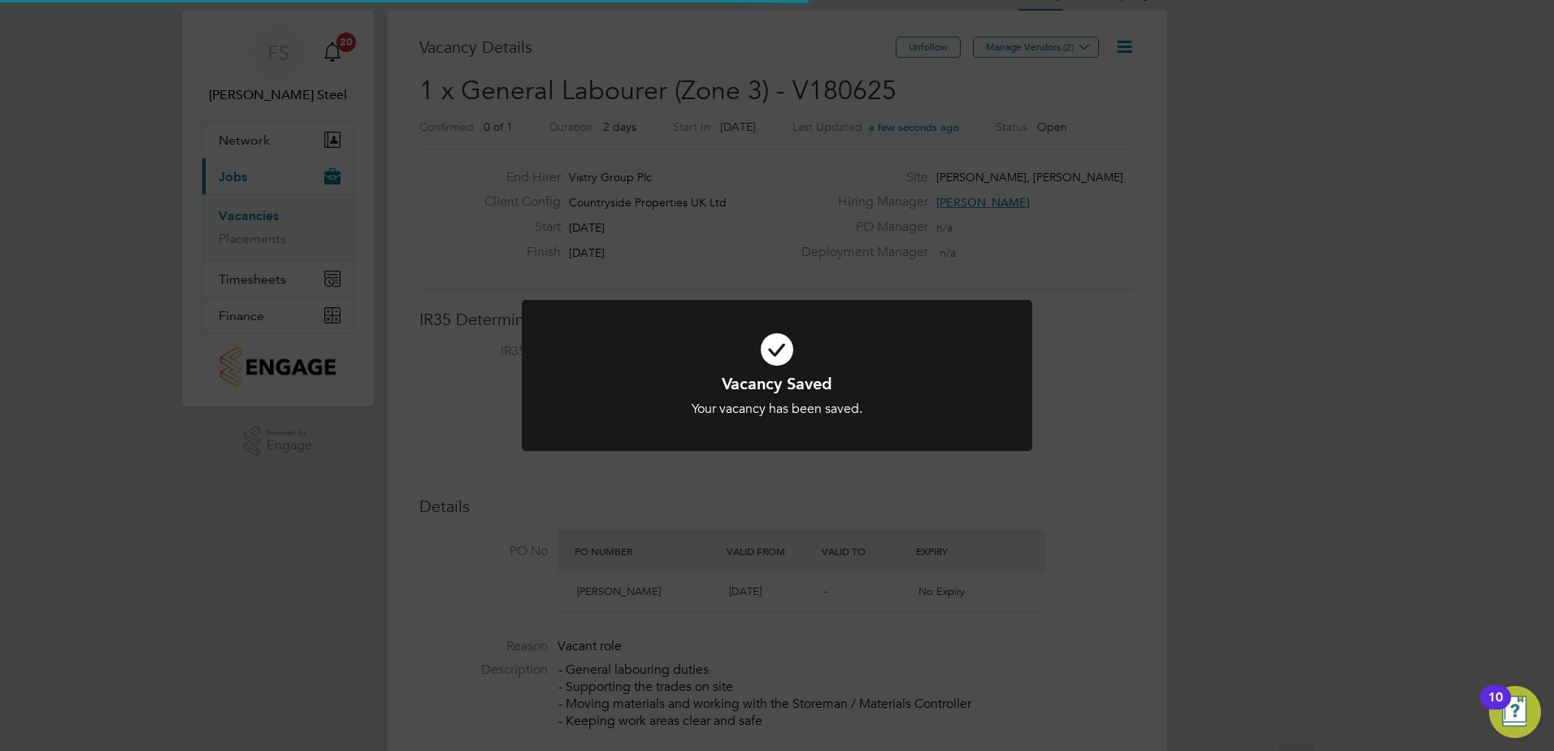
scroll to position [0, 0]
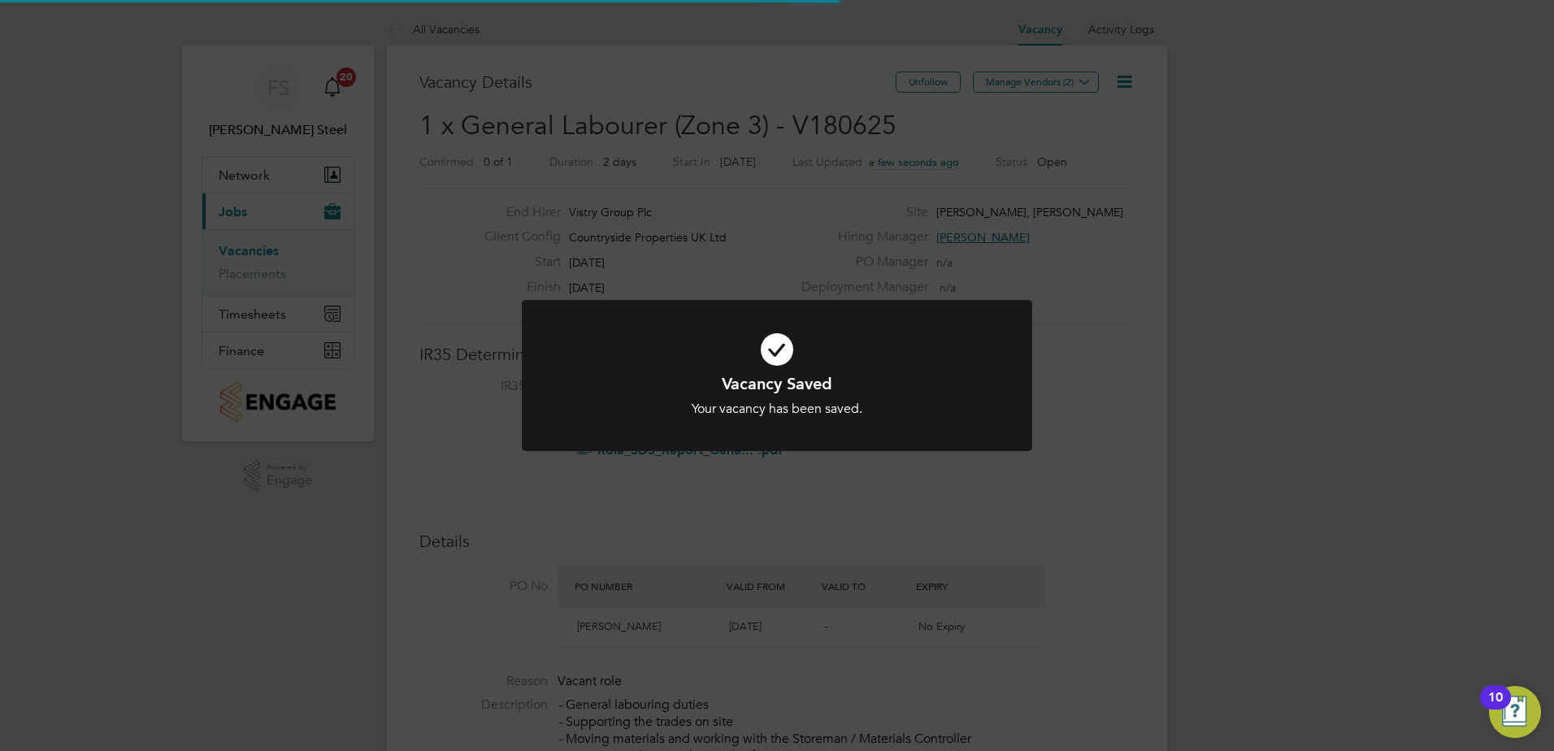
click at [828, 403] on div "Your vacancy has been saved." at bounding box center [777, 409] width 423 height 17
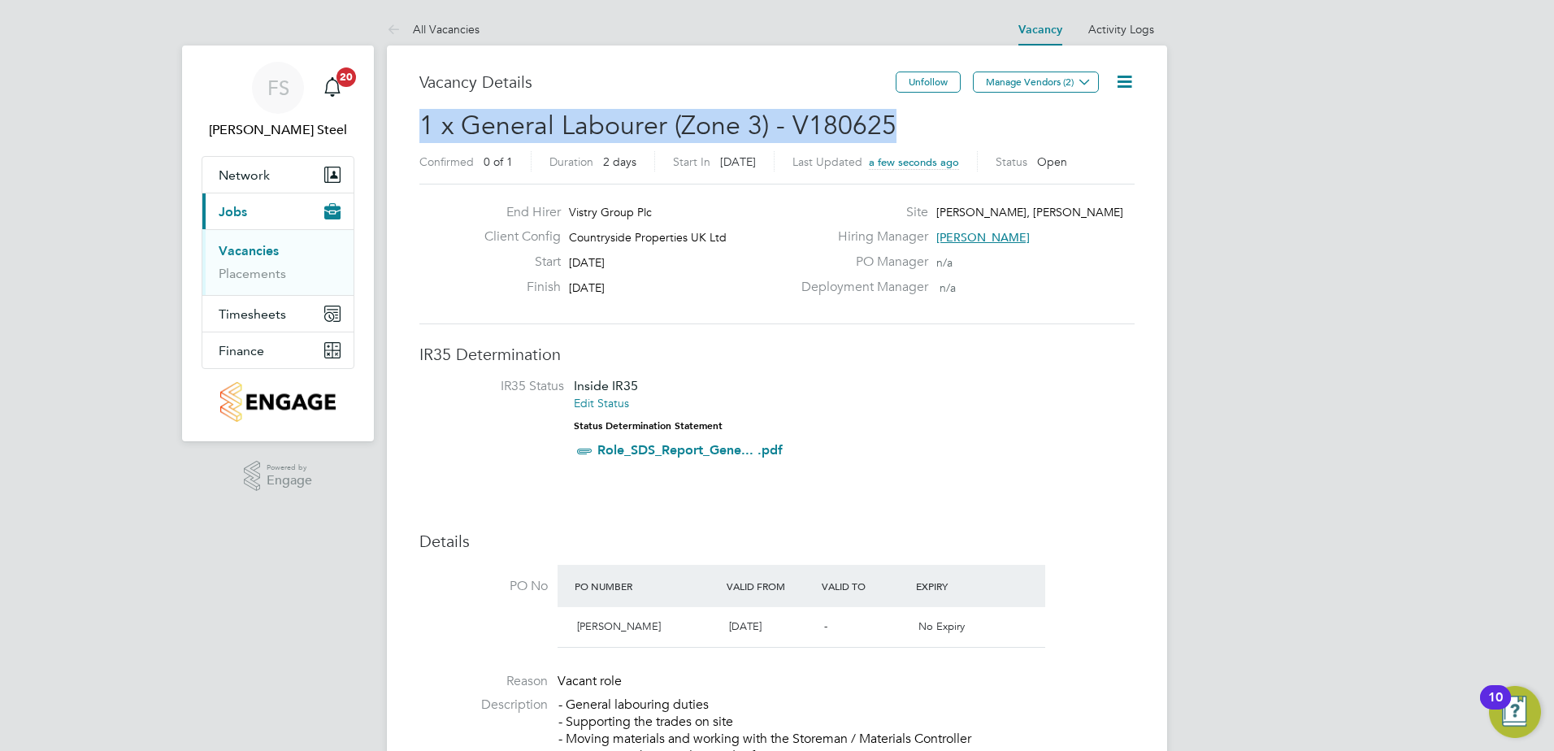
drag, startPoint x: 897, startPoint y: 123, endPoint x: 389, endPoint y: 129, distance: 508.8
copy span "1 x General Labourer (Zone 3) - V180625"
click at [1090, 77] on icon at bounding box center [1085, 82] width 12 height 12
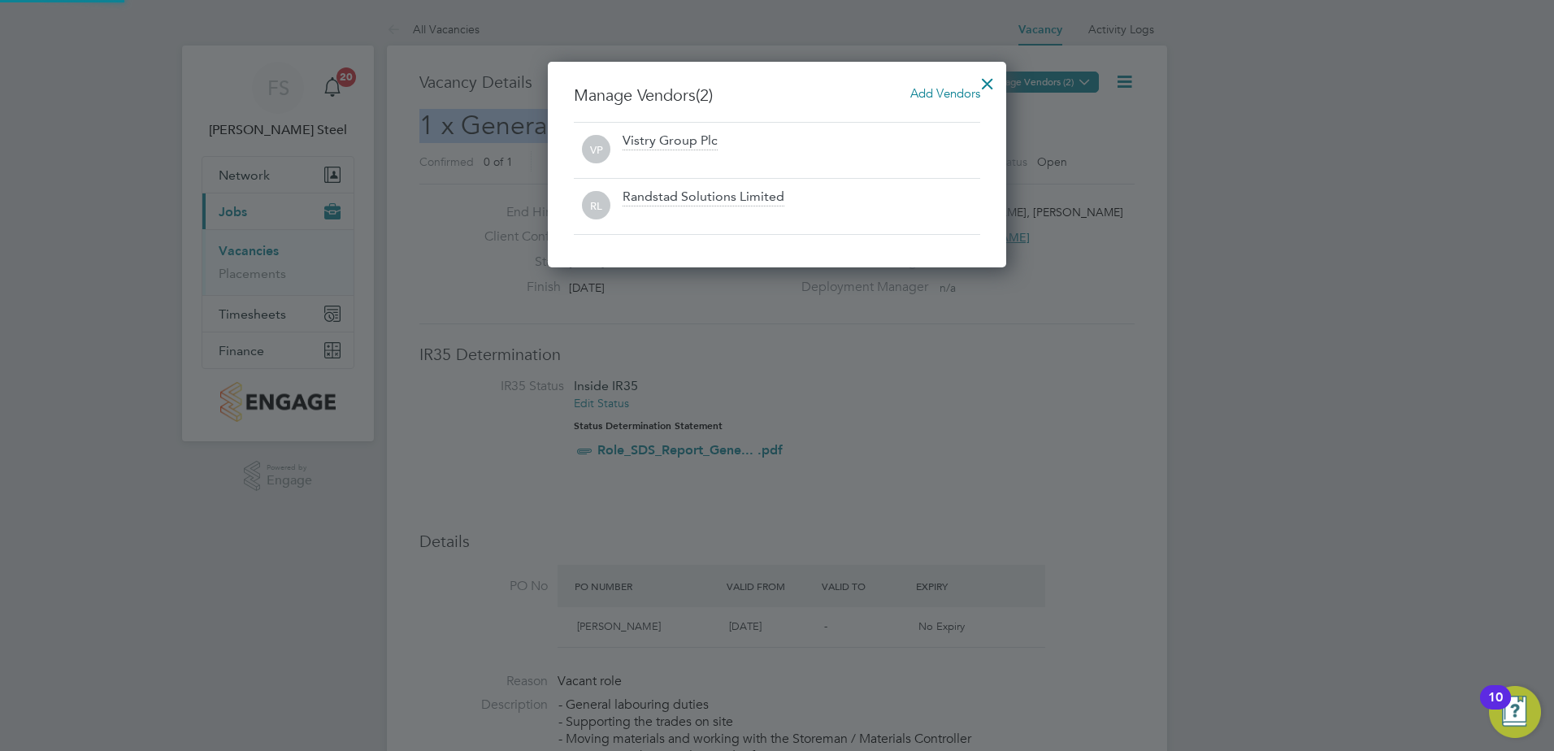
scroll to position [206, 459]
click at [992, 78] on div at bounding box center [987, 79] width 29 height 29
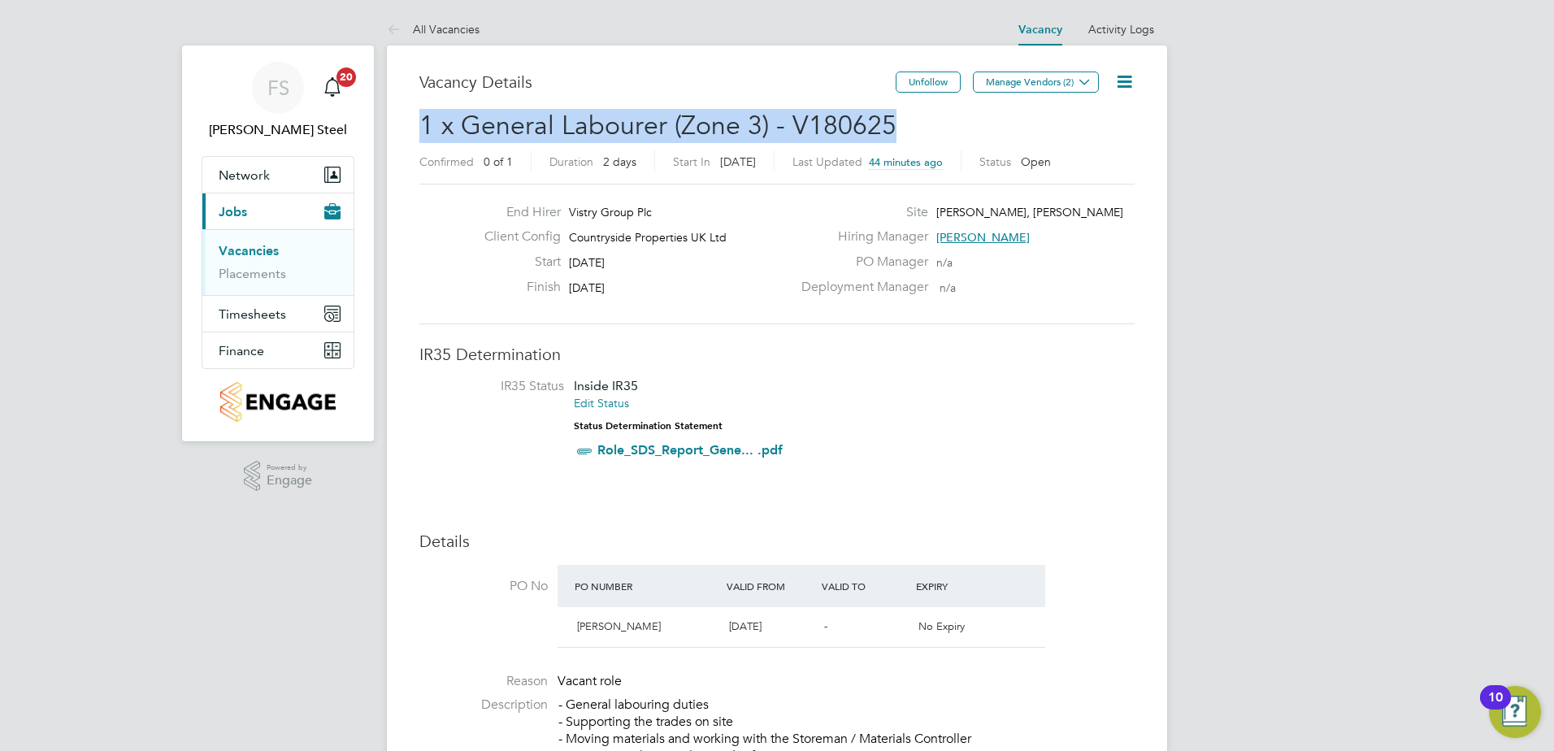
click at [256, 255] on link "Vacancies" at bounding box center [249, 250] width 60 height 15
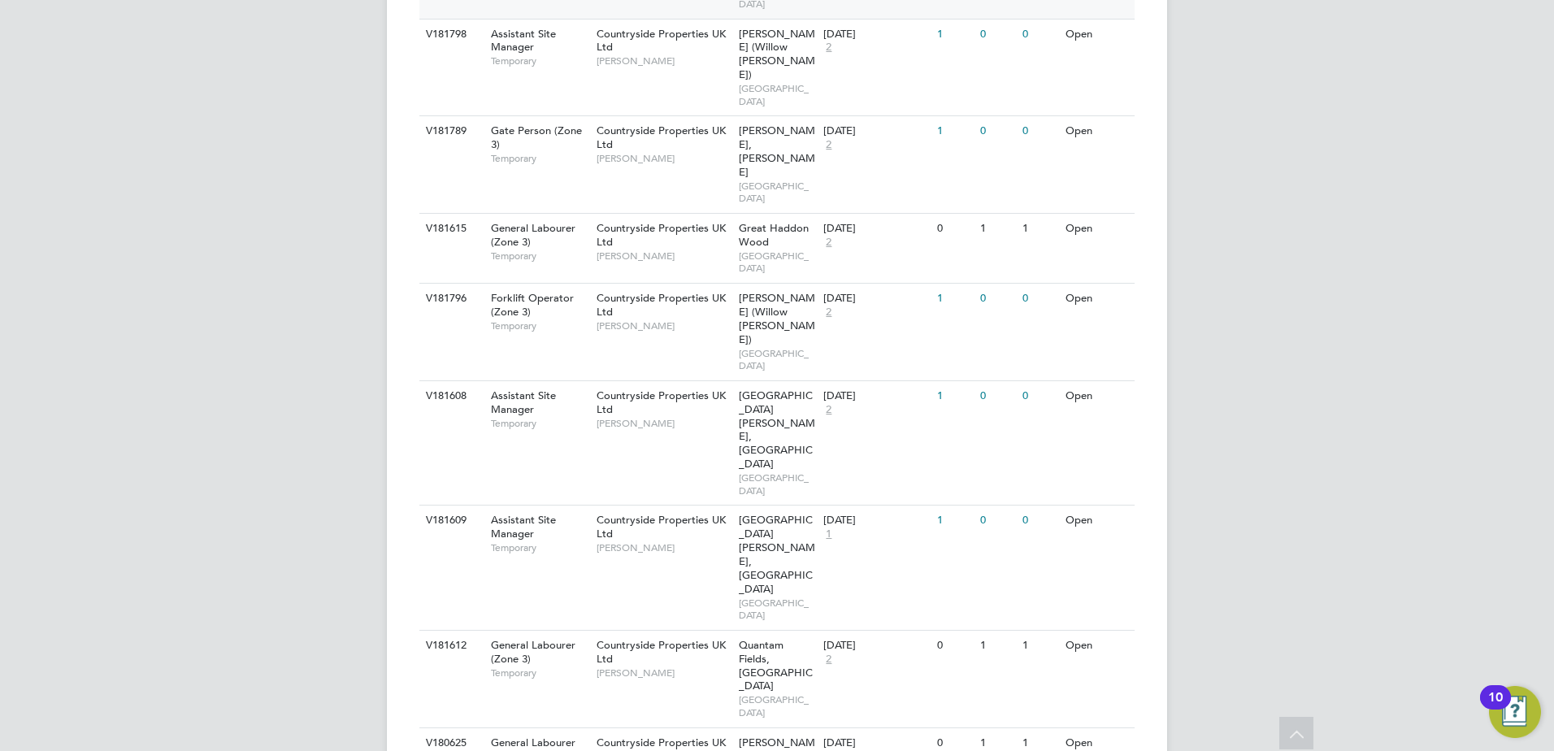
scroll to position [717, 0]
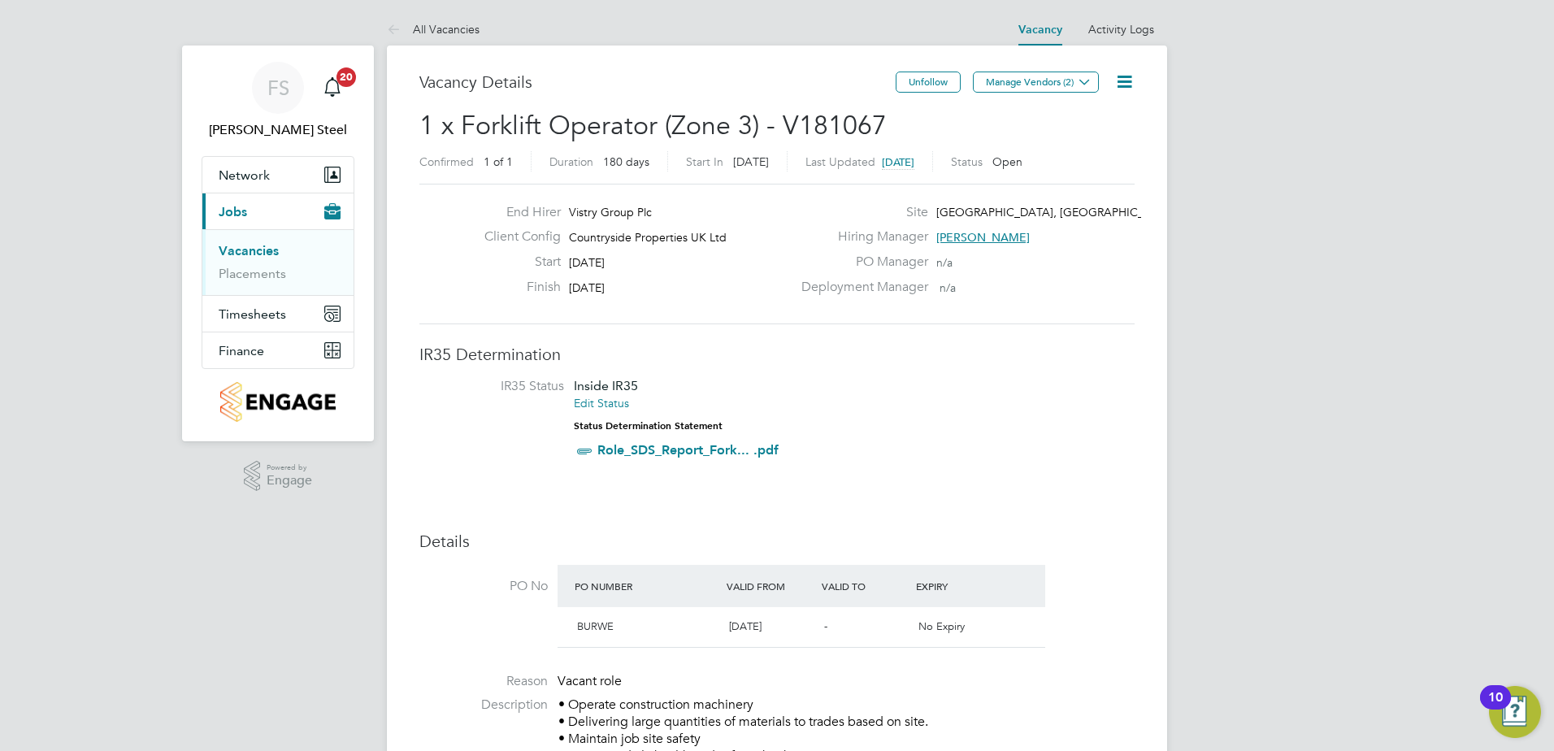
click at [975, 236] on span "[PERSON_NAME]" at bounding box center [982, 237] width 93 height 15
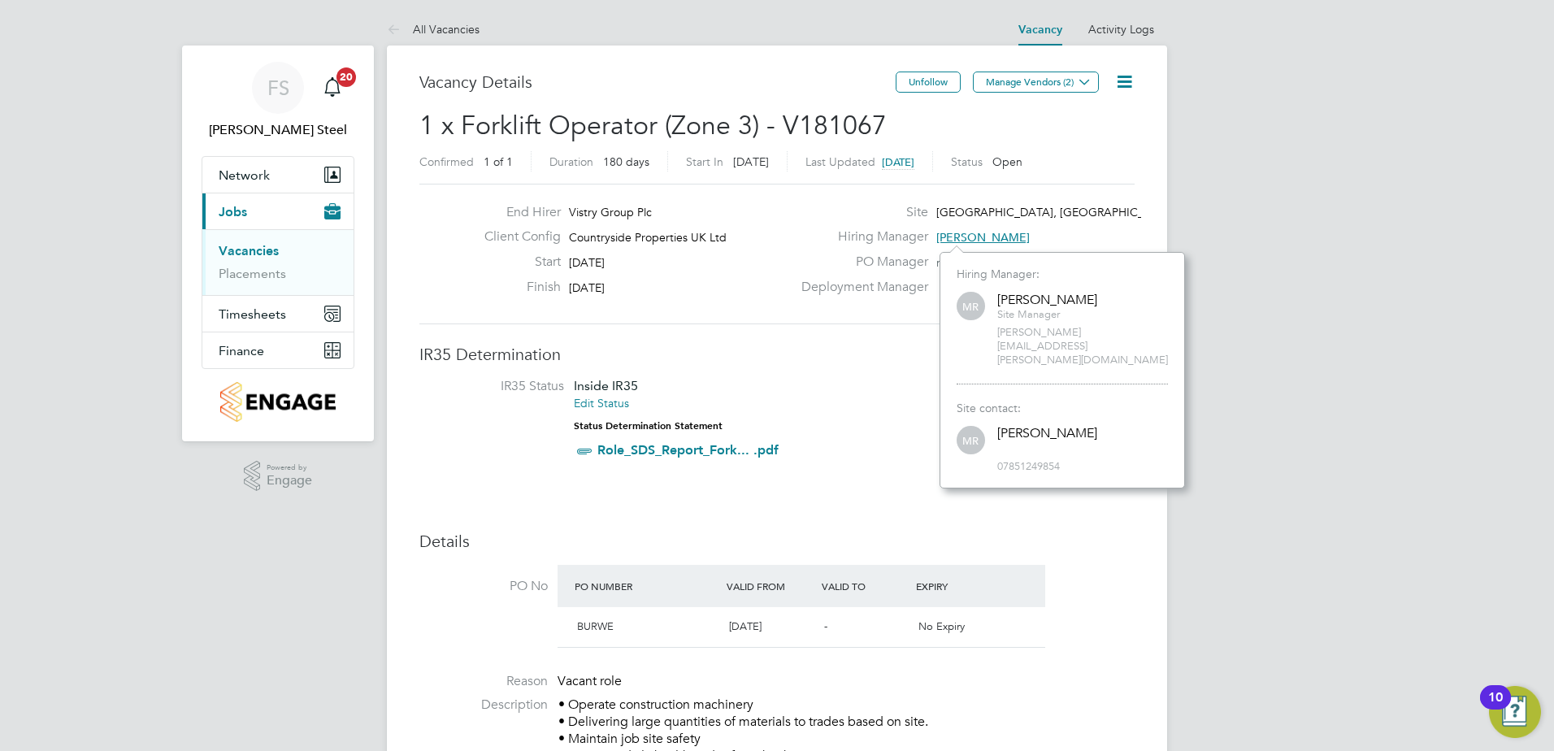
scroll to position [208, 245]
drag, startPoint x: 1064, startPoint y: 439, endPoint x: 974, endPoint y: 441, distance: 90.2
click at [974, 441] on div "MR mike rose 07851249854" at bounding box center [1062, 448] width 211 height 50
copy span "07851249854"
